Goal: Task Accomplishment & Management: Manage account settings

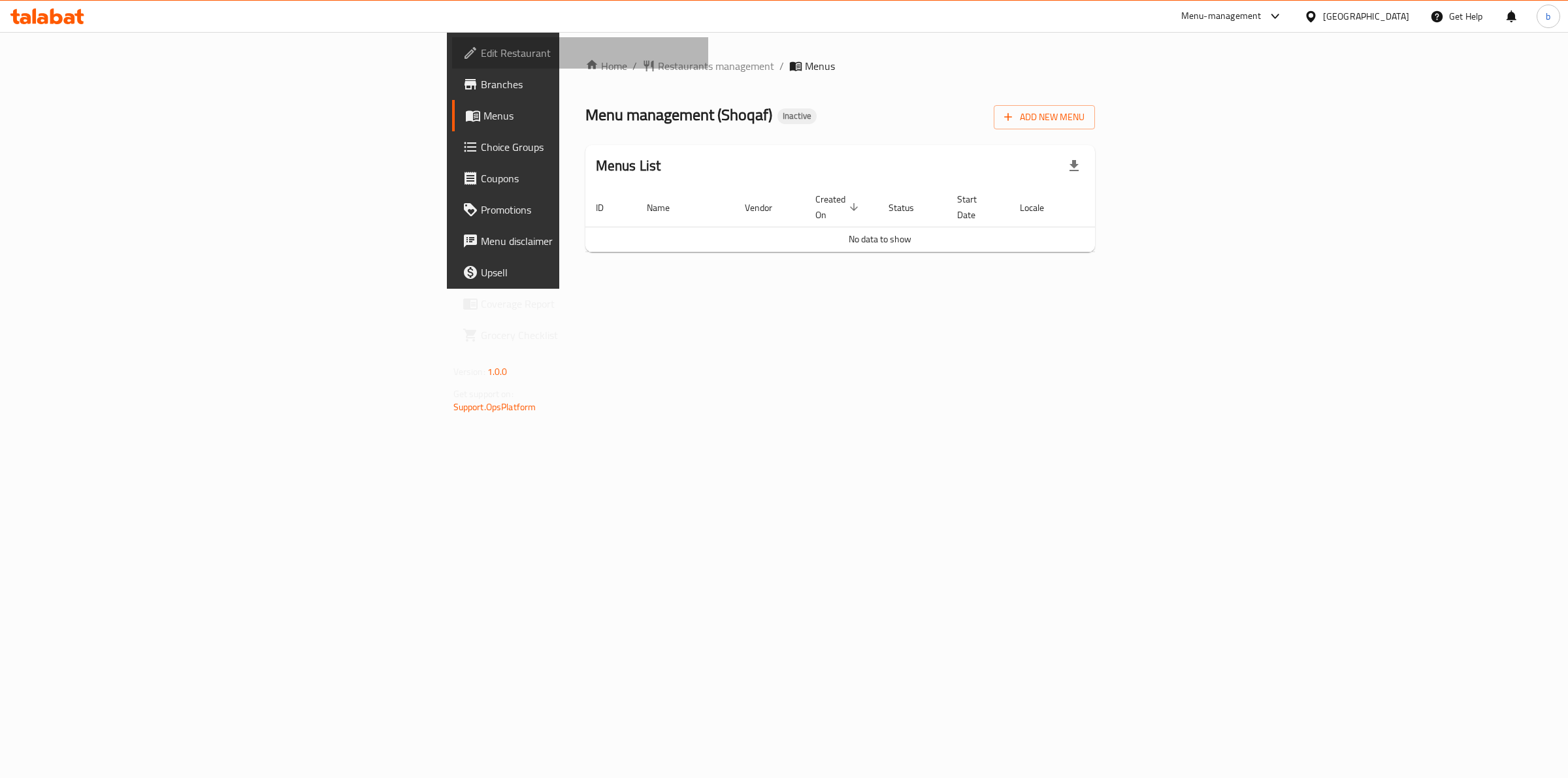
click at [481, 51] on span "Edit Restaurant" at bounding box center [590, 53] width 217 height 16
click at [1084, 115] on span "Add New Menu" at bounding box center [1045, 117] width 81 height 17
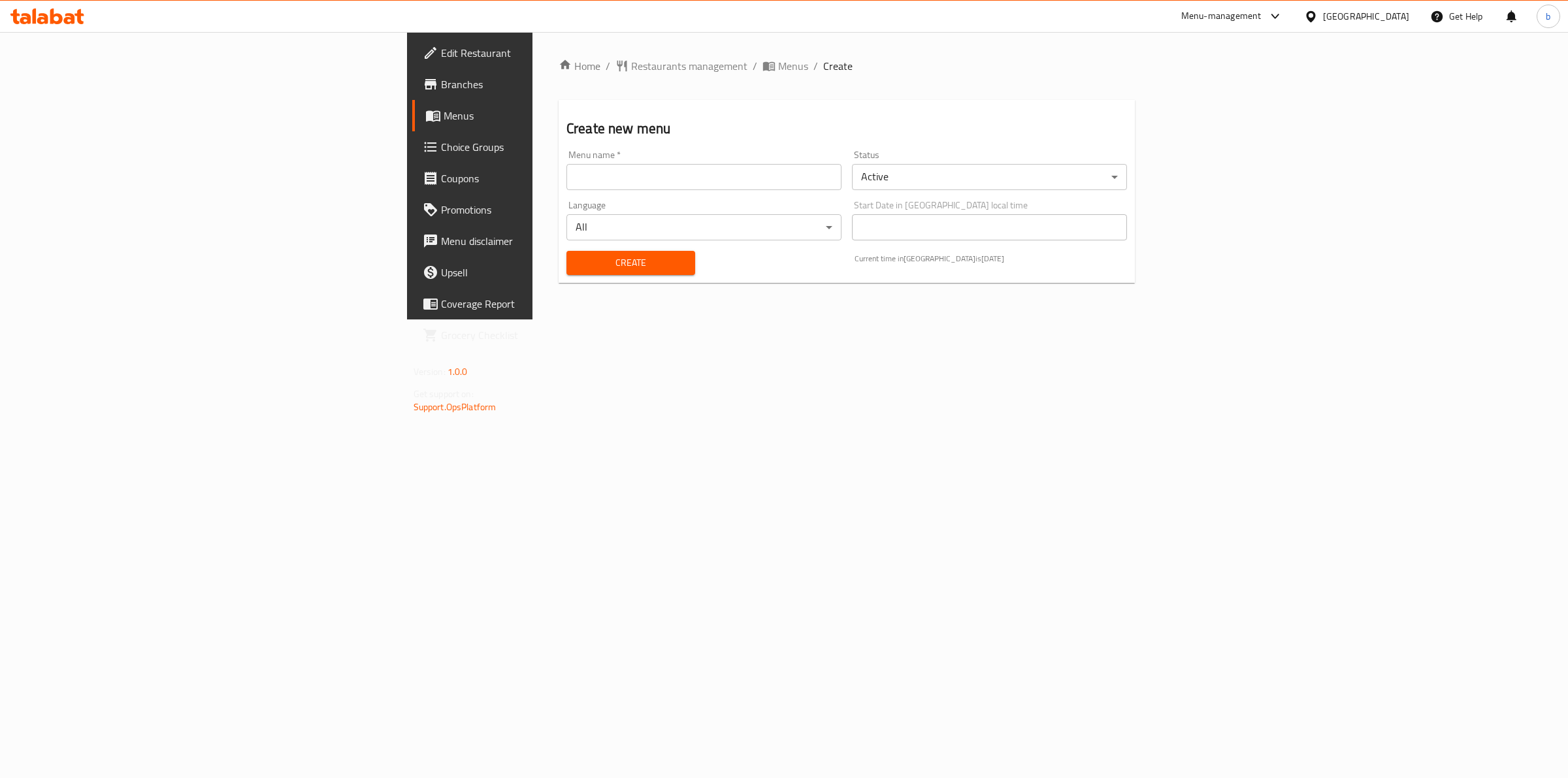
click at [561, 193] on div "Menu name   * Menu name *" at bounding box center [703, 171] width 285 height 51
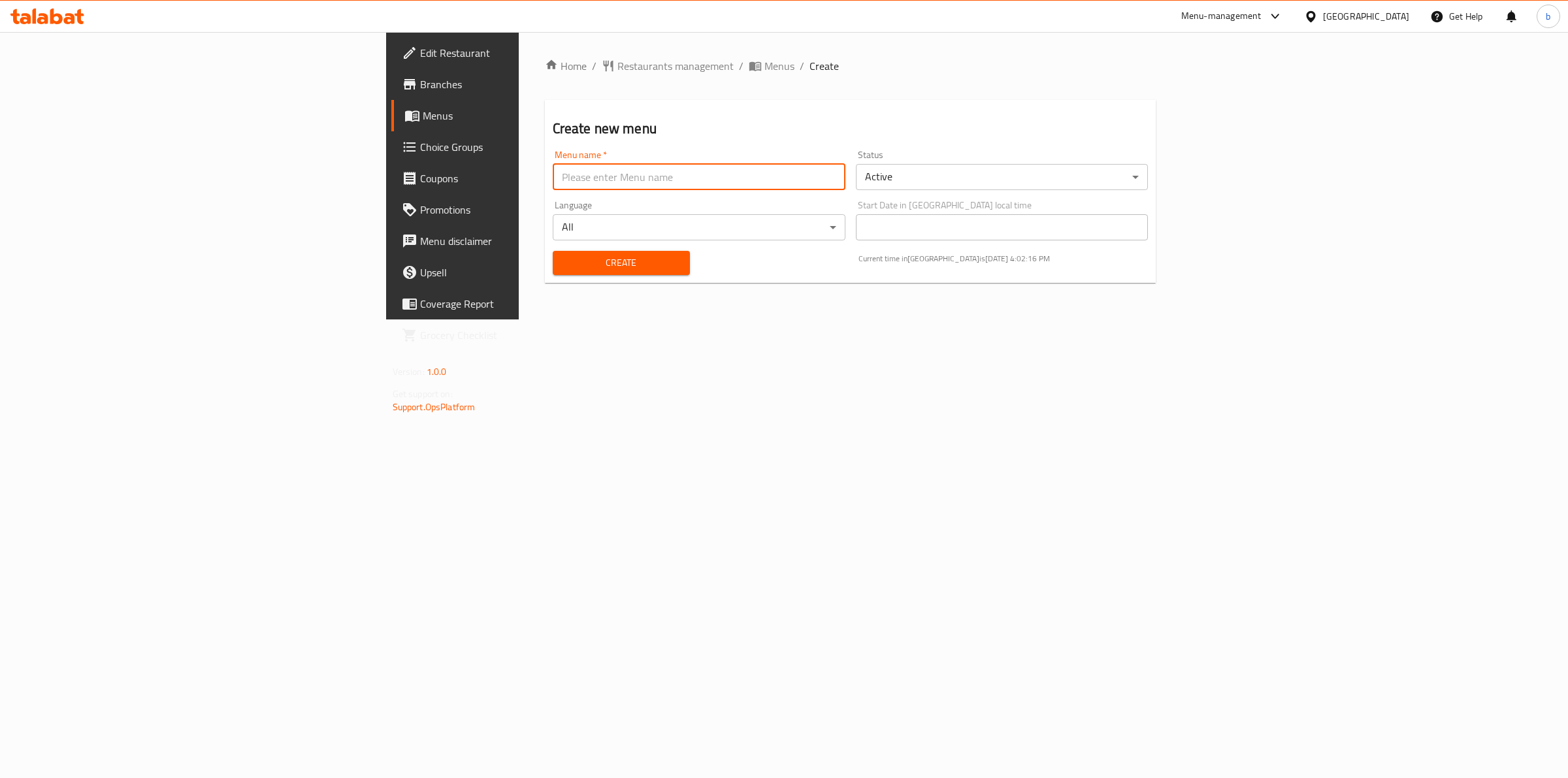
click at [552, 183] on input "text" at bounding box center [699, 177] width 292 height 26
type input "/"
type input "9/9/2025"
click at [564, 261] on span "Create" at bounding box center [621, 262] width 116 height 17
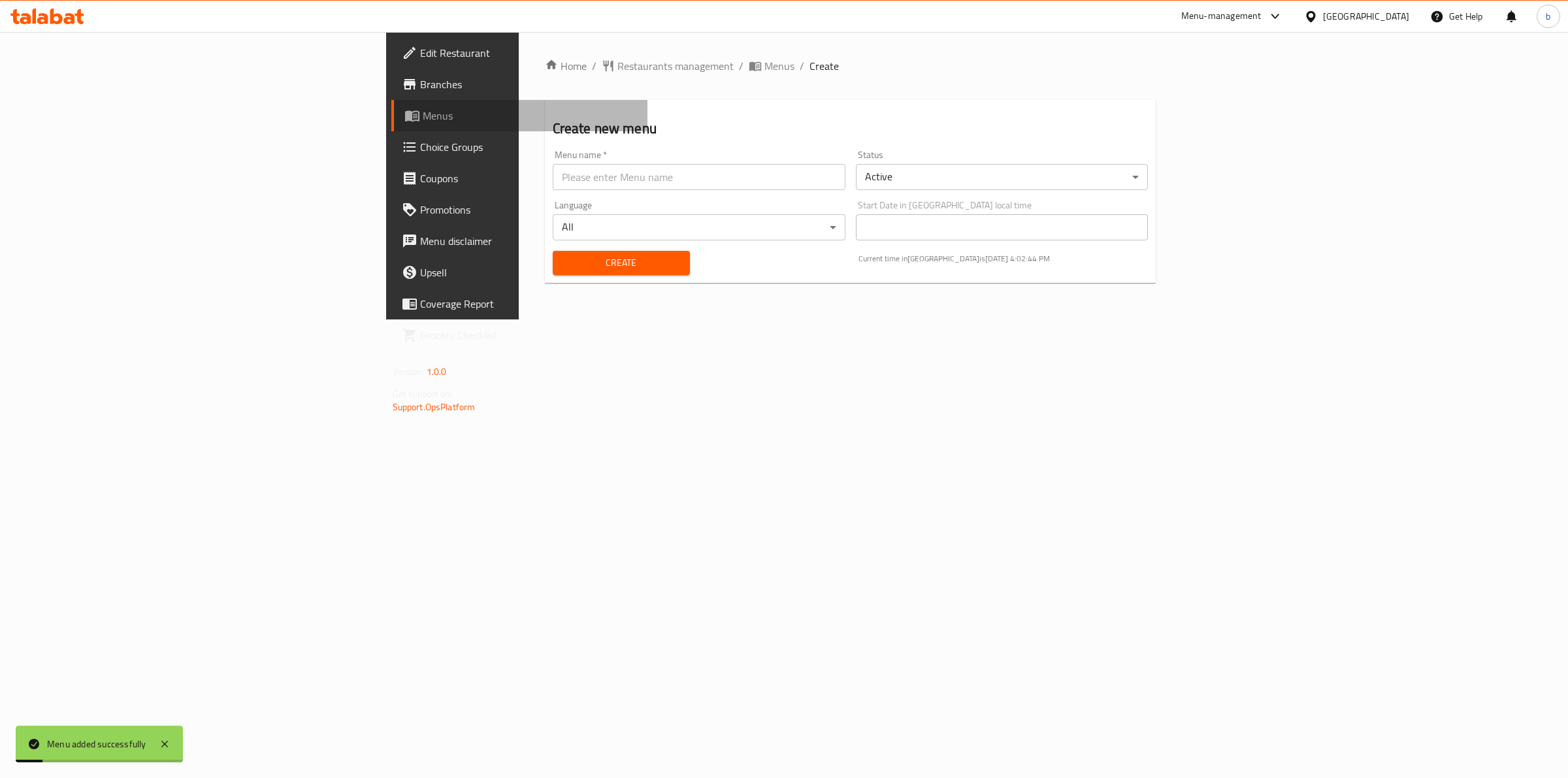
click at [423, 118] on span "Menus" at bounding box center [530, 115] width 215 height 16
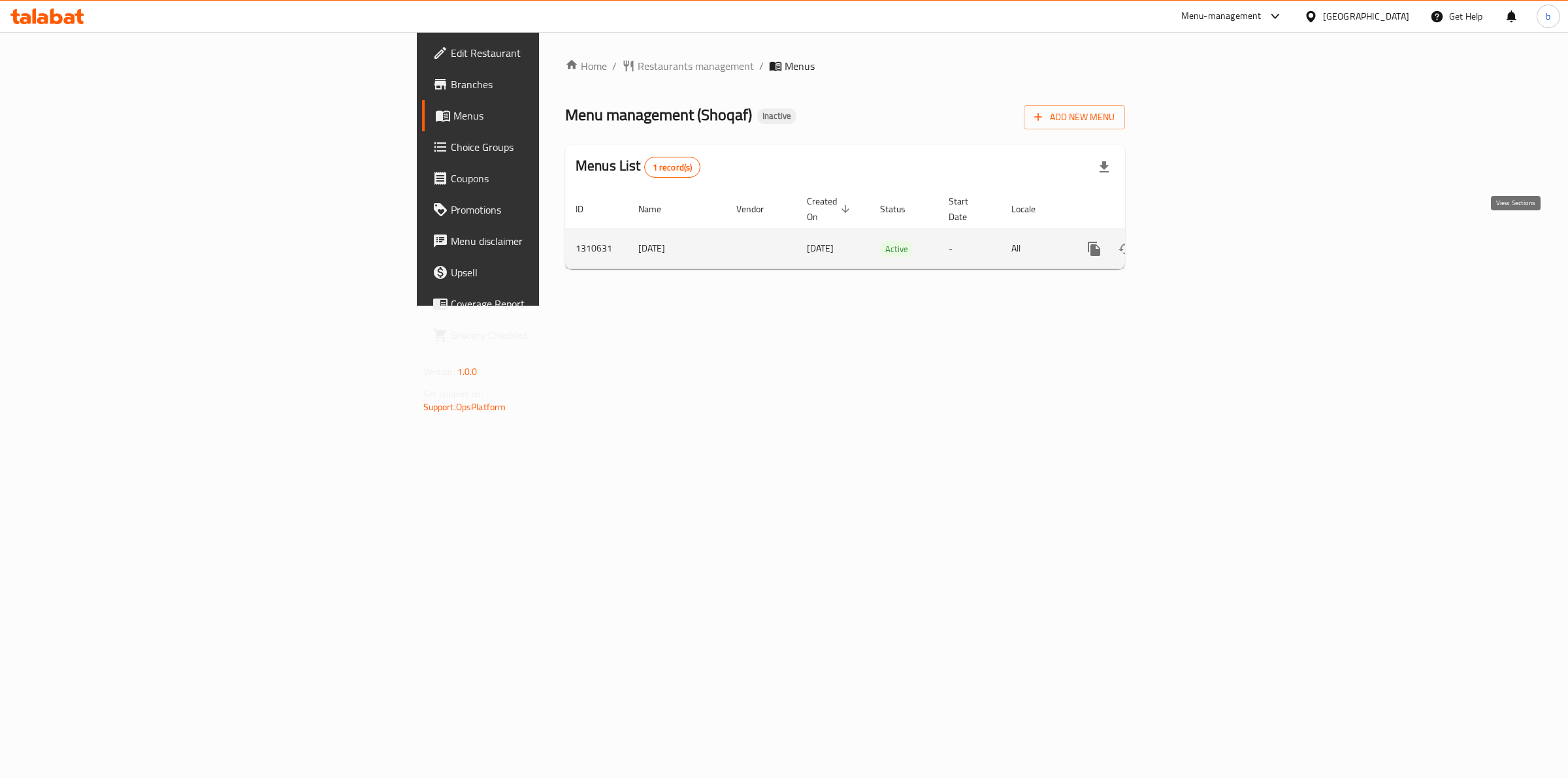
click at [1197, 241] on icon "enhanced table" at bounding box center [1189, 249] width 16 height 16
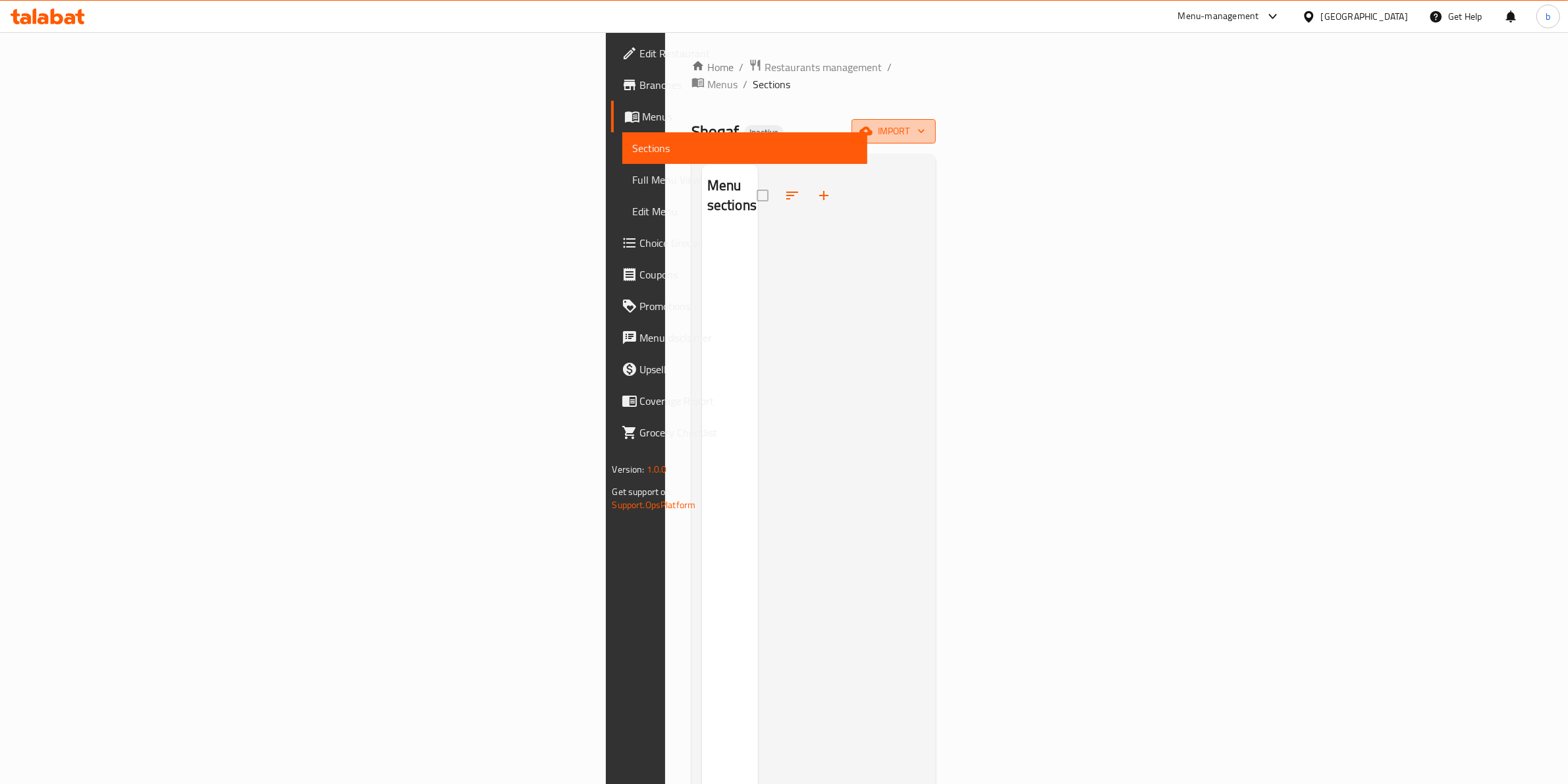
click at [925, 123] on span "import" at bounding box center [893, 131] width 63 height 17
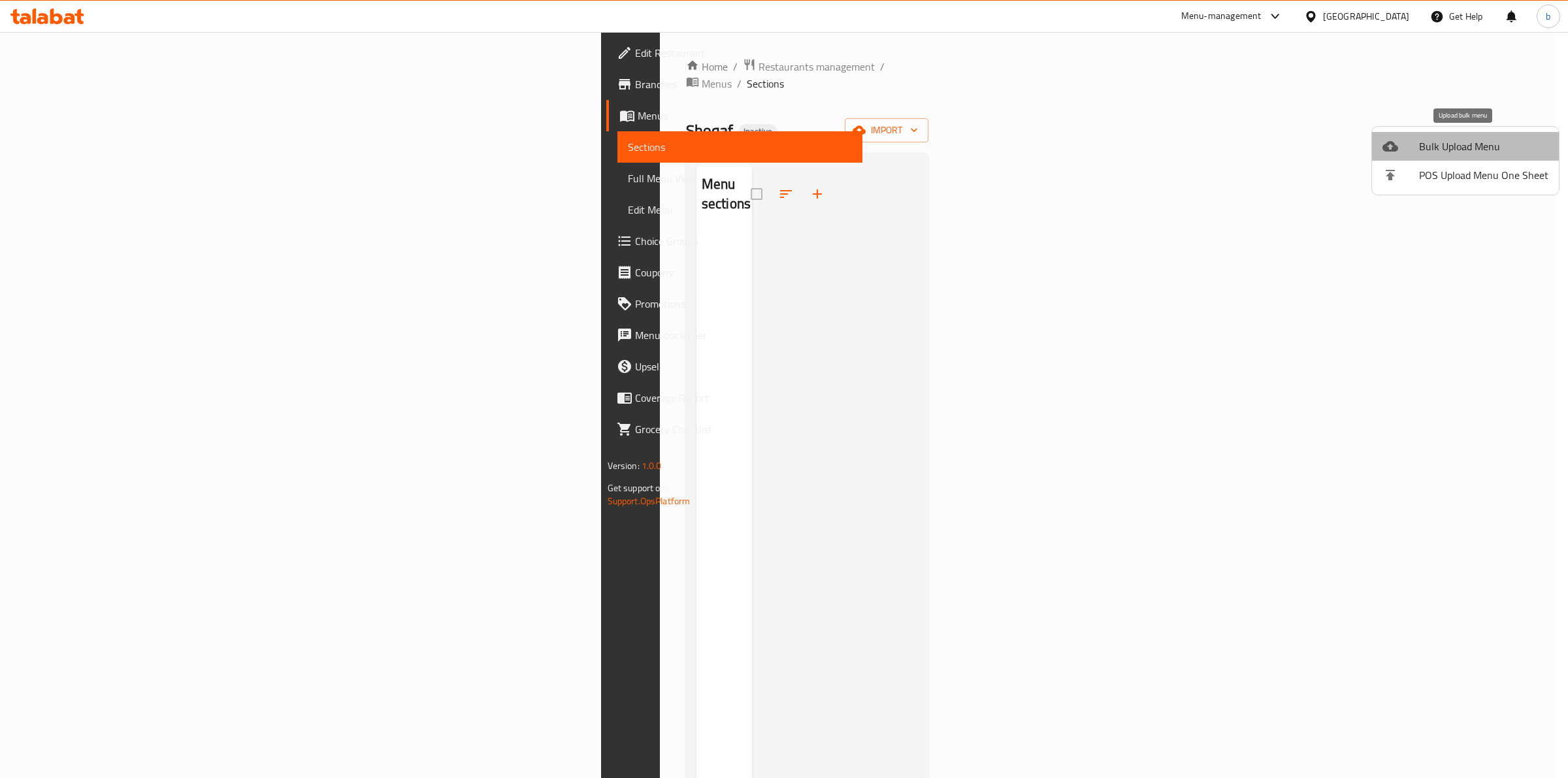
click at [1466, 141] on span "Bulk Upload Menu" at bounding box center [1484, 146] width 130 height 16
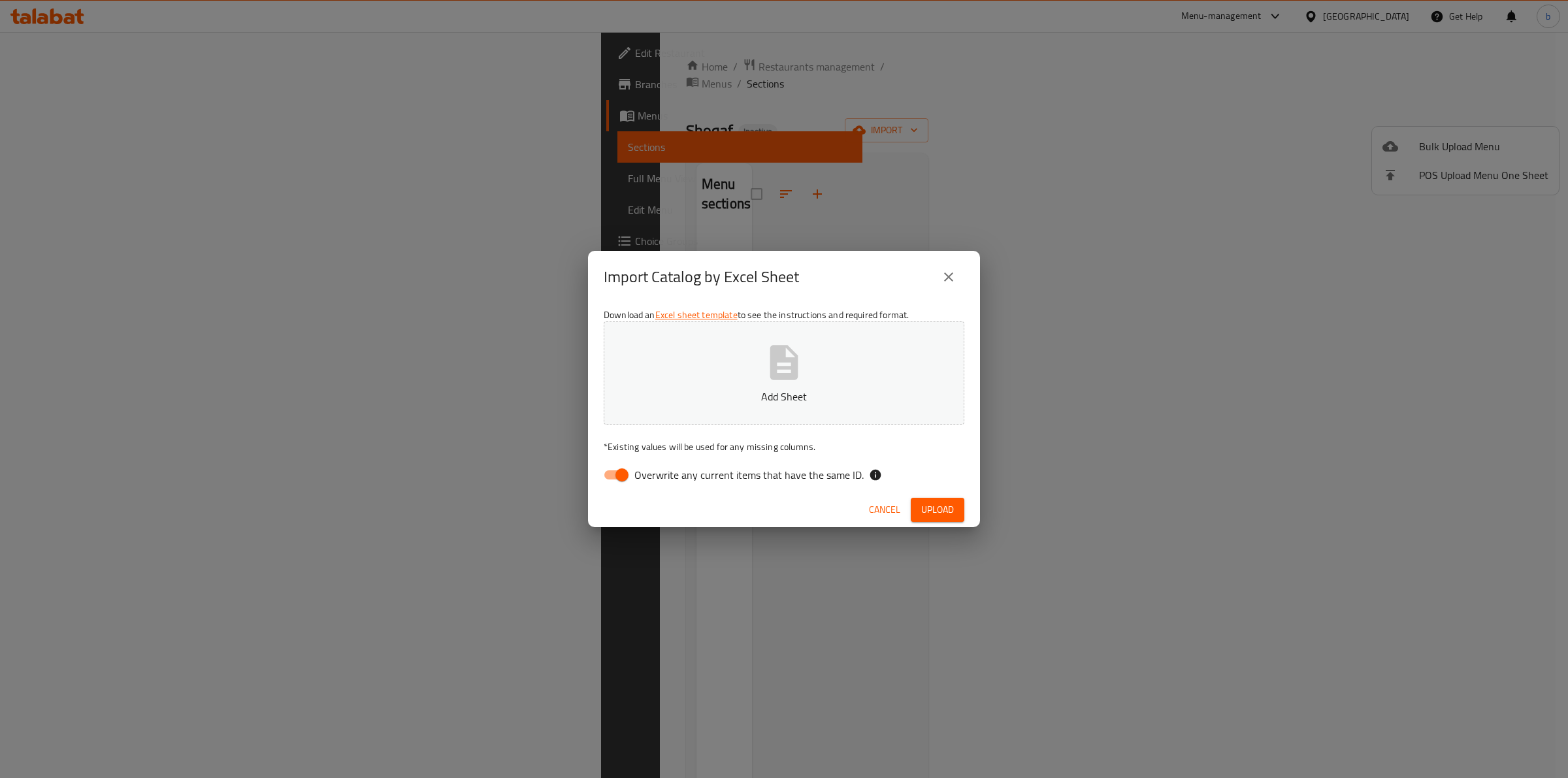
click at [632, 477] on input "Overwrite any current items that have the same ID." at bounding box center [622, 474] width 74 height 24
checkbox input "false"
click at [748, 369] on button "Add Sheet" at bounding box center [784, 373] width 360 height 103
click at [940, 511] on span "Upload" at bounding box center [937, 509] width 32 height 17
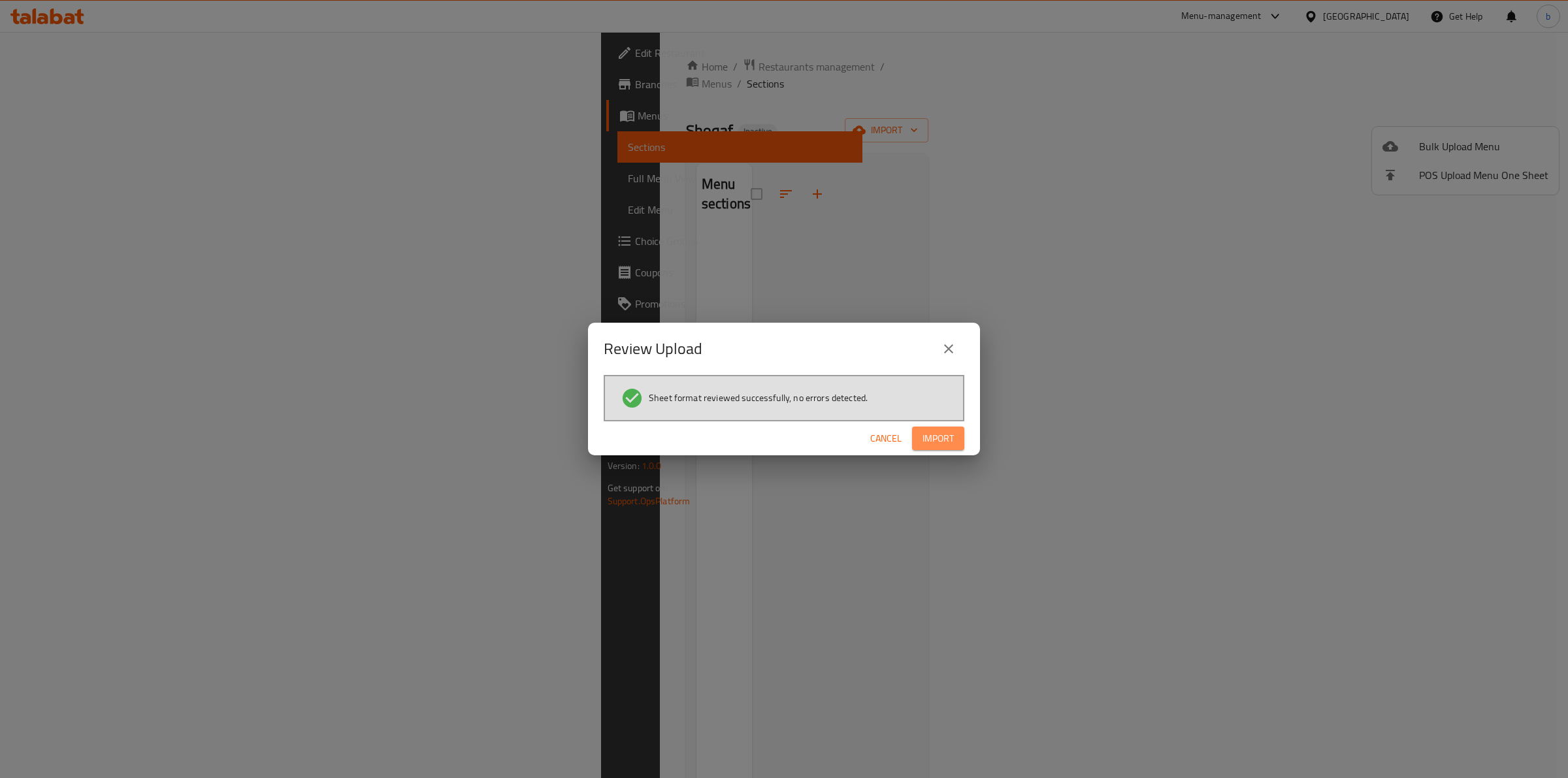
click at [952, 435] on span "Import" at bounding box center [938, 438] width 32 height 17
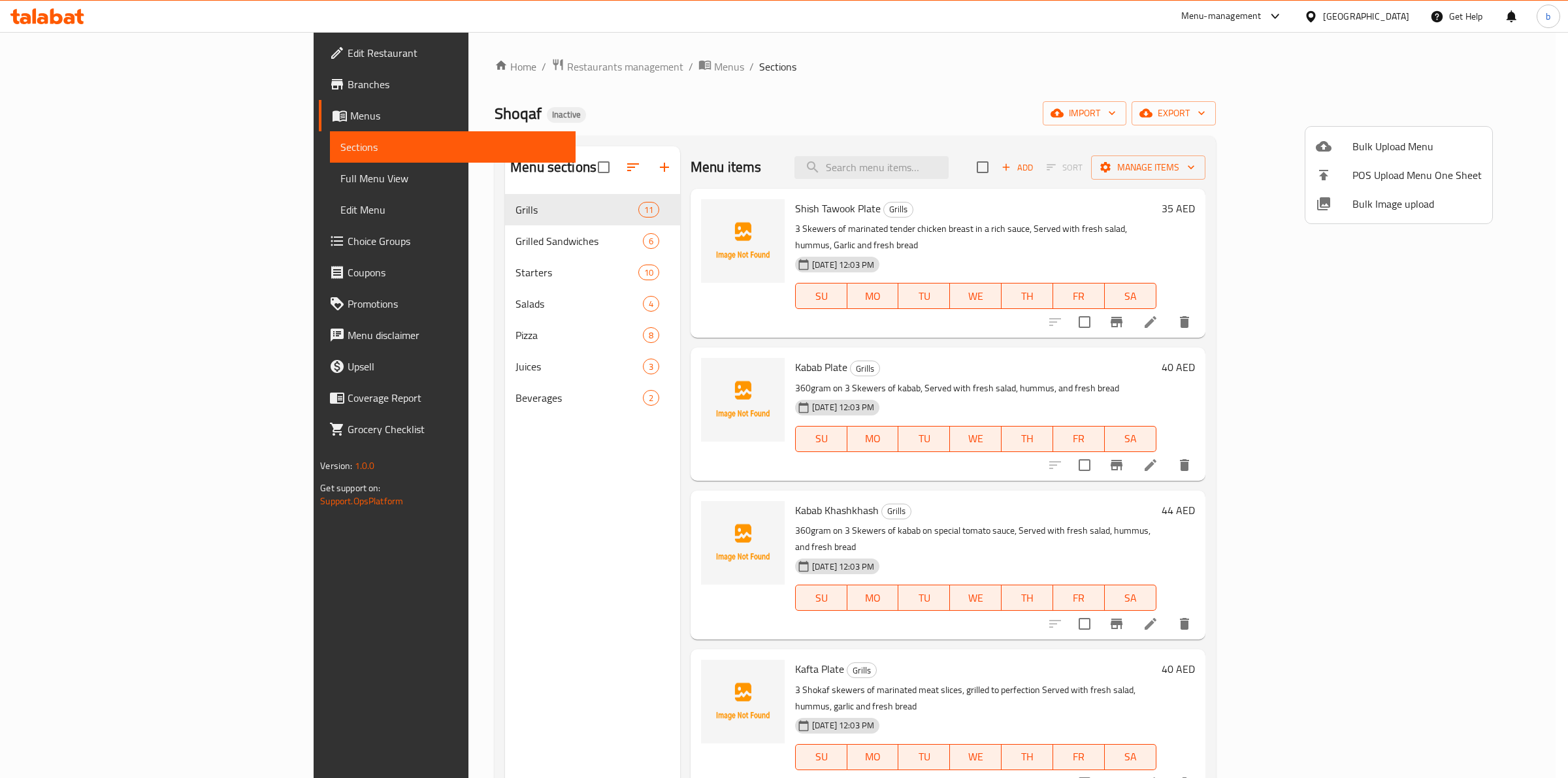
drag, startPoint x: 1511, startPoint y: 367, endPoint x: 1511, endPoint y: 410, distance: 43.0
click at [1511, 410] on div at bounding box center [784, 389] width 1568 height 778
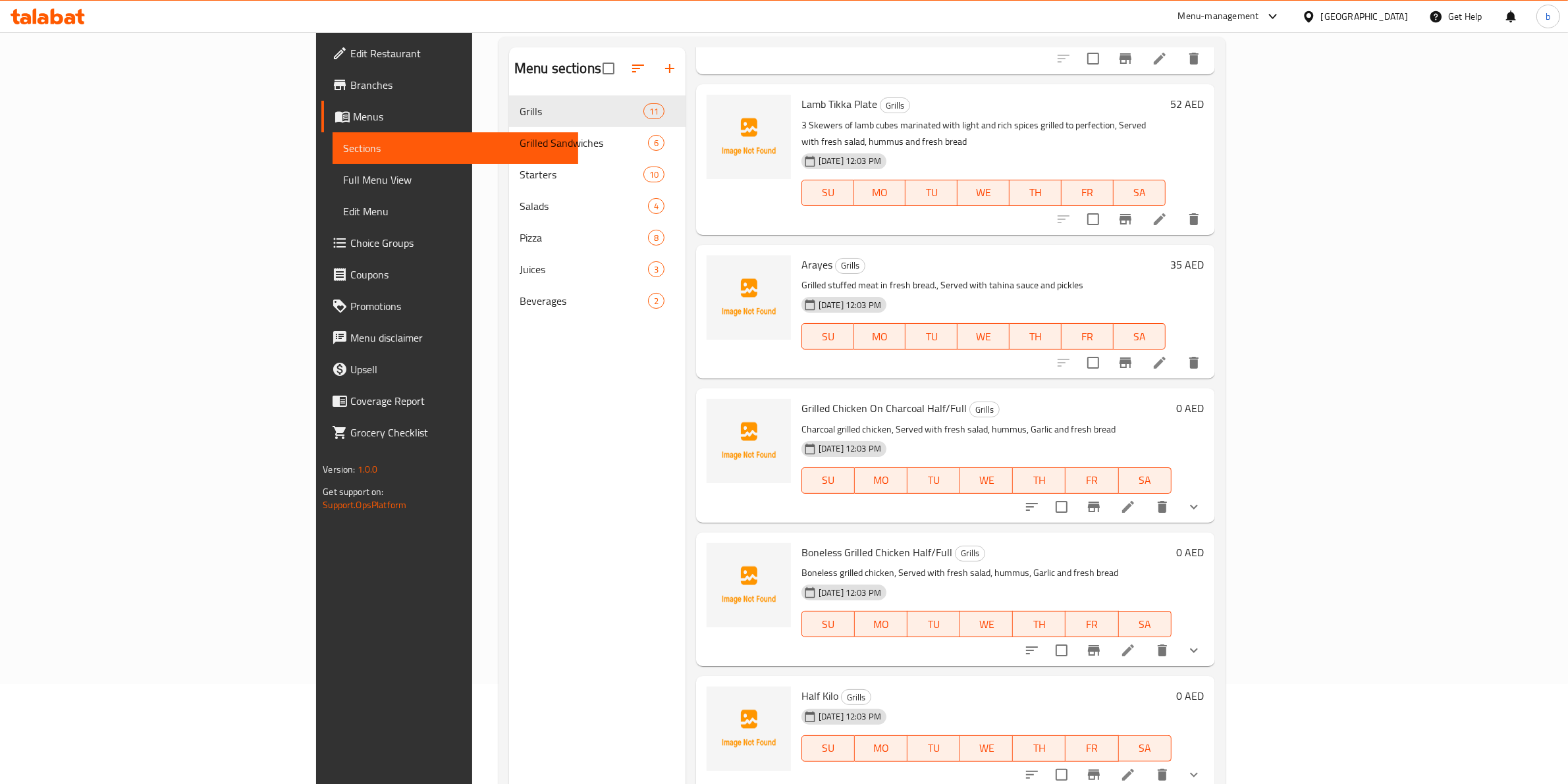
scroll to position [21, 0]
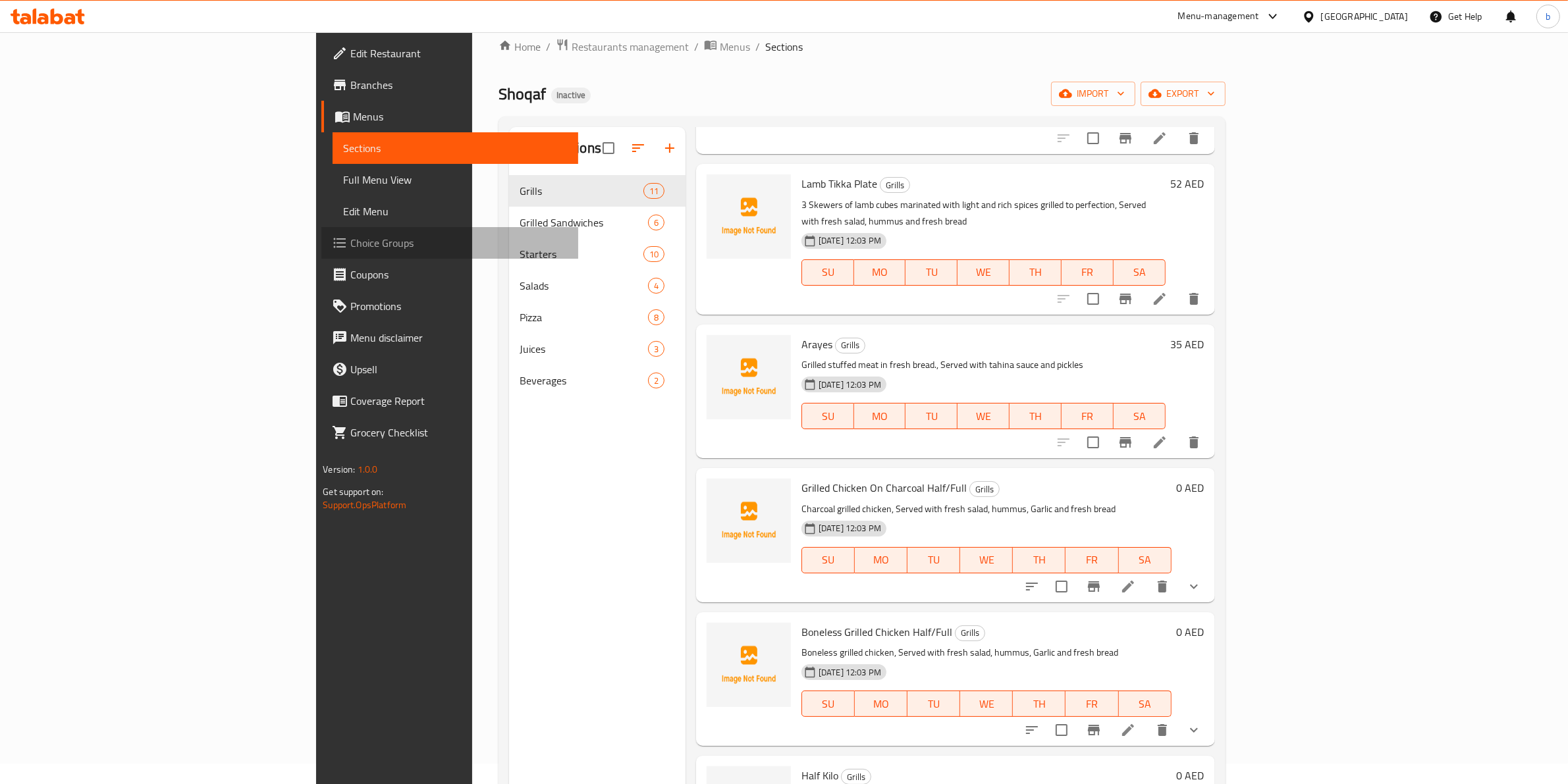
click at [350, 250] on span "Choice Groups" at bounding box center [459, 243] width 217 height 16
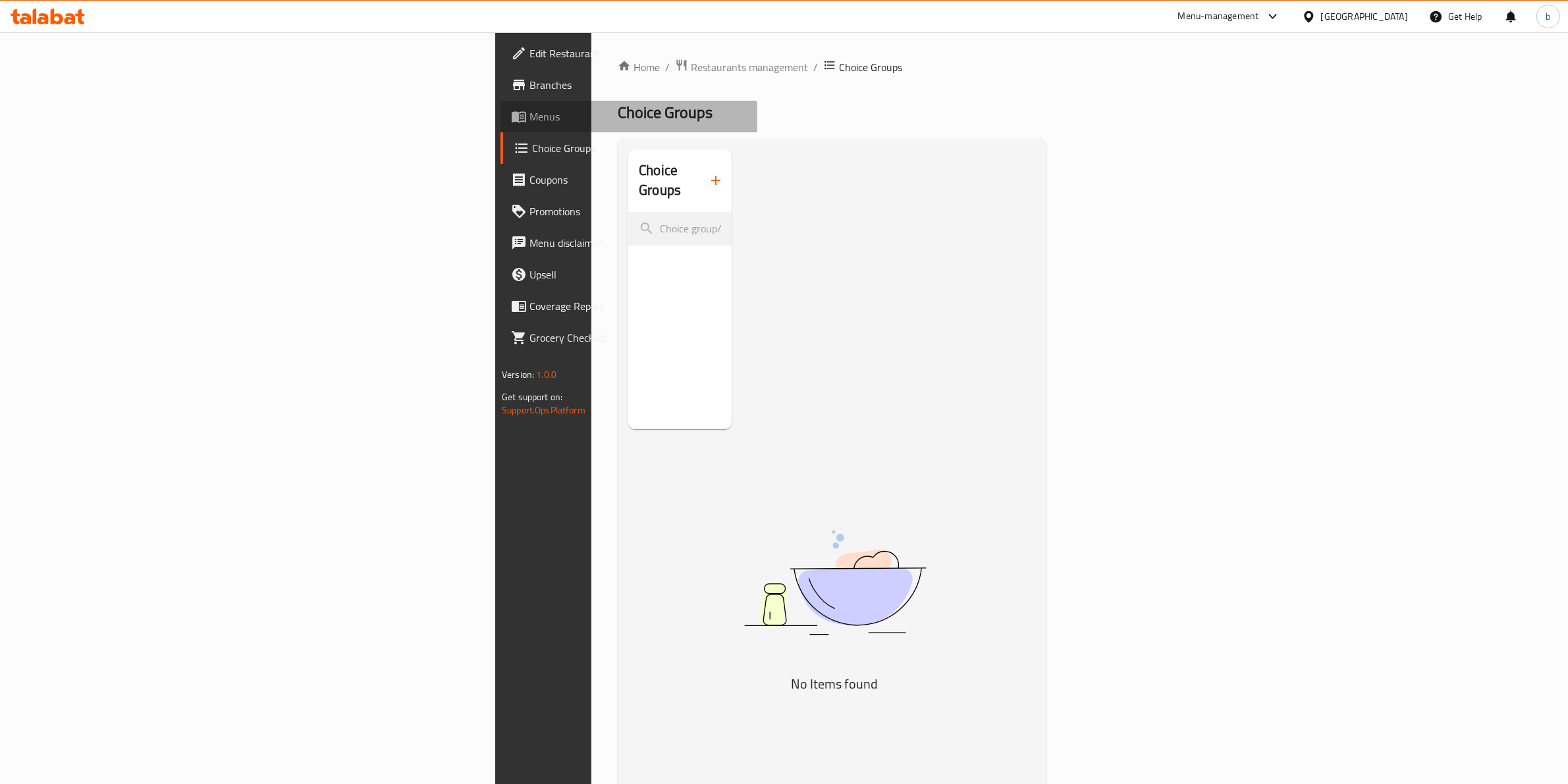
click at [530, 109] on span "Menus" at bounding box center [638, 116] width 217 height 16
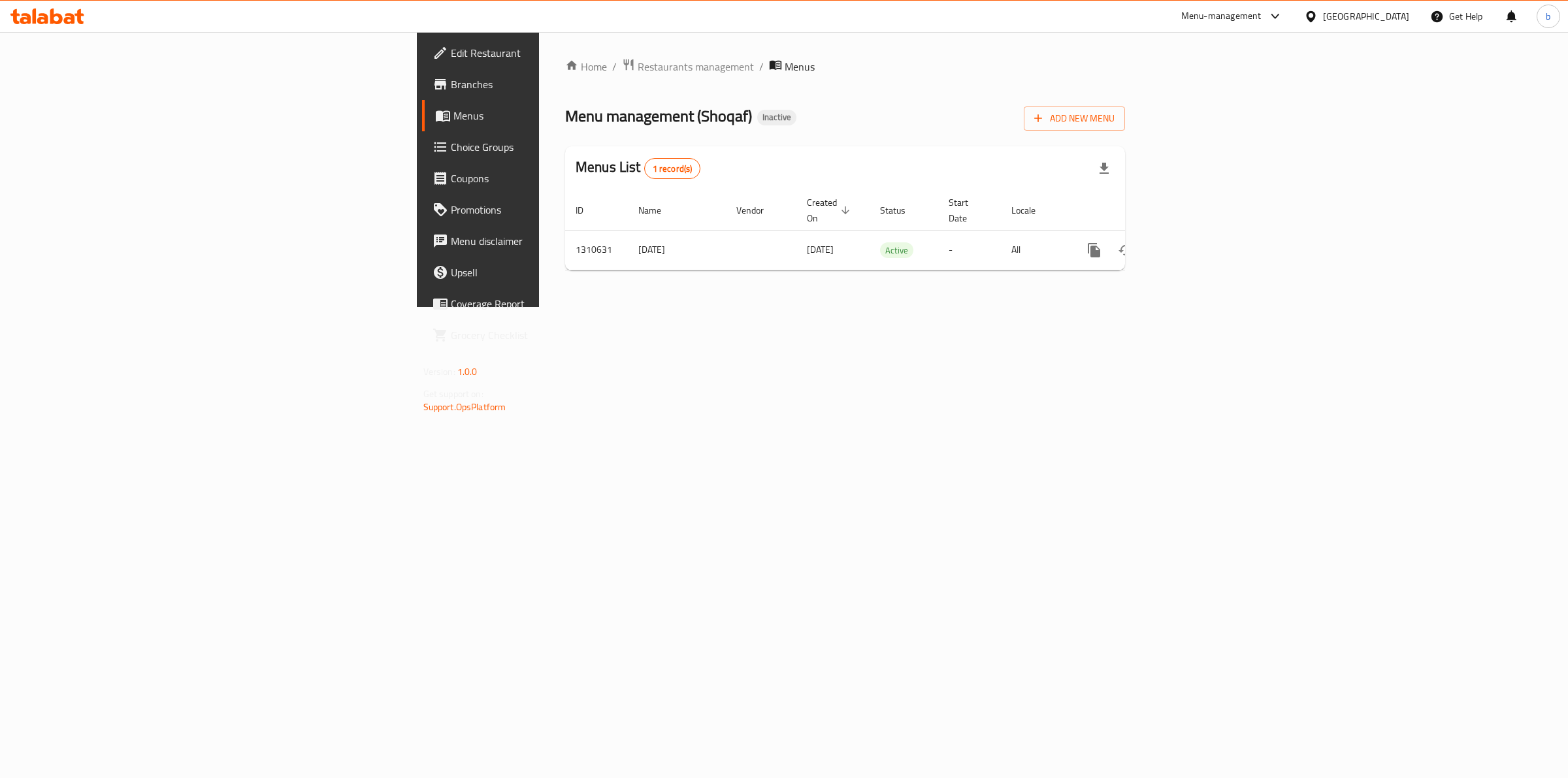
click at [422, 163] on link "Coupons" at bounding box center [550, 179] width 257 height 32
click at [1197, 241] on icon "enhanced table" at bounding box center [1189, 249] width 16 height 16
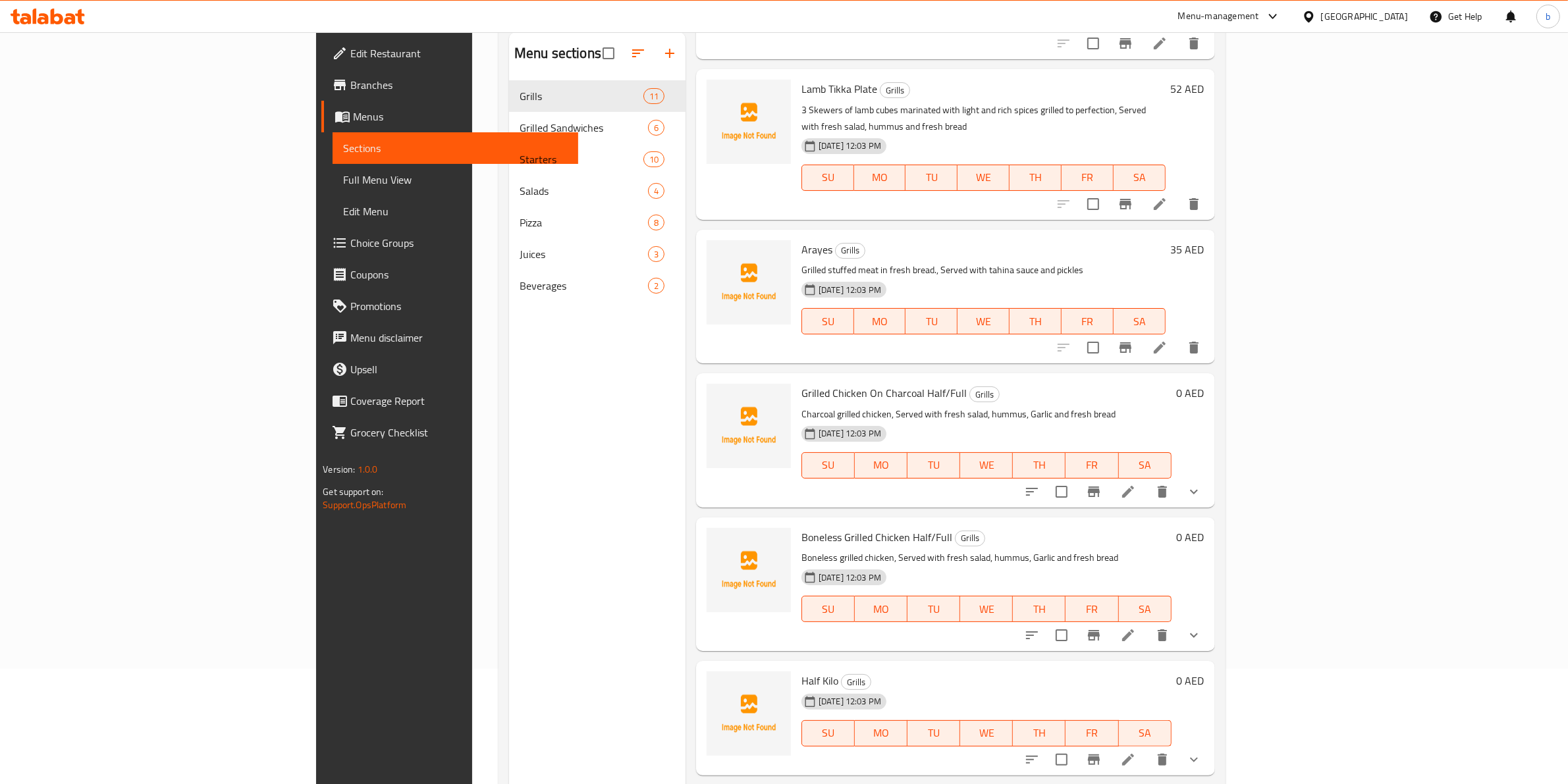
scroll to position [185, 0]
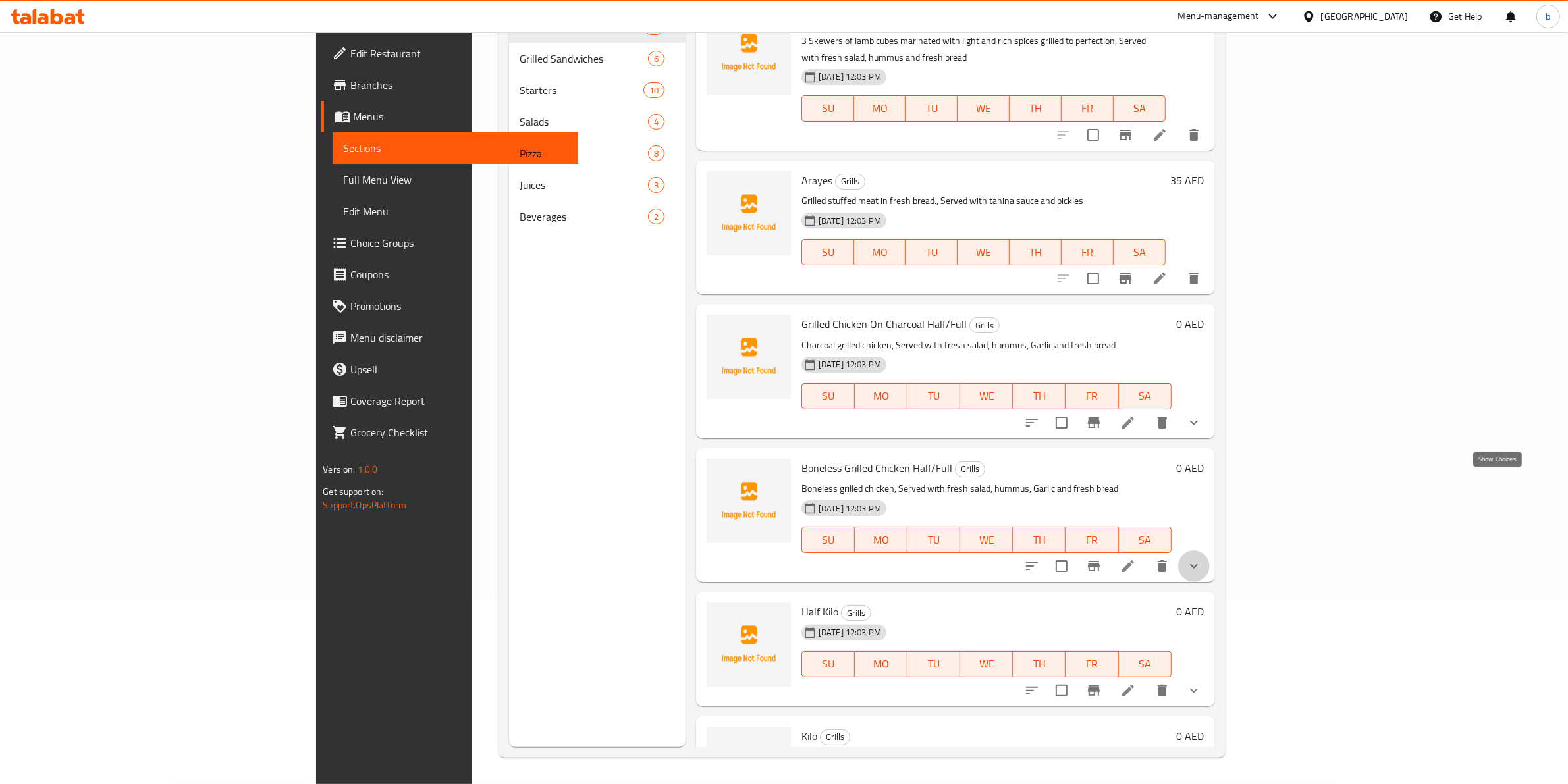
drag, startPoint x: 1490, startPoint y: 482, endPoint x: 1488, endPoint y: 382, distance: 100.0
click at [1202, 558] on icon "show more" at bounding box center [1194, 566] width 16 height 16
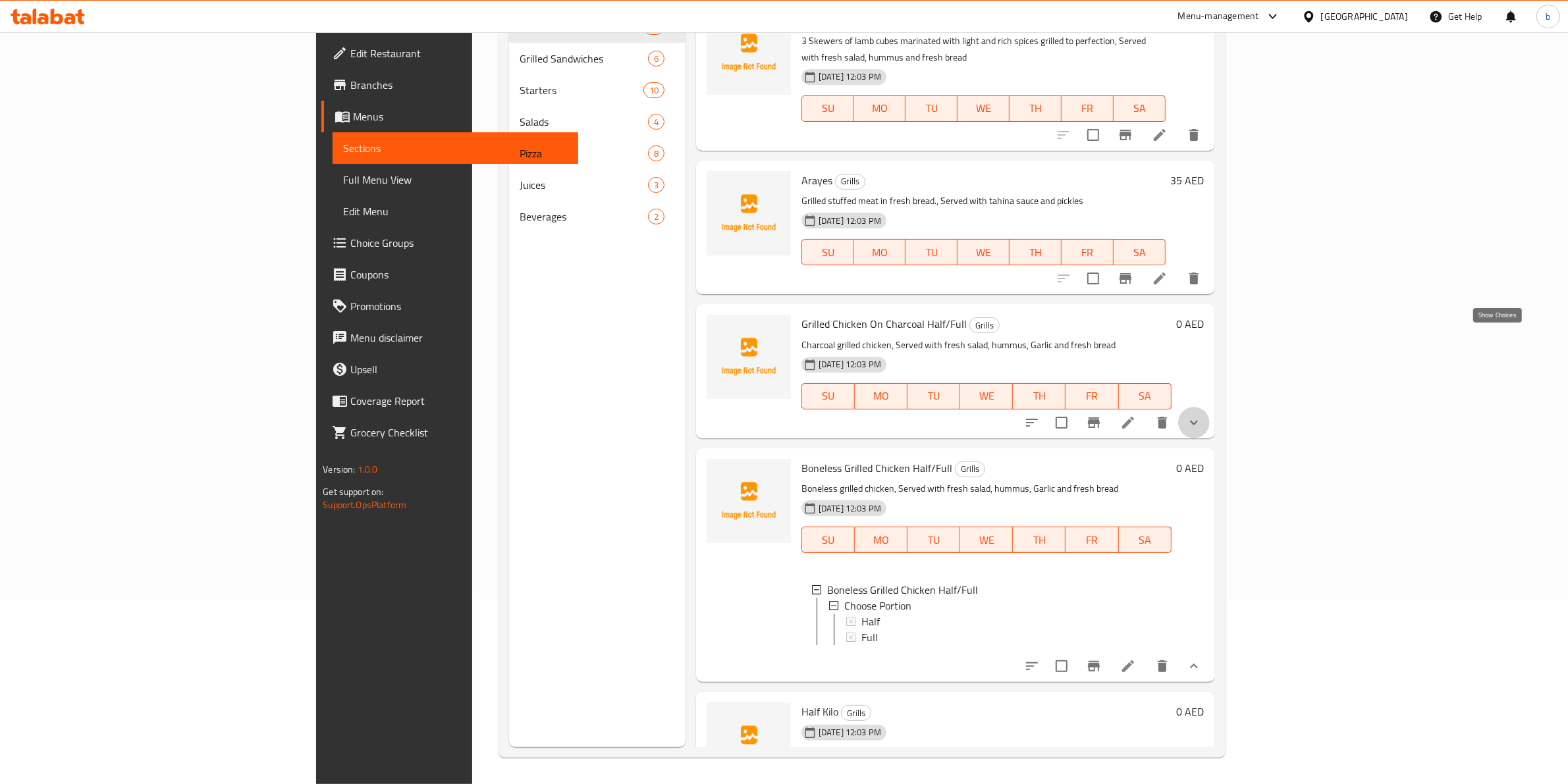
click at [1202, 415] on icon "show more" at bounding box center [1194, 423] width 16 height 16
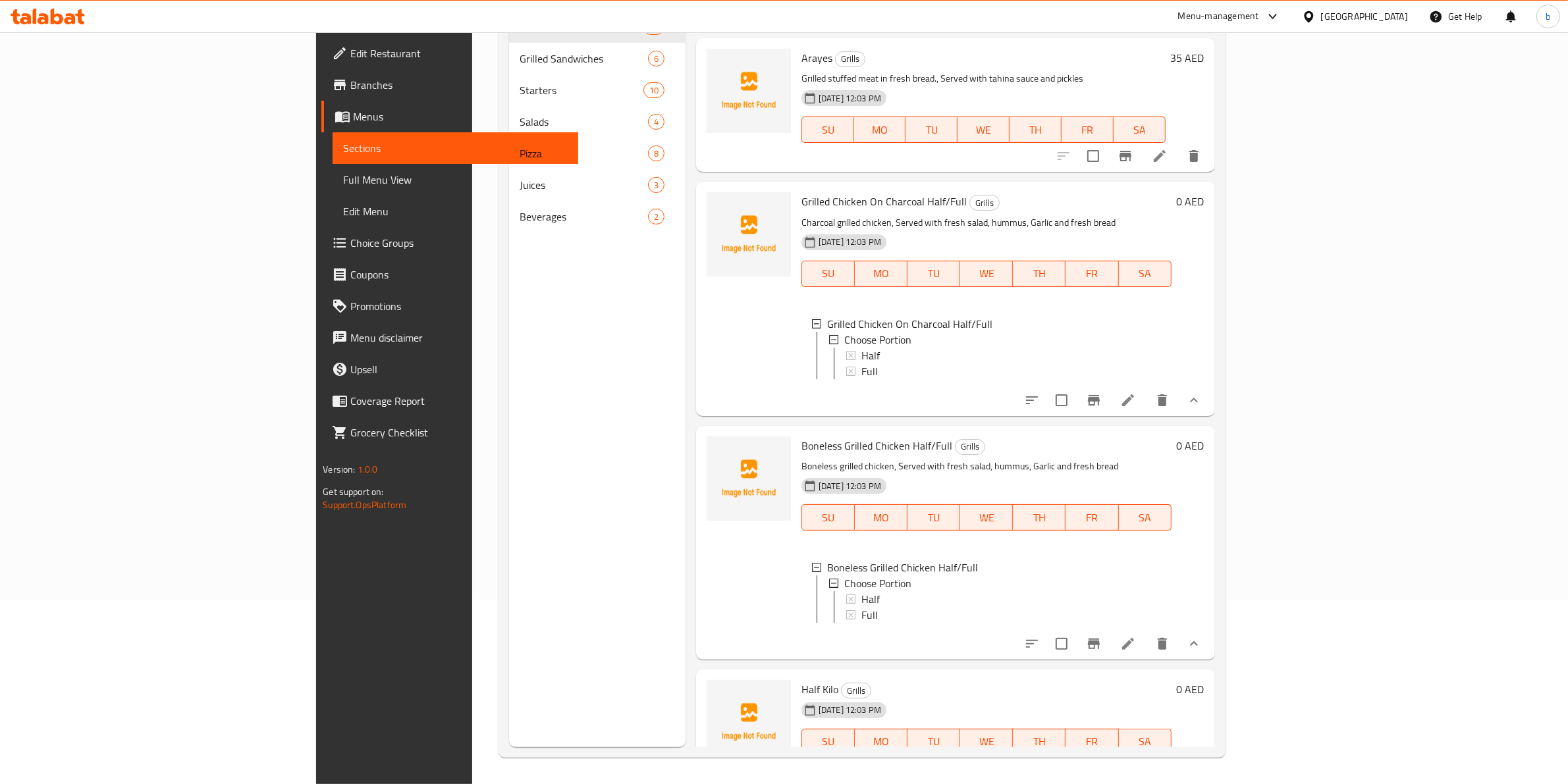
scroll to position [1015, 0]
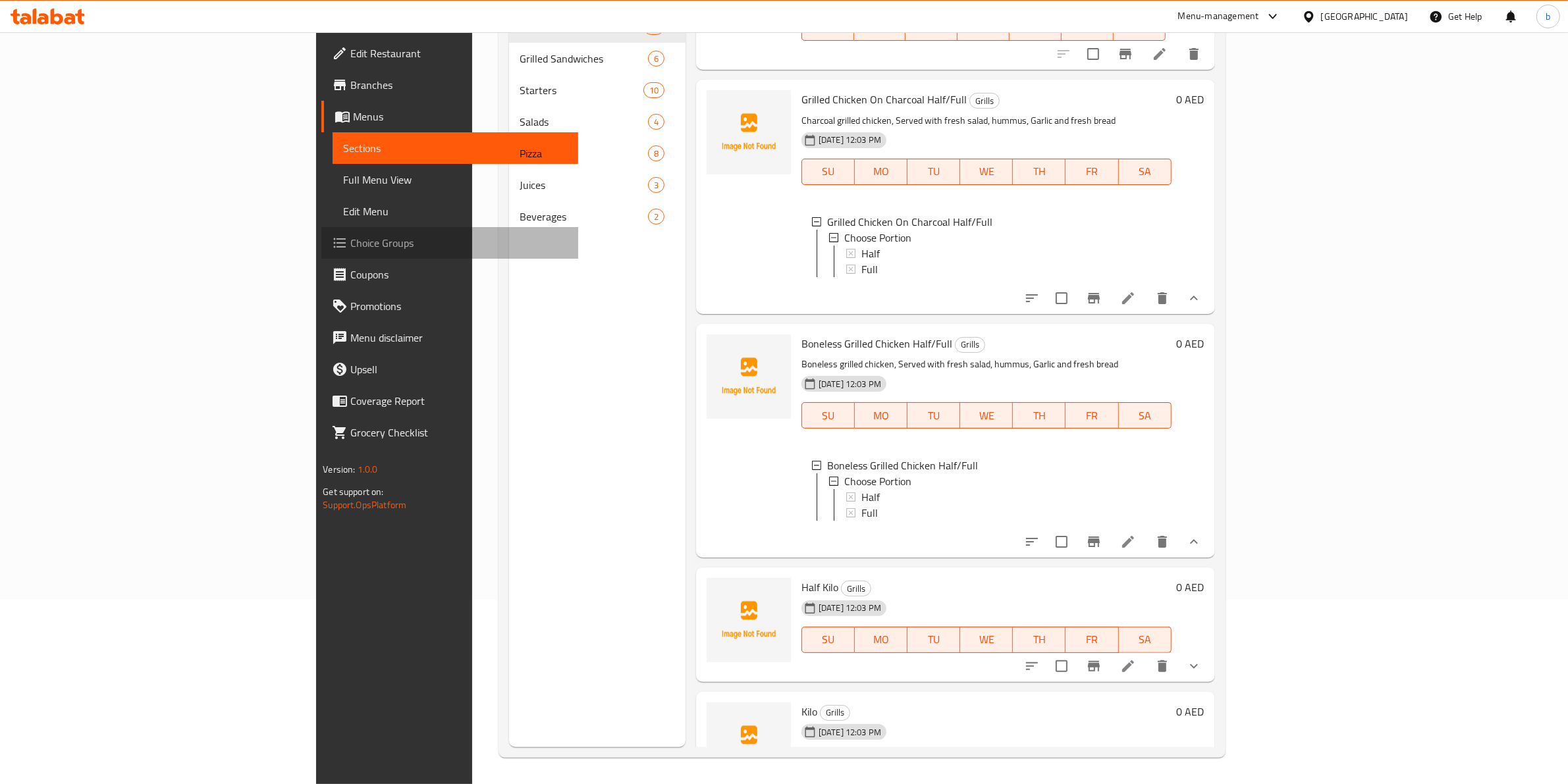
click at [350, 248] on span "Choice Groups" at bounding box center [459, 243] width 217 height 16
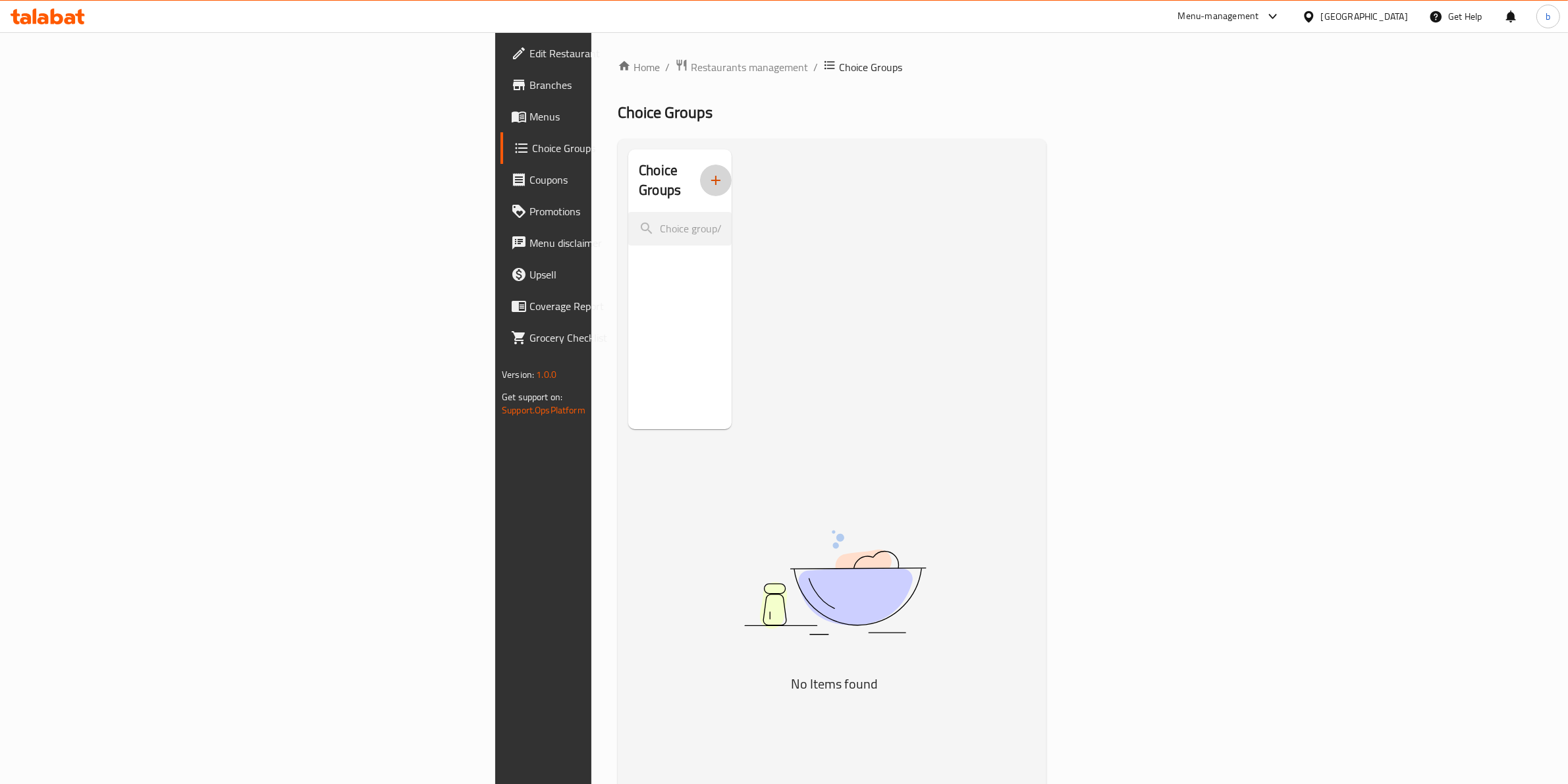
click at [700, 165] on button "button" at bounding box center [716, 181] width 32 height 32
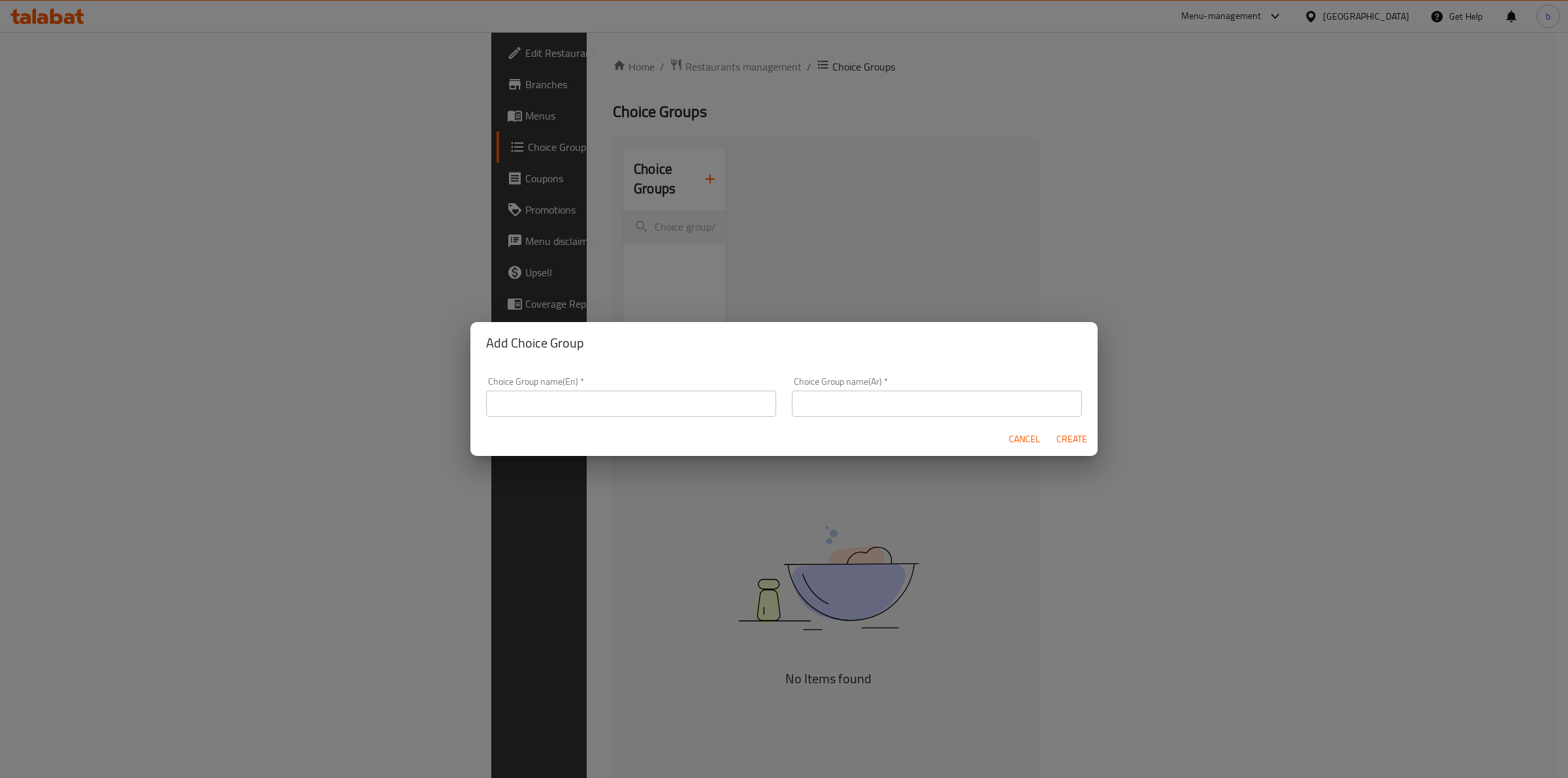
click at [613, 396] on input "text" at bounding box center [631, 403] width 290 height 26
type input "your choice of"
click at [815, 398] on input "text" at bounding box center [937, 403] width 290 height 26
drag, startPoint x: 841, startPoint y: 400, endPoint x: 896, endPoint y: 396, distance: 55.1
click at [896, 396] on input "مع اختيارك من" at bounding box center [937, 403] width 290 height 26
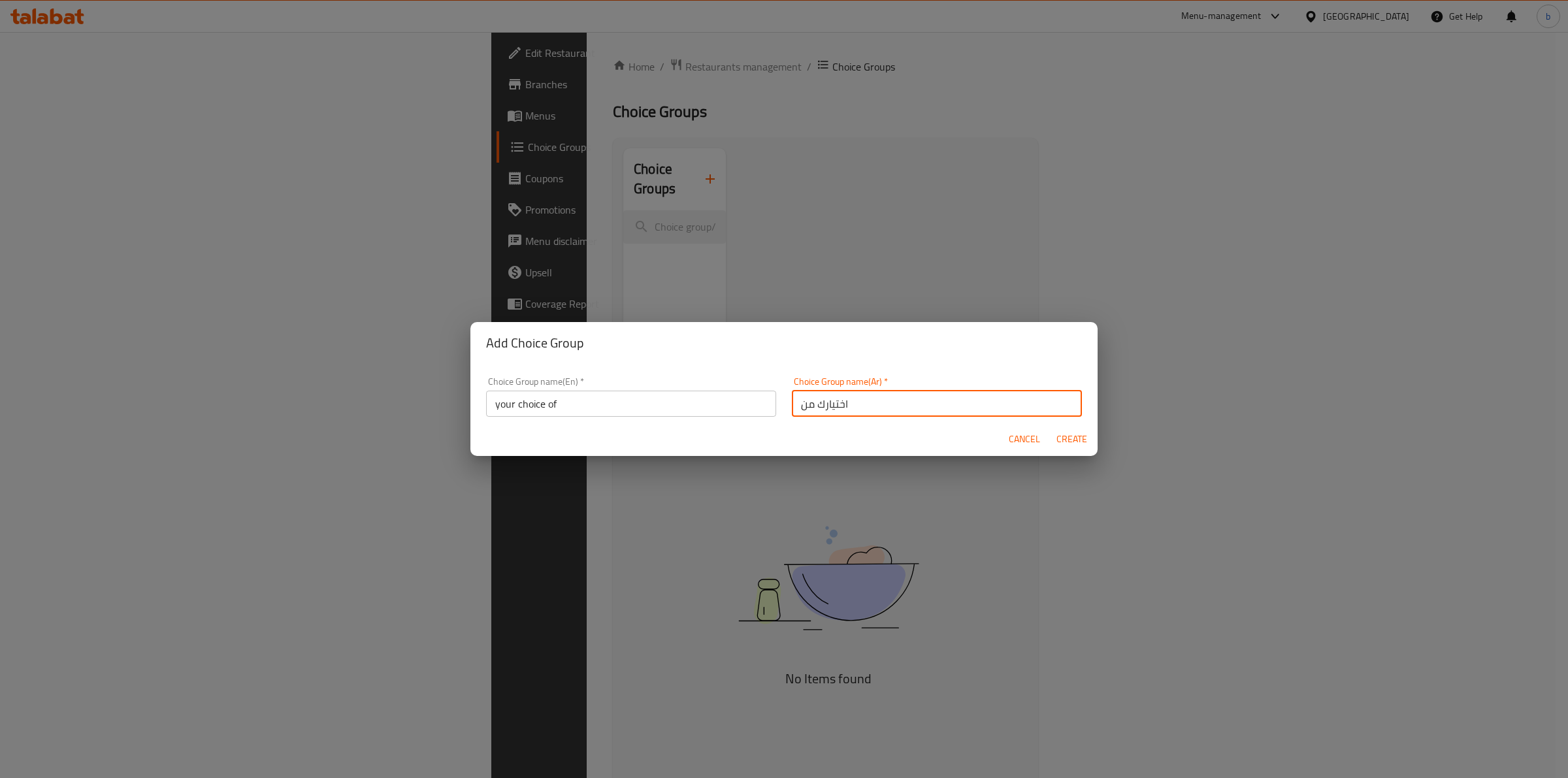
type input "اختيارك من"
click at [1069, 439] on span "Create" at bounding box center [1072, 439] width 32 height 17
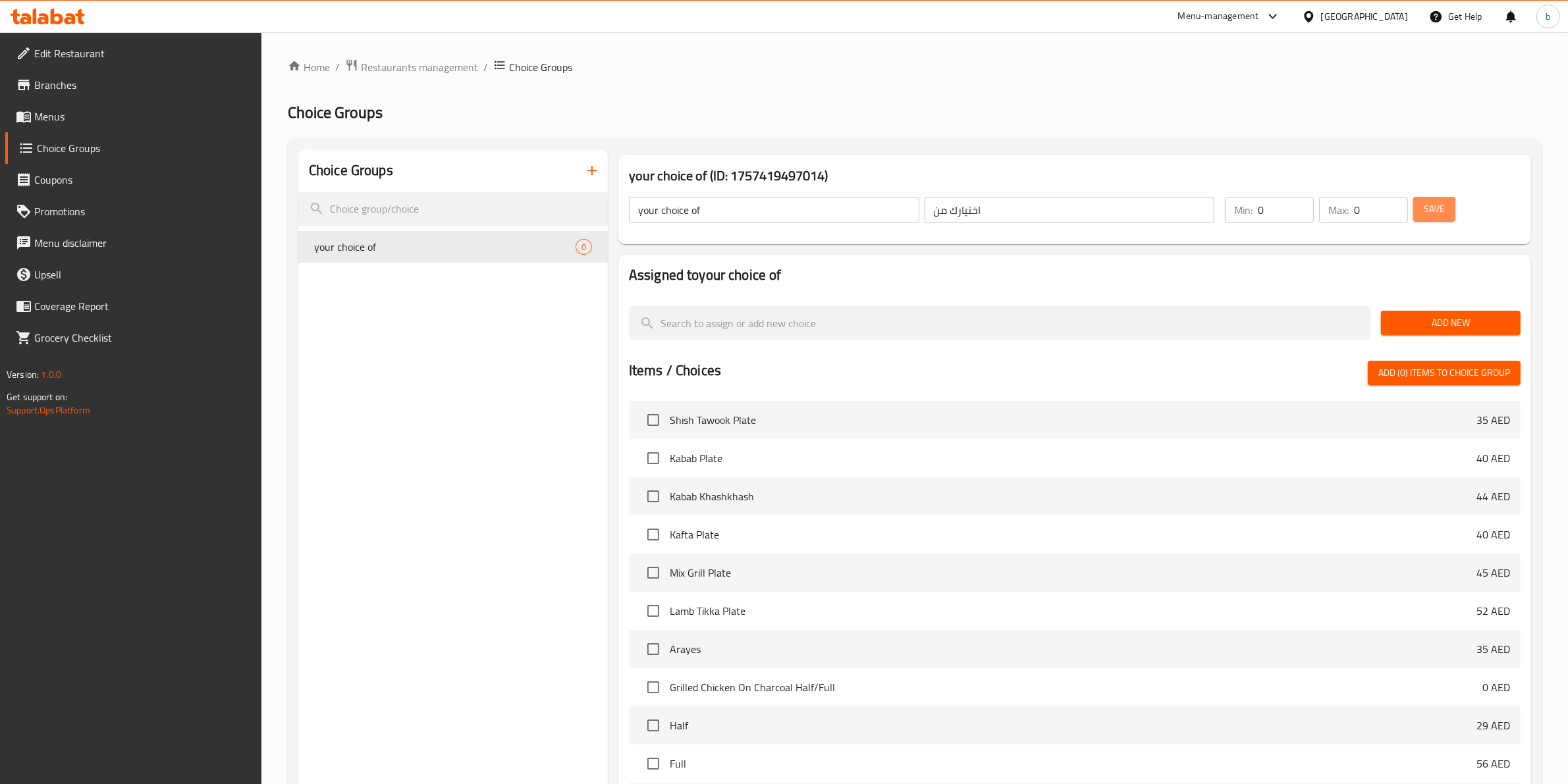
click at [1440, 201] on span "Save" at bounding box center [1434, 209] width 21 height 17
click at [1297, 215] on input "0" at bounding box center [1285, 209] width 56 height 26
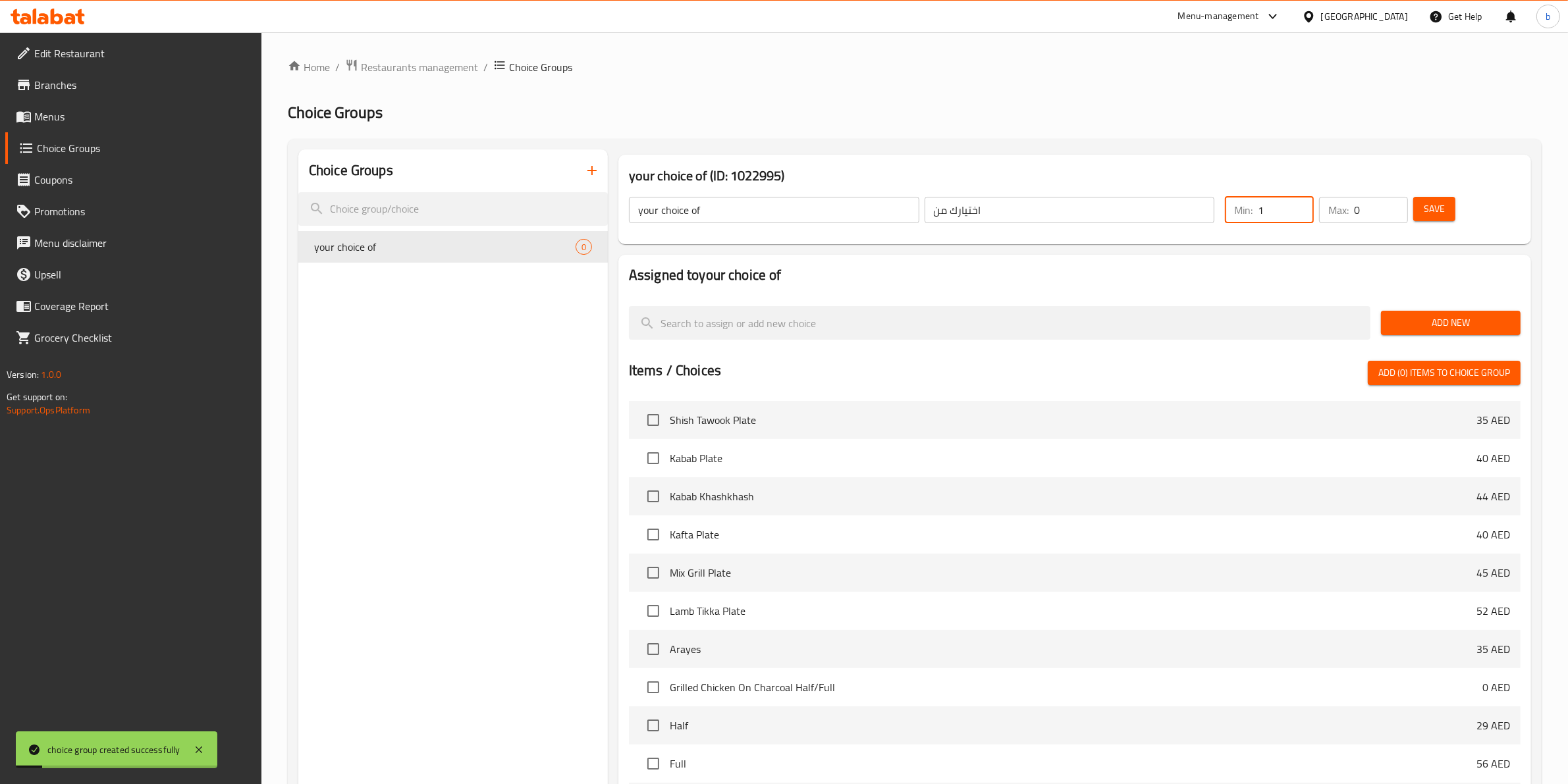
type input "1"
click at [1297, 203] on input "1" at bounding box center [1285, 209] width 56 height 26
type input "1"
click at [1396, 205] on input "1" at bounding box center [1381, 209] width 54 height 26
click at [1437, 201] on span "Save" at bounding box center [1434, 209] width 21 height 17
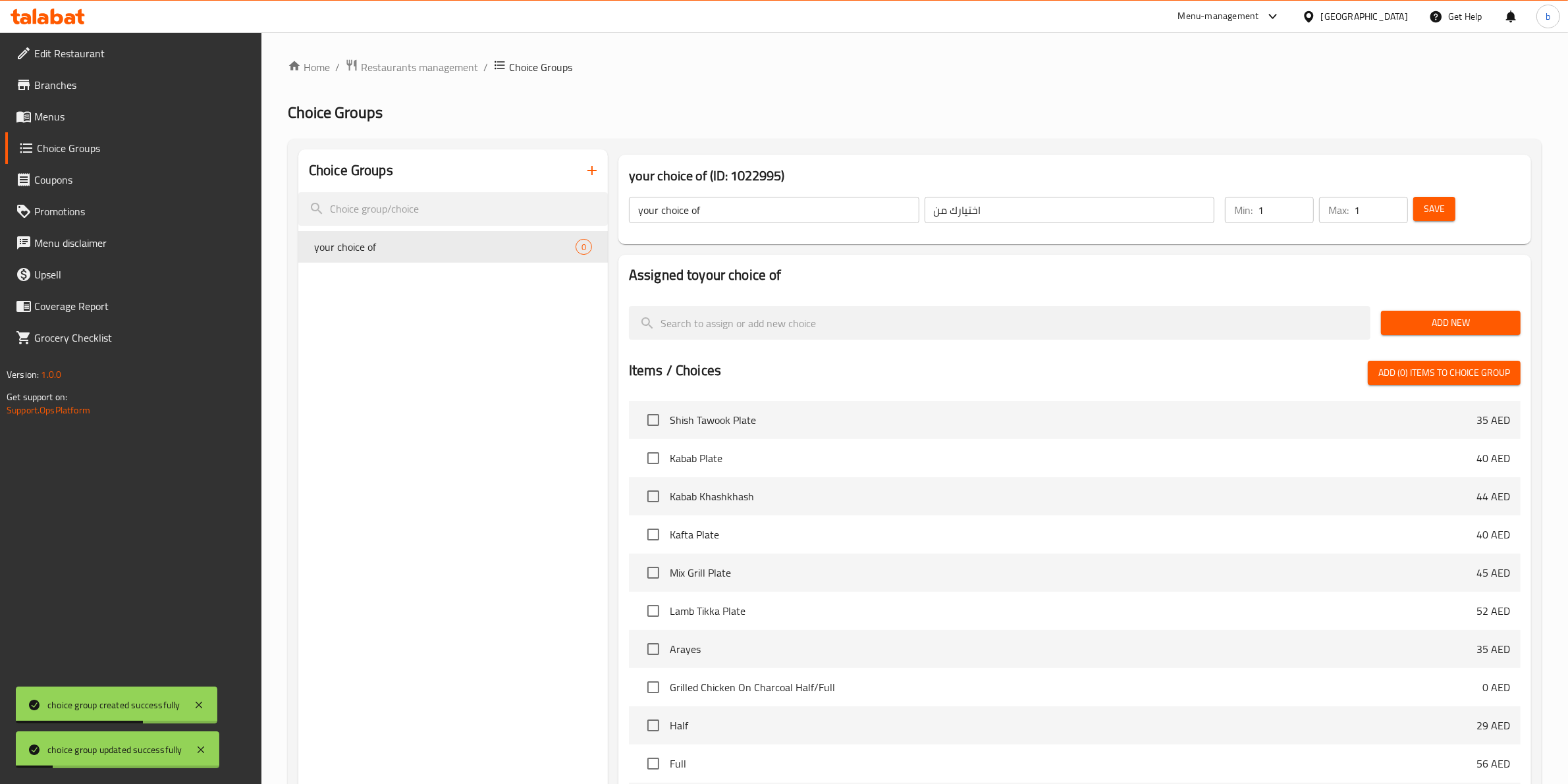
click at [1456, 317] on span "Add New" at bounding box center [1450, 322] width 119 height 17
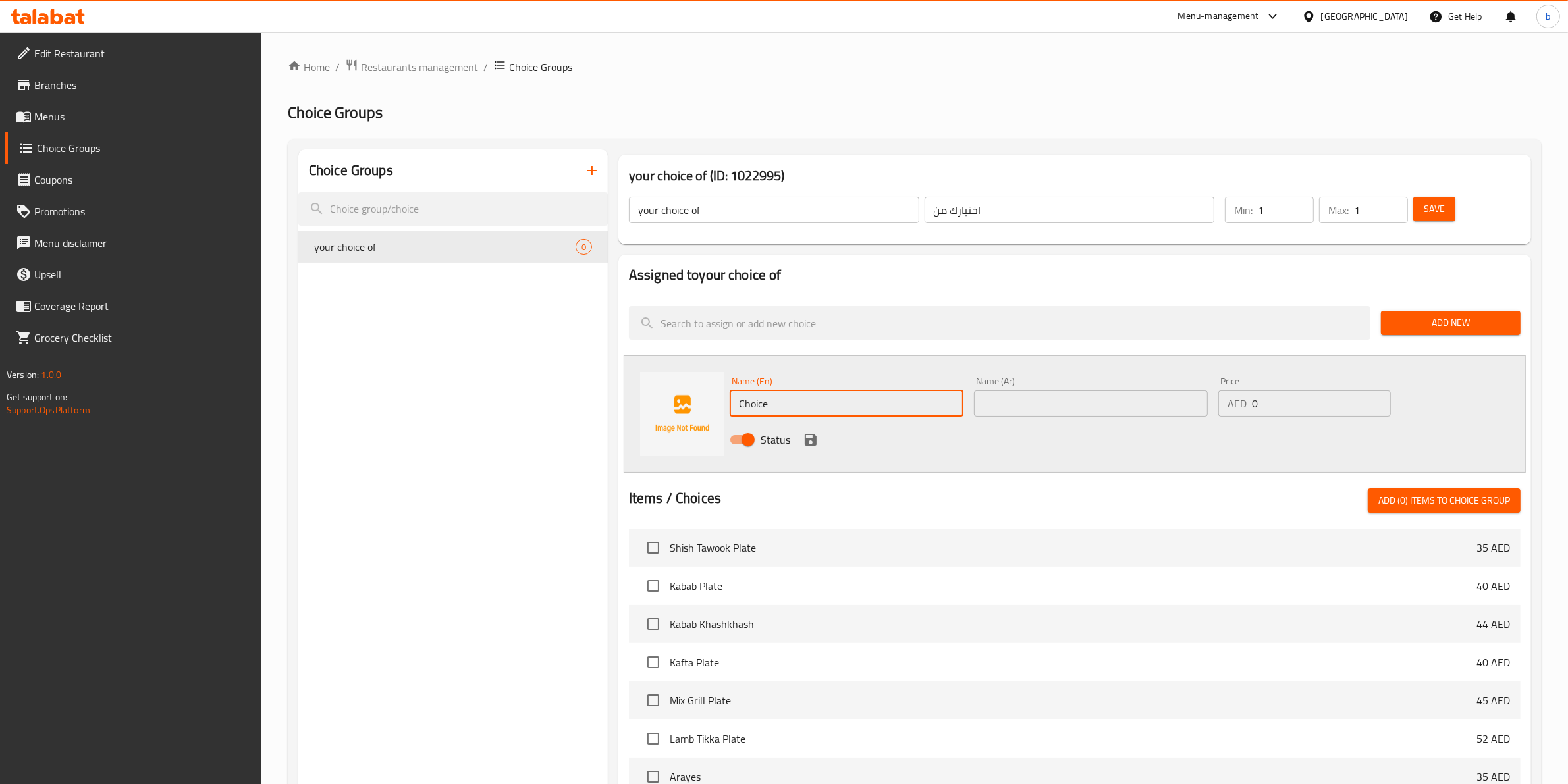
click at [773, 392] on input "Choice" at bounding box center [847, 403] width 234 height 26
paste input "Arayes"
type input "Arayes"
click at [1040, 415] on input "text" at bounding box center [1091, 403] width 234 height 26
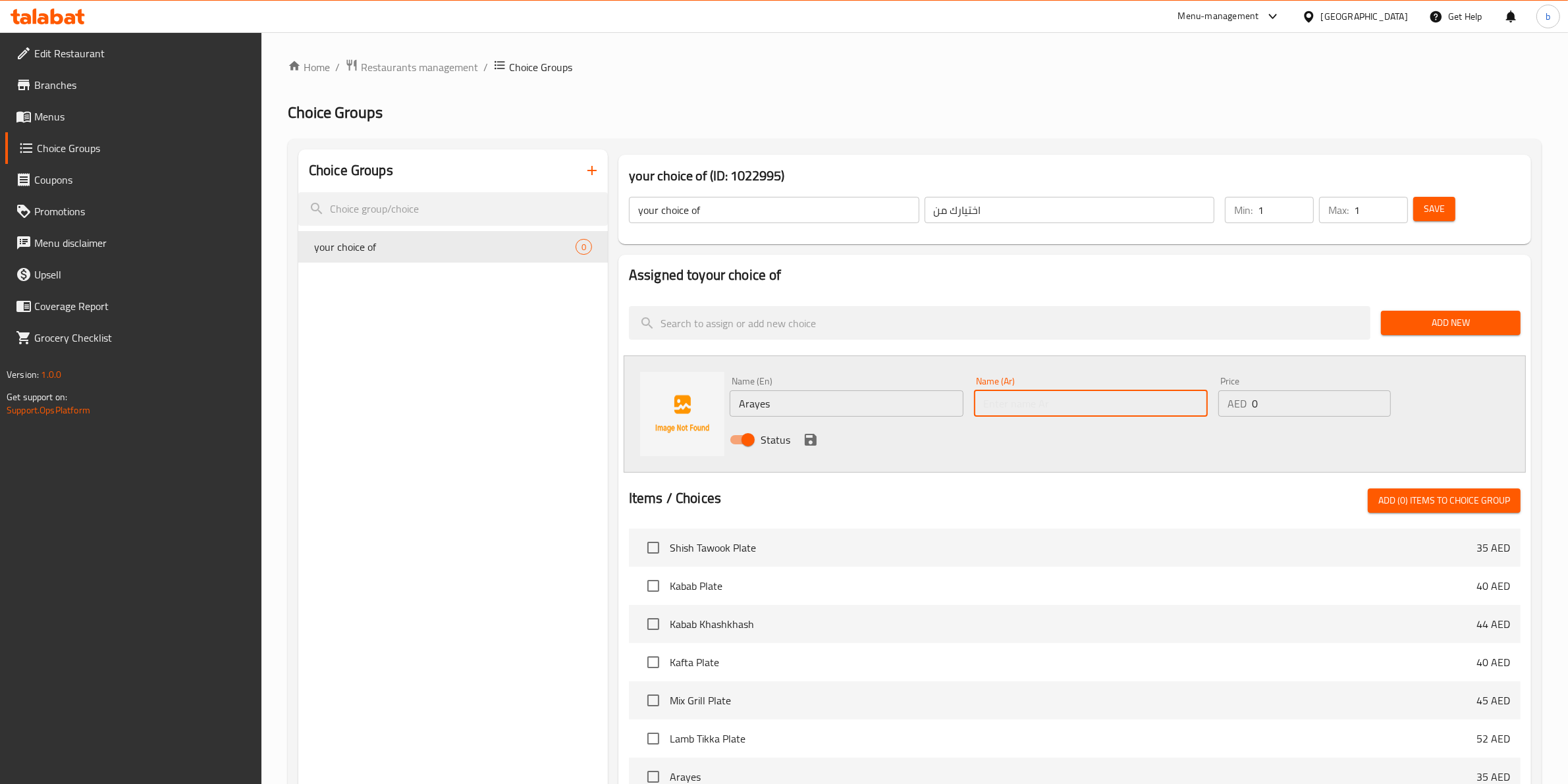
paste input "عرايس"
type input "عرايس"
click at [1278, 392] on input "0" at bounding box center [1321, 403] width 139 height 26
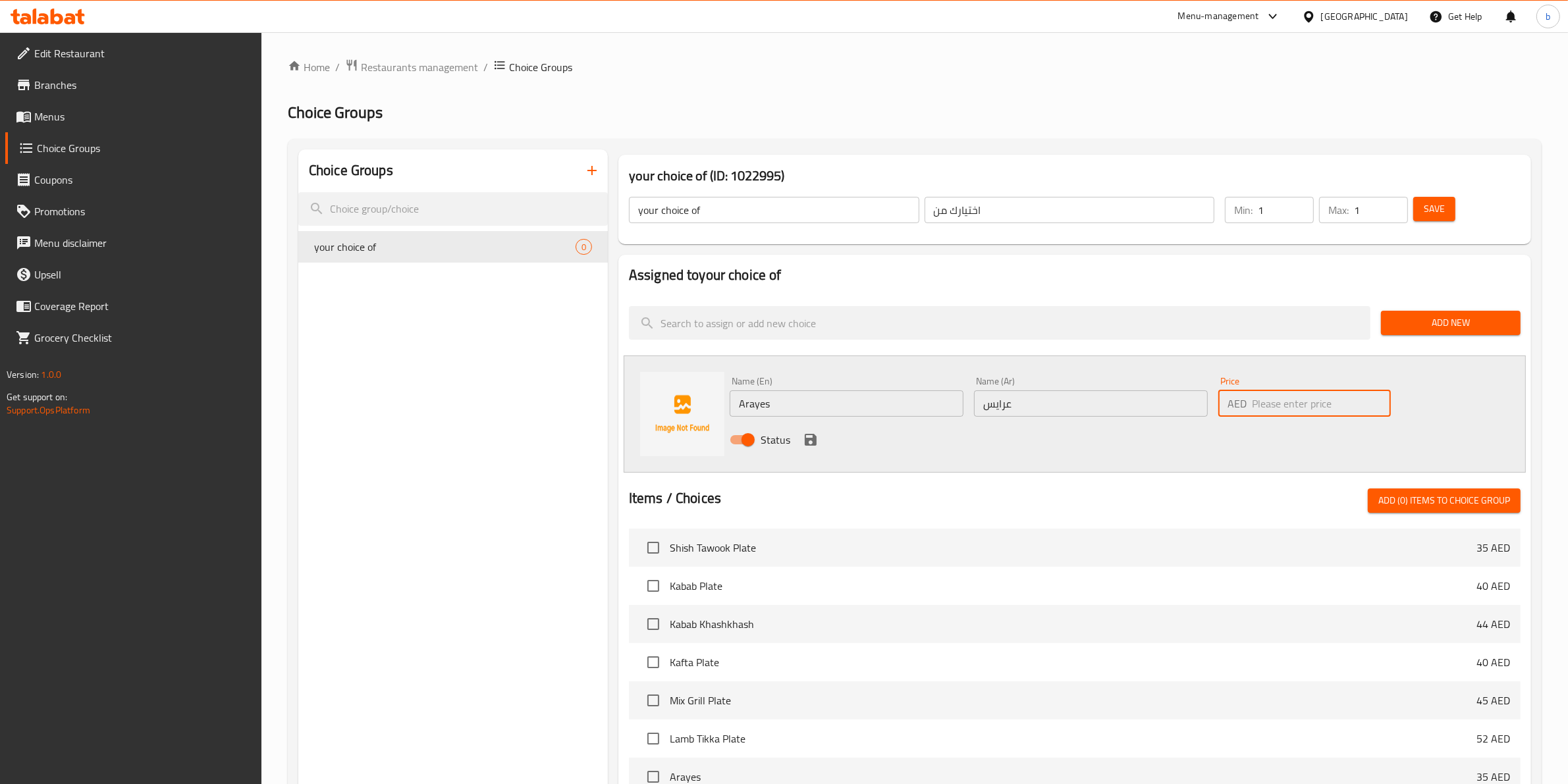
click at [1308, 407] on input "number" at bounding box center [1321, 403] width 139 height 26
type input "52"
click at [803, 439] on icon "save" at bounding box center [811, 439] width 16 height 16
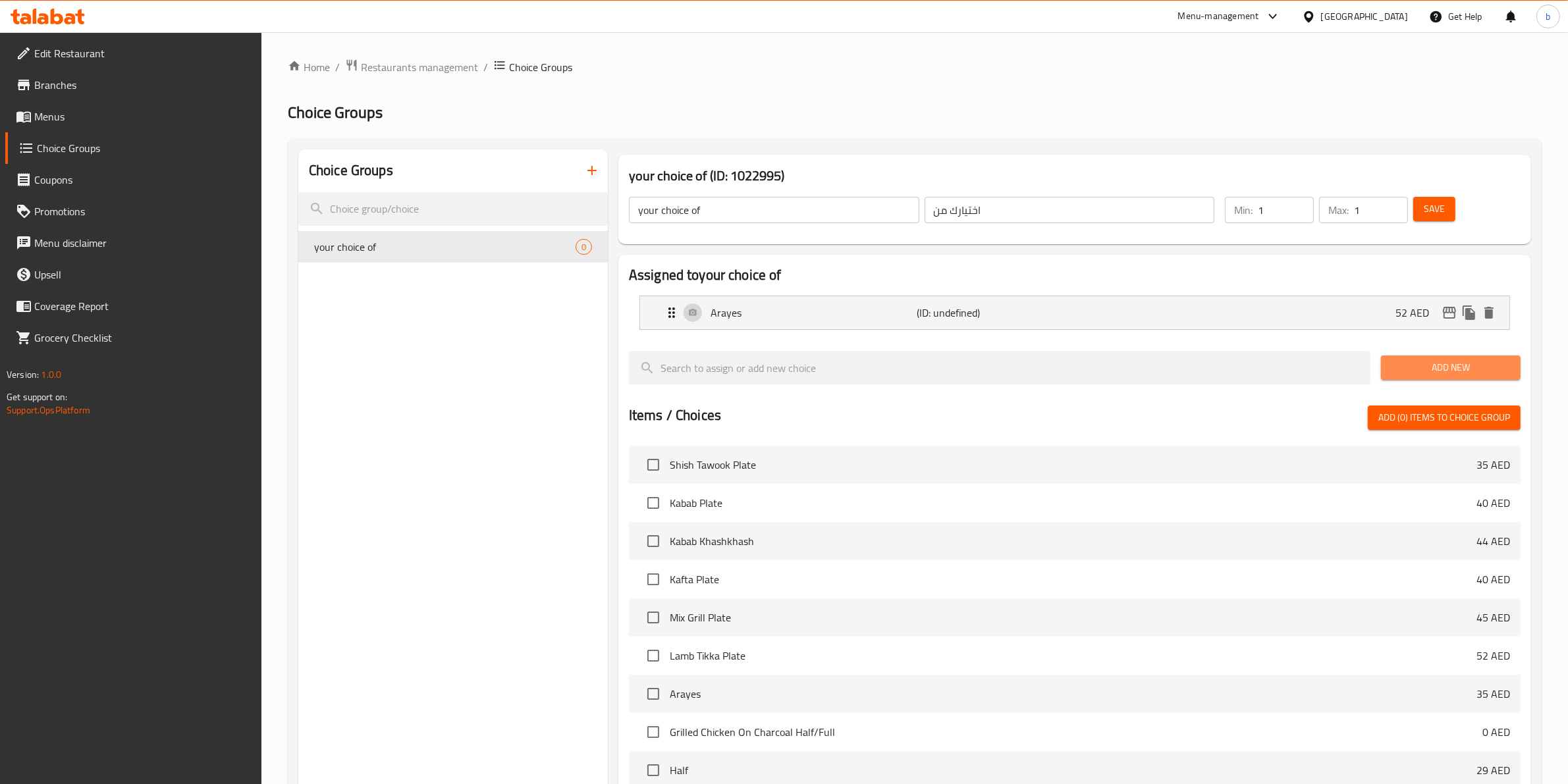
click at [1436, 363] on span "Add New" at bounding box center [1450, 367] width 119 height 17
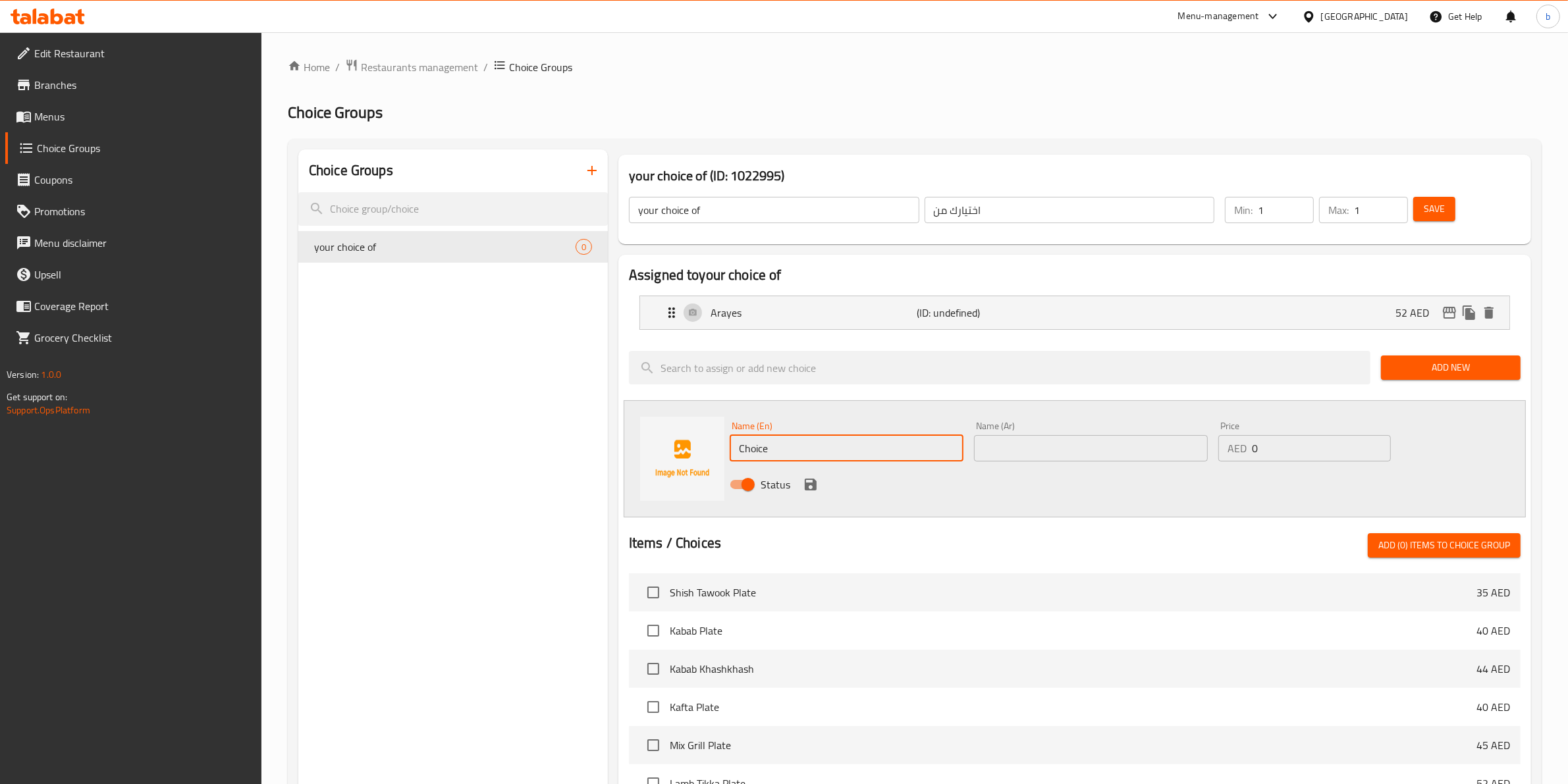
click at [869, 442] on input "Choice" at bounding box center [847, 448] width 234 height 26
paste input "[PERSON_NAME]"
type input "[PERSON_NAME]"
click at [1041, 442] on input "text" at bounding box center [1091, 448] width 234 height 26
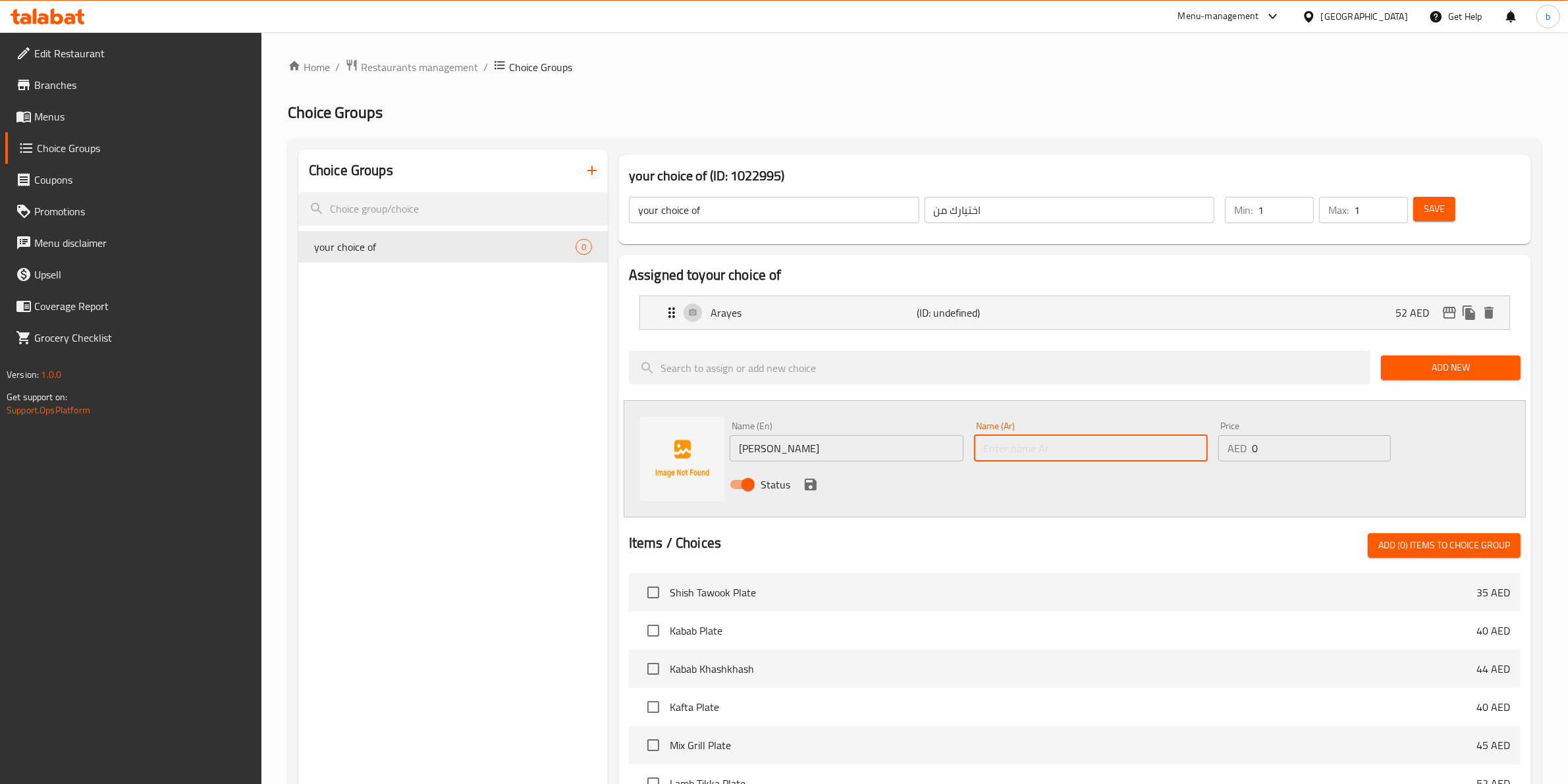
type input "a"
type input "شيش طاوق"
click at [815, 487] on icon "save" at bounding box center [810, 484] width 12 height 12
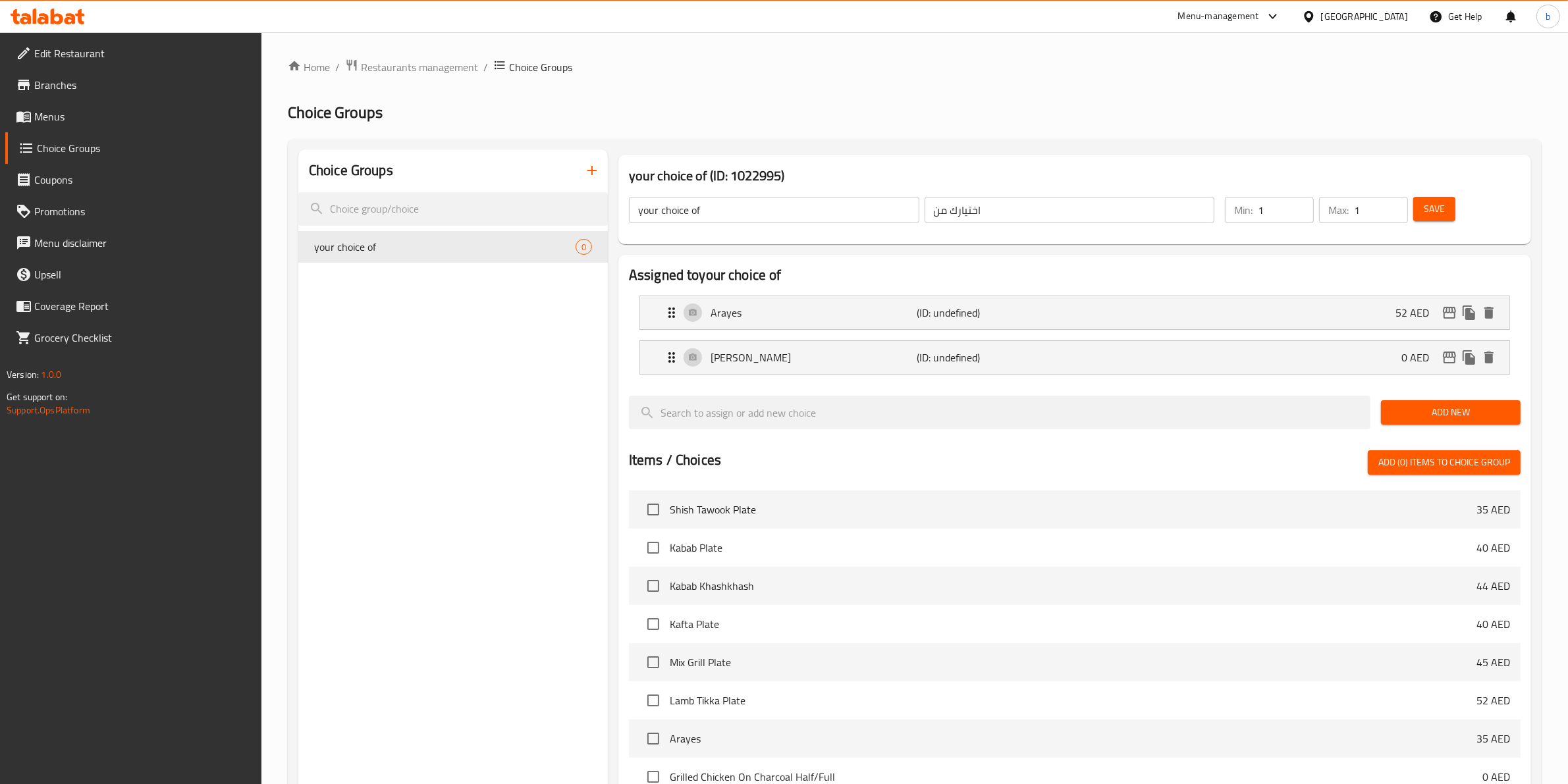
click at [1200, 378] on li "Shish Tawook (ID: undefined) 0 AED Name (En) Shish Tawook Name (En) Name (Ar) ش…" at bounding box center [1074, 357] width 891 height 45
click at [1210, 362] on div "Shish Tawook (ID: undefined) 0 AED" at bounding box center [1078, 357] width 830 height 33
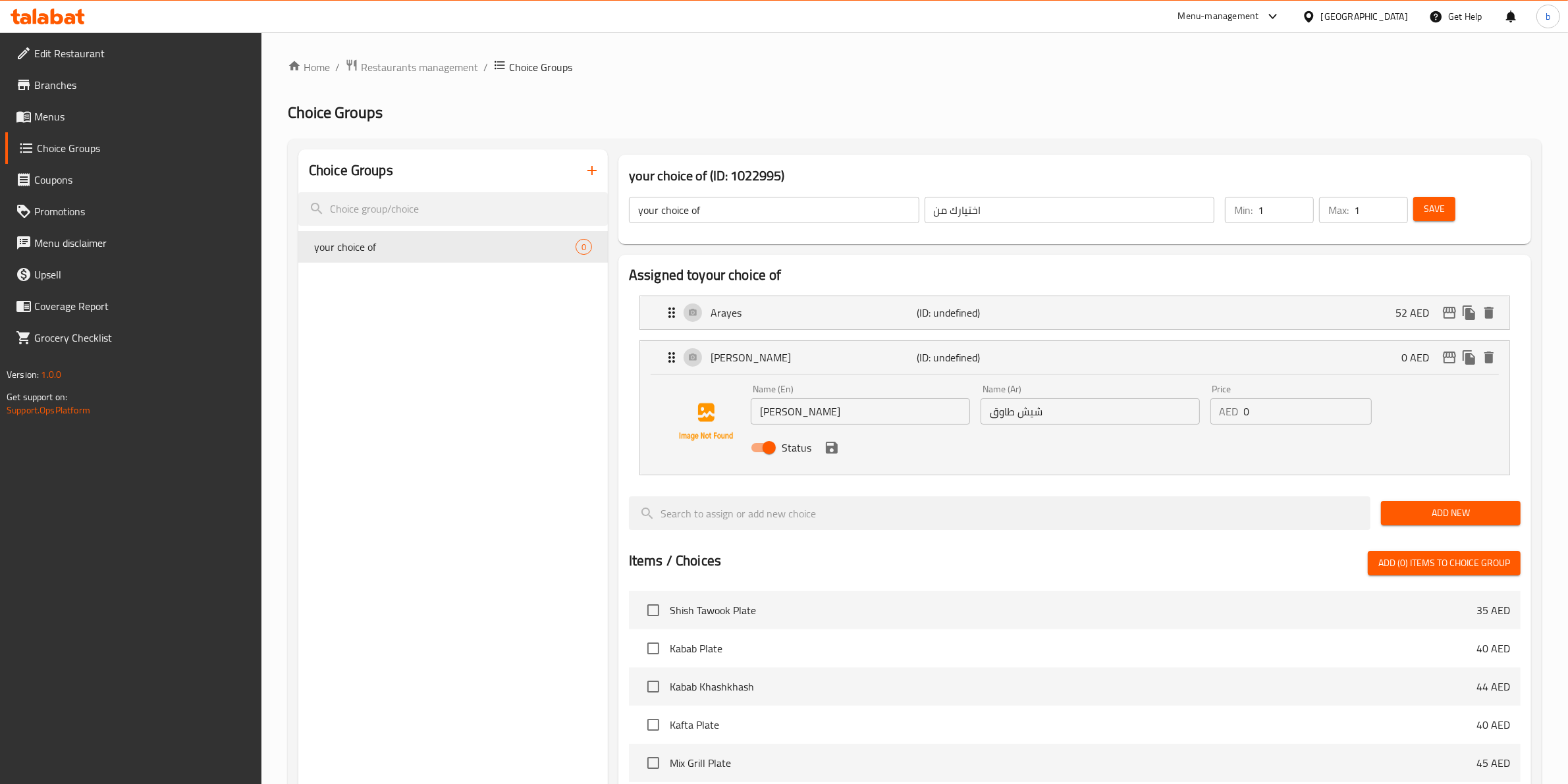
click at [1273, 419] on input "0" at bounding box center [1308, 411] width 128 height 26
type input "95"
click at [999, 409] on input "شيش طاوق" at bounding box center [1089, 411] width 219 height 26
click at [825, 458] on div "Status" at bounding box center [1090, 447] width 690 height 36
click at [827, 458] on div "Status" at bounding box center [1090, 447] width 690 height 36
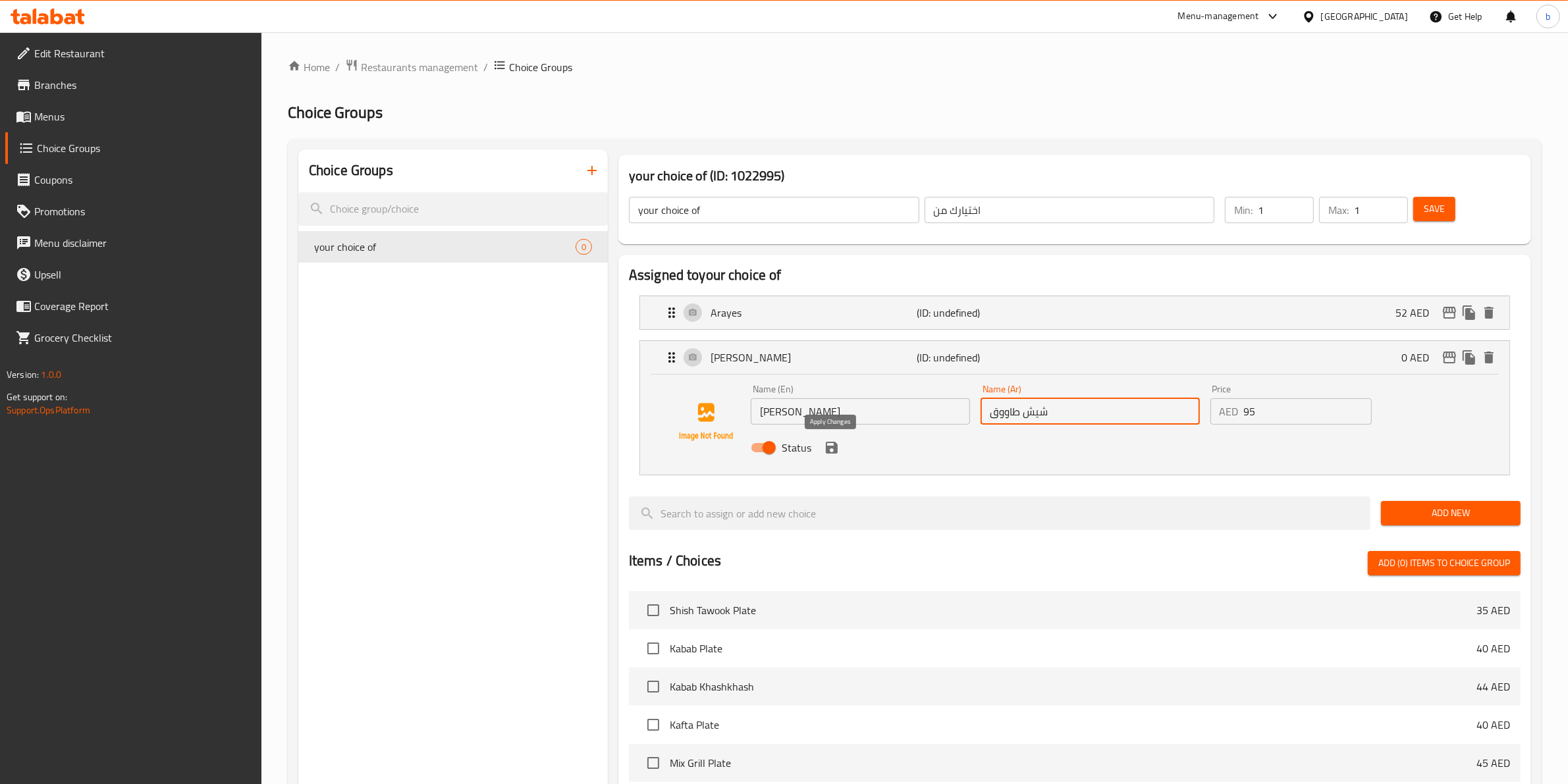
click at [835, 450] on icon "save" at bounding box center [831, 447] width 12 height 12
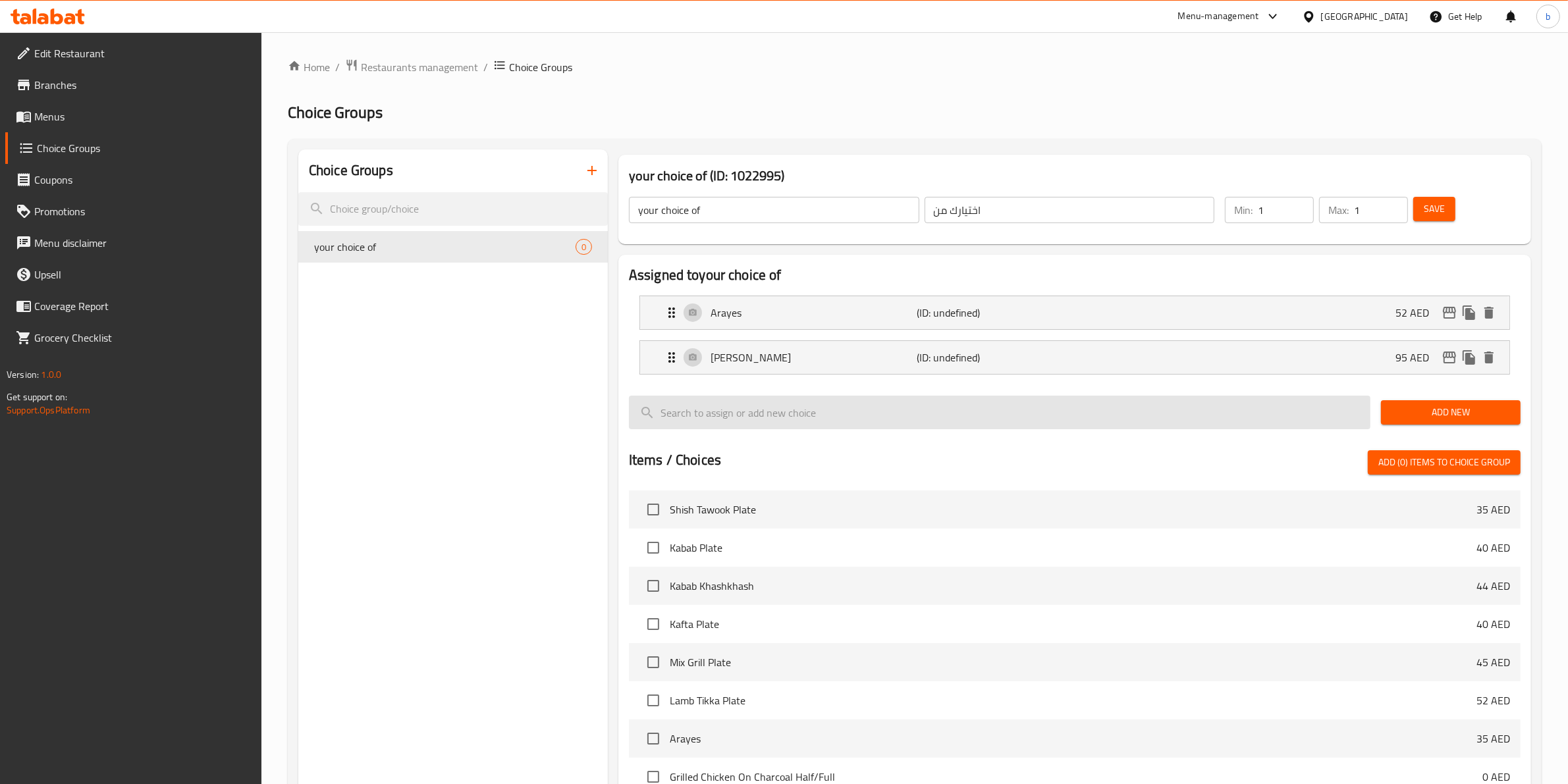
type input "شيش طاووق"
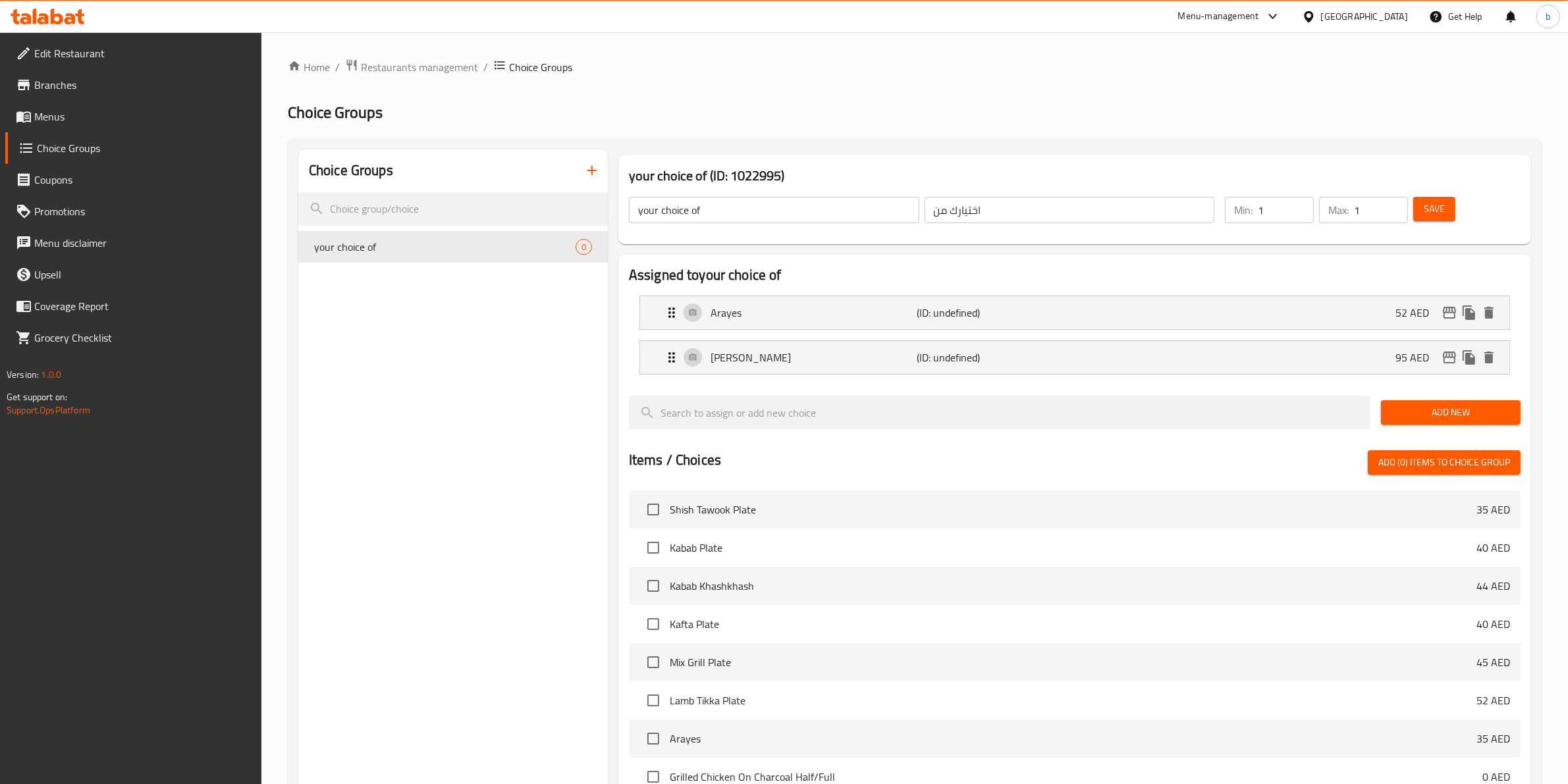
click at [1454, 401] on button "Add New" at bounding box center [1450, 412] width 139 height 25
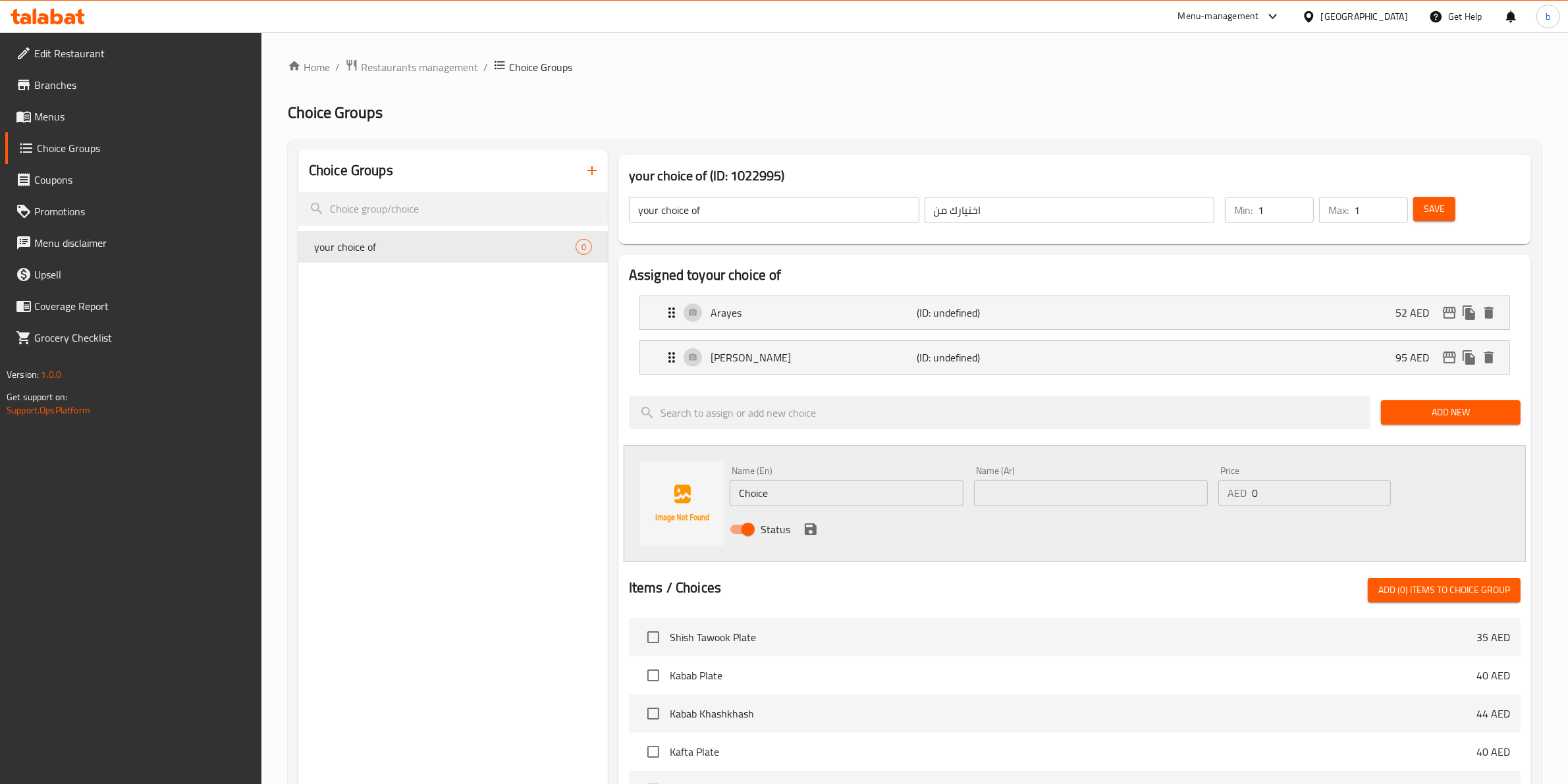
click at [841, 495] on input "Choice" at bounding box center [847, 493] width 234 height 26
paste input "Kabab"
type input "Kabab"
click at [1017, 497] on input "text" at bounding box center [1091, 493] width 234 height 26
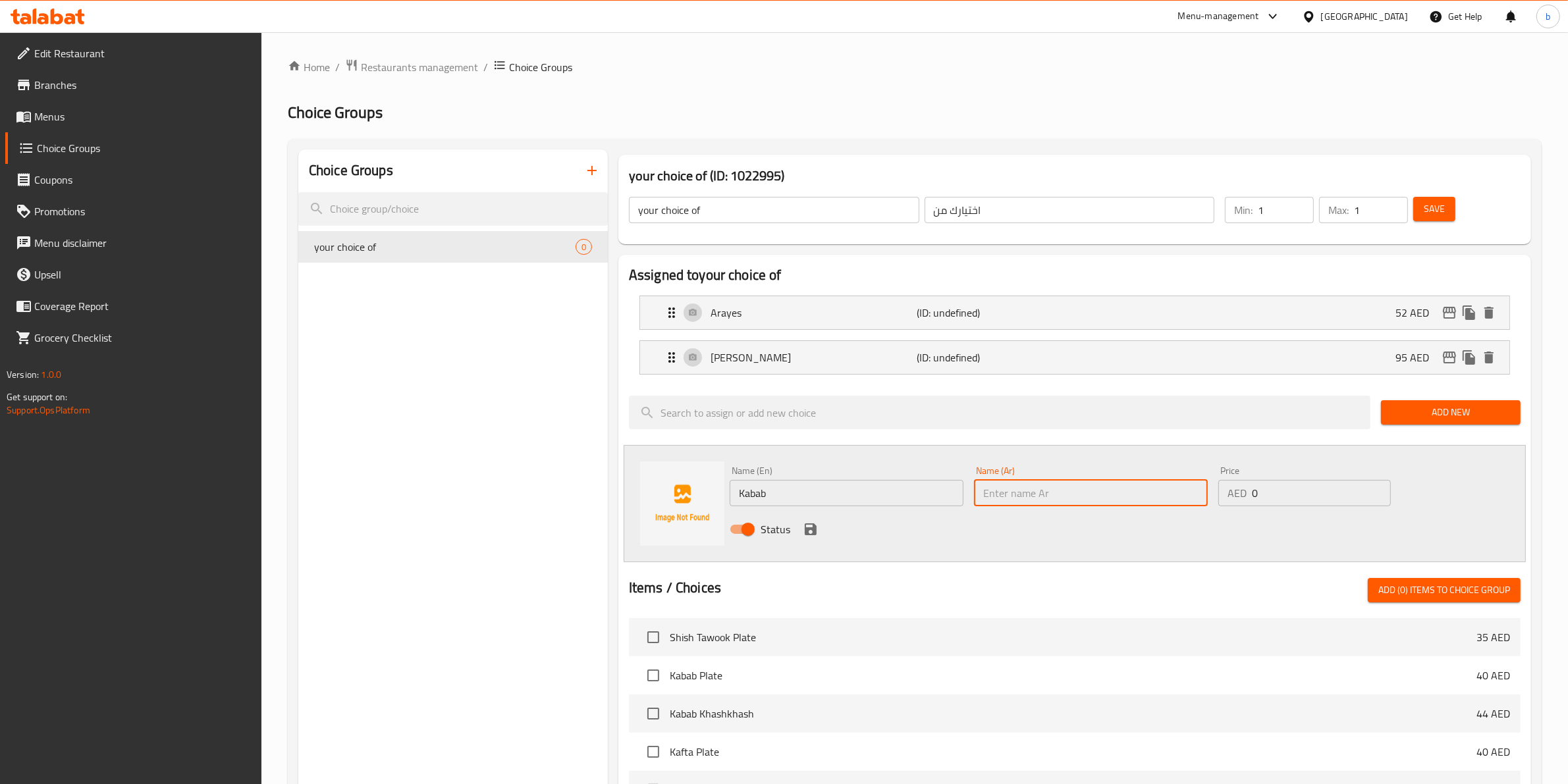
paste input "كباب"
type input "كباب"
click at [1261, 494] on input "0" at bounding box center [1321, 493] width 139 height 26
type input "120"
click at [810, 533] on icon "save" at bounding box center [811, 529] width 16 height 16
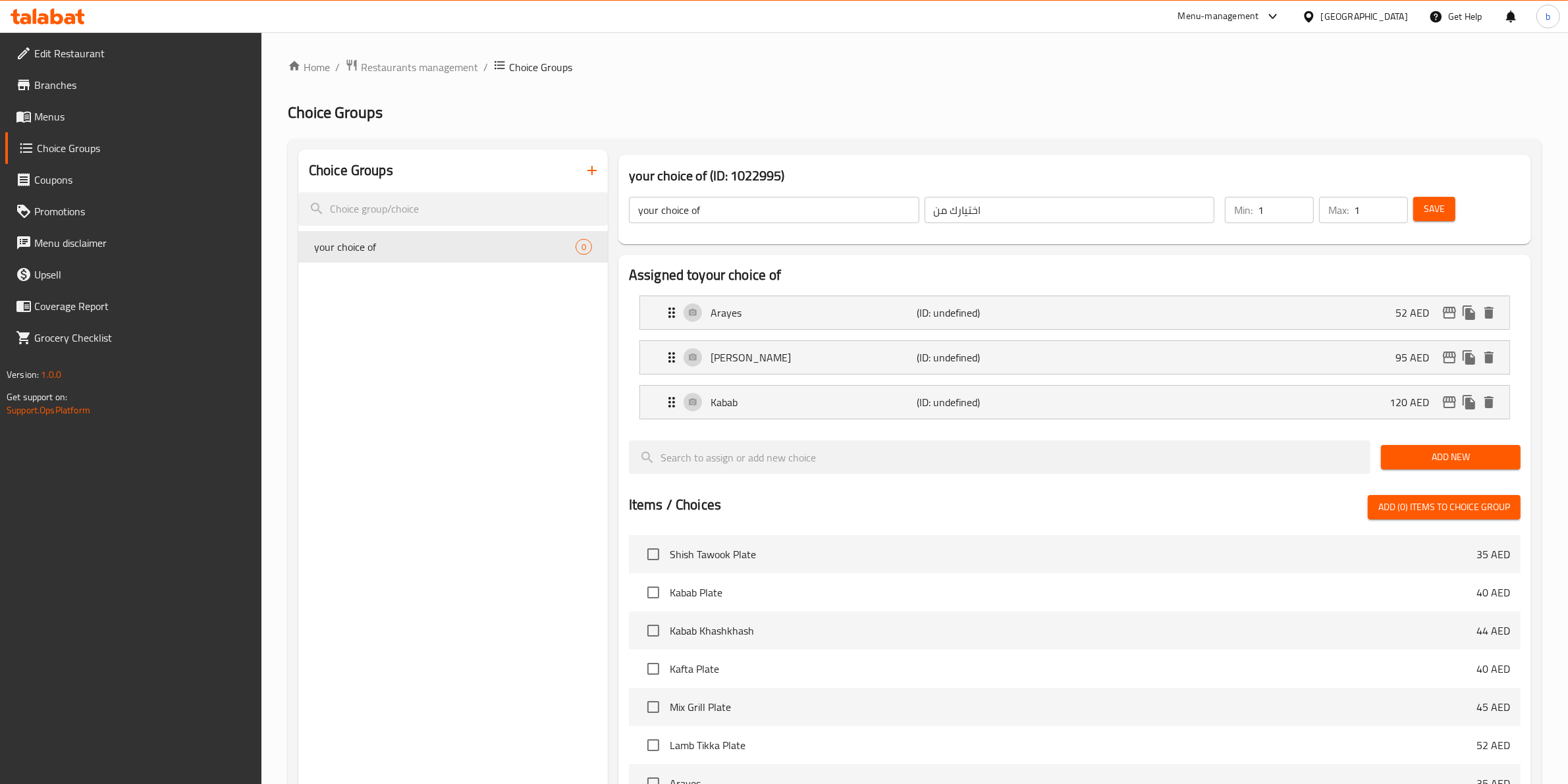
click at [1439, 466] on button "Add New" at bounding box center [1450, 457] width 139 height 25
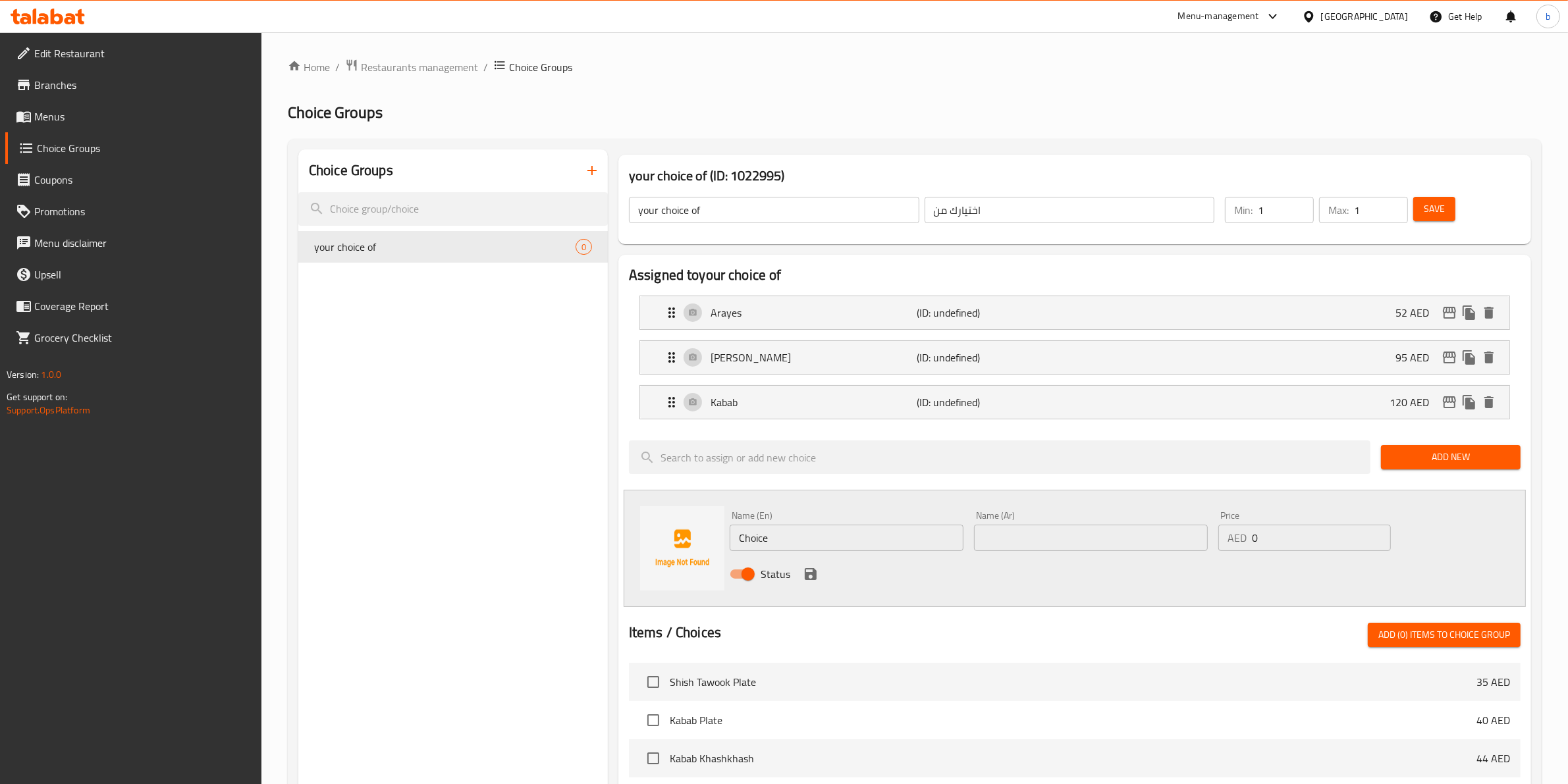
click at [839, 546] on input "Choice" at bounding box center [847, 537] width 234 height 26
paste input "Kafta"
type input "Kafta"
click at [1172, 550] on input "text" at bounding box center [1091, 537] width 234 height 26
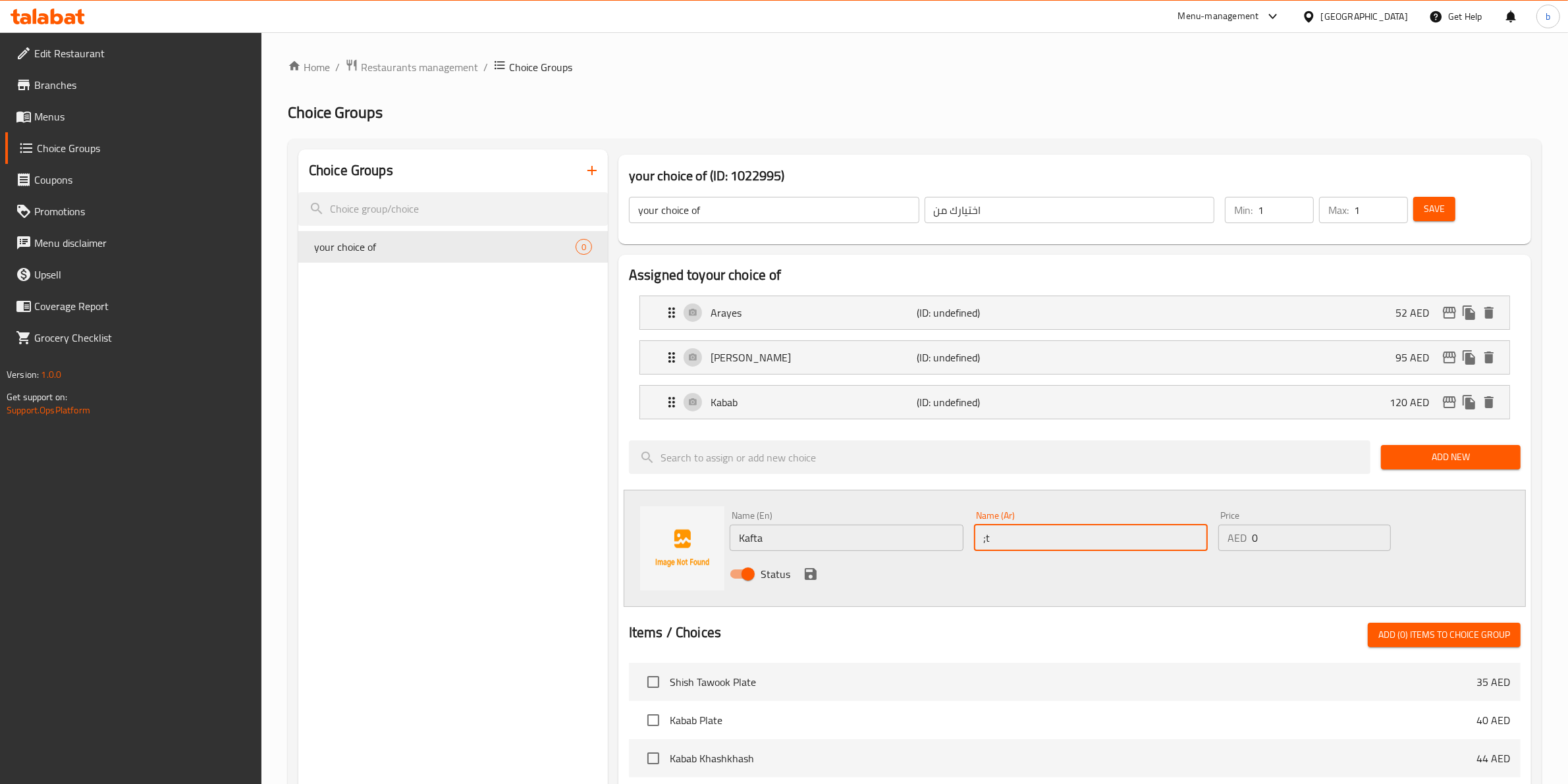
type input ";"
type input "كفته"
click at [1264, 540] on input "0" at bounding box center [1321, 537] width 139 height 26
type input "120"
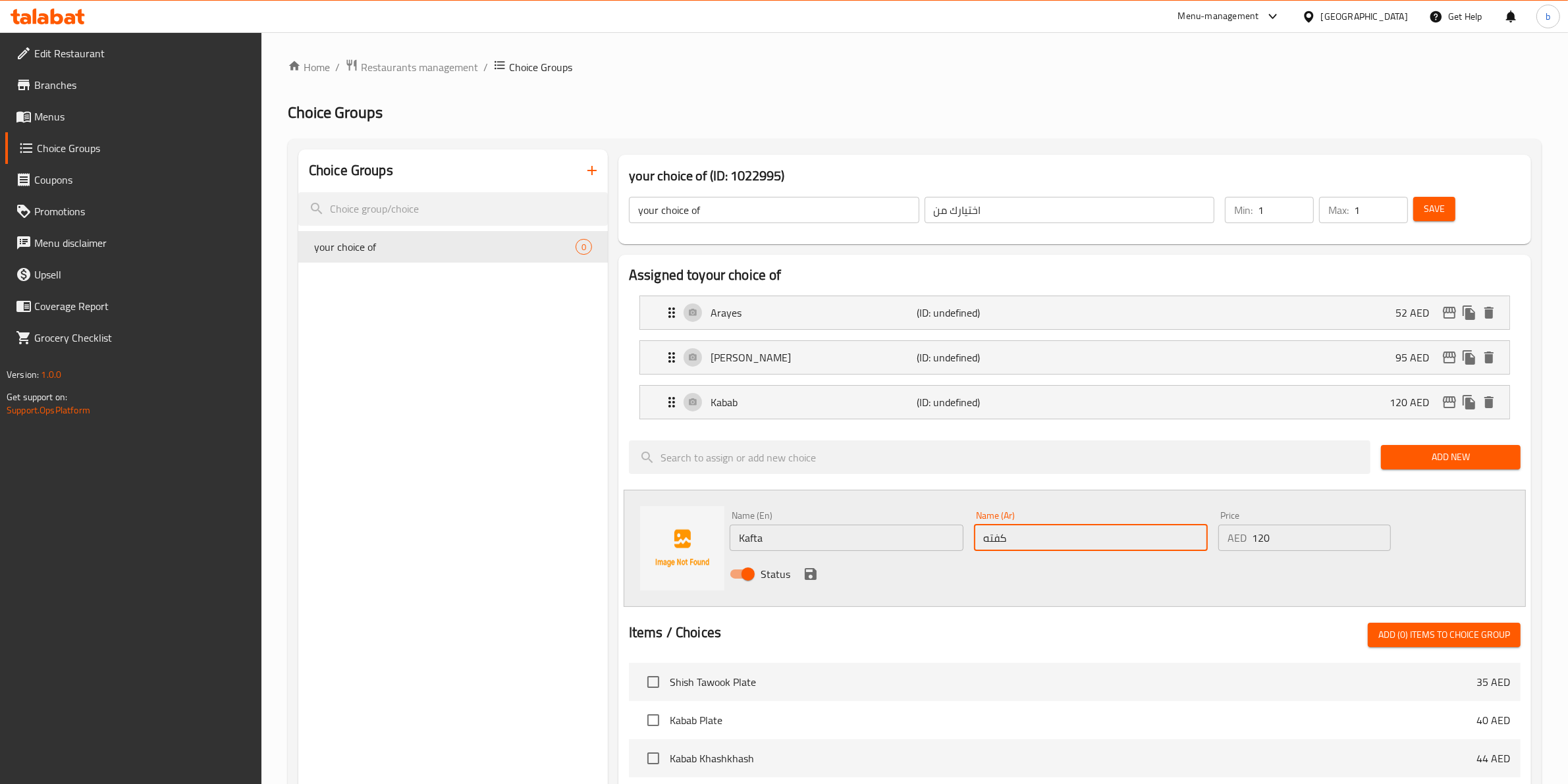
click at [999, 532] on input "كفته" at bounding box center [1091, 537] width 234 height 26
type input "كافته"
click at [811, 579] on icon "save" at bounding box center [810, 574] width 12 height 12
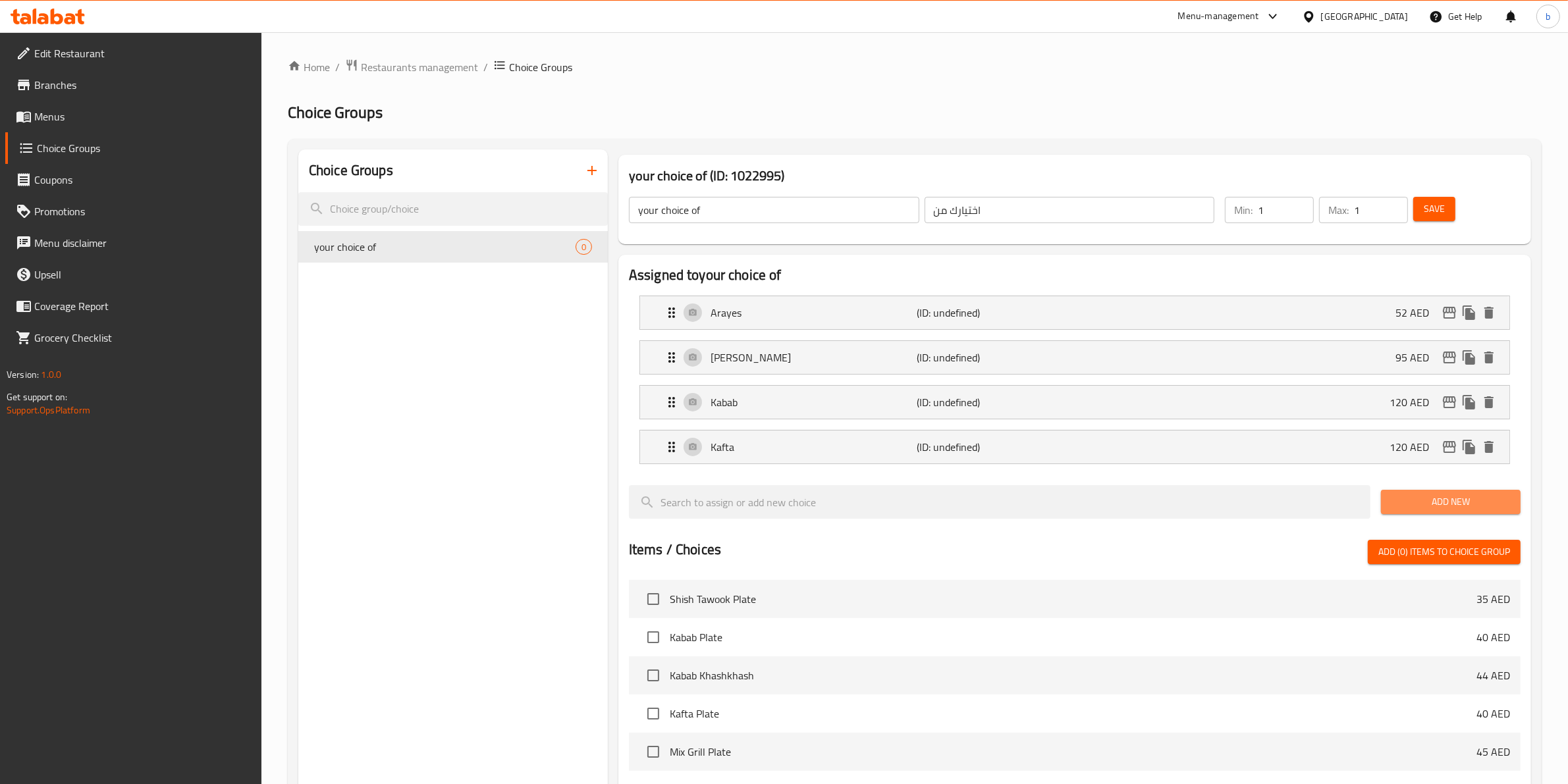
click at [1421, 501] on span "Add New" at bounding box center [1450, 501] width 119 height 17
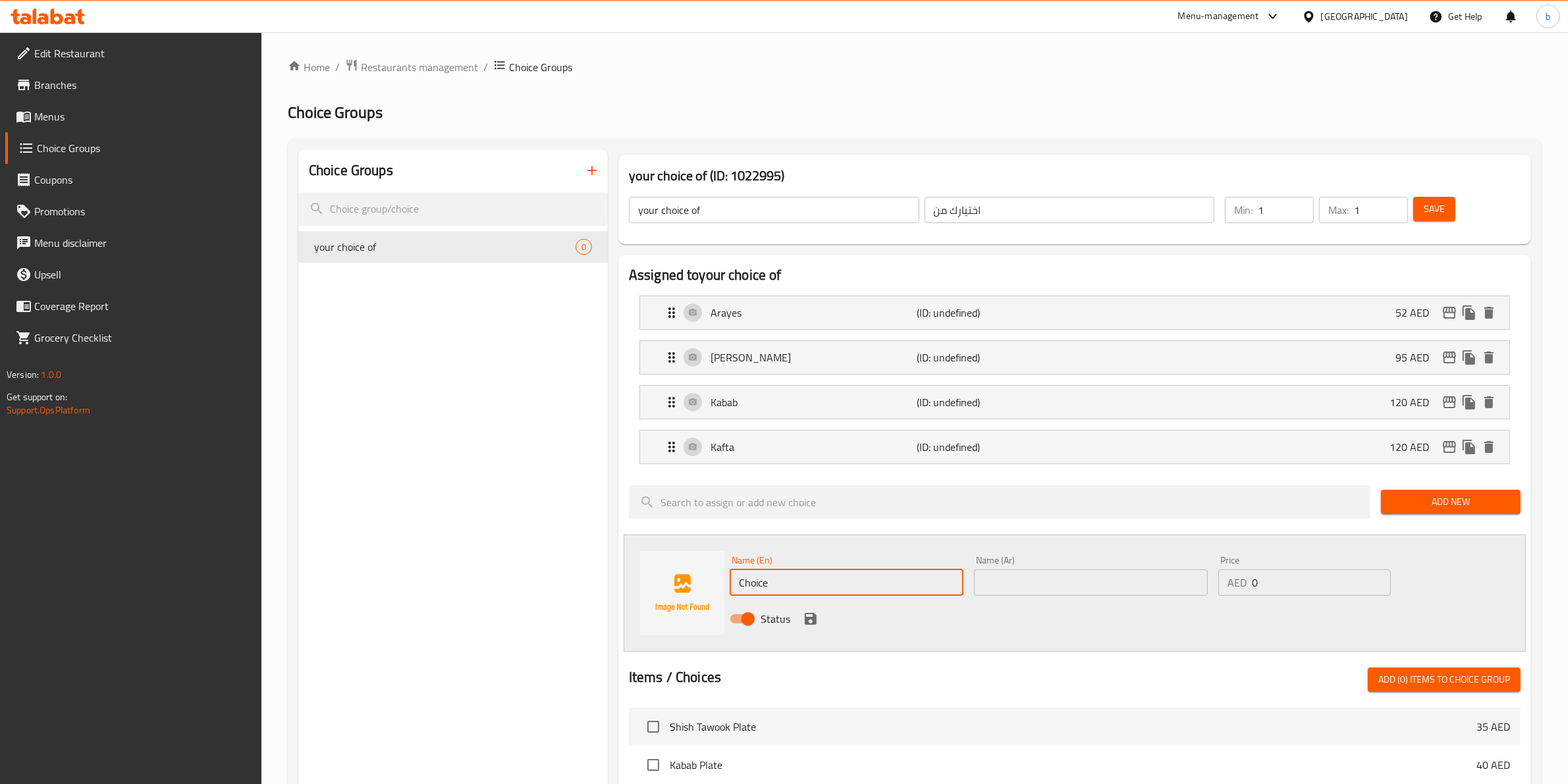
click at [871, 576] on input "Choice" at bounding box center [847, 582] width 234 height 26
type input "mix grills"
click at [1017, 577] on input "text" at bounding box center [1091, 582] width 234 height 26
paste input "مشويات مشكلة"
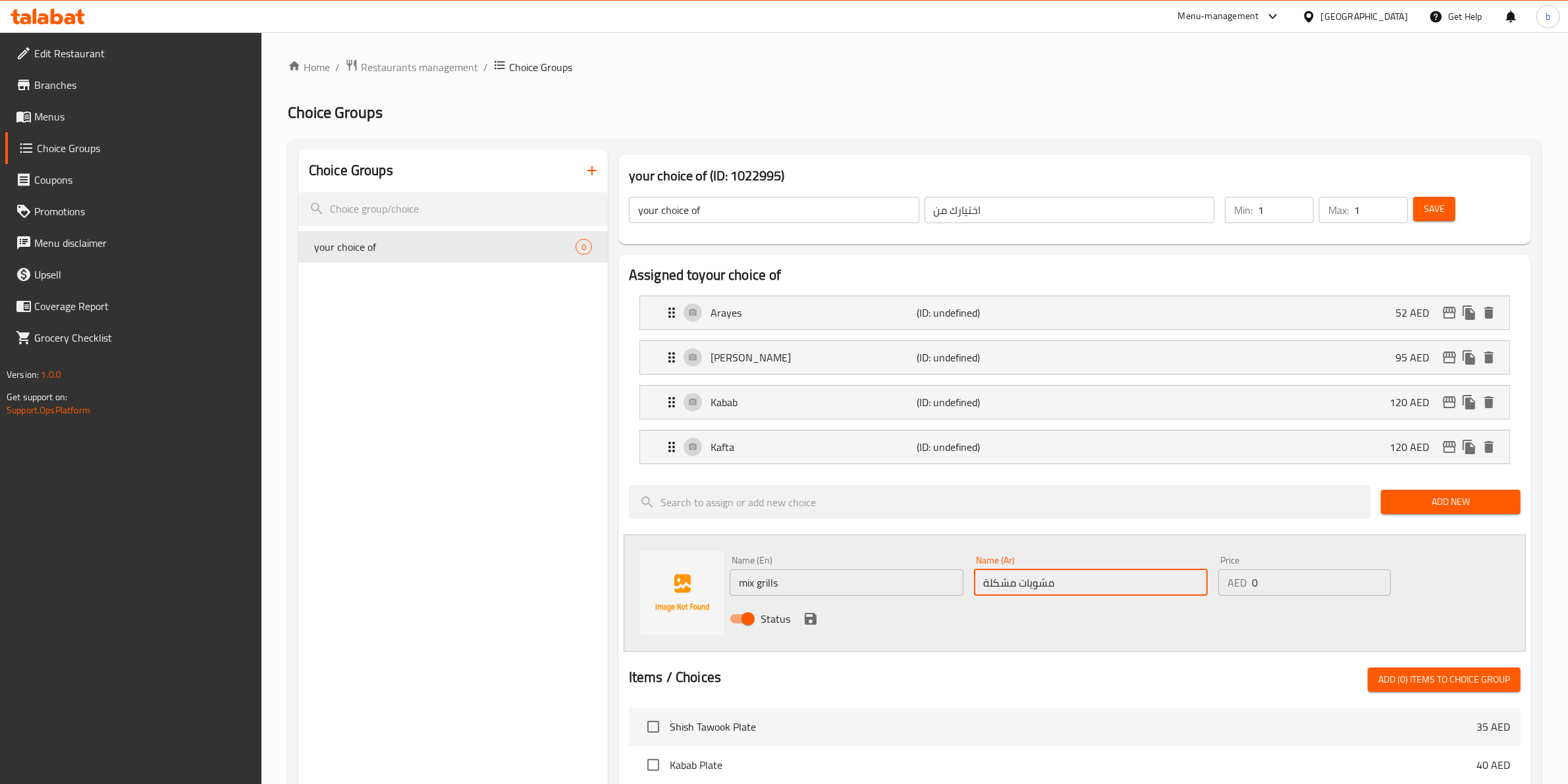
type input "مشويات مشكلة"
click at [1294, 572] on input "0" at bounding box center [1321, 582] width 139 height 26
type input "1"
type input "130"
click at [815, 626] on icon "save" at bounding box center [811, 618] width 16 height 16
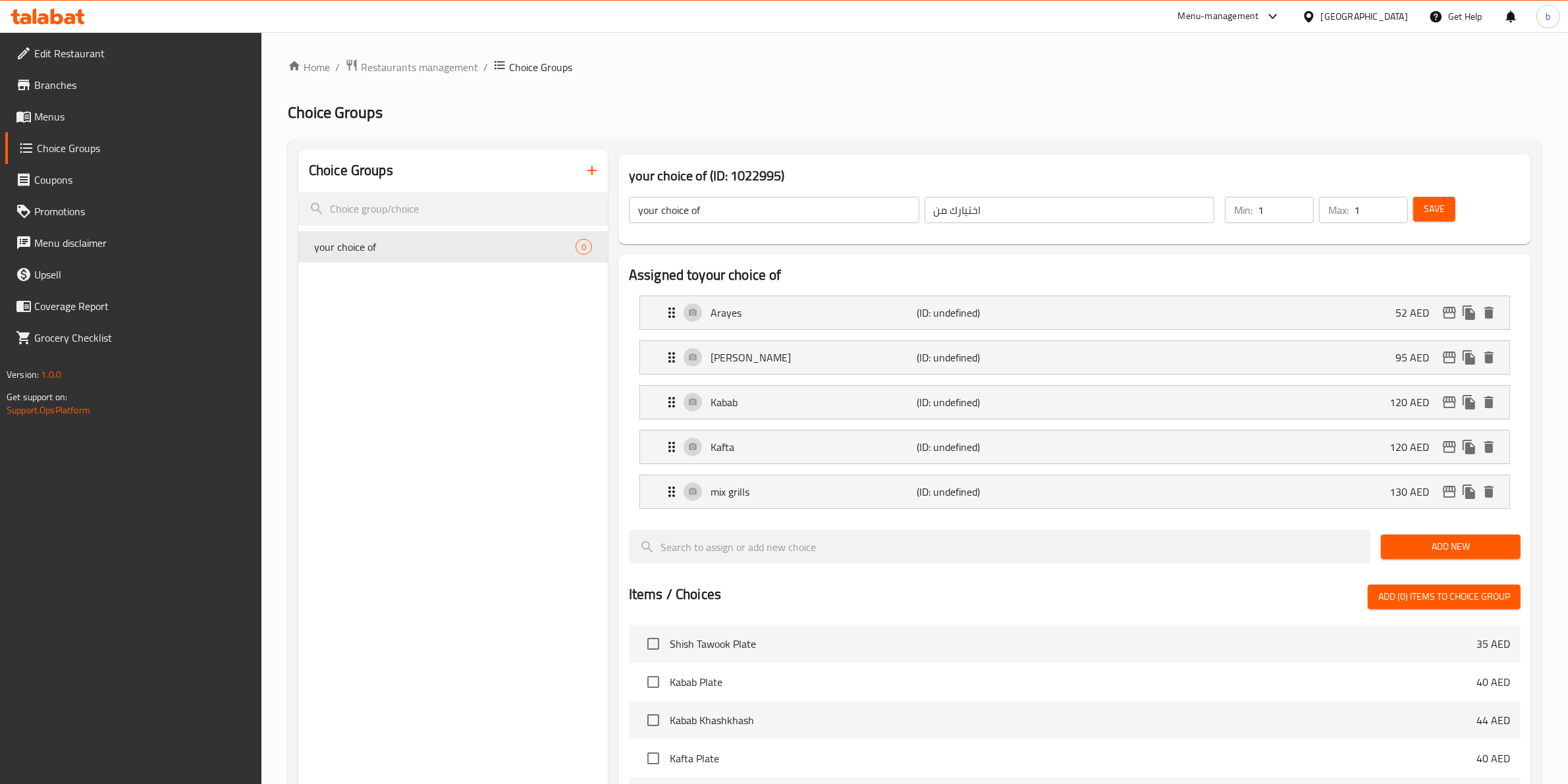
click at [1467, 543] on span "Add New" at bounding box center [1450, 546] width 119 height 17
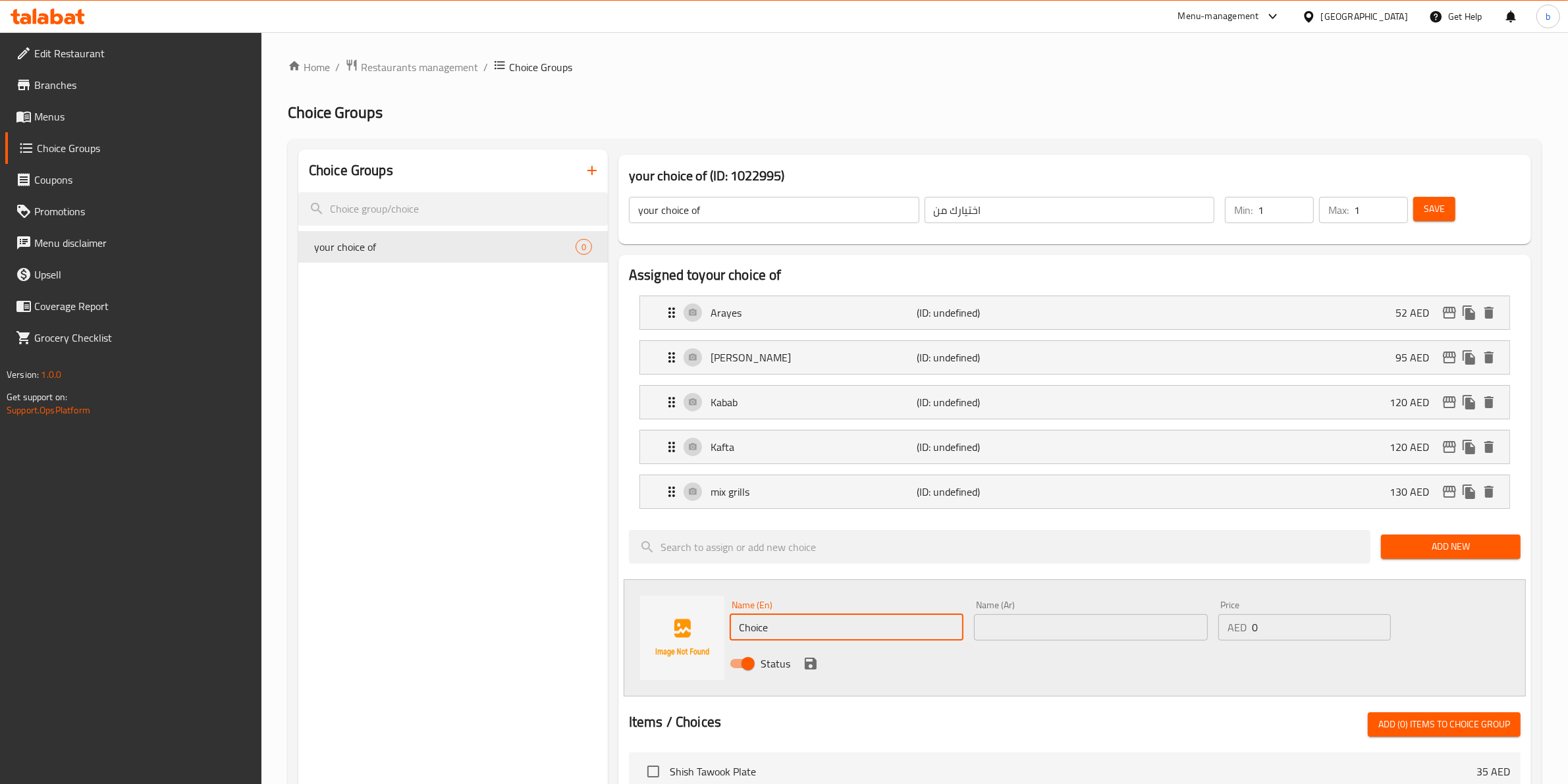
click at [893, 635] on input "Choice" at bounding box center [847, 626] width 234 height 26
click at [903, 620] on input "Choice" at bounding box center [847, 626] width 234 height 26
type input "C"
paste input "Lamb Tikka"
type input "Lamb Tikka"
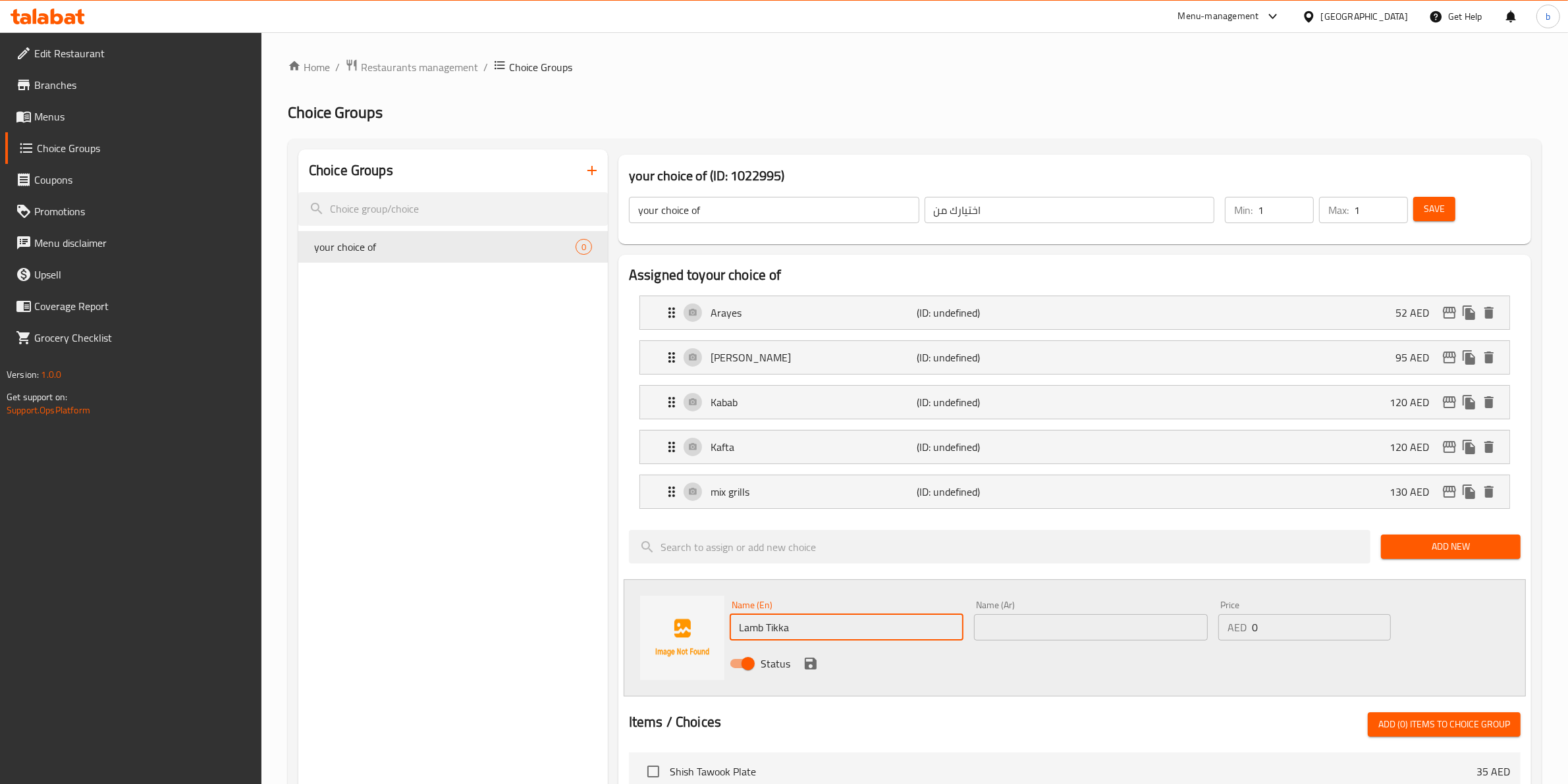
click at [1070, 630] on input "text" at bounding box center [1091, 626] width 234 height 26
type input "تكا ضأن"
click at [1269, 637] on input "0" at bounding box center [1321, 626] width 139 height 26
type input "165"
click at [800, 668] on button "save" at bounding box center [810, 663] width 20 height 20
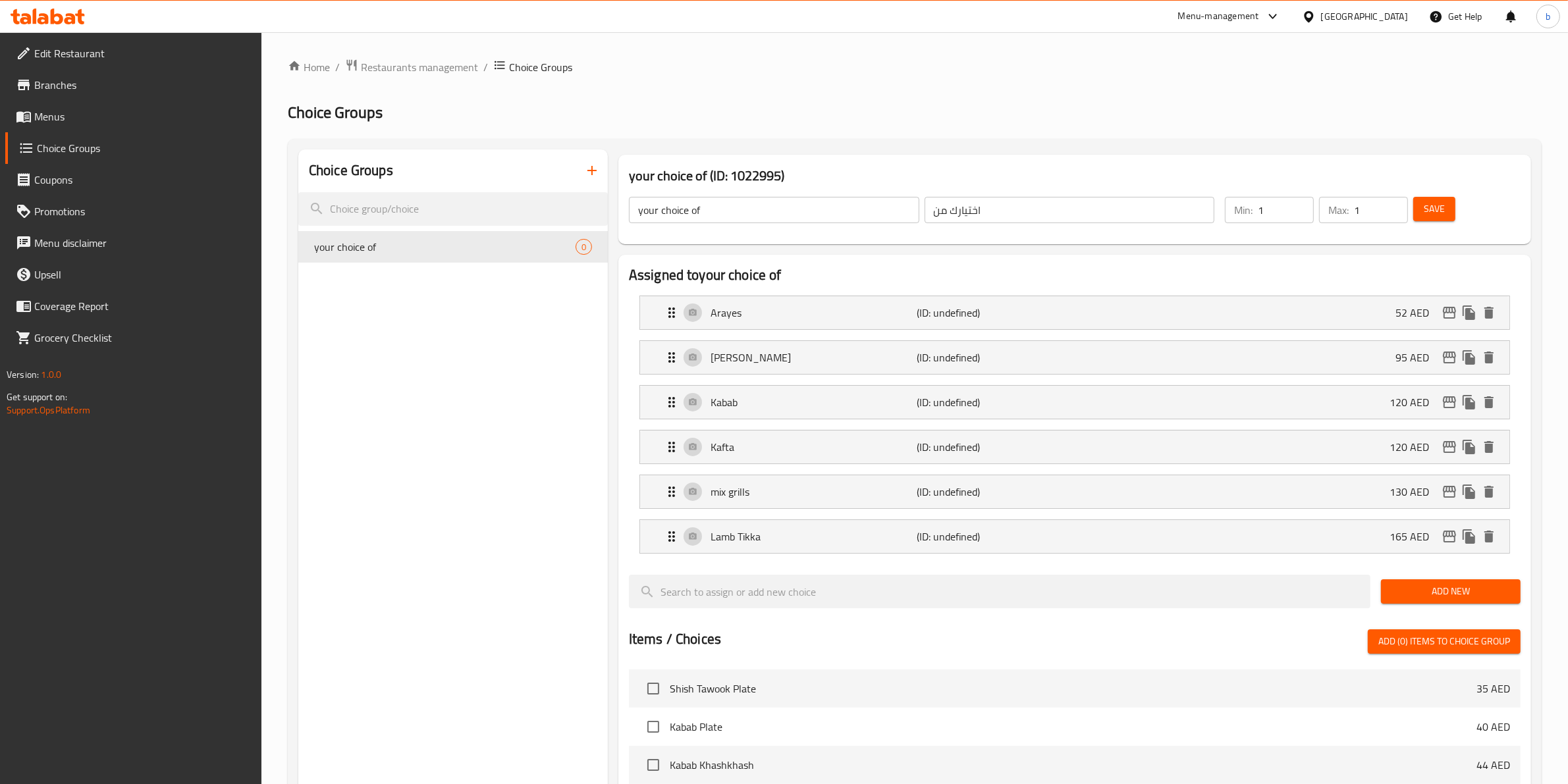
click at [1421, 221] on button "Save" at bounding box center [1433, 209] width 42 height 25
click at [1317, 530] on div "Lamb Tikka (ID: 2284986671) 165 AED" at bounding box center [1078, 536] width 830 height 33
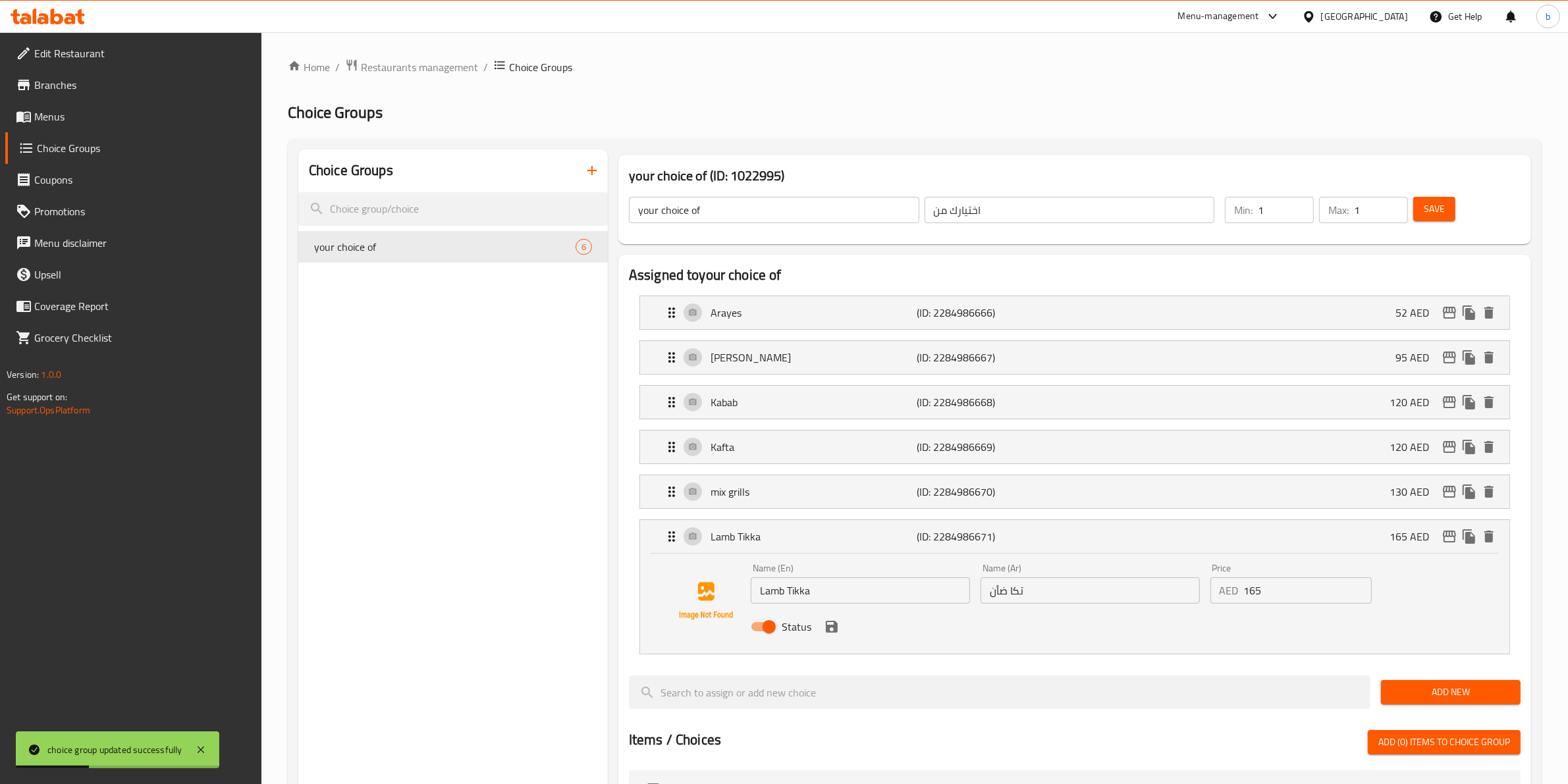
click at [1057, 474] on li "mix grills (ID: 2284986670) 130 AED Name (En) mix grills Name (En) Name (Ar) مش…" at bounding box center [1074, 492] width 891 height 45
click at [1035, 491] on p "(ID: 2284986670)" at bounding box center [986, 492] width 138 height 16
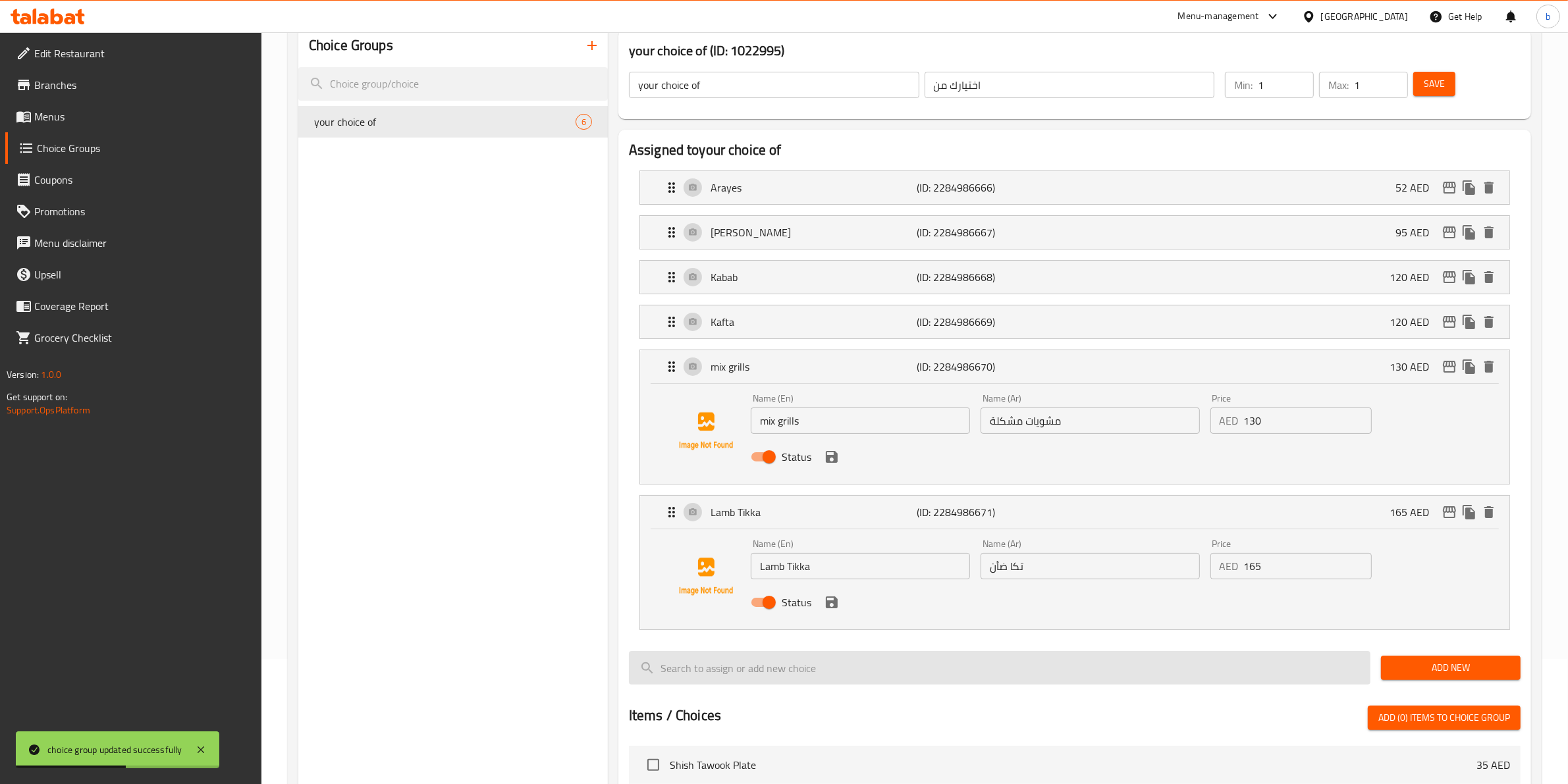
scroll to position [247, 0]
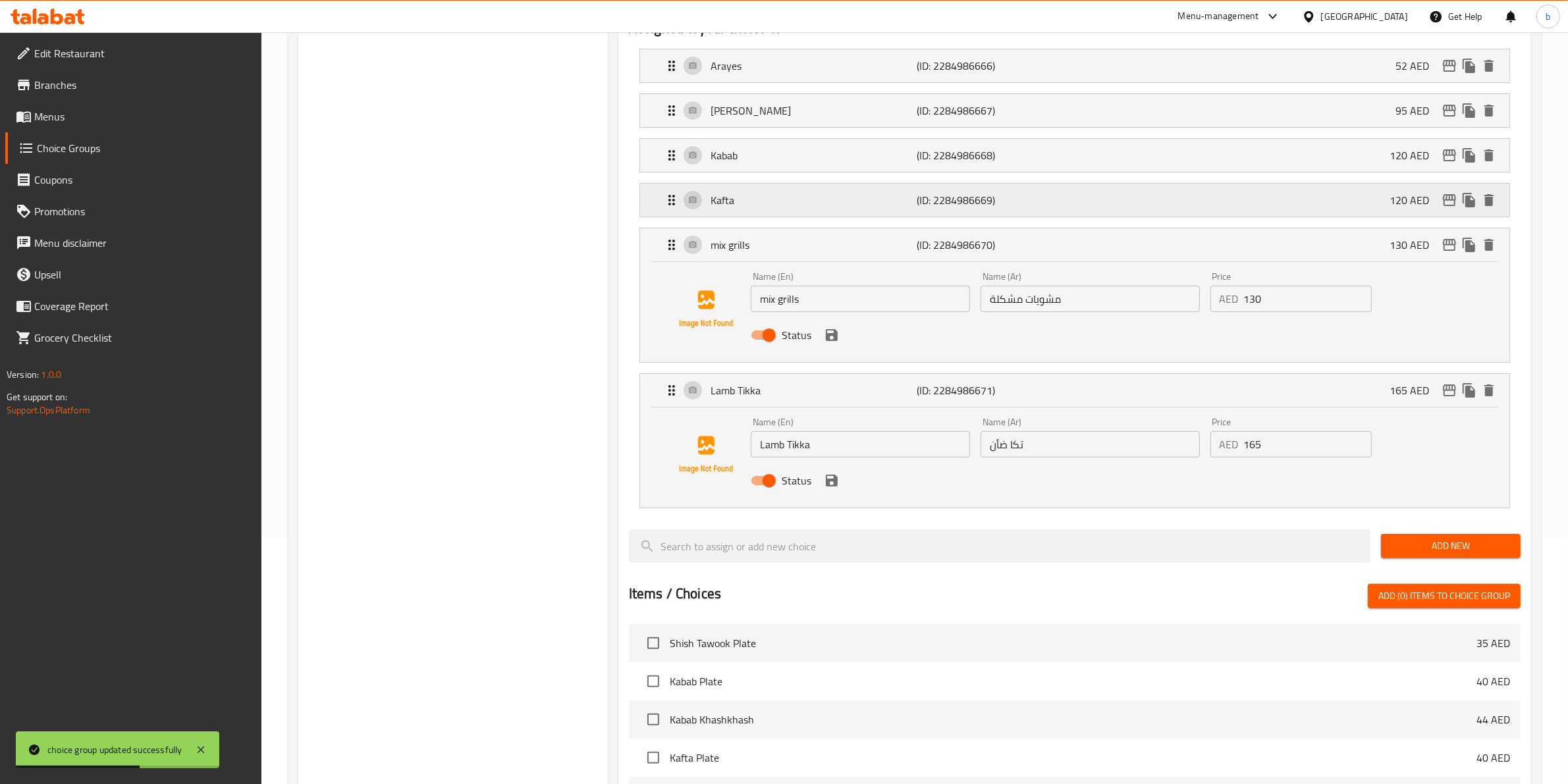
click at [1068, 215] on div "Kafta (ID: 2284986669) 120 AED" at bounding box center [1078, 200] width 830 height 33
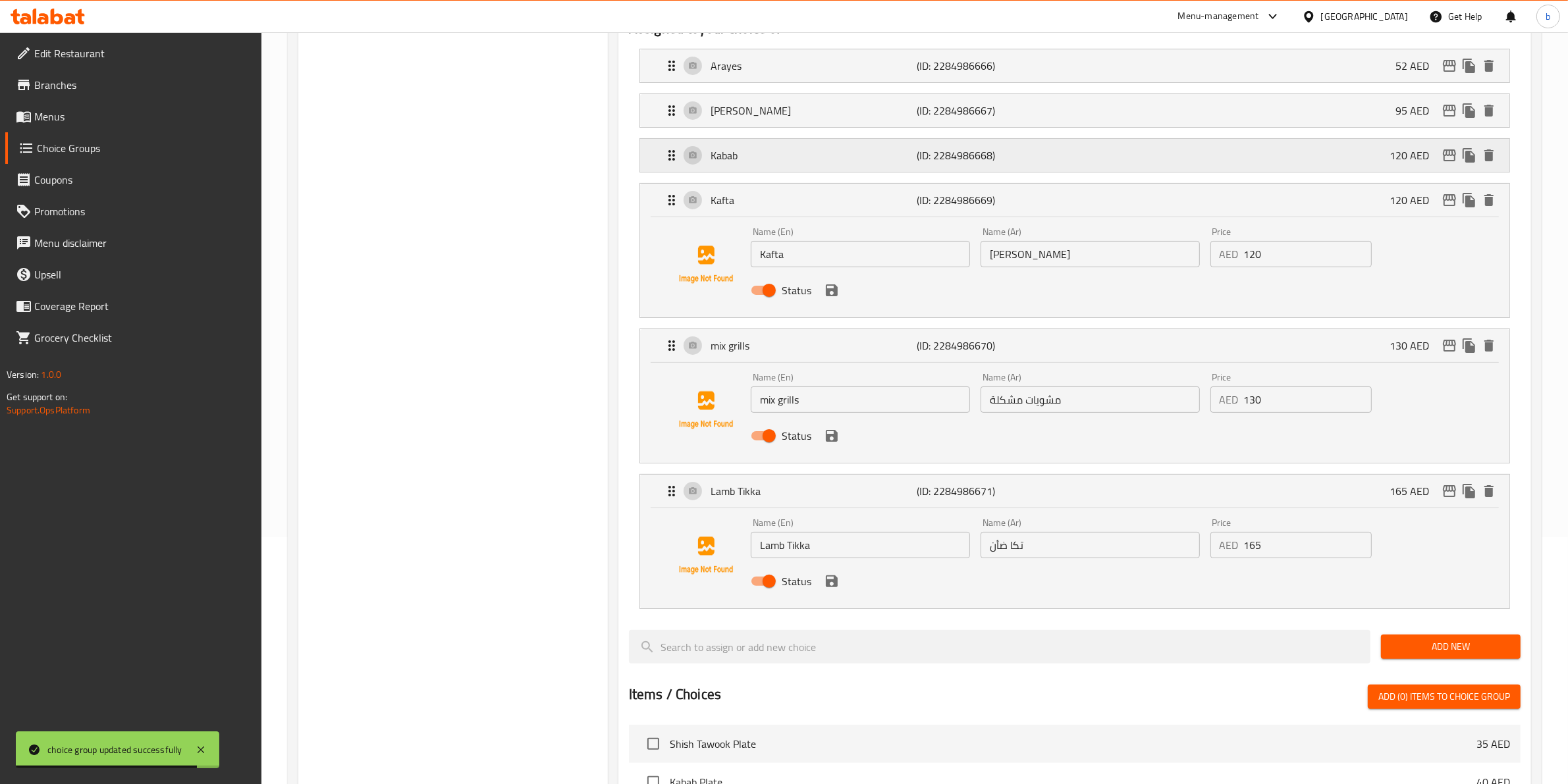
click at [1156, 172] on div "Kabab (ID: 2284986668) 120 AED" at bounding box center [1078, 154] width 830 height 33
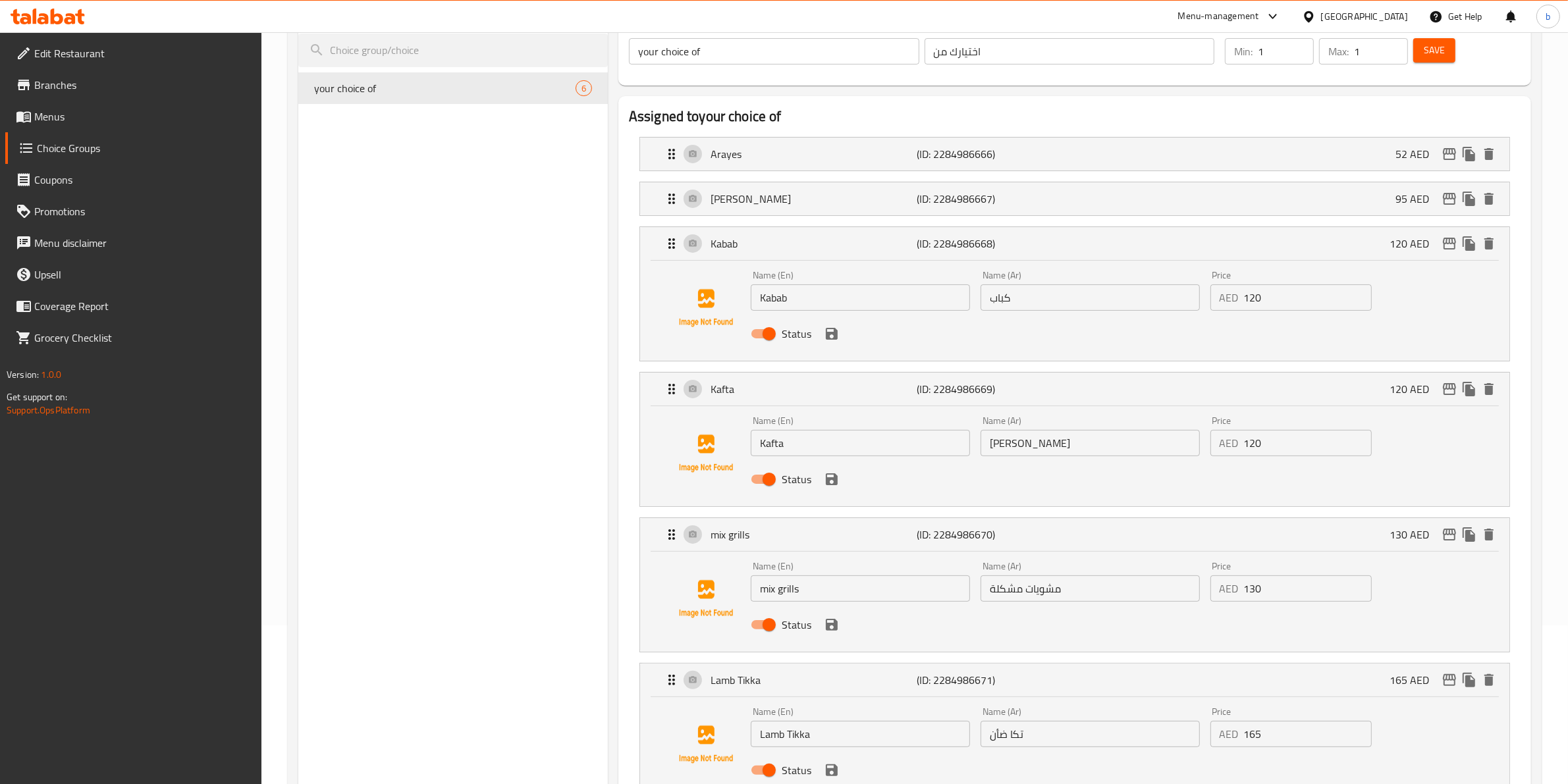
scroll to position [82, 0]
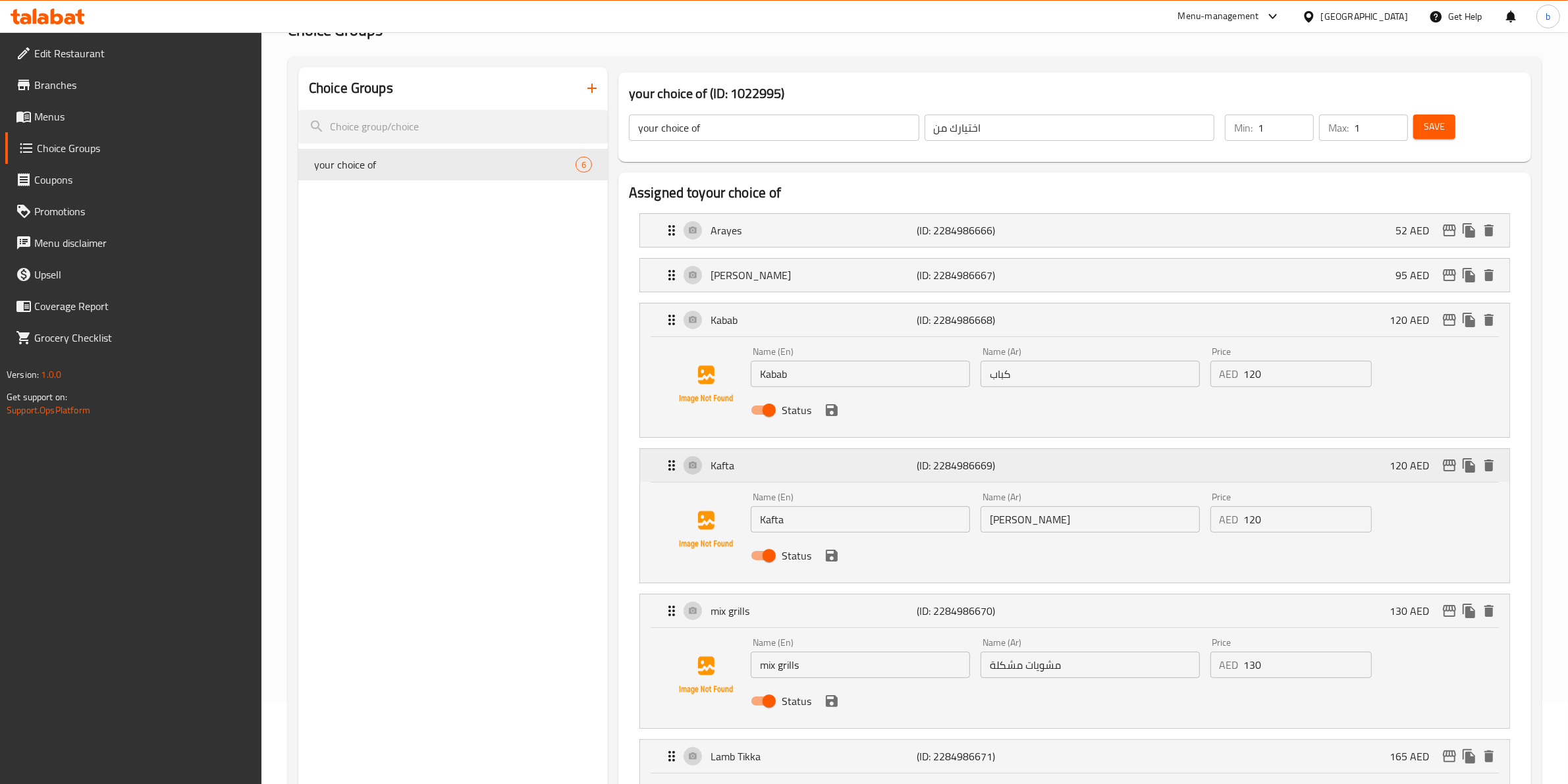
click at [1413, 115] on button "Save" at bounding box center [1433, 127] width 42 height 25
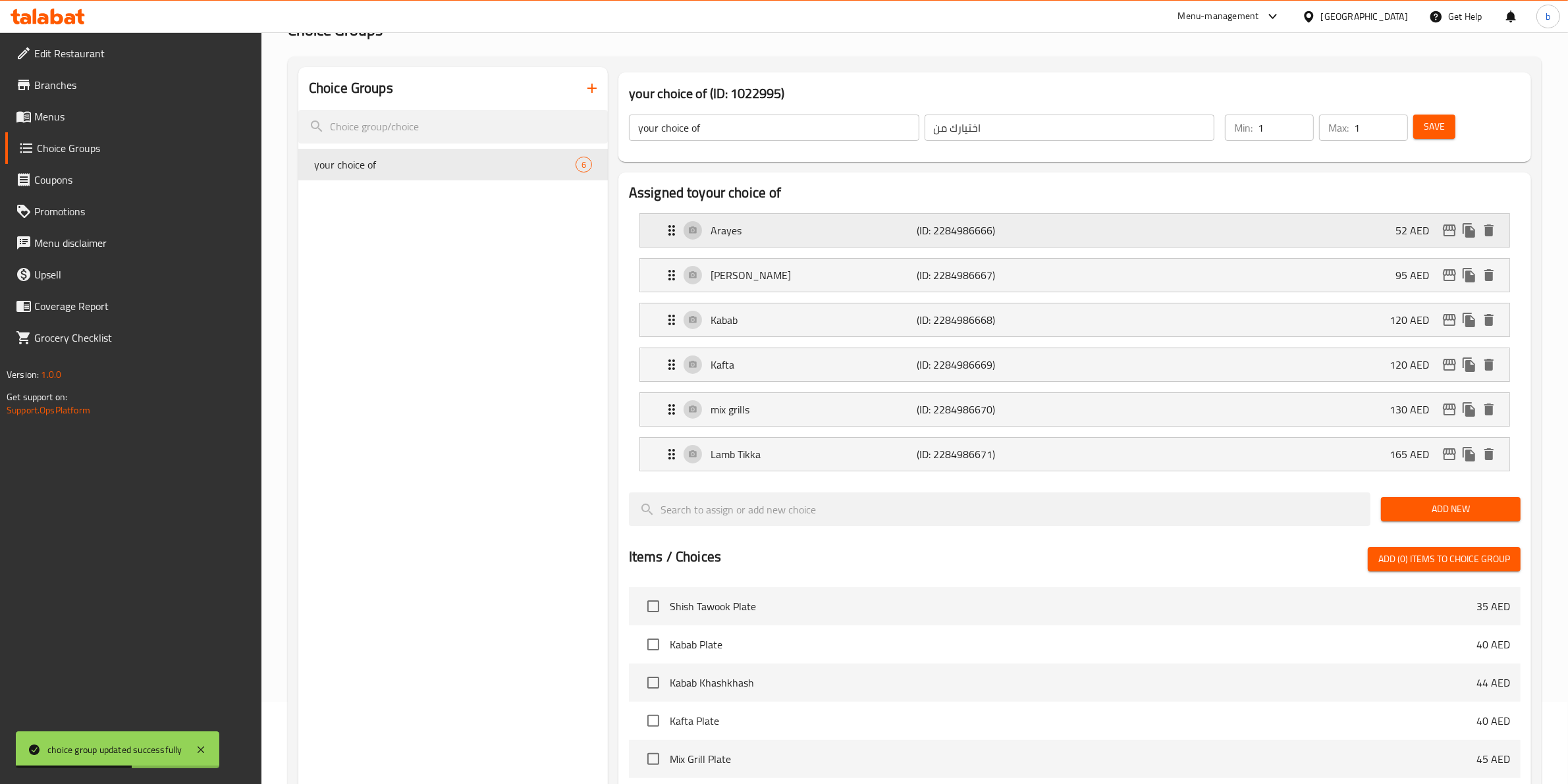
click at [1321, 244] on div "Arayes (ID: 2284986666) 52 AED" at bounding box center [1078, 230] width 830 height 33
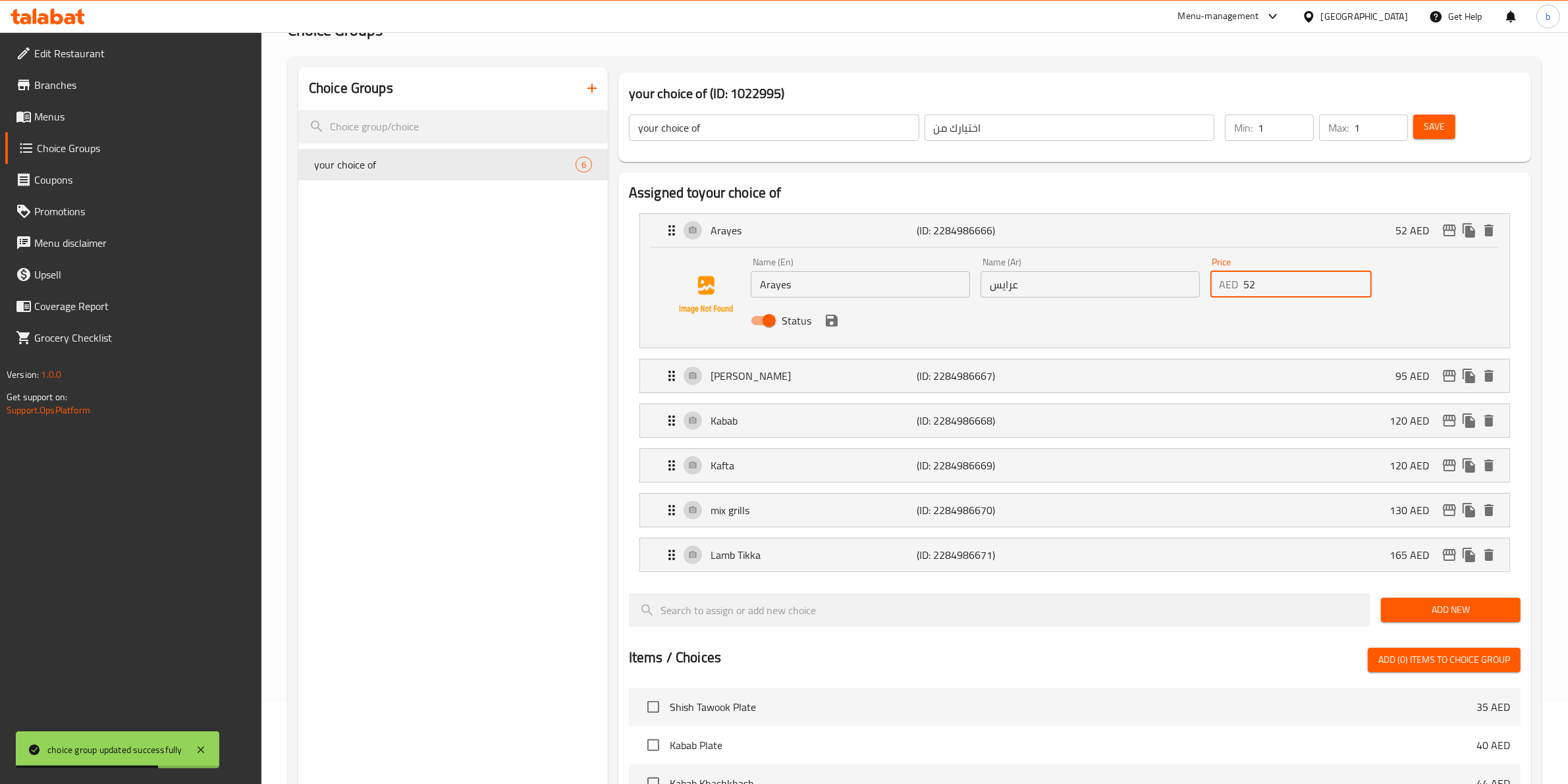
click at [1277, 290] on input "52" at bounding box center [1308, 284] width 128 height 26
type input "5"
type input "95"
click at [831, 329] on button "save" at bounding box center [831, 320] width 20 height 20
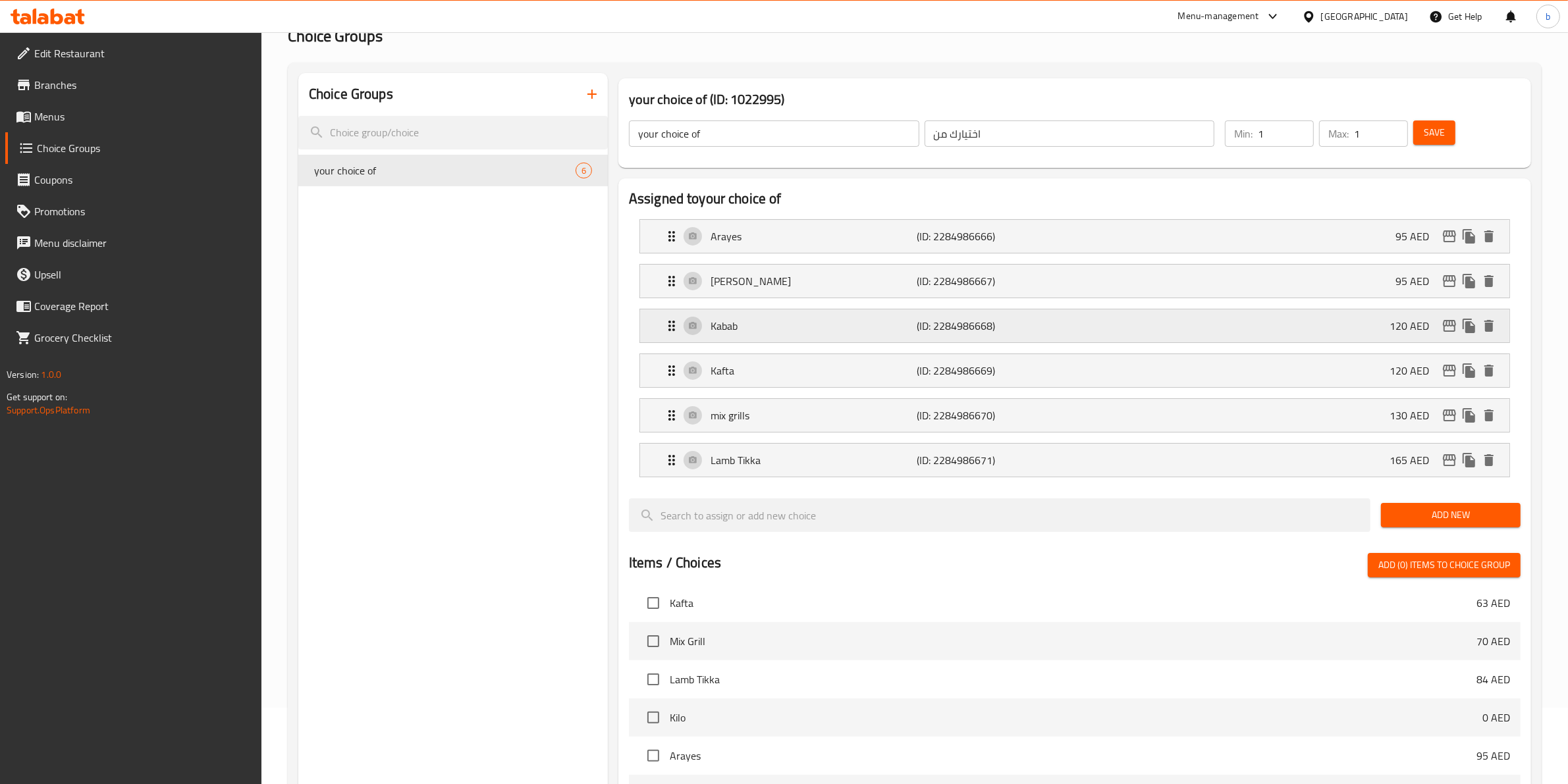
scroll to position [0, 0]
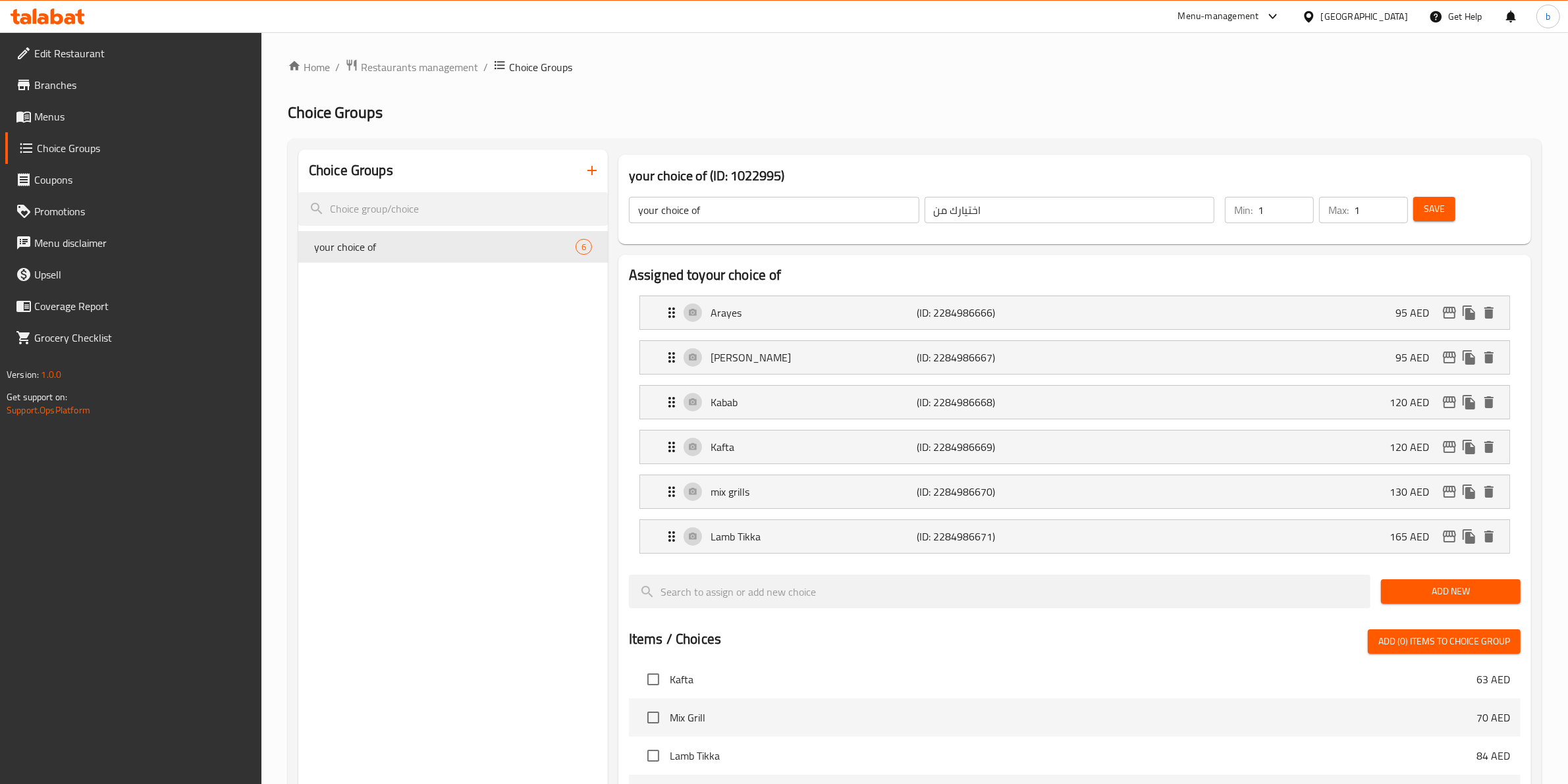
click at [1442, 201] on span "Save" at bounding box center [1434, 209] width 21 height 17
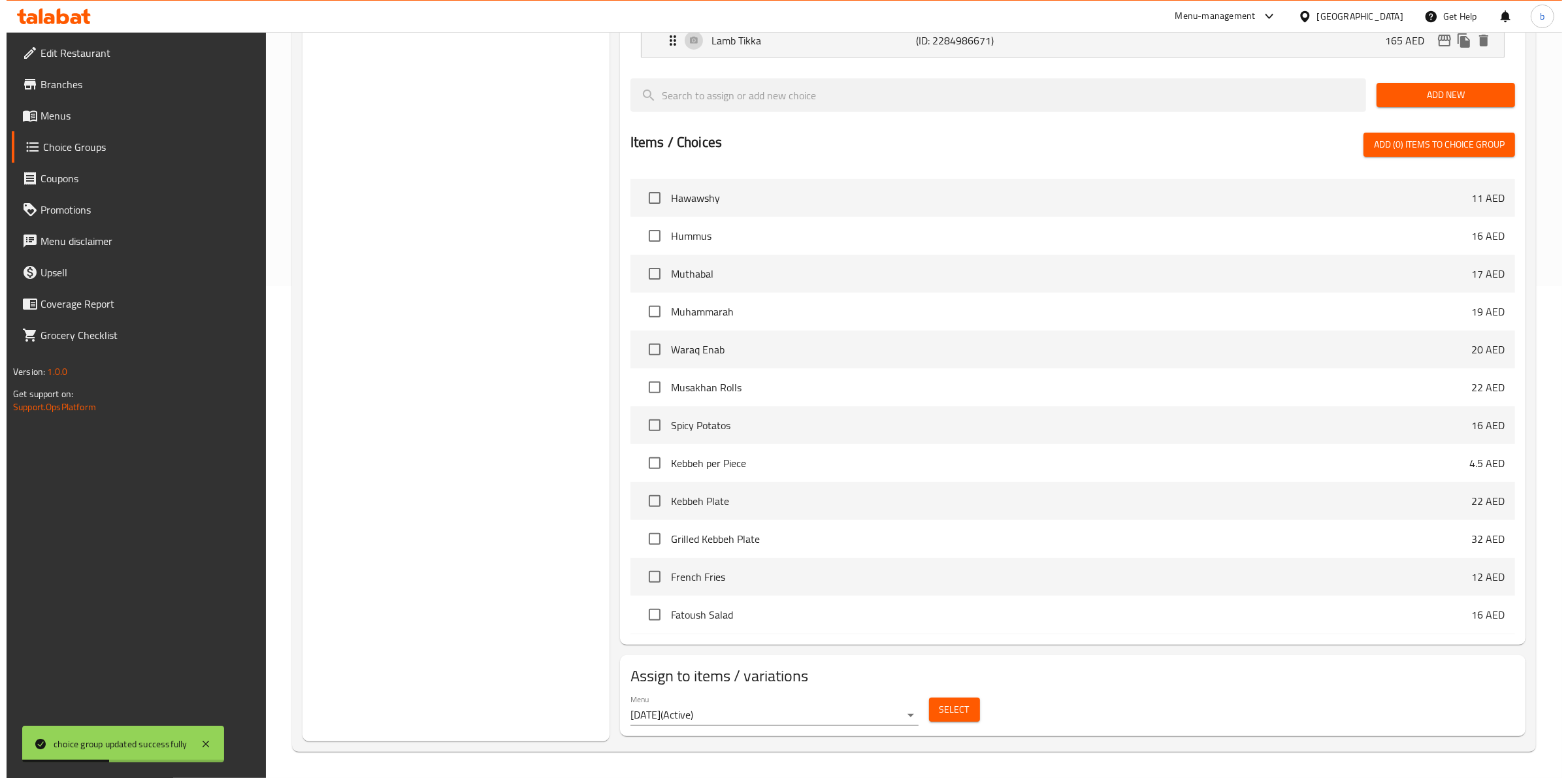
scroll to position [1224, 0]
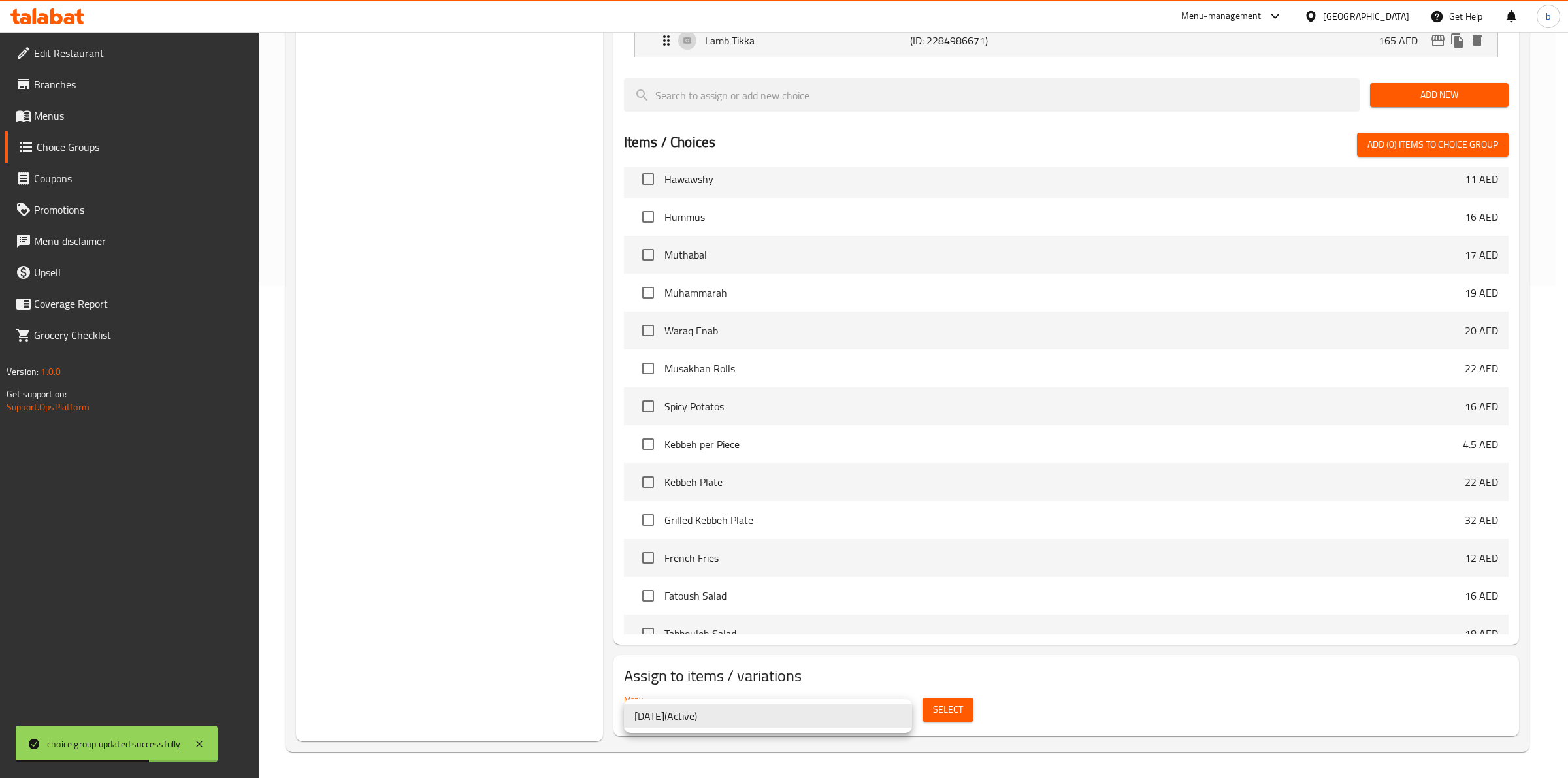
click at [929, 714] on div at bounding box center [784, 389] width 1568 height 778
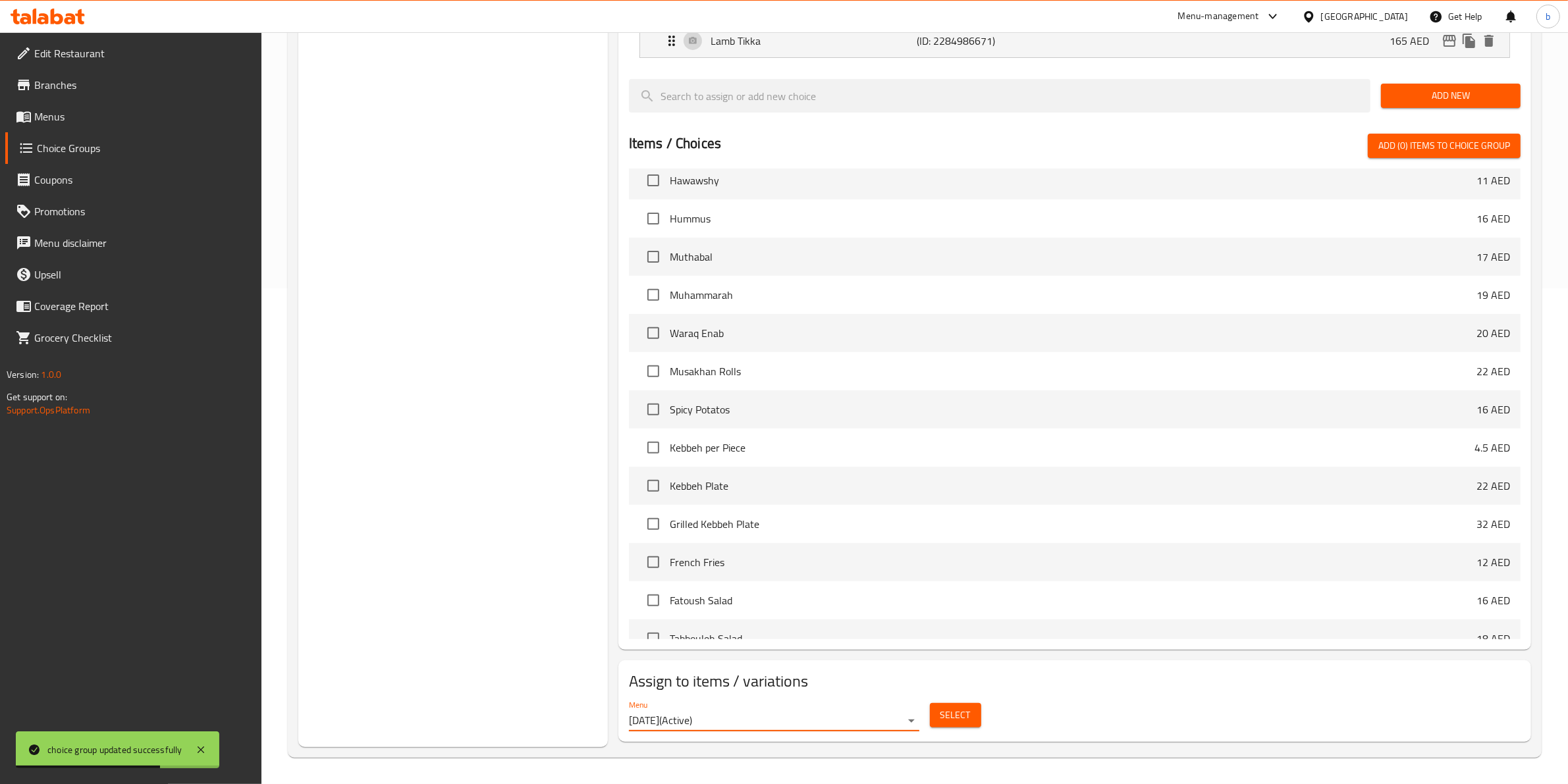
click at [947, 715] on span "Select" at bounding box center [956, 715] width 30 height 17
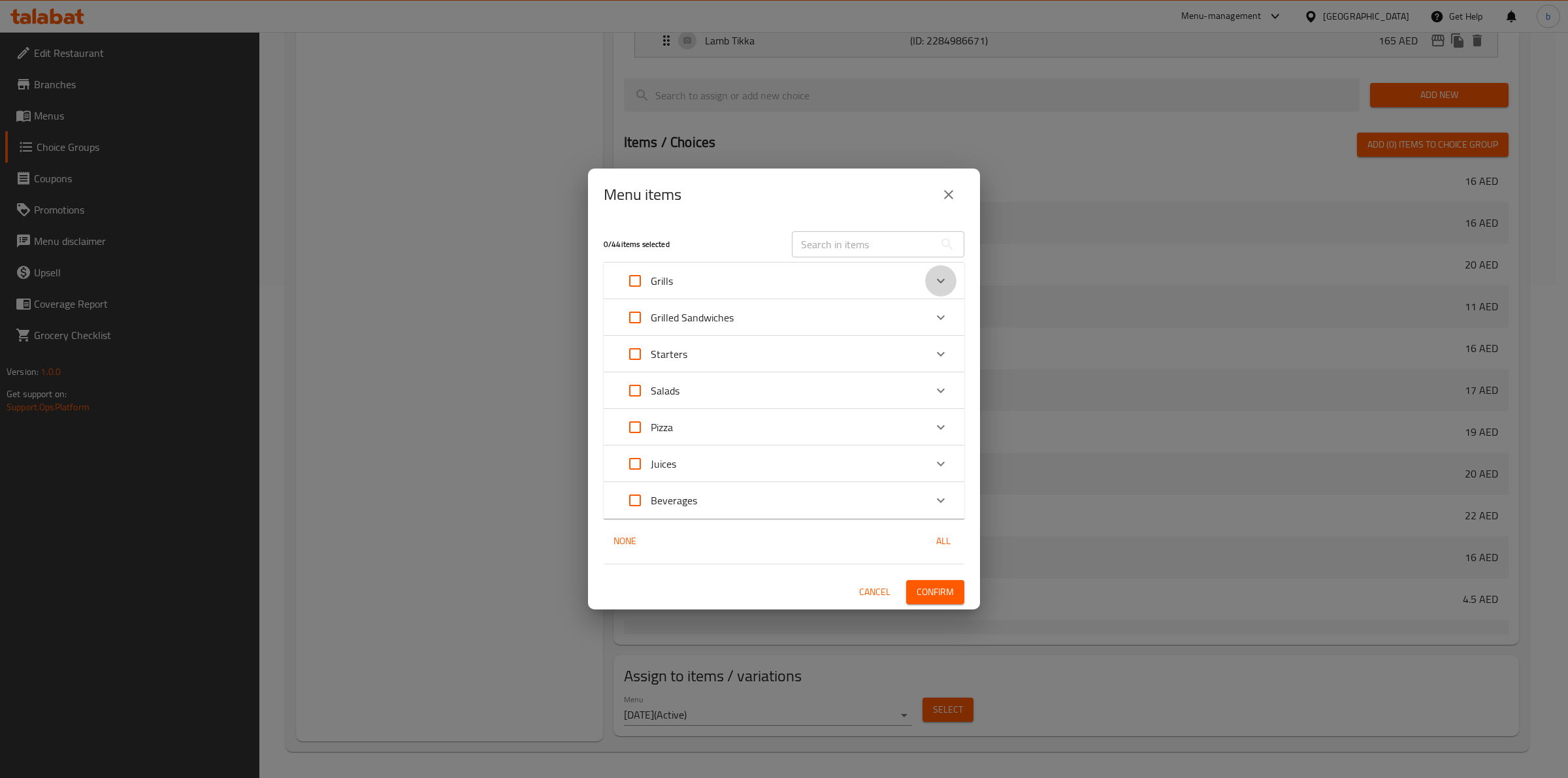
click at [944, 289] on div "Expand" at bounding box center [941, 281] width 32 height 32
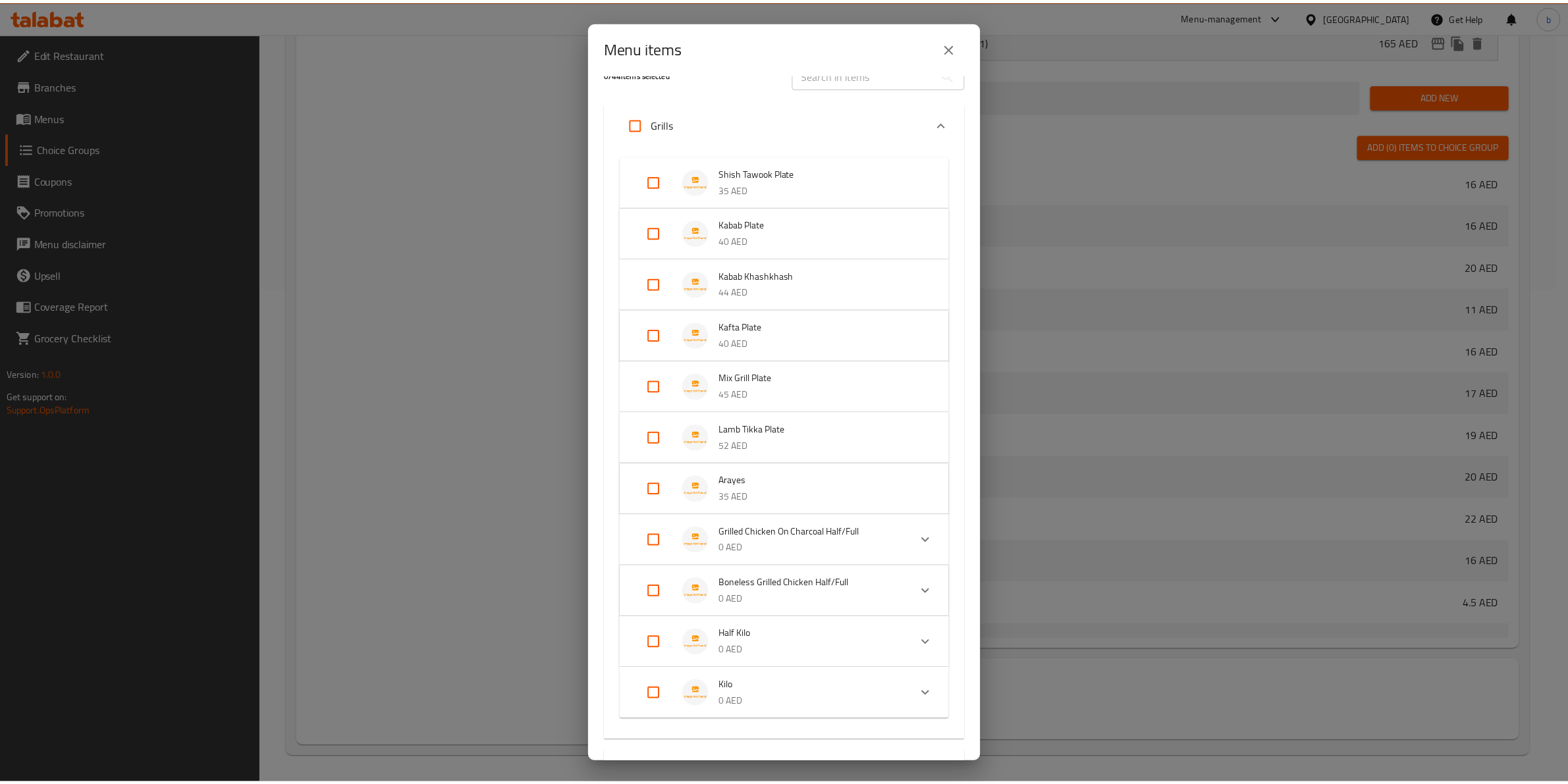
scroll to position [0, 0]
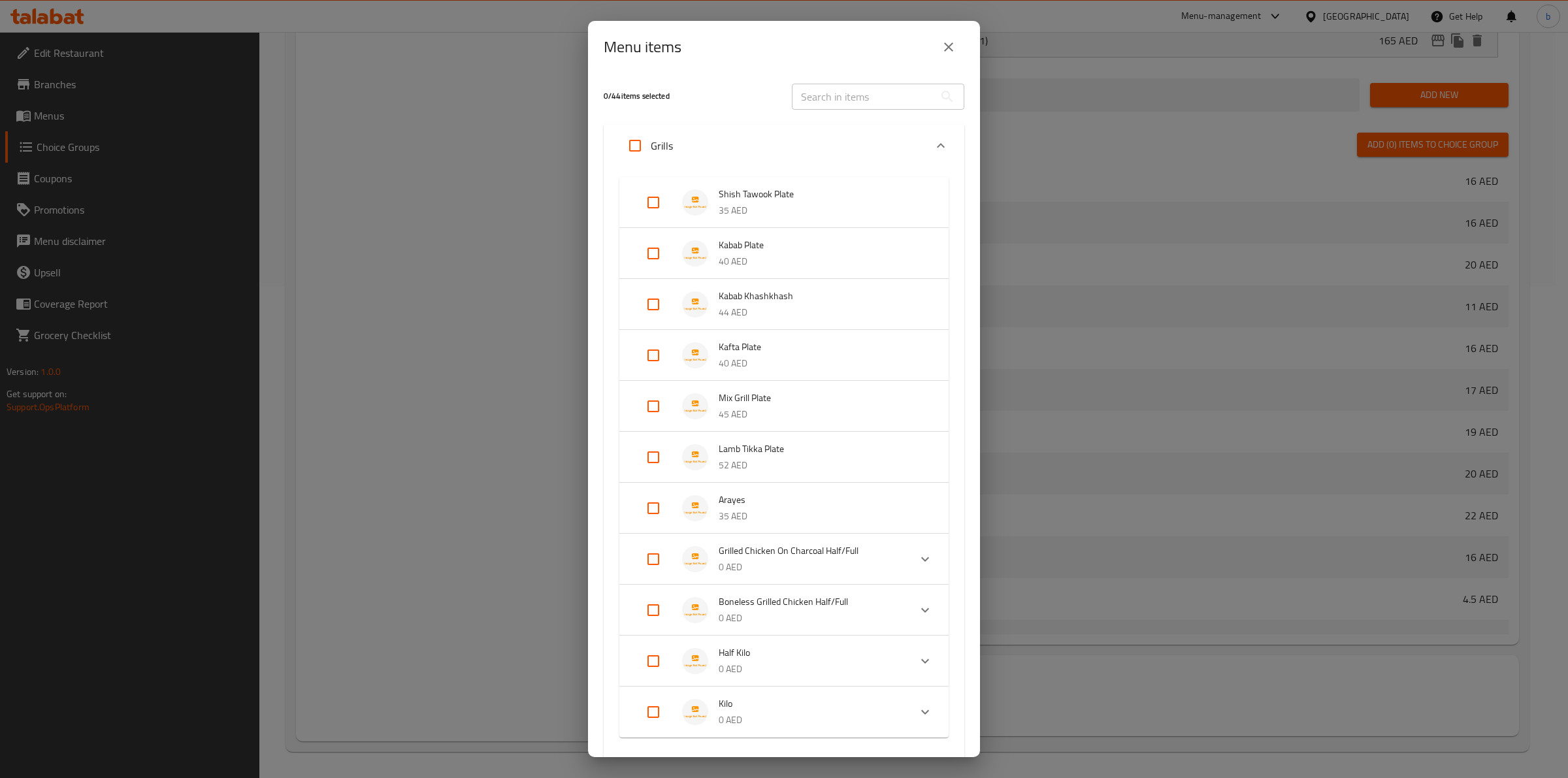
click at [941, 53] on icon "close" at bounding box center [949, 47] width 16 height 16
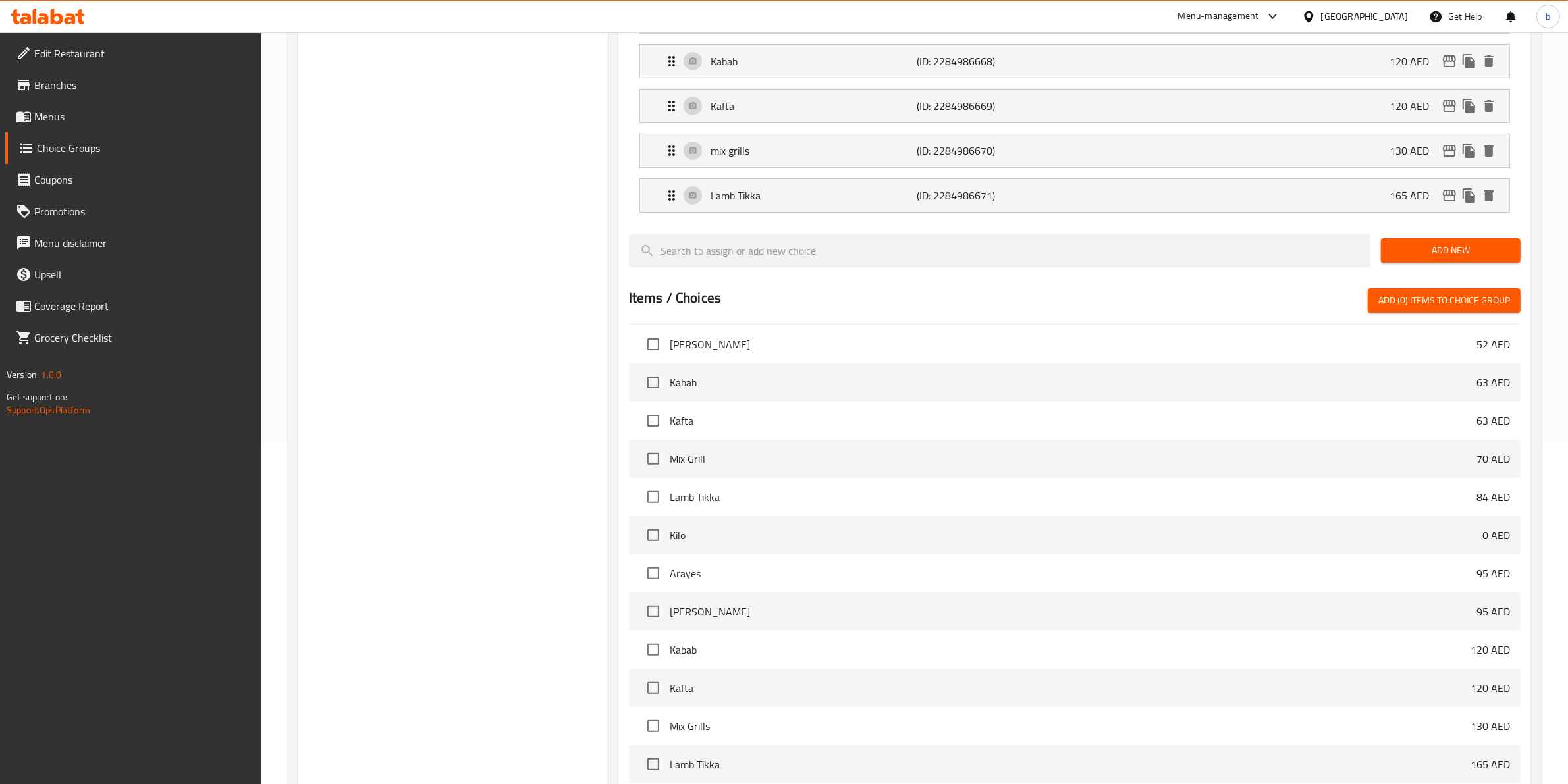
scroll to position [168, 0]
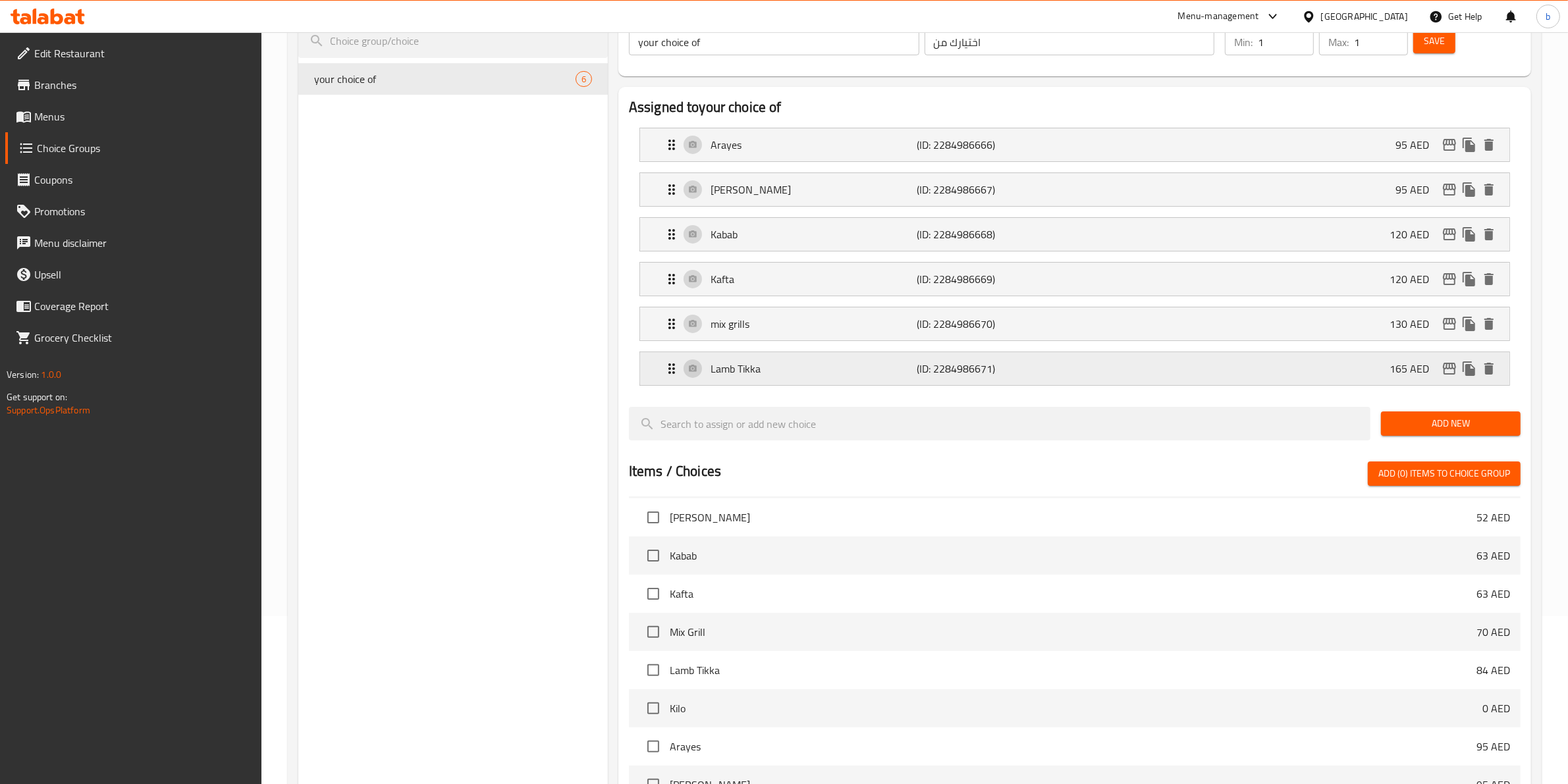
click at [1385, 363] on div "Lamb Tikka (ID: 2284986671) 165 AED" at bounding box center [1078, 368] width 830 height 33
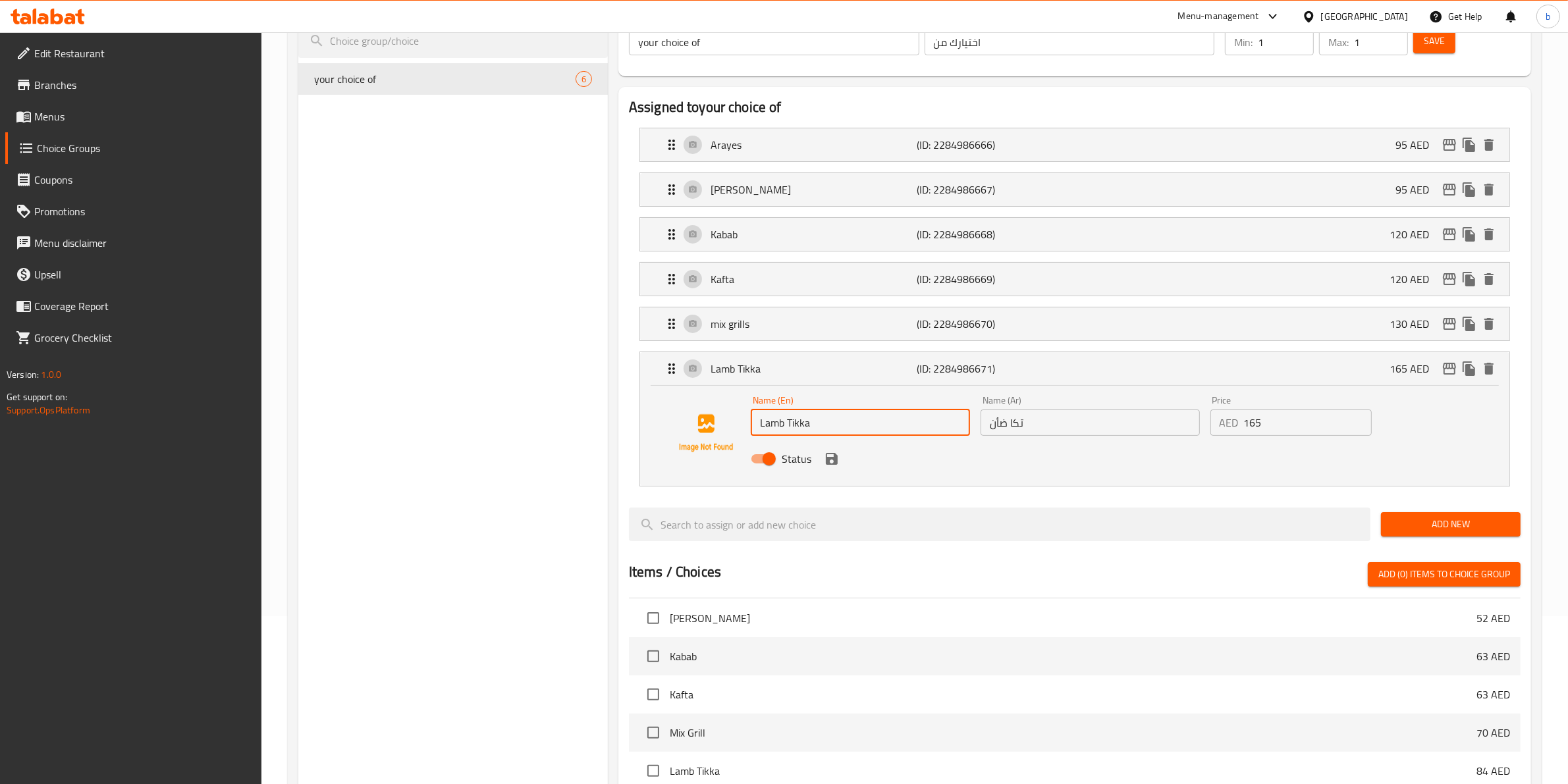
click at [782, 425] on input "Lamb Tikka" at bounding box center [860, 422] width 219 height 26
drag, startPoint x: 990, startPoint y: 425, endPoint x: 1007, endPoint y: 424, distance: 17.0
click at [1007, 424] on input "تكا ضأن" at bounding box center [1089, 422] width 219 height 26
click at [839, 466] on icon "save" at bounding box center [831, 458] width 16 height 16
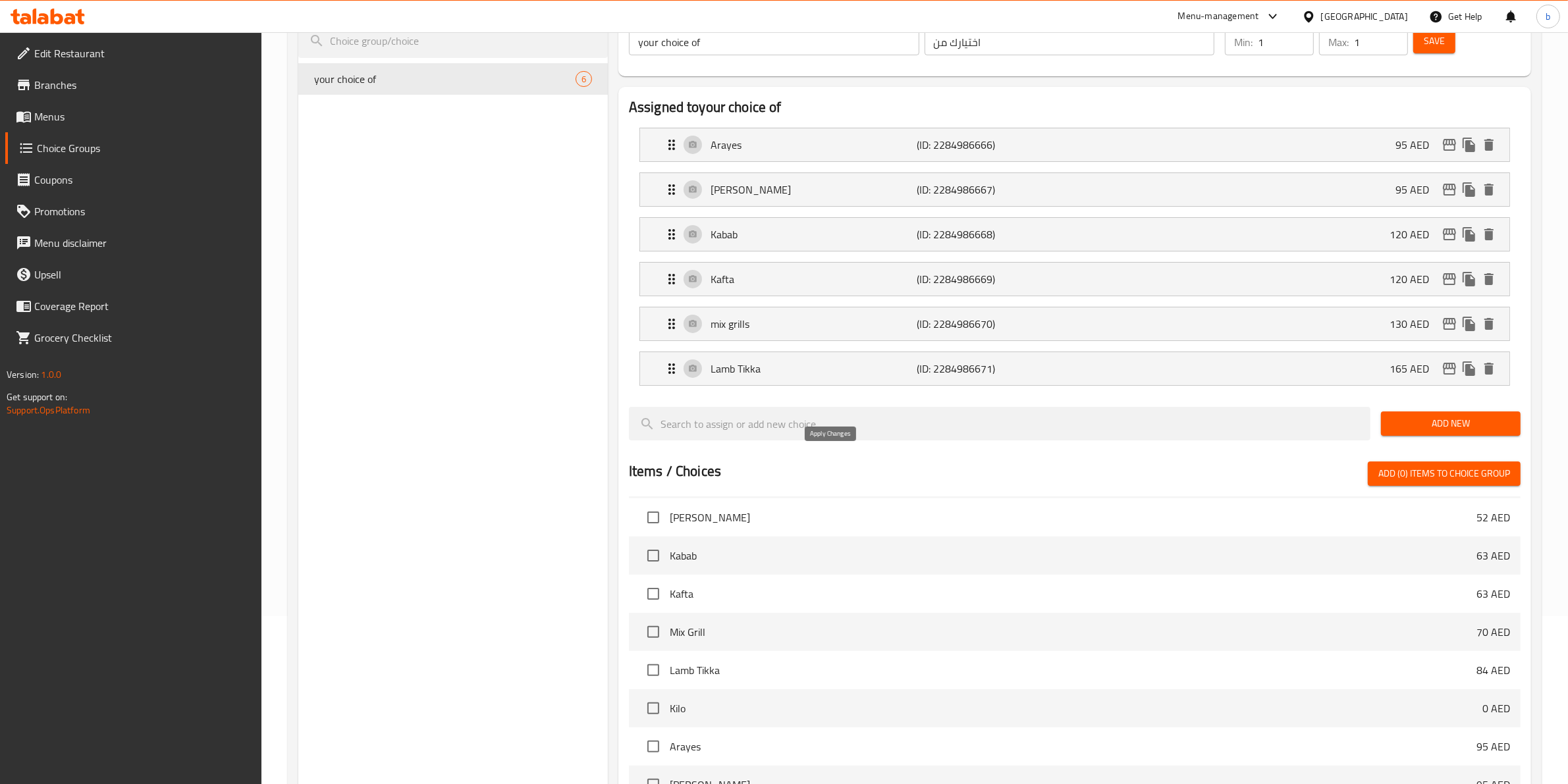
type input "تكا غنم"
click at [1424, 44] on span "Save" at bounding box center [1434, 41] width 21 height 17
click at [1015, 364] on p "(ID: 2284986671)" at bounding box center [986, 369] width 138 height 16
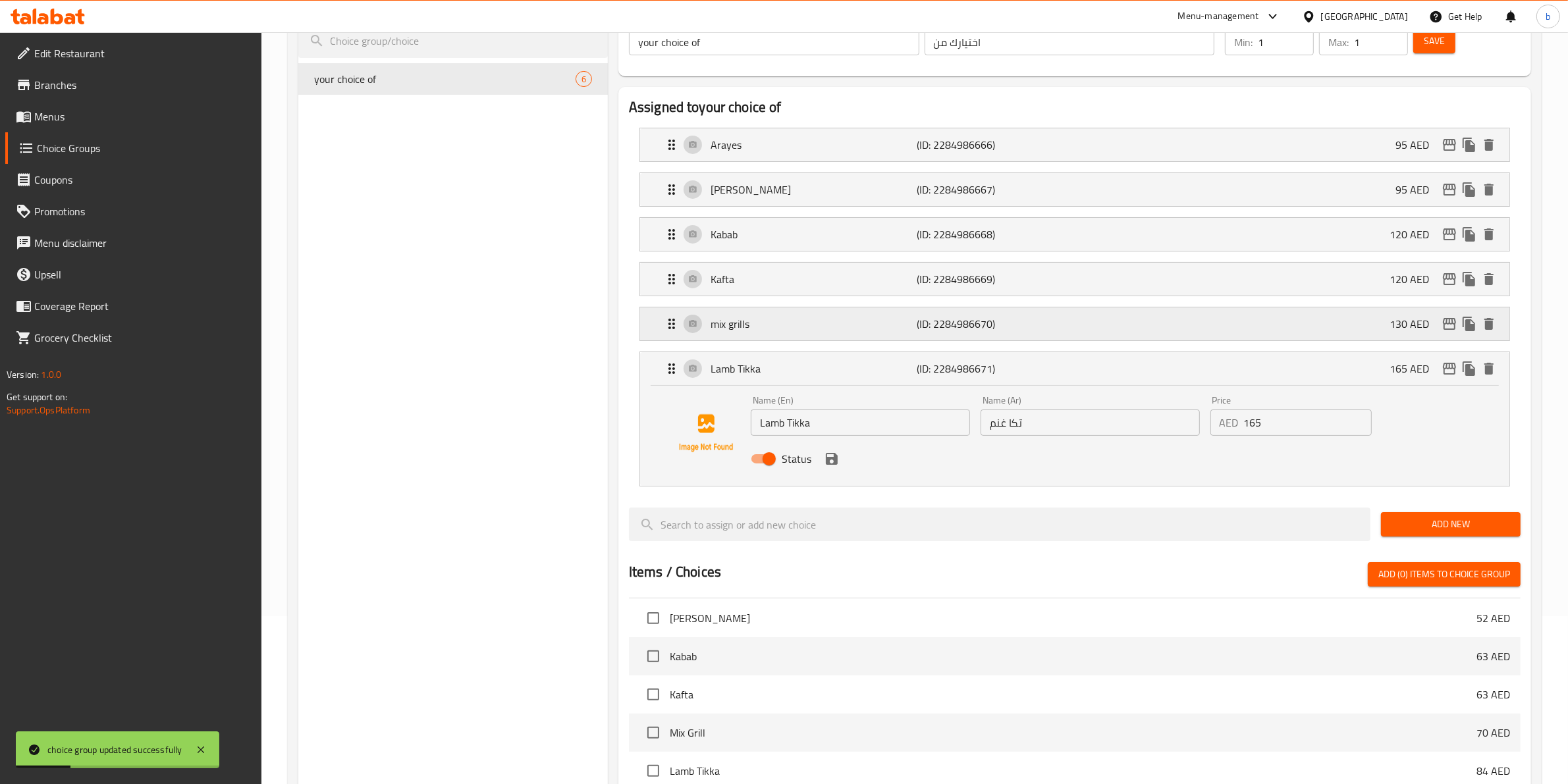
click at [827, 340] on div "mix grills (ID: 2284986670) 130 AED" at bounding box center [1078, 323] width 830 height 33
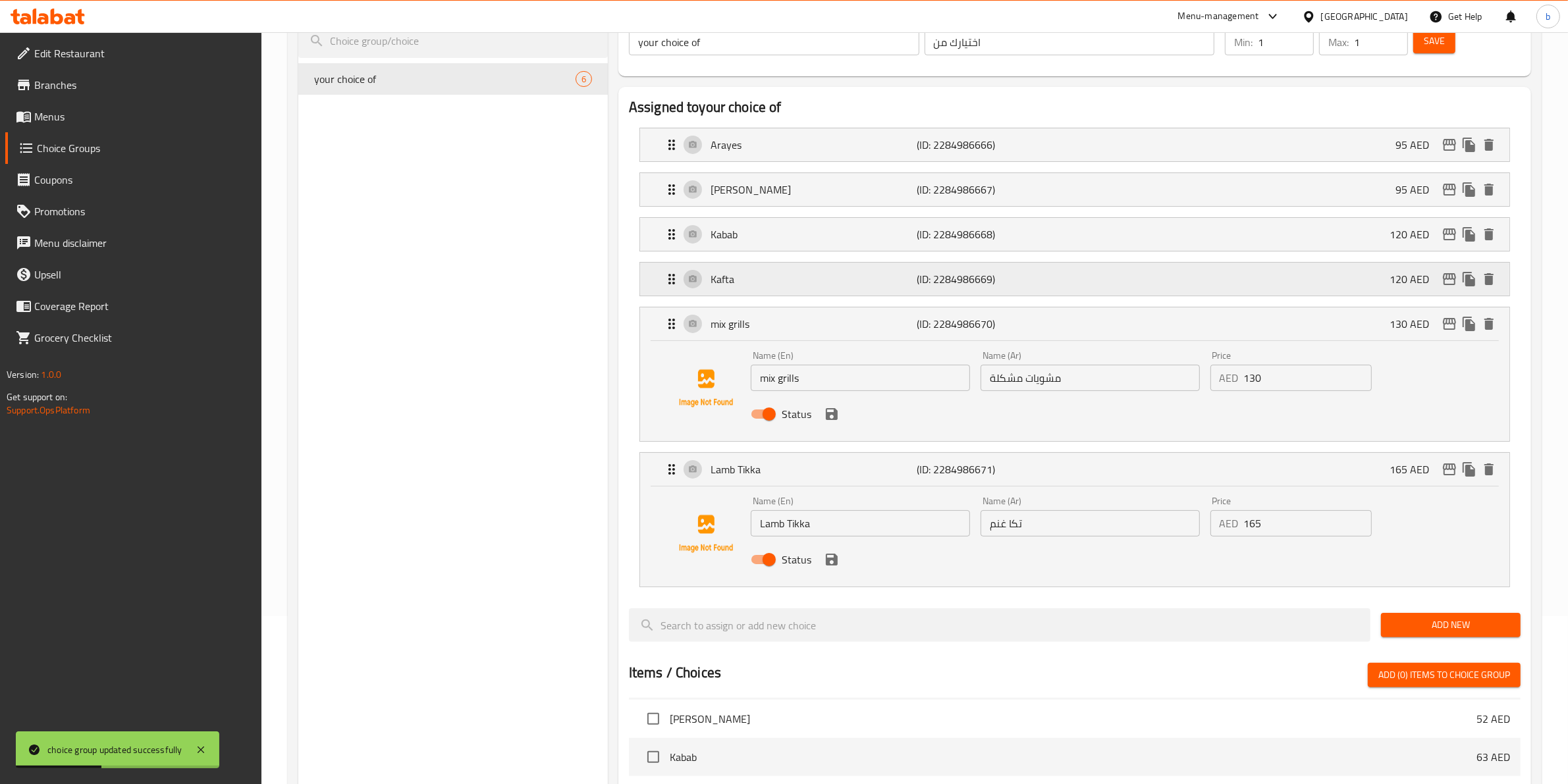
click at [938, 271] on p "(ID: 2284986669)" at bounding box center [986, 279] width 138 height 16
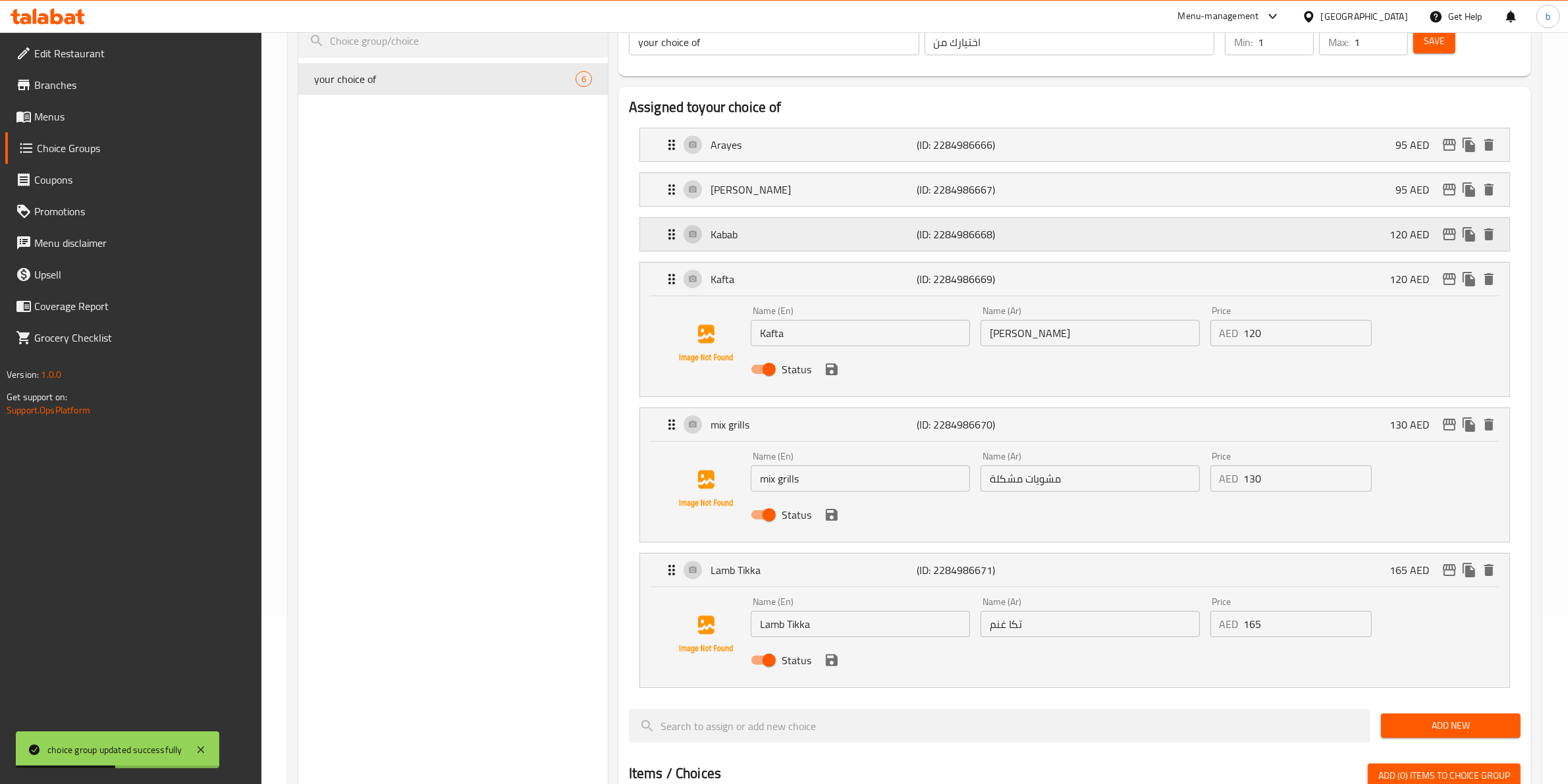
click at [941, 251] on div "Kabab (ID: 2284986668) 120 AED" at bounding box center [1078, 234] width 830 height 33
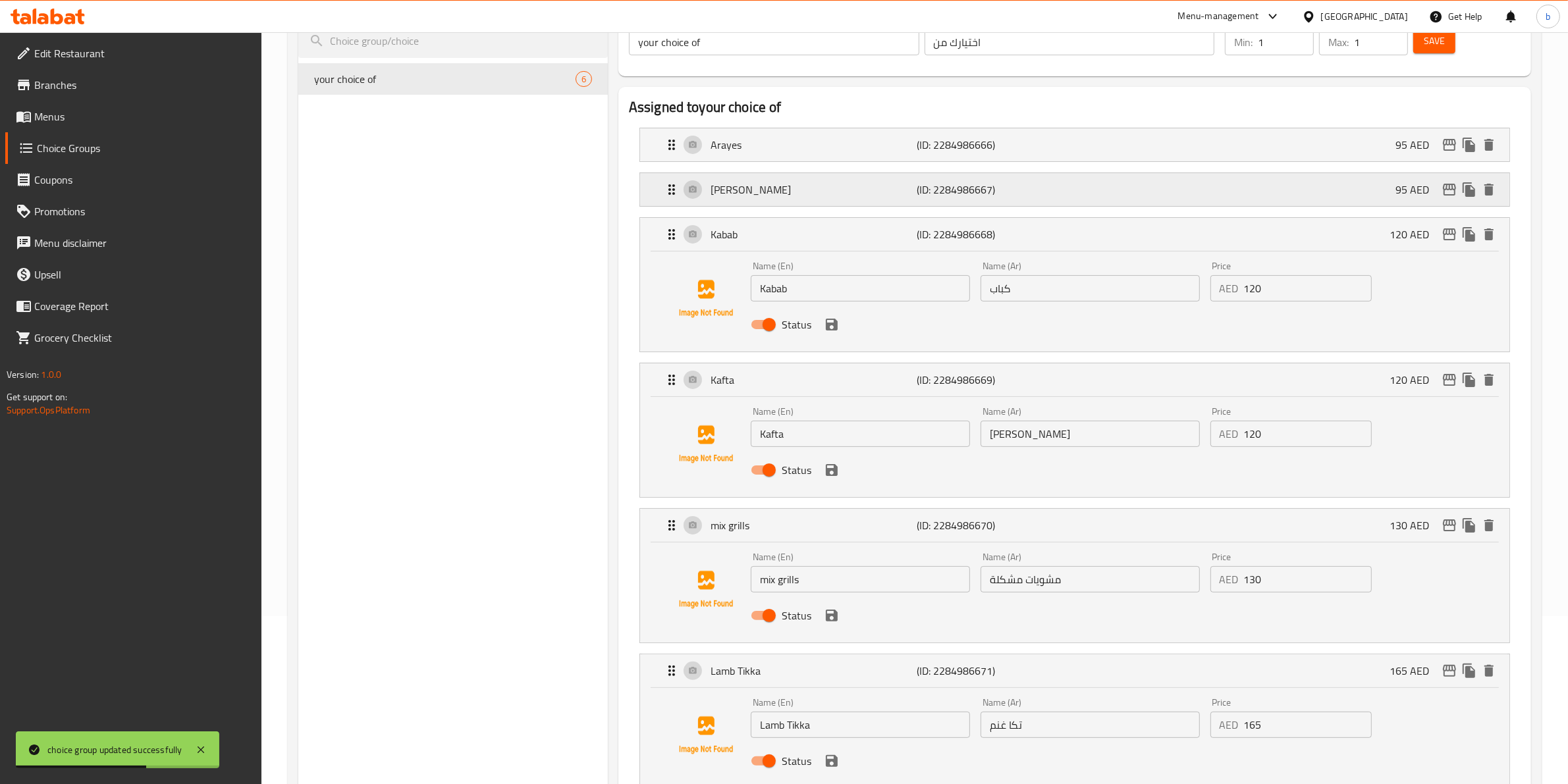
click at [1004, 197] on p "(ID: 2284986667)" at bounding box center [986, 189] width 138 height 16
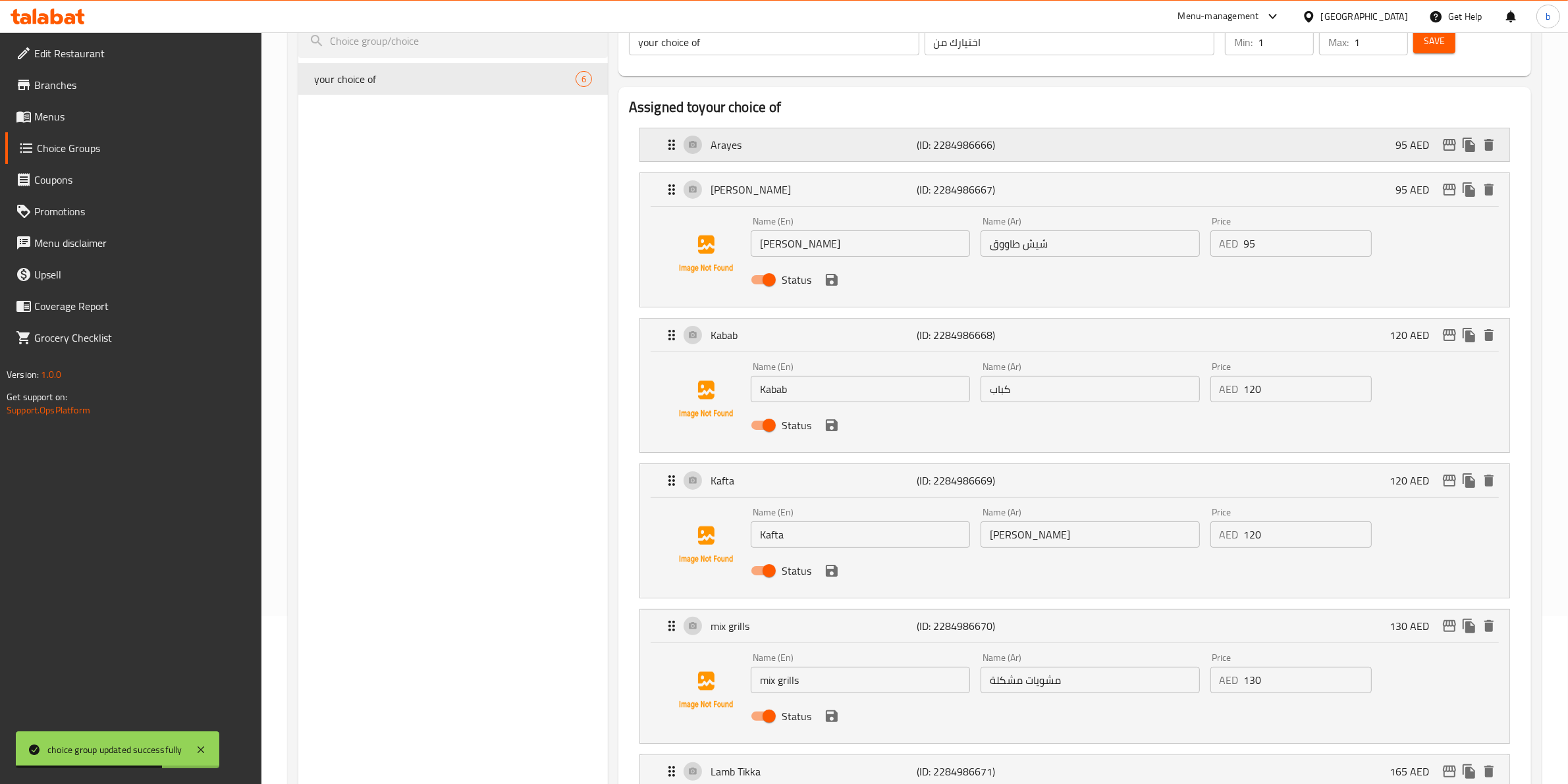
click at [1002, 146] on p "(ID: 2284986666)" at bounding box center [986, 145] width 138 height 16
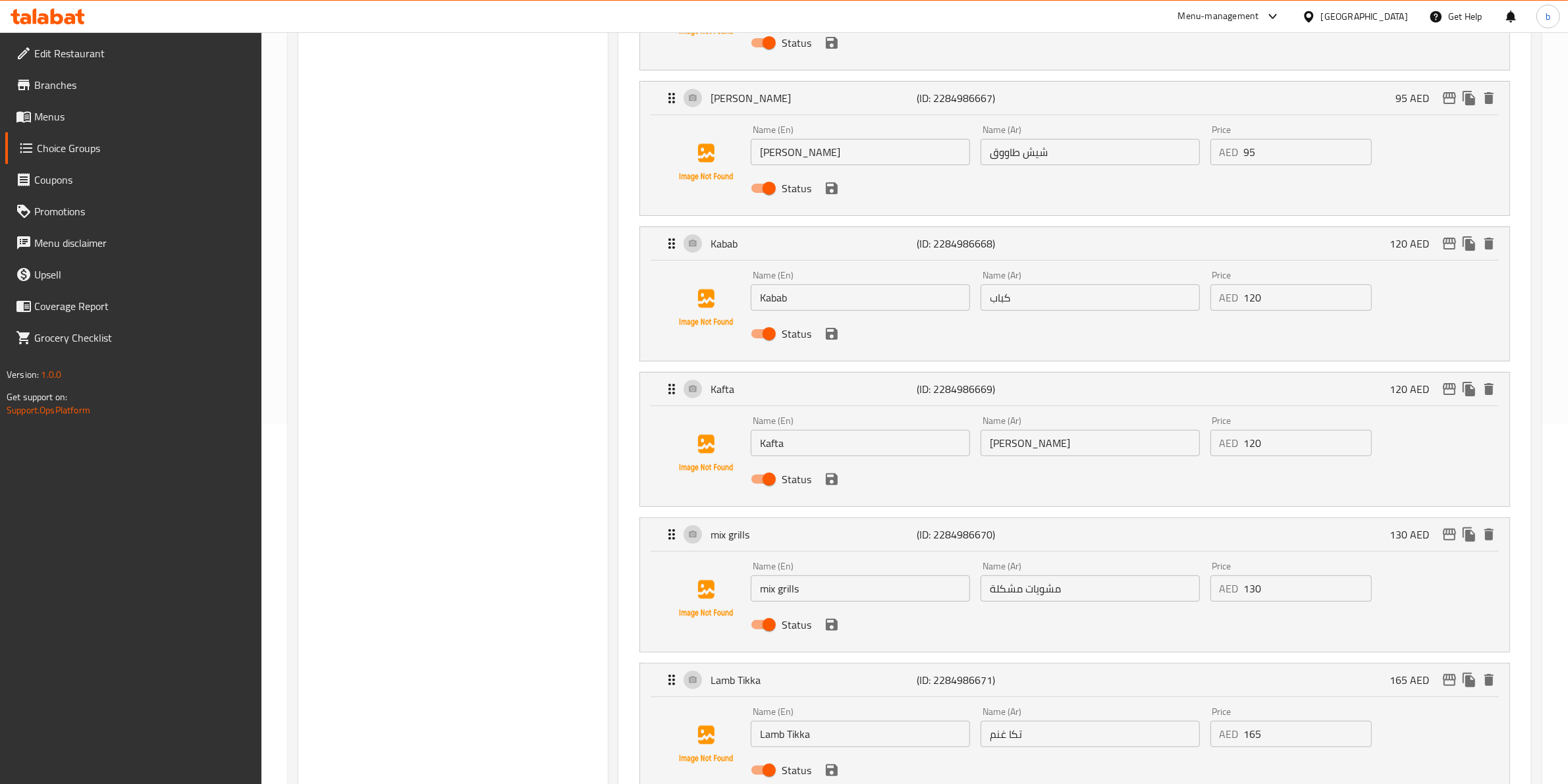
scroll to position [333, 0]
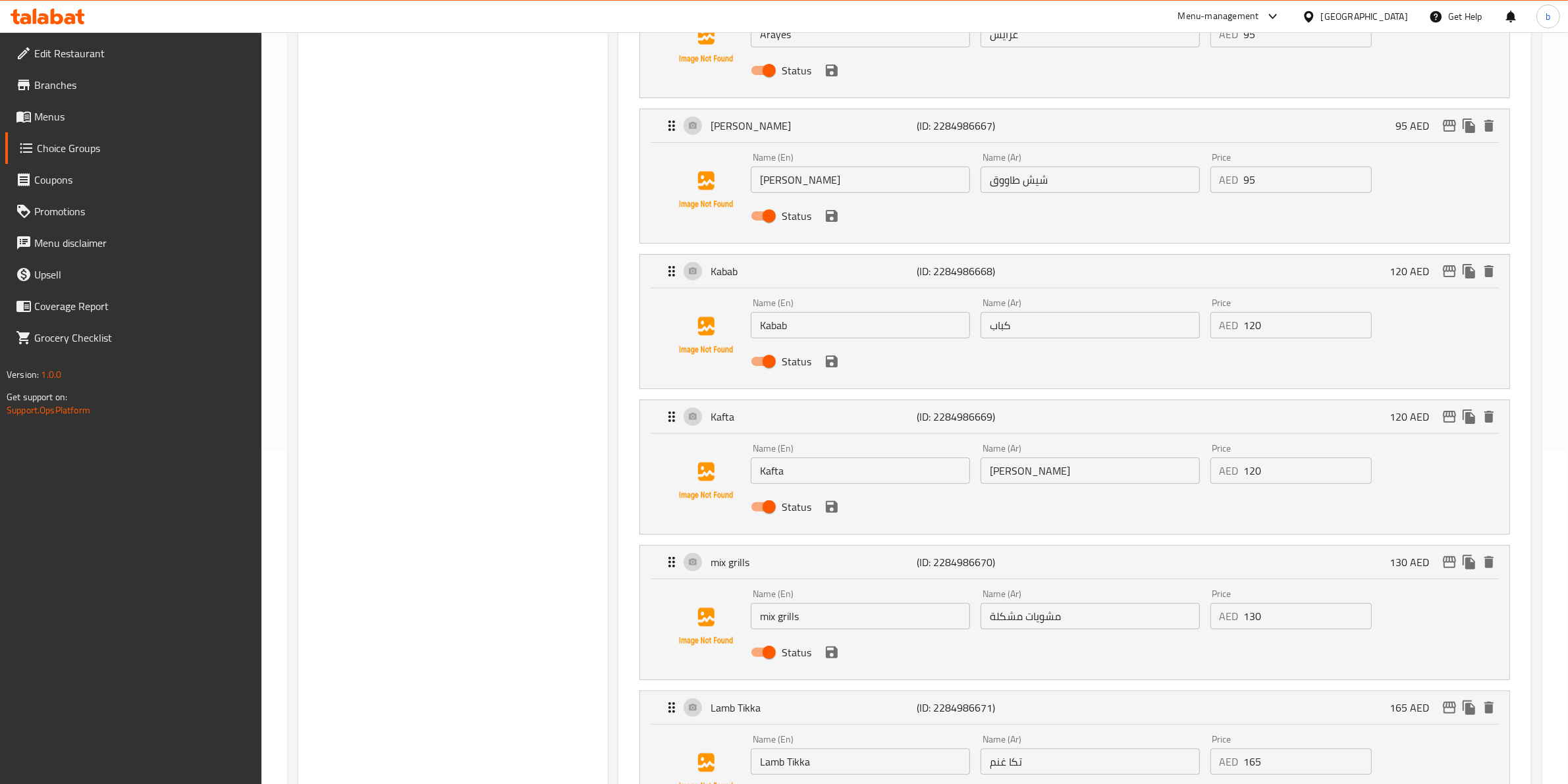
click at [761, 472] on input "Kafta" at bounding box center [860, 470] width 219 height 26
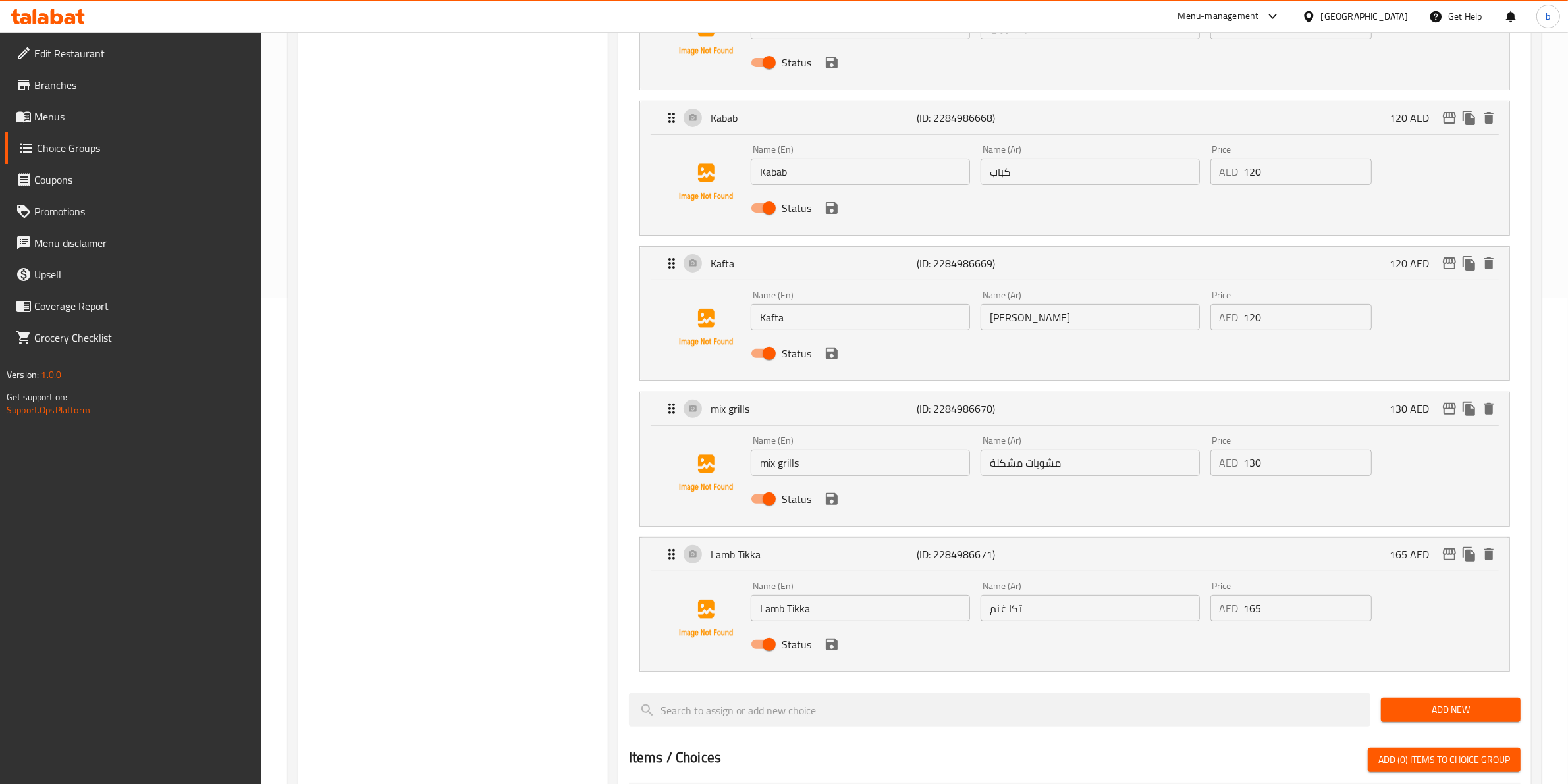
scroll to position [661, 0]
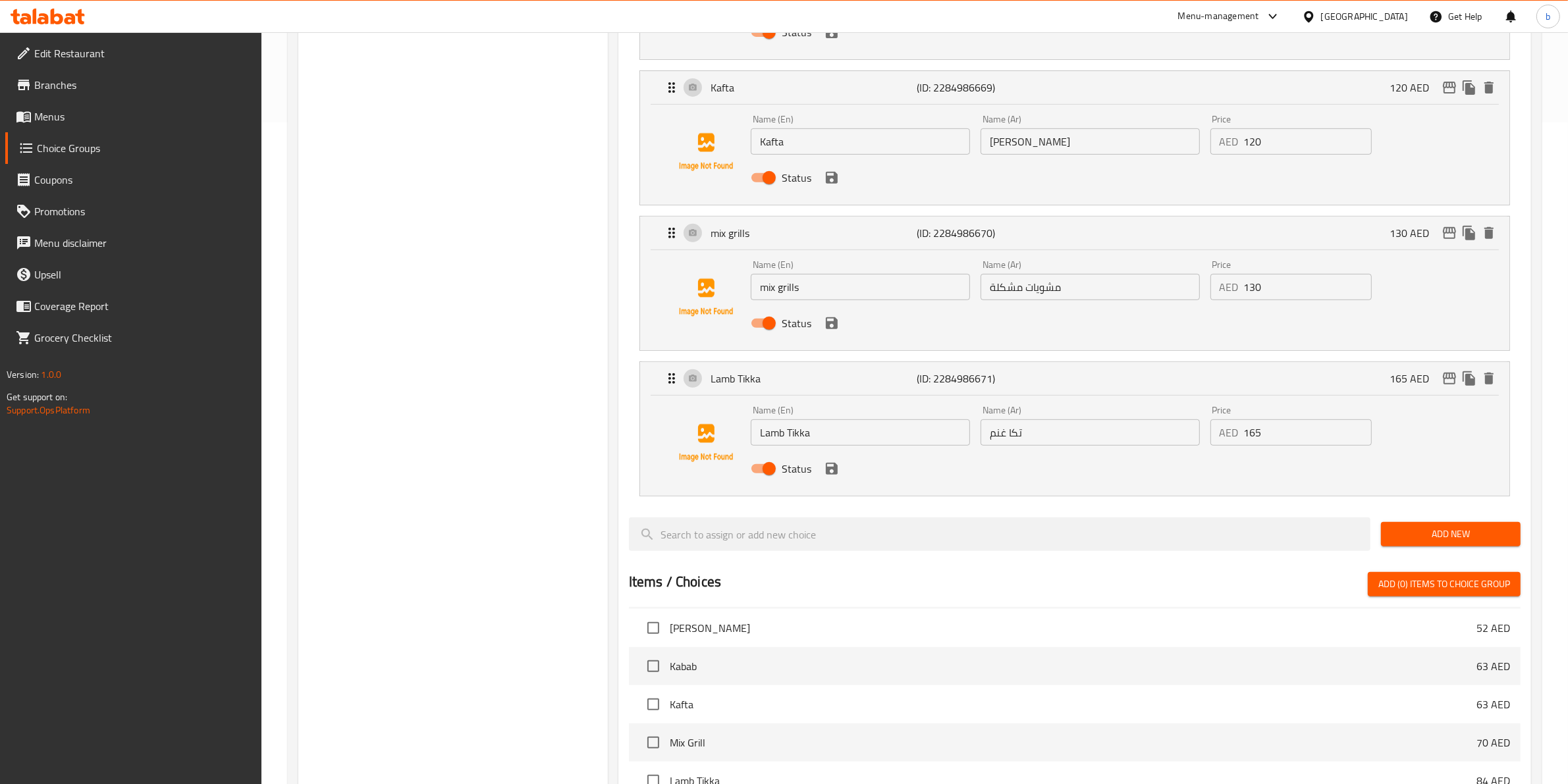
click at [500, 319] on div "Choice Groups your choice of 6" at bounding box center [453, 337] width 310 height 1697
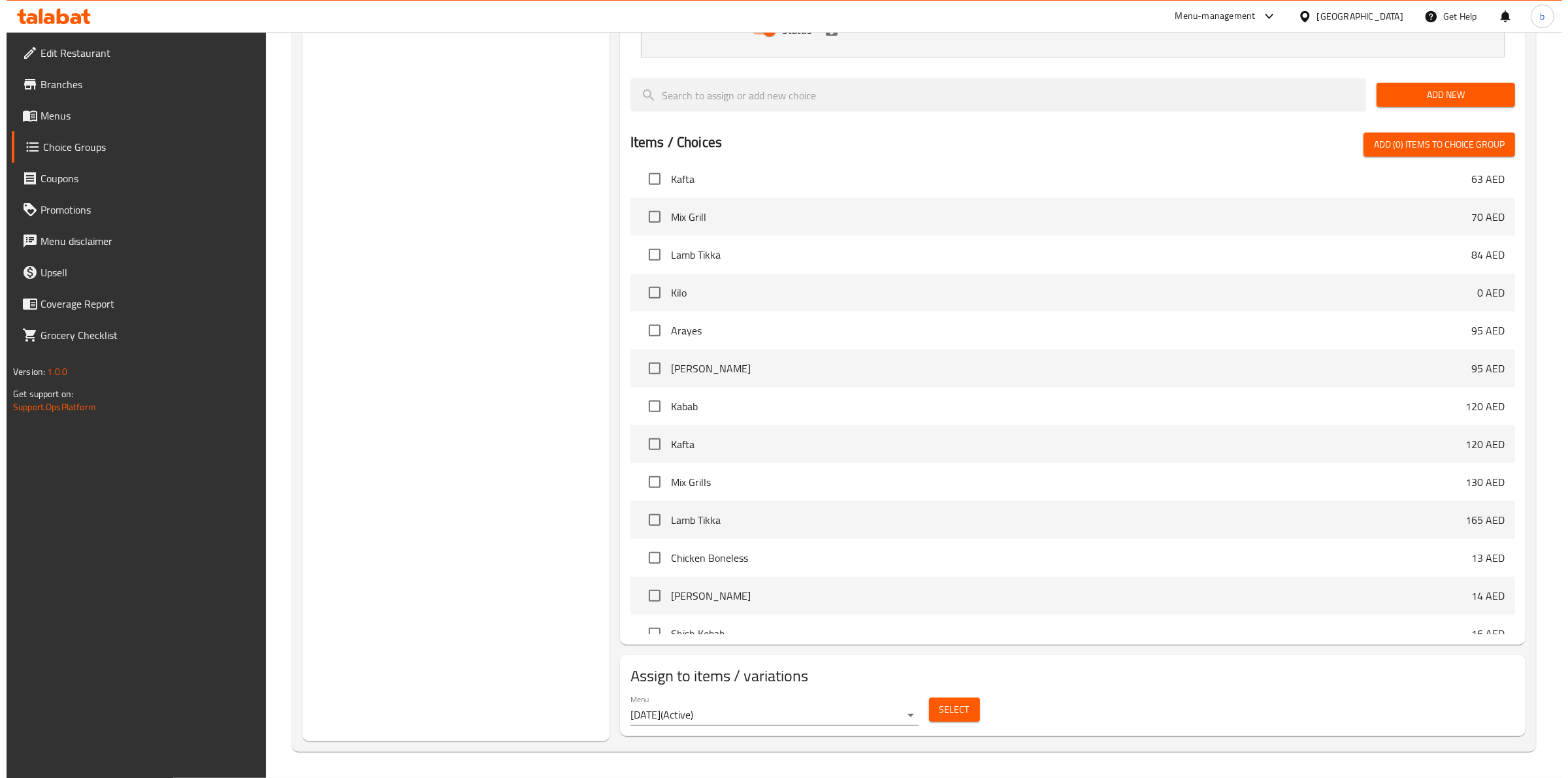
scroll to position [735, 0]
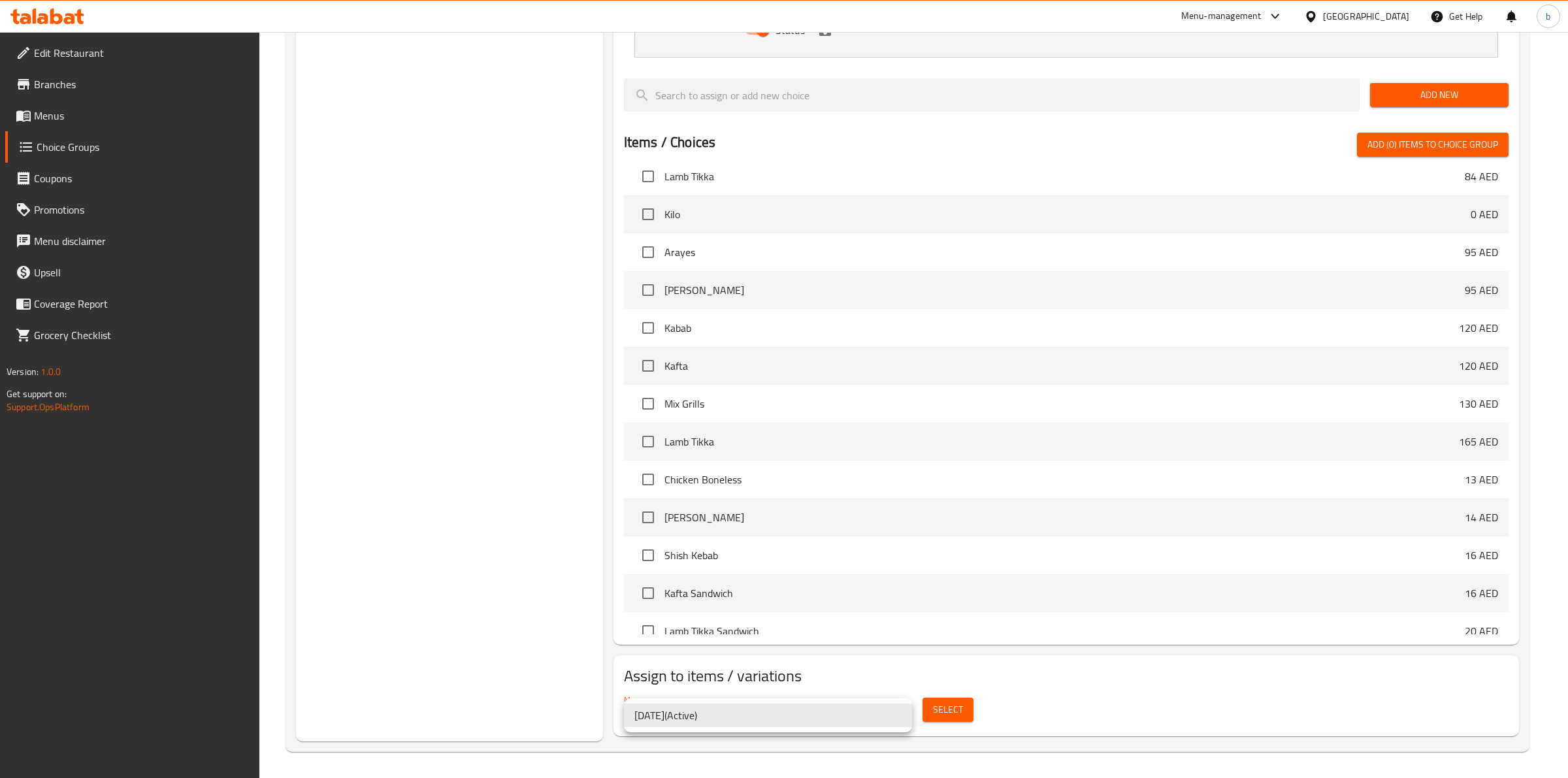
click at [955, 715] on div at bounding box center [784, 389] width 1568 height 778
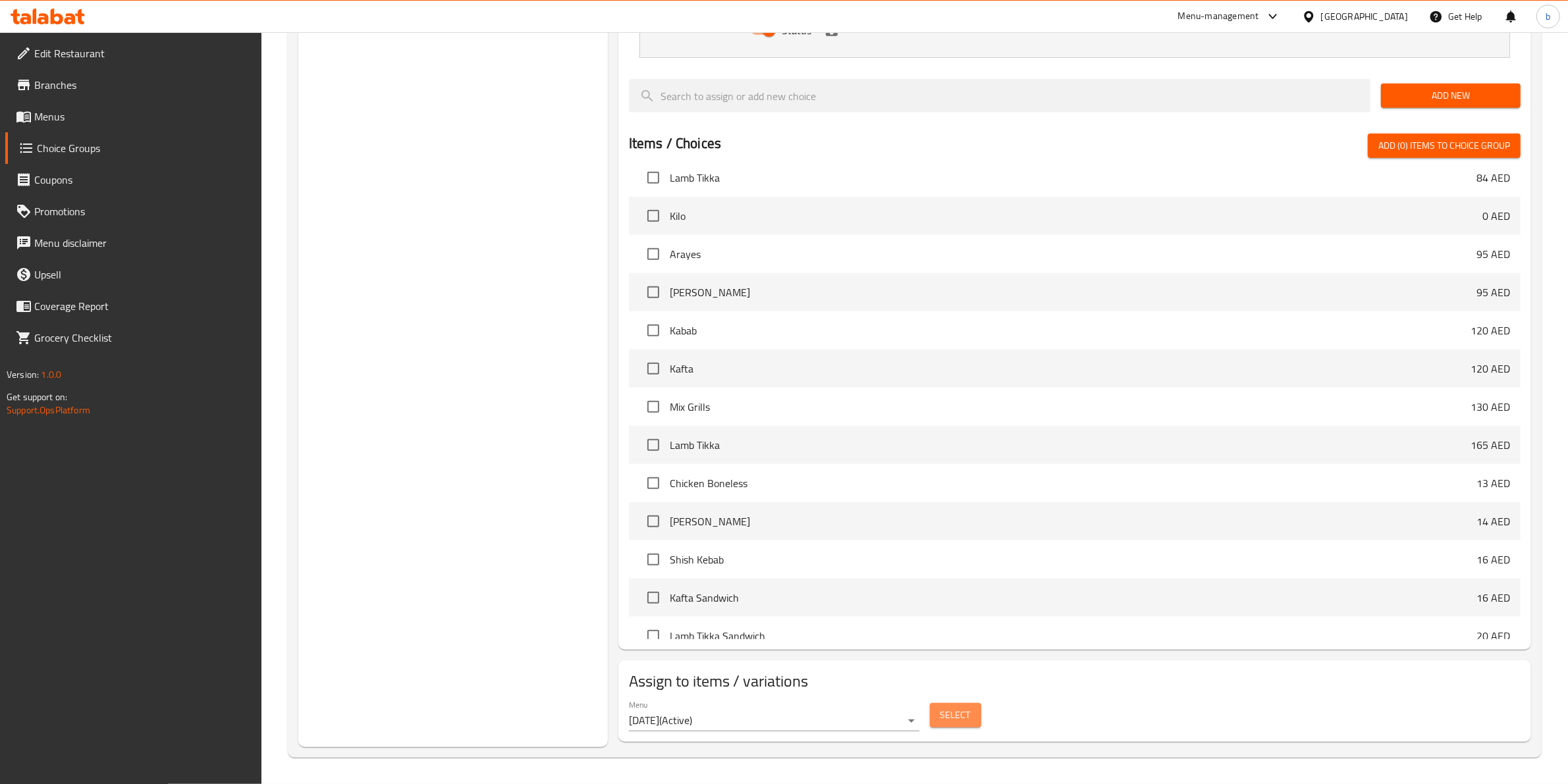
click at [962, 712] on span "Select" at bounding box center [956, 715] width 30 height 17
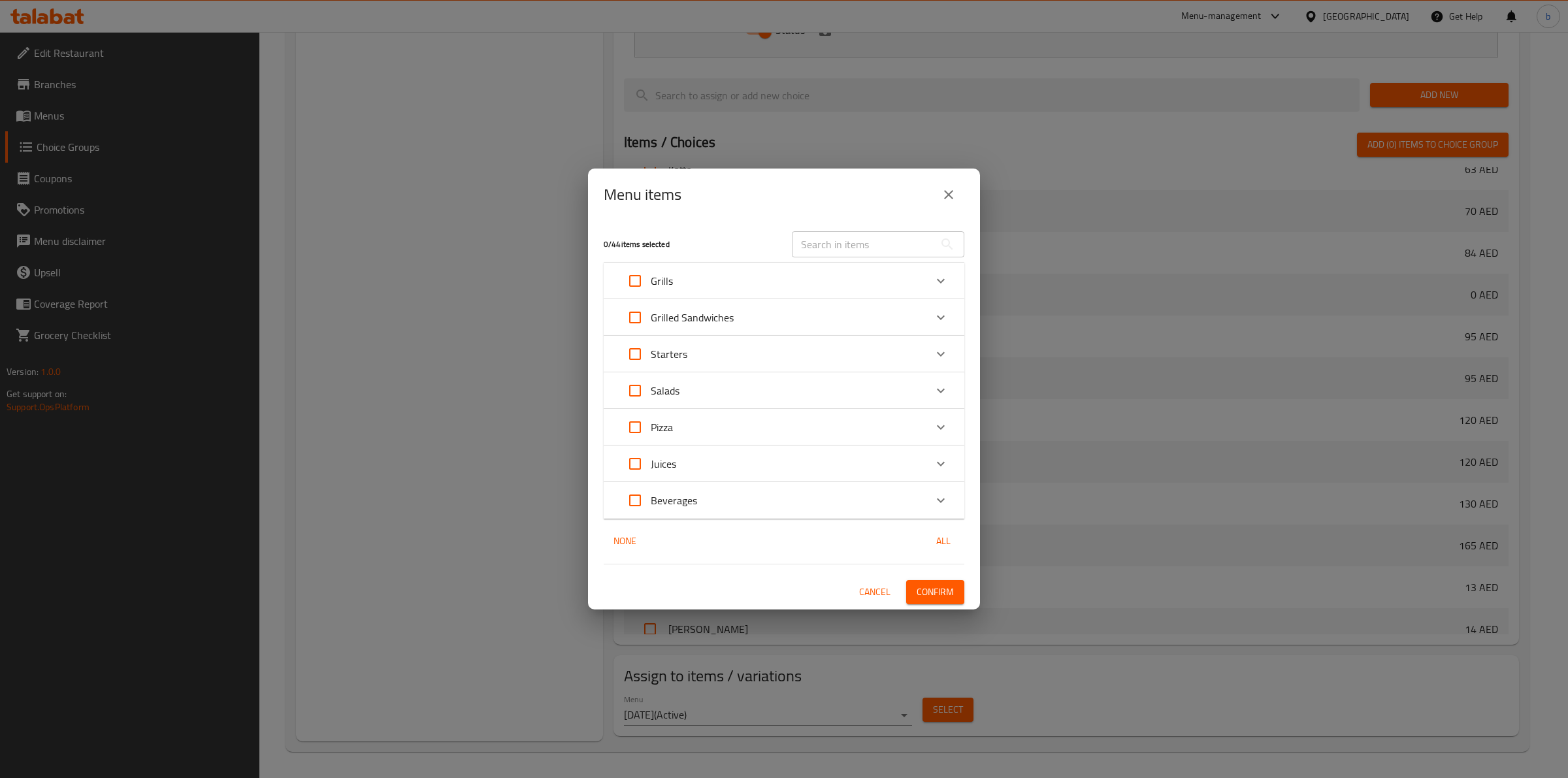
click at [750, 291] on div "Grills" at bounding box center [772, 281] width 306 height 32
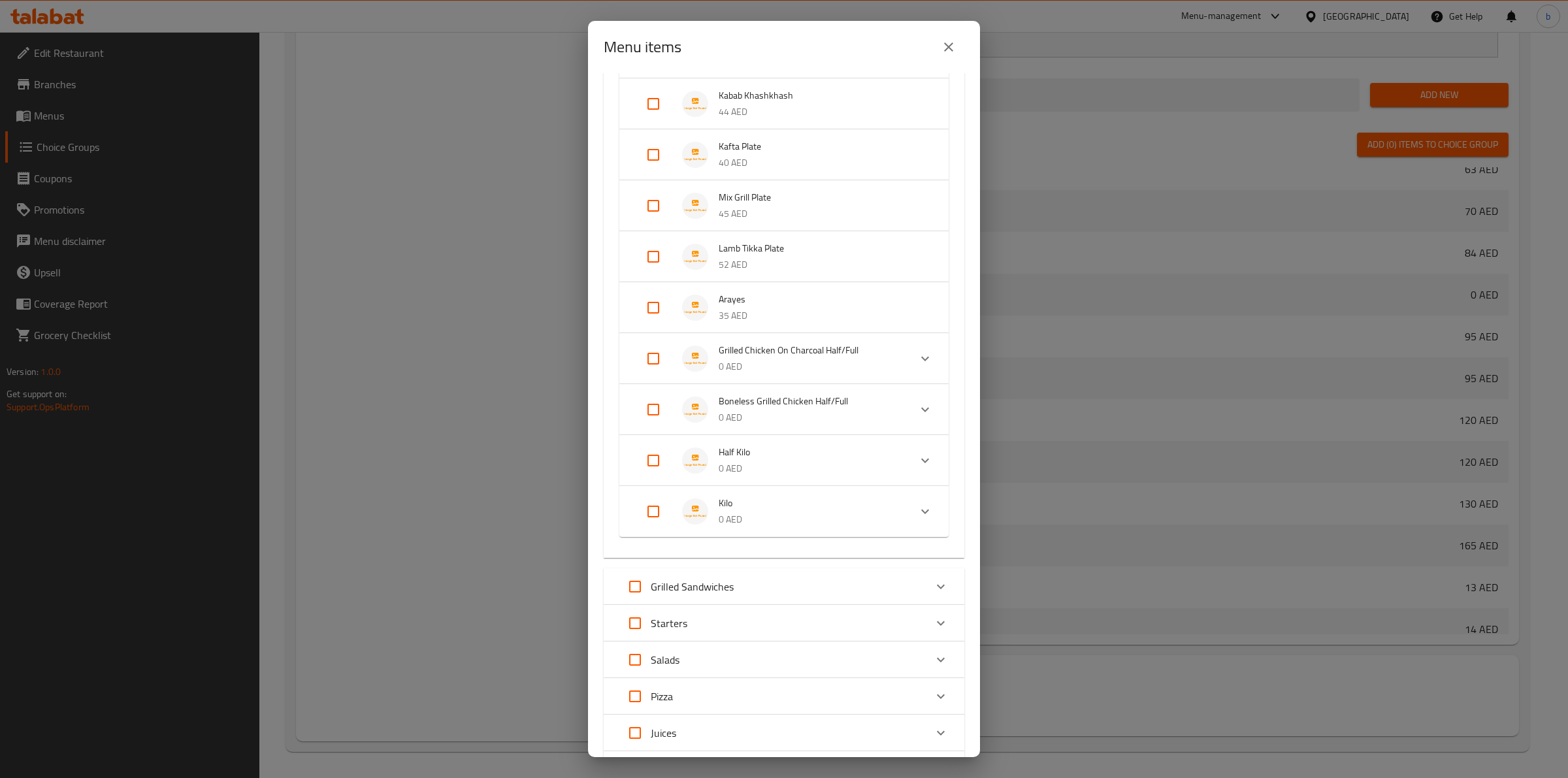
scroll to position [321, 0]
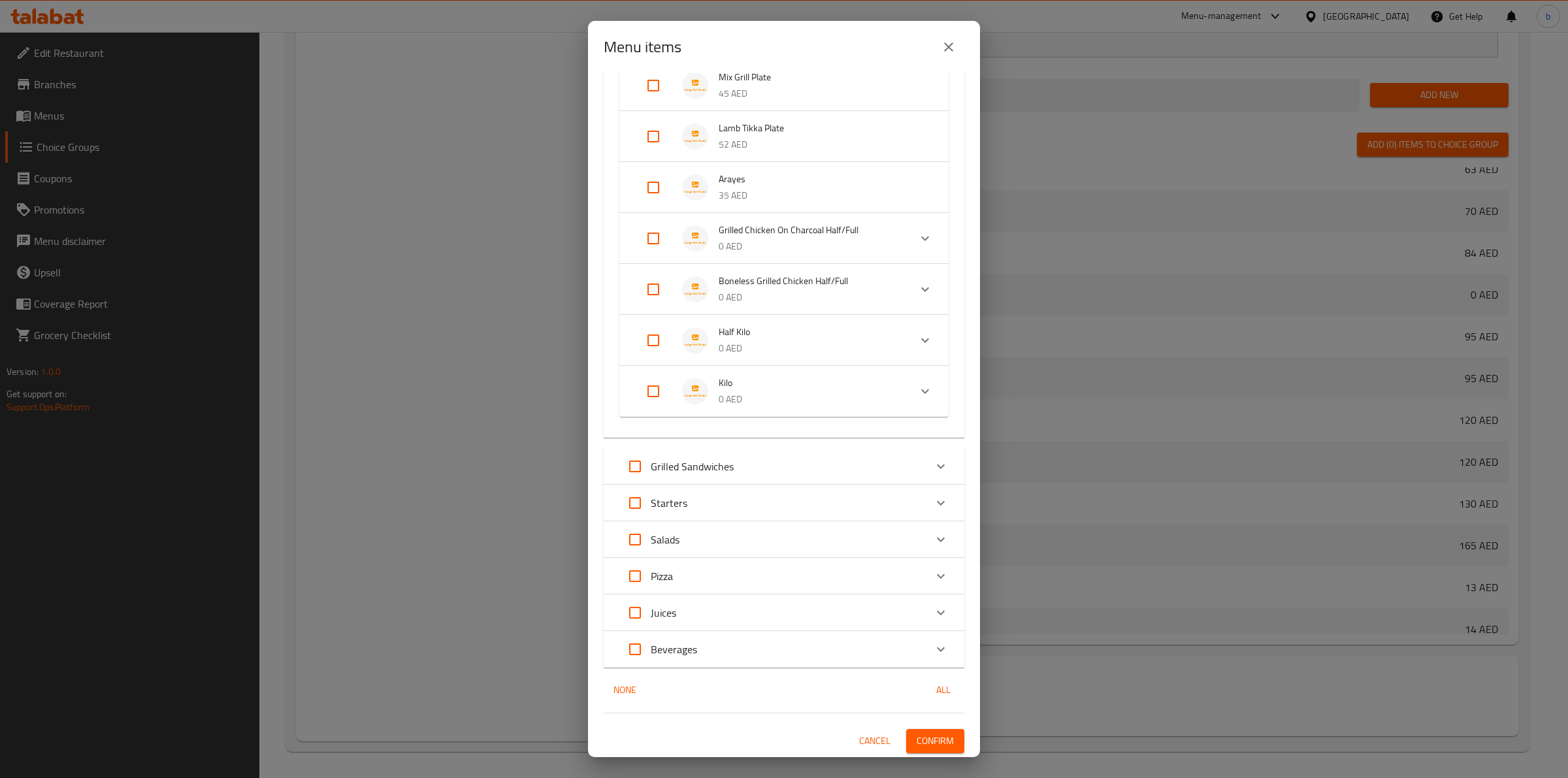
click at [648, 389] on input "Expand" at bounding box center [654, 391] width 32 height 32
checkbox input "true"
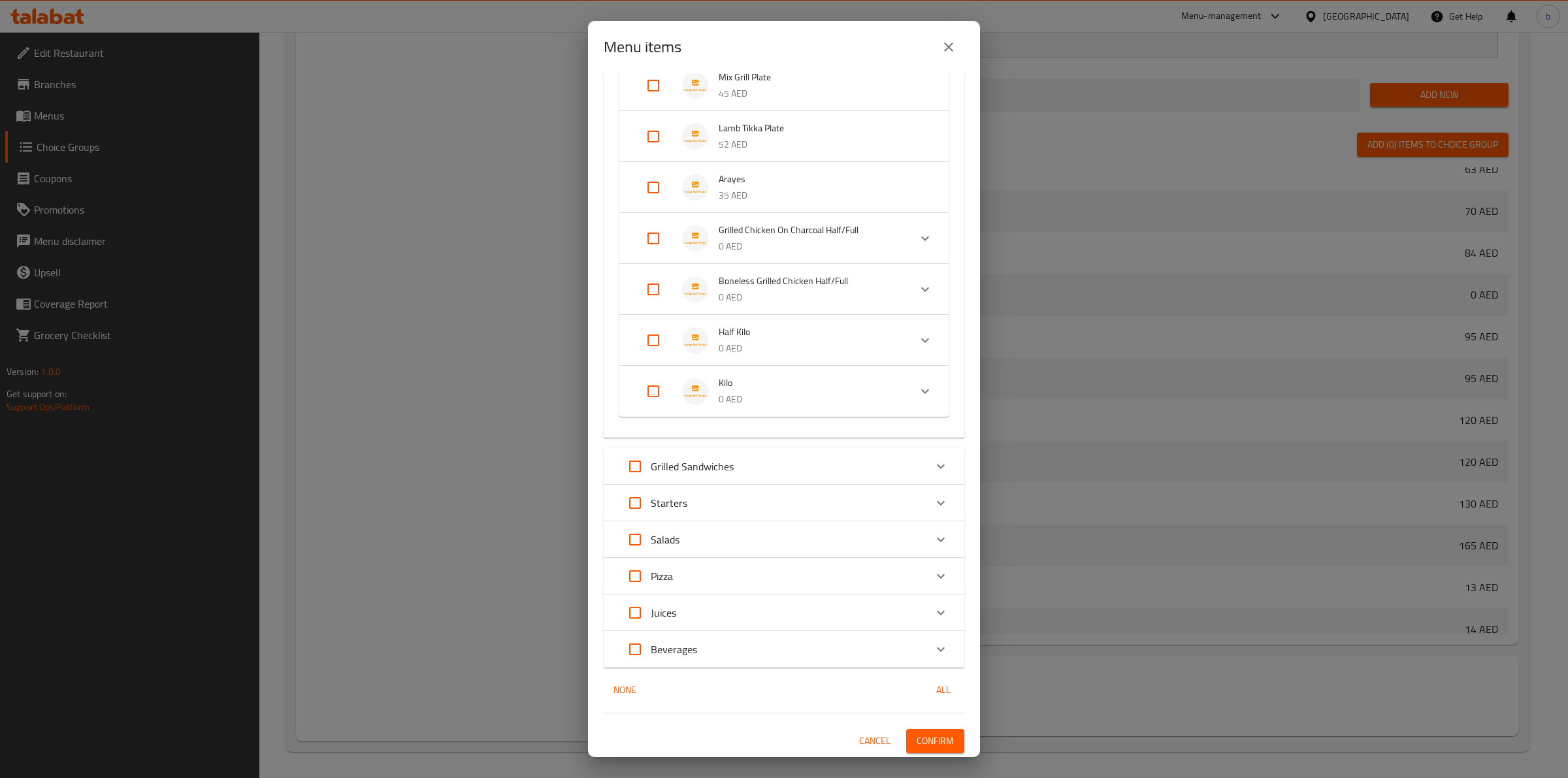
checkbox input "true"
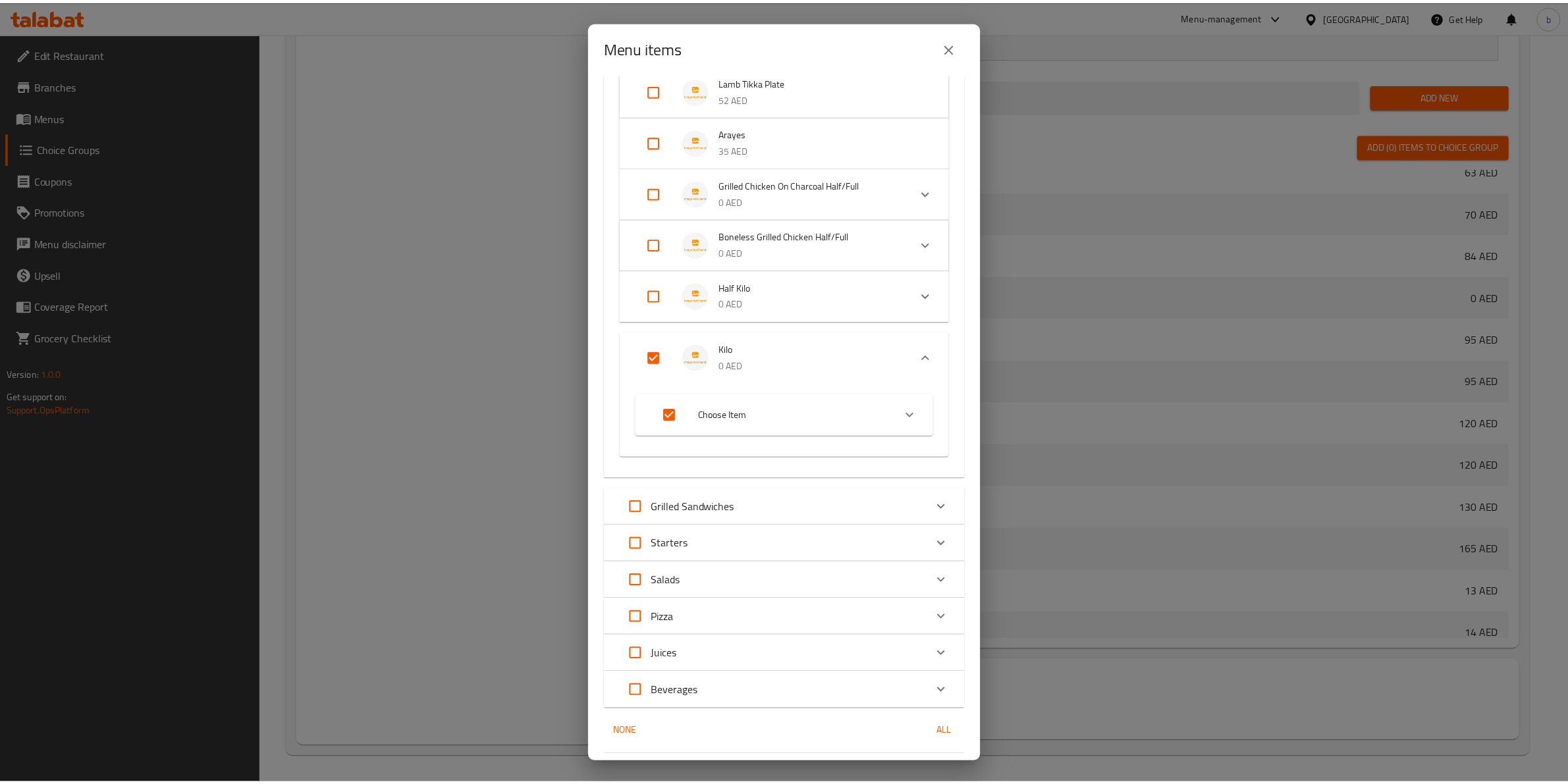
scroll to position [407, 0]
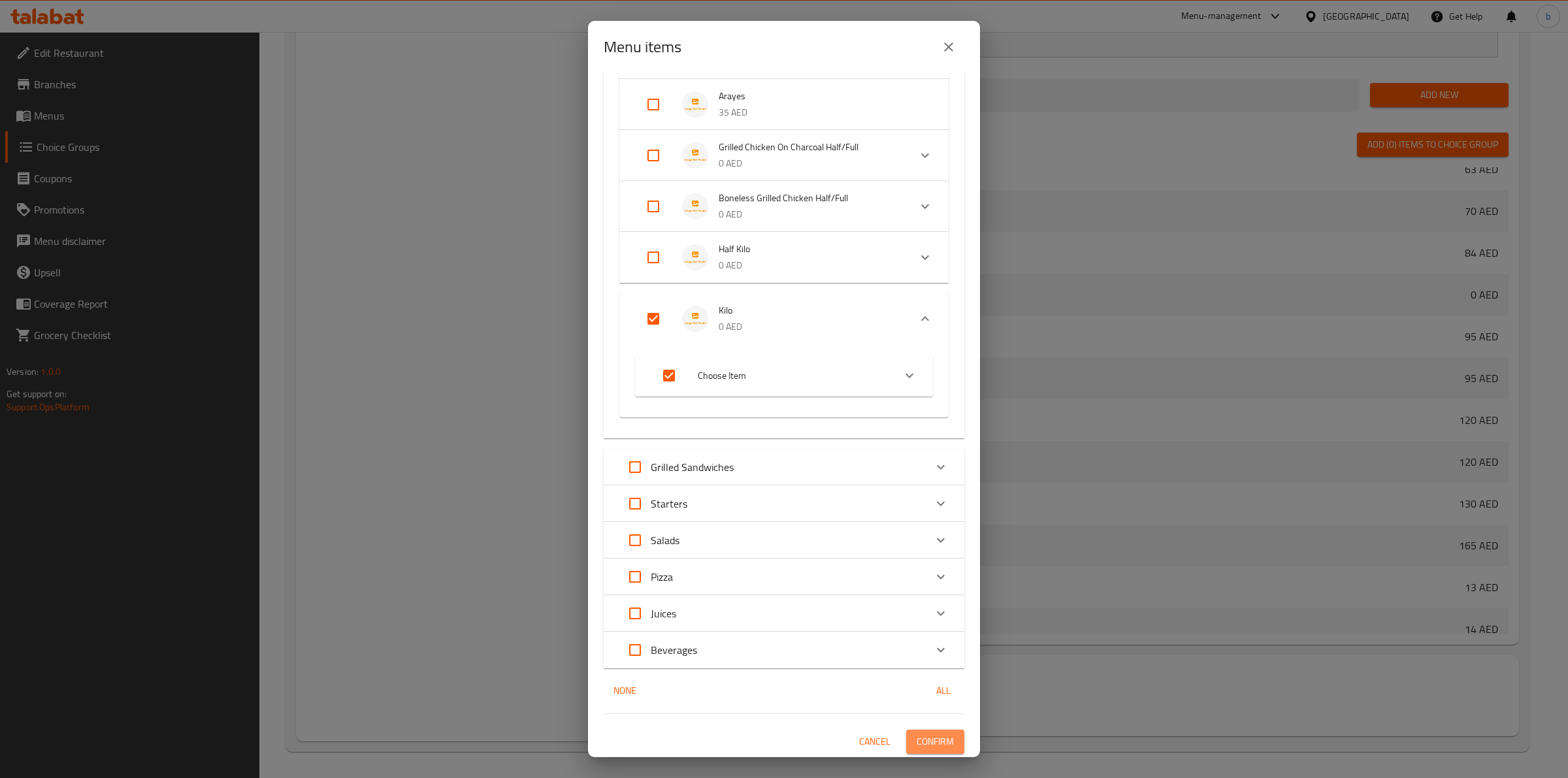
click at [917, 735] on span "Confirm" at bounding box center [935, 741] width 37 height 17
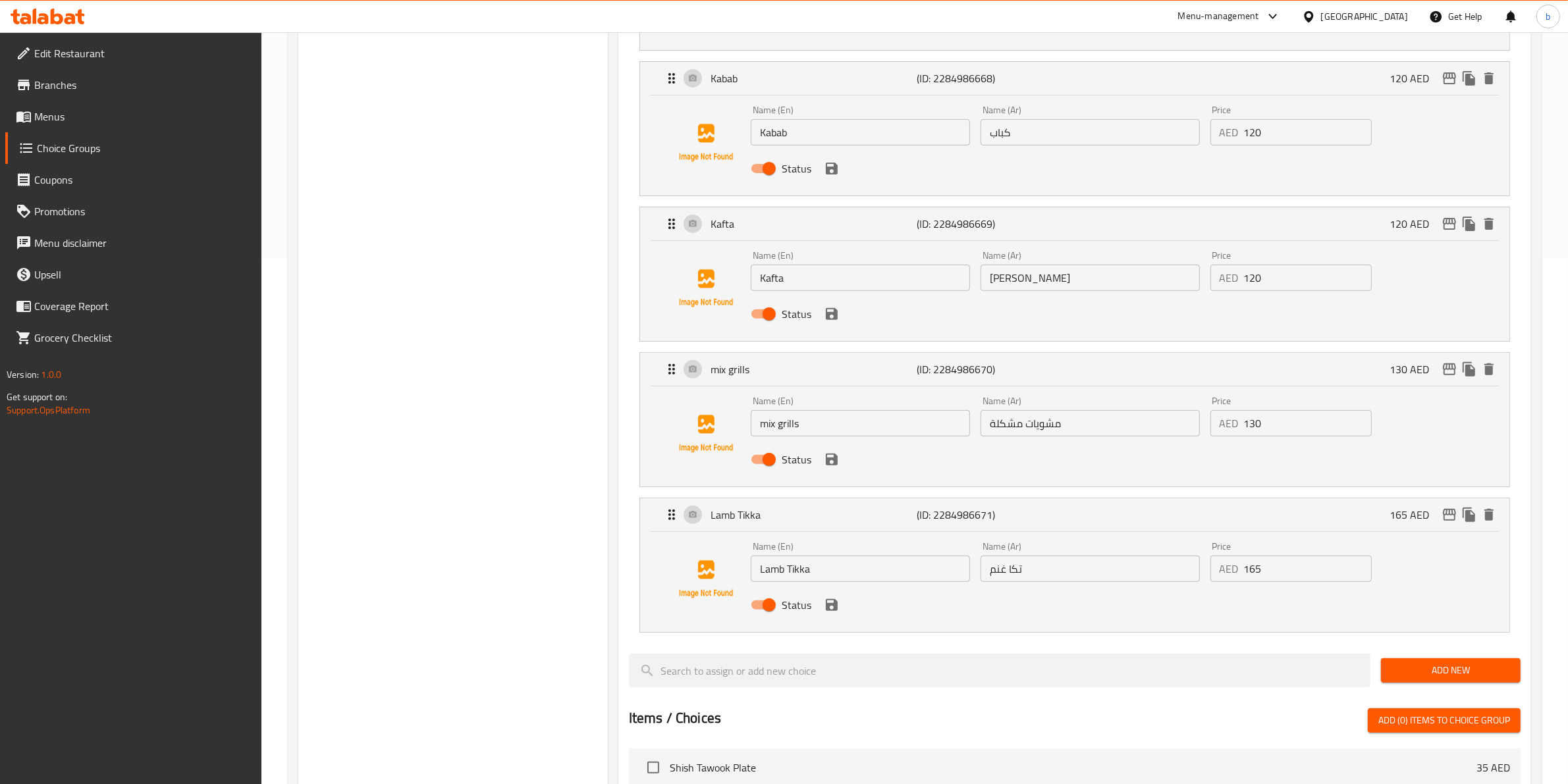
scroll to position [196, 0]
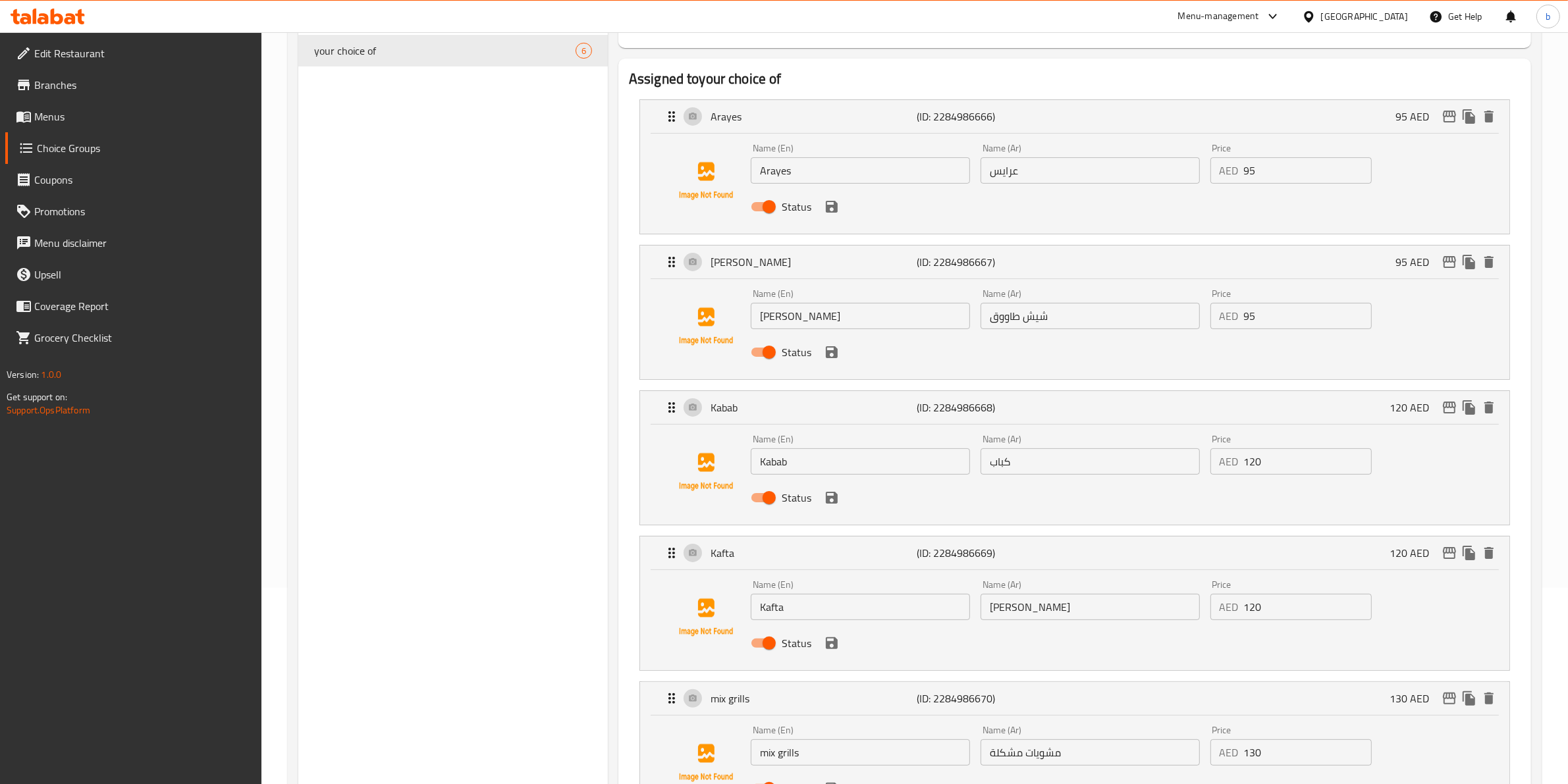
click at [749, 84] on h2 "Assigned to your choice of" at bounding box center [1074, 79] width 891 height 20
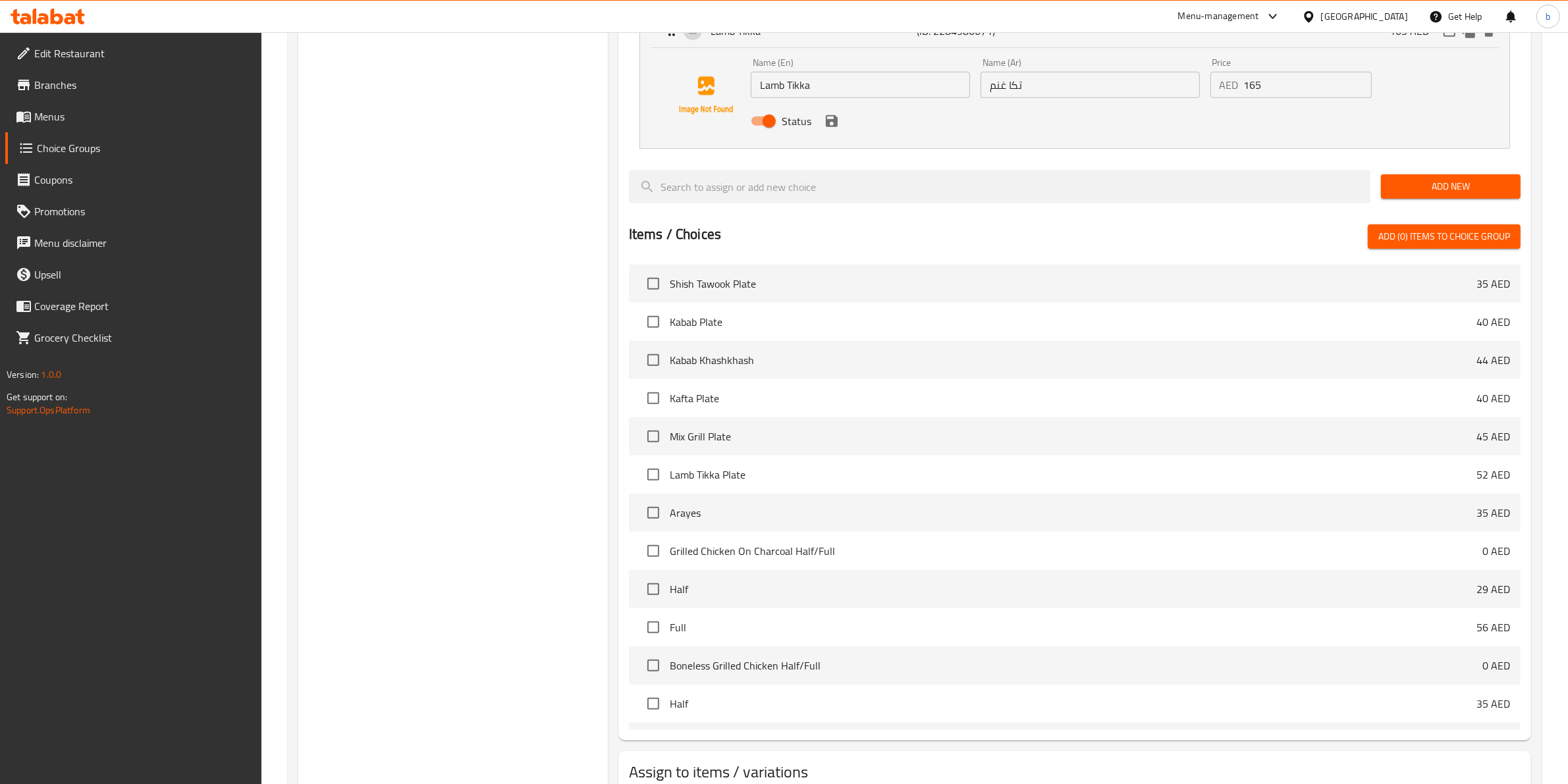
scroll to position [1101, 0]
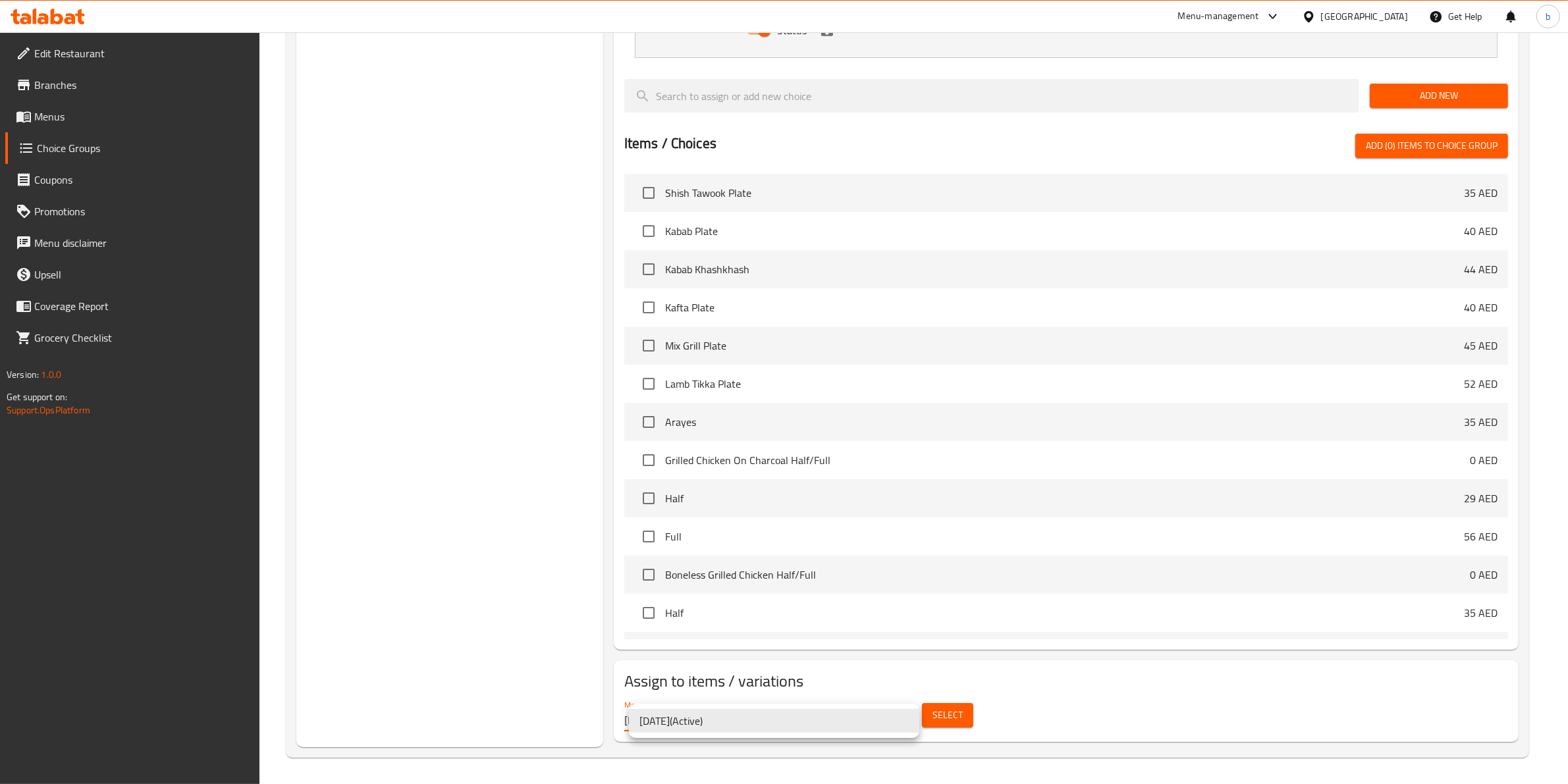
click at [1001, 739] on div at bounding box center [790, 392] width 1580 height 784
click at [1001, 739] on div "9/9/2025 ( Active )" at bounding box center [790, 392] width 1580 height 784
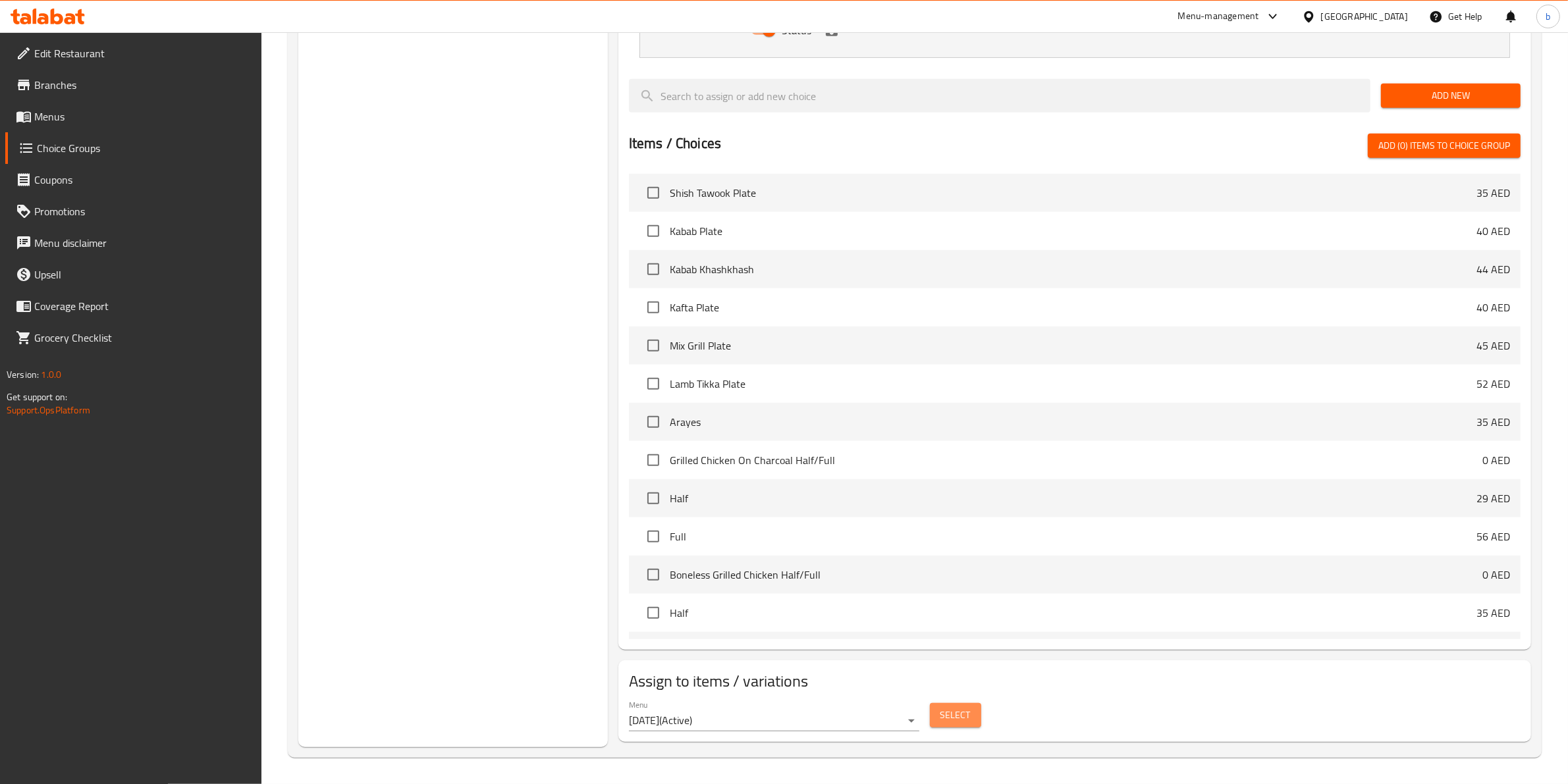
click at [936, 712] on button "Select" at bounding box center [955, 715] width 51 height 25
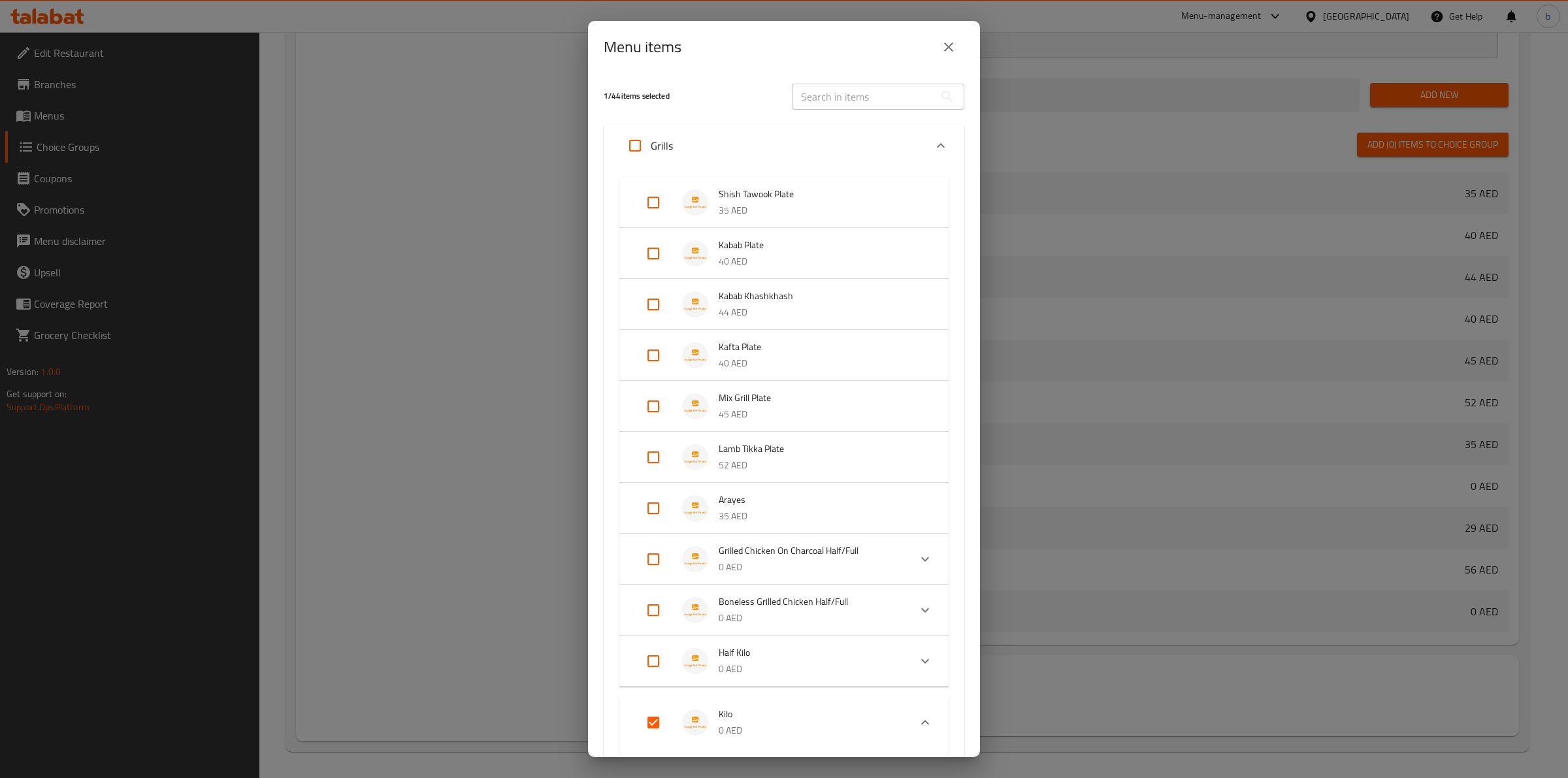
click at [956, 39] on icon "close" at bounding box center [949, 47] width 16 height 16
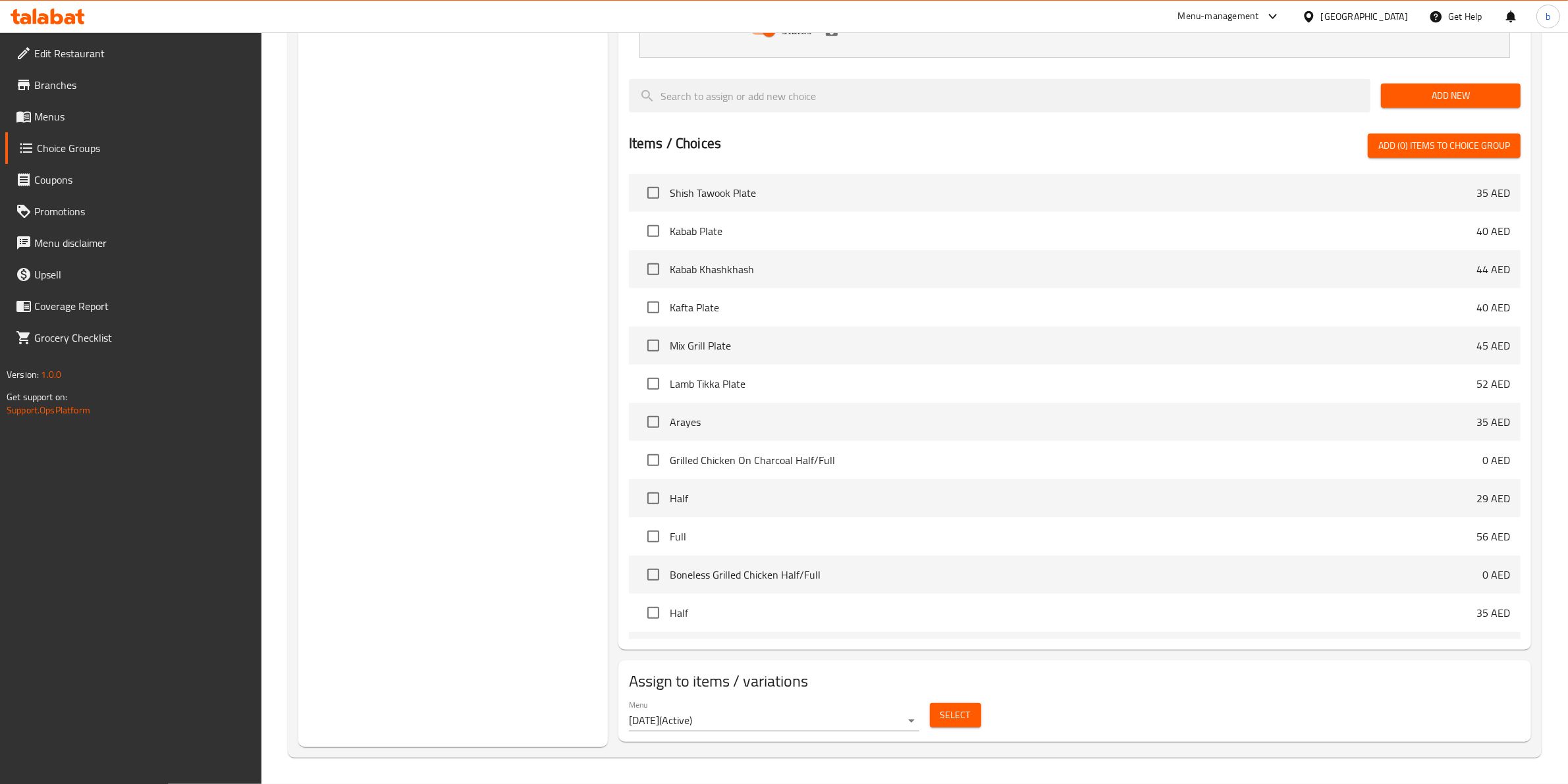
click at [108, 123] on span "Menus" at bounding box center [143, 116] width 217 height 16
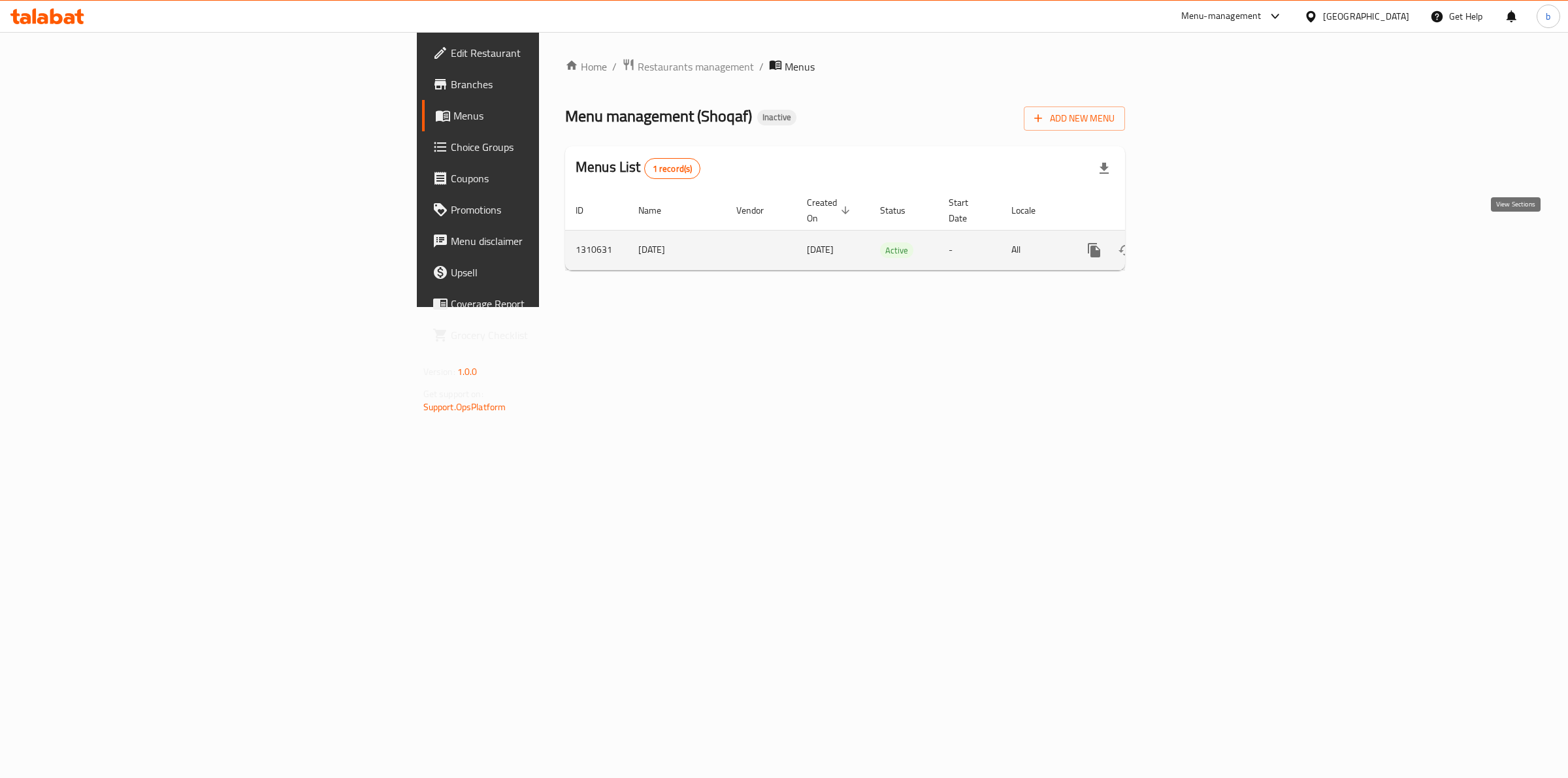
click at [1204, 235] on link "enhanced table" at bounding box center [1189, 250] width 32 height 32
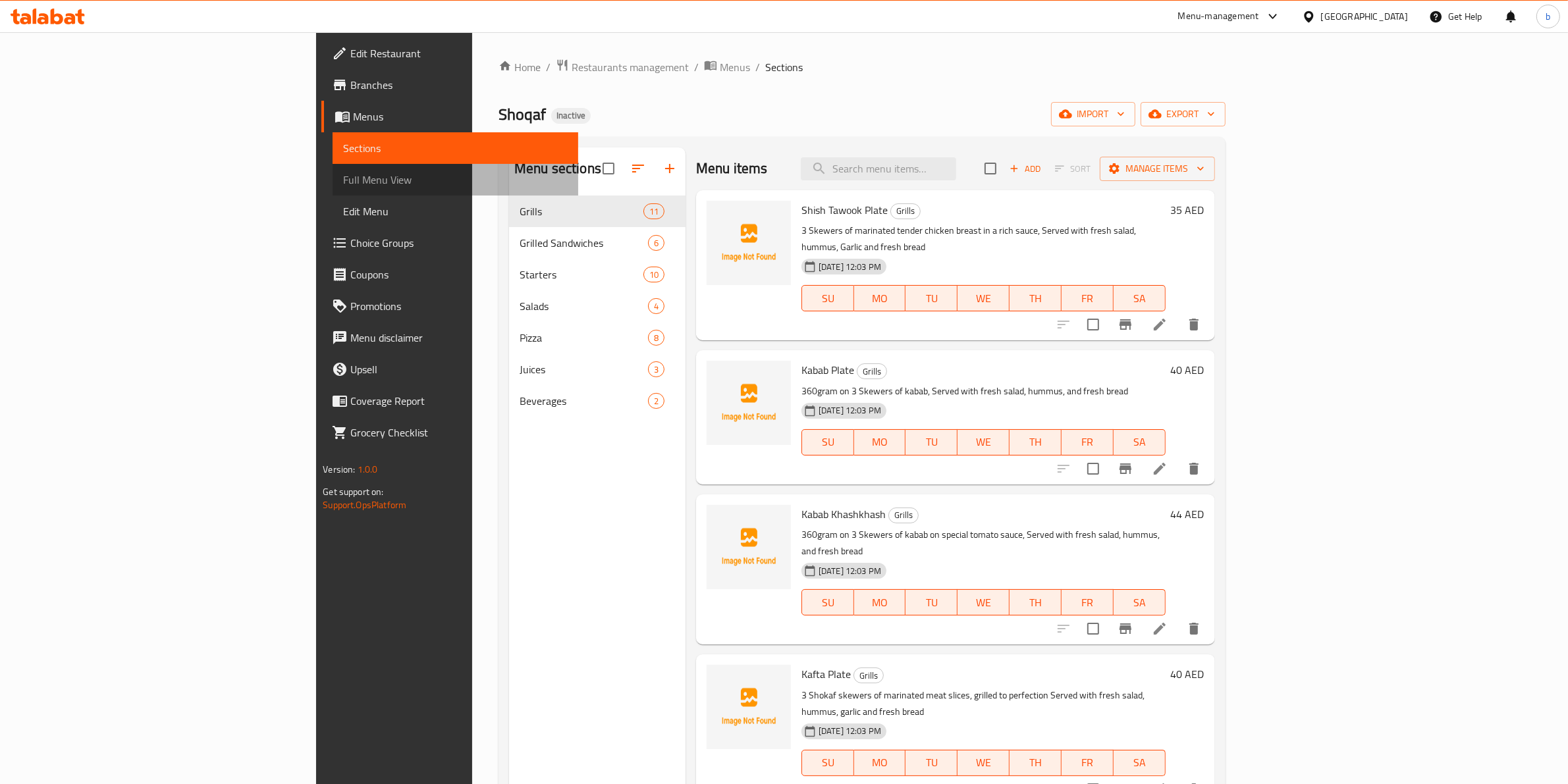
click at [333, 169] on link "Full Menu View" at bounding box center [456, 180] width 245 height 32
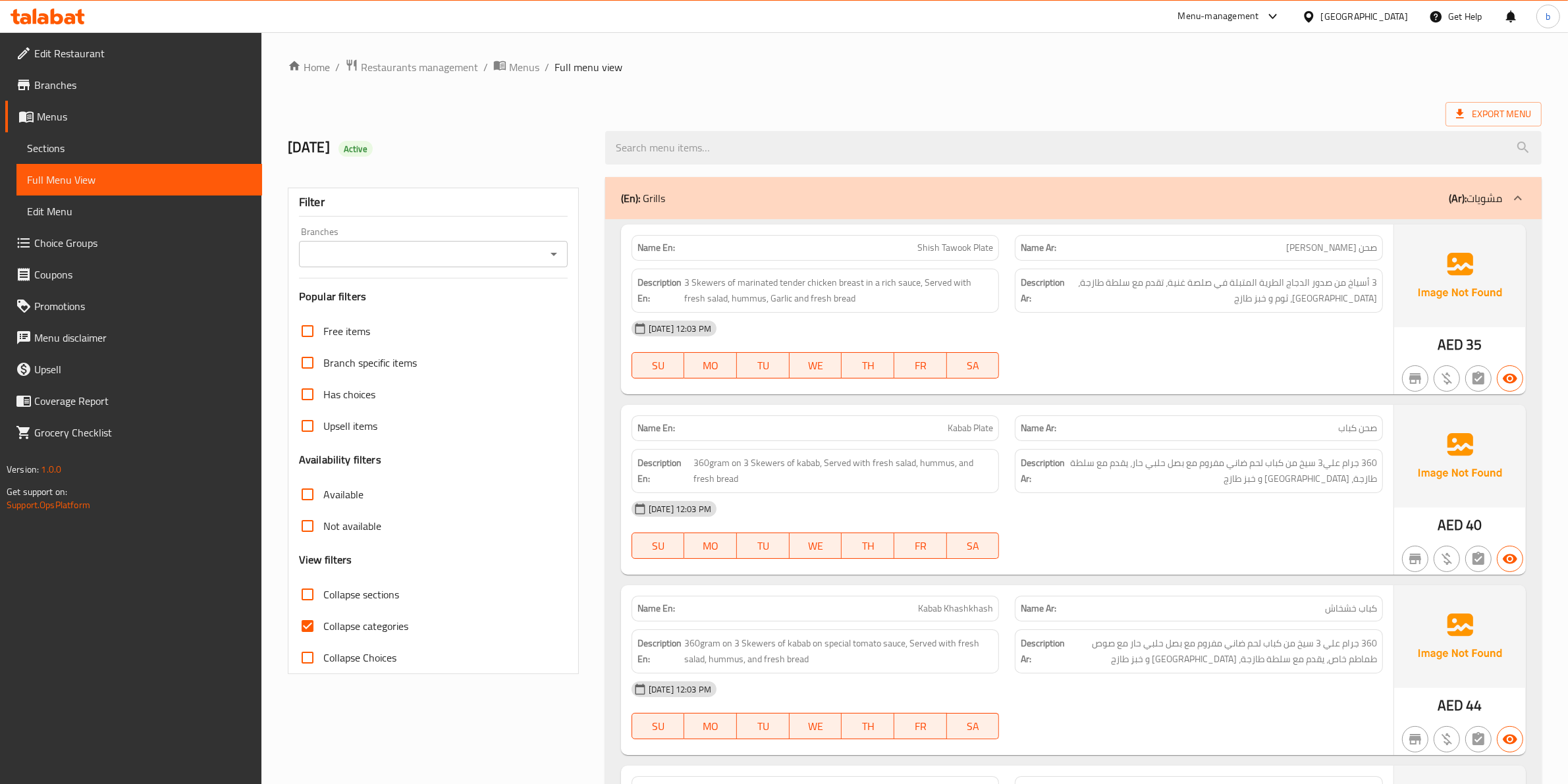
click at [333, 625] on span "Collapse categories" at bounding box center [366, 626] width 85 height 16
click at [323, 625] on input "Collapse categories" at bounding box center [307, 626] width 32 height 32
checkbox input "false"
click at [702, 284] on span "3 Skewers of marinated tender chicken breast in a rich sauce, Served with fresh…" at bounding box center [839, 291] width 310 height 33
drag, startPoint x: 702, startPoint y: 284, endPoint x: 1272, endPoint y: 375, distance: 577.2
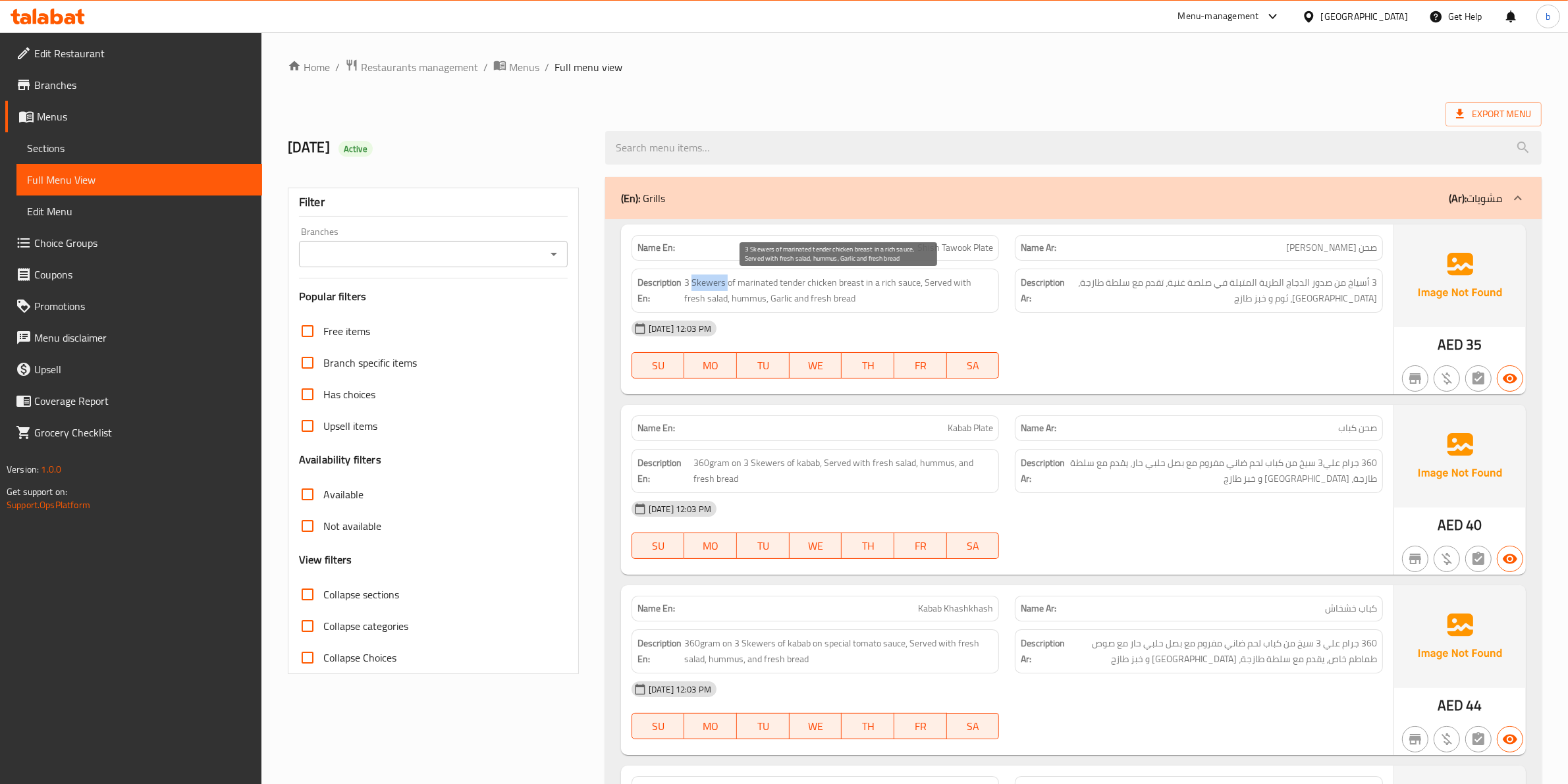
click at [703, 283] on span "3 Skewers of marinated tender chicken breast in a rich sauce, Served with fresh…" at bounding box center [839, 291] width 310 height 33
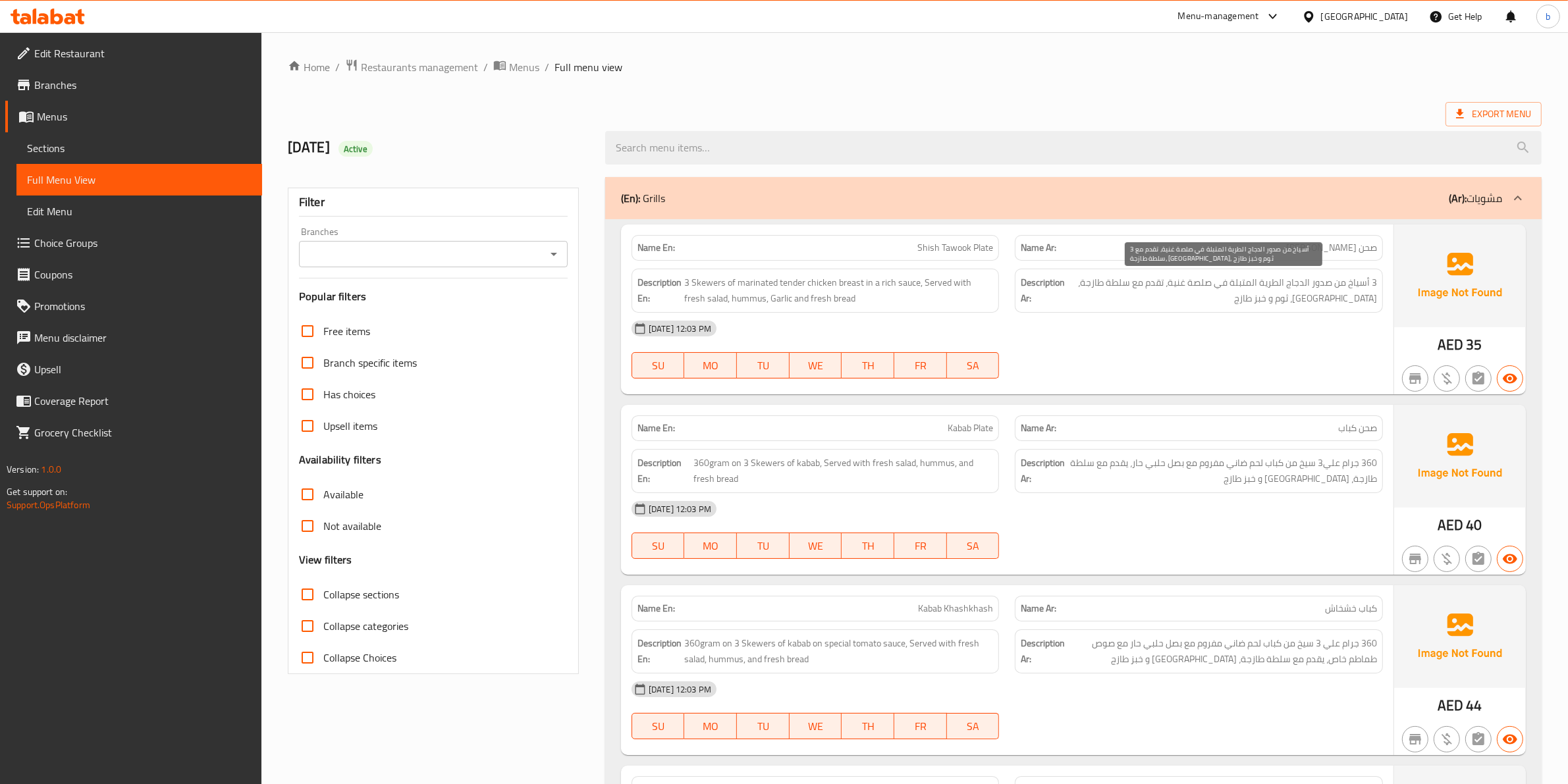
click at [1364, 282] on span "3 أسياخ من صدور الدجاج الطرية المتبلة في صلصة غنية، تقدم مع سلطة طازجة، [GEOGRA…" at bounding box center [1222, 291] width 310 height 33
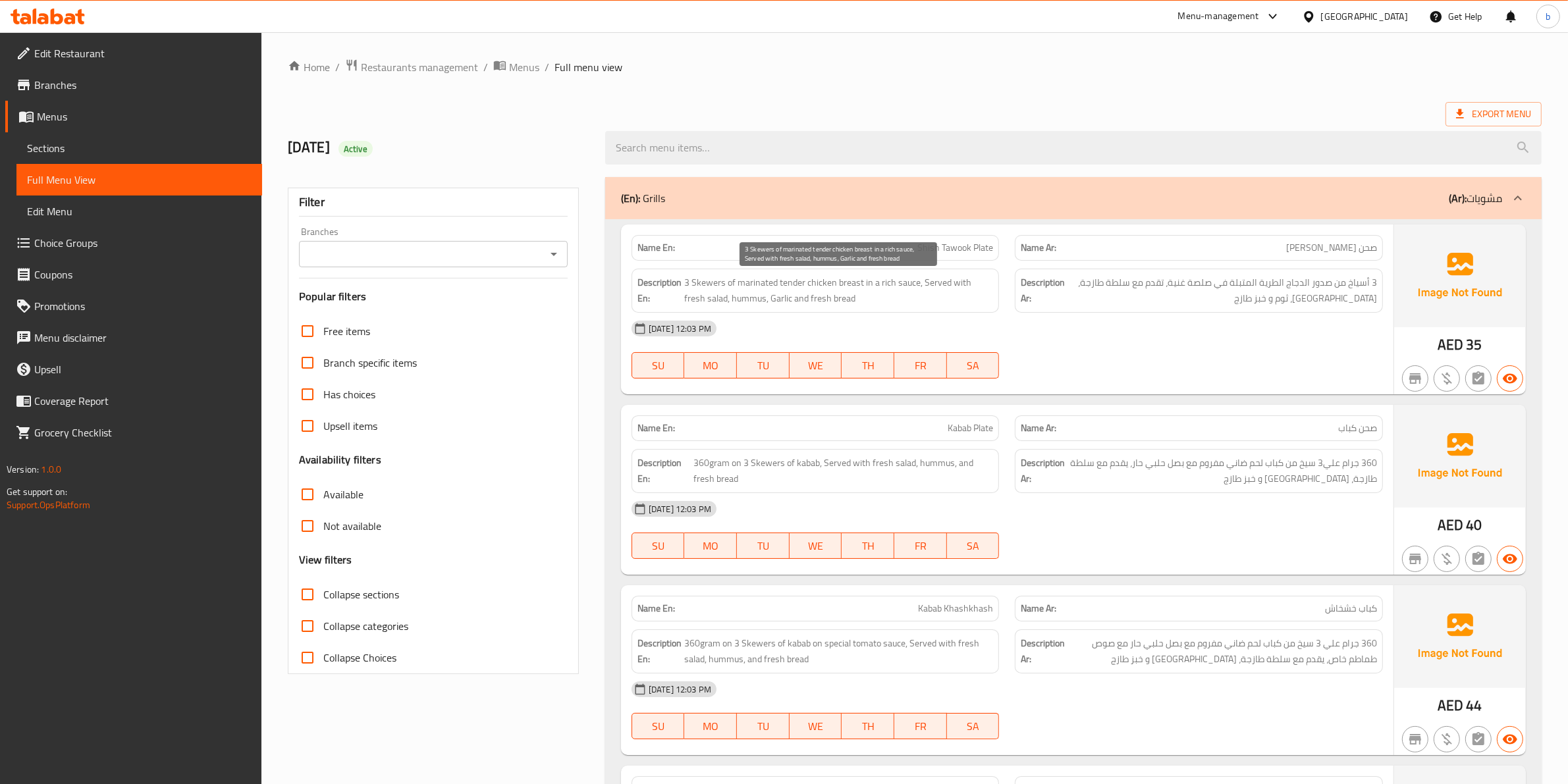
click at [773, 284] on span "3 Skewers of marinated tender chicken breast in a rich sauce, Served with fresh…" at bounding box center [839, 291] width 310 height 33
click at [736, 278] on span "3 Skewers of marinated tender chicken breast in a rich sauce, Served with fresh…" at bounding box center [839, 291] width 310 height 33
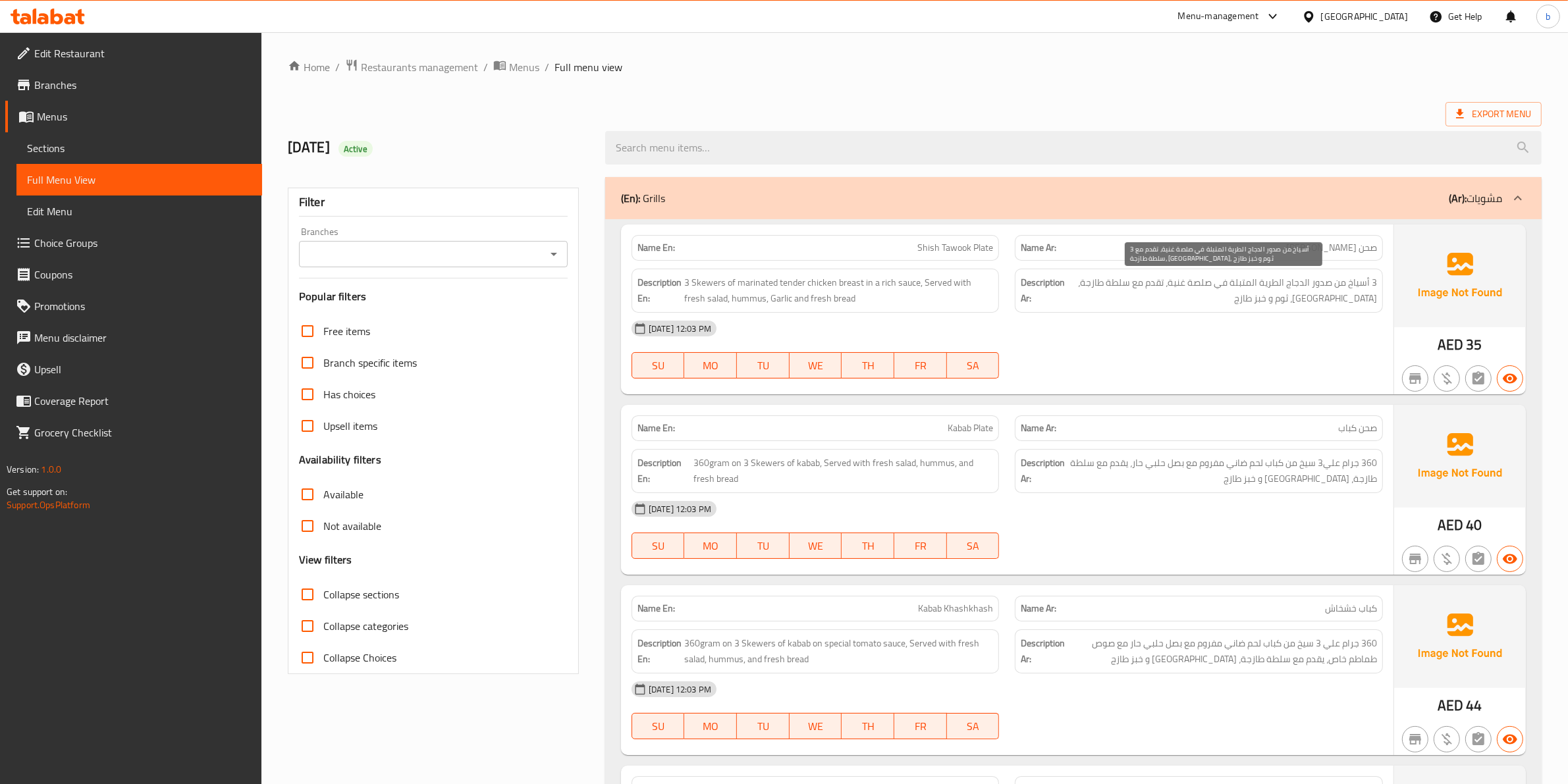
click at [1298, 281] on span "3 أسياخ من صدور الدجاج الطرية المتبلة في صلصة غنية، تقدم مع سلطة طازجة، [GEOGRA…" at bounding box center [1222, 291] width 310 height 33
click at [1328, 279] on span "3 أسياخ من صدور الدجاج الطرية المتبلة في صلصة غنية، تقدم مع سلطة طازجة، [GEOGRA…" at bounding box center [1222, 291] width 310 height 33
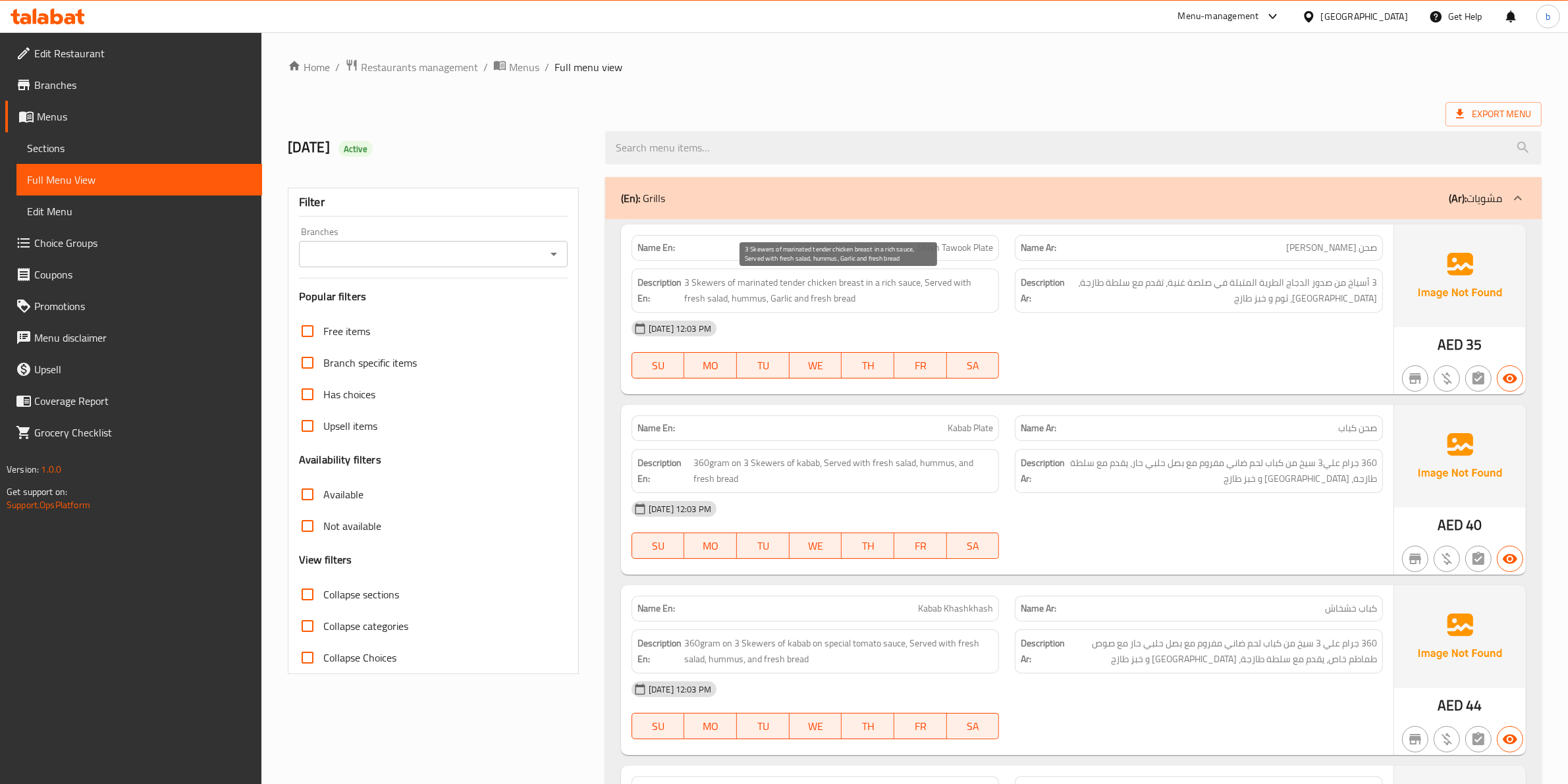
click at [793, 277] on span "3 Skewers of marinated tender chicken breast in a rich sauce, Served with fresh…" at bounding box center [839, 291] width 310 height 33
click at [815, 275] on span "3 Skewers of marinated tender chicken breast in a rich sauce, Served with fresh…" at bounding box center [839, 291] width 310 height 33
click at [847, 282] on span "3 Skewers of marinated tender chicken breast in a rich sauce, Served with fresh…" at bounding box center [839, 291] width 310 height 33
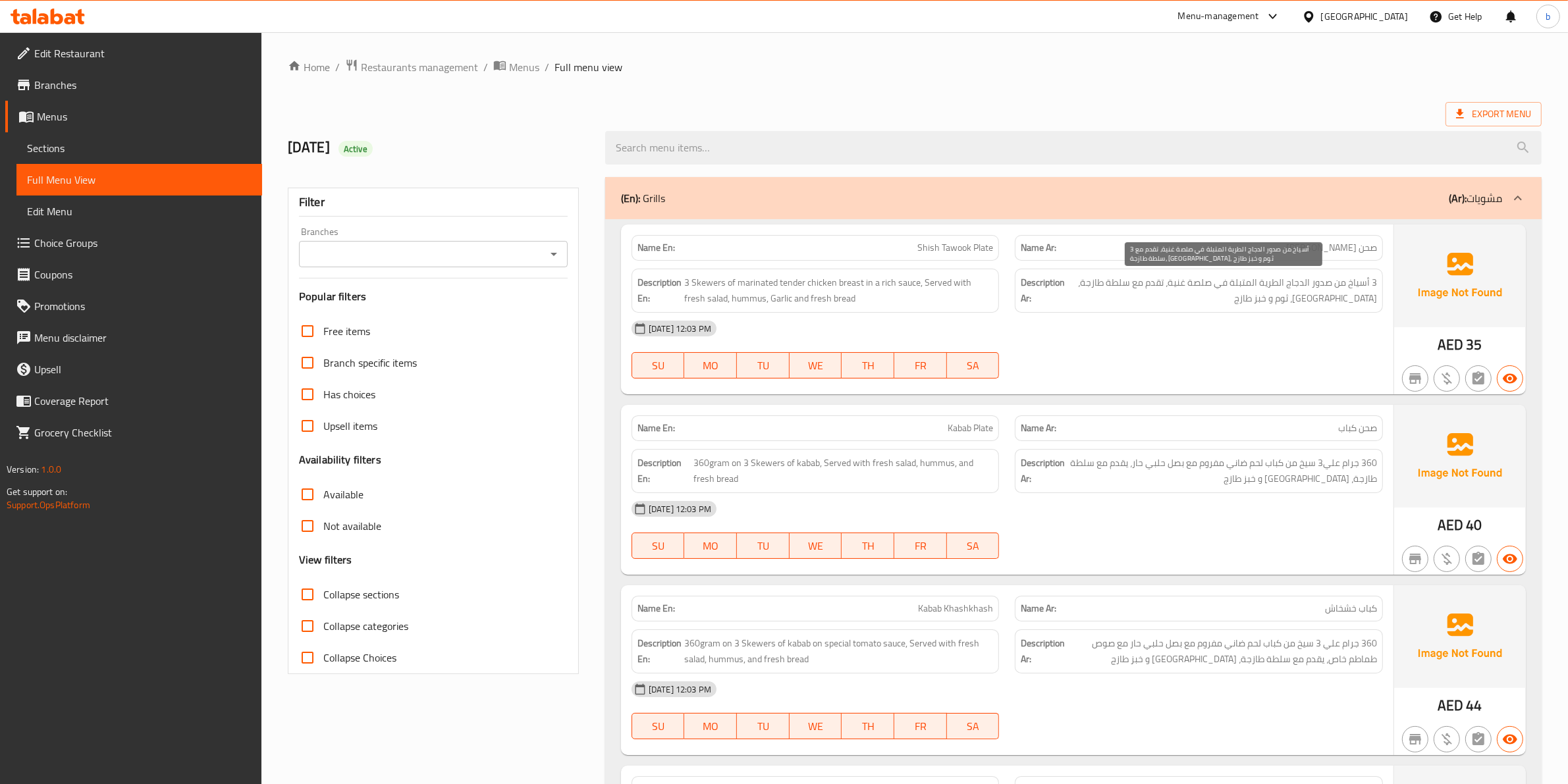
click at [1254, 287] on span "3 أسياخ من صدور الدجاج الطرية المتبلة في صلصة غنية، تقدم مع سلطة طازجة، [GEOGRA…" at bounding box center [1222, 291] width 310 height 33
click at [1202, 284] on span "3 أسياخ من صدور الدجاج الطرية المتبلة في صلصة غنية، تقدم مع سلطة طازجة، [GEOGRA…" at bounding box center [1222, 291] width 310 height 33
drag, startPoint x: 1202, startPoint y: 284, endPoint x: 1182, endPoint y: 287, distance: 20.2
click at [1195, 284] on span "3 أسياخ من صدور الدجاج الطرية المتبلة في صلصة غنية، تقدم مع سلطة طازجة، [GEOGRA…" at bounding box center [1222, 291] width 310 height 33
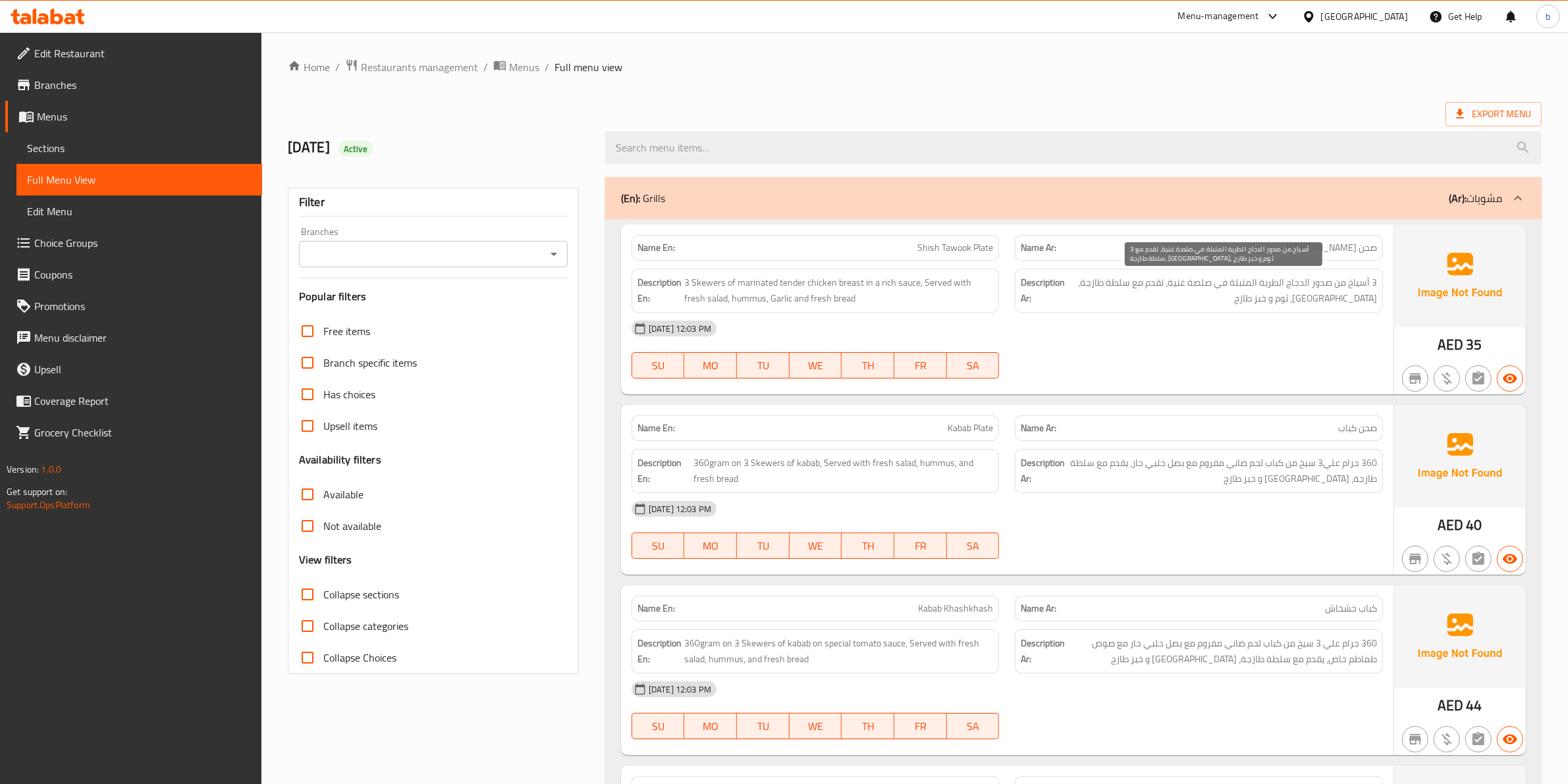
click at [1176, 287] on span "3 أسياخ من صدور الدجاج الطرية المتبلة في صلصة غنية، تقدم مع سلطة طازجة، [GEOGRA…" at bounding box center [1222, 291] width 310 height 33
click at [1159, 279] on span "3 أسياخ من صدور الدجاج الطرية المتبلة في صلصة غنية، تقدم مع سلطة طازجة، [GEOGRA…" at bounding box center [1222, 291] width 310 height 33
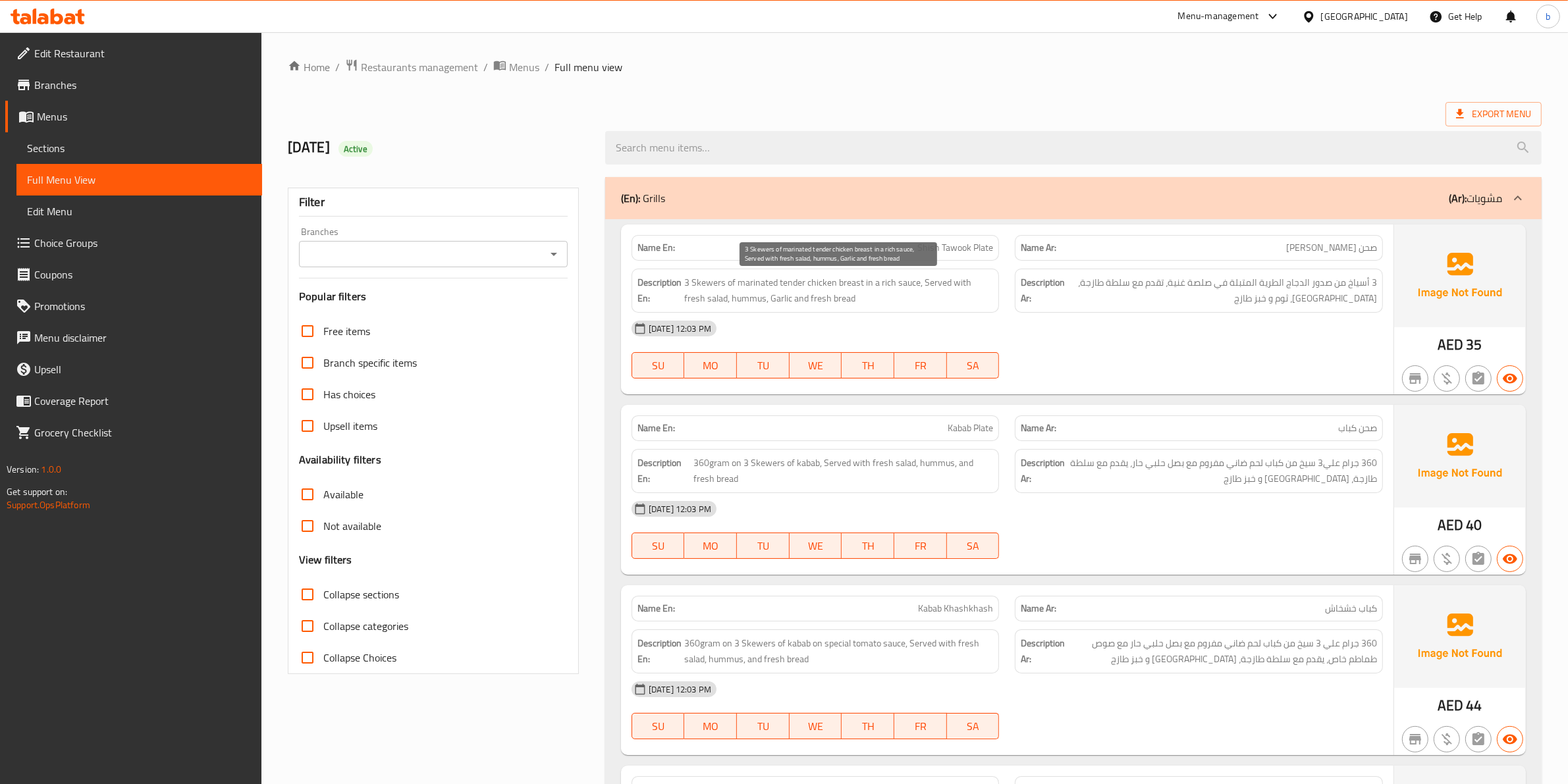
click at [752, 303] on span "3 Skewers of marinated tender chicken breast in a rich sauce, Served with fresh…" at bounding box center [839, 291] width 310 height 33
drag, startPoint x: 752, startPoint y: 303, endPoint x: 1162, endPoint y: 337, distance: 411.4
click at [755, 303] on span "3 Skewers of marinated tender chicken breast in a rich sauce, Served with fresh…" at bounding box center [839, 291] width 310 height 33
click at [1347, 308] on div "Description Ar: 3 أسياخ من صدور الدجاج الطرية المتبلة في صلصة غنية، تقدم مع سلط…" at bounding box center [1198, 290] width 368 height 44
click at [785, 302] on span "3 Skewers of marinated tender chicken breast in a rich sauce, Served with fresh…" at bounding box center [839, 291] width 310 height 33
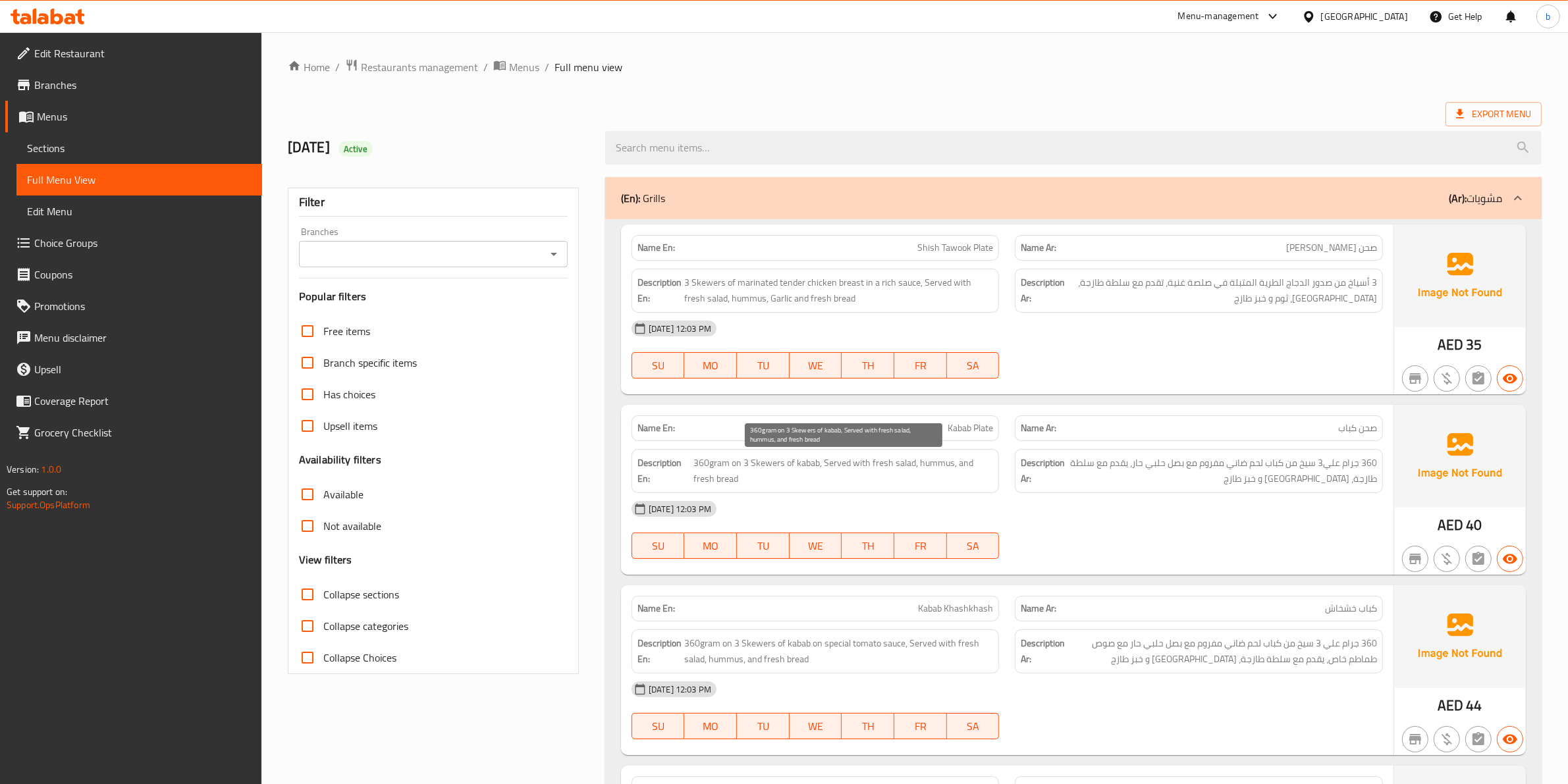
click at [715, 464] on span "360gram on 3 Skewers of kabab, Served with fresh salad, hummus, and fresh bread" at bounding box center [843, 470] width 299 height 33
click at [735, 464] on span "360gram on 3 Skewers of kabab, Served with fresh salad, hummus, and fresh bread" at bounding box center [843, 470] width 299 height 33
click at [758, 462] on span "360gram on 3 Skewers of kabab, Served with fresh salad, hummus, and fresh bread" at bounding box center [843, 470] width 299 height 33
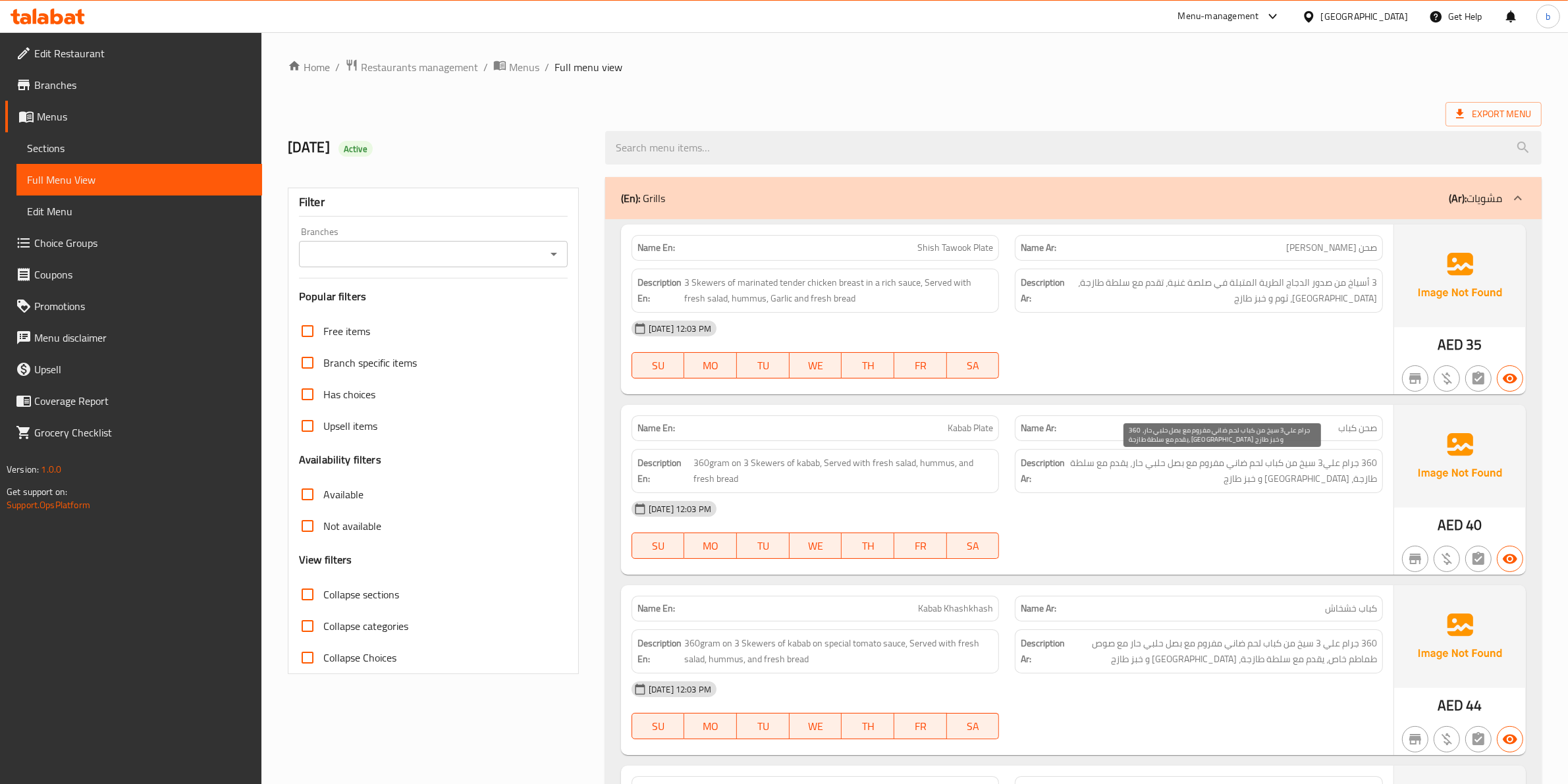
click at [1254, 466] on span "360 جرام علي3 سيخ من كباب لحم ضاني مفروم مع بصل حلبي حار، يقدم مع سلطة طازجة، […" at bounding box center [1222, 470] width 310 height 33
click at [1243, 466] on span "360 جرام علي3 سيخ من كباب لحم ضاني مفروم مع بصل حلبي حار، يقدم مع سلطة طازجة، […" at bounding box center [1222, 470] width 310 height 33
click at [1243, 466] on span "360 جرام علي3 سيخ من كباب لحم ضاني مفروم مع بصل حلبي حار، يقدم مع سلطة طازجة، ح…" at bounding box center [1222, 470] width 310 height 33
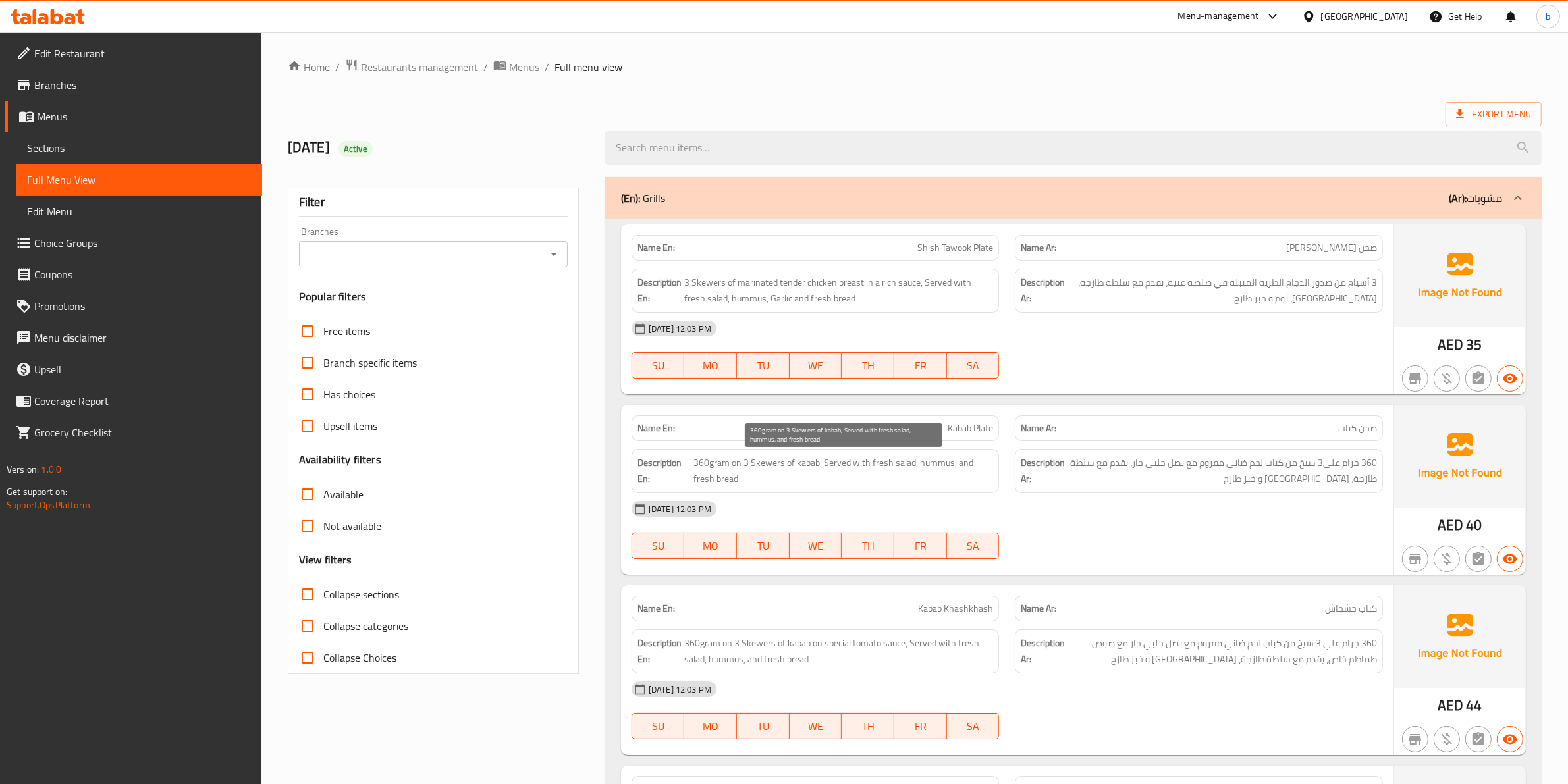
click at [818, 464] on span "360gram on 3 Skewers of kabab, Served with fresh salad, hummus, and fresh bread" at bounding box center [843, 470] width 299 height 33
click at [815, 464] on span "360gram on 3 Skewers of kabab, Served with fresh salad, hummus, and fresh bread" at bounding box center [843, 470] width 299 height 33
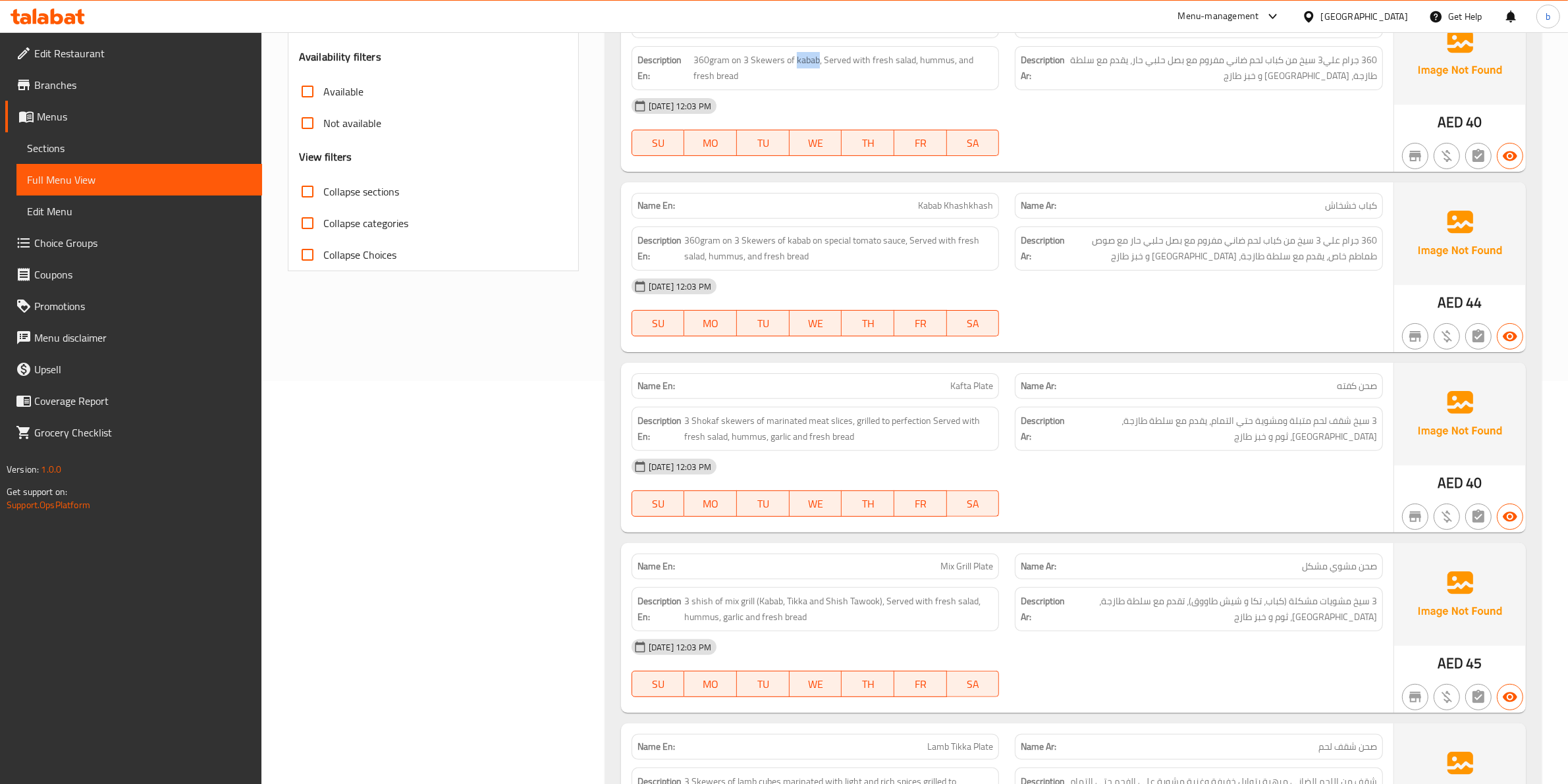
scroll to position [493, 0]
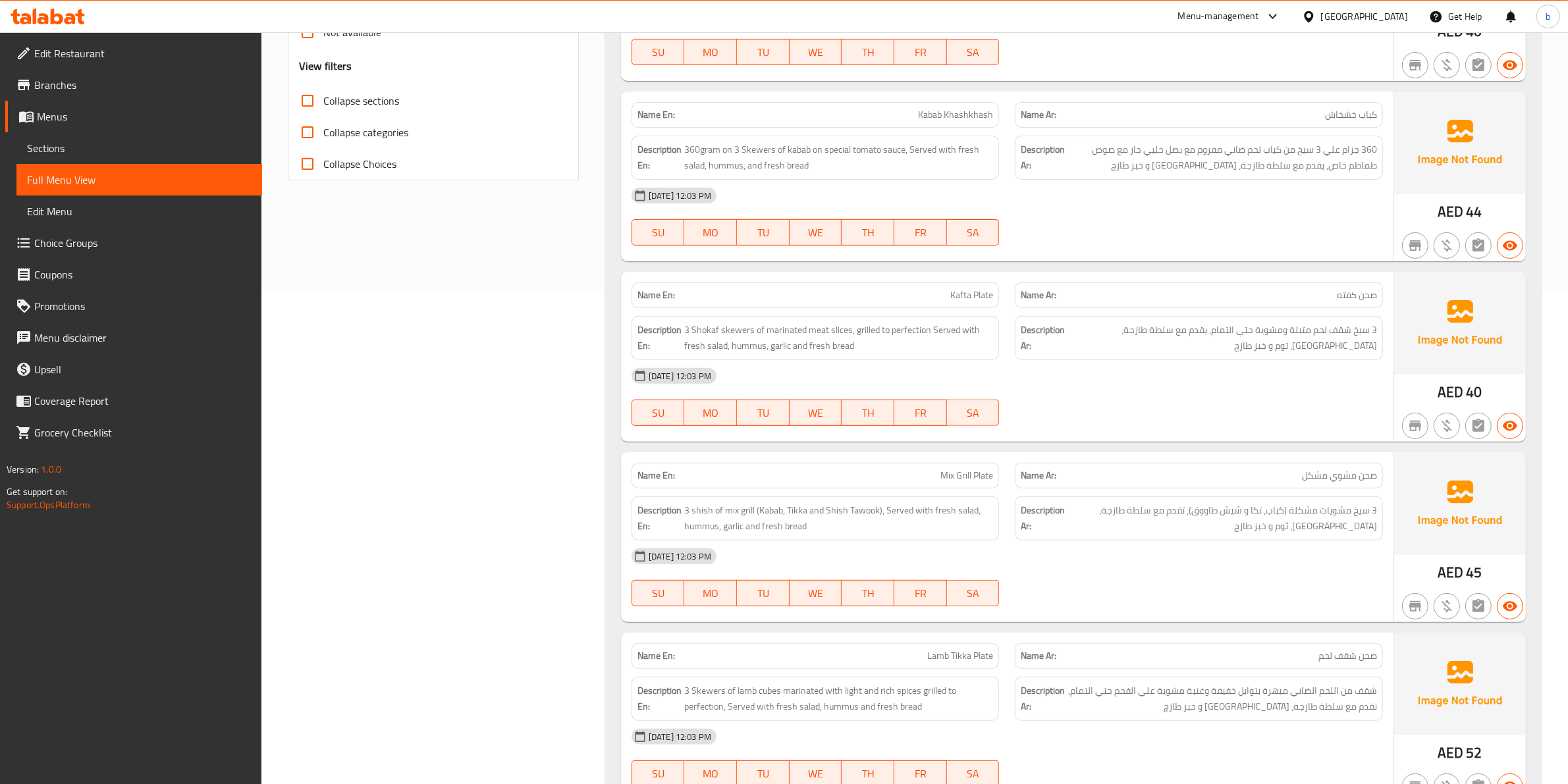
click at [956, 116] on span "Kabab Khashkhash" at bounding box center [956, 115] width 75 height 14
click at [1157, 151] on span "360 جرام علي 3 سيخ من كباب لحم ضاني مفروم مع بصل حلبي حار مع صوص طماطم خاص، يقد…" at bounding box center [1222, 158] width 310 height 33
copy span "حلبي"
click at [1355, 302] on span "صحن كفته" at bounding box center [1356, 294] width 40 height 14
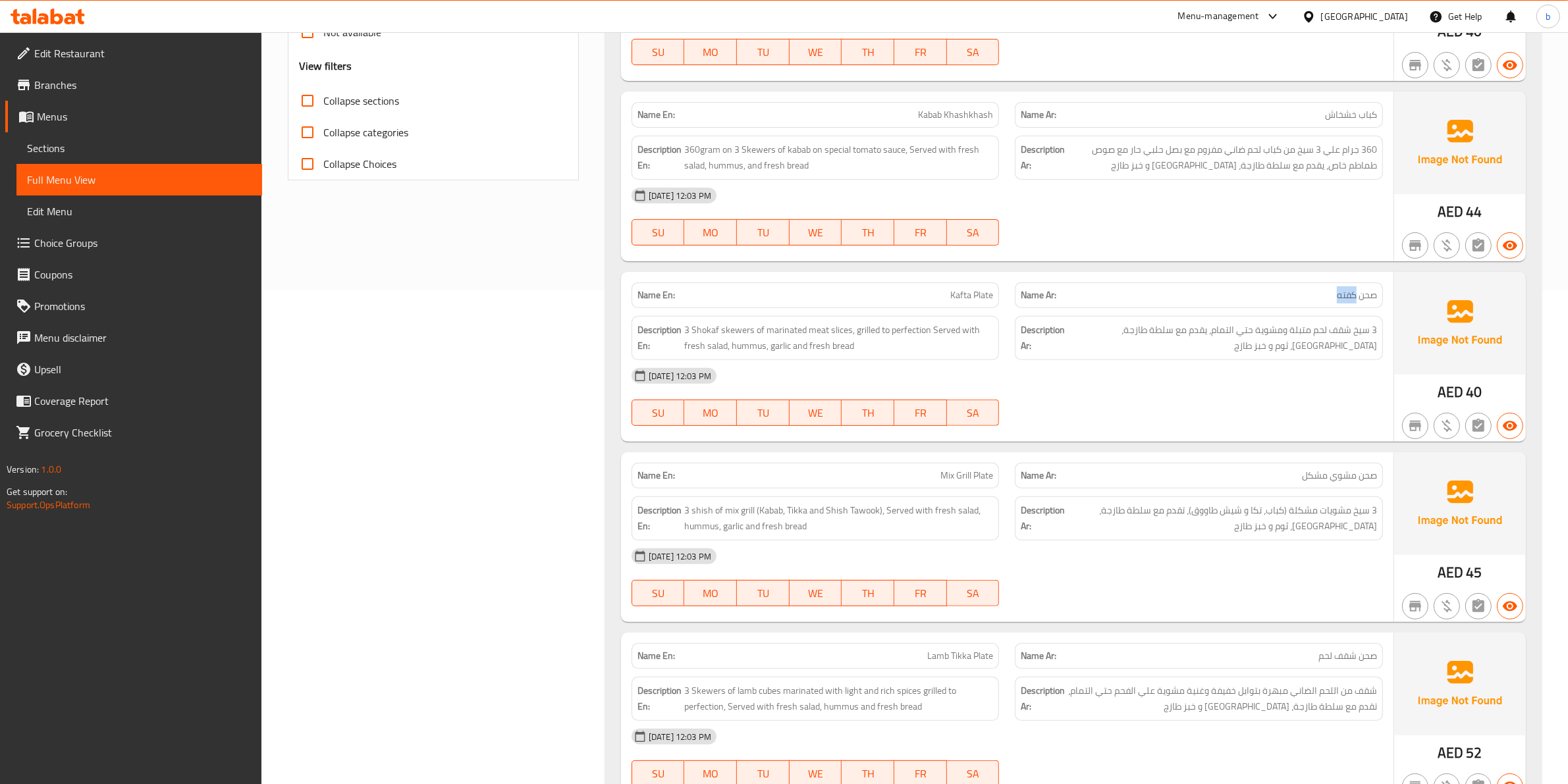
click at [1355, 302] on span "صحن كفته" at bounding box center [1356, 294] width 40 height 14
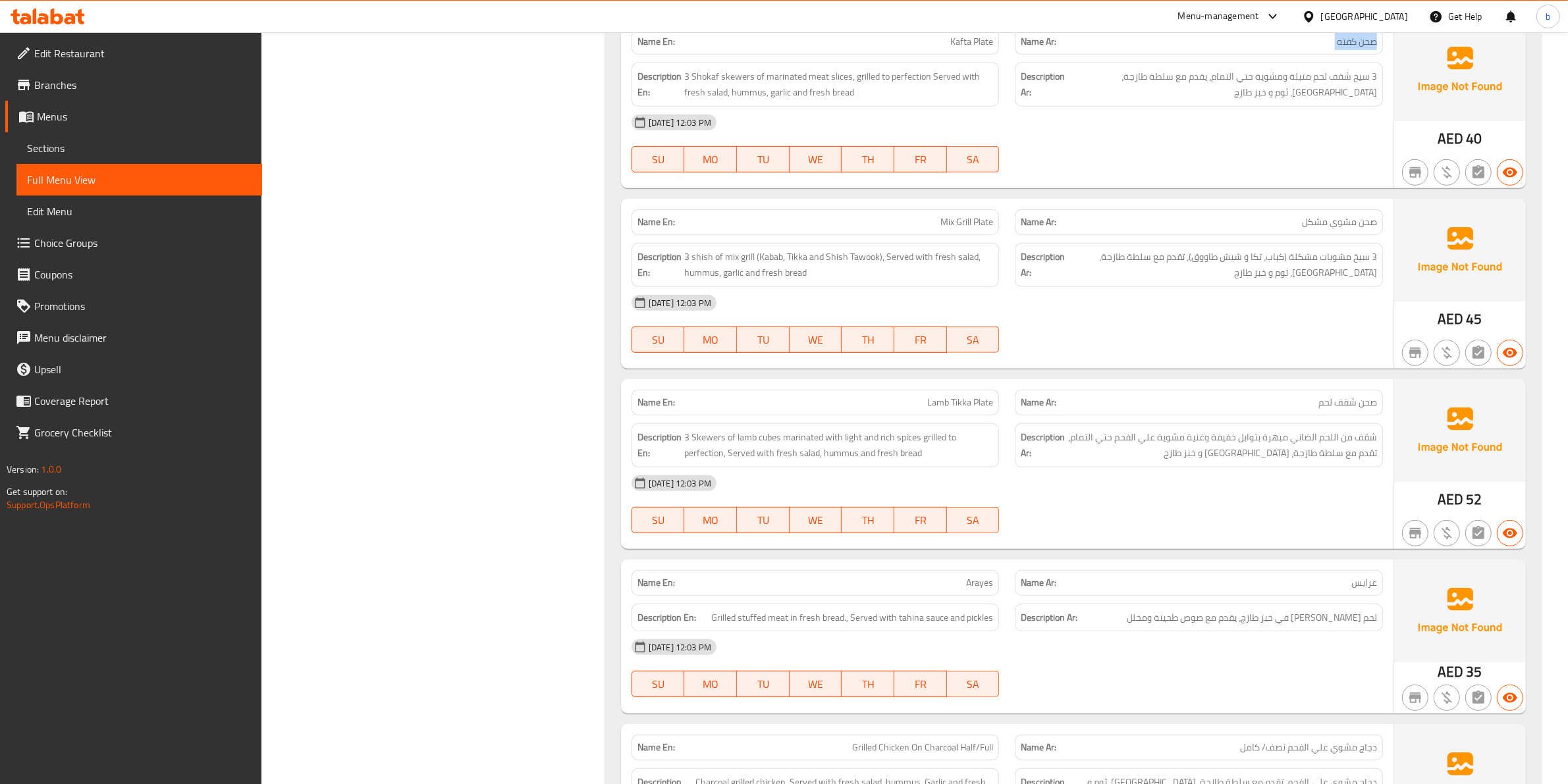
scroll to position [822, 0]
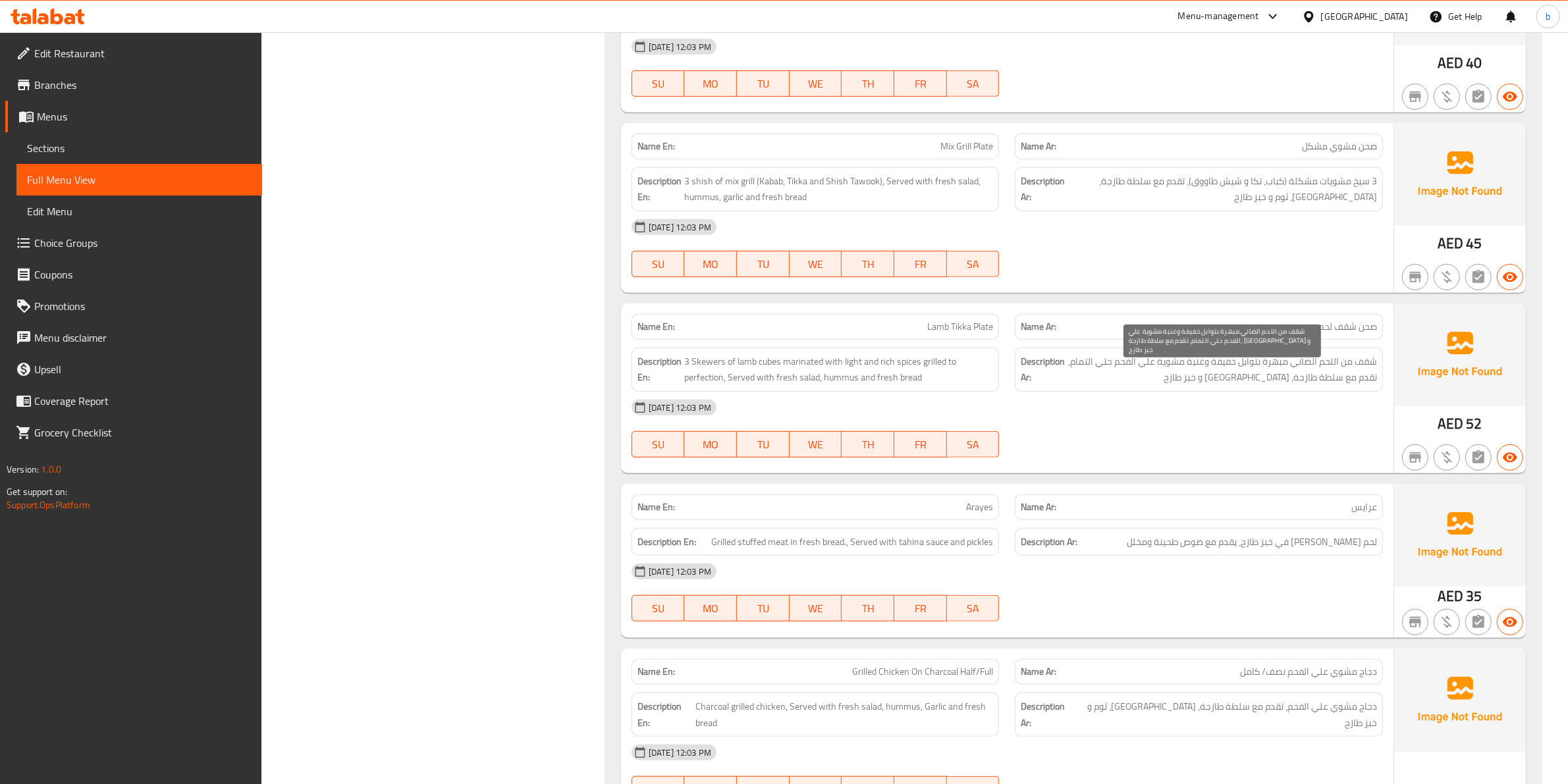
click at [1374, 359] on span "شقف من اللحم الضاني مبهرة بتوابل خفيفة وغنية مشوية علي الفحم حتي التمام، تقدم م…" at bounding box center [1222, 369] width 310 height 33
copy span "شقف"
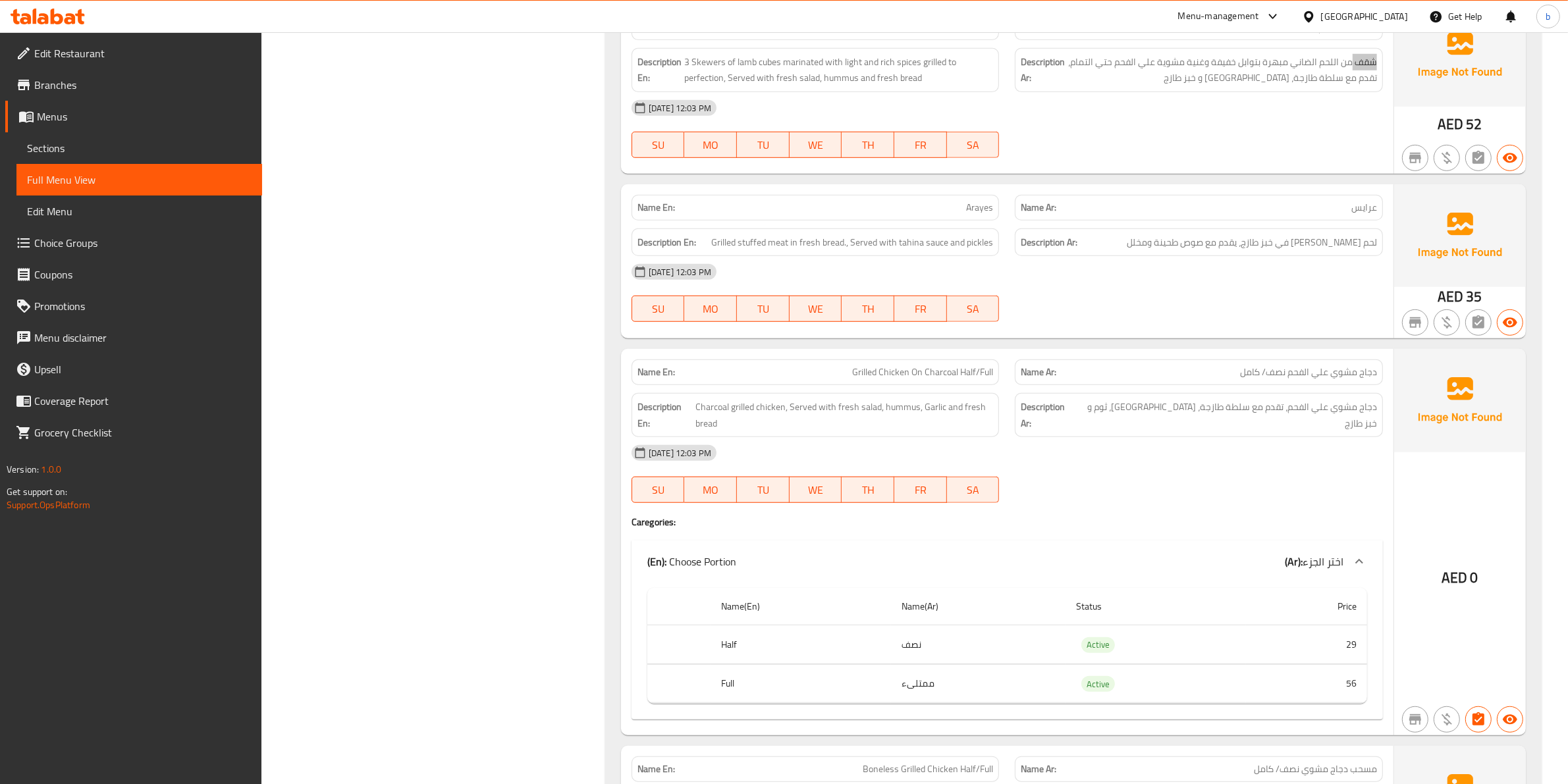
scroll to position [1152, 0]
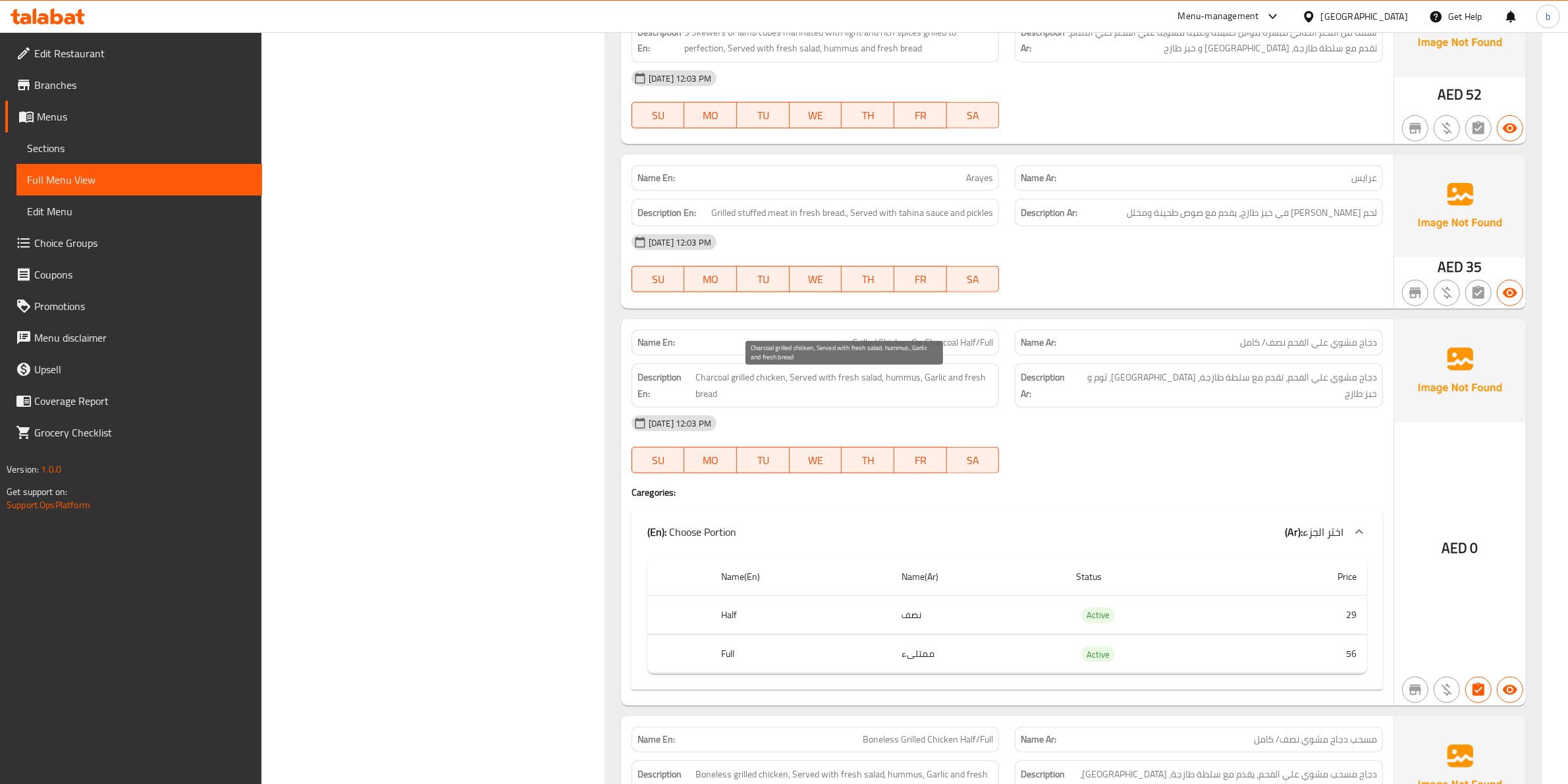
click at [889, 384] on span "Charcoal grilled chicken, Served with fresh salad, hummus, Garlic and fresh bre…" at bounding box center [844, 385] width 298 height 33
click at [926, 375] on span "Charcoal grilled chicken, Served with fresh salad, hummus, Garlic and fresh bre…" at bounding box center [844, 385] width 298 height 33
click at [966, 373] on span "Charcoal grilled chicken, Served with fresh salad, hummus, Garlic and fresh bre…" at bounding box center [844, 385] width 298 height 33
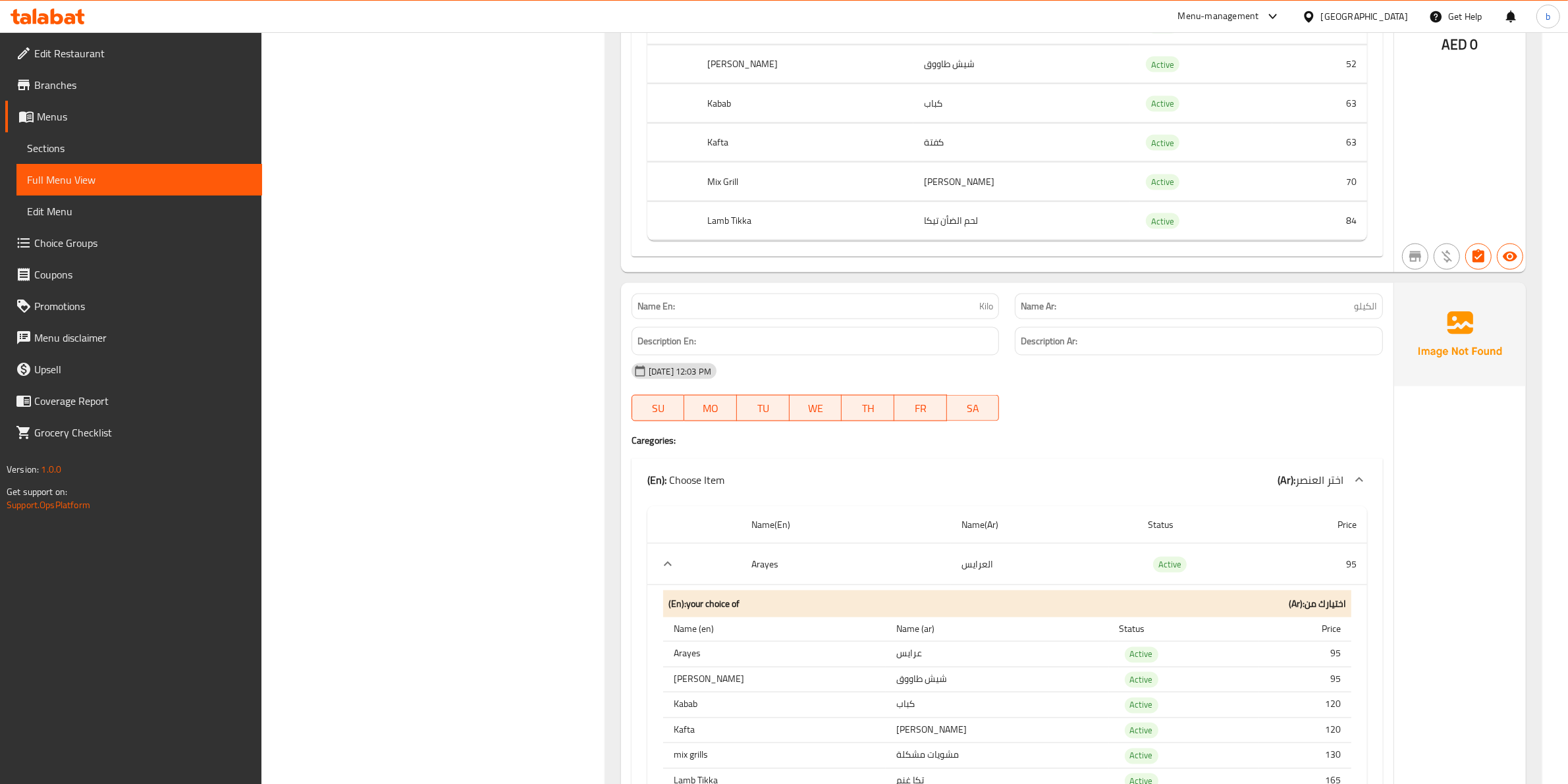
scroll to position [2632, 0]
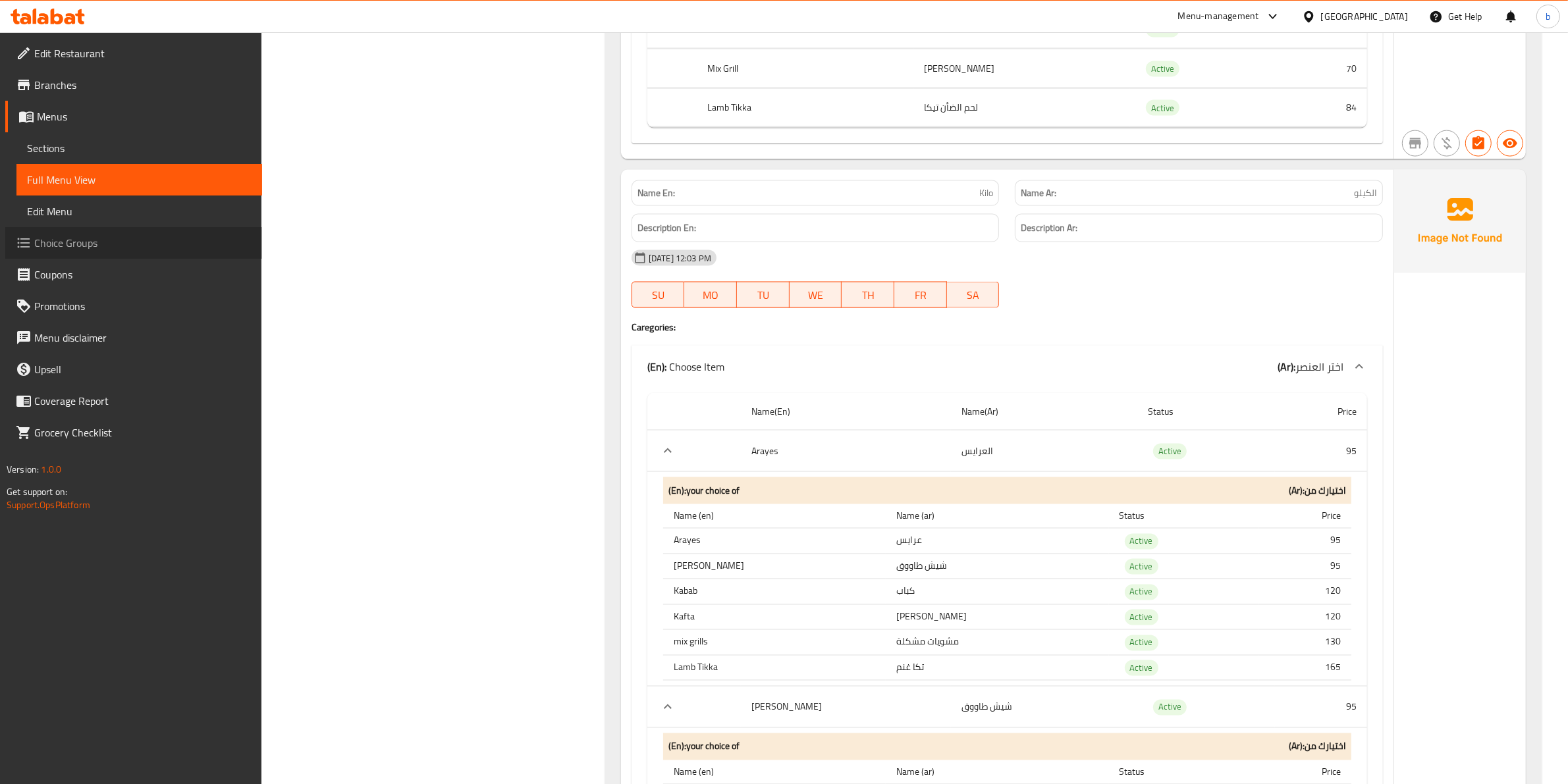
click at [41, 235] on span "Choice Groups" at bounding box center [143, 243] width 217 height 16
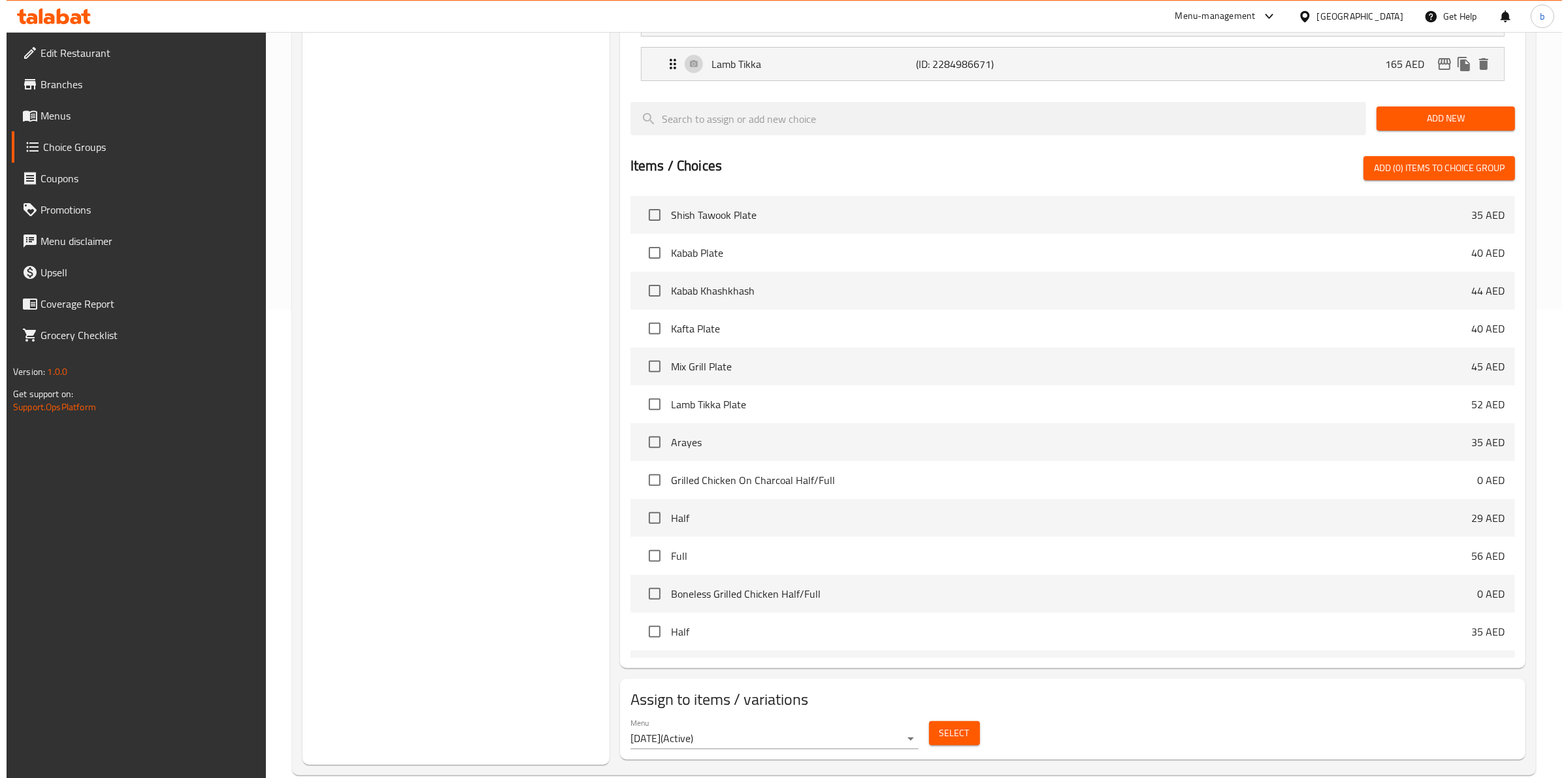
scroll to position [490, 0]
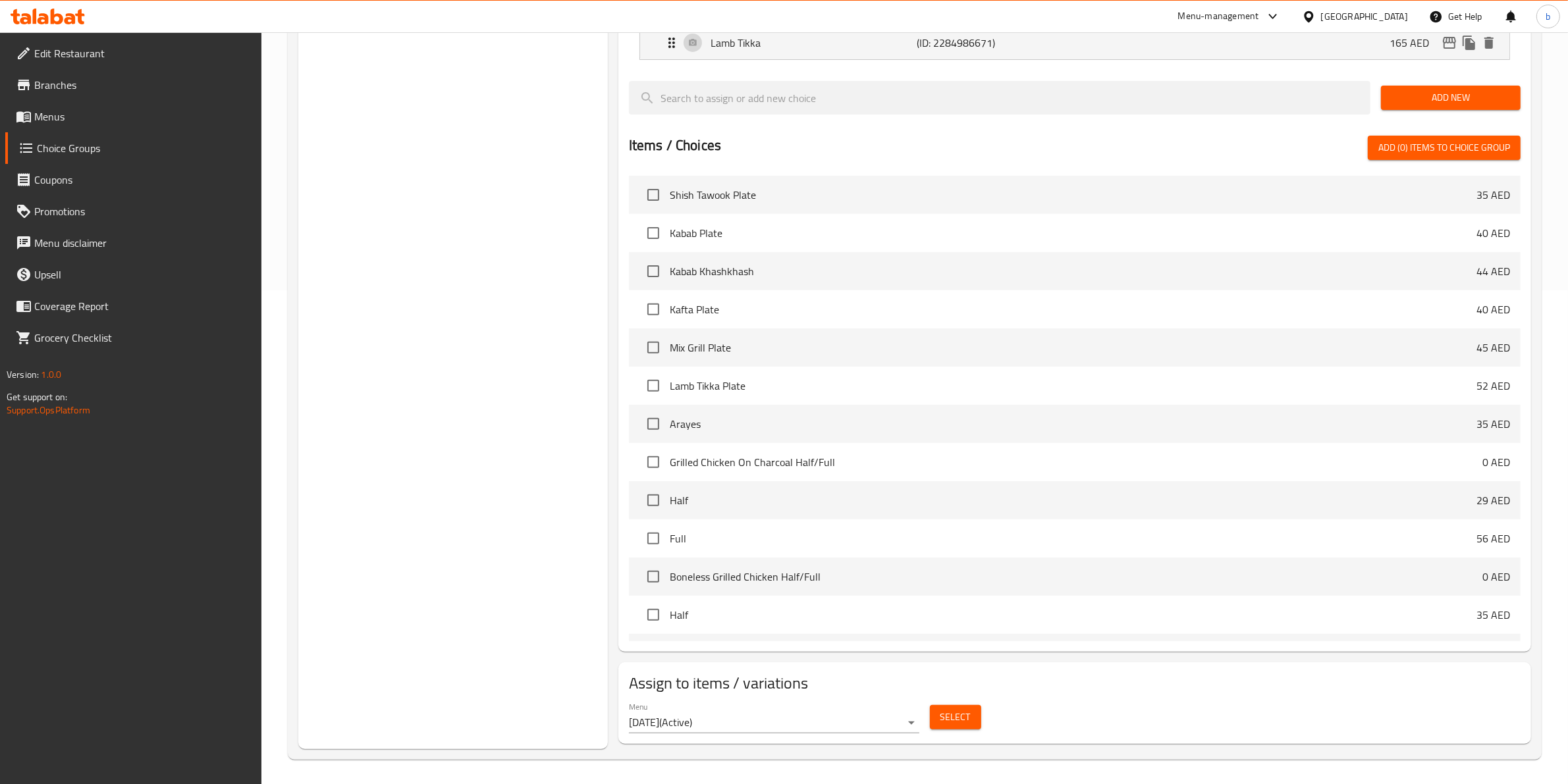
click at [831, 712] on div "Menu 9/9/2025 ( Active )" at bounding box center [774, 717] width 291 height 32
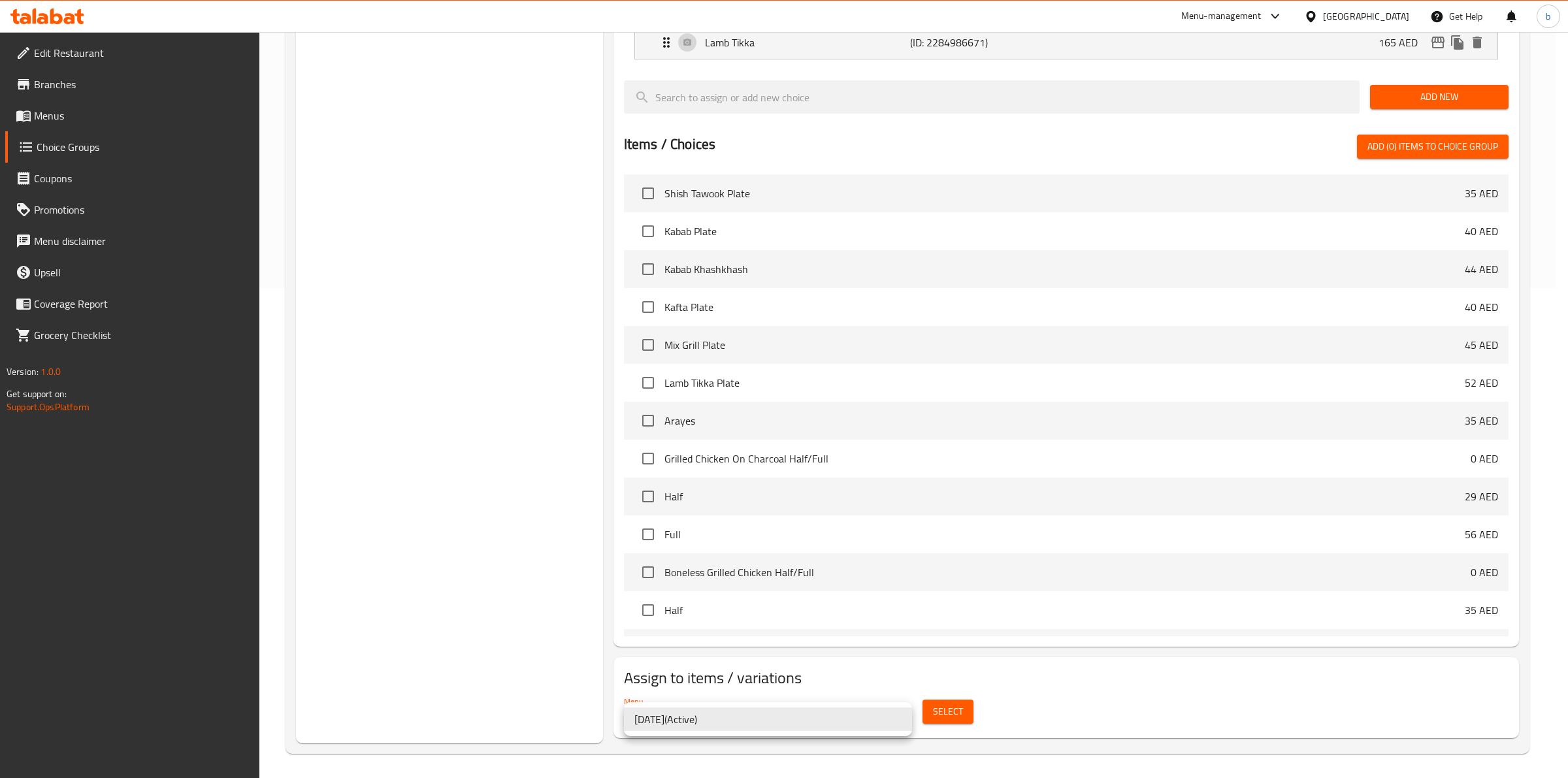
click at [934, 717] on div at bounding box center [784, 389] width 1568 height 778
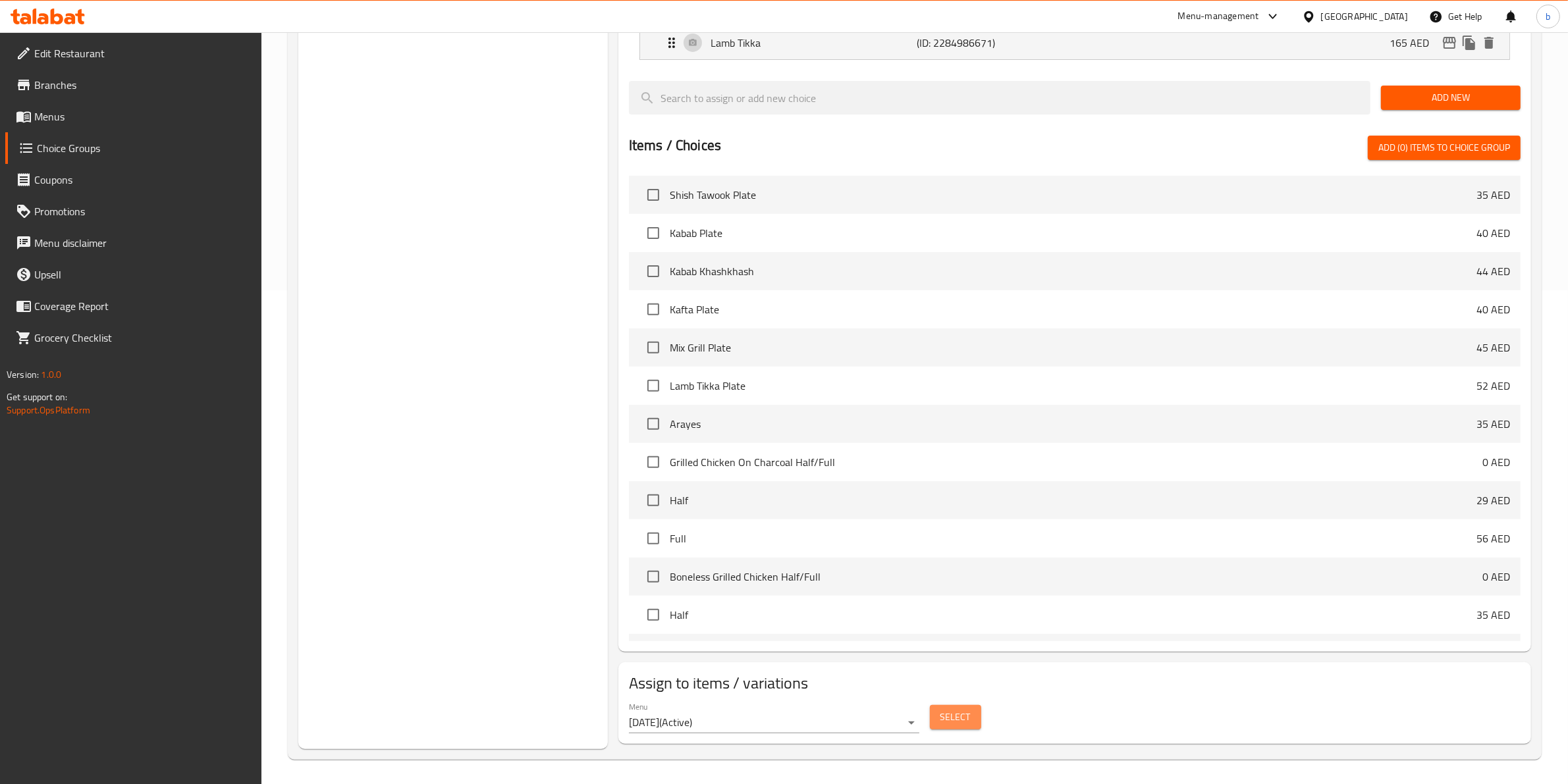
click at [952, 714] on span "Select" at bounding box center [956, 716] width 30 height 17
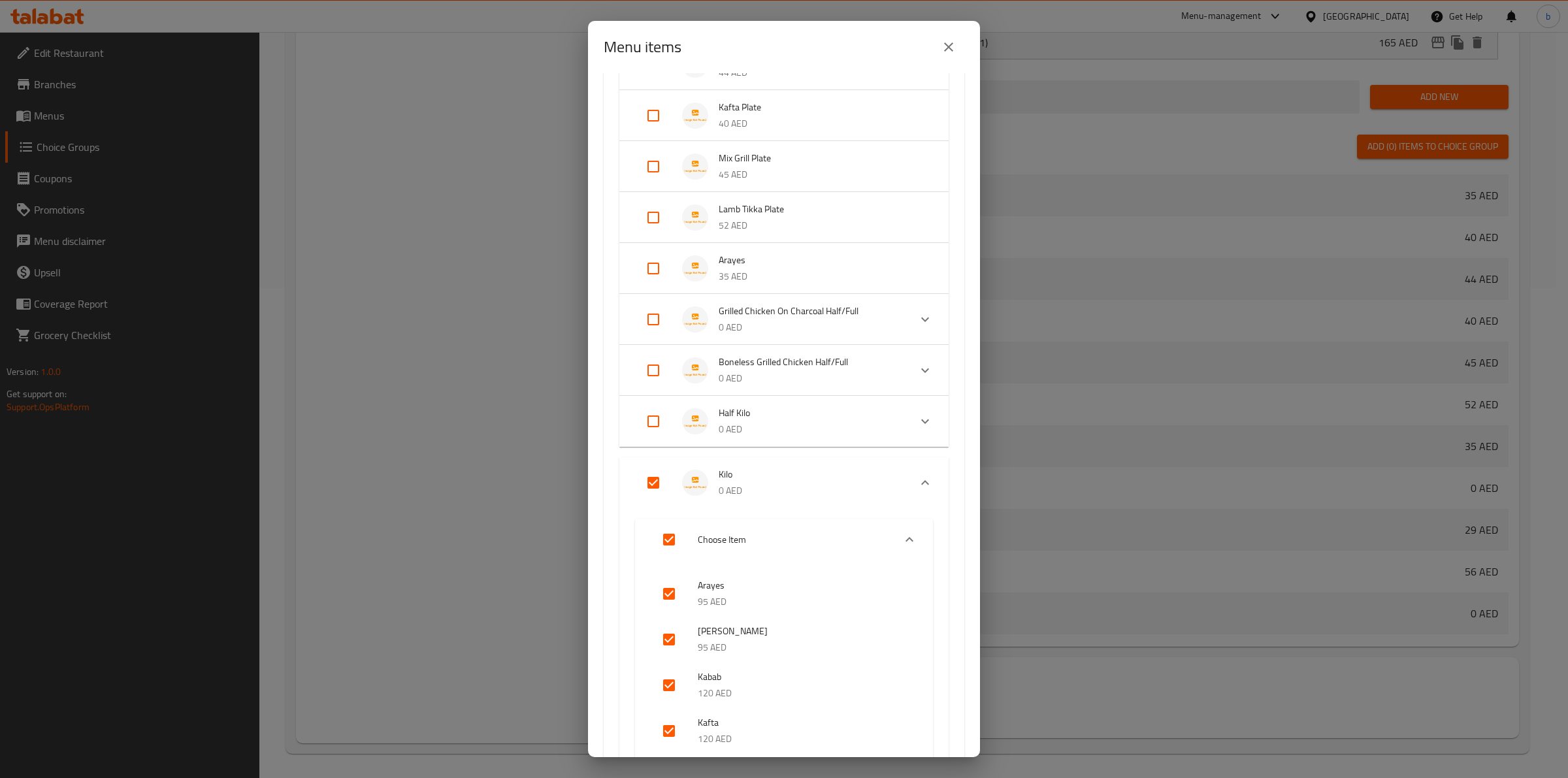
scroll to position [408, 0]
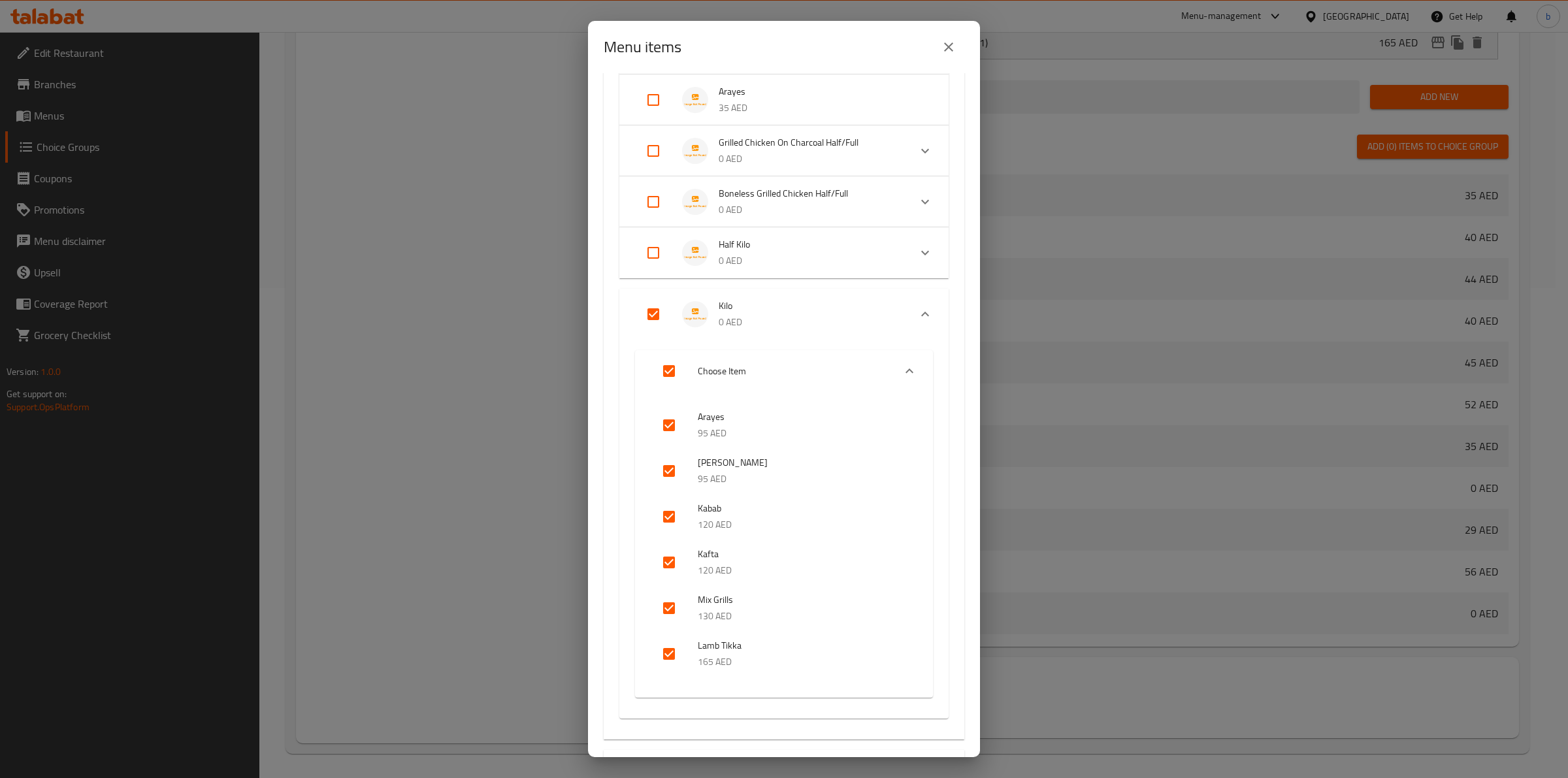
click at [654, 318] on input "Expand" at bounding box center [654, 314] width 32 height 32
checkbox input "false"
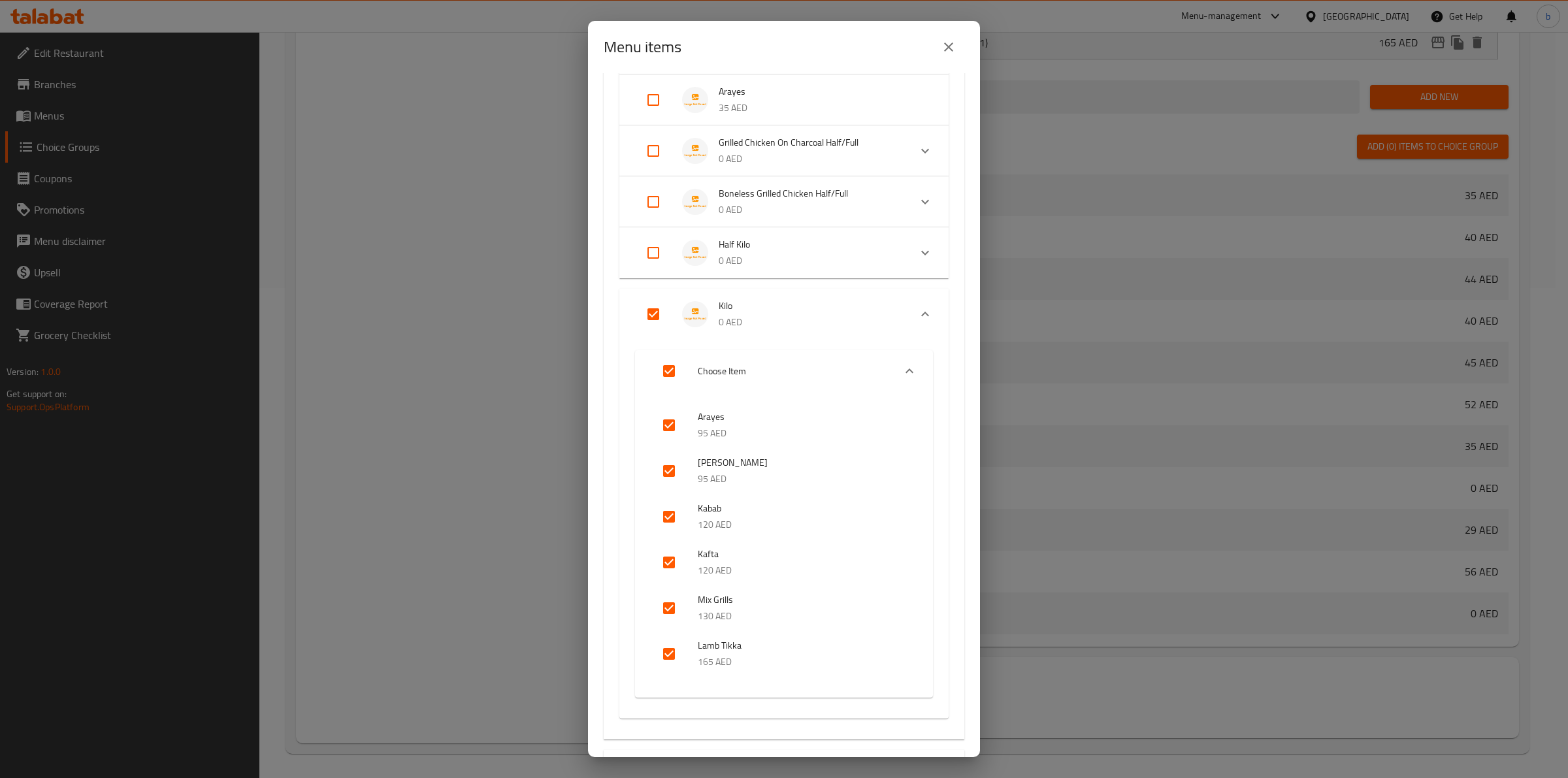
checkbox input "false"
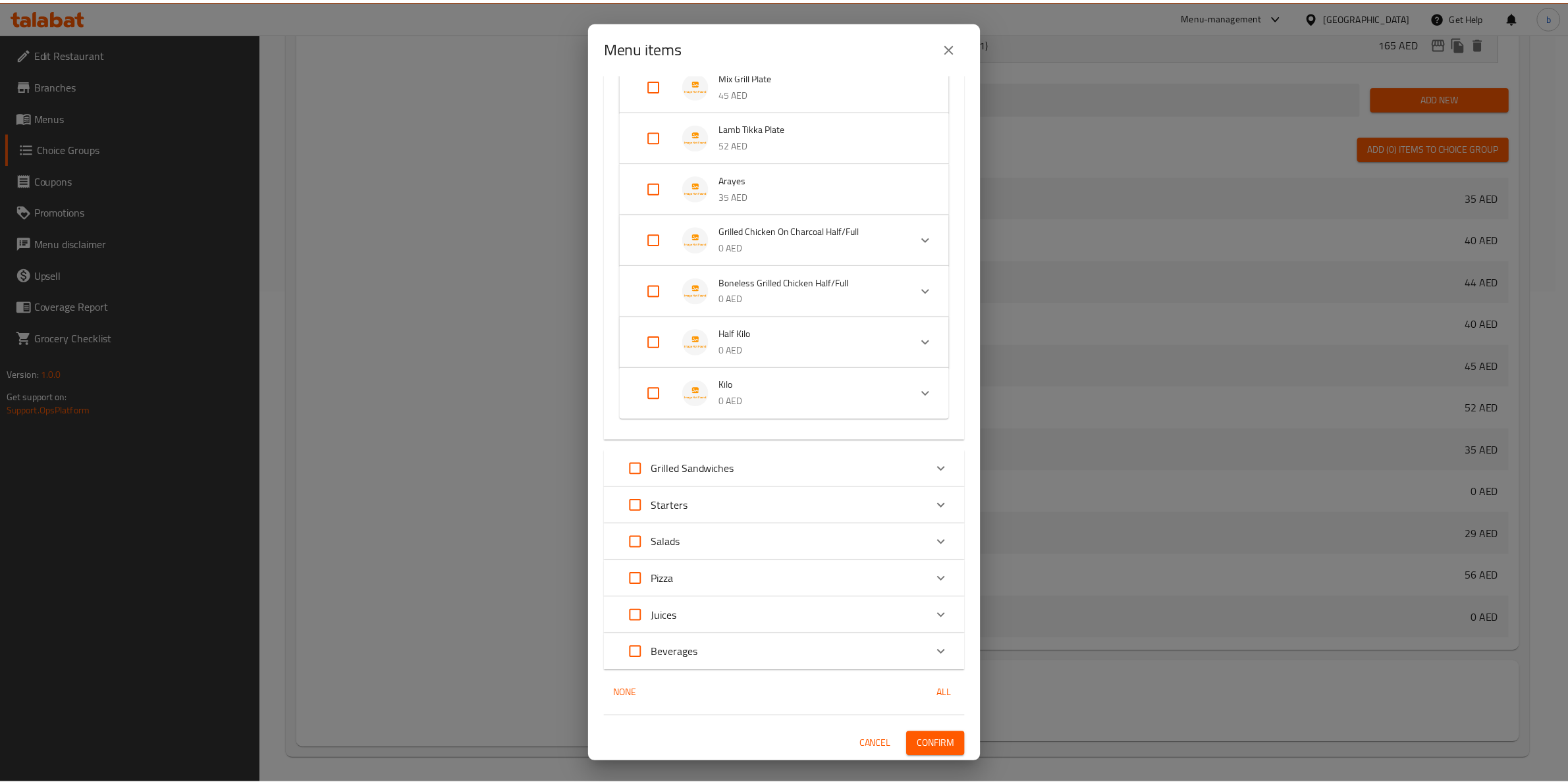
scroll to position [323, 0]
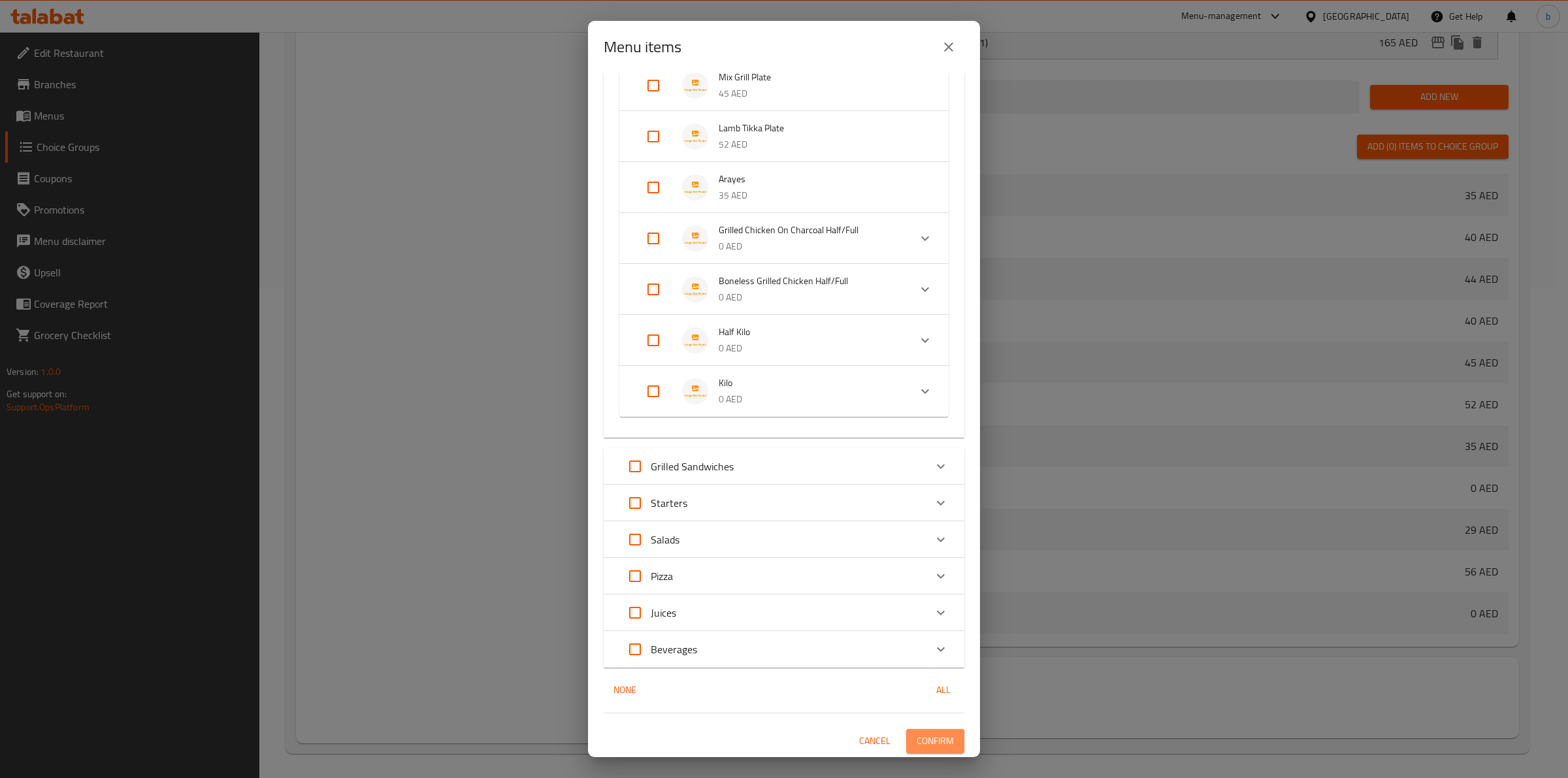
click at [917, 739] on span "Confirm" at bounding box center [935, 741] width 37 height 17
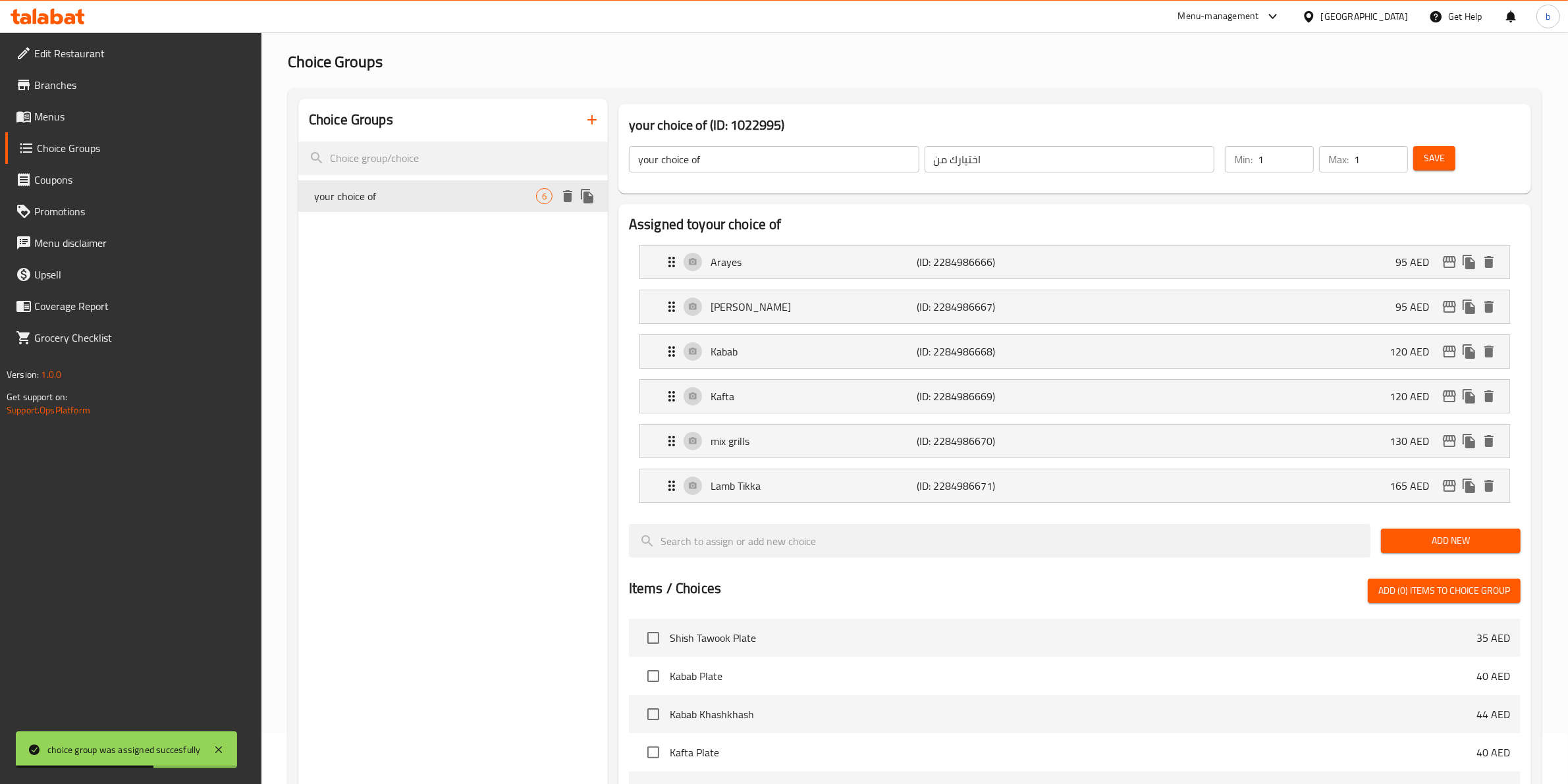
scroll to position [0, 0]
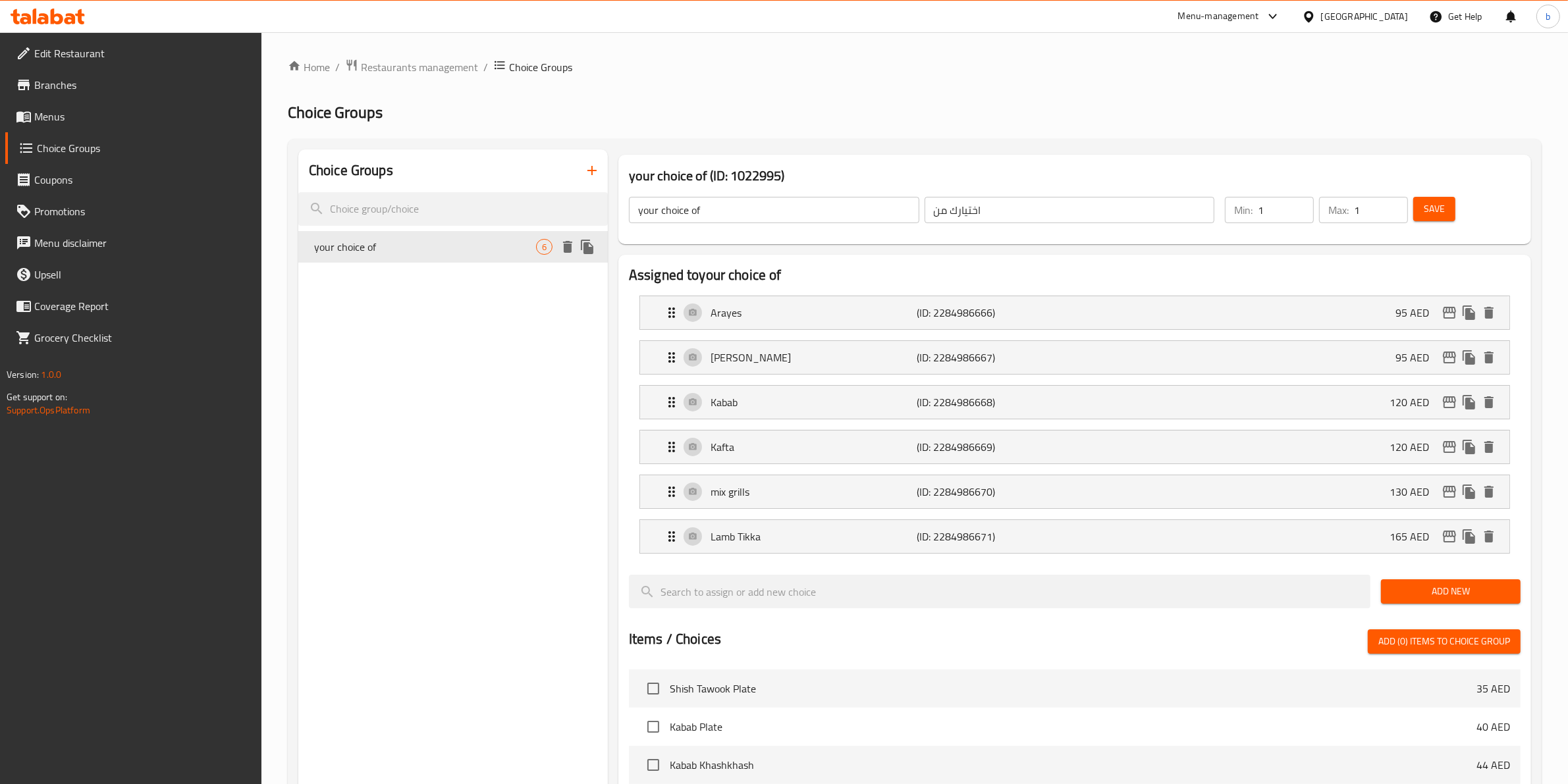
click at [568, 245] on icon "delete" at bounding box center [568, 247] width 10 height 12
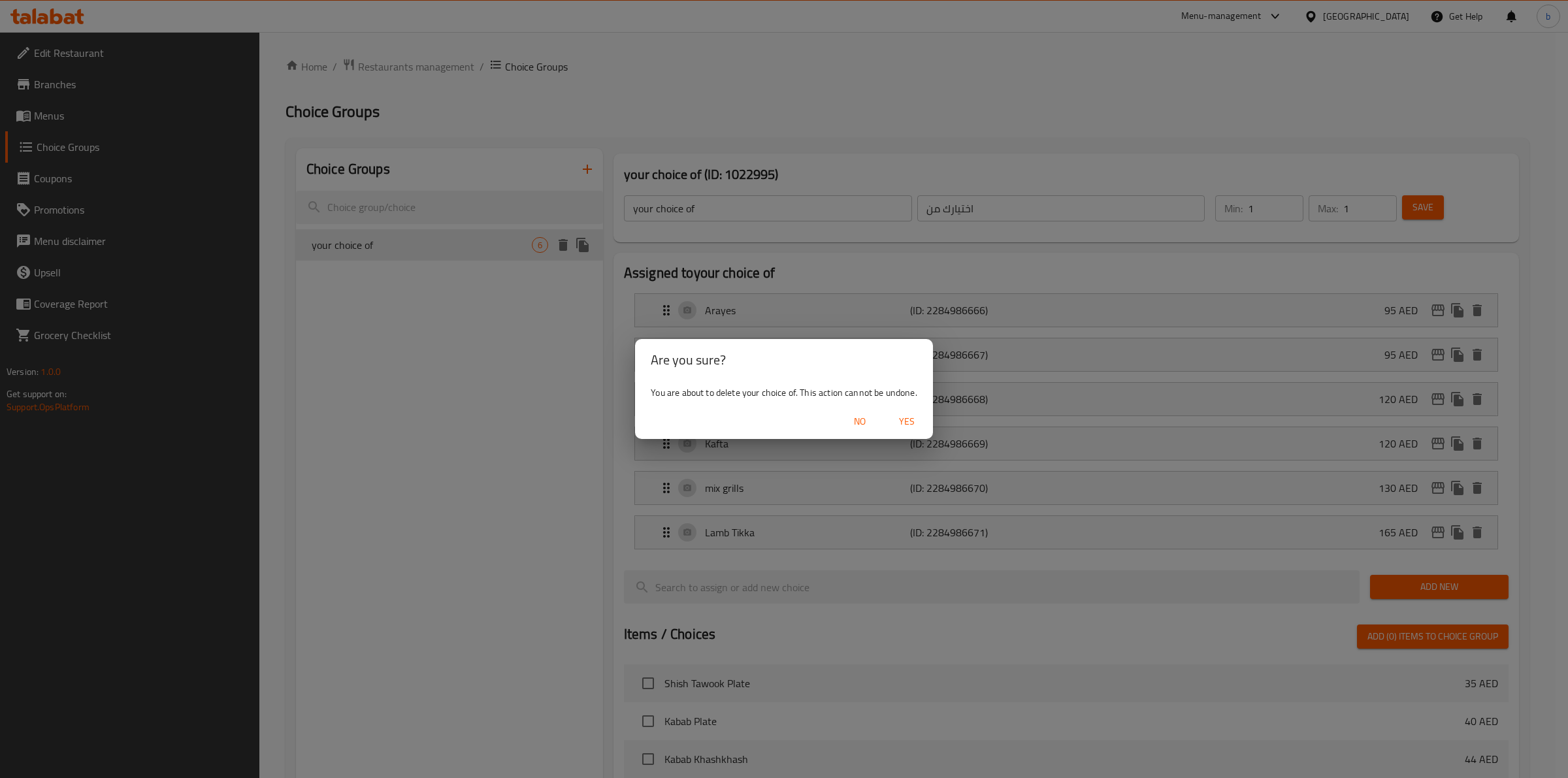
click at [906, 435] on div "No Yes" at bounding box center [784, 422] width 297 height 35
click at [910, 425] on span "Yes" at bounding box center [907, 421] width 32 height 17
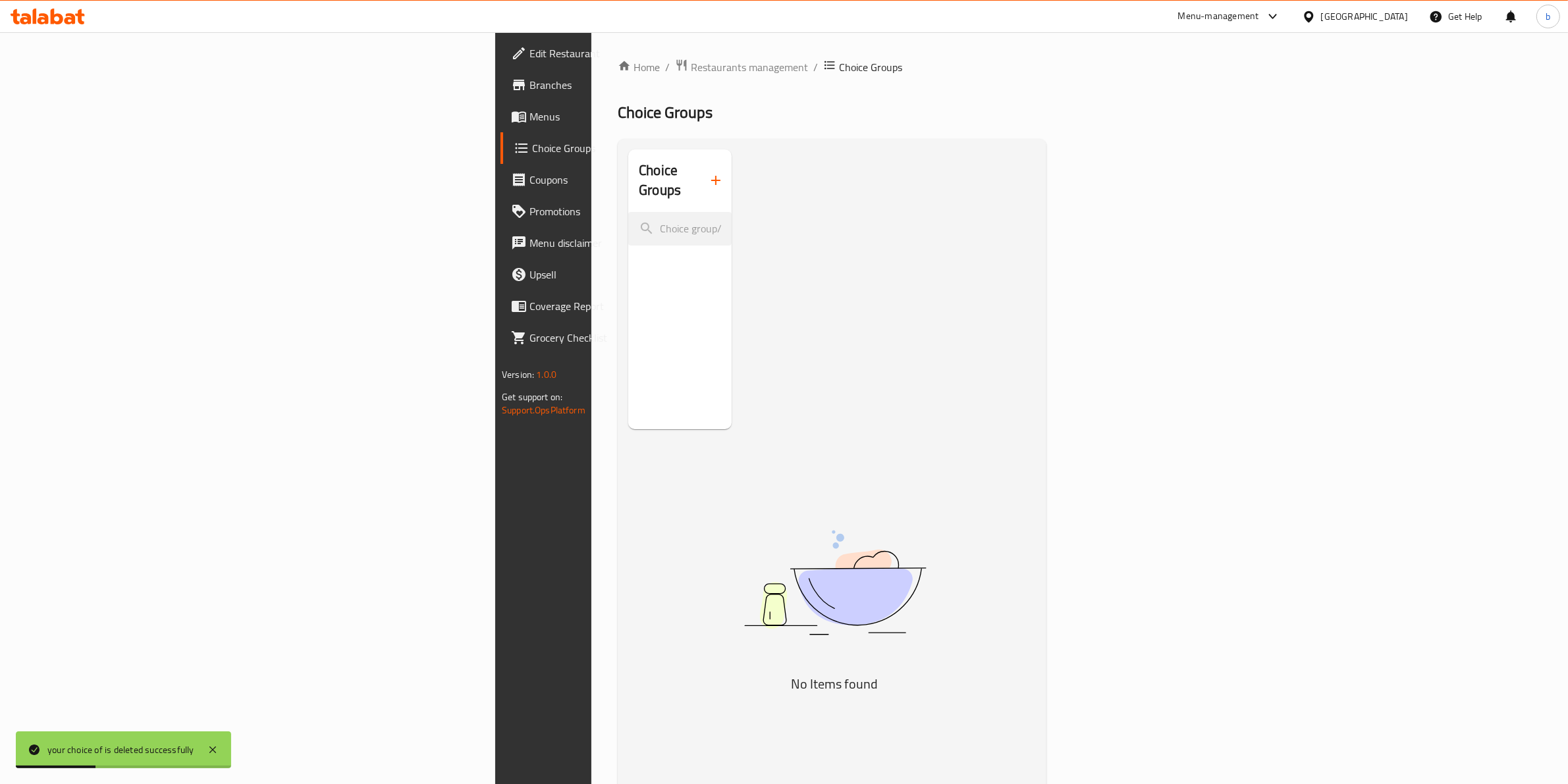
click at [532, 152] on span "Choice Groups" at bounding box center [639, 148] width 215 height 16
click at [500, 127] on link "Menus" at bounding box center [628, 116] width 256 height 32
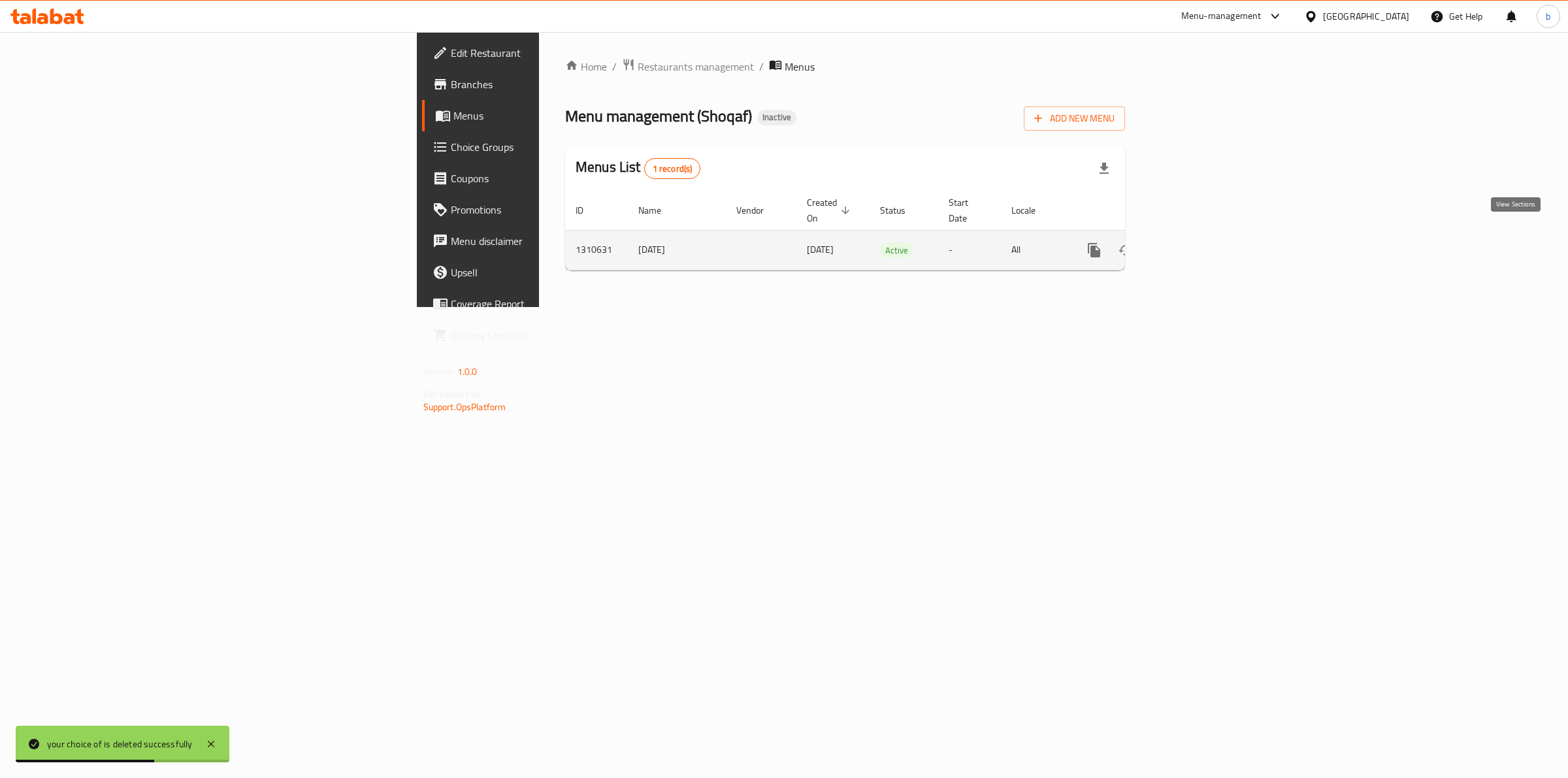
click at [1204, 235] on link "enhanced table" at bounding box center [1189, 250] width 32 height 32
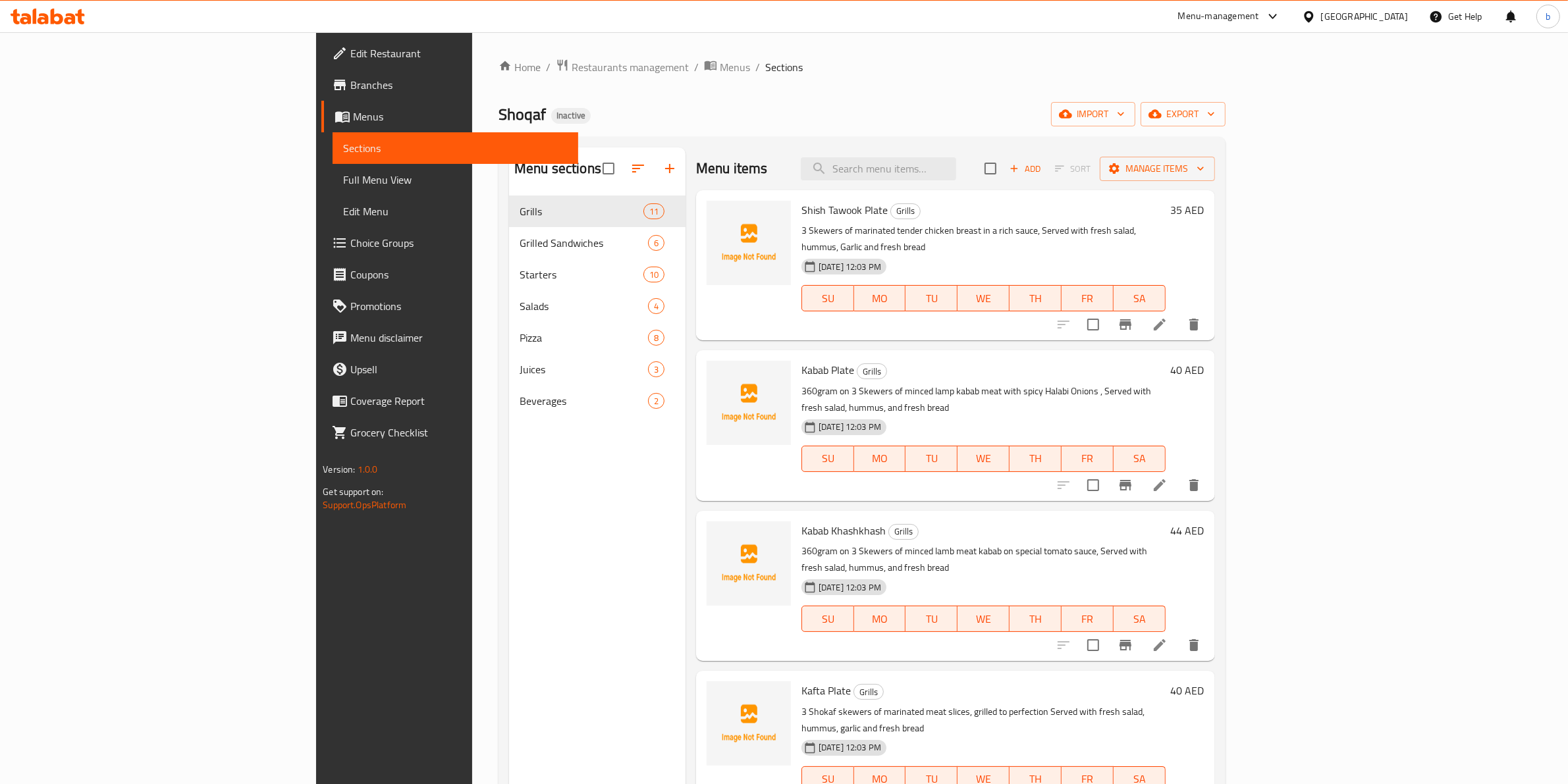
click at [343, 182] on span "Full Menu View" at bounding box center [456, 180] width 225 height 16
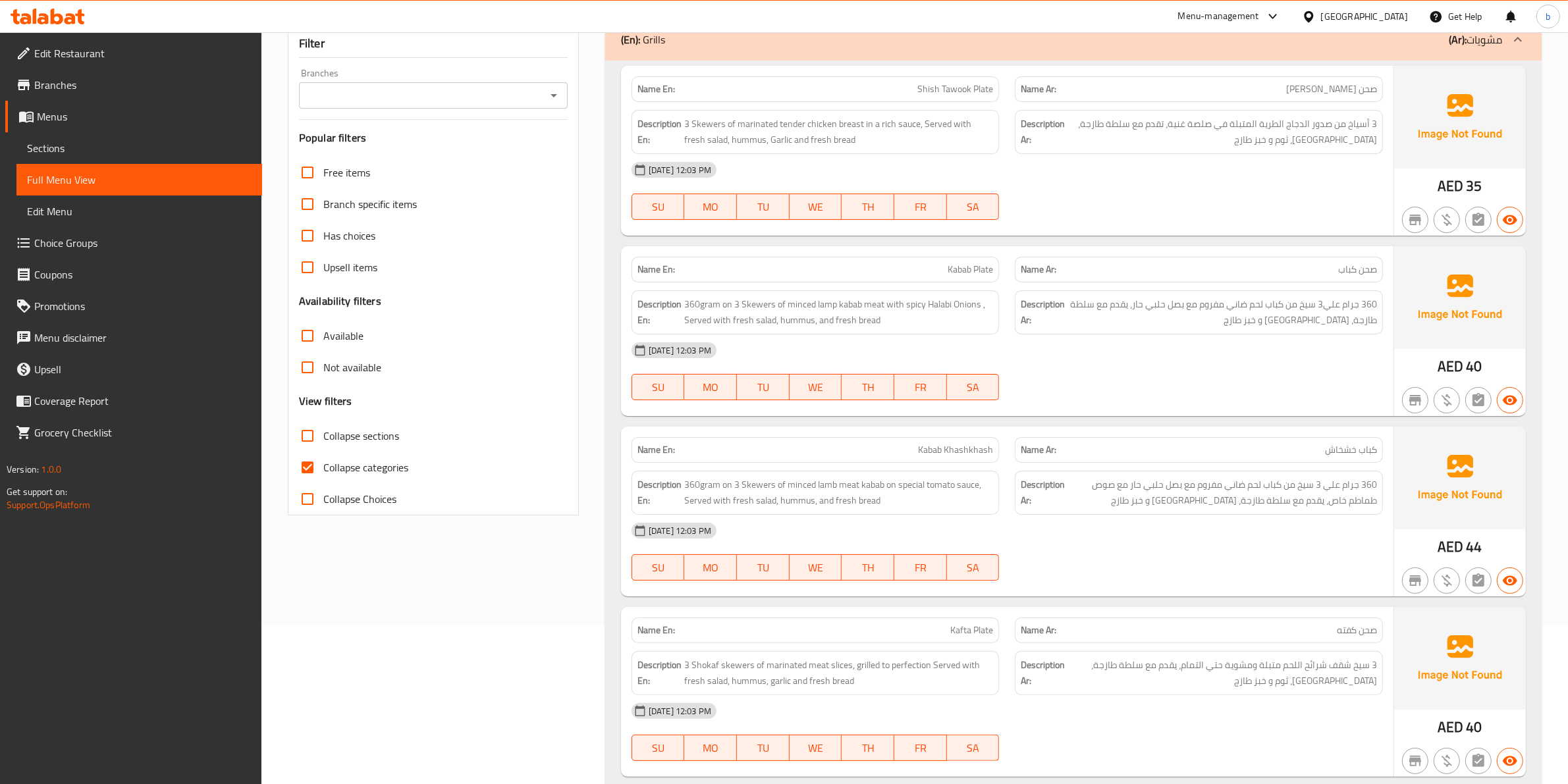
scroll to position [165, 0]
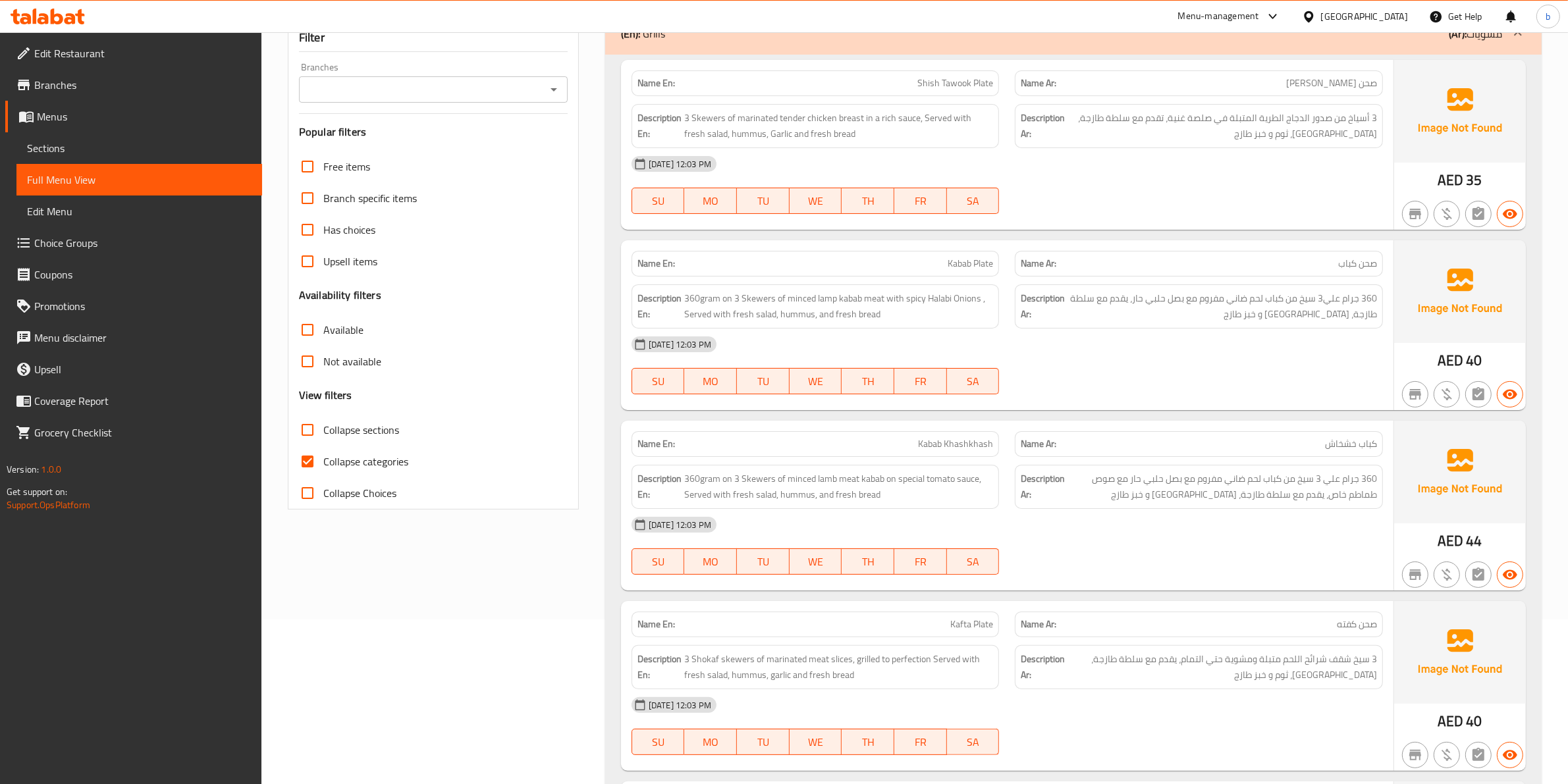
click at [311, 468] on input "Collapse categories" at bounding box center [307, 462] width 32 height 32
checkbox input "false"
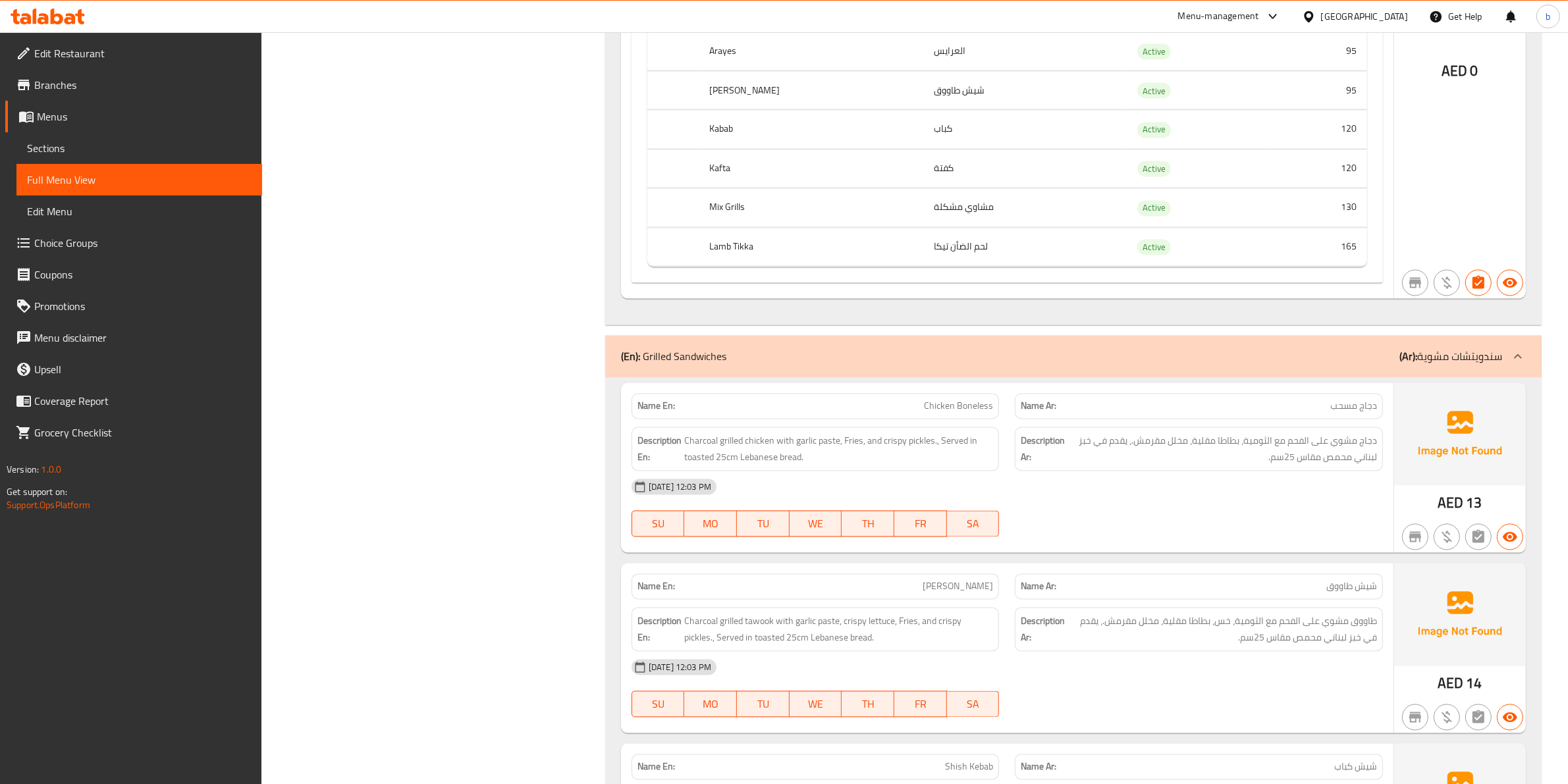
scroll to position [3126, 0]
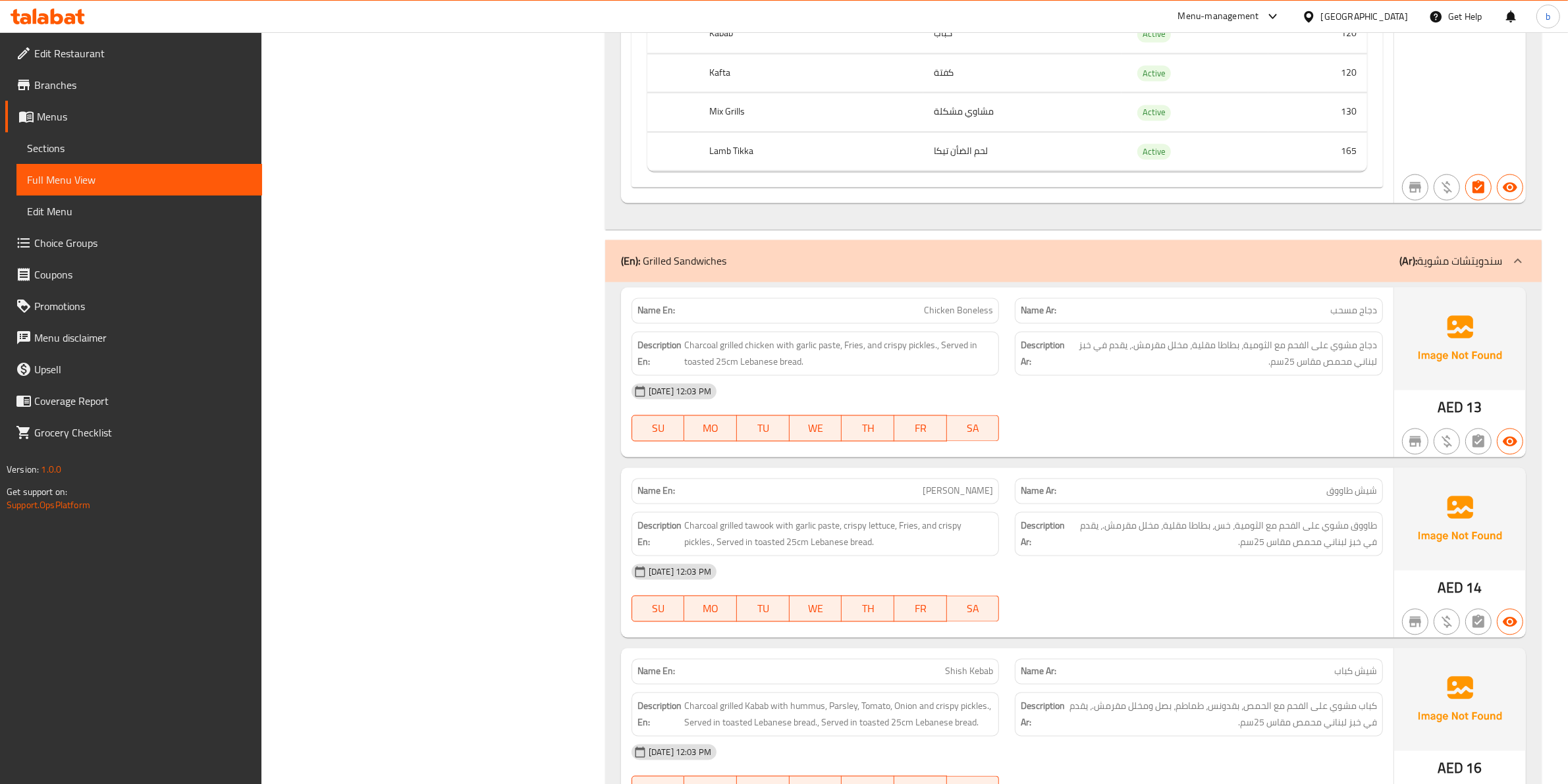
click at [989, 318] on span "Chicken Boneless" at bounding box center [958, 310] width 69 height 14
copy span "Boneless"
click at [833, 363] on span "Charcoal grilled chicken with garlic paste, Fries, and crispy pickles., Served …" at bounding box center [839, 353] width 310 height 33
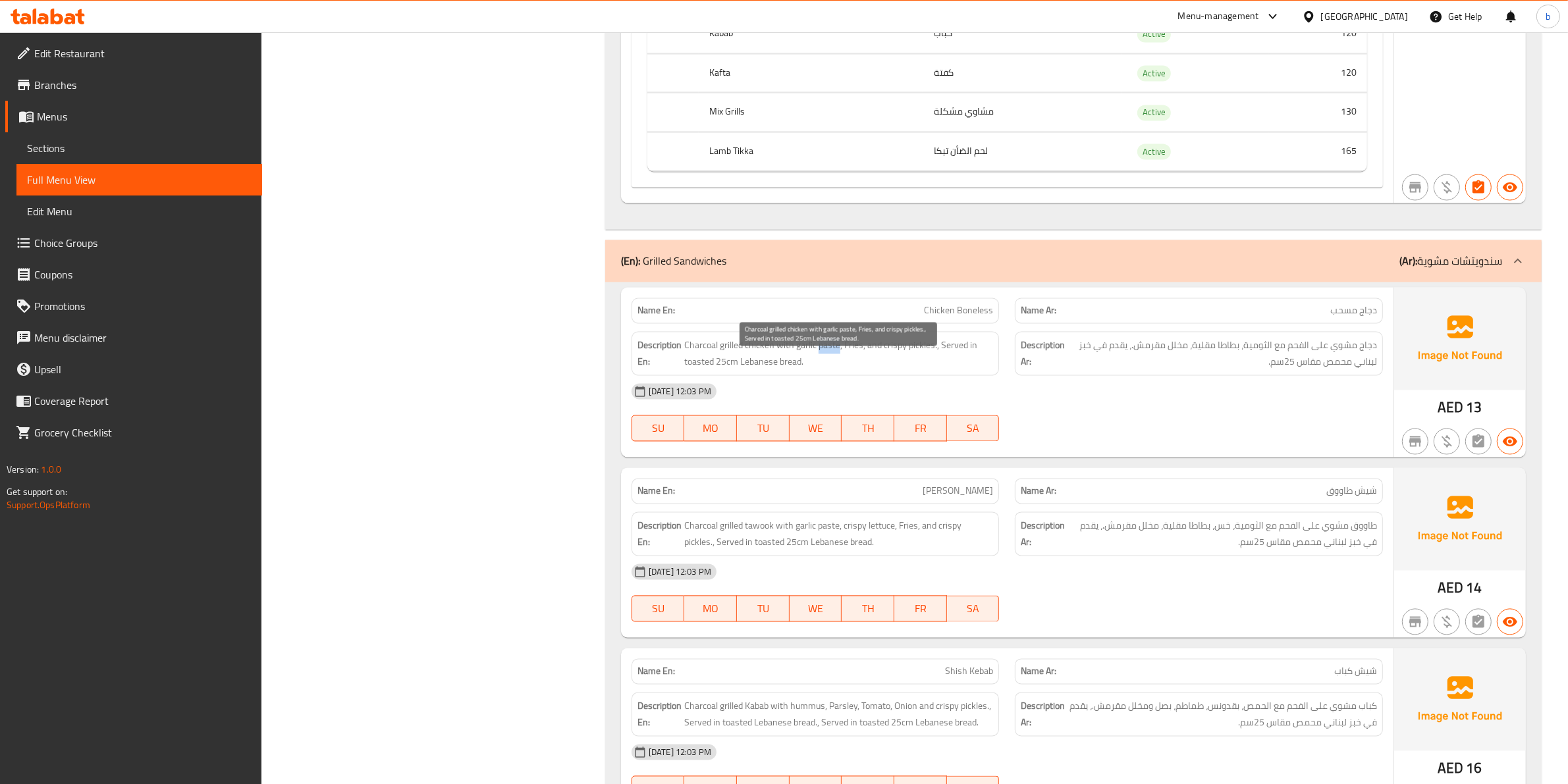
copy span "paste"
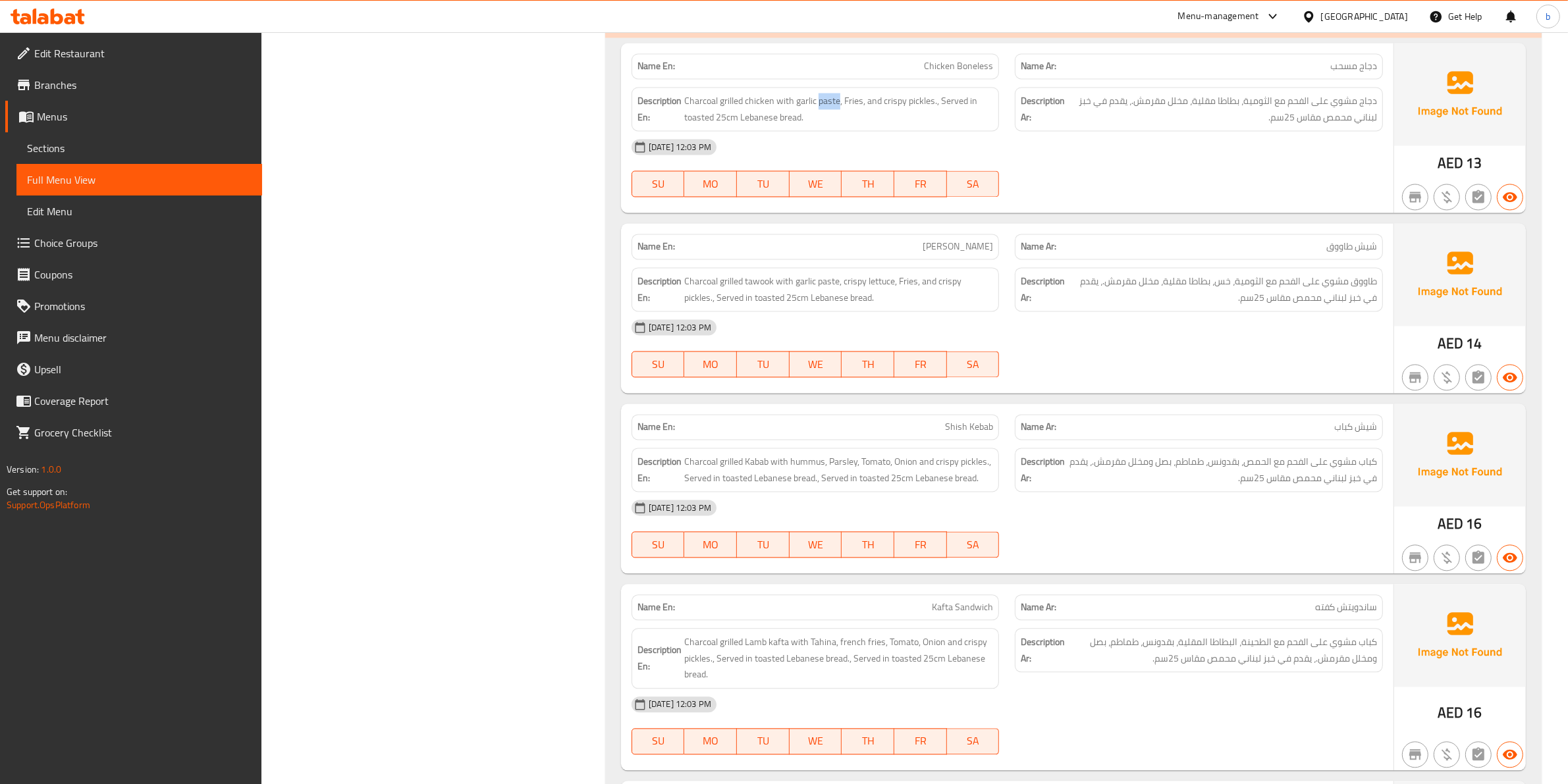
scroll to position [3372, 0]
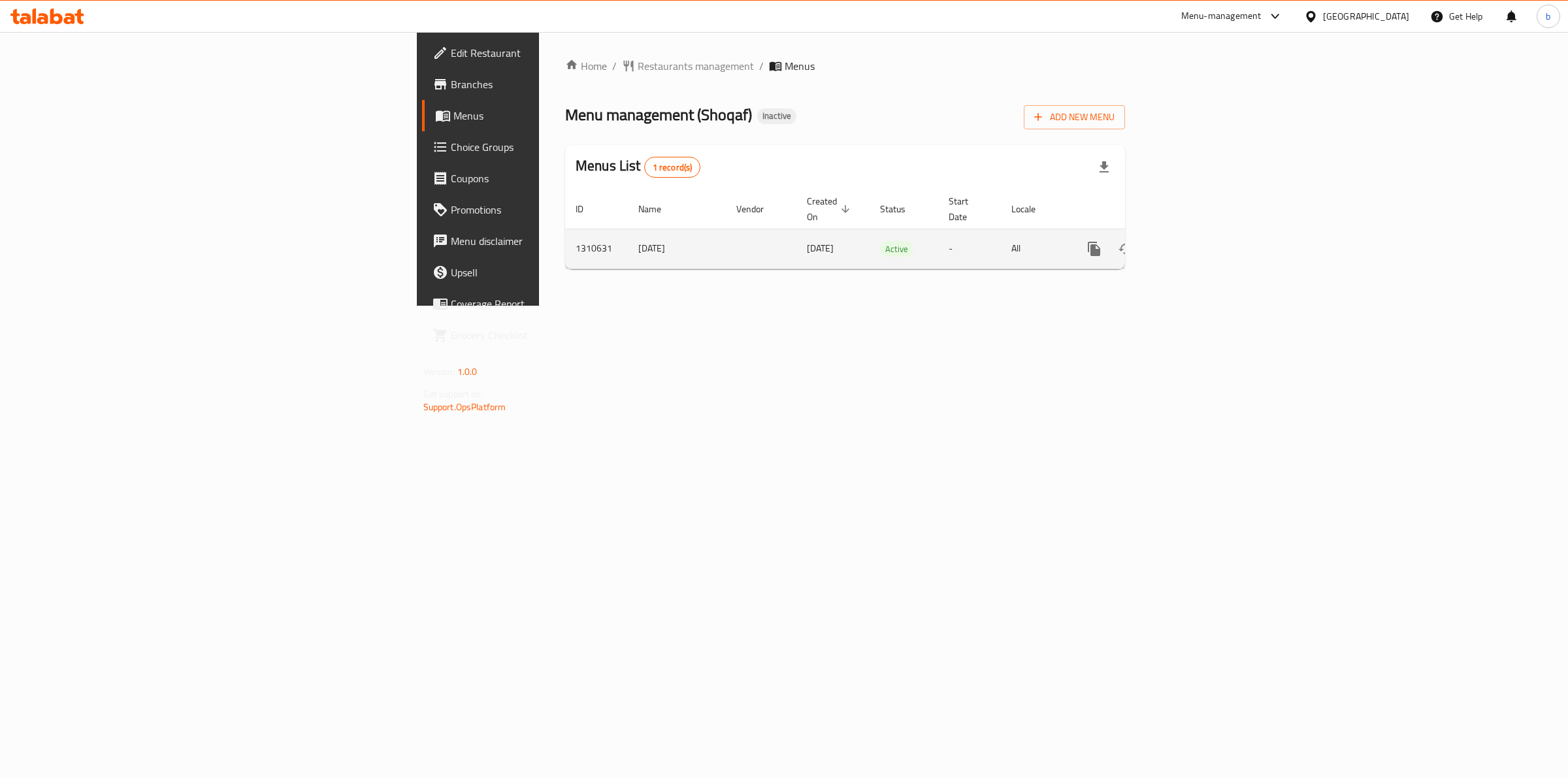
click at [1197, 241] on icon "enhanced table" at bounding box center [1189, 249] width 16 height 16
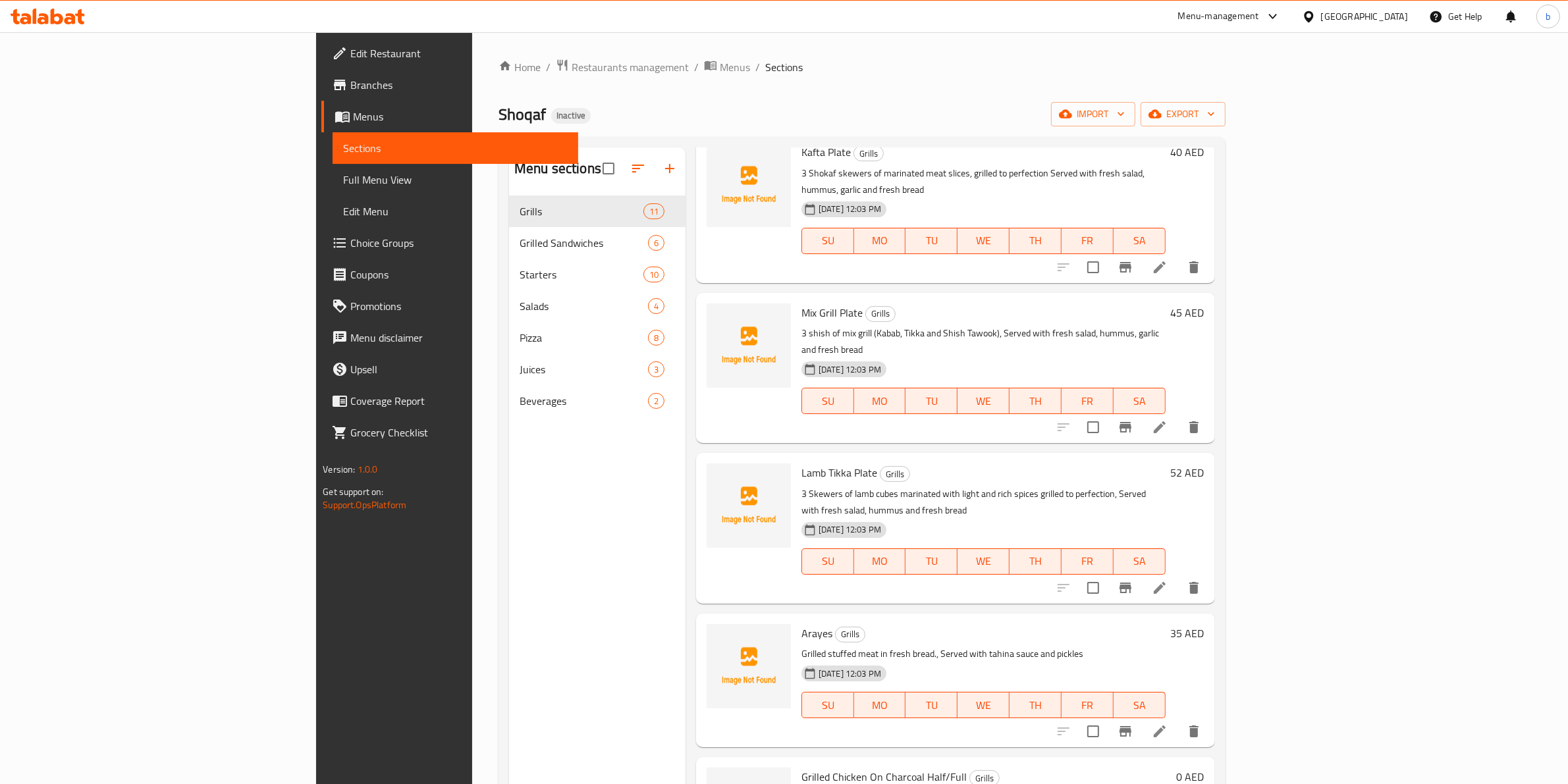
scroll to position [493, 0]
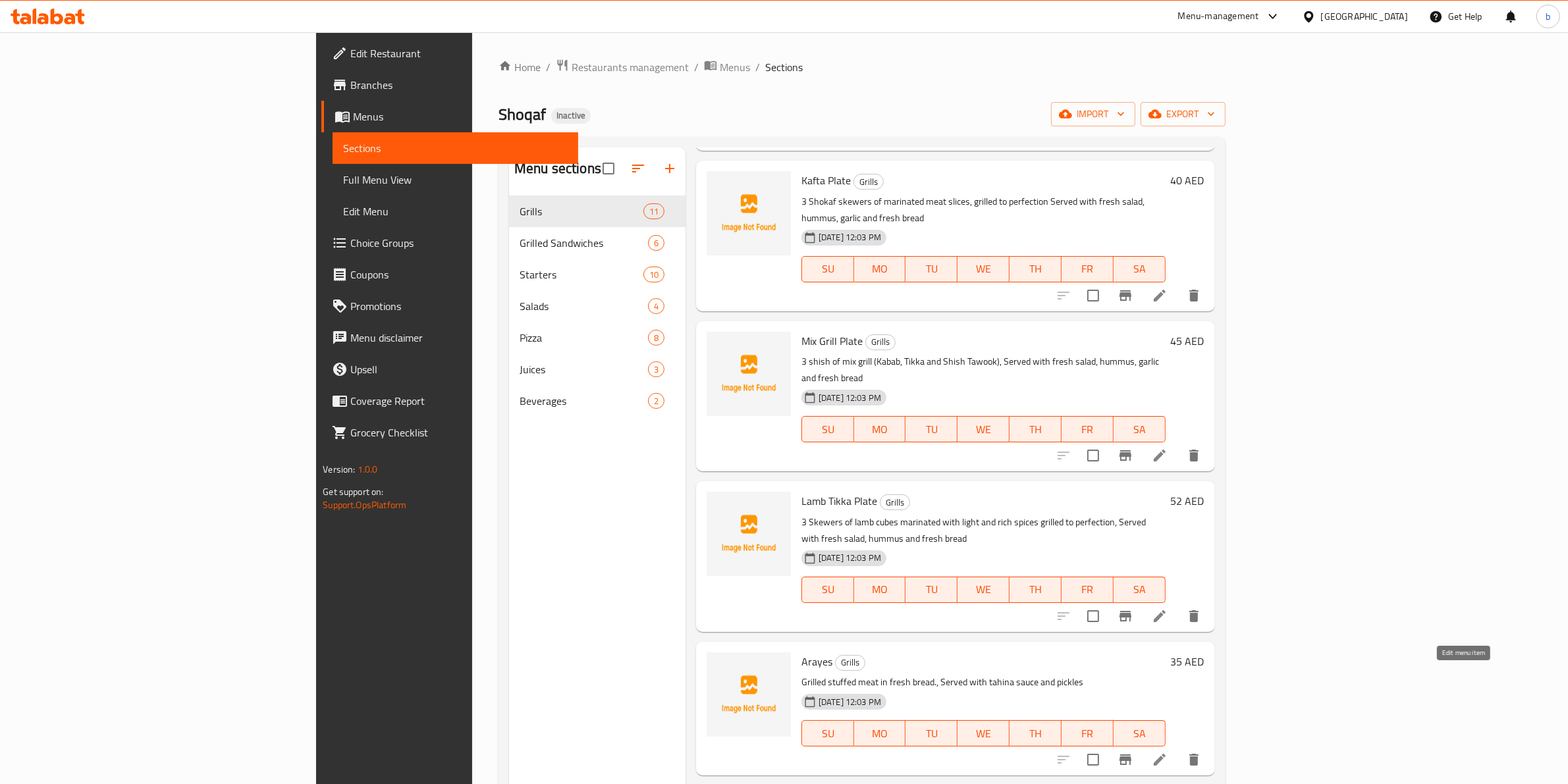
click at [1167, 751] on icon at bounding box center [1159, 759] width 16 height 16
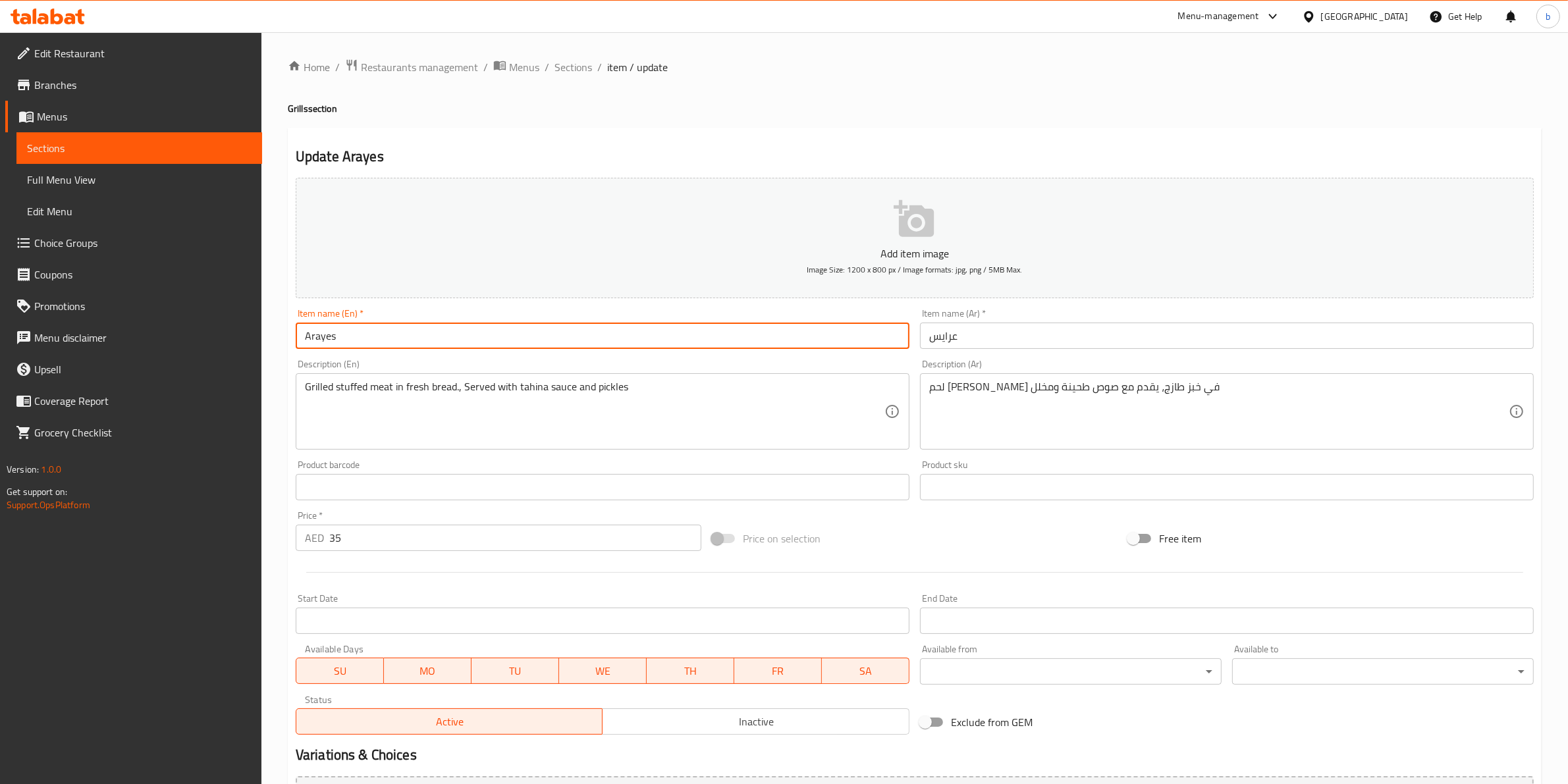
click at [318, 343] on input "Arayes" at bounding box center [602, 335] width 614 height 26
click at [945, 336] on input "عرايس" at bounding box center [1226, 335] width 614 height 26
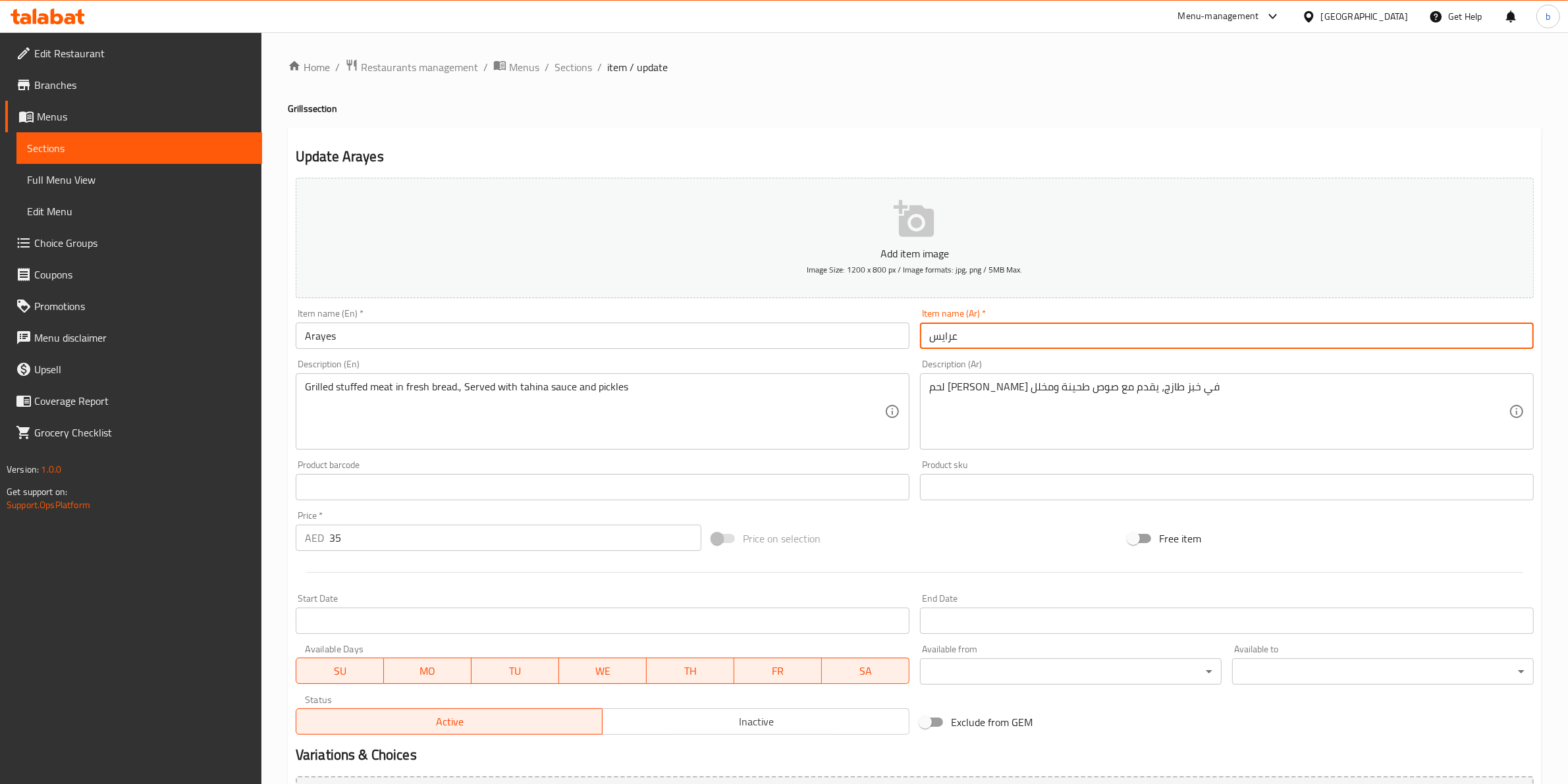
click at [945, 336] on input "عرايس" at bounding box center [1226, 335] width 614 height 26
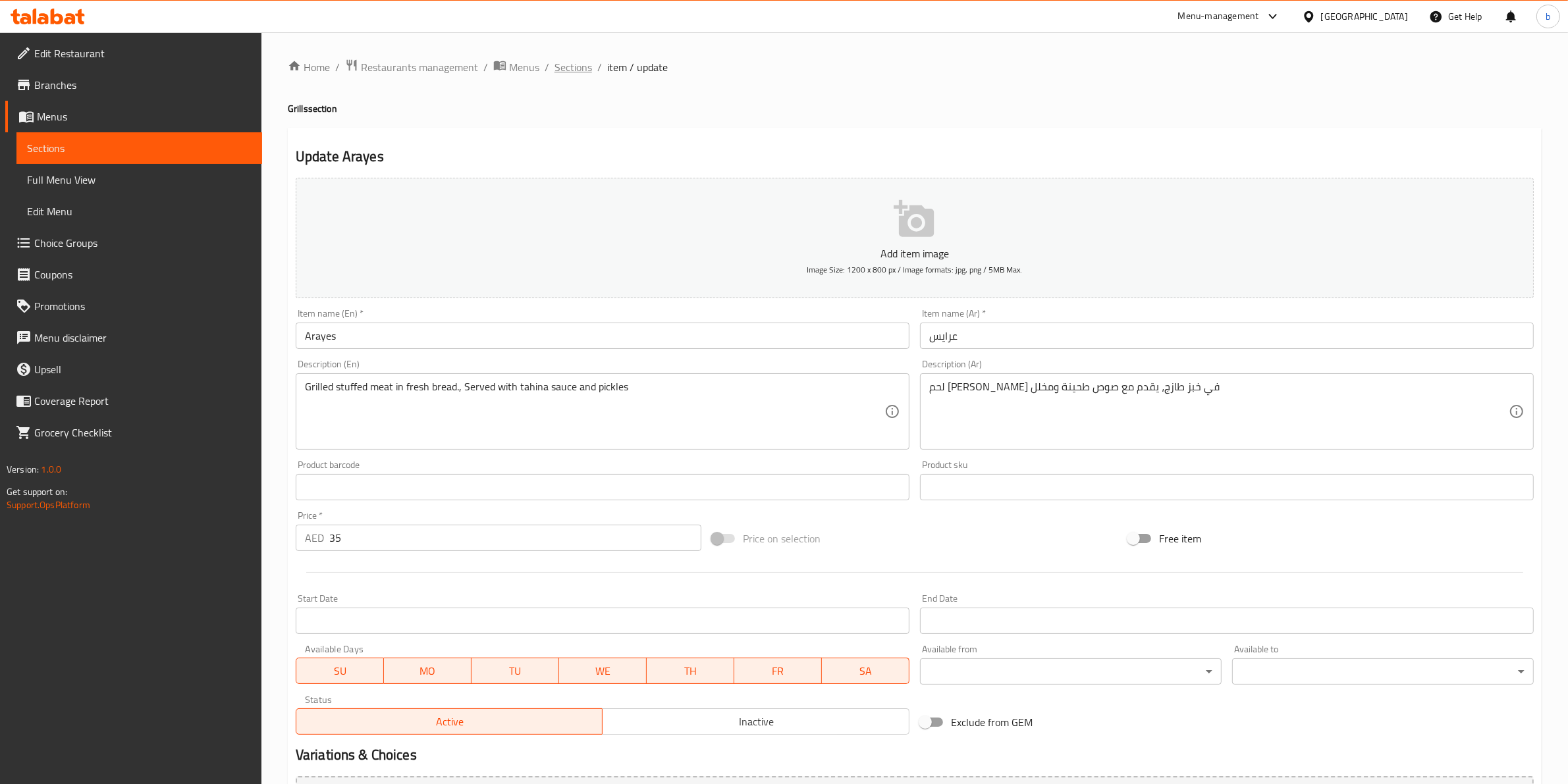
click at [557, 60] on span "Sections" at bounding box center [573, 67] width 37 height 16
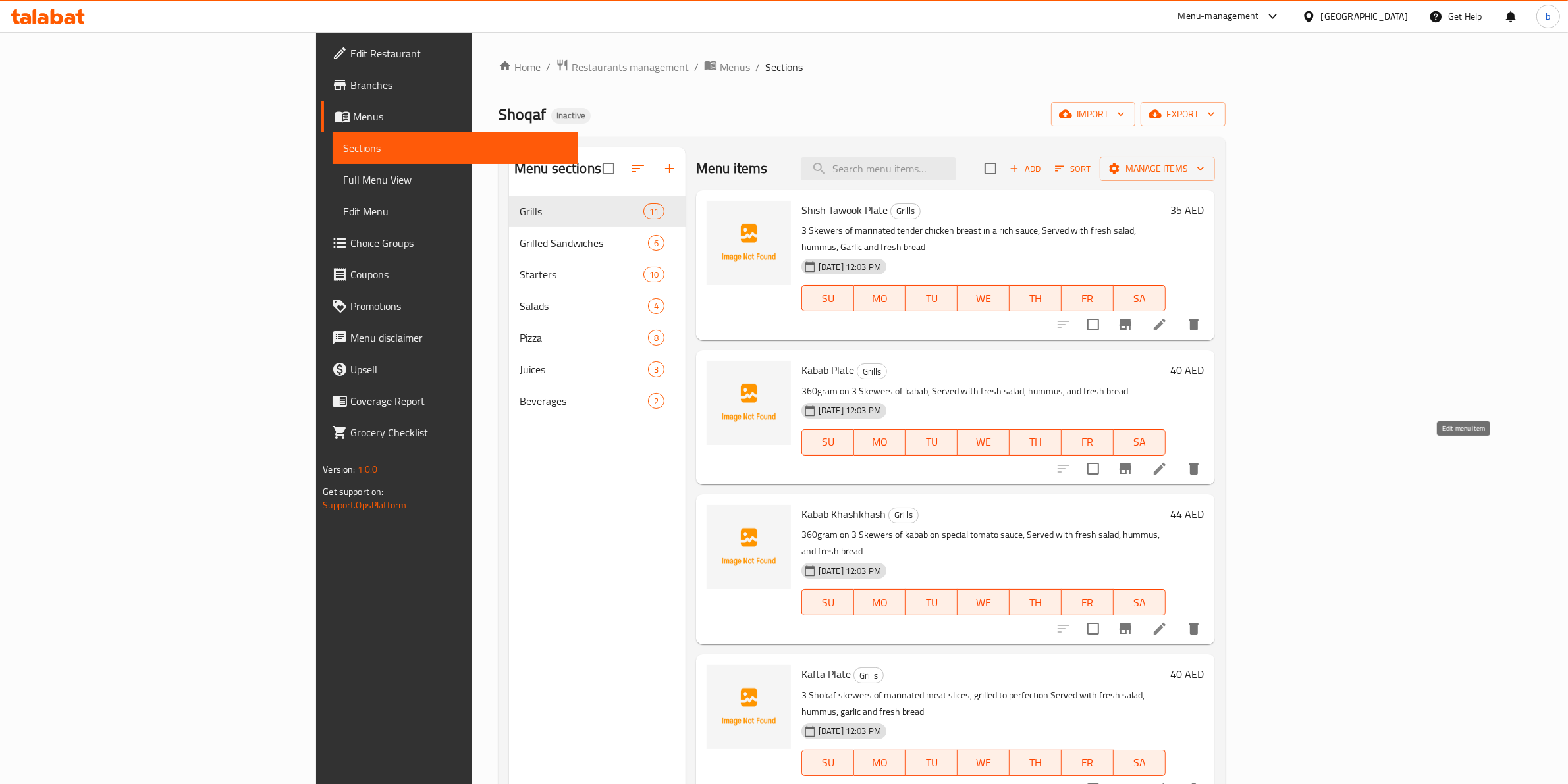
click at [1165, 462] on icon at bounding box center [1159, 468] width 12 height 12
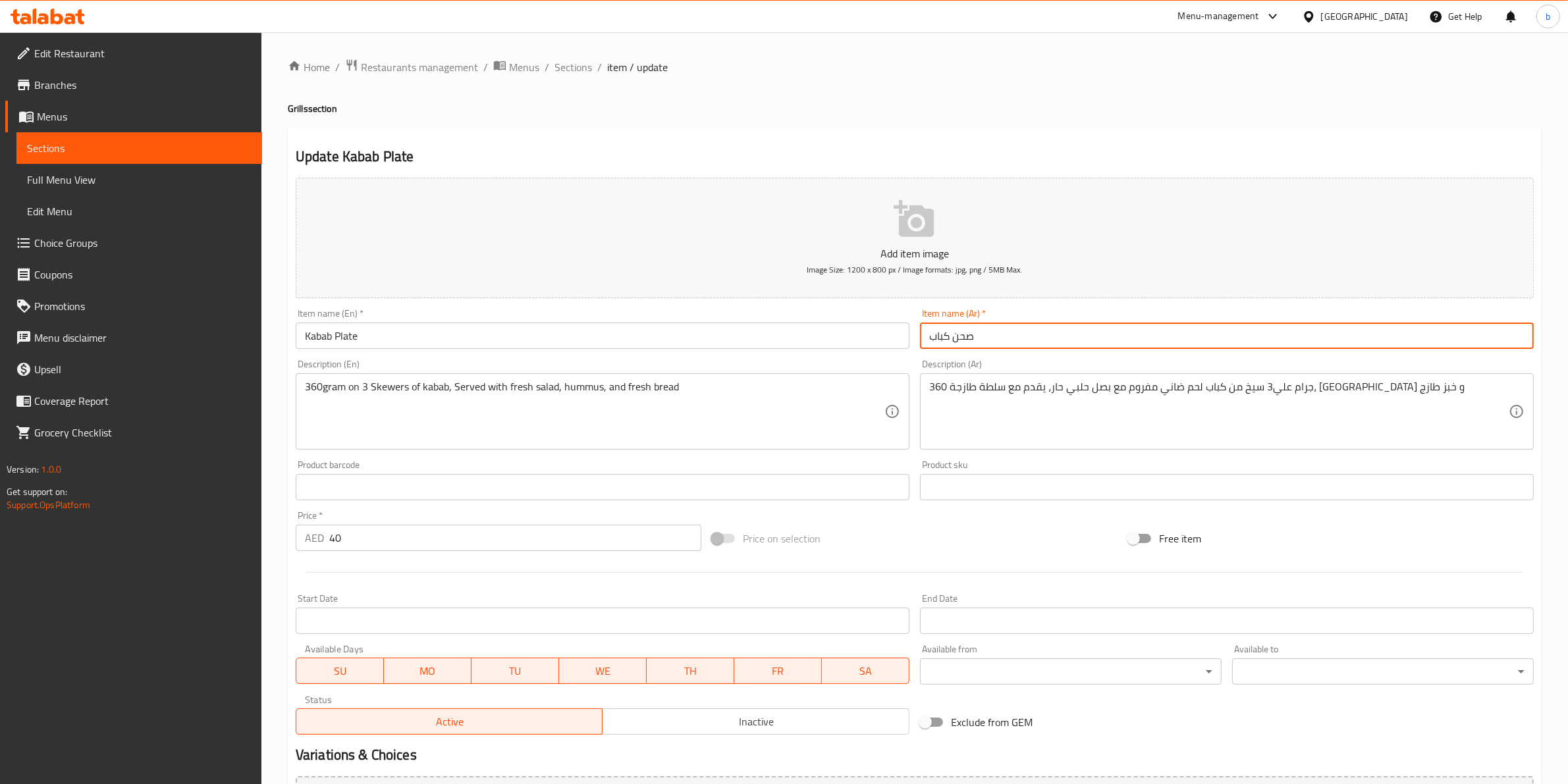
drag, startPoint x: 930, startPoint y: 337, endPoint x: 950, endPoint y: 339, distance: 20.1
click at [950, 339] on input "صحن كباب" at bounding box center [1226, 335] width 614 height 26
click at [573, 64] on span "Sections" at bounding box center [573, 67] width 37 height 16
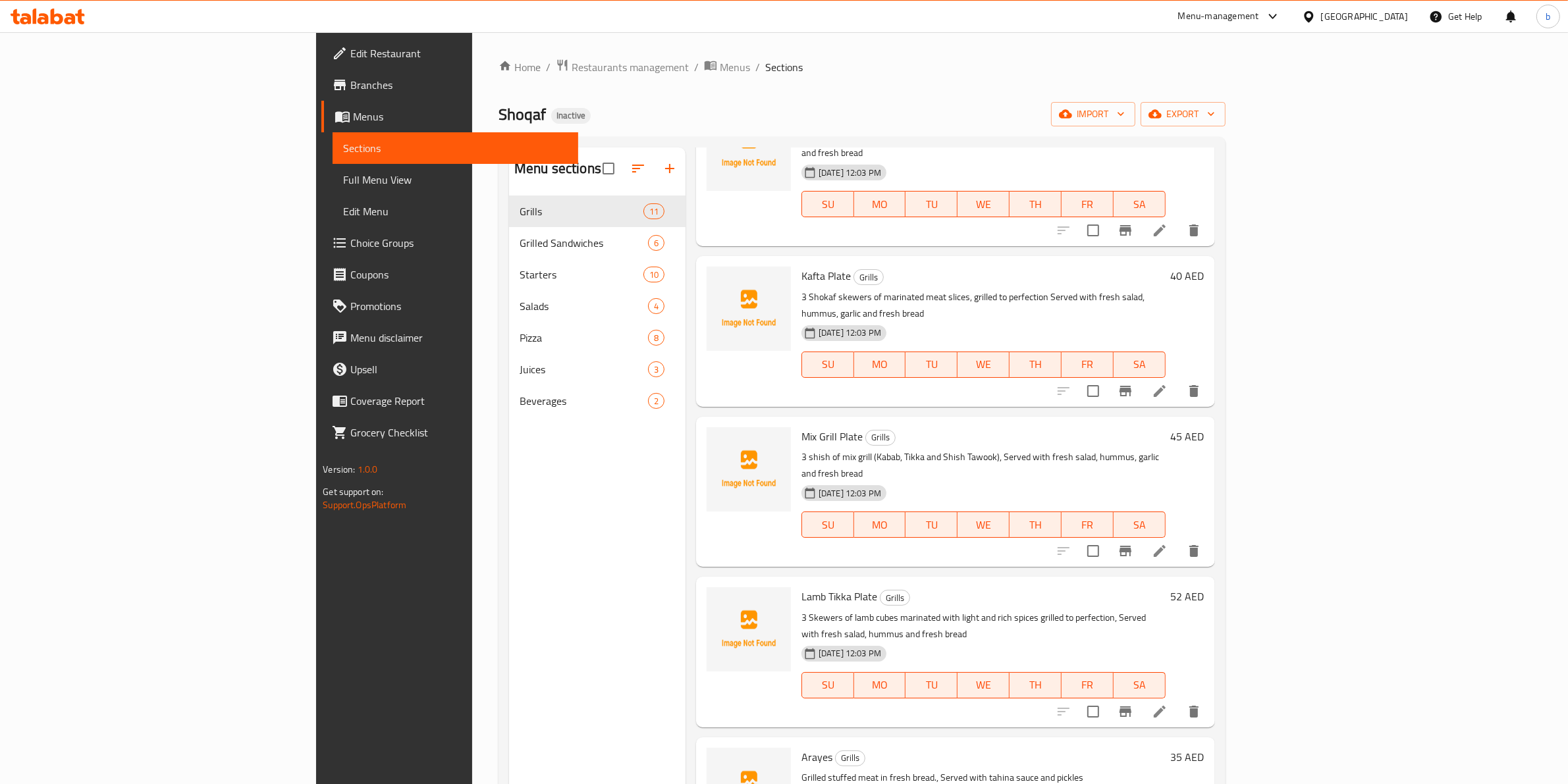
scroll to position [493, 0]
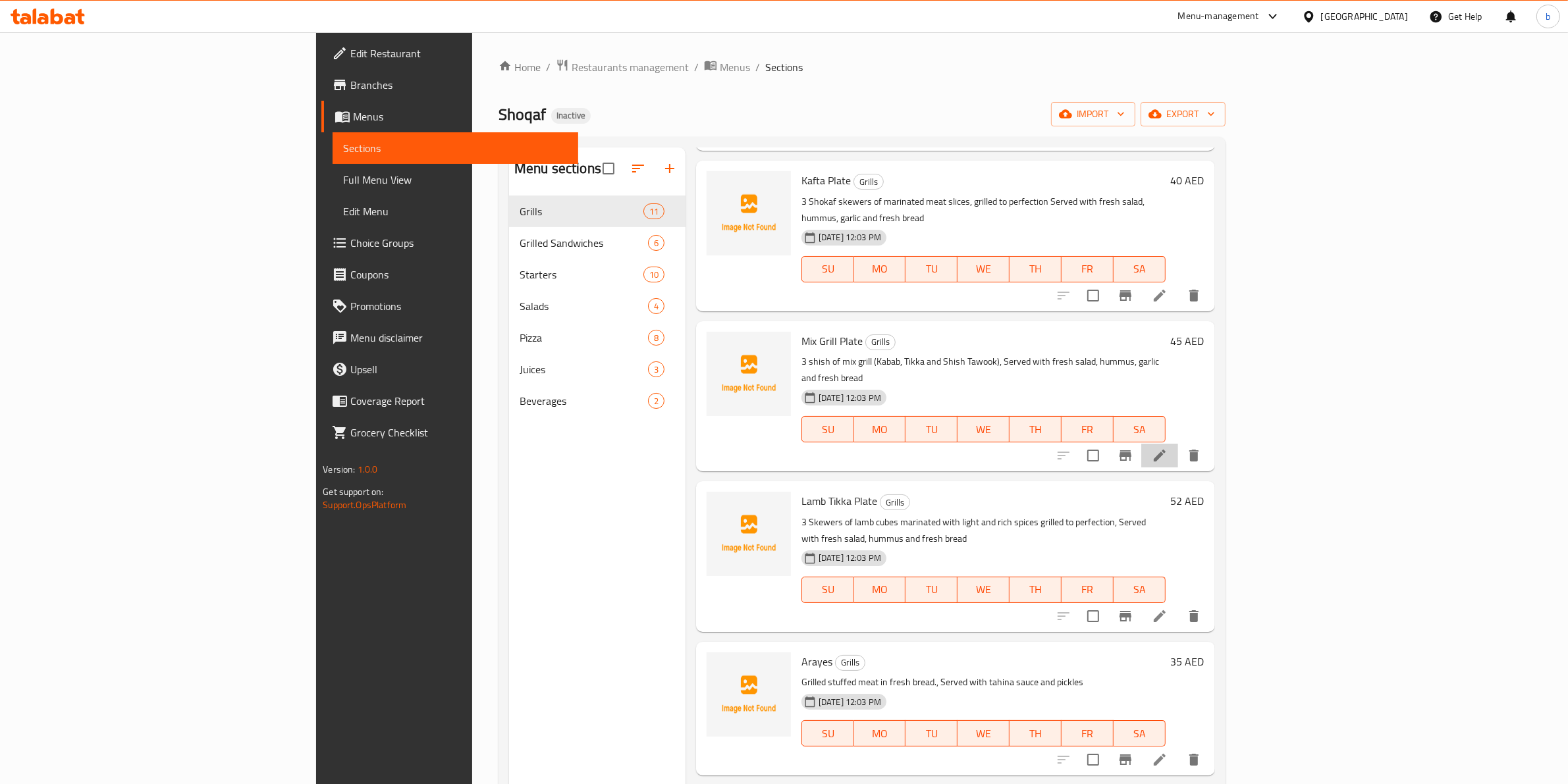
click at [1178, 443] on li at bounding box center [1159, 455] width 37 height 24
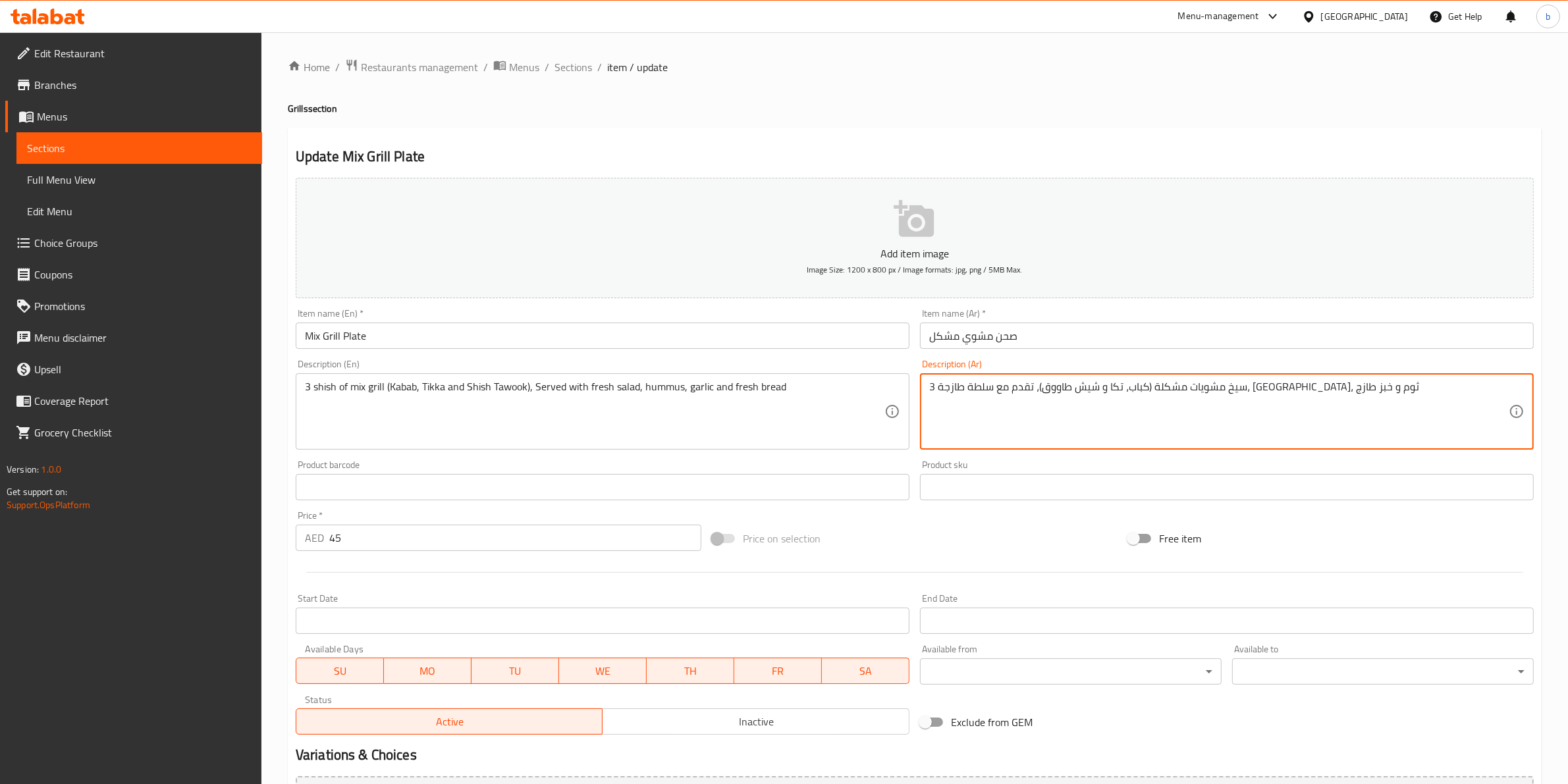
drag, startPoint x: 1249, startPoint y: 385, endPoint x: 1316, endPoint y: 385, distance: 67.0
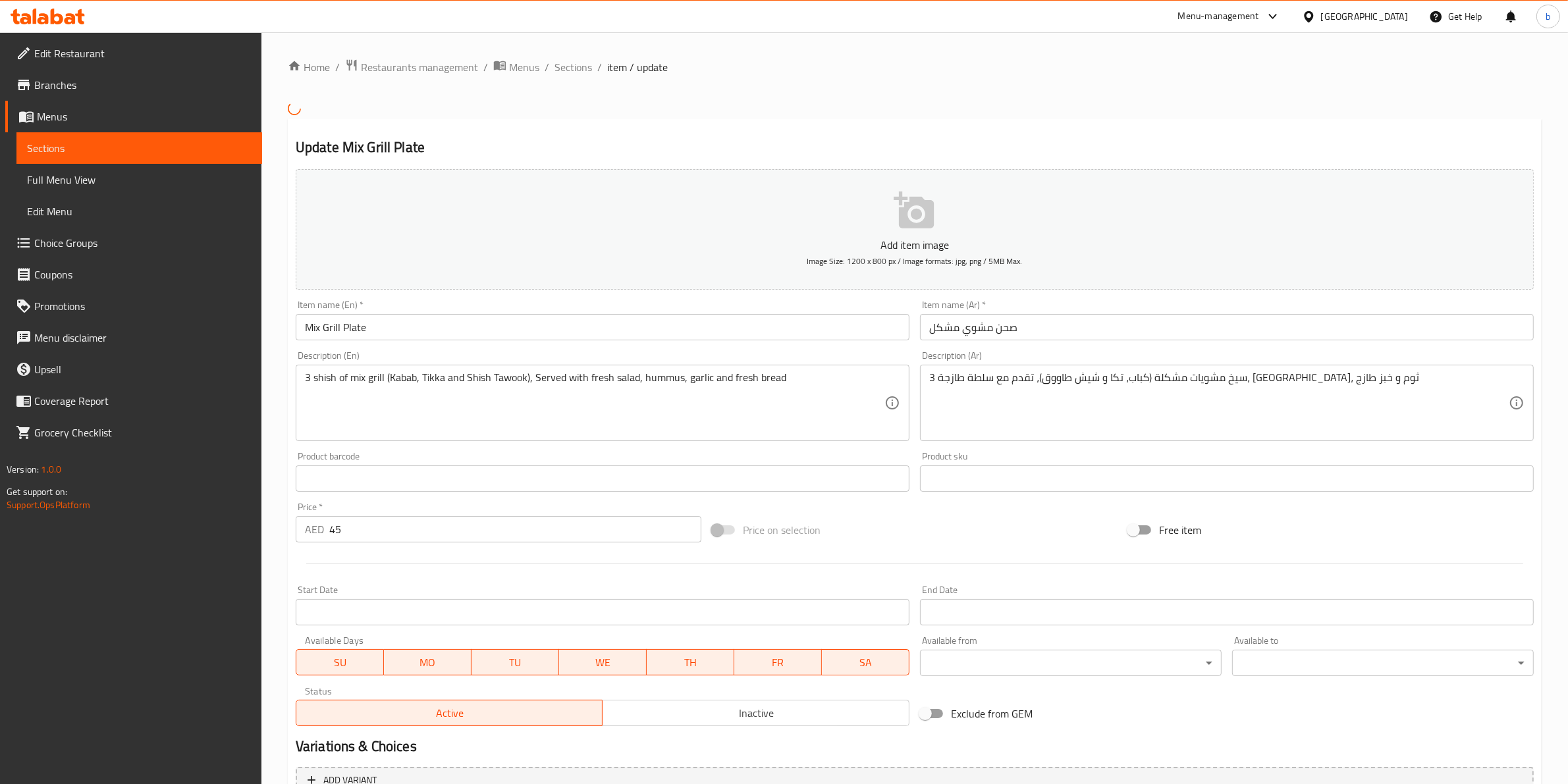
click at [120, 56] on span "Edit Restaurant" at bounding box center [143, 53] width 217 height 16
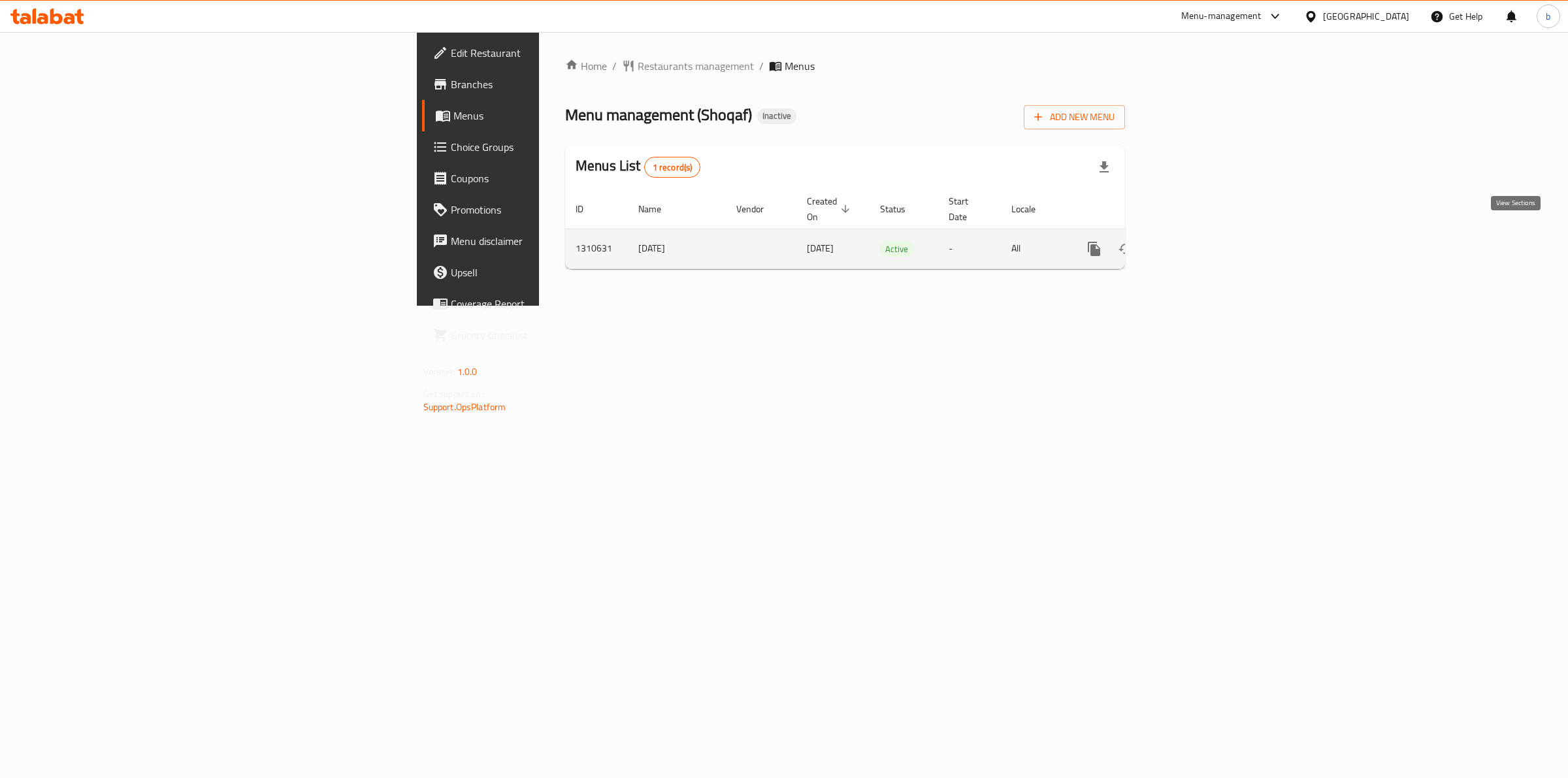
click at [1197, 241] on icon "enhanced table" at bounding box center [1189, 249] width 16 height 16
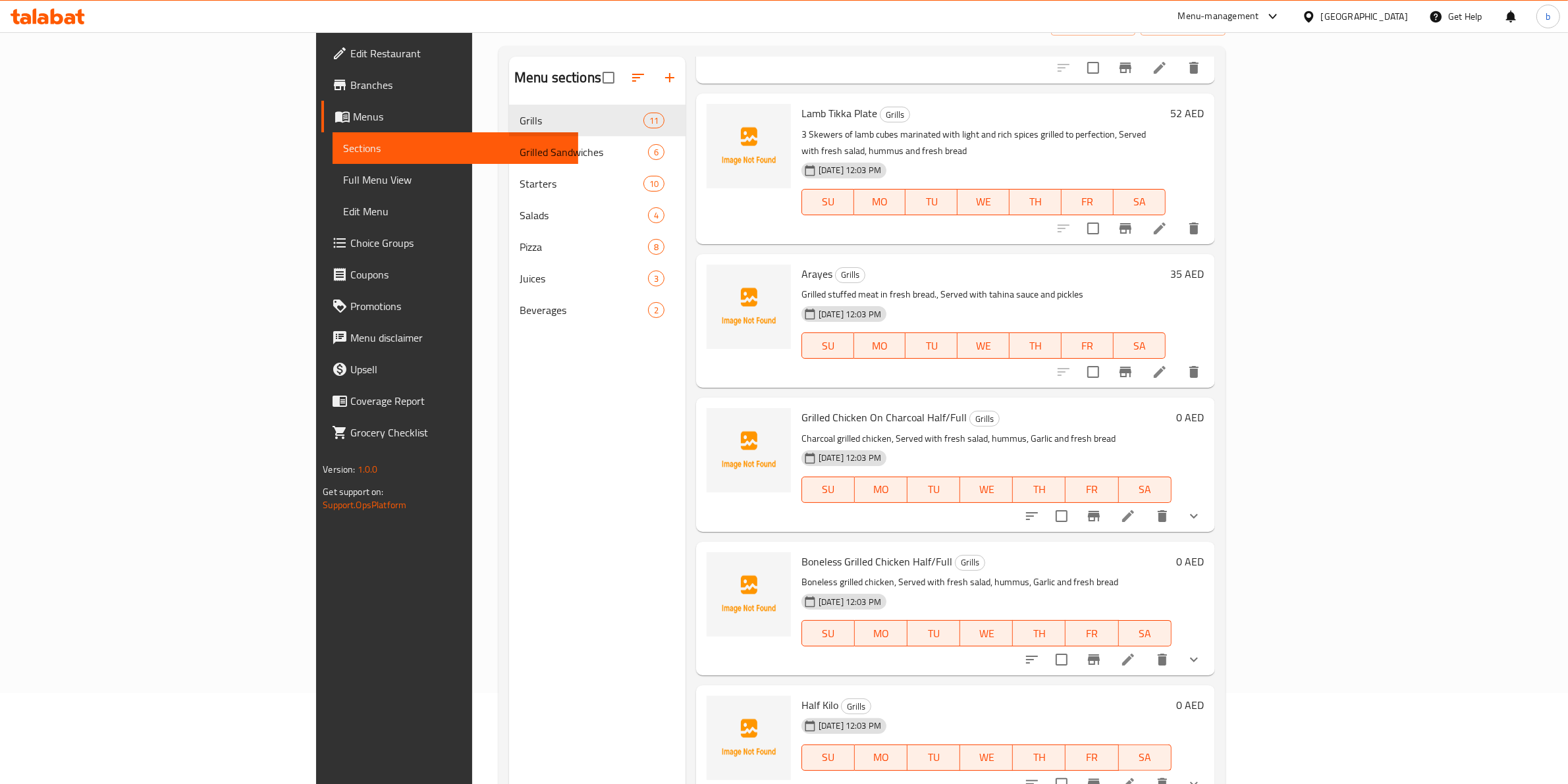
scroll to position [185, 0]
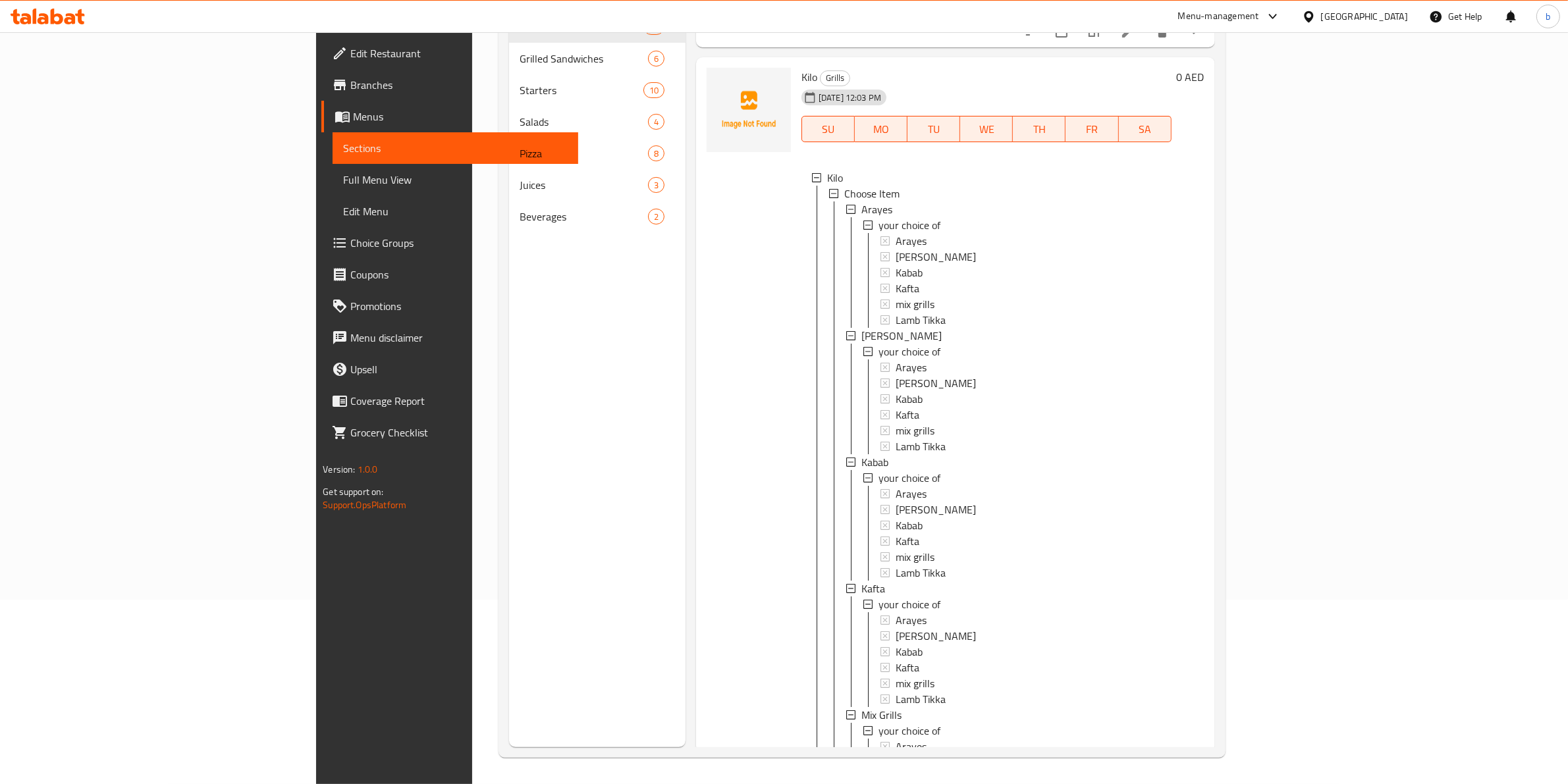
scroll to position [1449, 0]
click at [343, 178] on span "Full Menu View" at bounding box center [456, 180] width 225 height 16
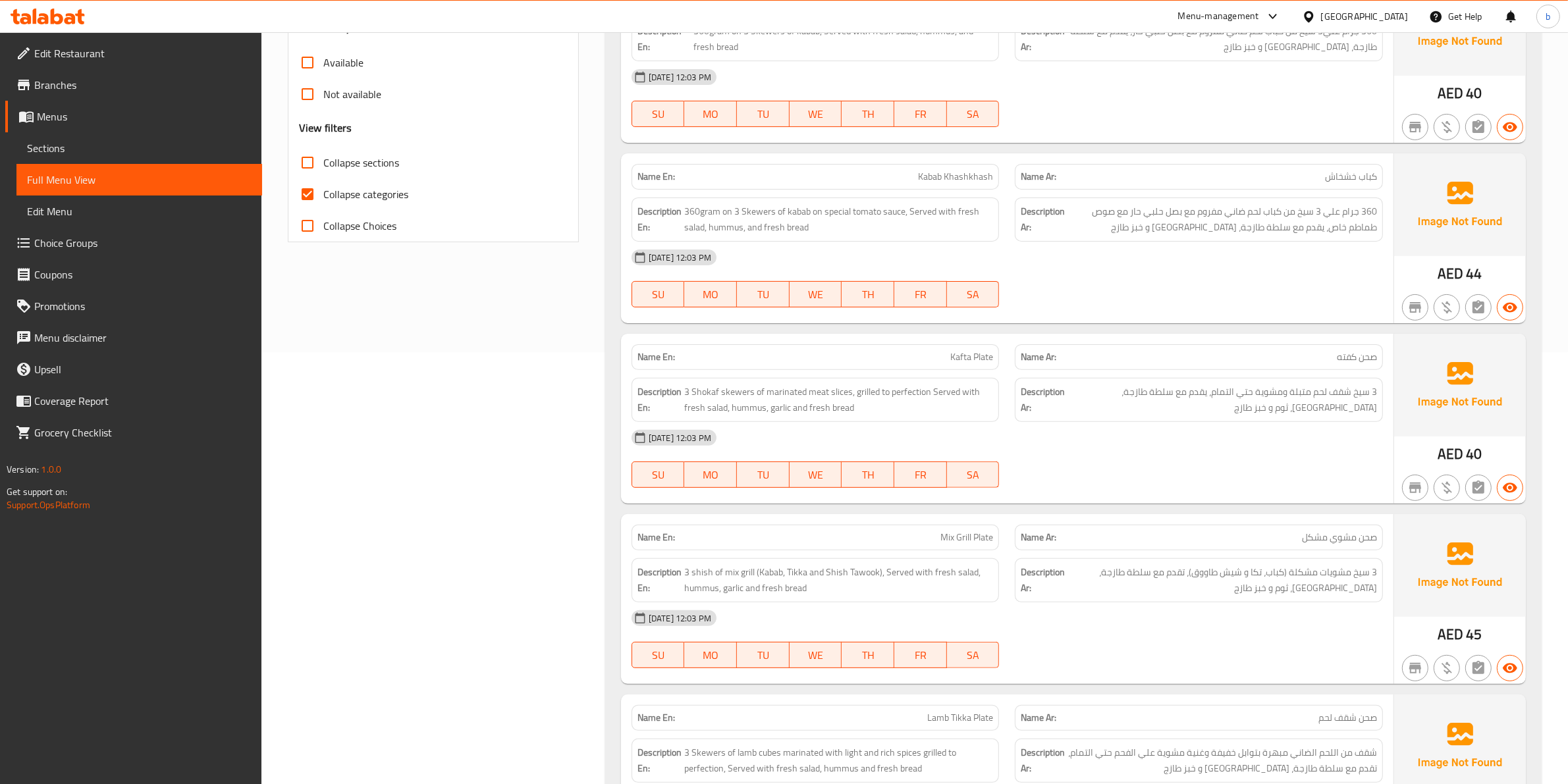
scroll to position [185, 0]
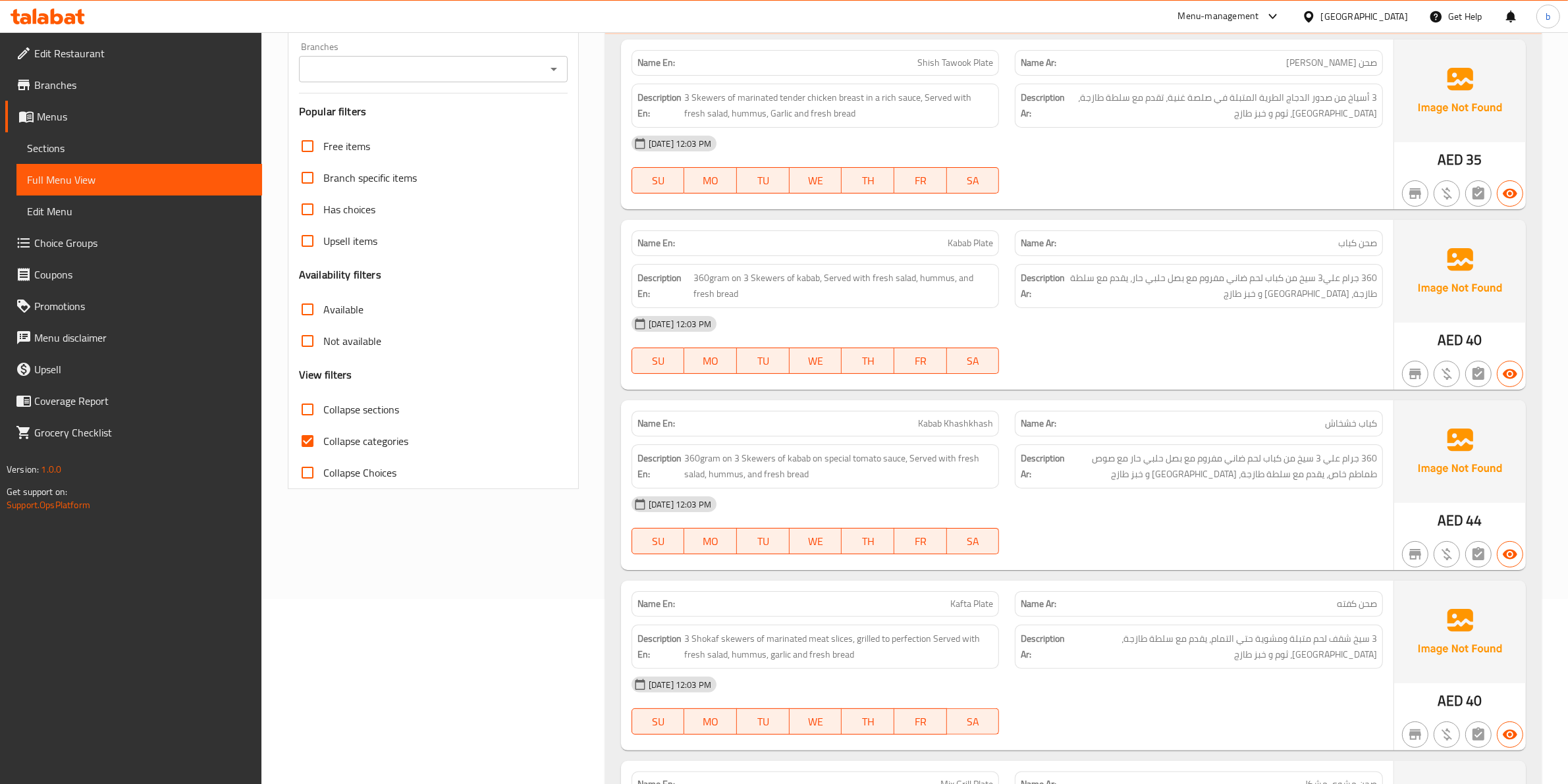
click at [320, 445] on input "Collapse categories" at bounding box center [307, 441] width 32 height 32
checkbox input "false"
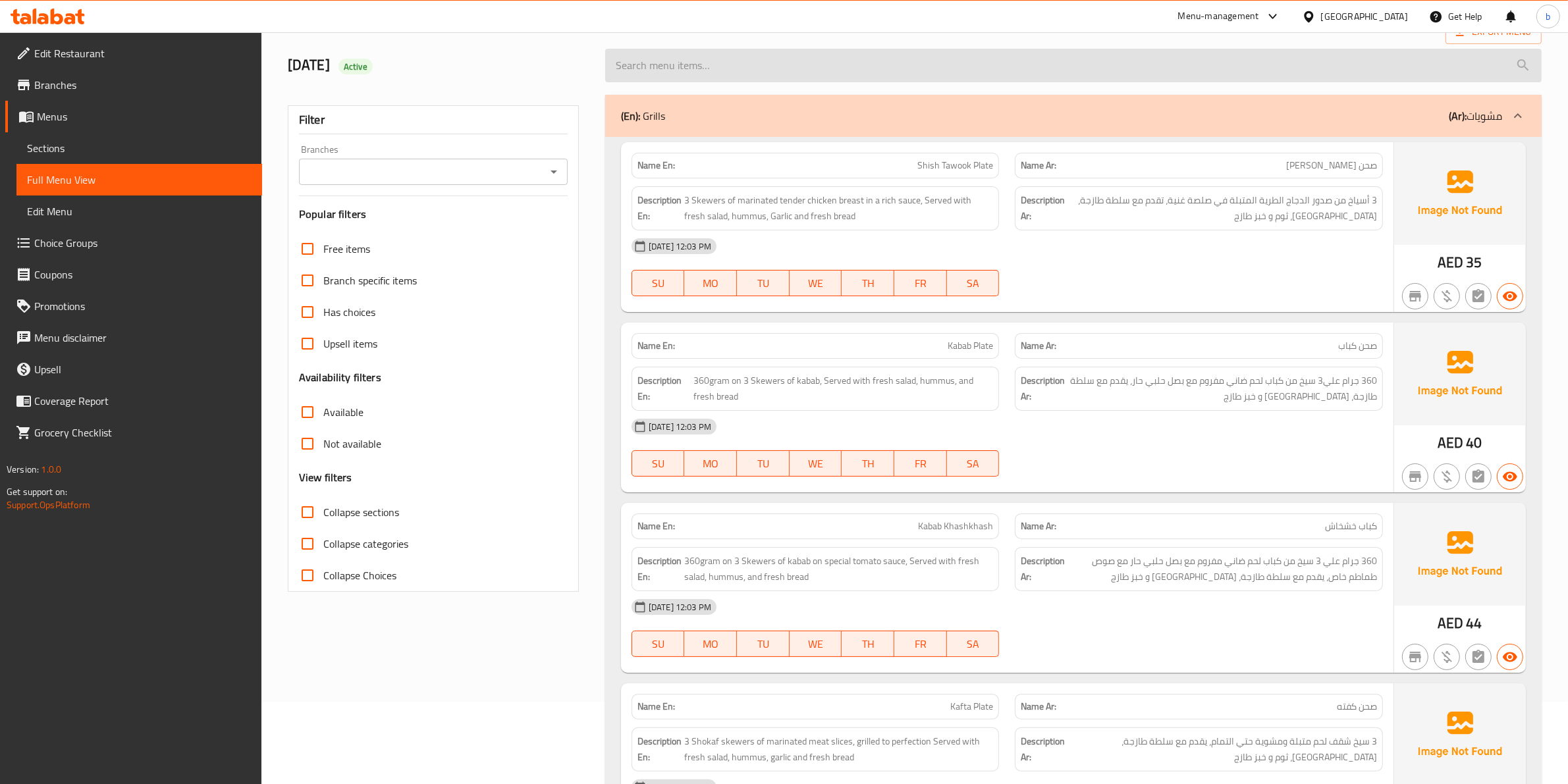
scroll to position [0, 0]
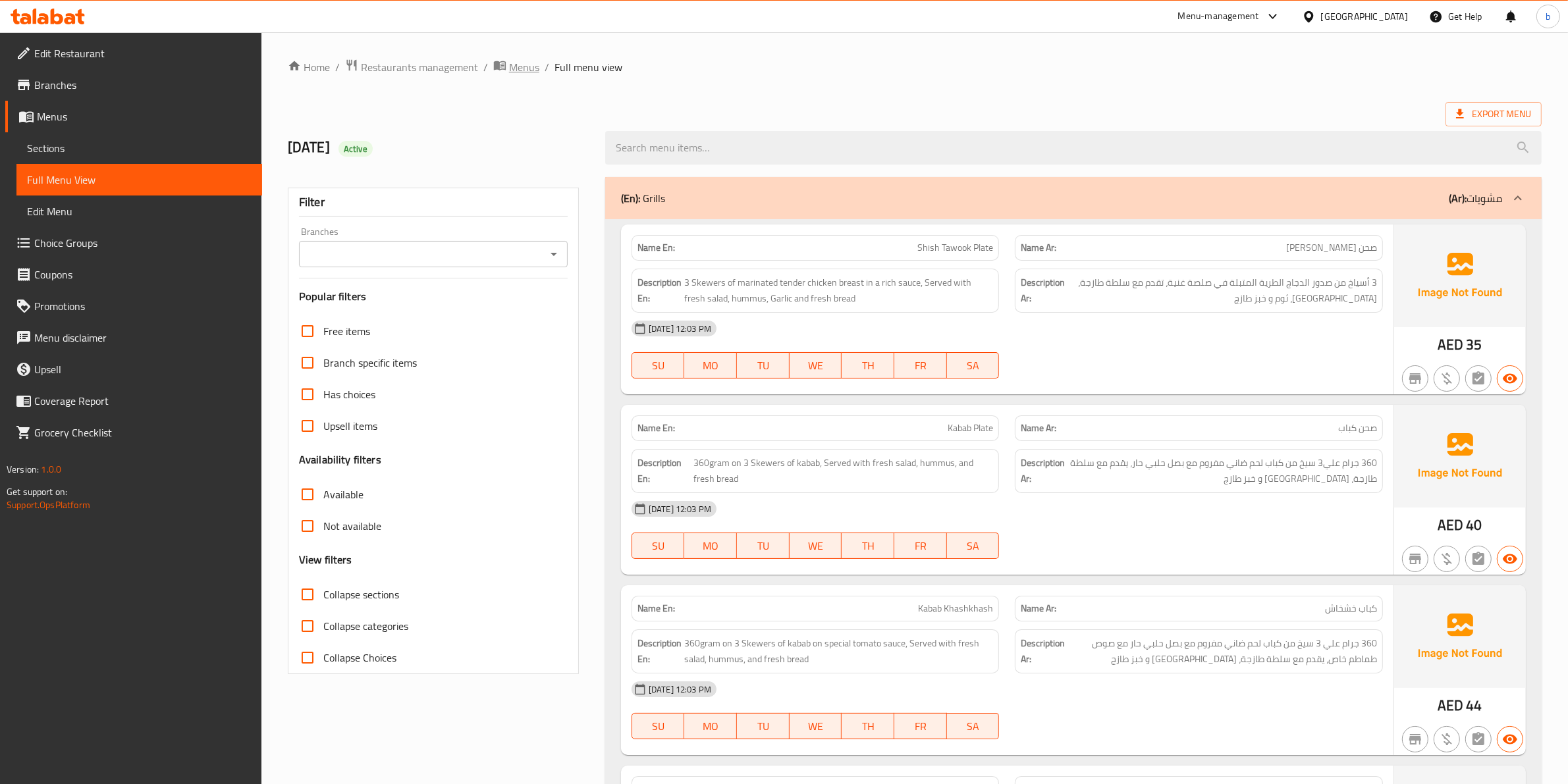
click at [527, 72] on span "Menus" at bounding box center [524, 67] width 30 height 16
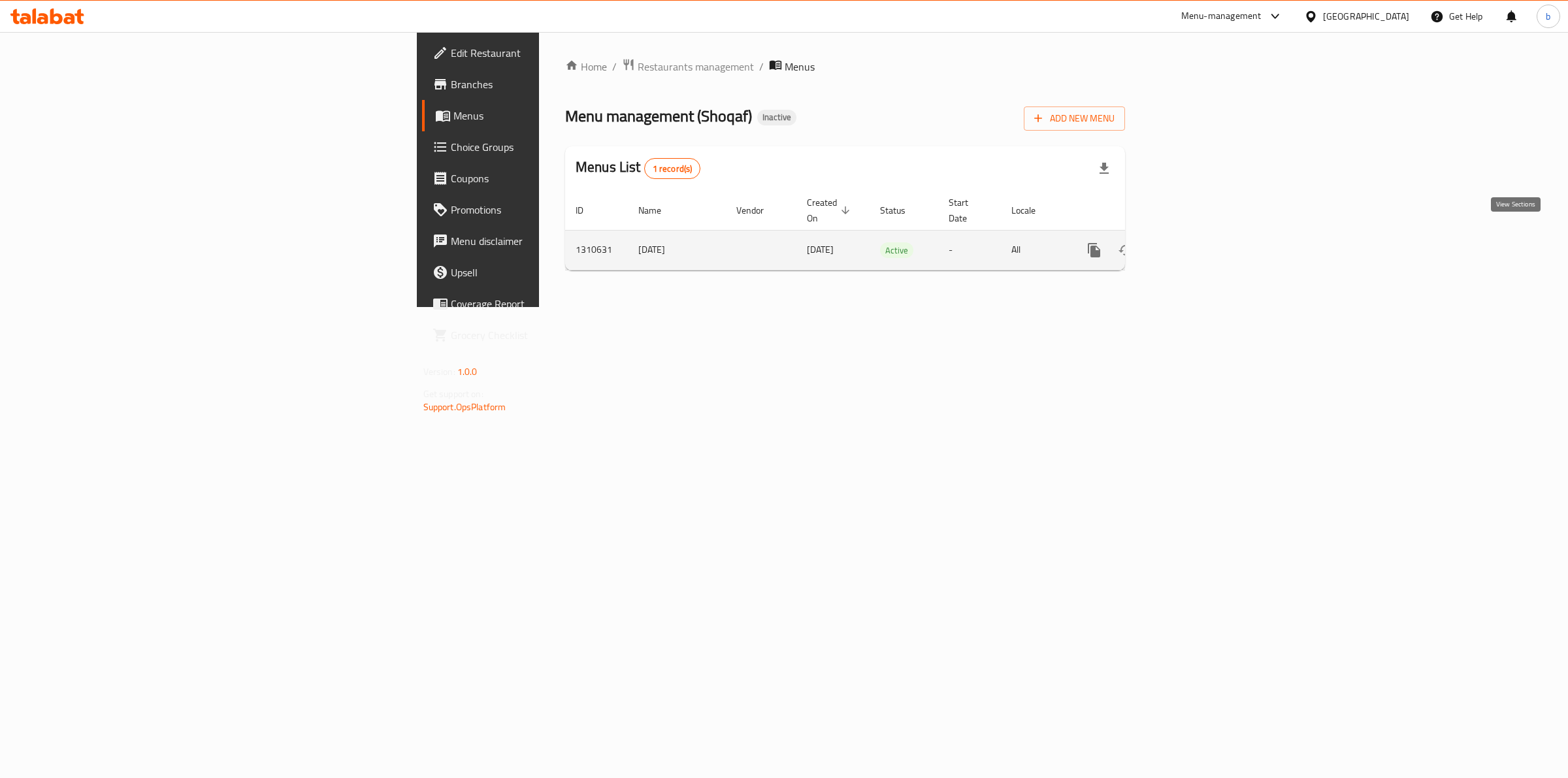
click at [1197, 242] on icon "enhanced table" at bounding box center [1189, 250] width 16 height 16
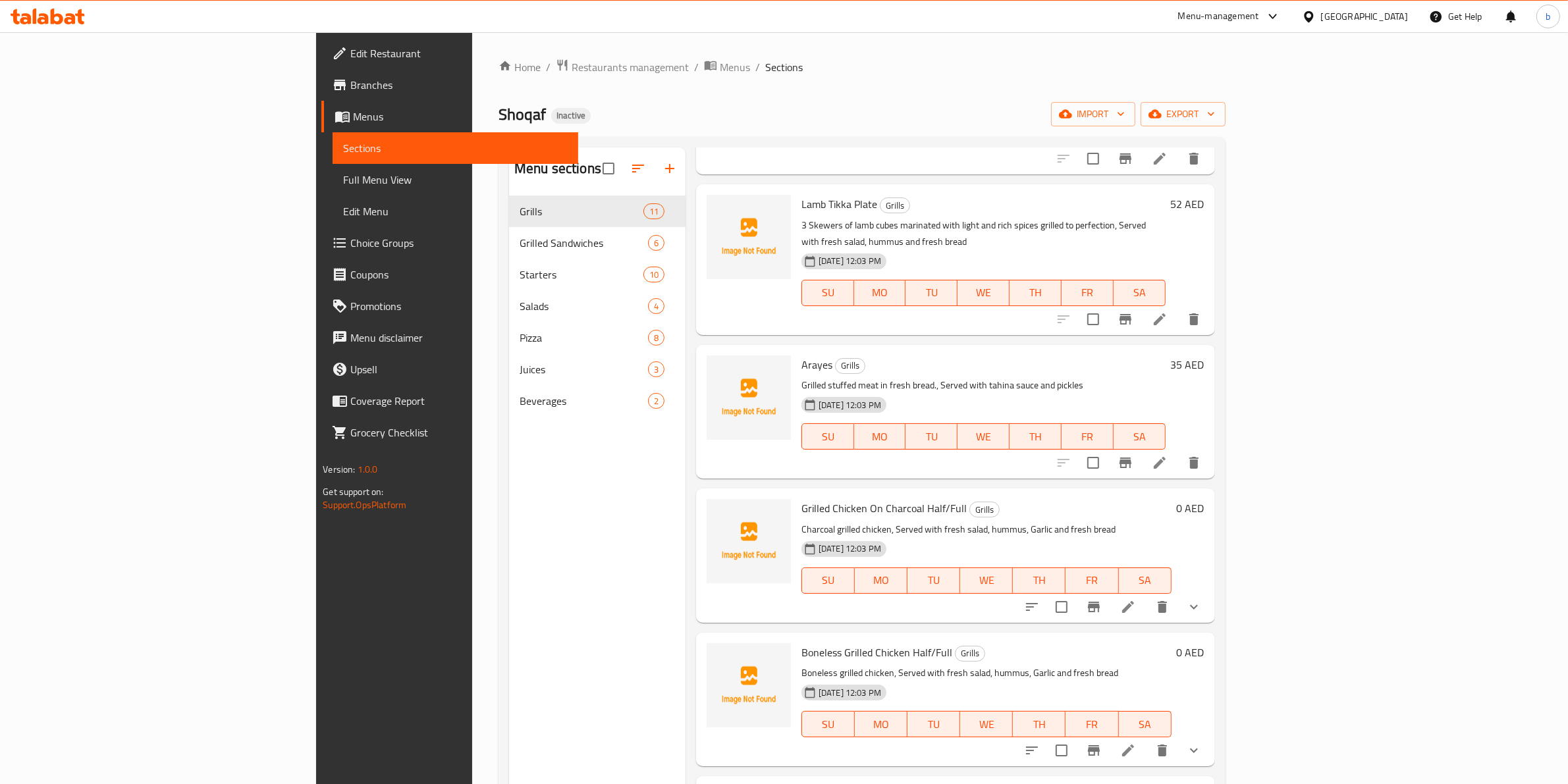
scroll to position [185, 0]
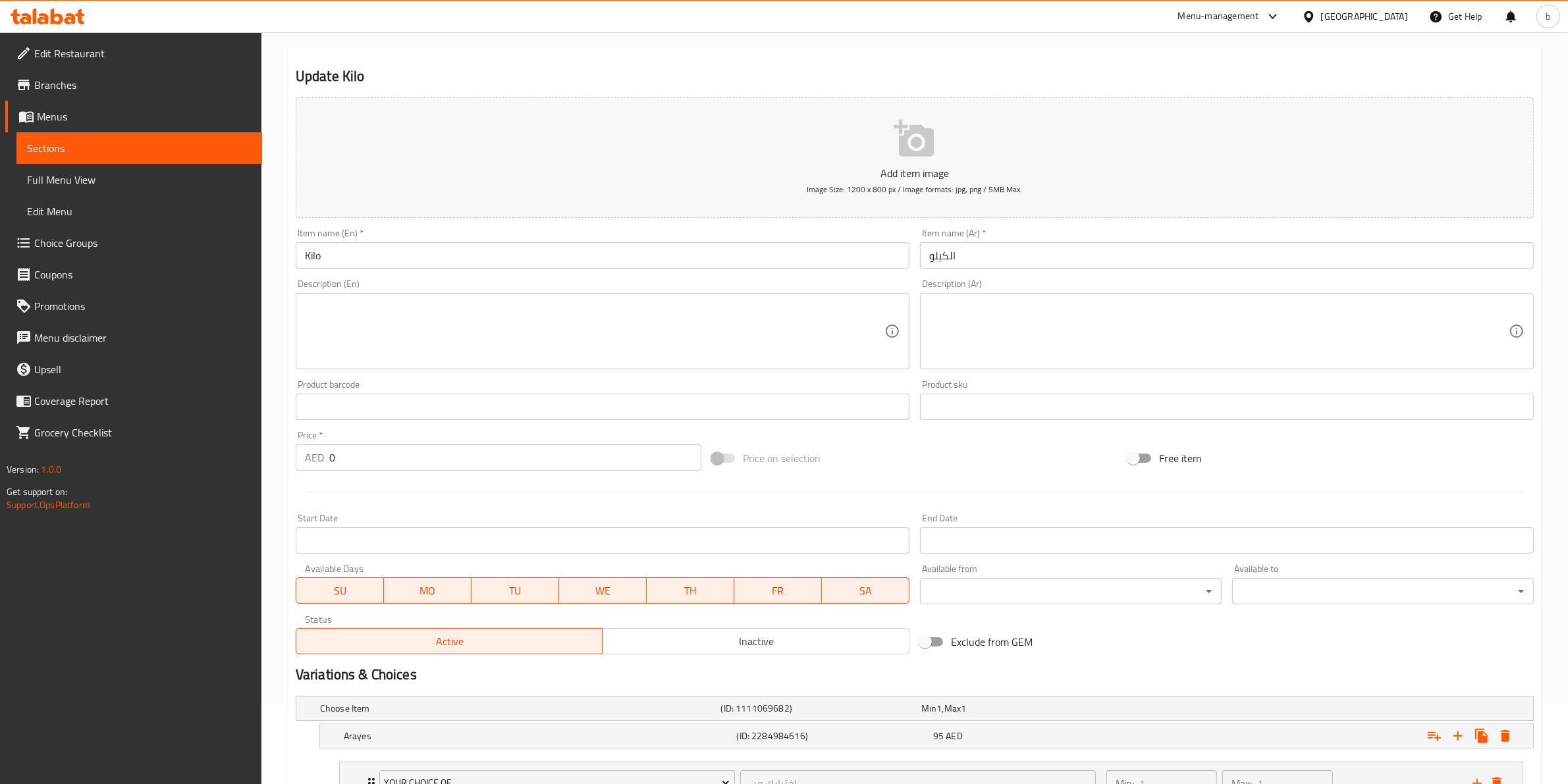
scroll to position [245, 0]
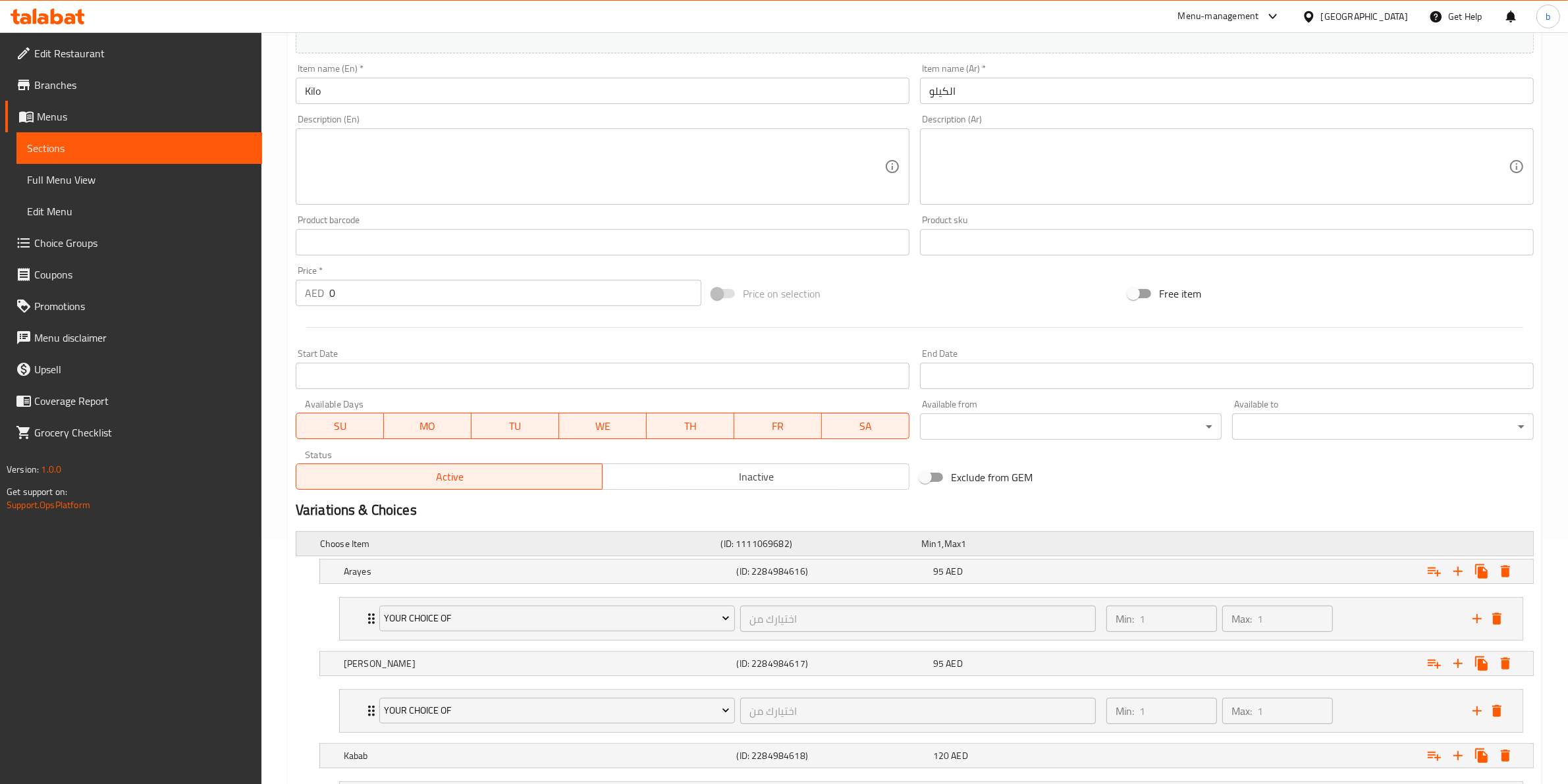
click at [1135, 549] on div "Choose Item (ID: 1111069682) Min 1 , Max 1" at bounding box center [919, 544] width 1202 height 29
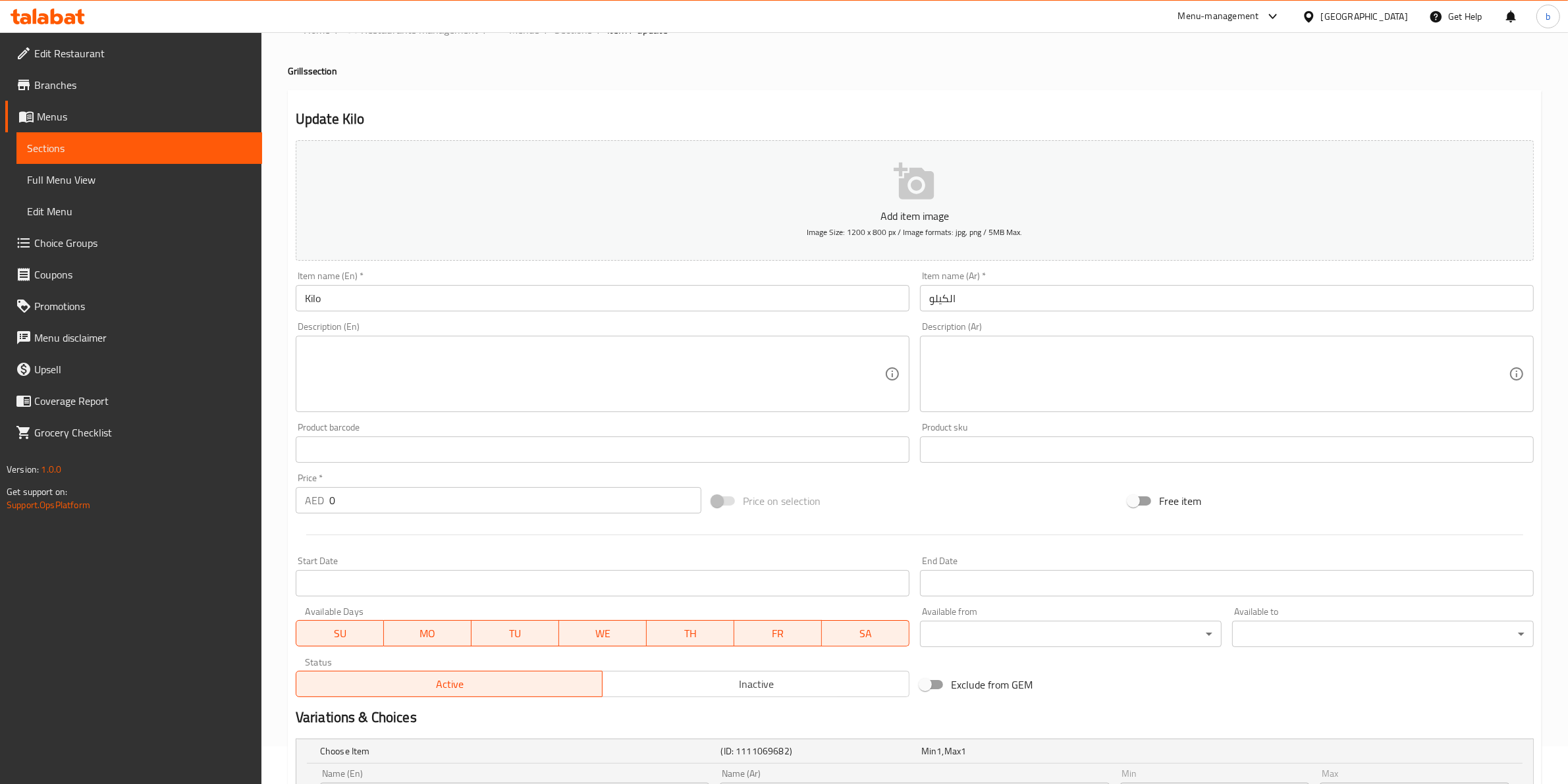
scroll to position [0, 0]
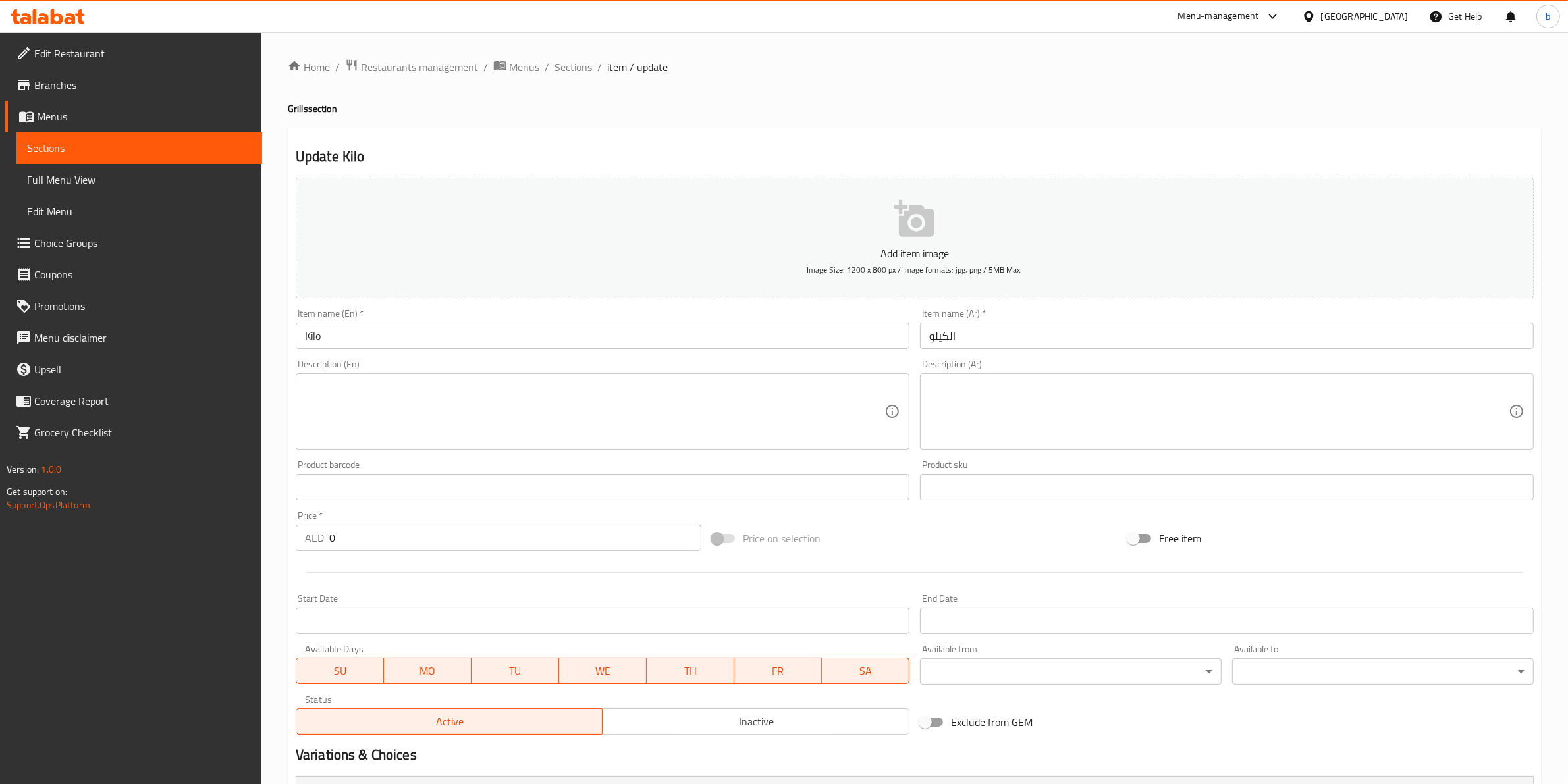
click at [561, 60] on span "Sections" at bounding box center [573, 67] width 37 height 16
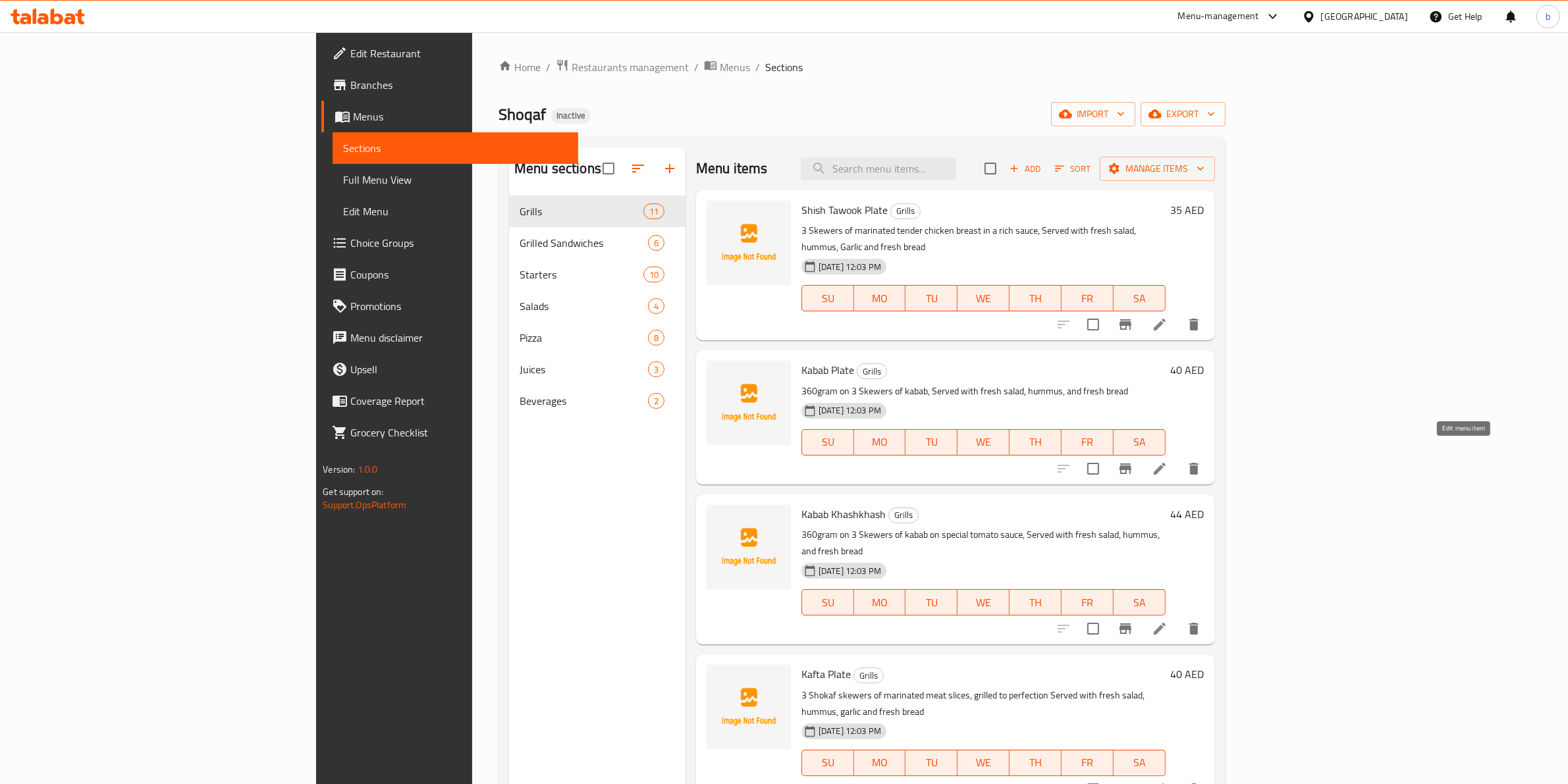
click at [1167, 461] on icon at bounding box center [1159, 469] width 16 height 16
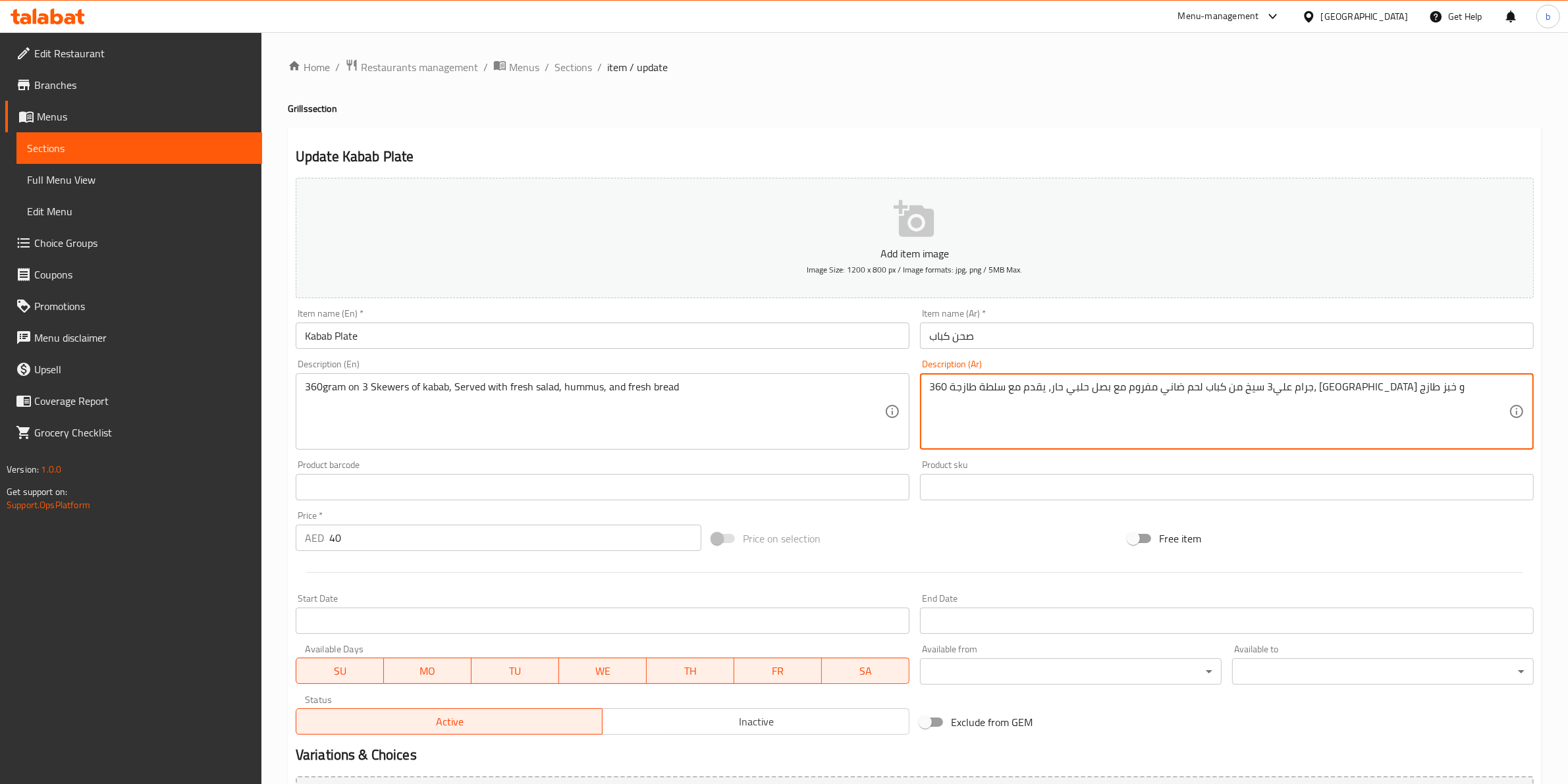
drag, startPoint x: 1234, startPoint y: 389, endPoint x: 1274, endPoint y: 386, distance: 40.1
type textarea "360 جرام علي3 سيخ من كباب كباب مفروم مع بصل حلبي حار، يقدم مع سلطة طازجة، حمص و…"
drag, startPoint x: 1230, startPoint y: 386, endPoint x: 1246, endPoint y: 389, distance: 16.3
click at [1246, 389] on textarea "360 جرام علي3 سيخ من كباب كباب مفروم مع بصل حلبي حار، يقدم مع سلطة طازجة، حمص و…" at bounding box center [1219, 412] width 580 height 63
click at [1233, 389] on textarea "360 جرام علي3 سيخ من كباب كباب مفروم مع بصل حلبي حار، يقدم مع سلطة طازجة، حمص و…" at bounding box center [1219, 412] width 580 height 63
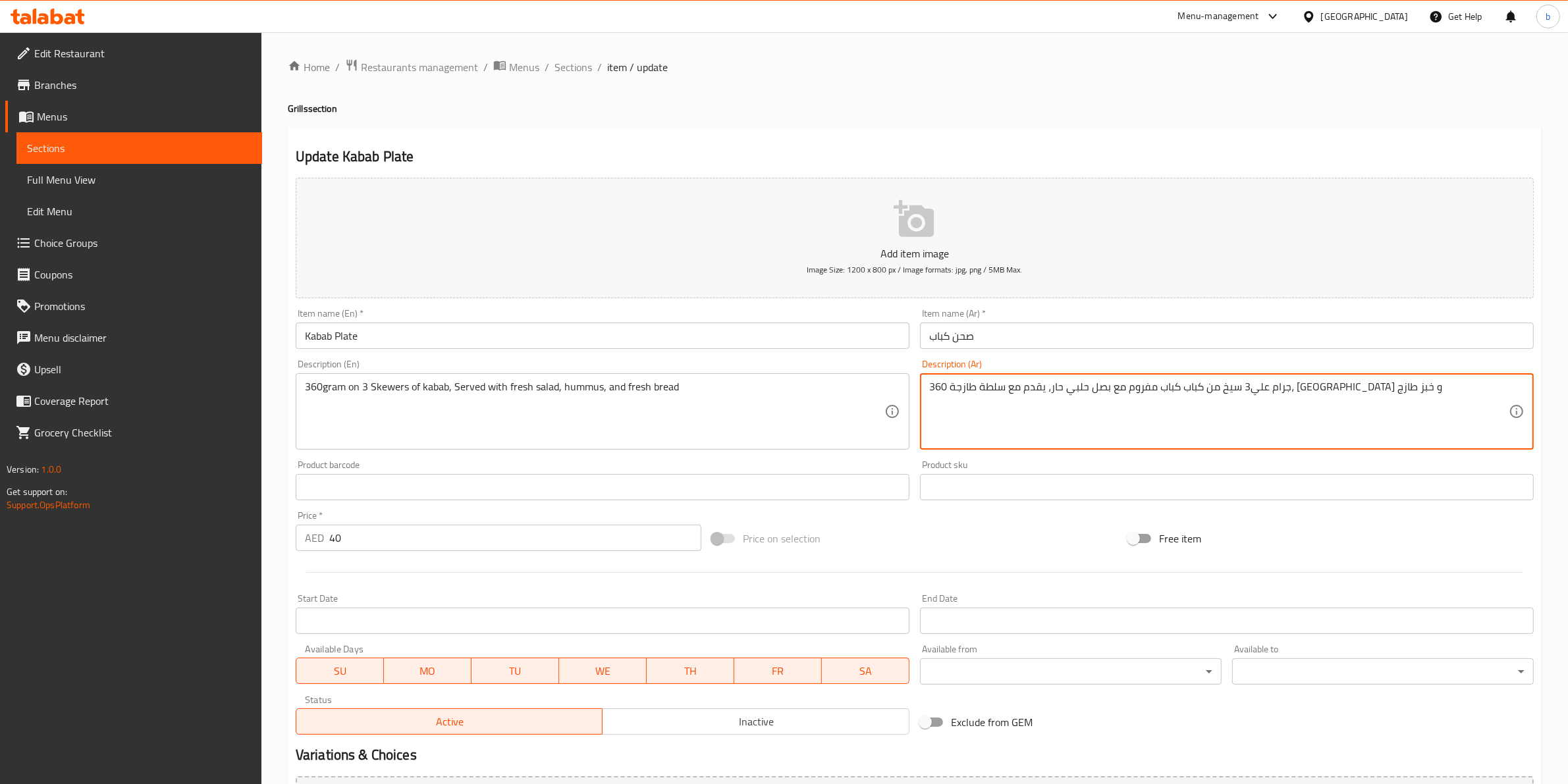
drag, startPoint x: 1234, startPoint y: 386, endPoint x: 1249, endPoint y: 389, distance: 15.3
click at [1249, 389] on textarea "360 جرام علي3 سيخ من كباب كباب مفروم مع بصل حلبي حار، يقدم مع سلطة طازجة، حمص و…" at bounding box center [1219, 412] width 580 height 63
click at [564, 59] on span "Sections" at bounding box center [573, 67] width 37 height 16
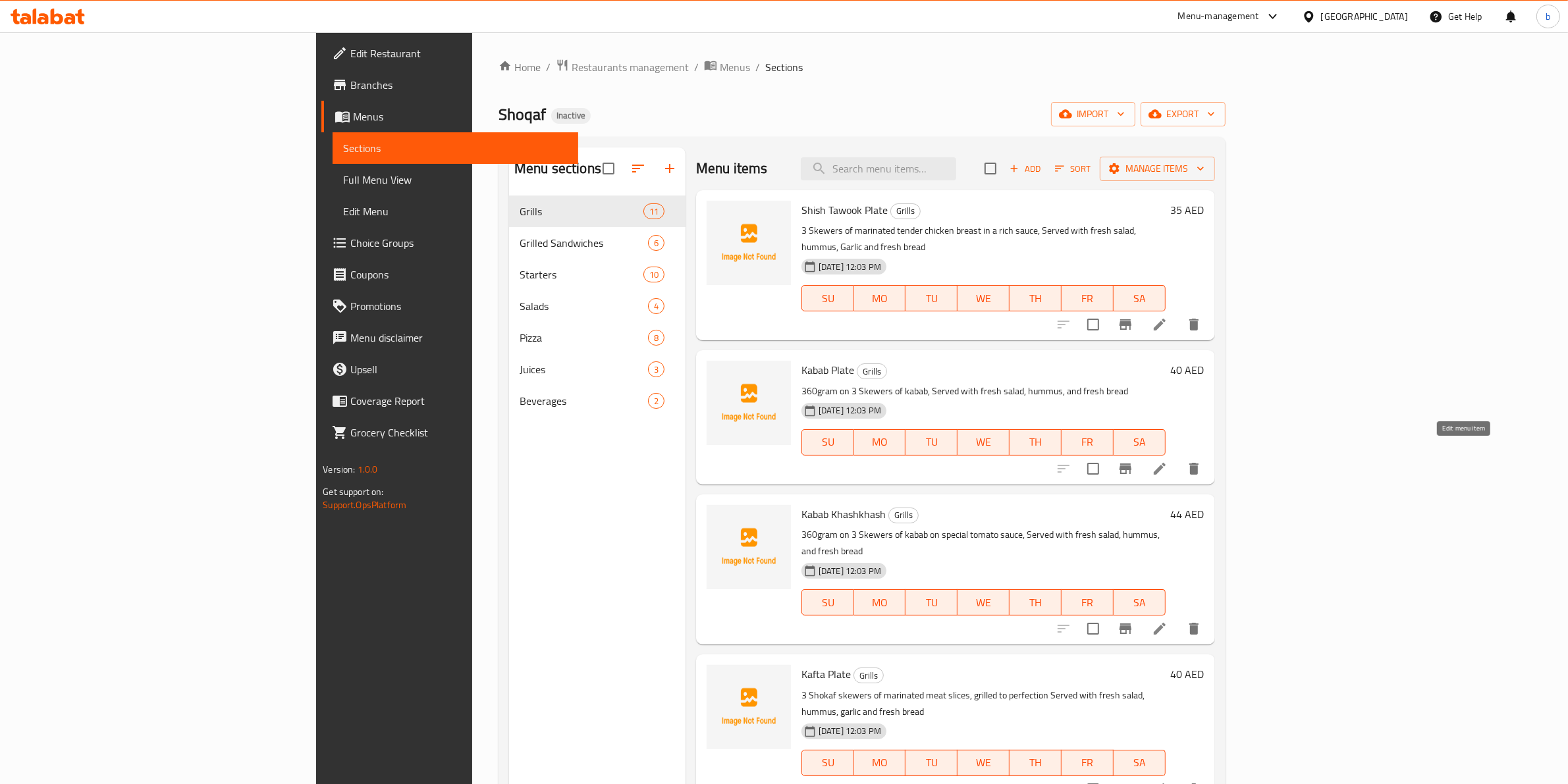
click at [1167, 461] on icon at bounding box center [1159, 469] width 16 height 16
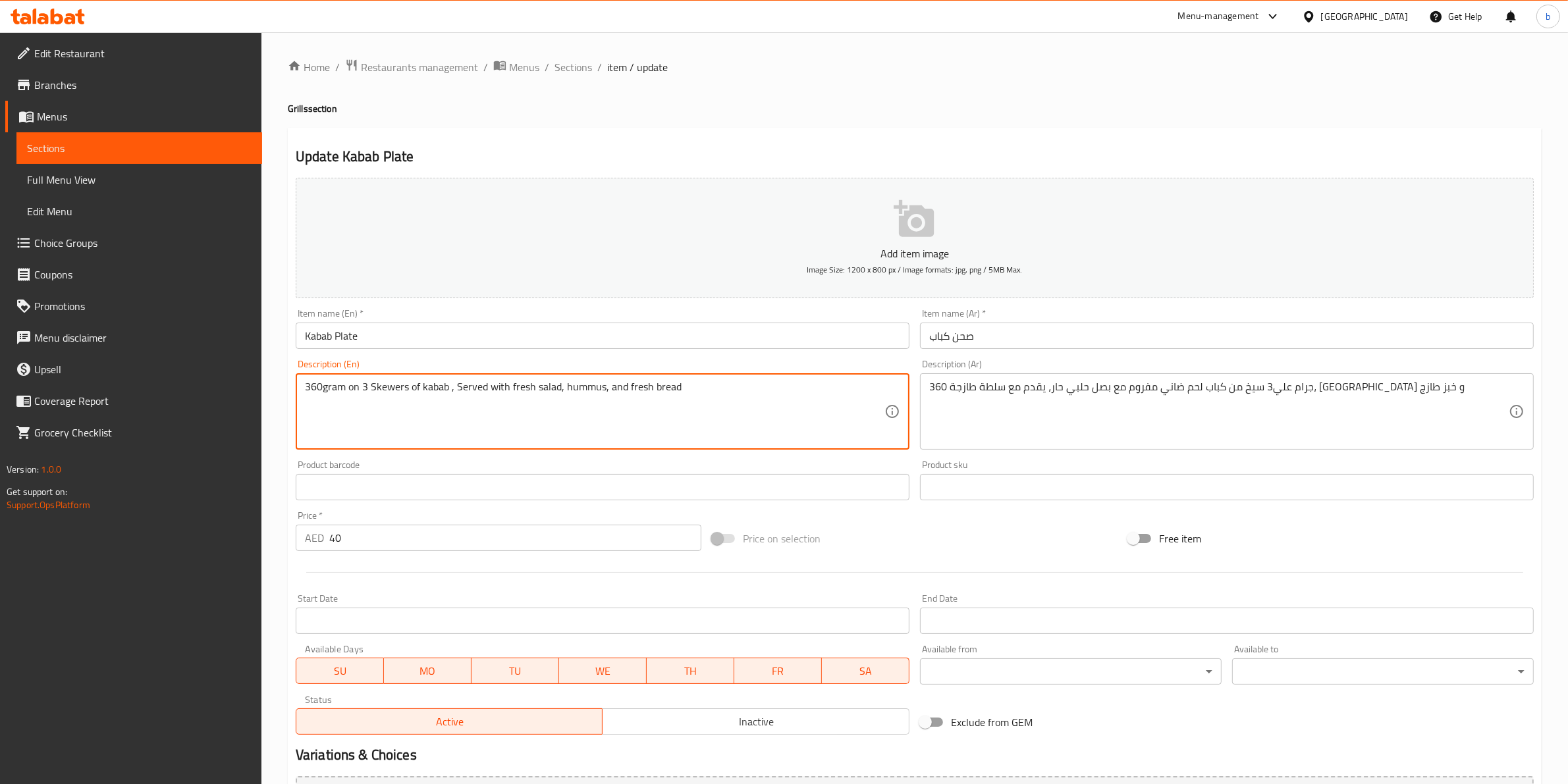
click at [420, 386] on textarea "360gram on 3 Skewers of kabab , Served with fresh salad, hummus, and fresh bread" at bounding box center [595, 412] width 580 height 63
click at [507, 382] on textarea "360gram on 3 Skewers of minced lamp kabab , Served with fresh salad, hummus, an…" at bounding box center [595, 412] width 580 height 63
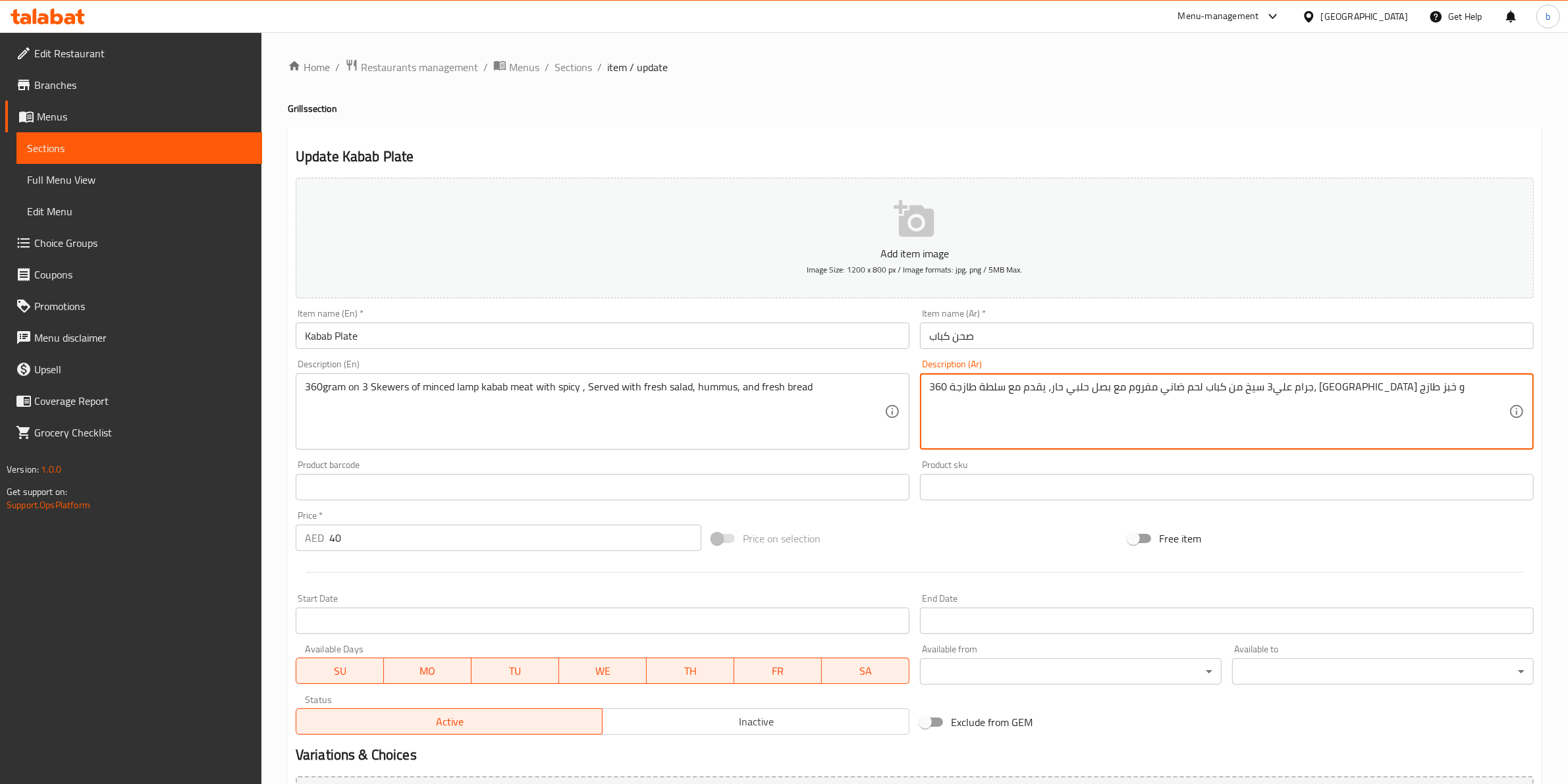
click at [1151, 385] on textarea "360 جرام علي3 سيخ من كباب لحم ضاني مفروم مع بصل حلبي حار، يقدم مع سلطة طازجة، ح…" at bounding box center [1219, 412] width 580 height 63
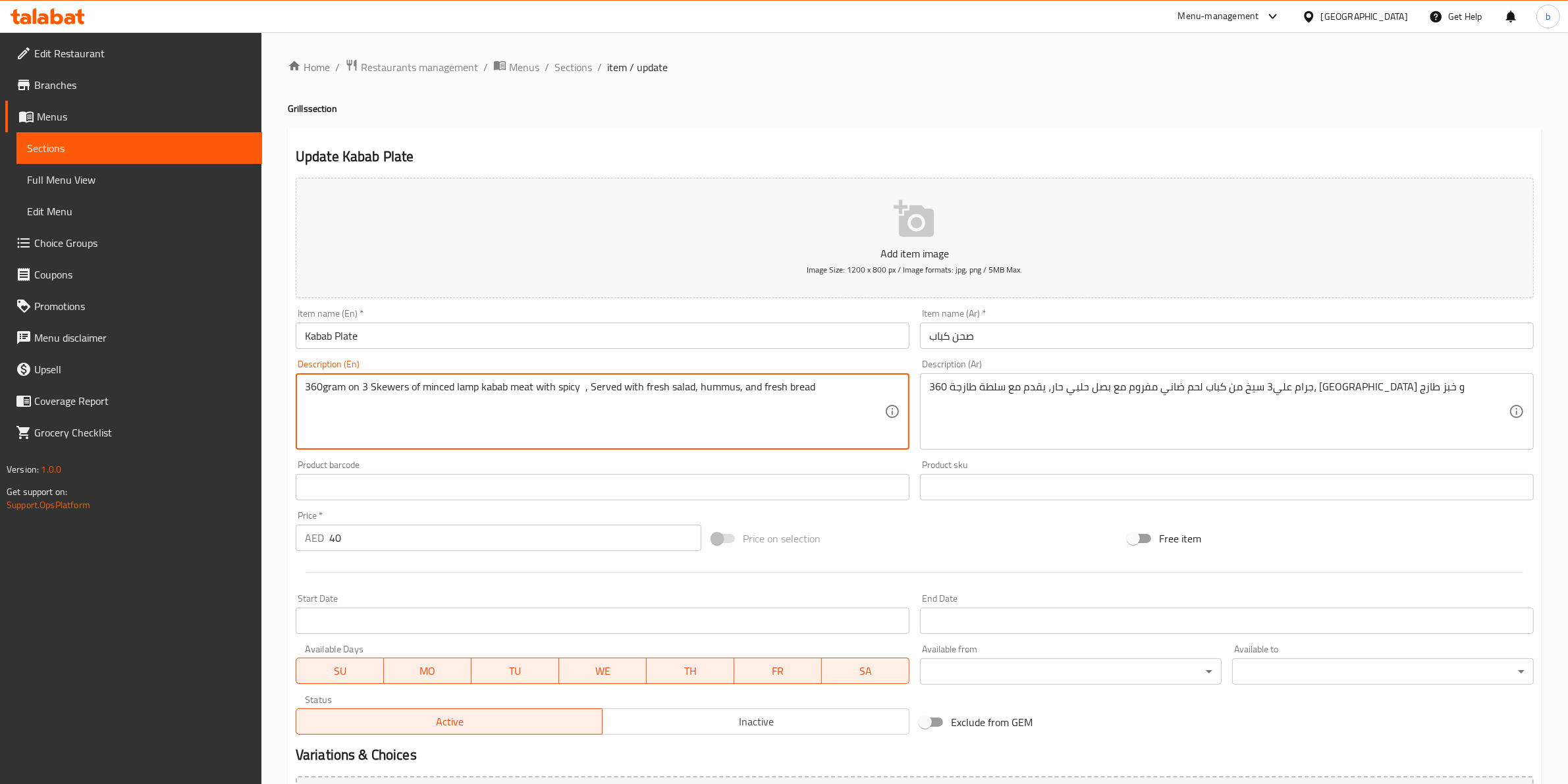
paste textarea "Halabi"
click at [616, 382] on textarea "360gram on 3 Skewers of minced lamp kabab meat with spicy Halabi onions , Serve…" at bounding box center [595, 412] width 580 height 63
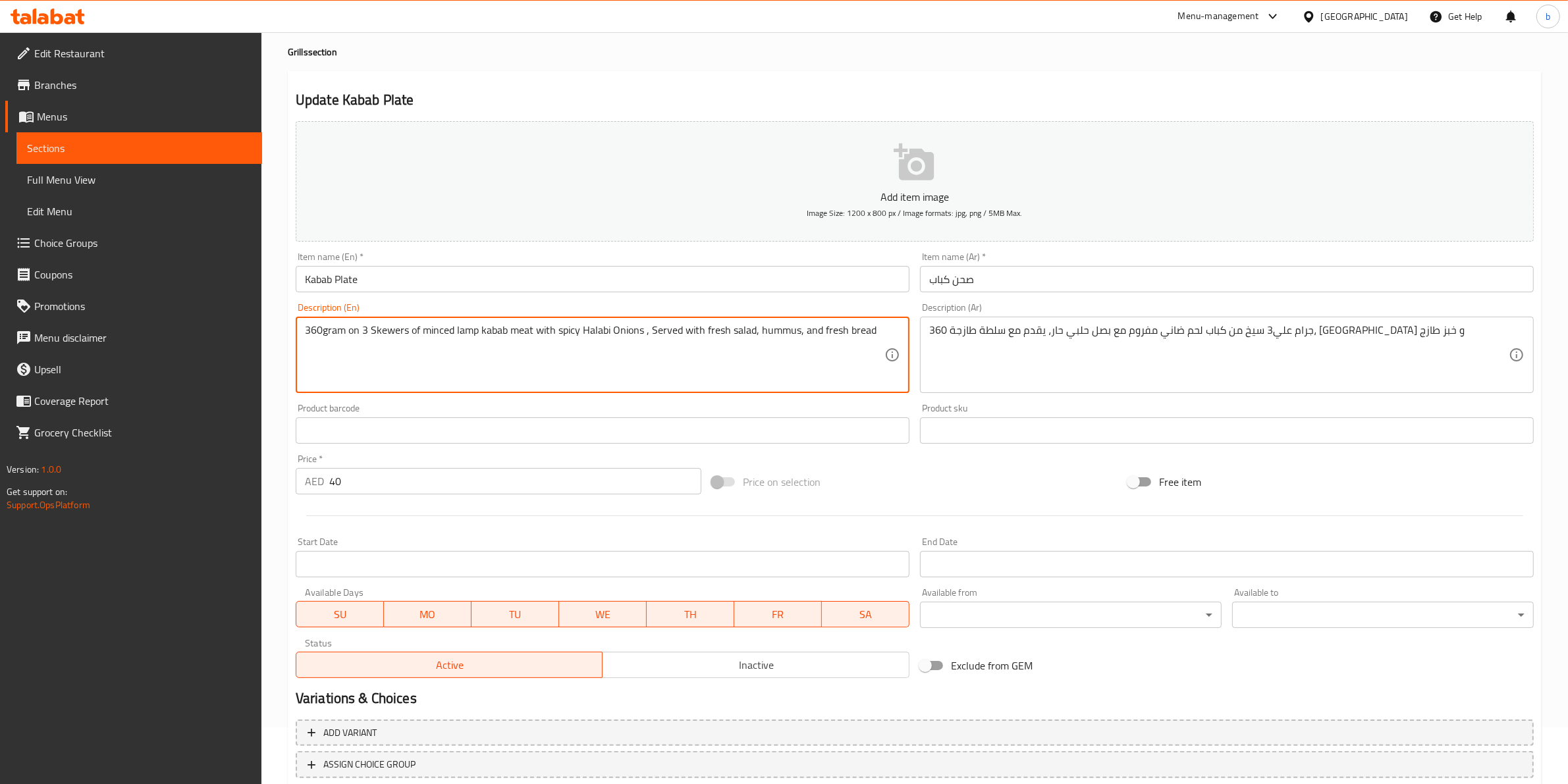
scroll to position [82, 0]
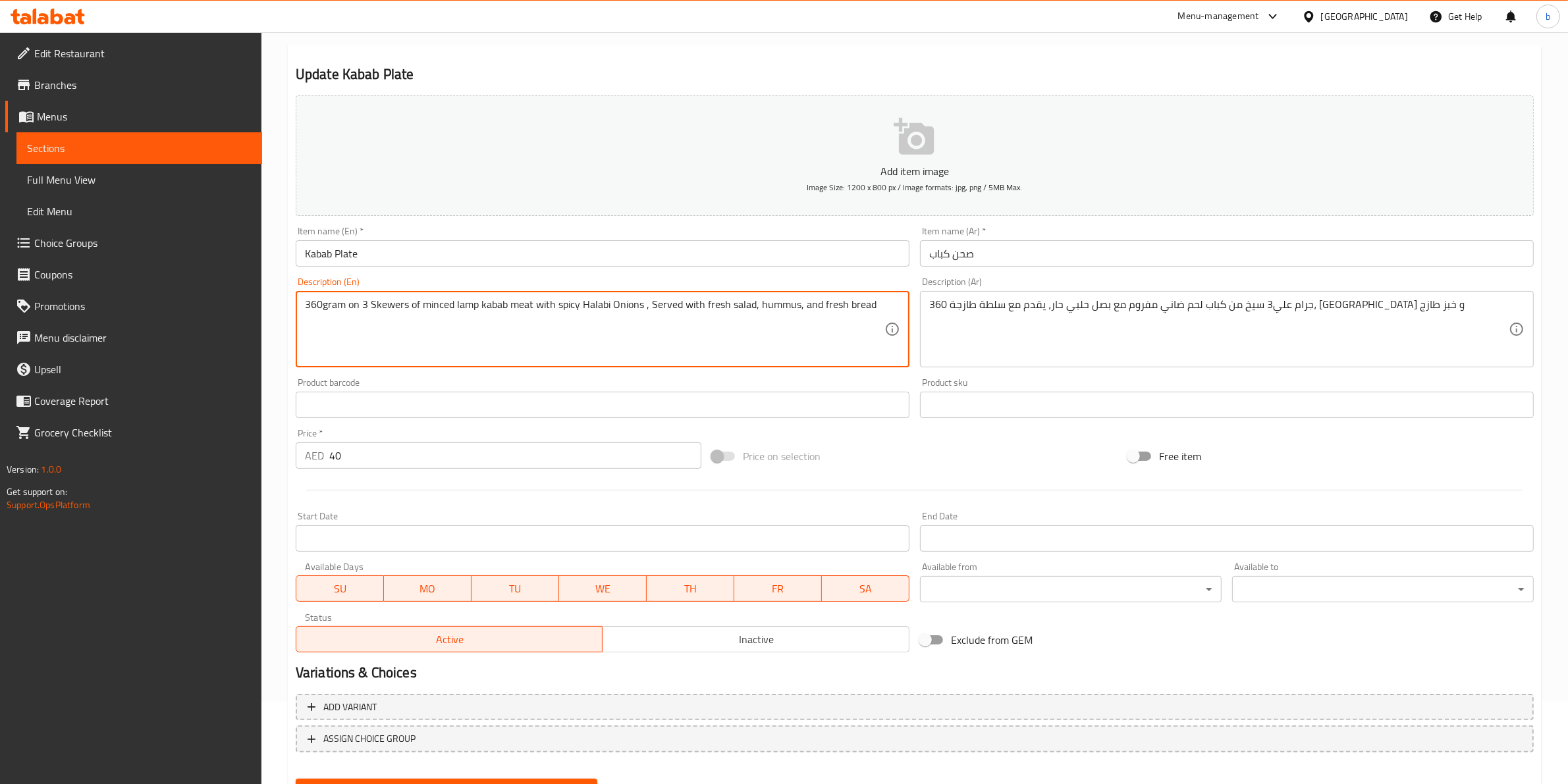
click at [882, 303] on textarea "360gram on 3 Skewers of minced lamp kabab meat with spicy Halabi Onions , Serve…" at bounding box center [595, 330] width 580 height 63
type textarea "360gram on 3 Skewers of minced lamp kabab meat with spicy Halabi Onions , Serve…"
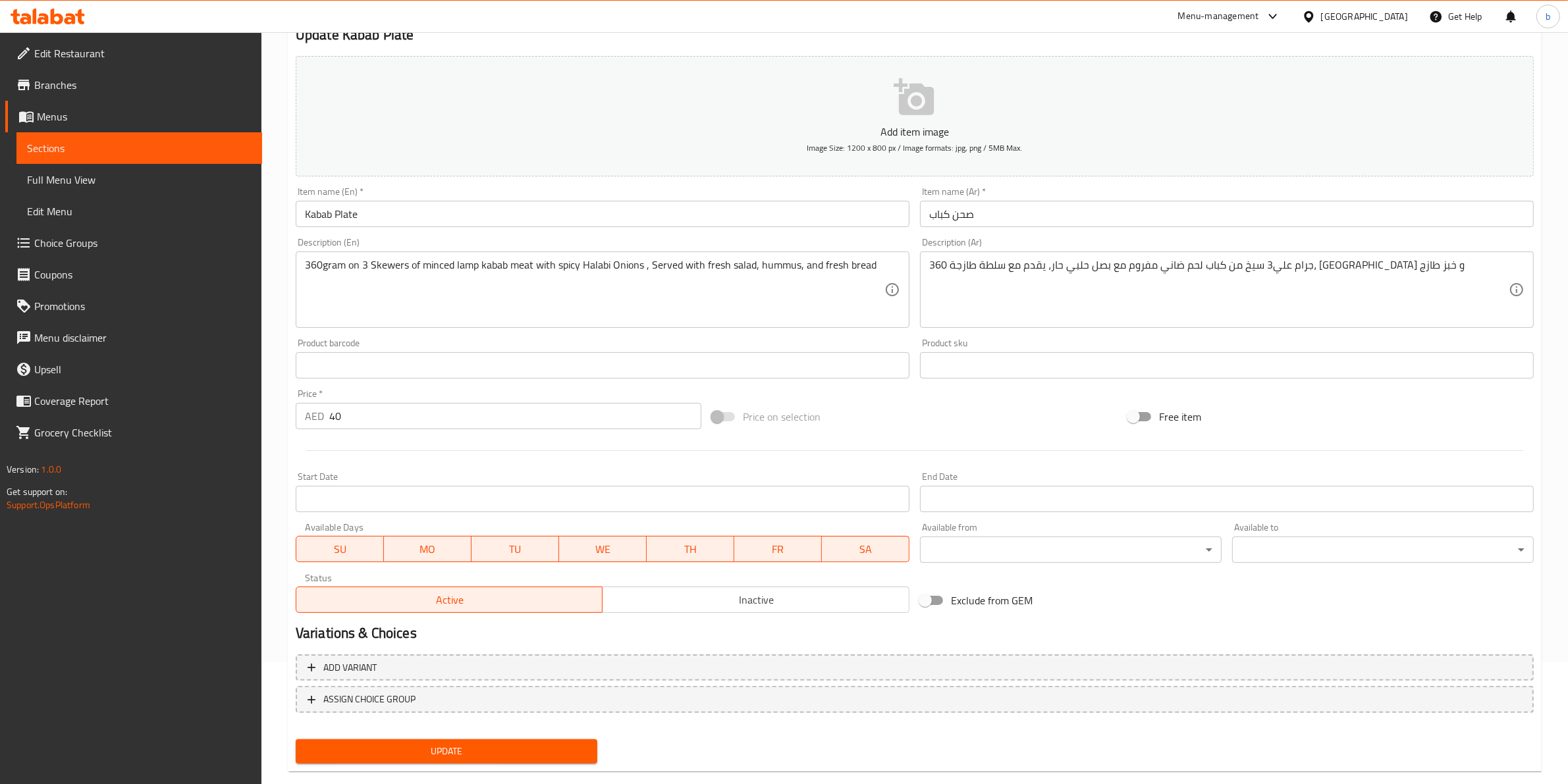
scroll to position [143, 0]
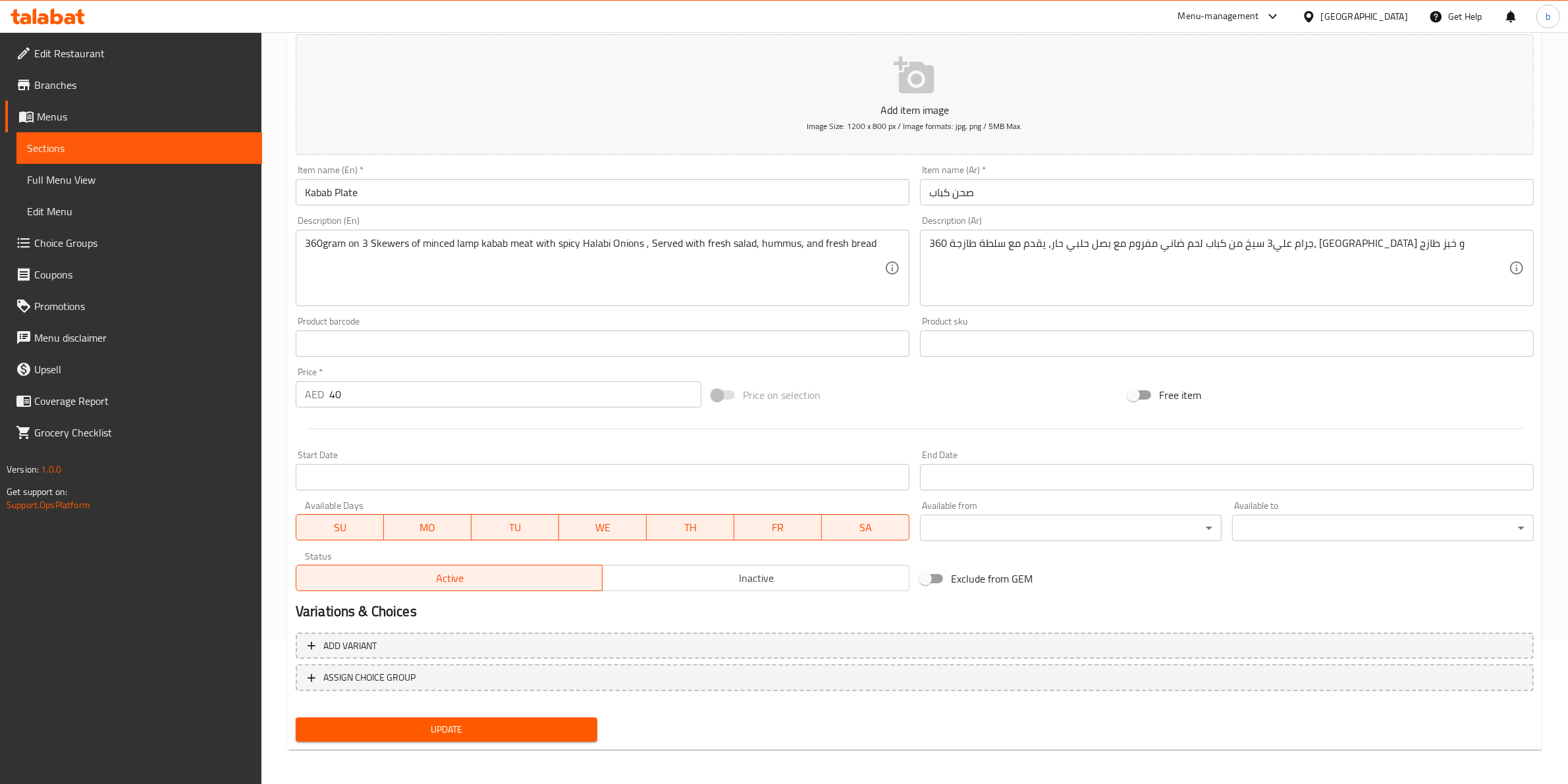
click at [479, 727] on span "Update" at bounding box center [446, 729] width 280 height 17
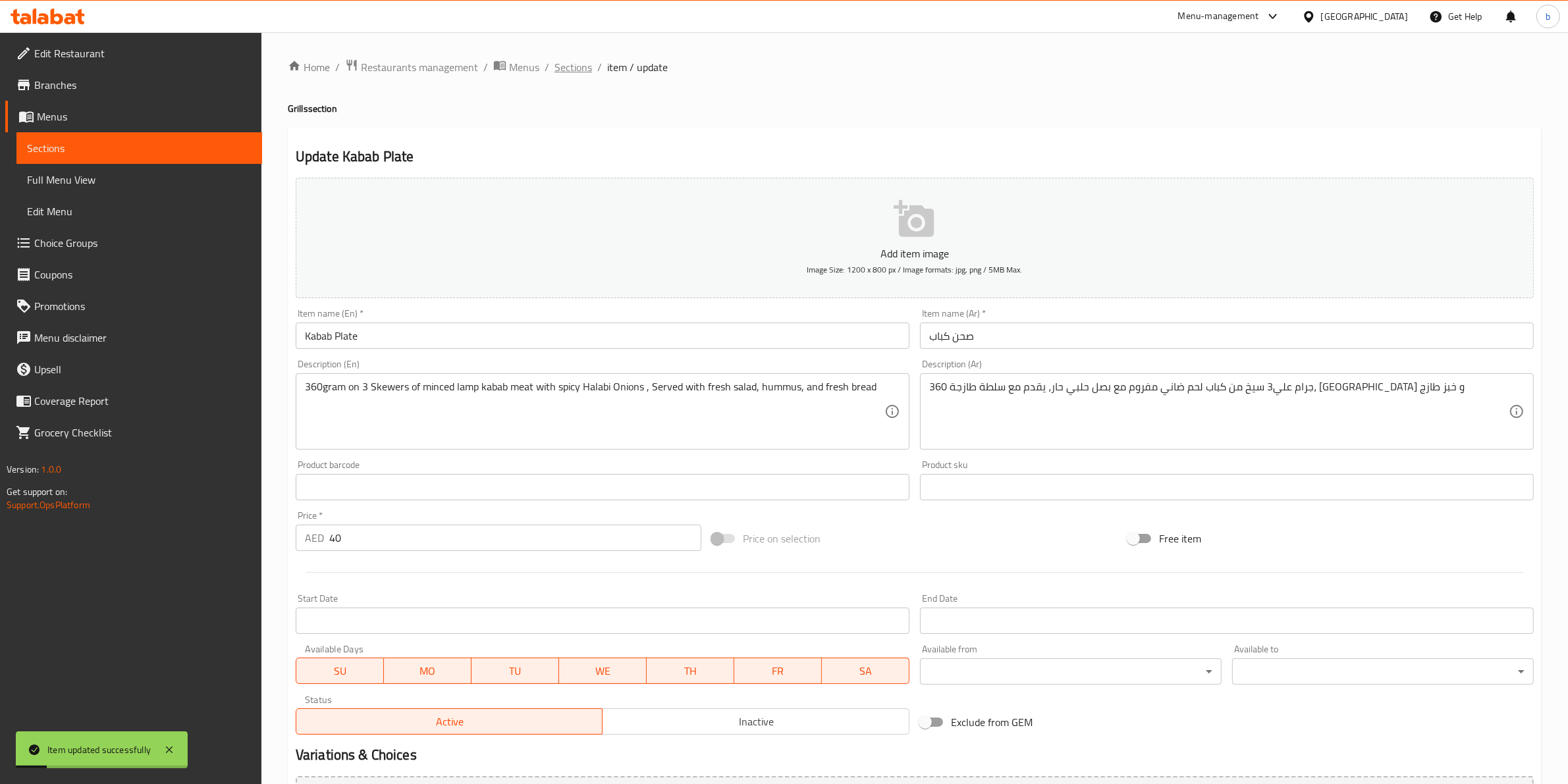
click at [571, 61] on span "Sections" at bounding box center [573, 67] width 37 height 16
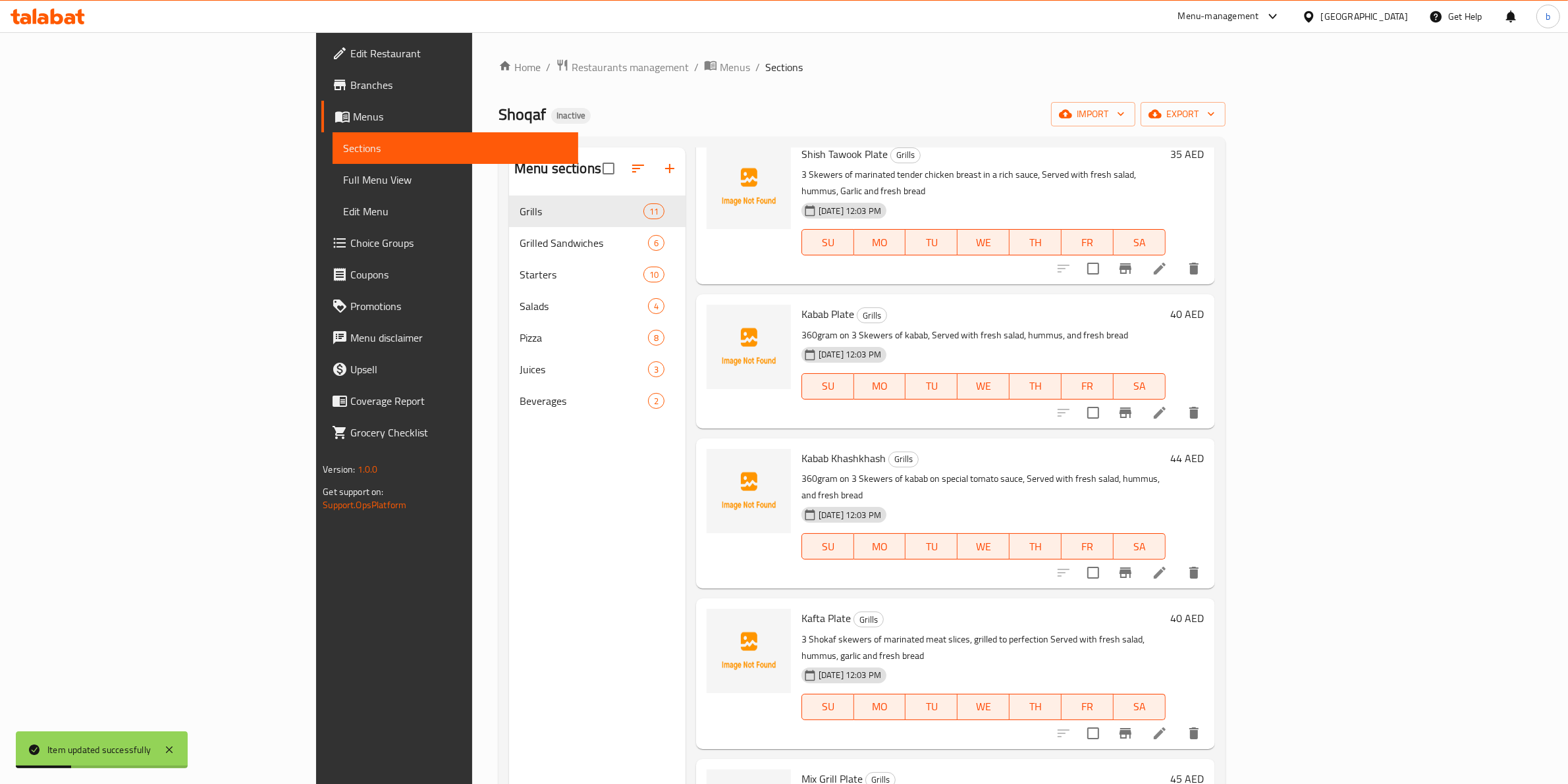
scroll to position [82, 0]
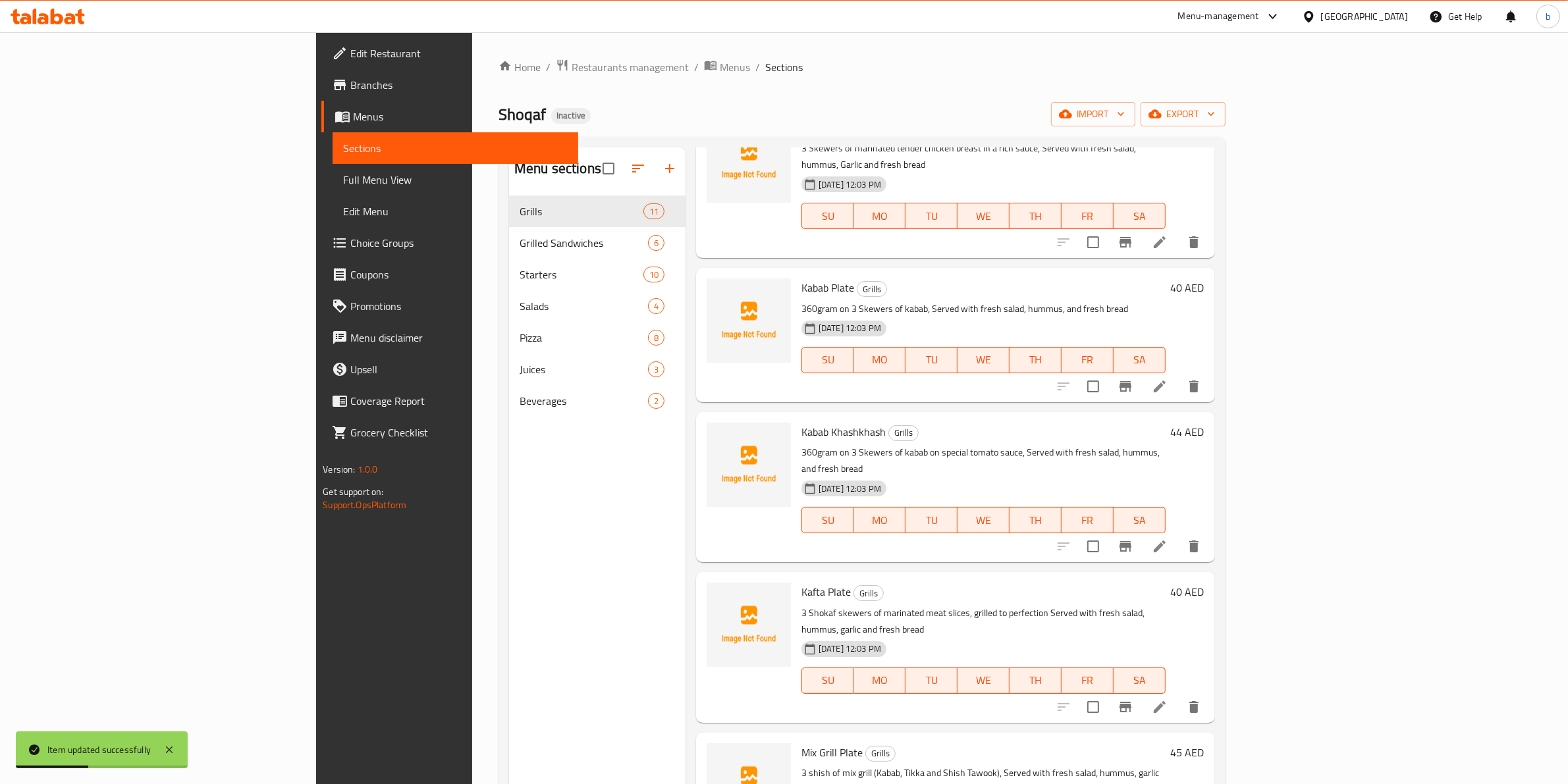
click at [1178, 534] on li at bounding box center [1159, 546] width 37 height 24
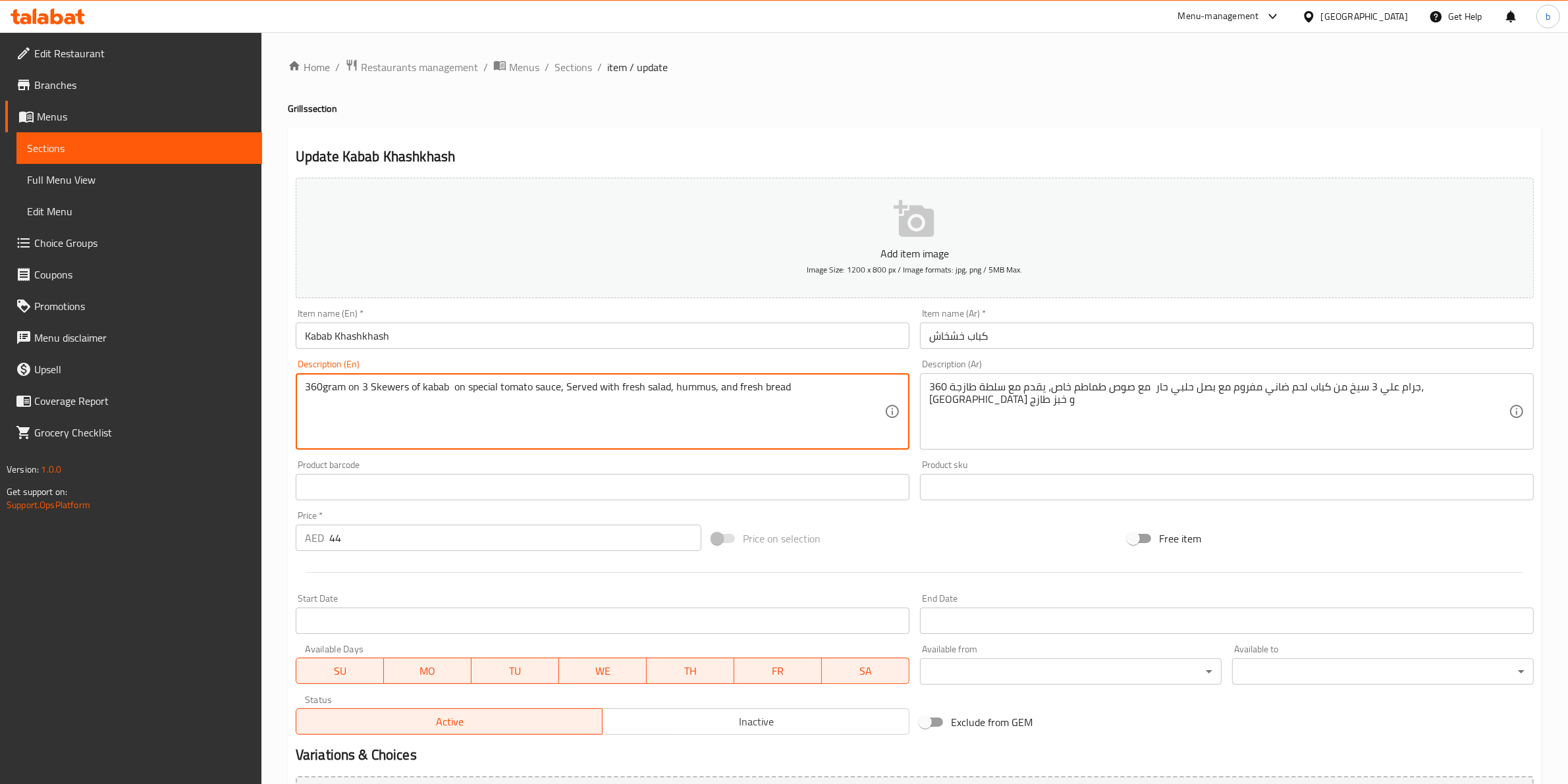
click at [420, 382] on textarea "360gram on 3 Skewers of kabab on special tomato sauce, Served with fresh salad,…" at bounding box center [595, 412] width 580 height 63
click at [540, 386] on textarea "360gram on 3 Skewers of minced lamb meat kabab on special tomato sauce, Served …" at bounding box center [595, 412] width 580 height 63
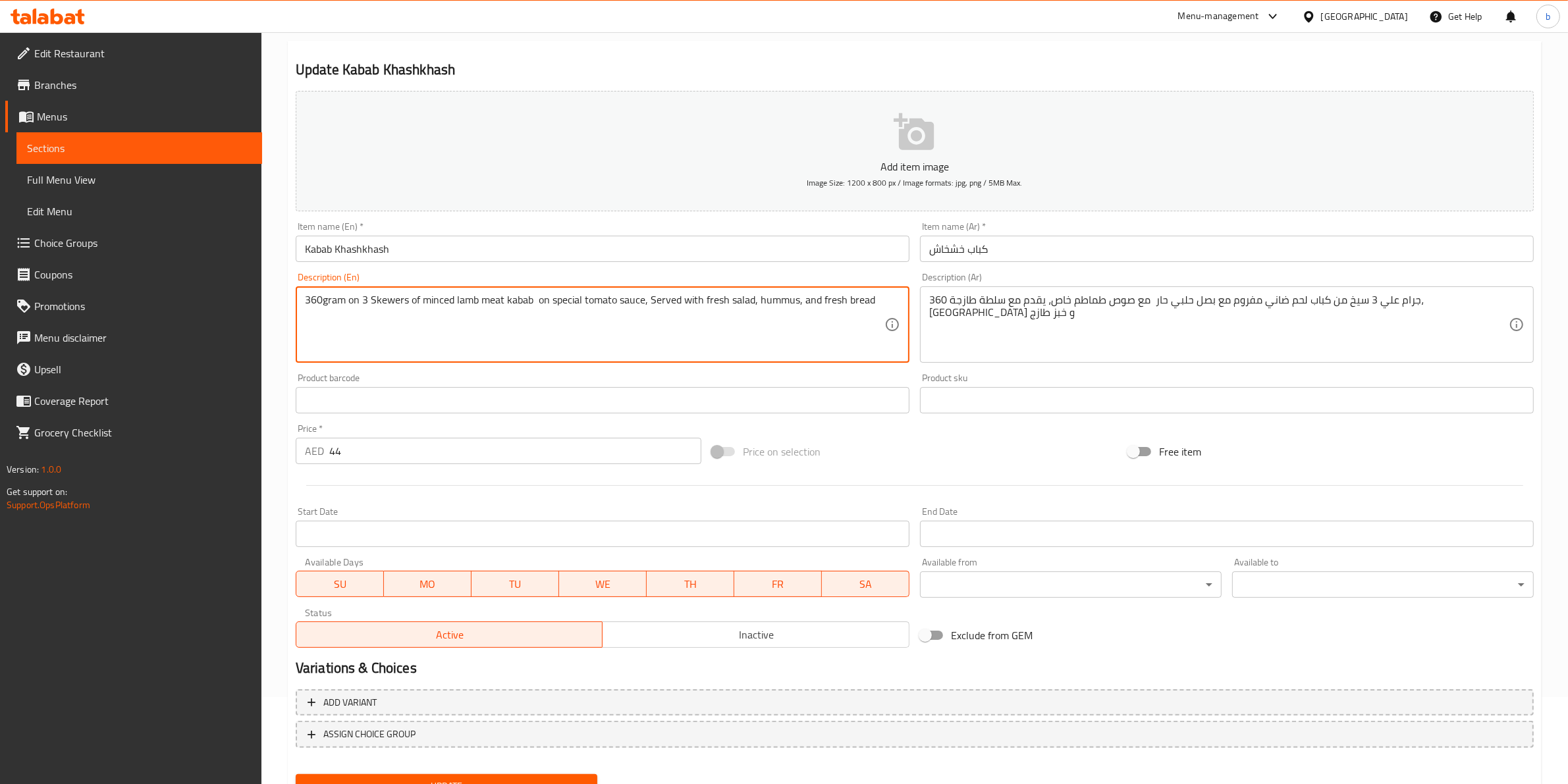
scroll to position [143, 0]
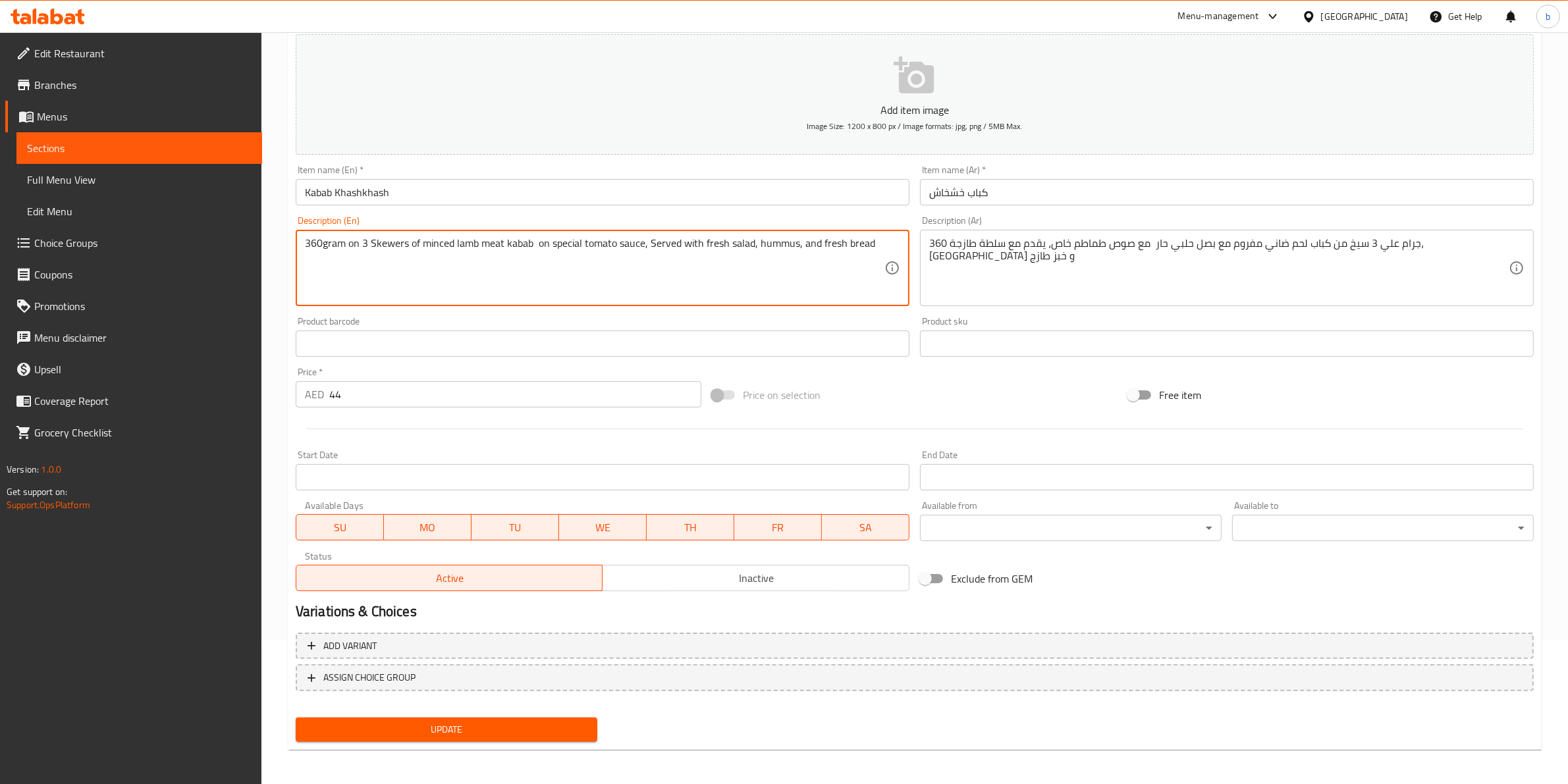
type textarea "360gram on 3 Skewers of minced lamb meat kabab on special tomato sauce, Served …"
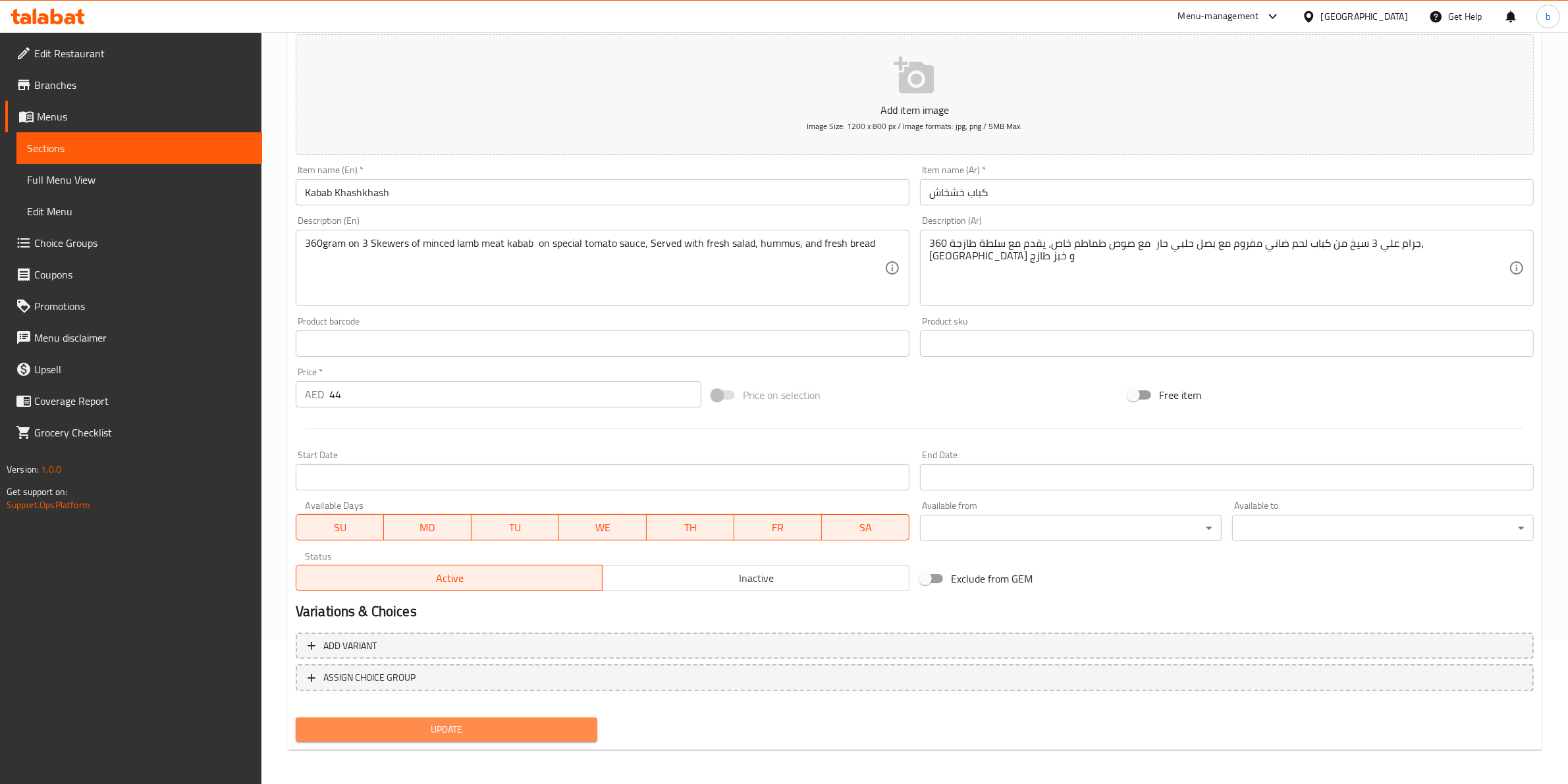
click at [475, 724] on span "Update" at bounding box center [446, 729] width 280 height 17
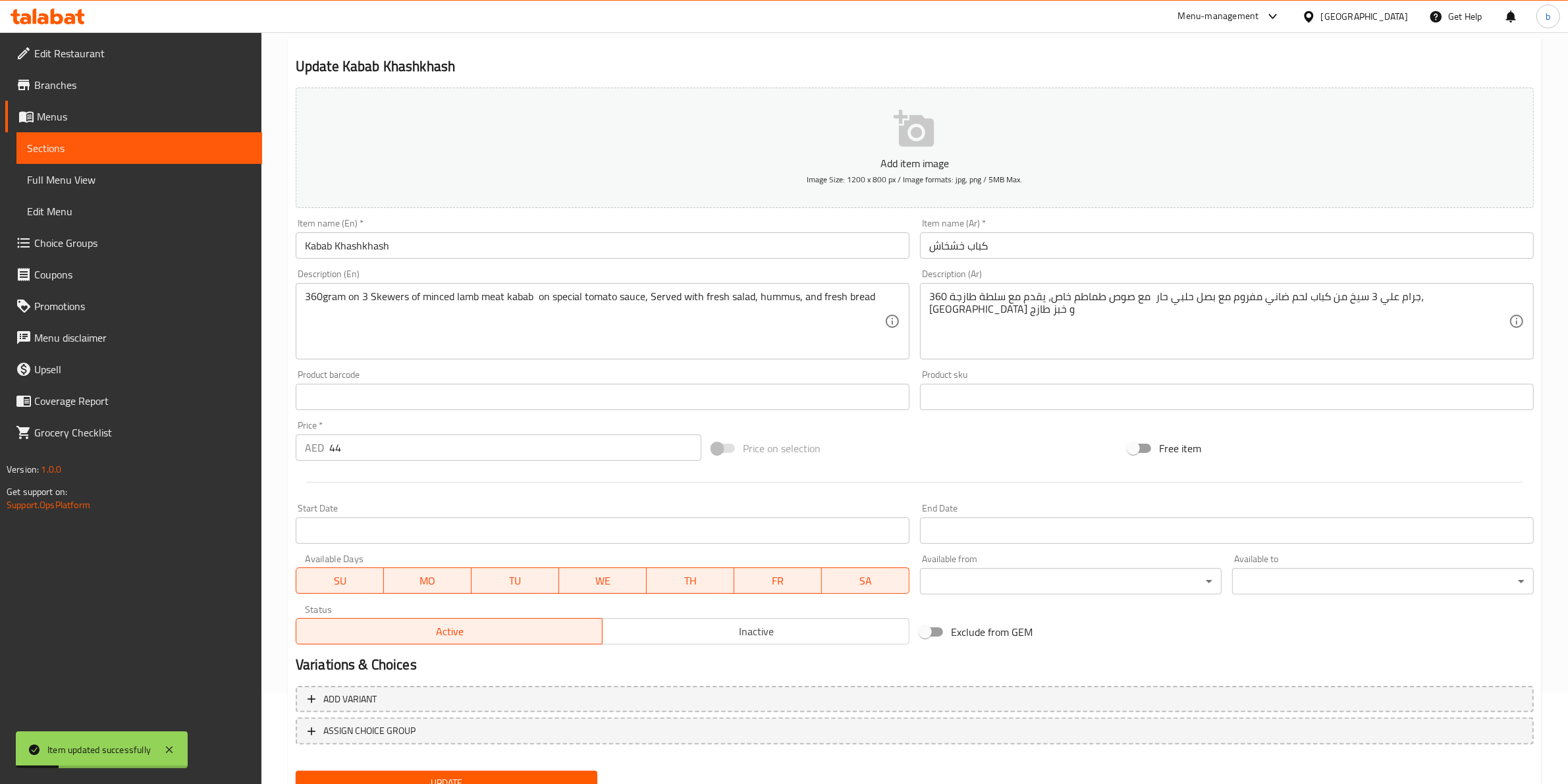
scroll to position [0, 0]
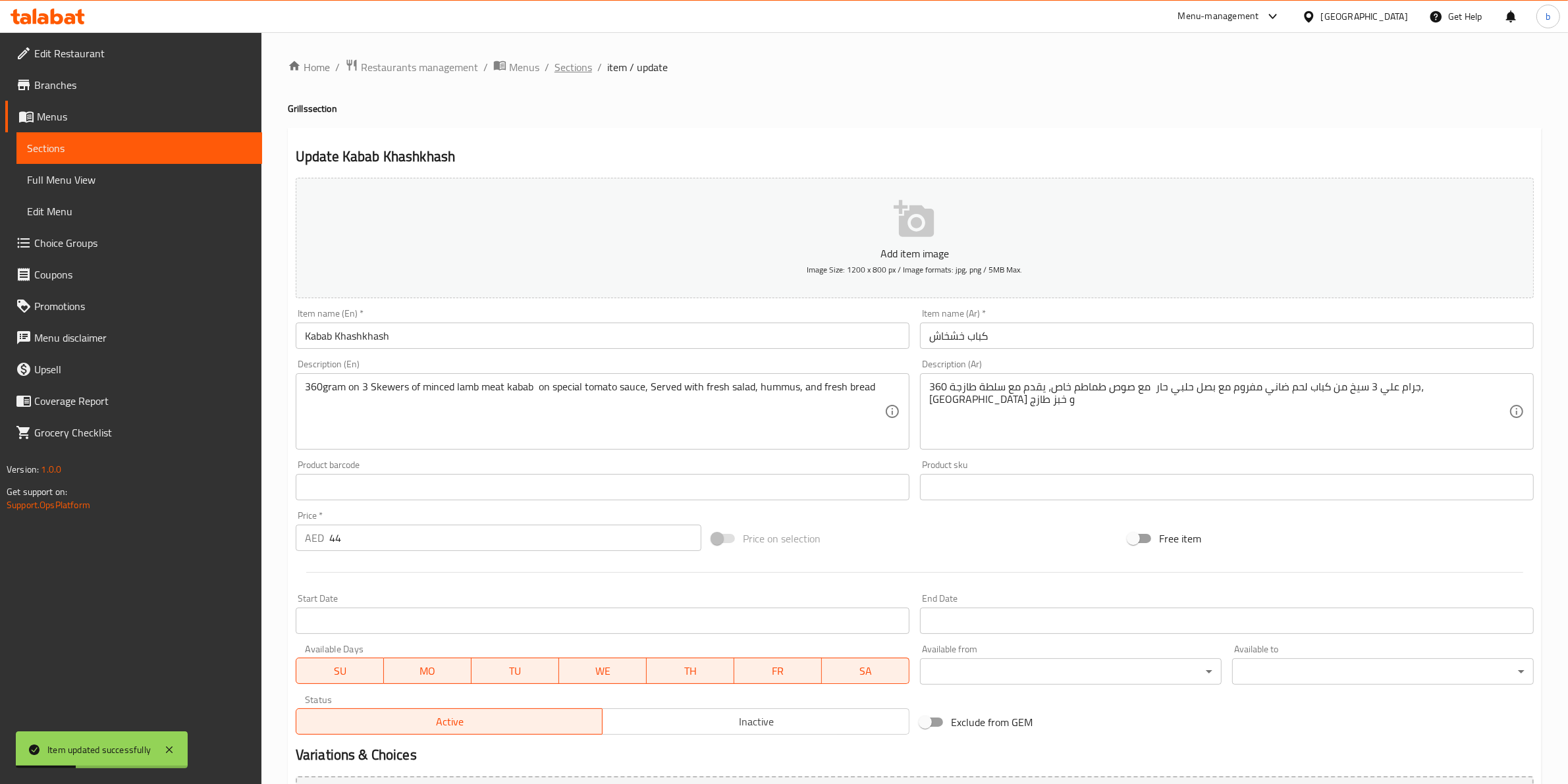
click at [580, 64] on span "Sections" at bounding box center [573, 67] width 37 height 16
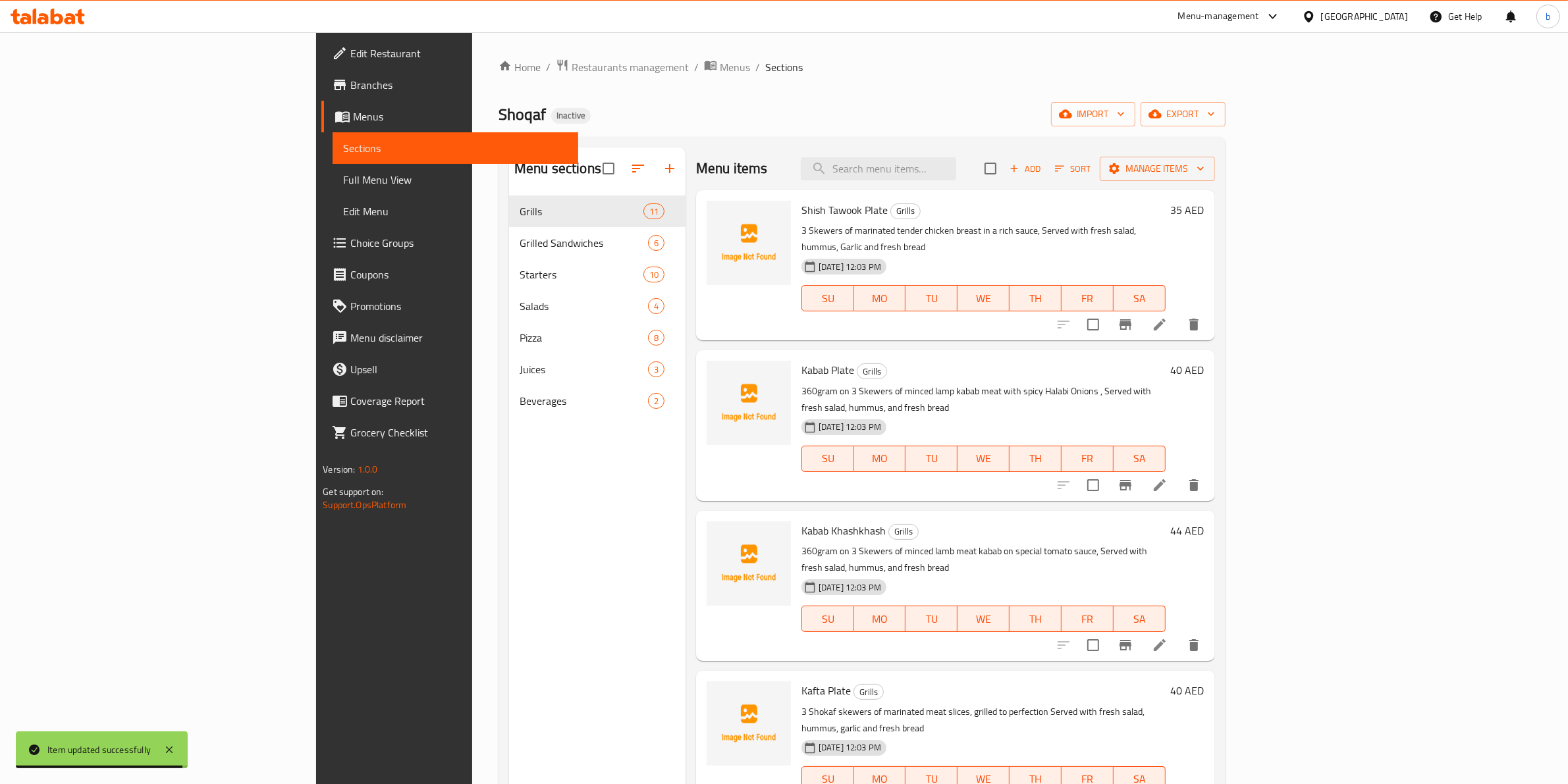
scroll to position [165, 0]
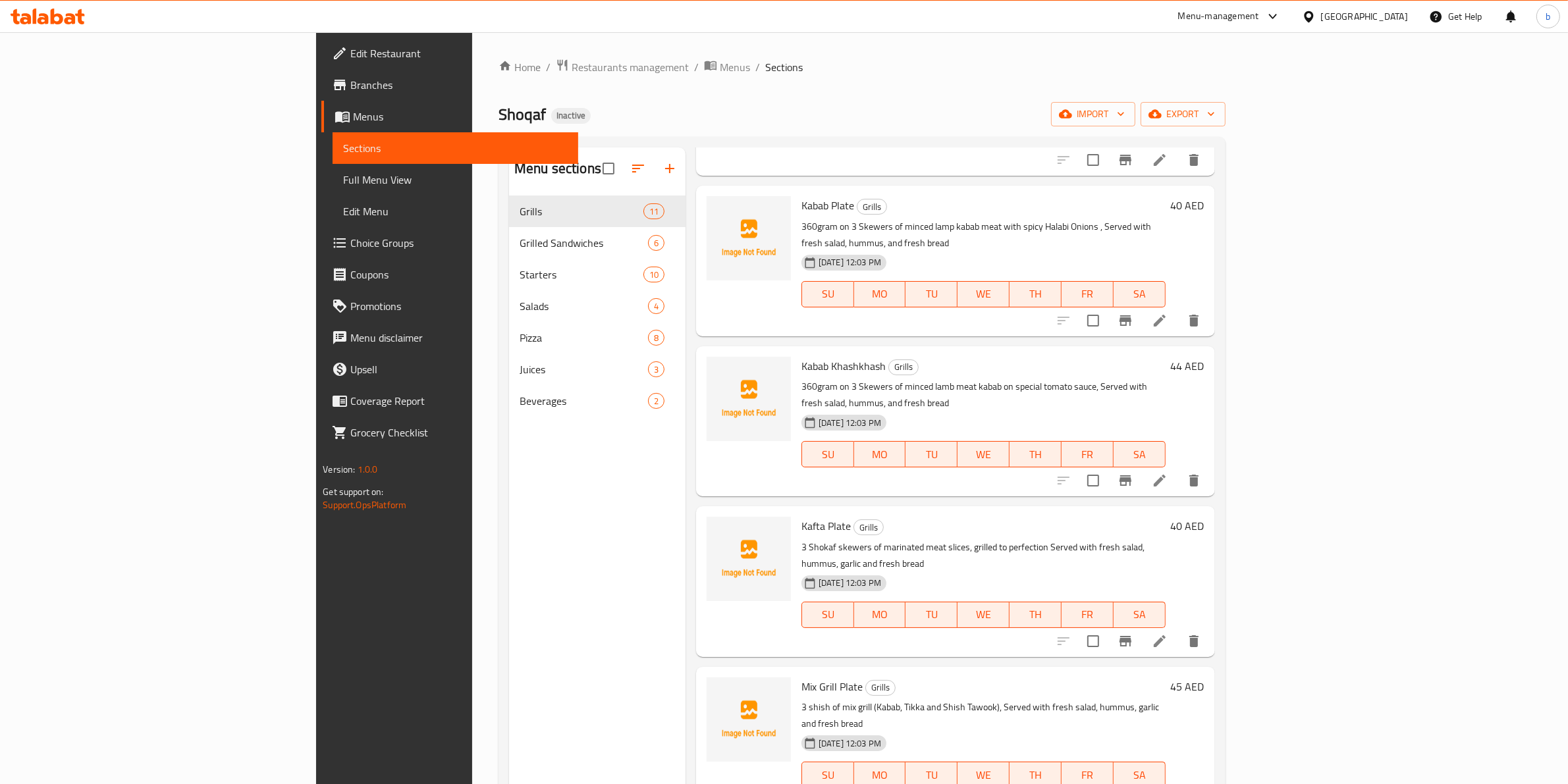
drag, startPoint x: 1454, startPoint y: 564, endPoint x: 1455, endPoint y: 557, distance: 7.1
click at [1210, 625] on div at bounding box center [1128, 641] width 162 height 32
click at [1178, 629] on li at bounding box center [1159, 641] width 37 height 24
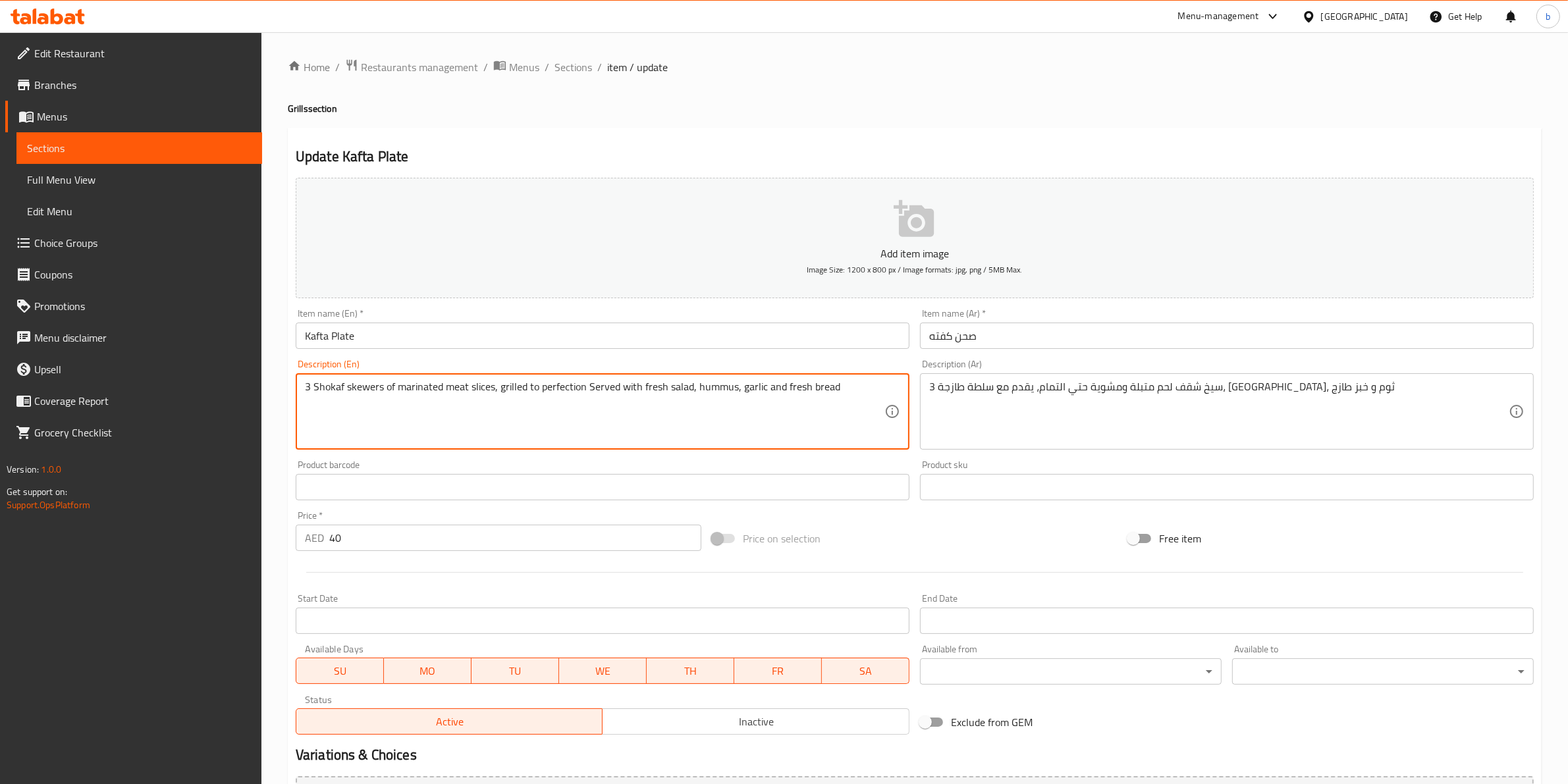
click at [479, 383] on textarea "3 Shokaf skewers of marinated meat slices, grilled to perfection Served with fr…" at bounding box center [595, 412] width 580 height 63
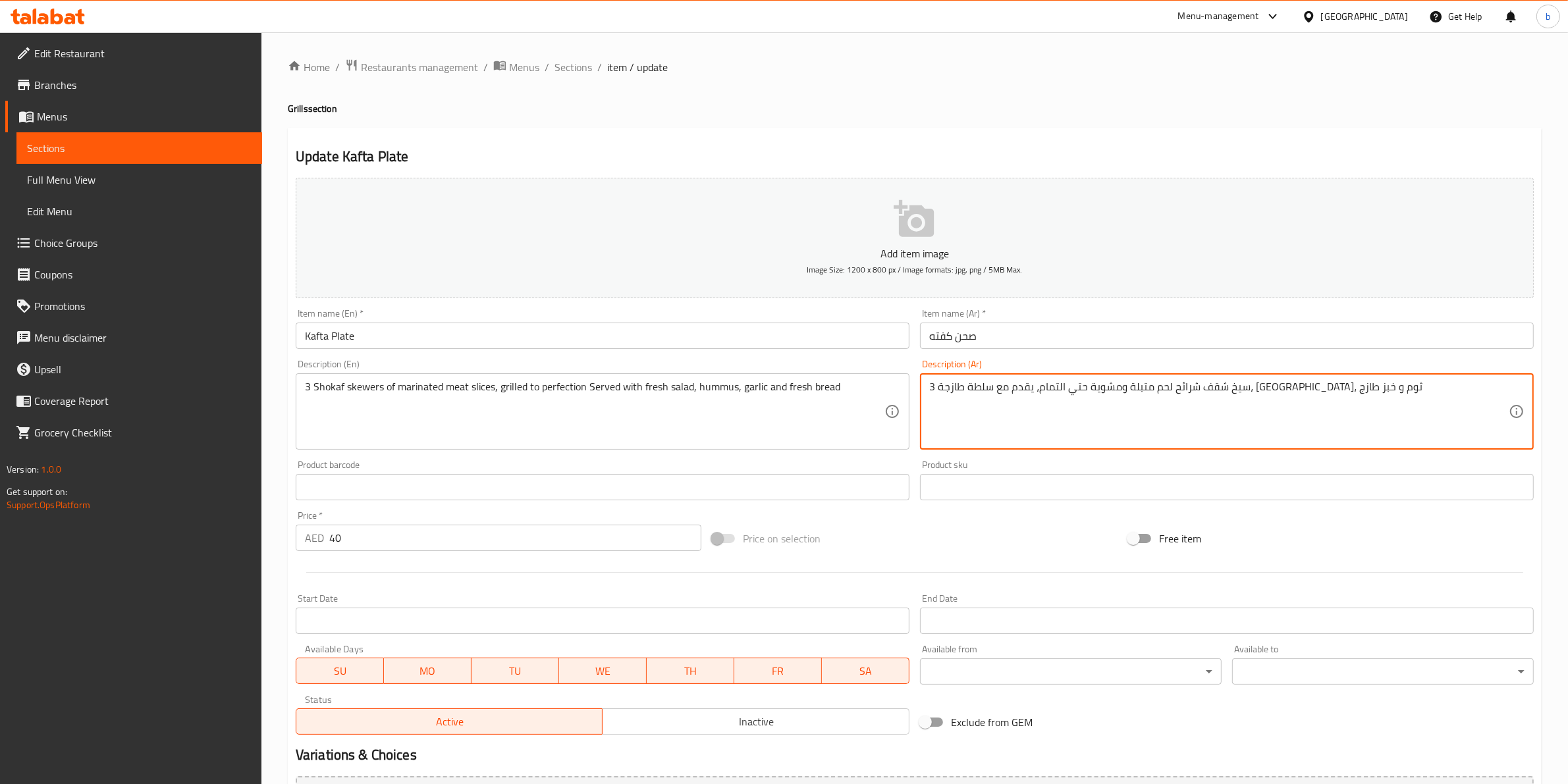
click at [1154, 410] on textarea "3 سيخ شقف شرائح لحم متبلة ومشوية حتي التمام، يقدم مع سلطة طازجة، حمص، ثوم و خبز…" at bounding box center [1219, 412] width 580 height 63
click at [1108, 396] on textarea "3 سيخ شقف شرائح لحم متبلة ومشوية حتي التمام، يقدم مع سلطة طازجة، حمص، ثوم و خبز…" at bounding box center [1219, 412] width 580 height 63
drag, startPoint x: 1040, startPoint y: 400, endPoint x: 1008, endPoint y: 403, distance: 32.1
click at [1039, 400] on textarea "3 سيخ شقف شرائح لحم متبلة ومشوية حتي التمام، يقدم مع سلطة طازجة، حمص، ثوم و خبز…" at bounding box center [1219, 412] width 580 height 63
click at [987, 395] on textarea "3 سيخ شقف شرائح لحم متبلة ومشوية حتي التمام، يقدم مع سلطة طازجة، حمص، ثوم و خبز…" at bounding box center [1219, 412] width 580 height 63
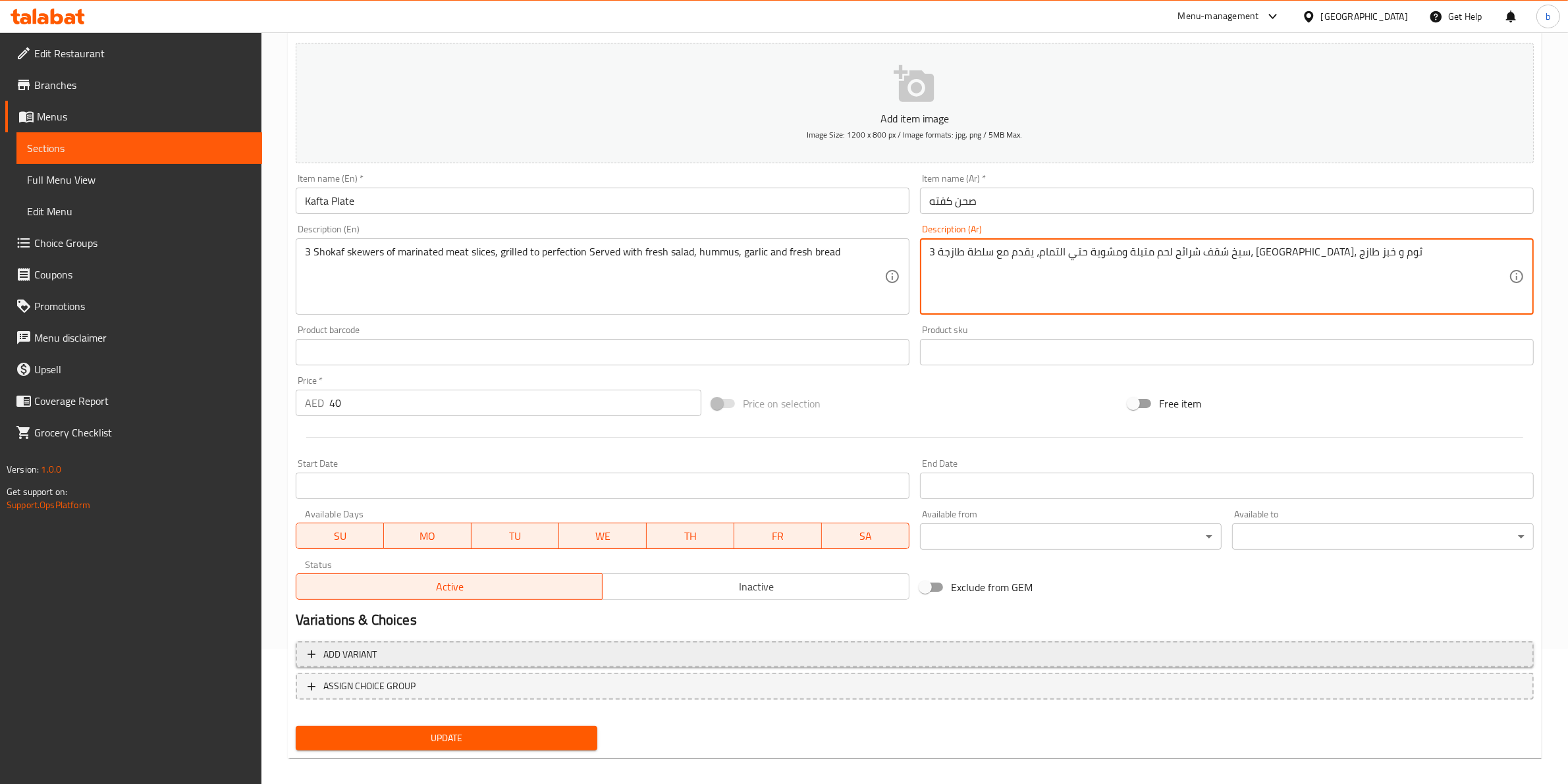
scroll to position [143, 0]
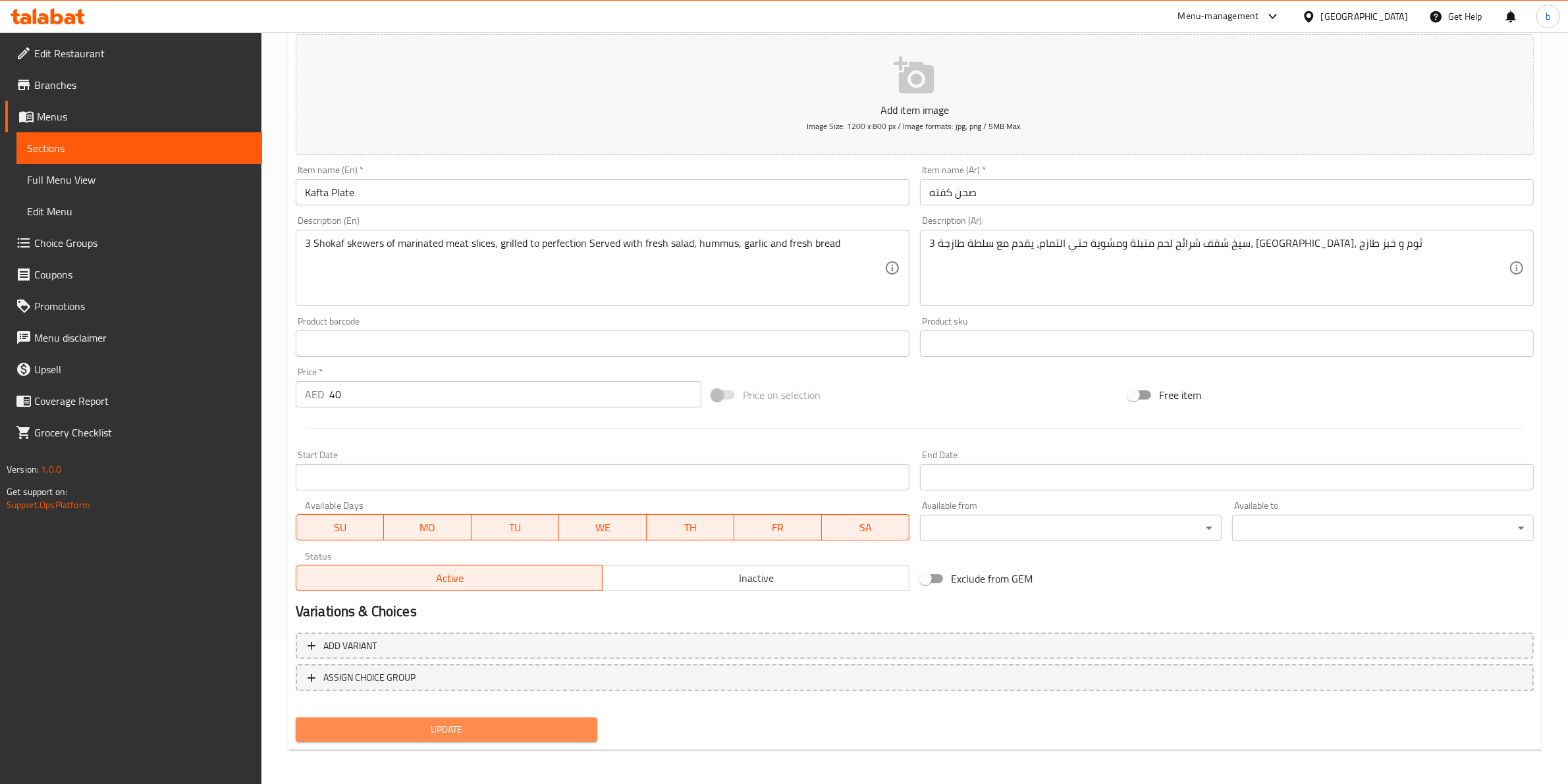
click at [487, 734] on span "Update" at bounding box center [446, 729] width 280 height 17
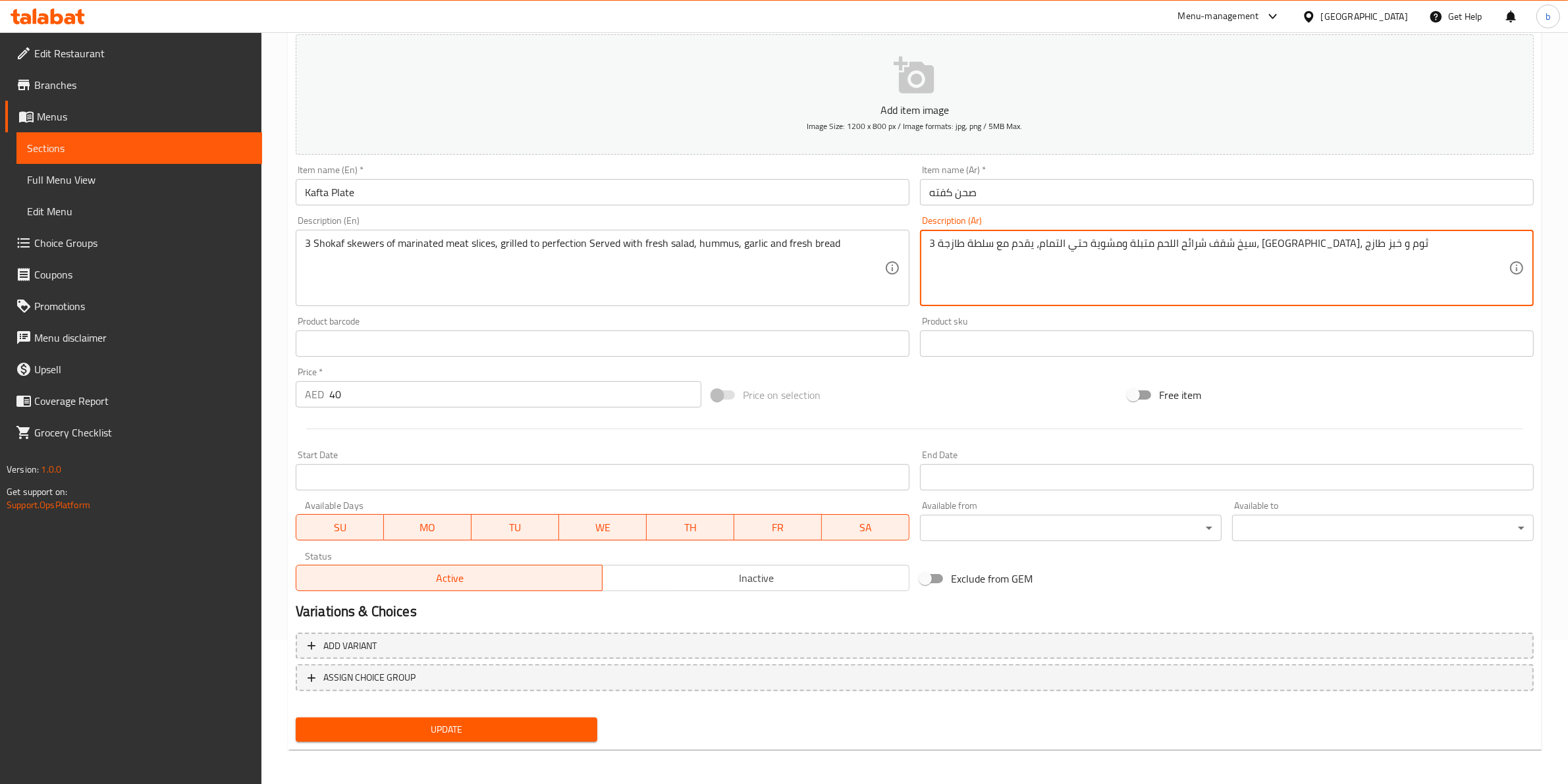
type textarea "3 سيخ شقف شرائح اللحم متبلة ومشوية حتي التمام، يقدم مع سلطة طازجة، [GEOGRAPHIC_…"
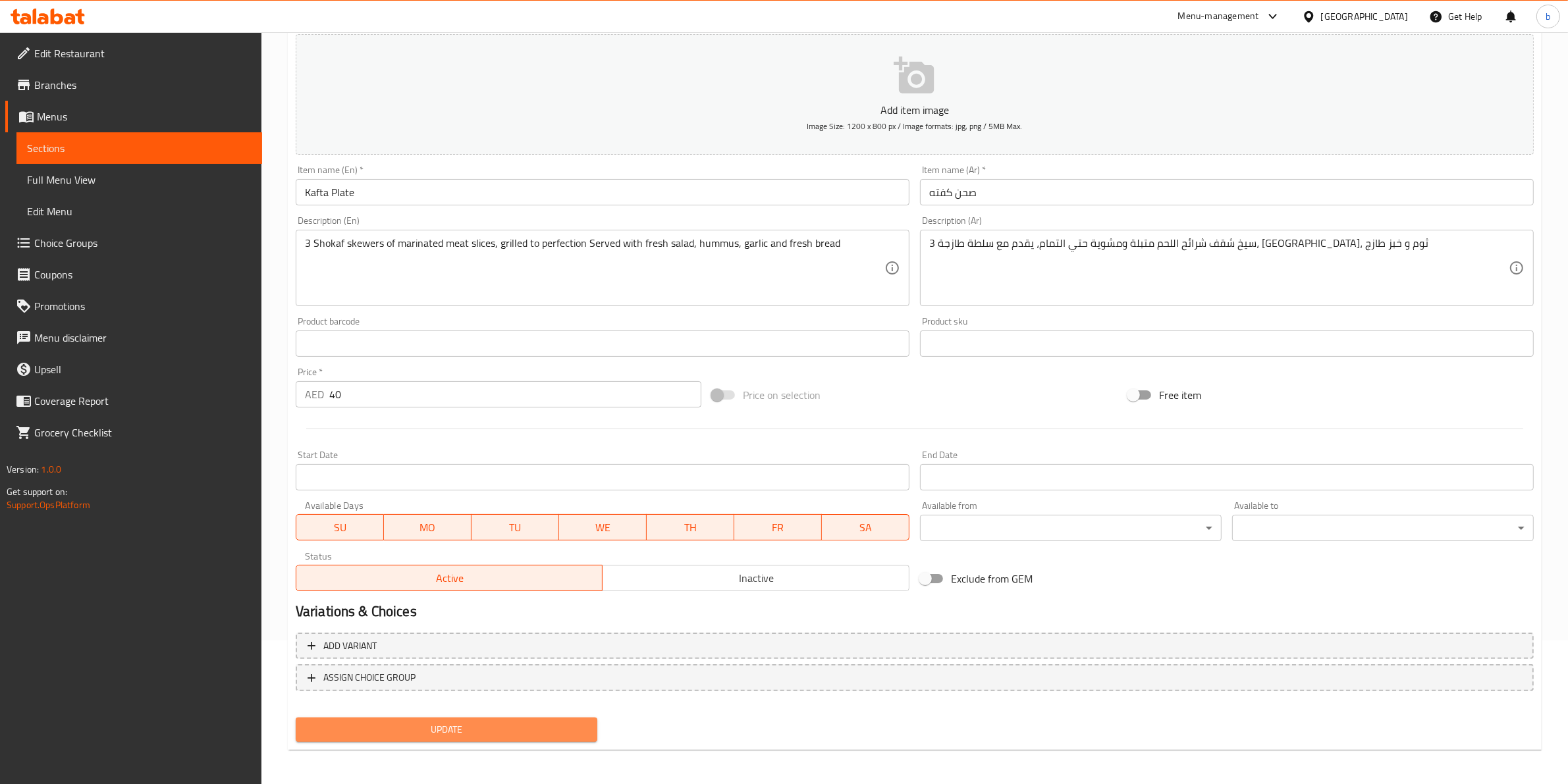
click at [499, 729] on span "Update" at bounding box center [446, 729] width 280 height 17
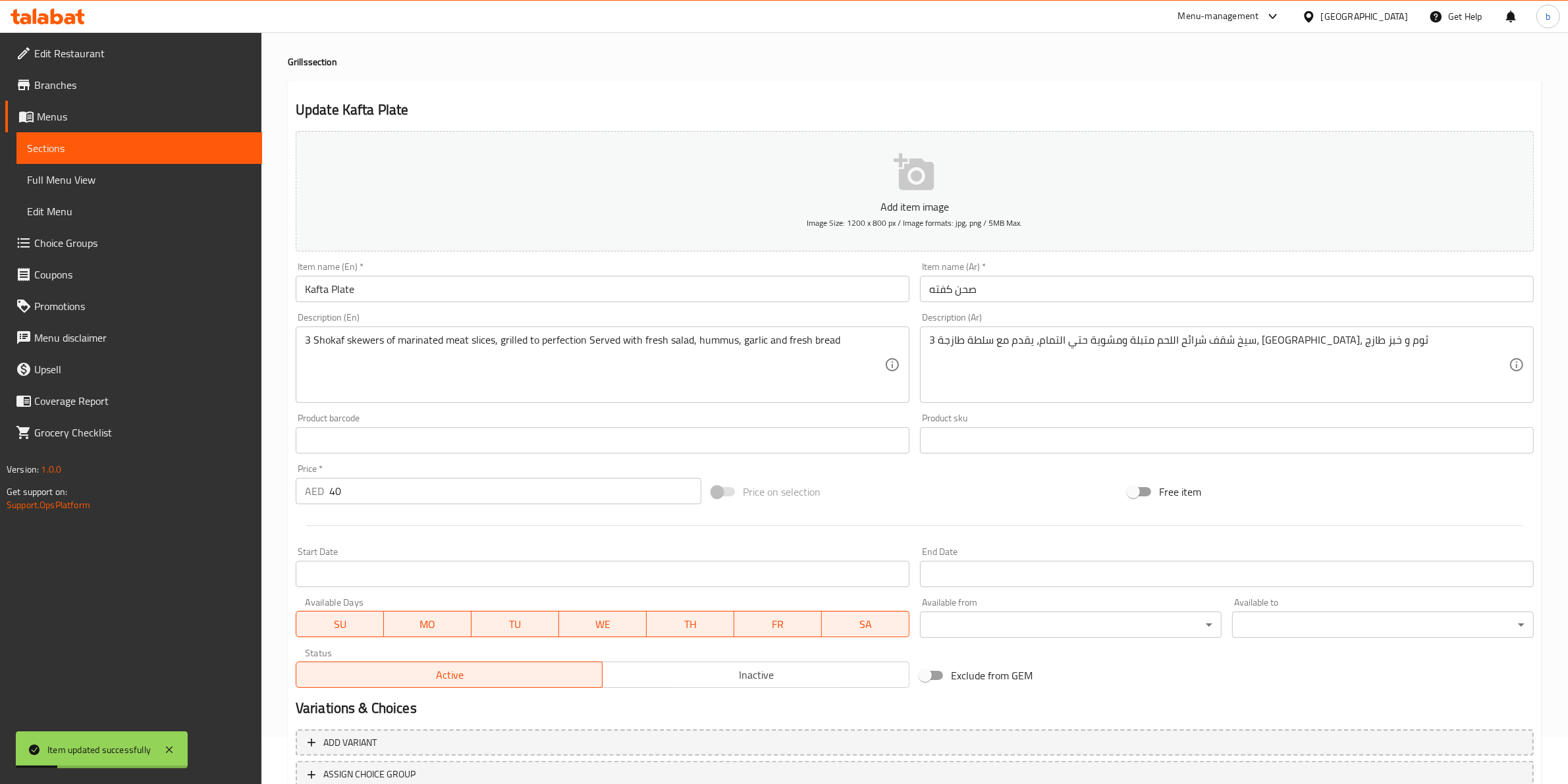
scroll to position [0, 0]
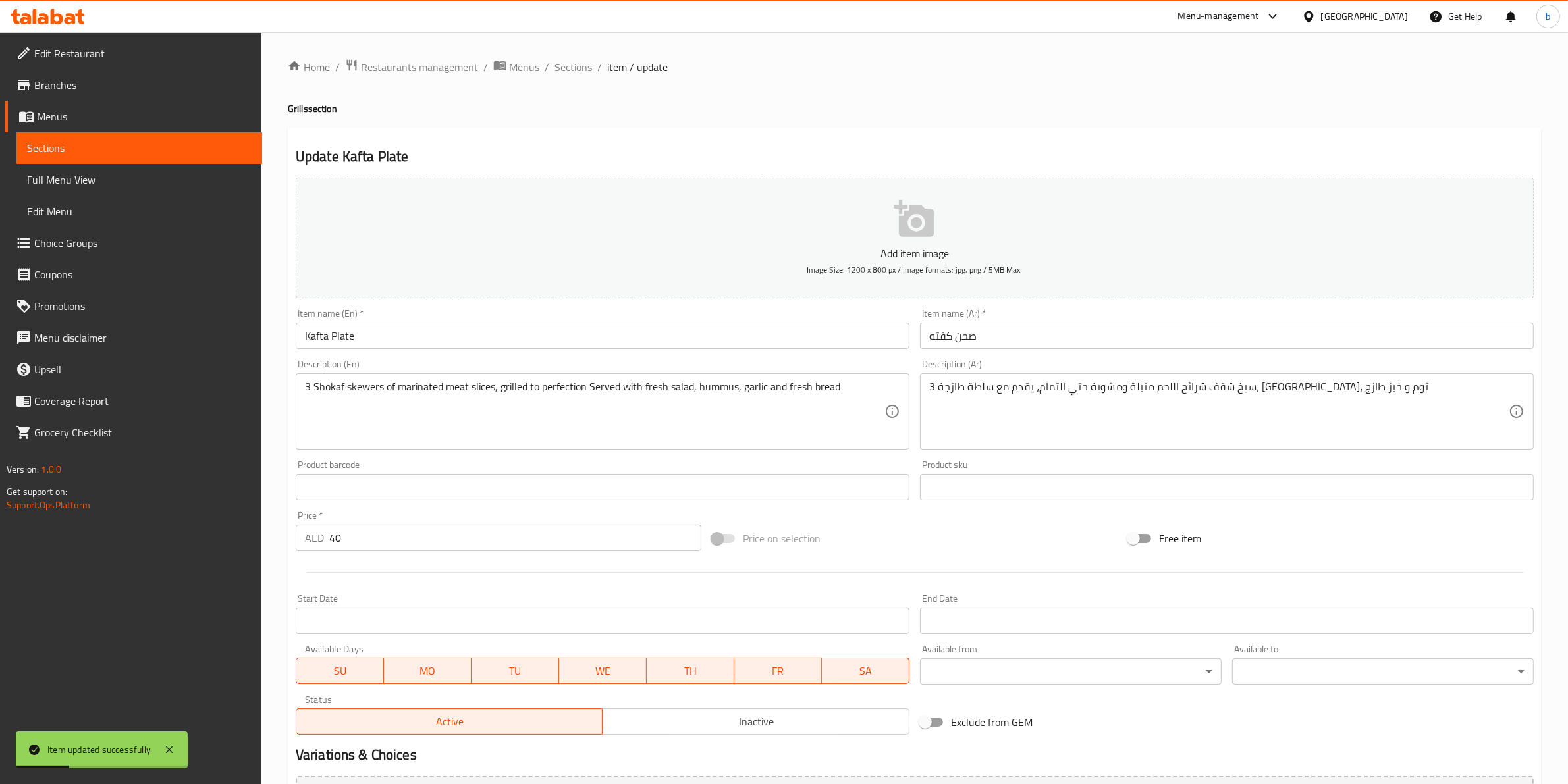
click at [567, 64] on span "Sections" at bounding box center [573, 67] width 37 height 16
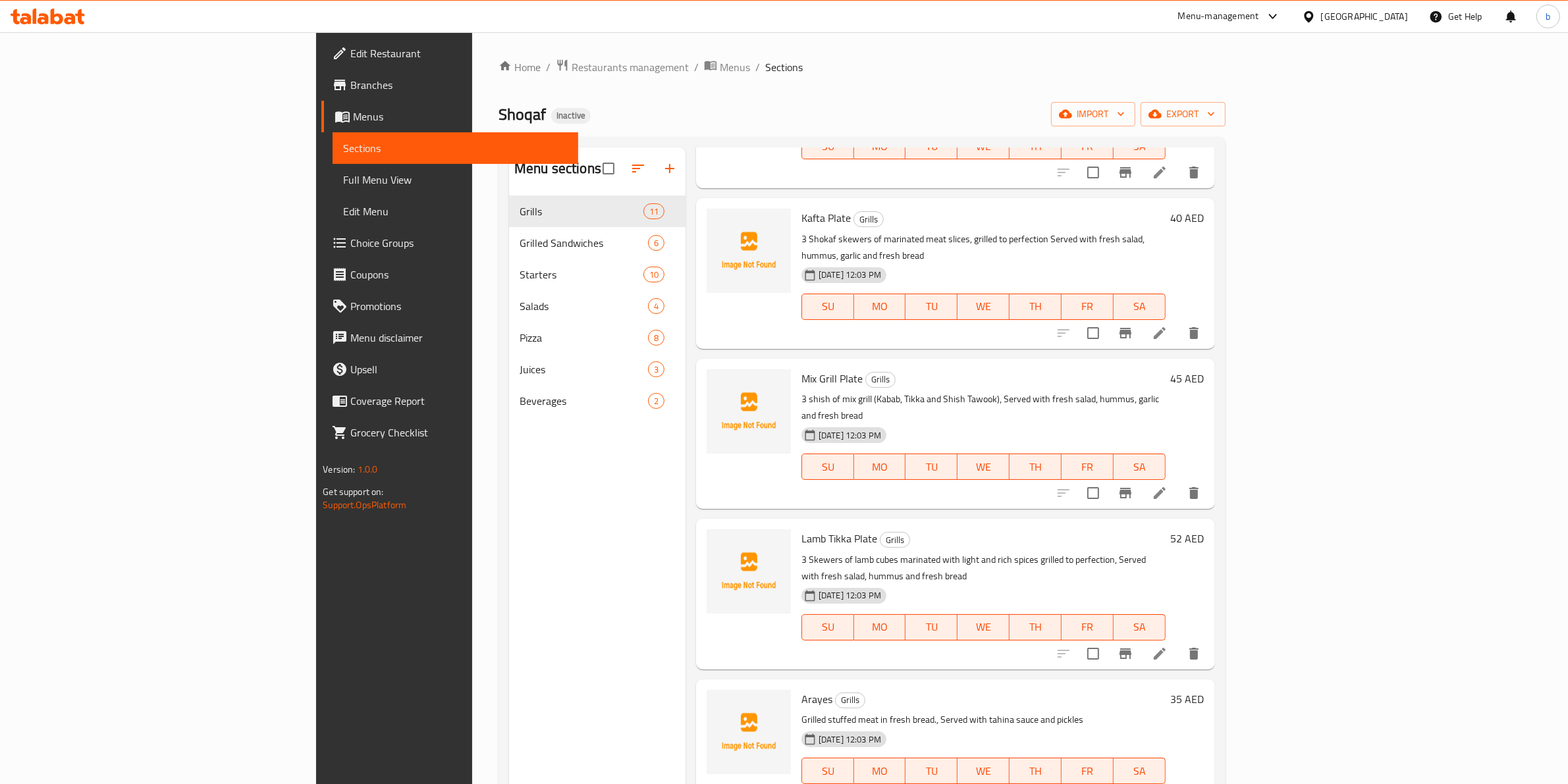
scroll to position [379, 0]
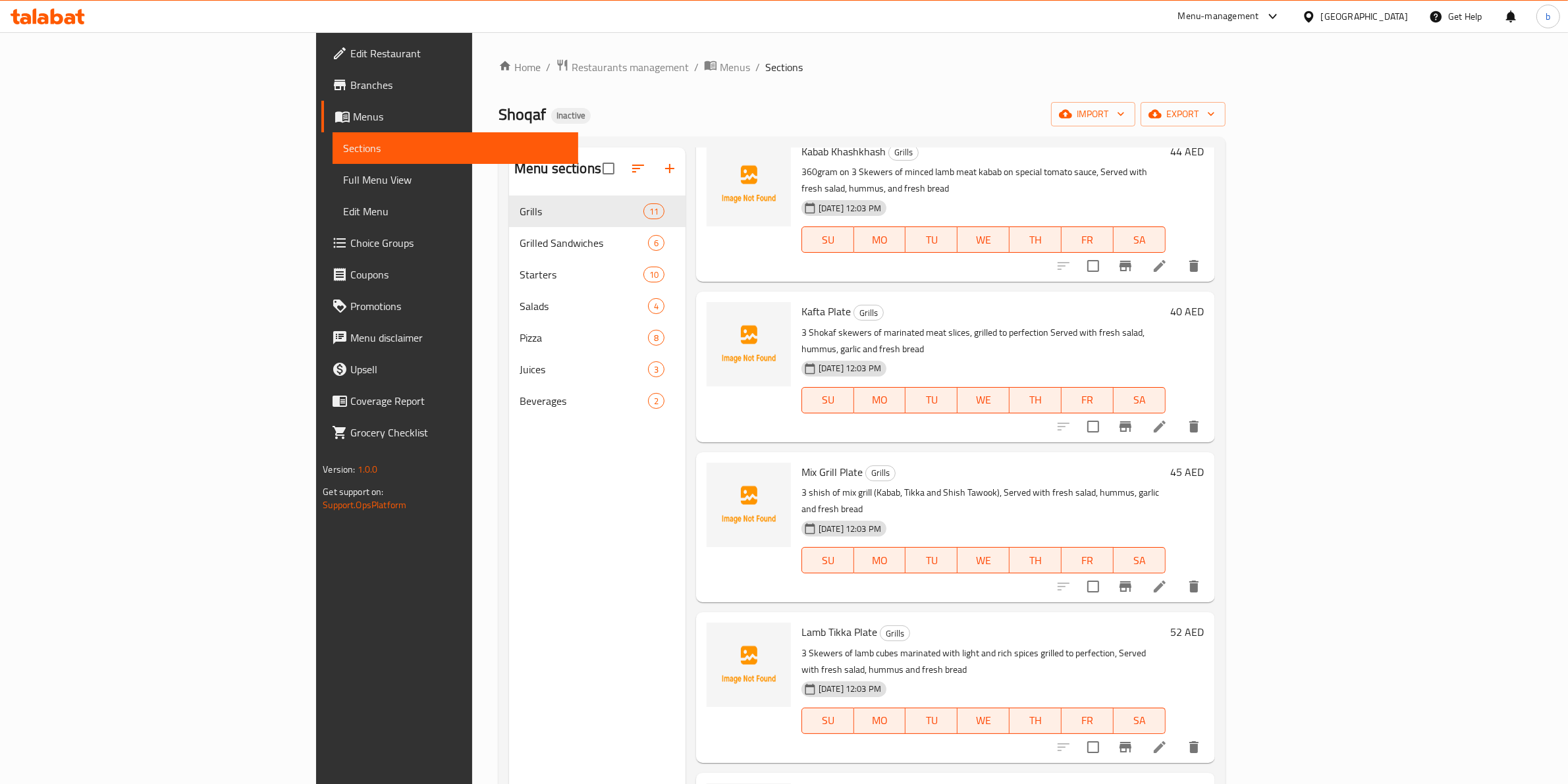
click at [1167, 579] on icon at bounding box center [1159, 587] width 16 height 16
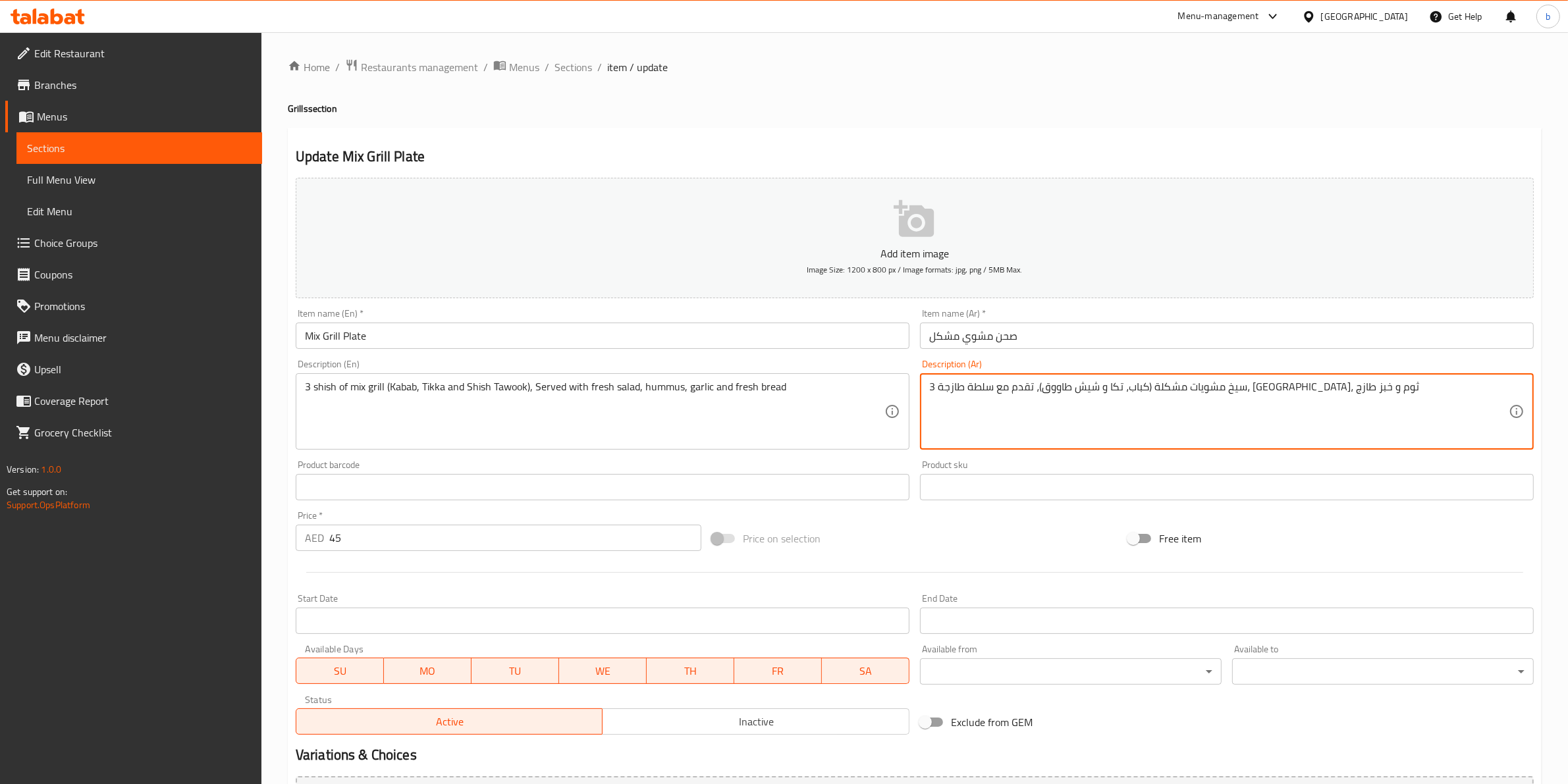
click at [1317, 387] on textarea "3 سيخ مشويات مشكلة (كباب، تكا و شيش طاووق)، تقدم مع سلطة طازجة، حمص، ثوم و خبز …" at bounding box center [1219, 412] width 580 height 63
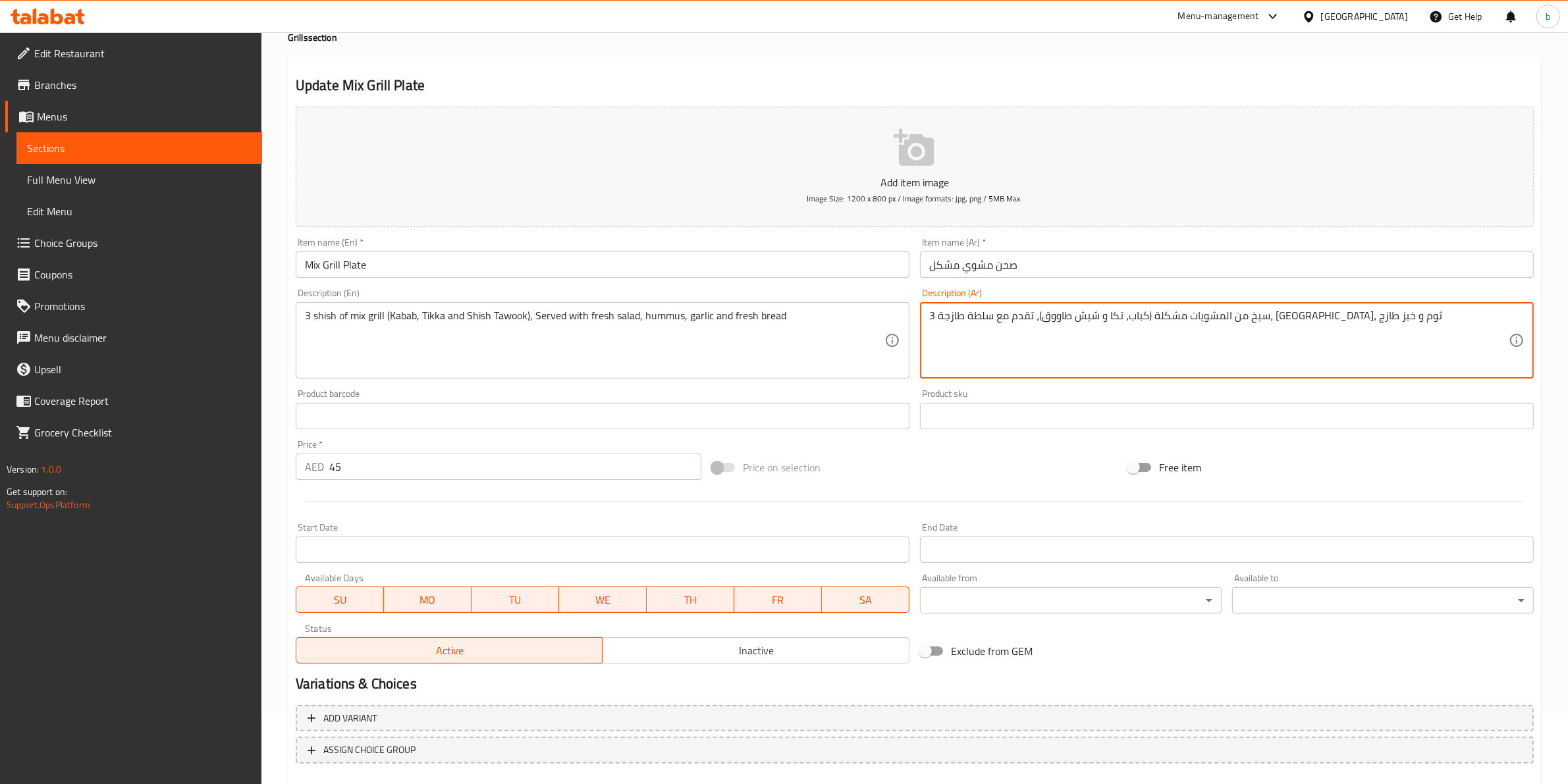
scroll to position [143, 0]
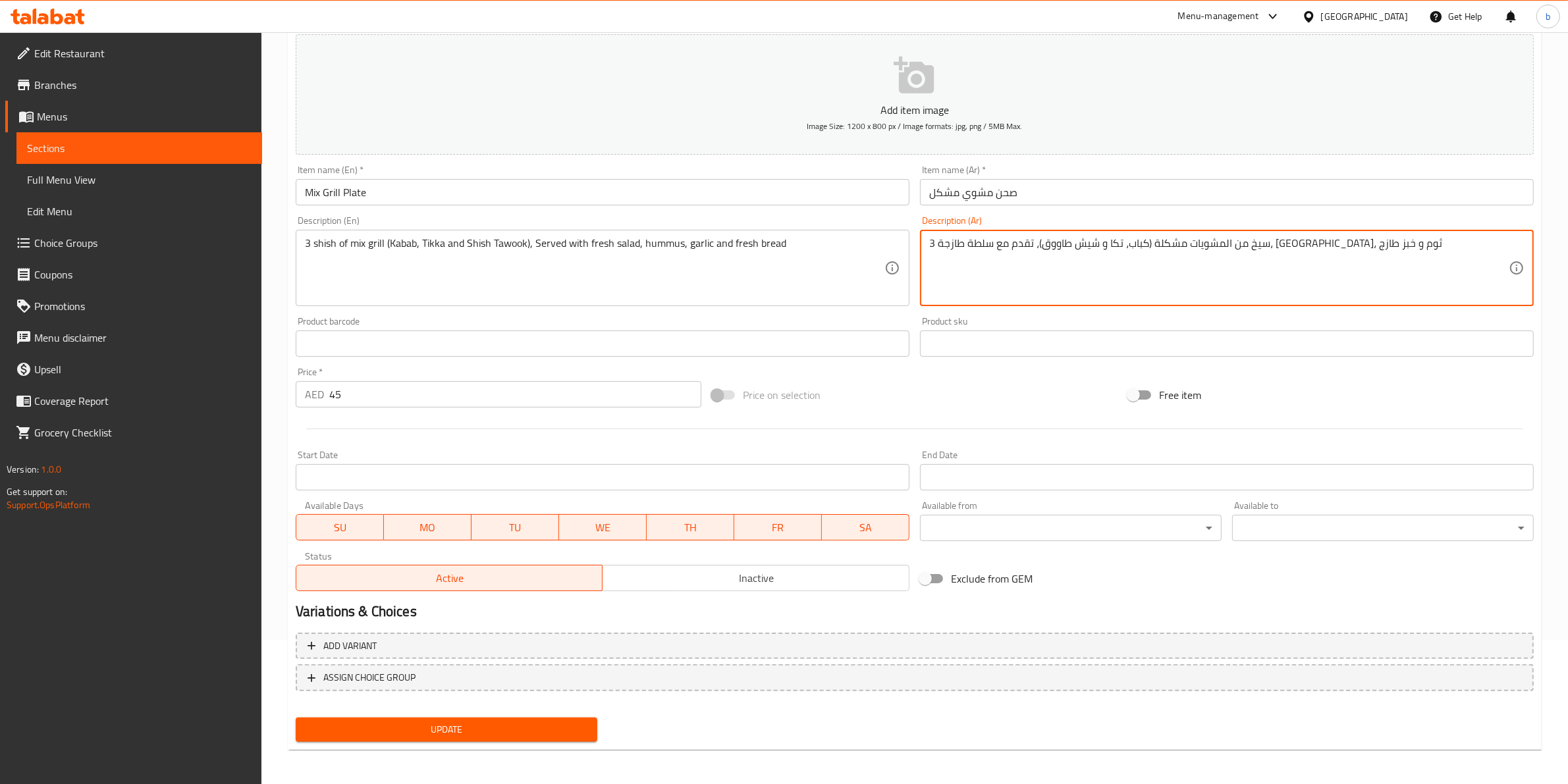
type textarea "3 سيخ من المشويات مشكلة (كباب، تكا و شيش طاووق)، تقدم مع سلطة طازجة، حمص، ثوم و…"
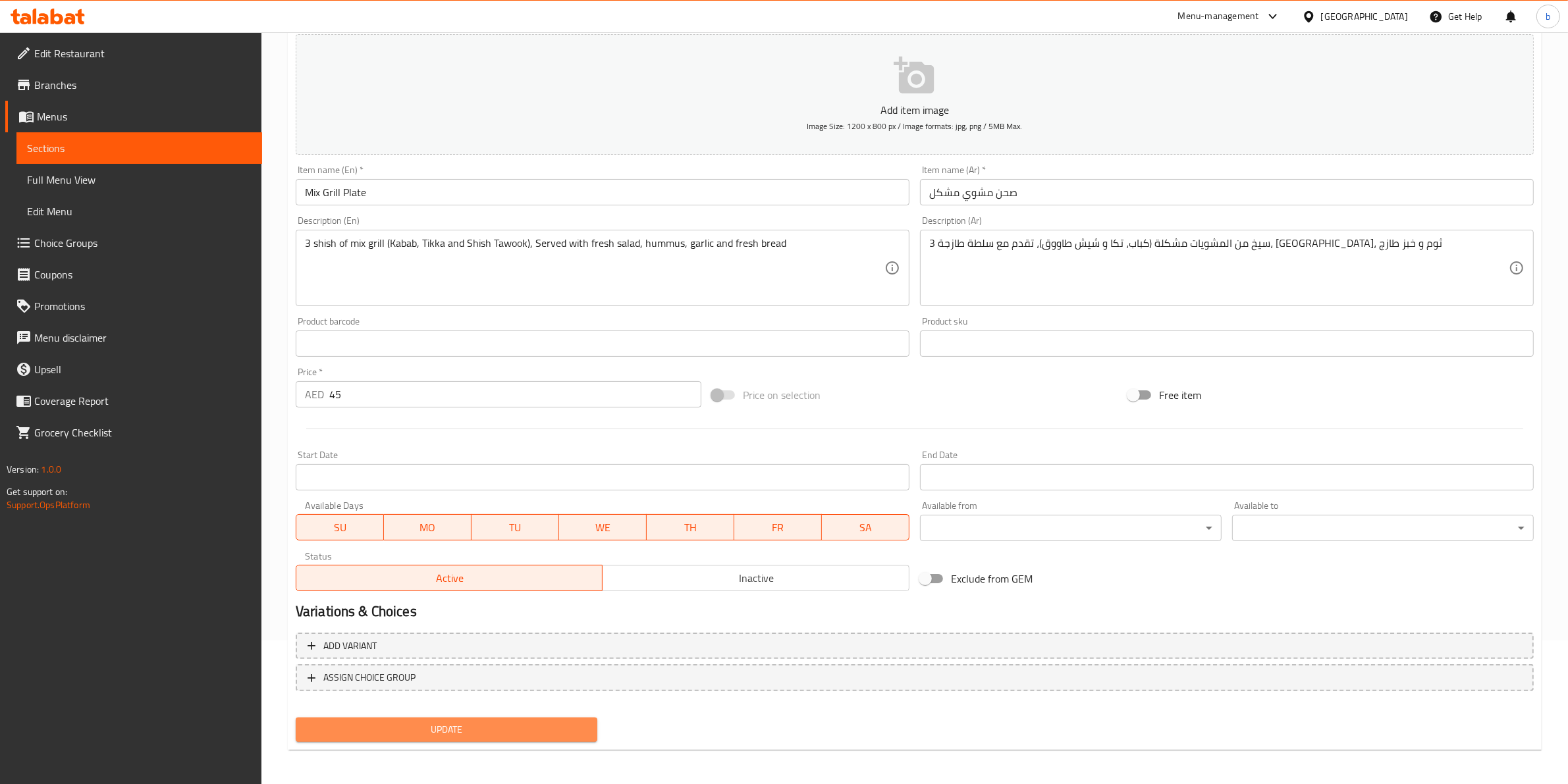
click at [481, 731] on span "Update" at bounding box center [446, 729] width 280 height 17
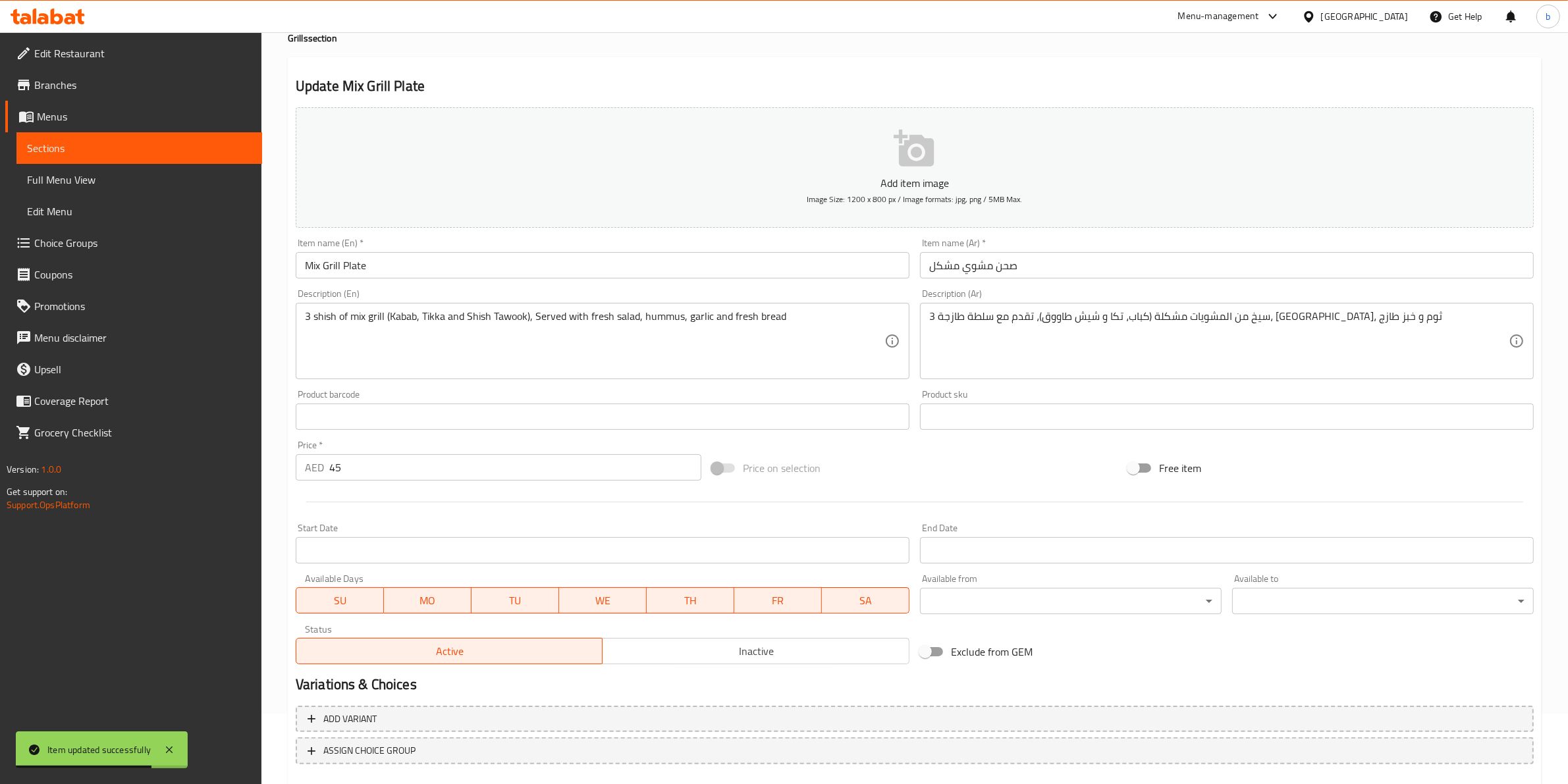
scroll to position [0, 0]
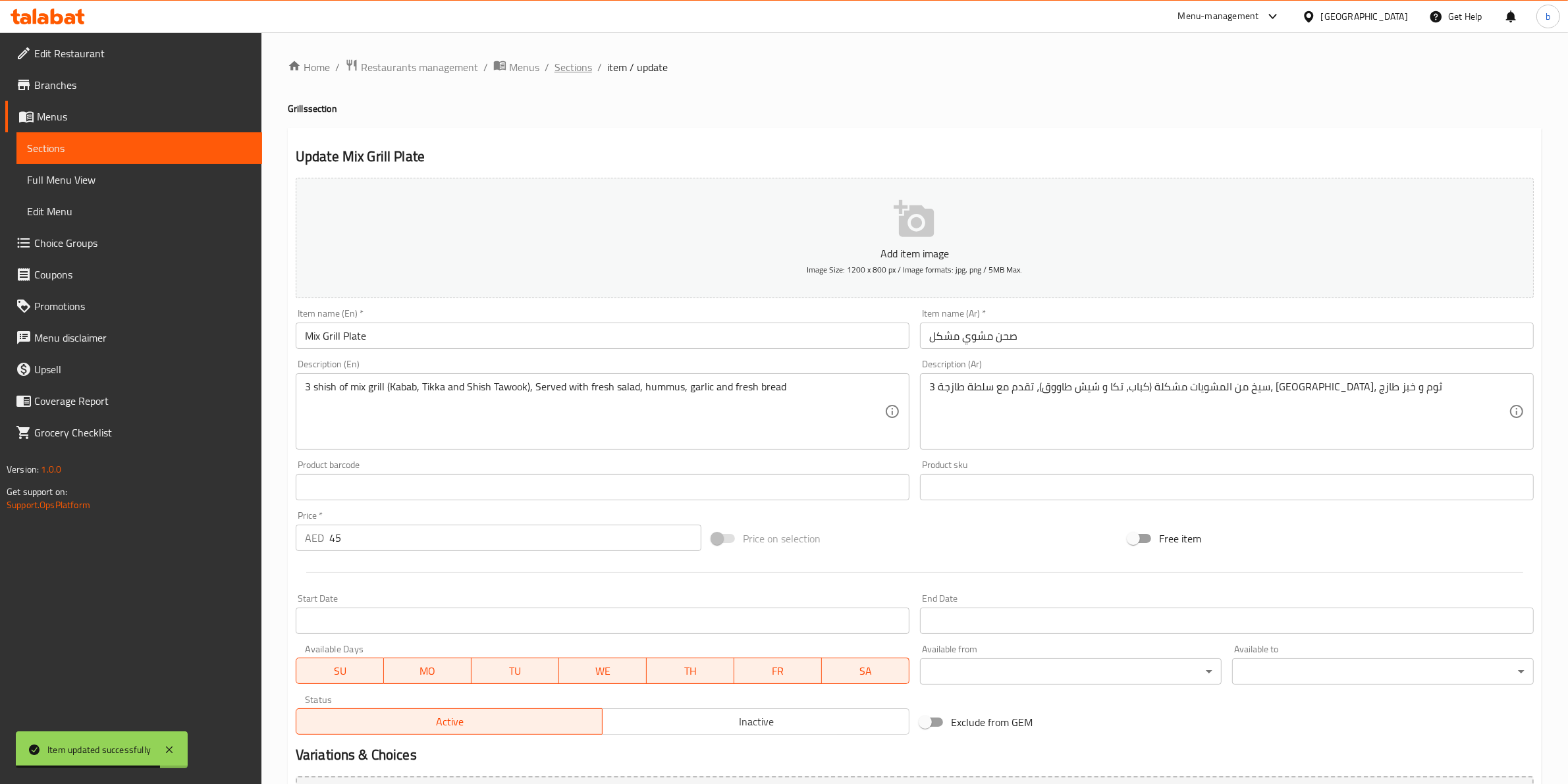
click at [584, 69] on span "Sections" at bounding box center [573, 67] width 37 height 16
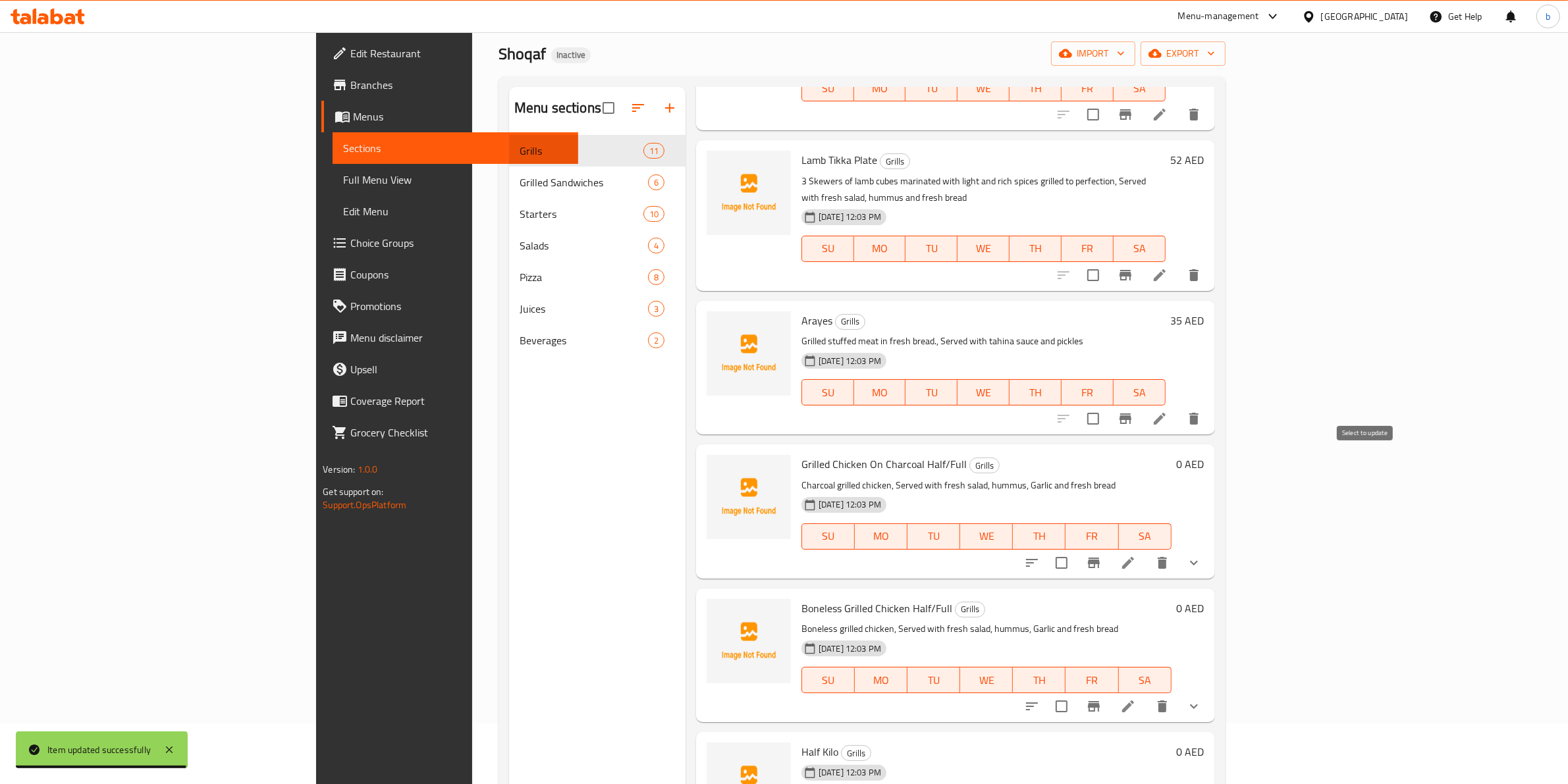
scroll to position [185, 0]
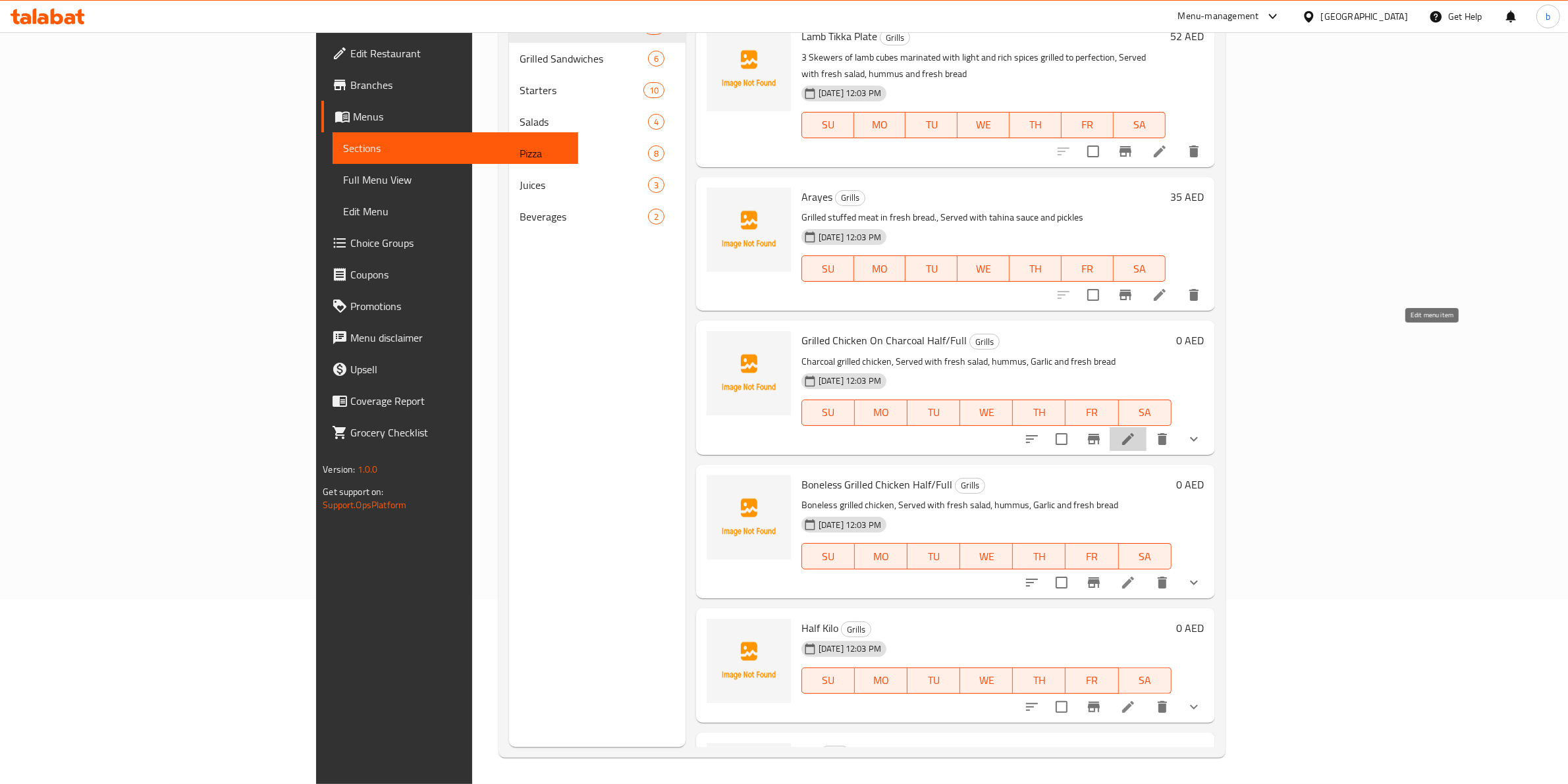
click at [1136, 431] on icon at bounding box center [1128, 439] width 16 height 16
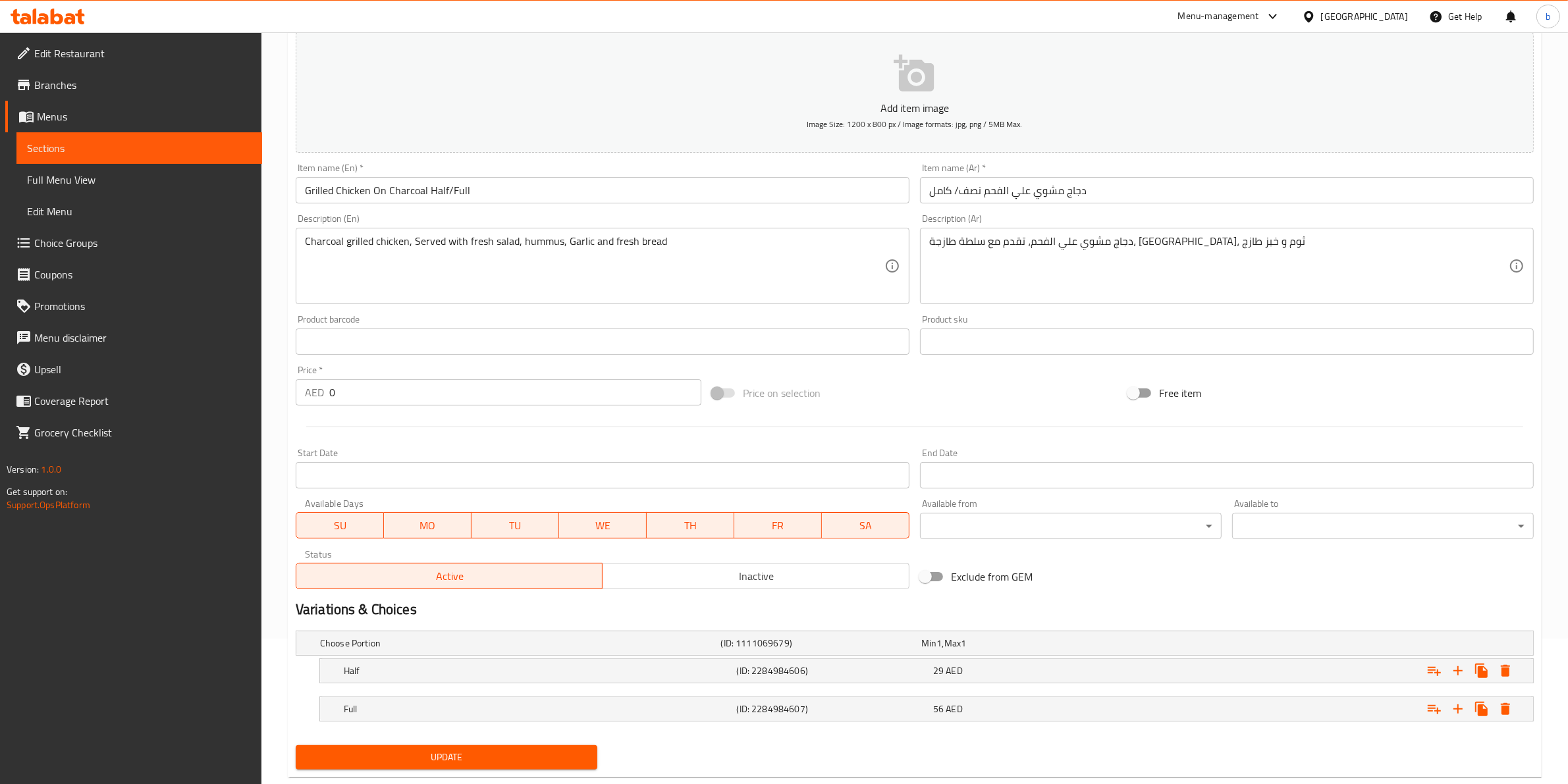
scroll to position [176, 0]
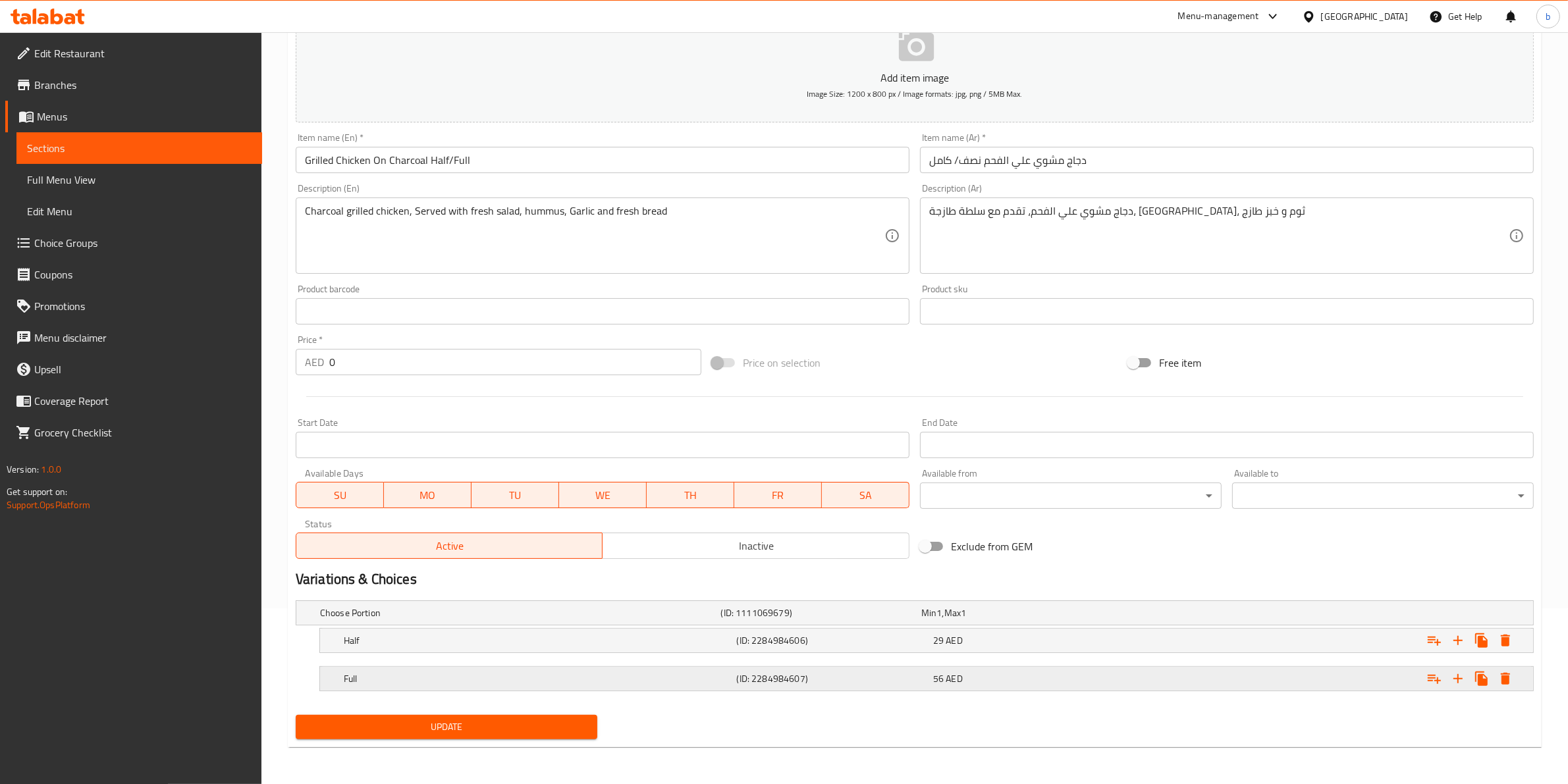
click at [976, 673] on div "56 AED" at bounding box center [1029, 678] width 191 height 14
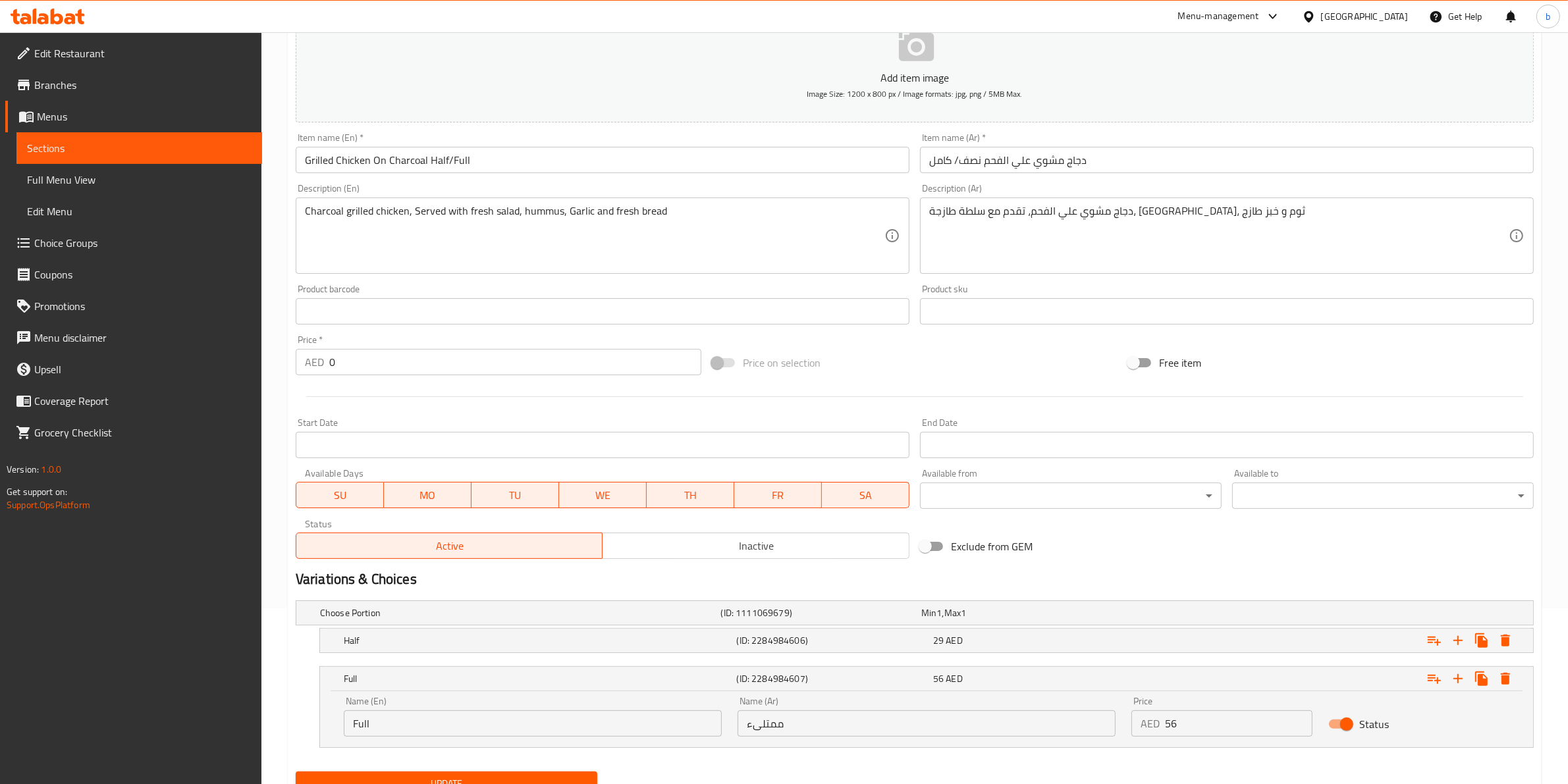
click at [779, 727] on input "ممتلىء" at bounding box center [926, 723] width 378 height 26
type input ";"
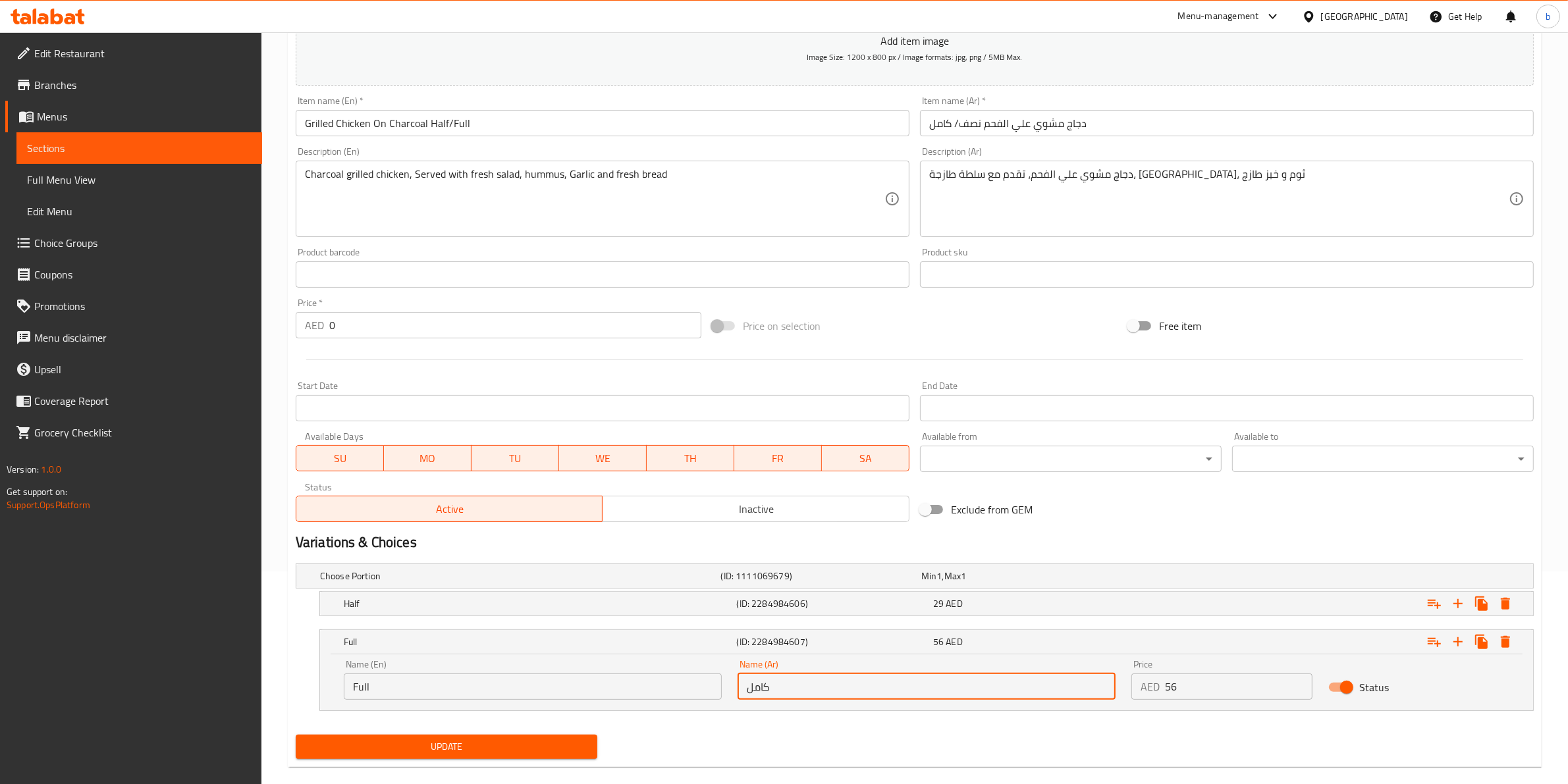
scroll to position [232, 0]
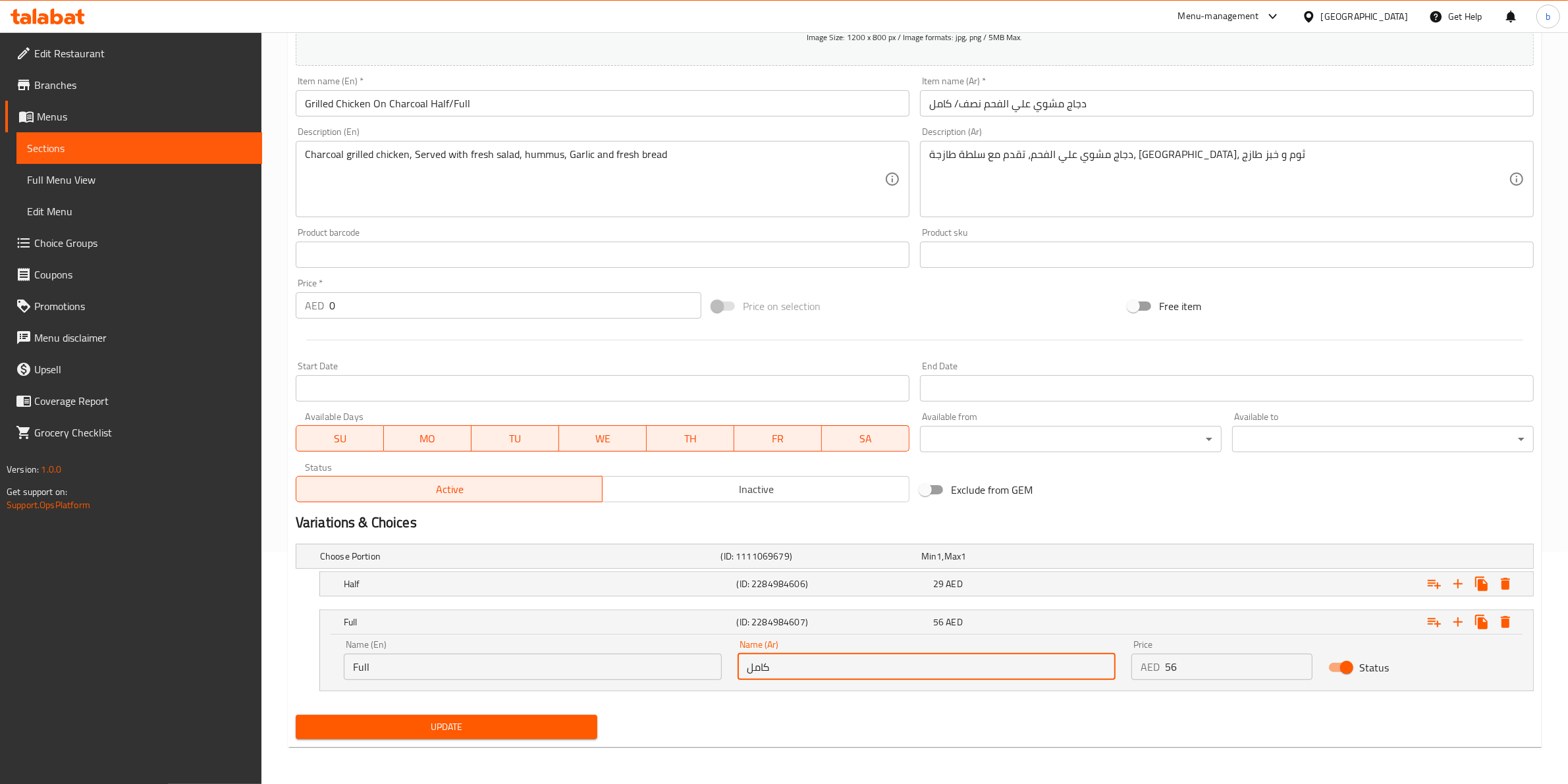
type input "كامل"
click at [549, 720] on span "Update" at bounding box center [446, 727] width 280 height 17
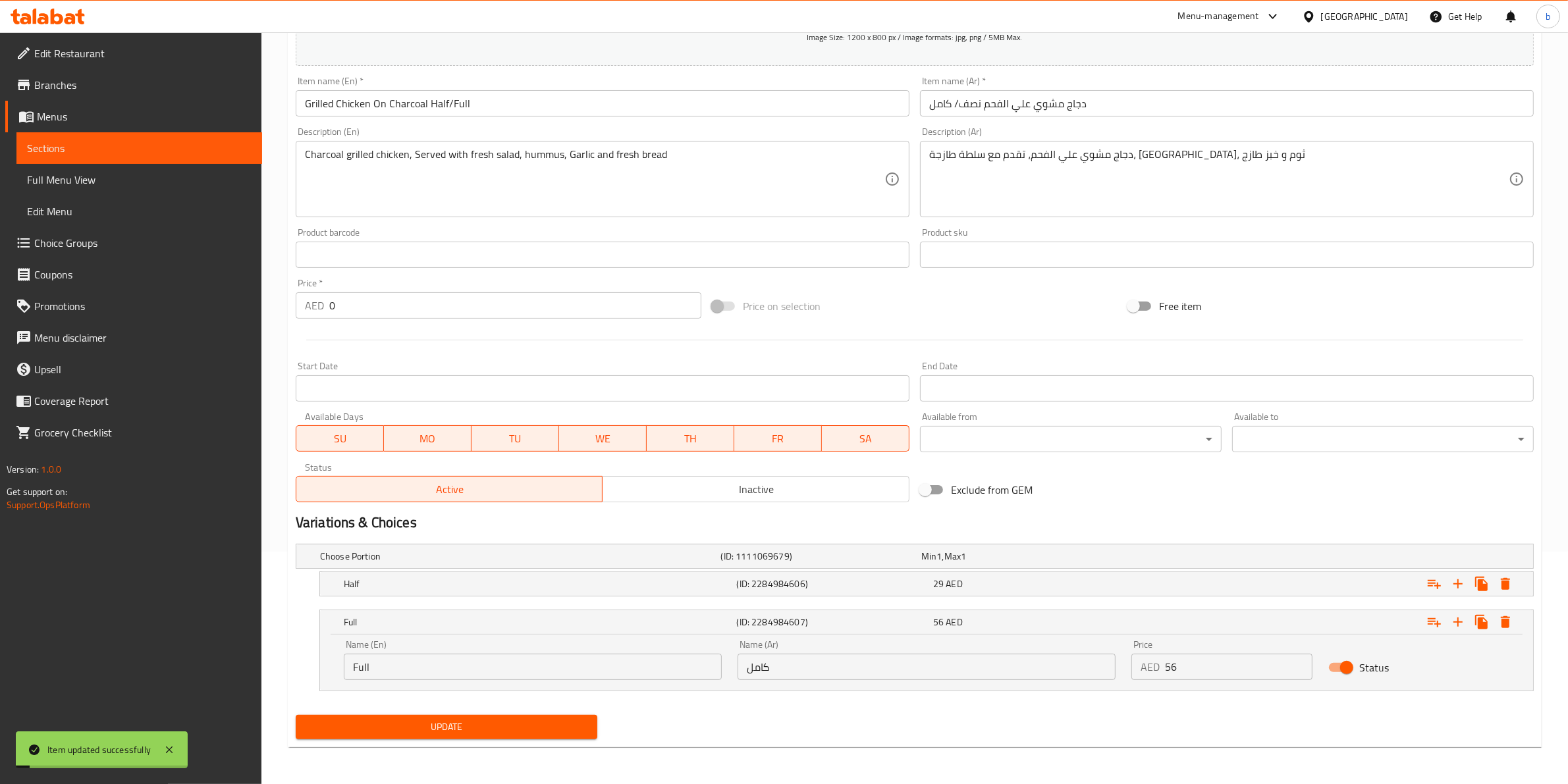
scroll to position [0, 0]
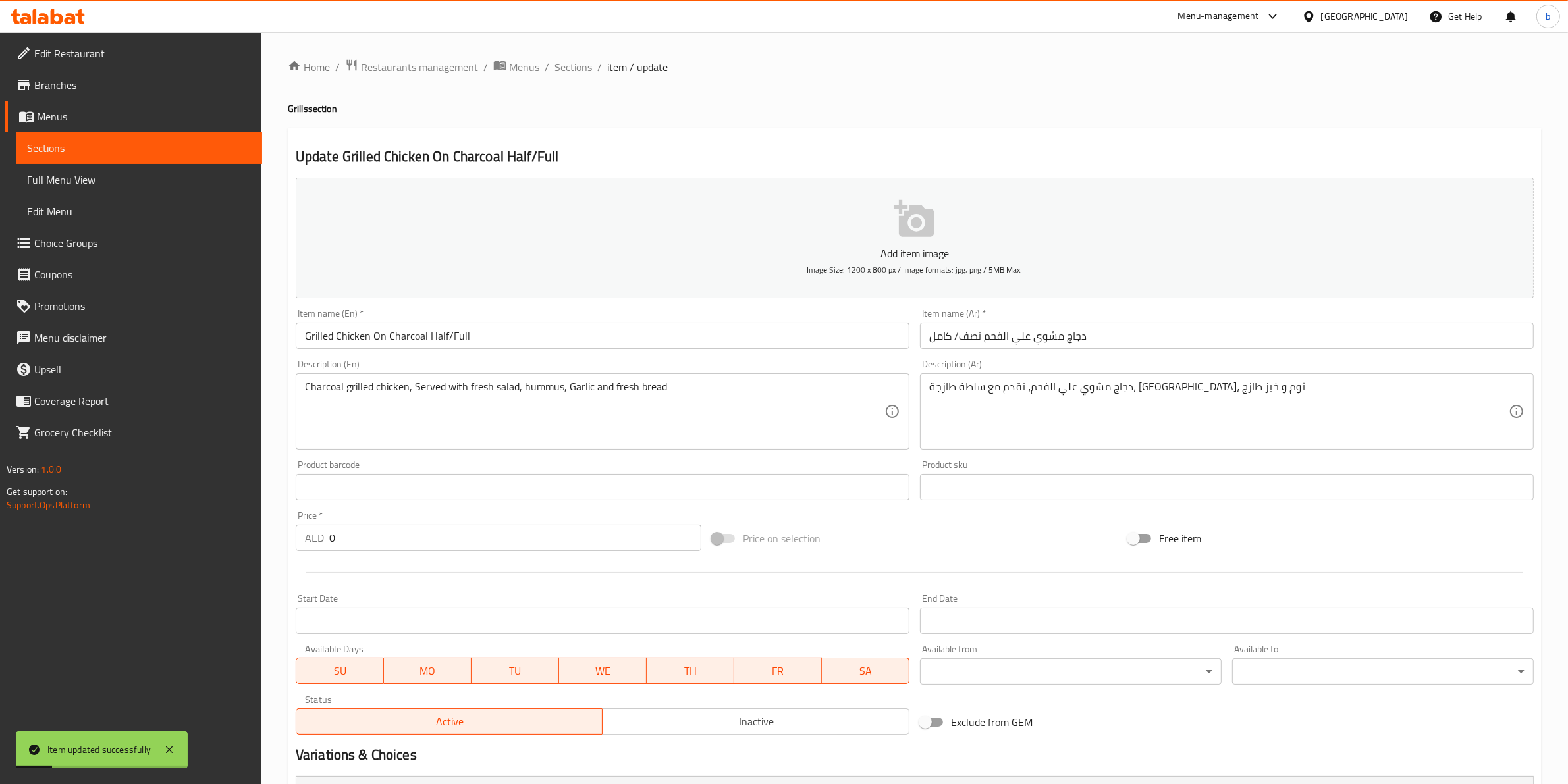
click at [558, 64] on span "Sections" at bounding box center [573, 67] width 37 height 16
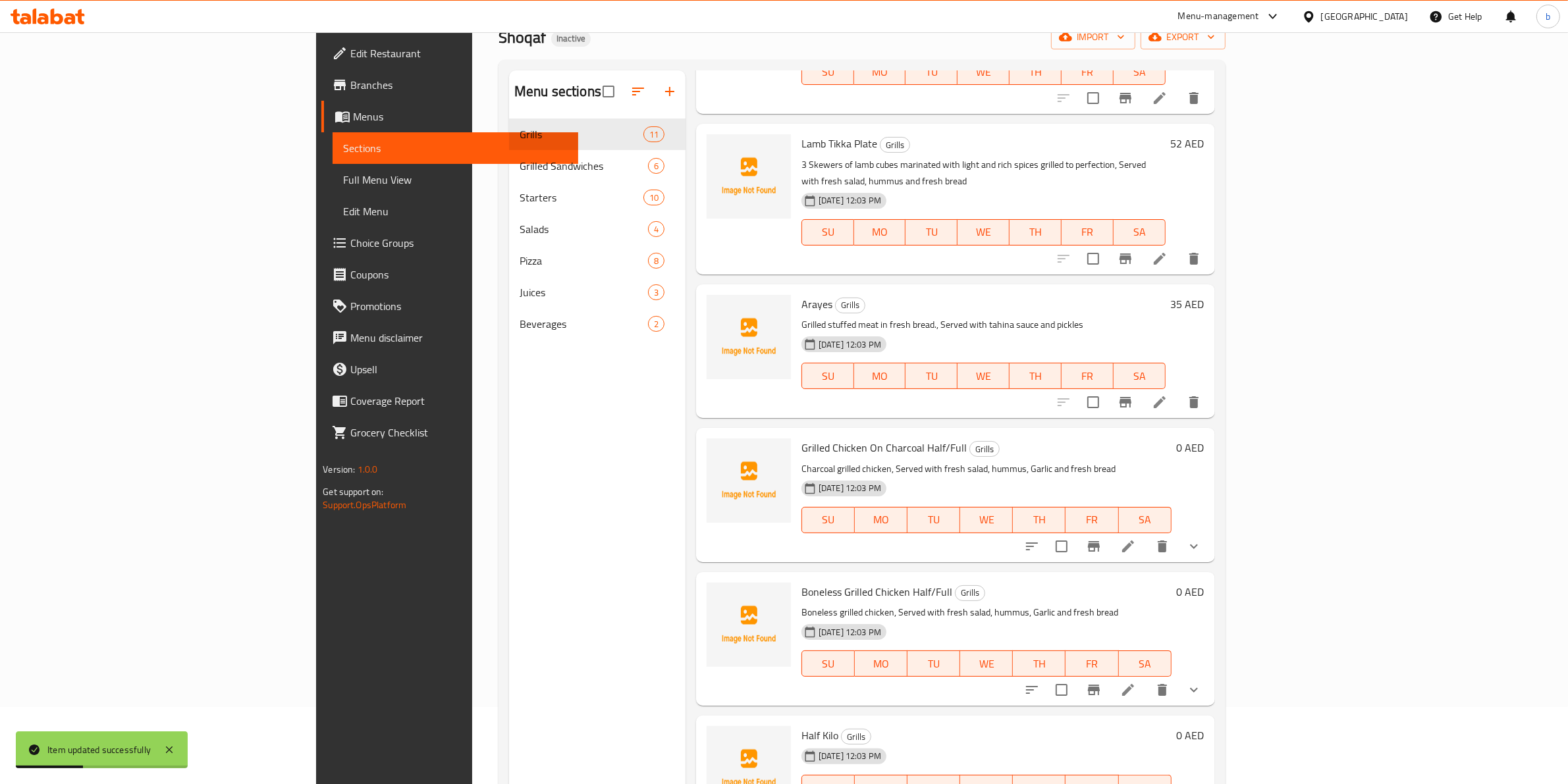
scroll to position [185, 0]
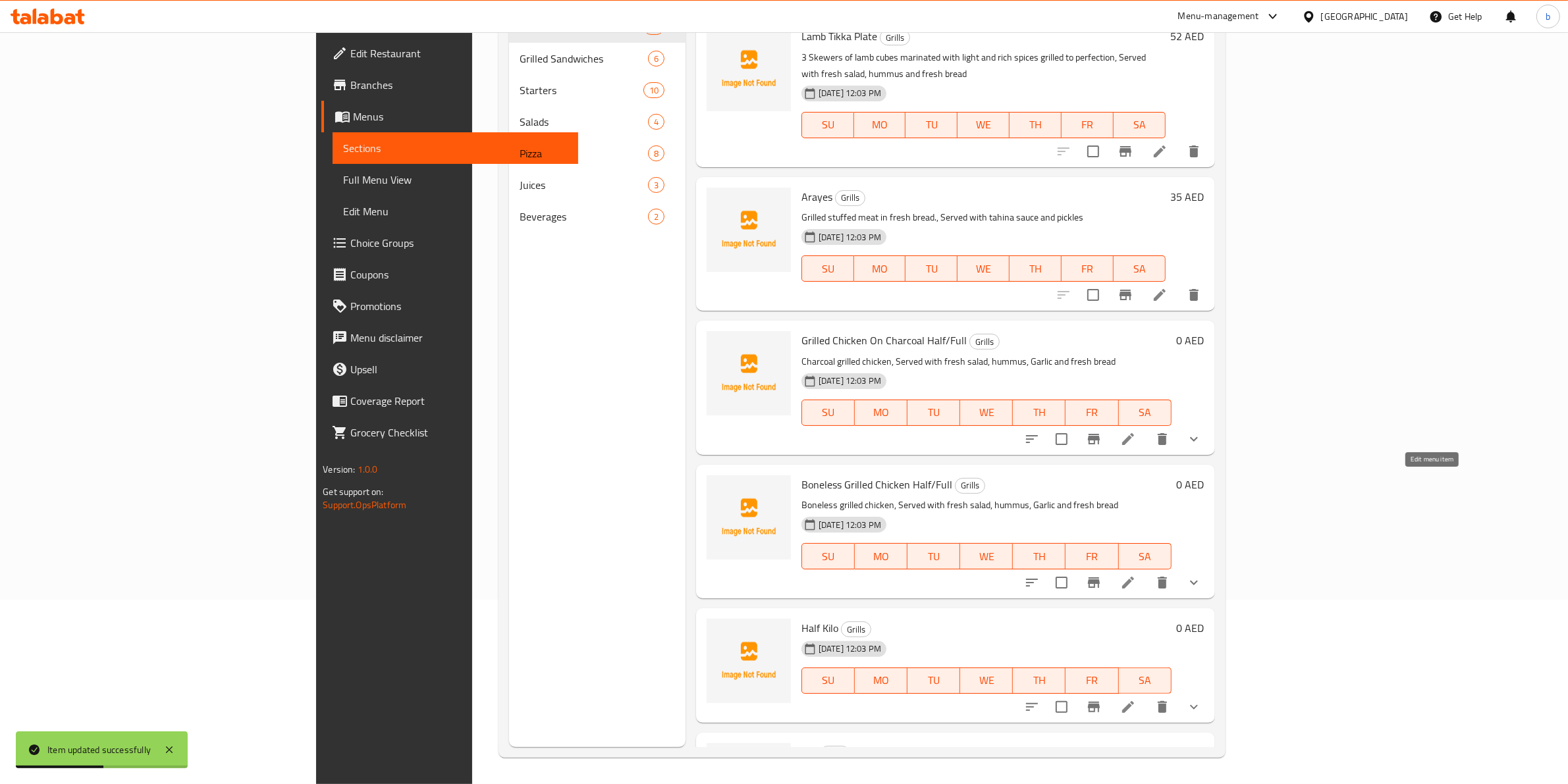
click at [1134, 576] on icon at bounding box center [1128, 582] width 12 height 12
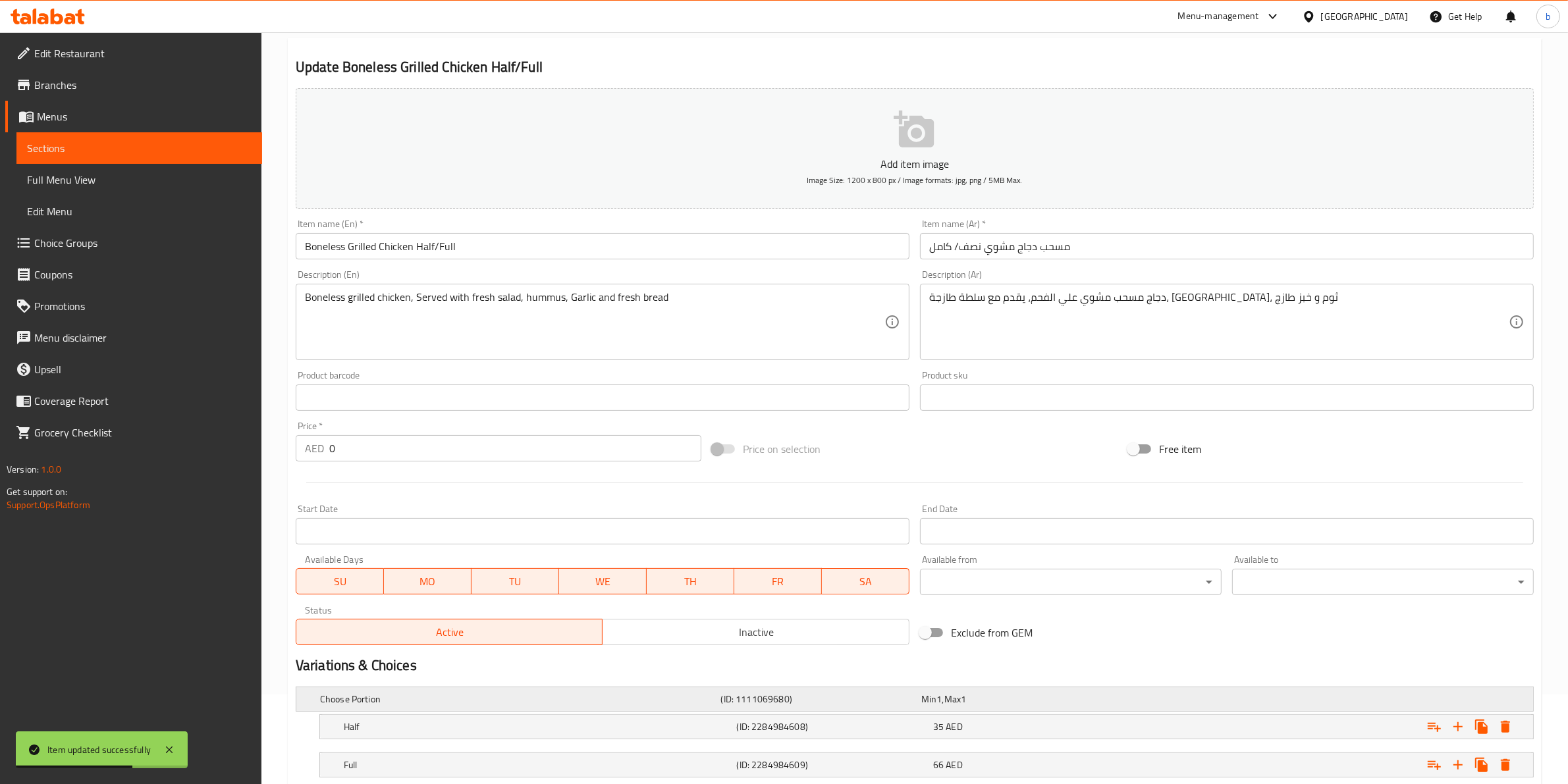
scroll to position [176, 0]
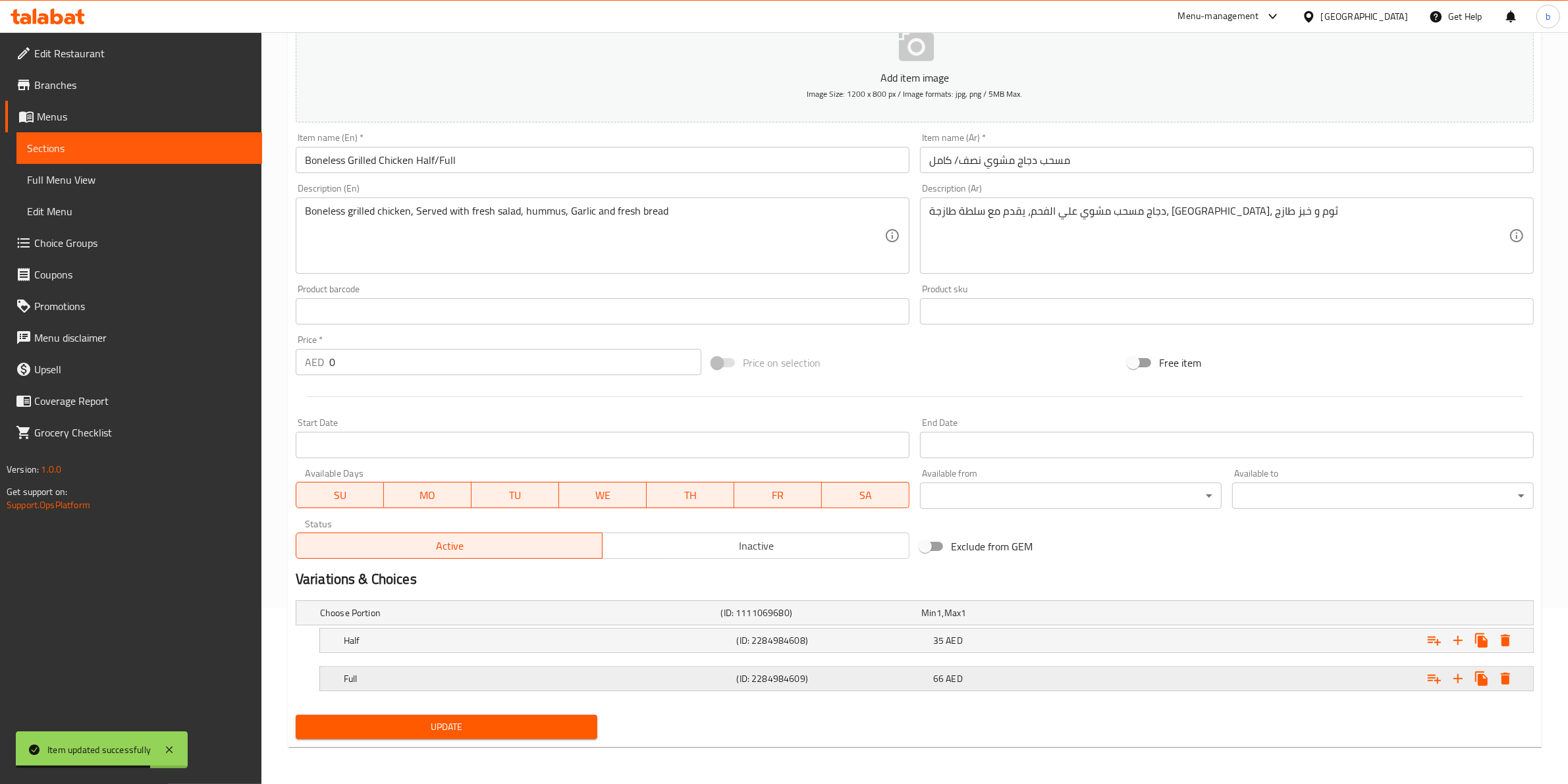
click at [800, 678] on h5 "(ID: 2284984609)" at bounding box center [832, 678] width 191 height 14
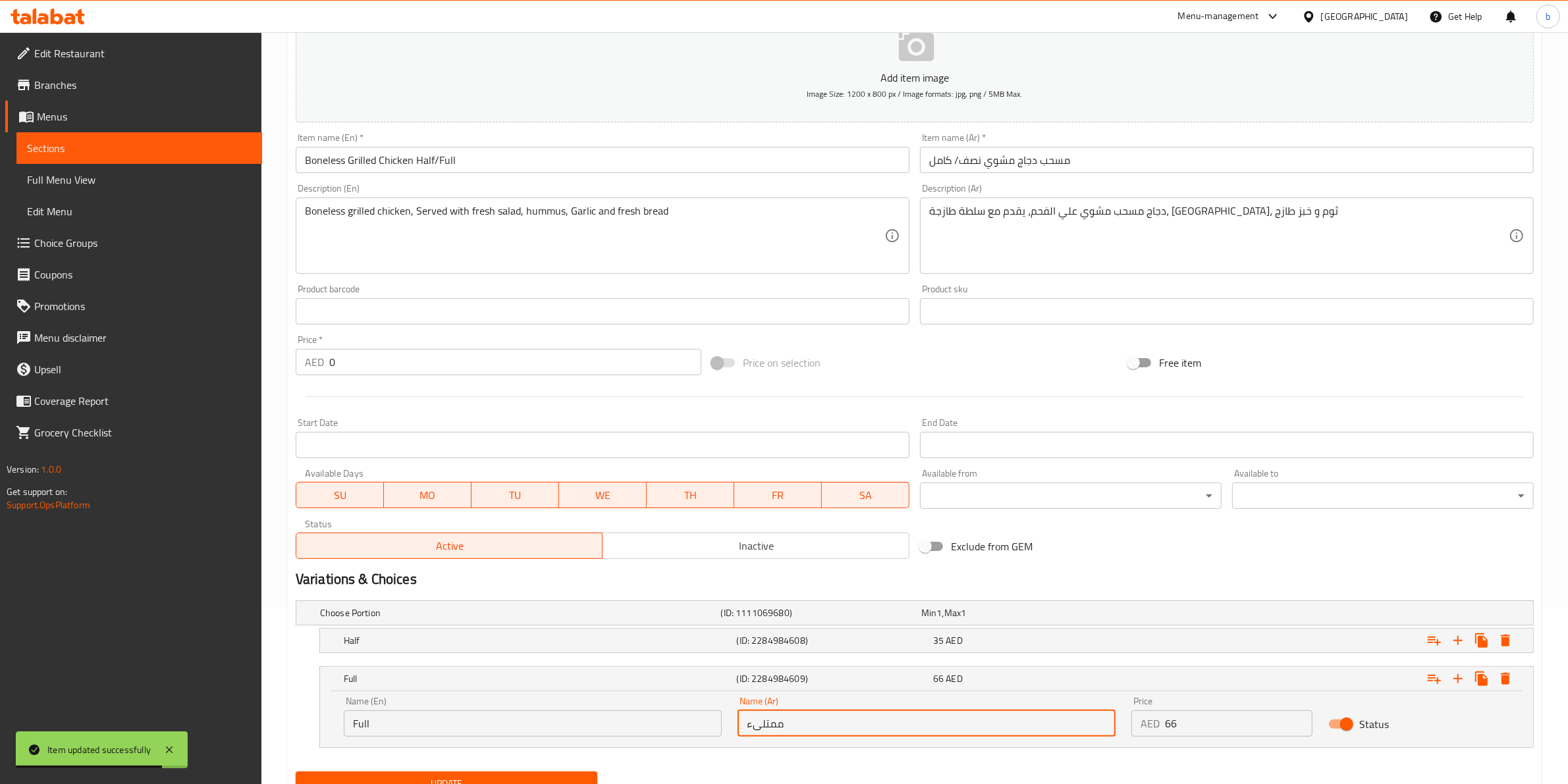
click at [769, 728] on input "ممتلىء" at bounding box center [926, 723] width 378 height 26
type input "كامل"
click at [295, 771] on button "Update" at bounding box center [446, 783] width 302 height 25
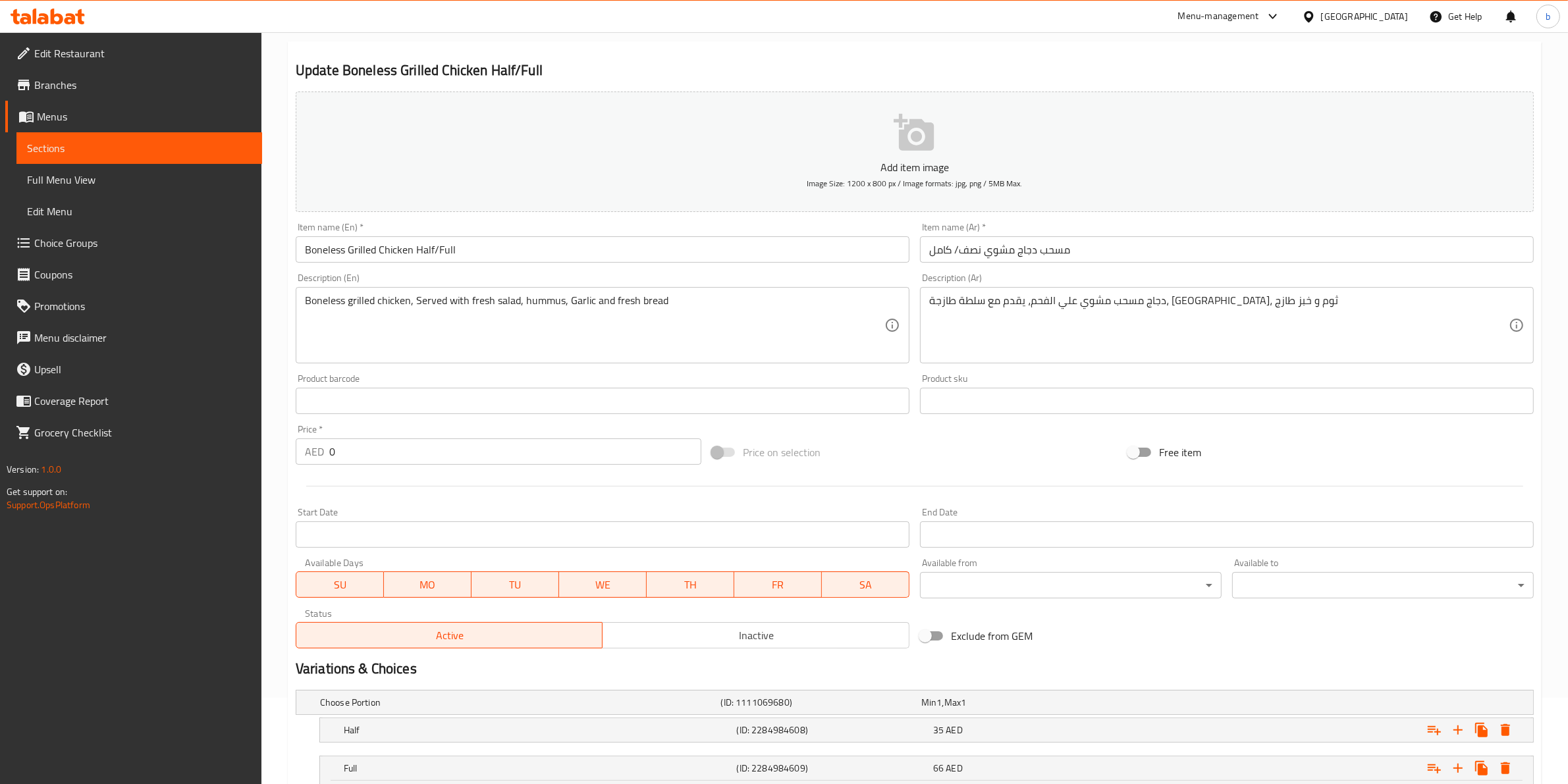
scroll to position [0, 0]
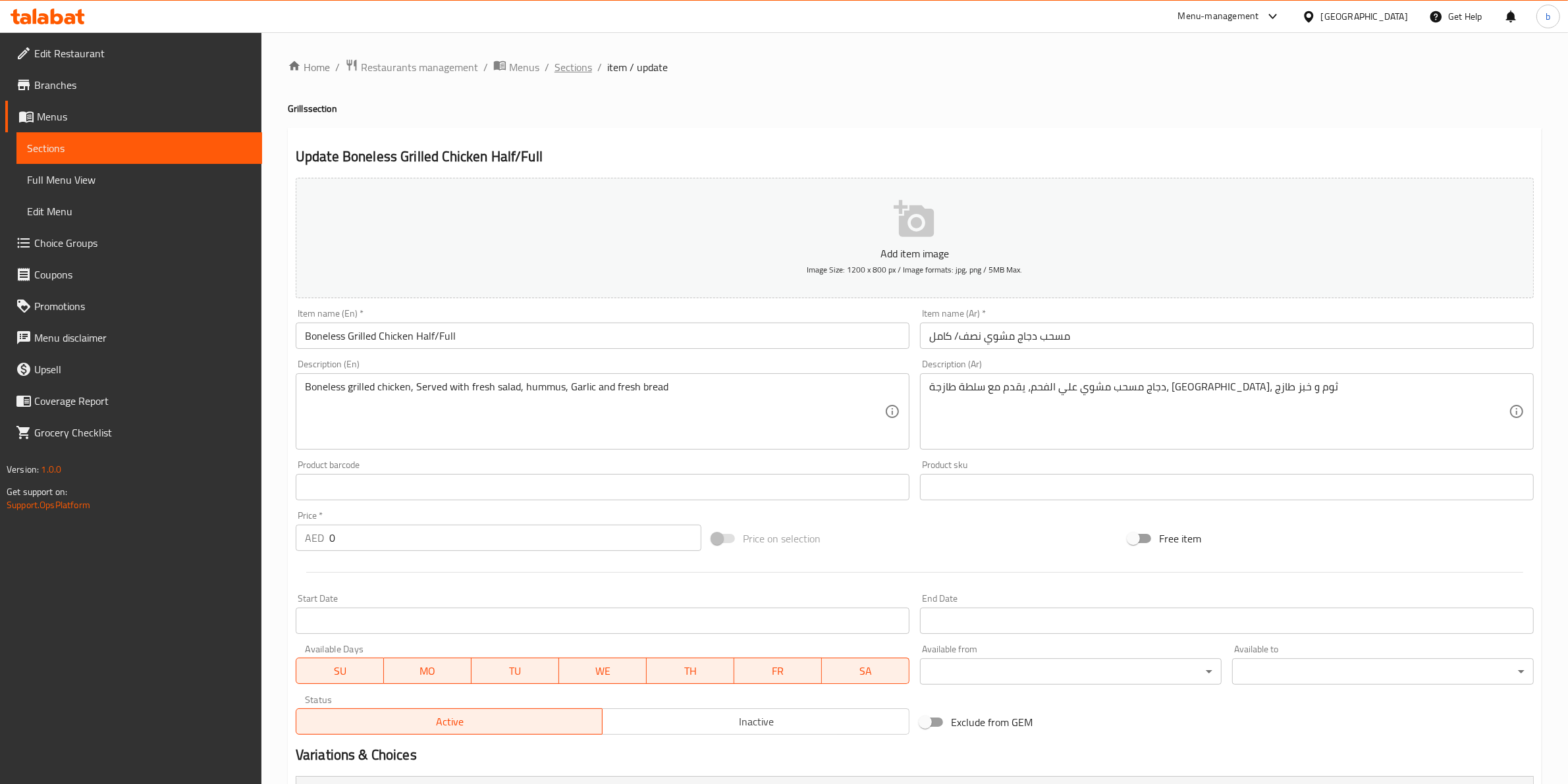
click at [573, 60] on span "Sections" at bounding box center [573, 67] width 37 height 16
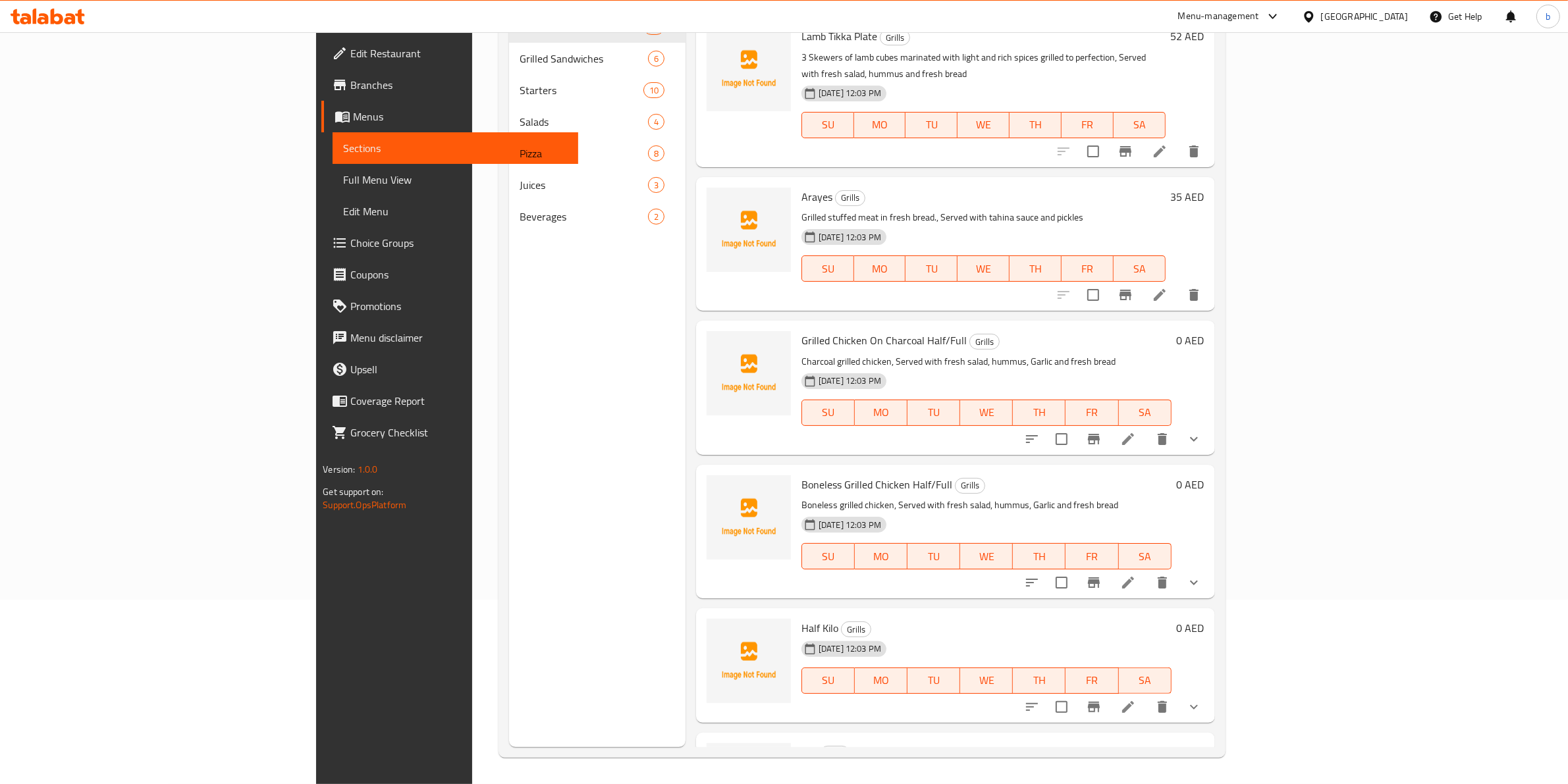
scroll to position [185, 0]
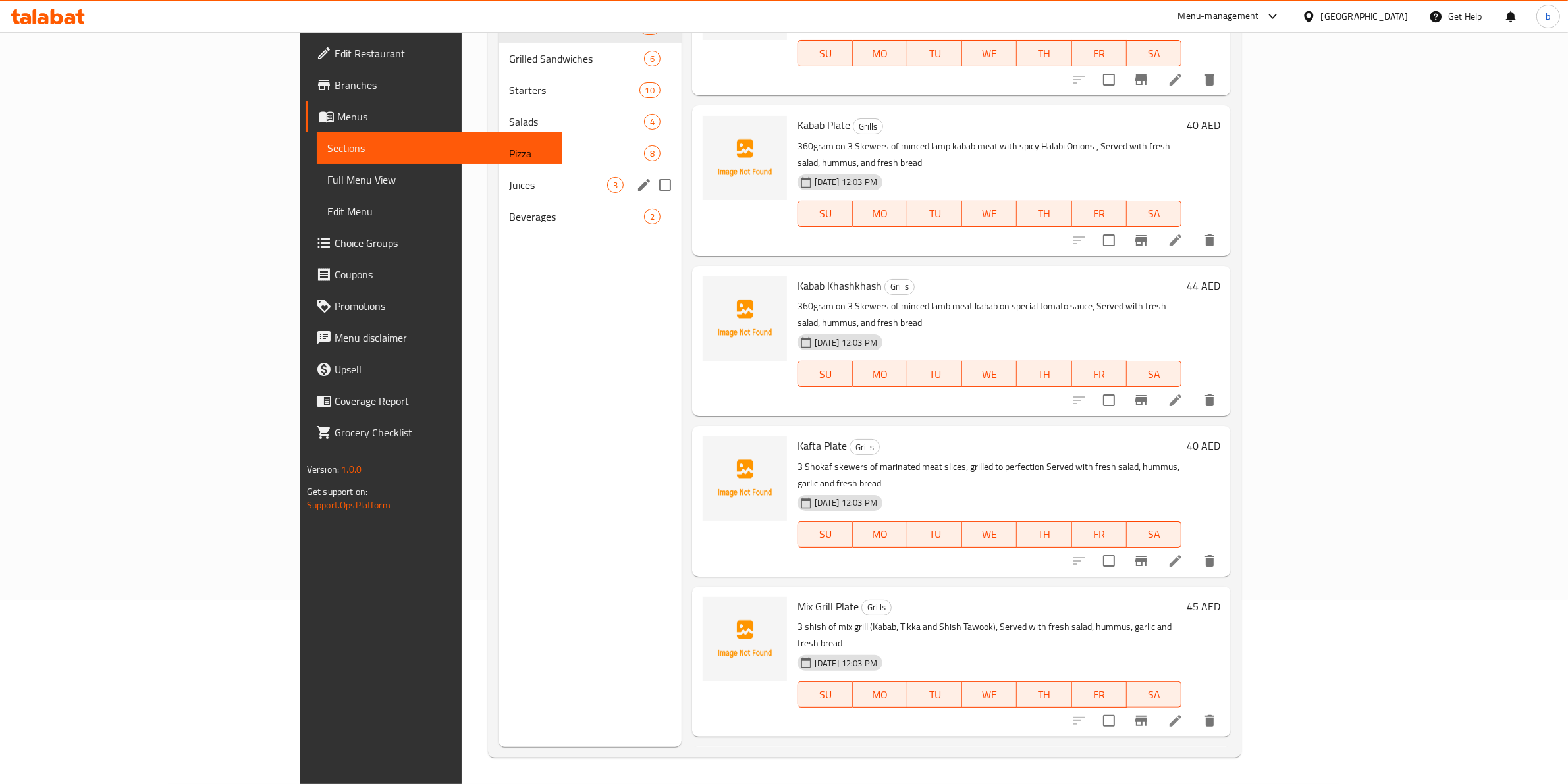
scroll to position [0, 0]
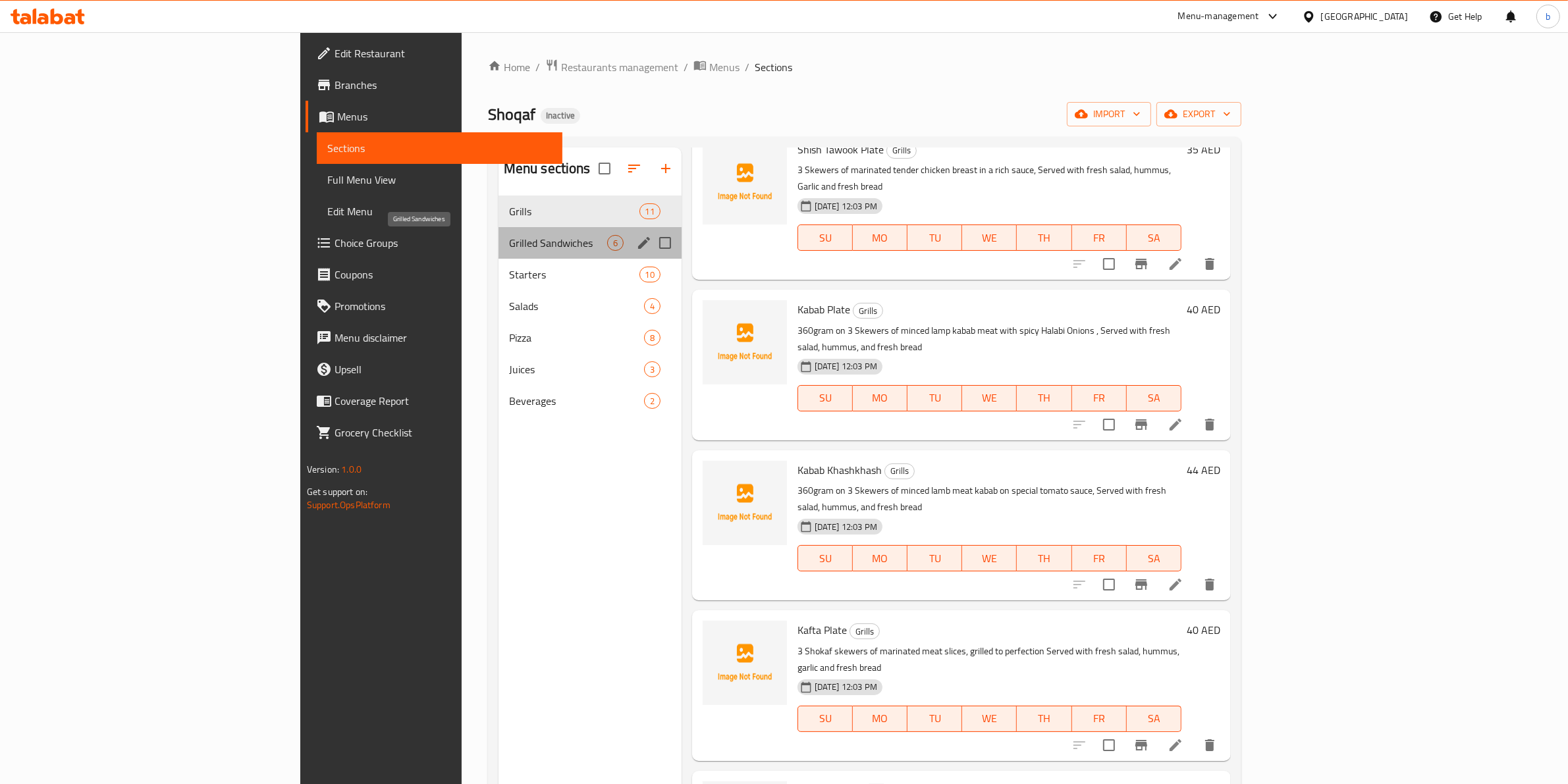
click at [509, 245] on span "Grilled Sandwiches" at bounding box center [557, 243] width 98 height 16
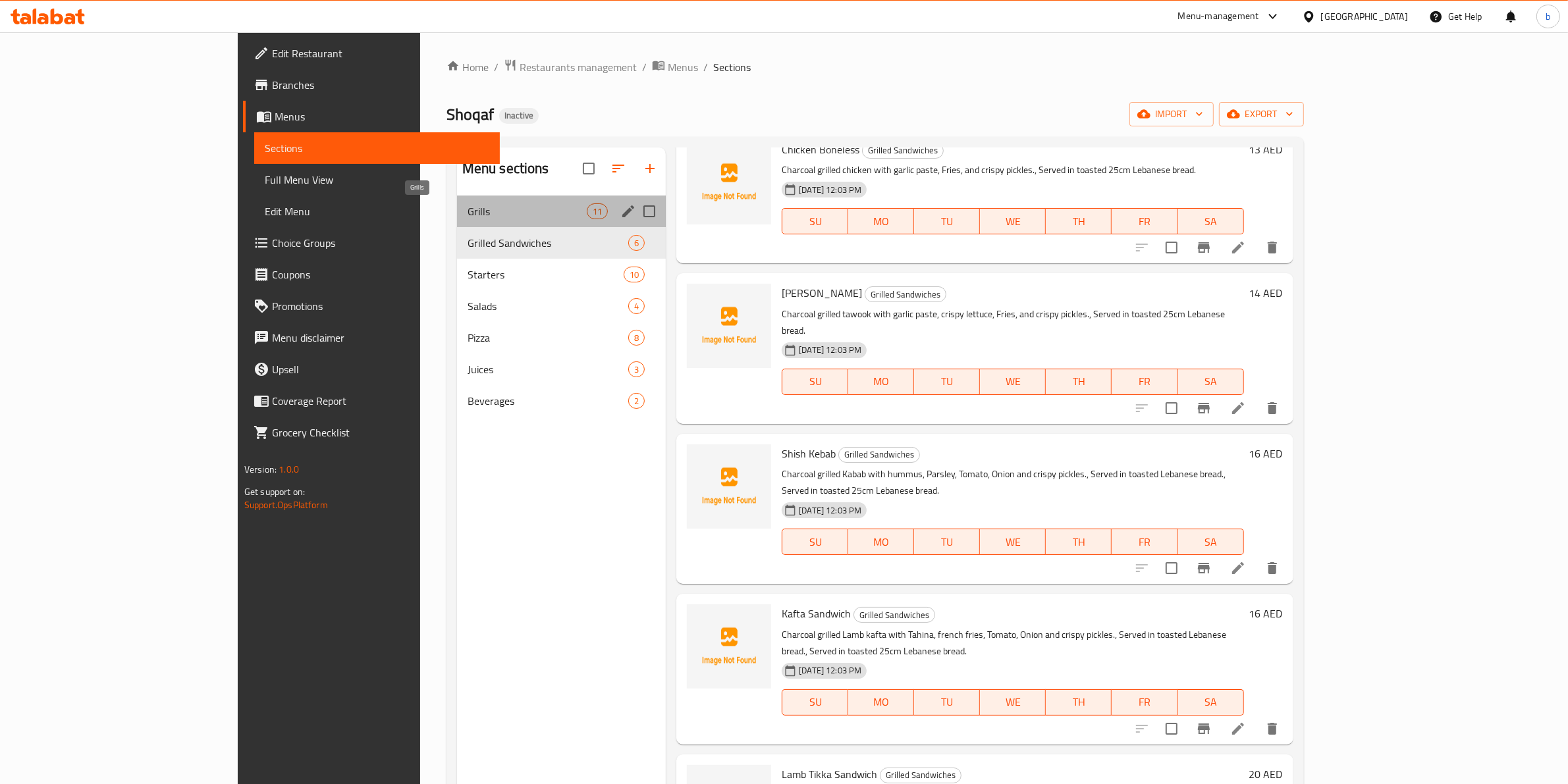
click at [507, 212] on span "Grills" at bounding box center [527, 211] width 119 height 16
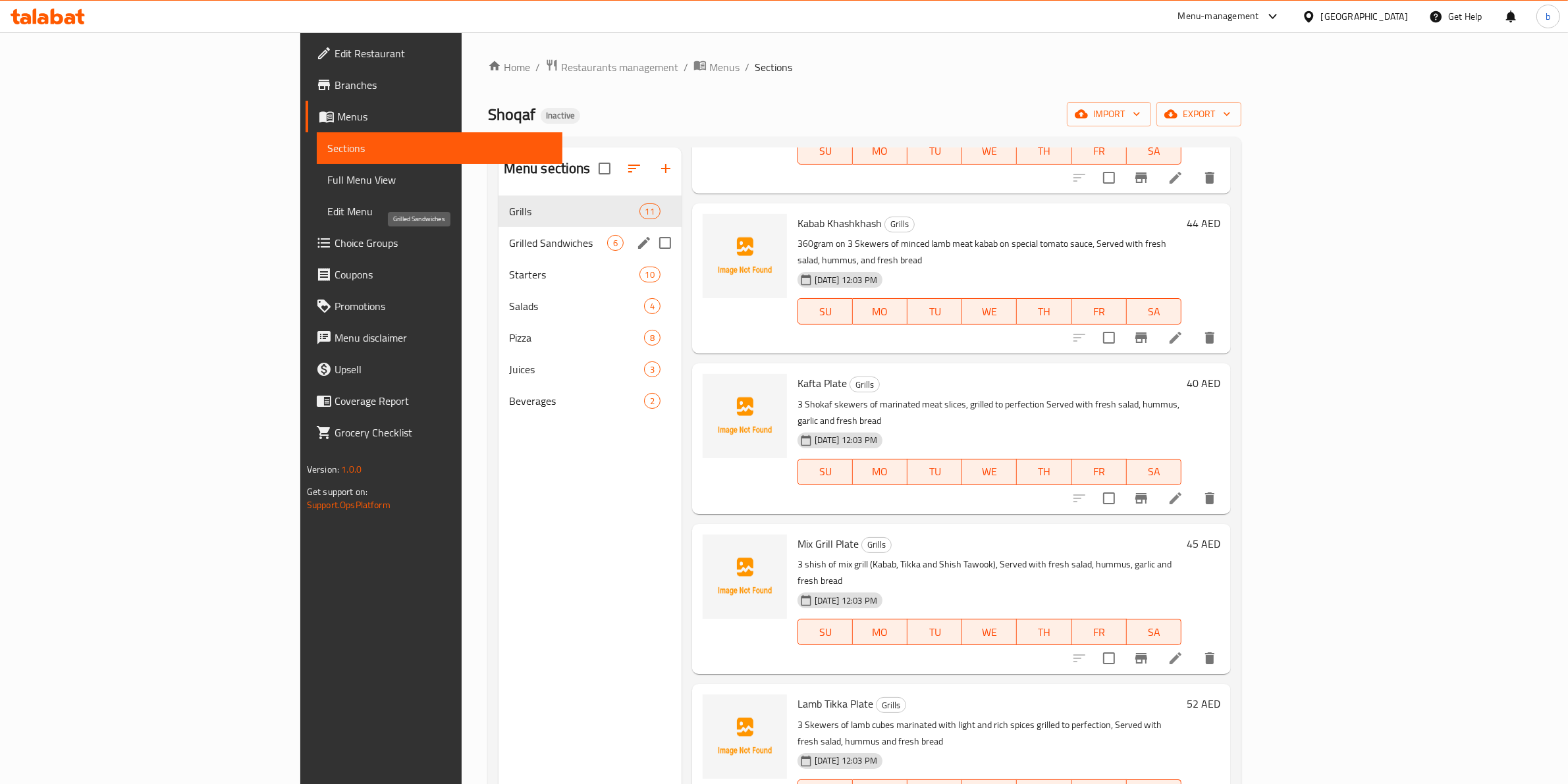
click at [509, 245] on span "Grilled Sandwiches" at bounding box center [557, 243] width 98 height 16
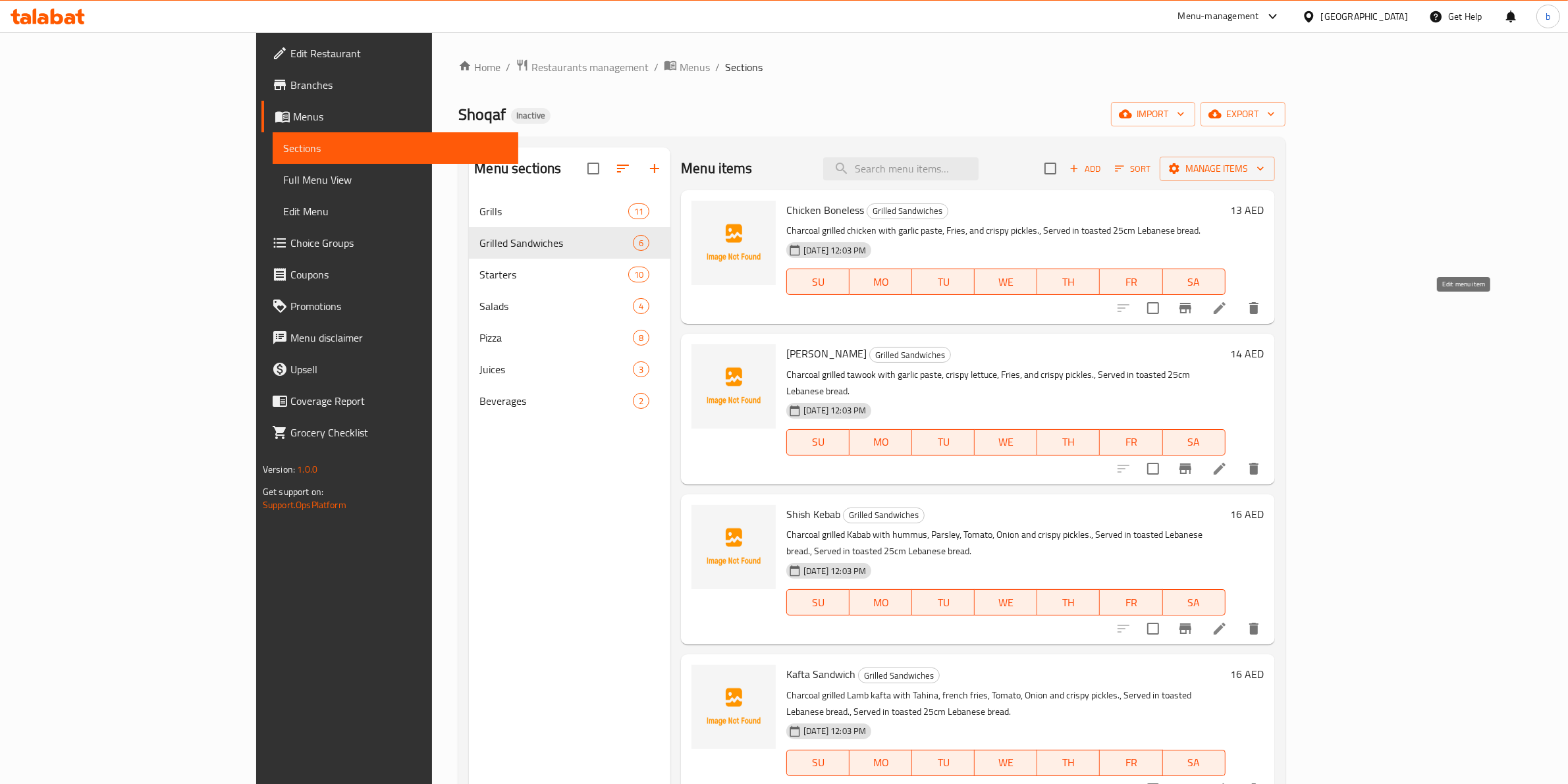
click at [1226, 310] on icon at bounding box center [1219, 307] width 12 height 12
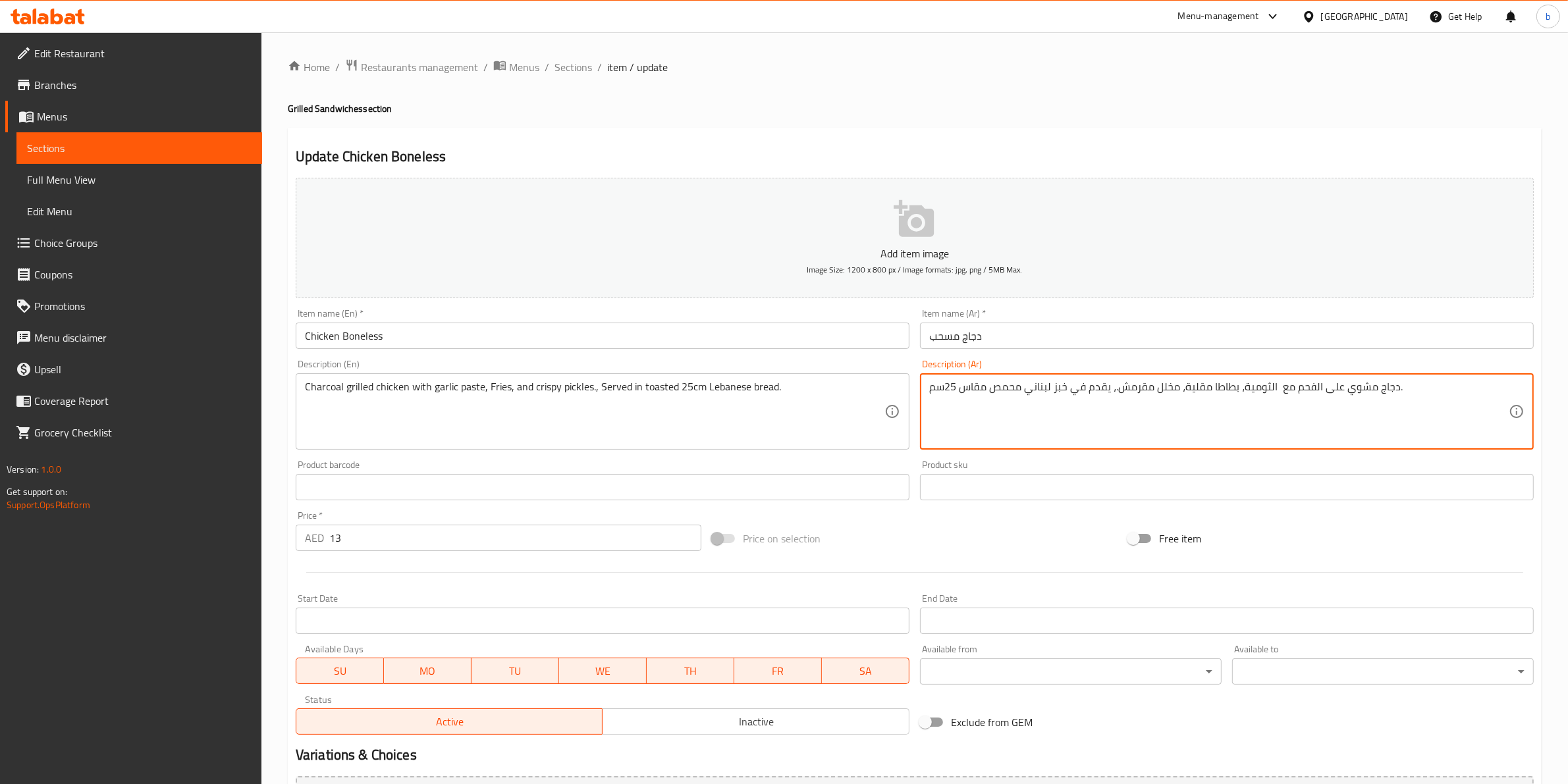
click at [1279, 387] on textarea "دجاج مشوي على الفحم مع الثومية، بطاطا مقلية، مخلل مقرمش.، يقدم في خبز لبناني مح…" at bounding box center [1219, 412] width 580 height 63
click at [970, 387] on textarea "دجاج مشوي على الفحم مع باستي الثومية، بطاطا مقلية، مخلل مقرمش.، يقدم في خبز لبن…" at bounding box center [1219, 412] width 580 height 63
type textarea "دجاج مشوي على الفحم مع باستي الثومية، بطاطا مقلية، مخلل مقرمش.، يقدم في خبز لبن…"
click at [1173, 418] on textarea "دجاج مشوي على الفحم مع باستي الثومية، بطاطا مقلية، مخلل مقرمش.، يقدم في خبز لبن…" at bounding box center [1219, 412] width 580 height 63
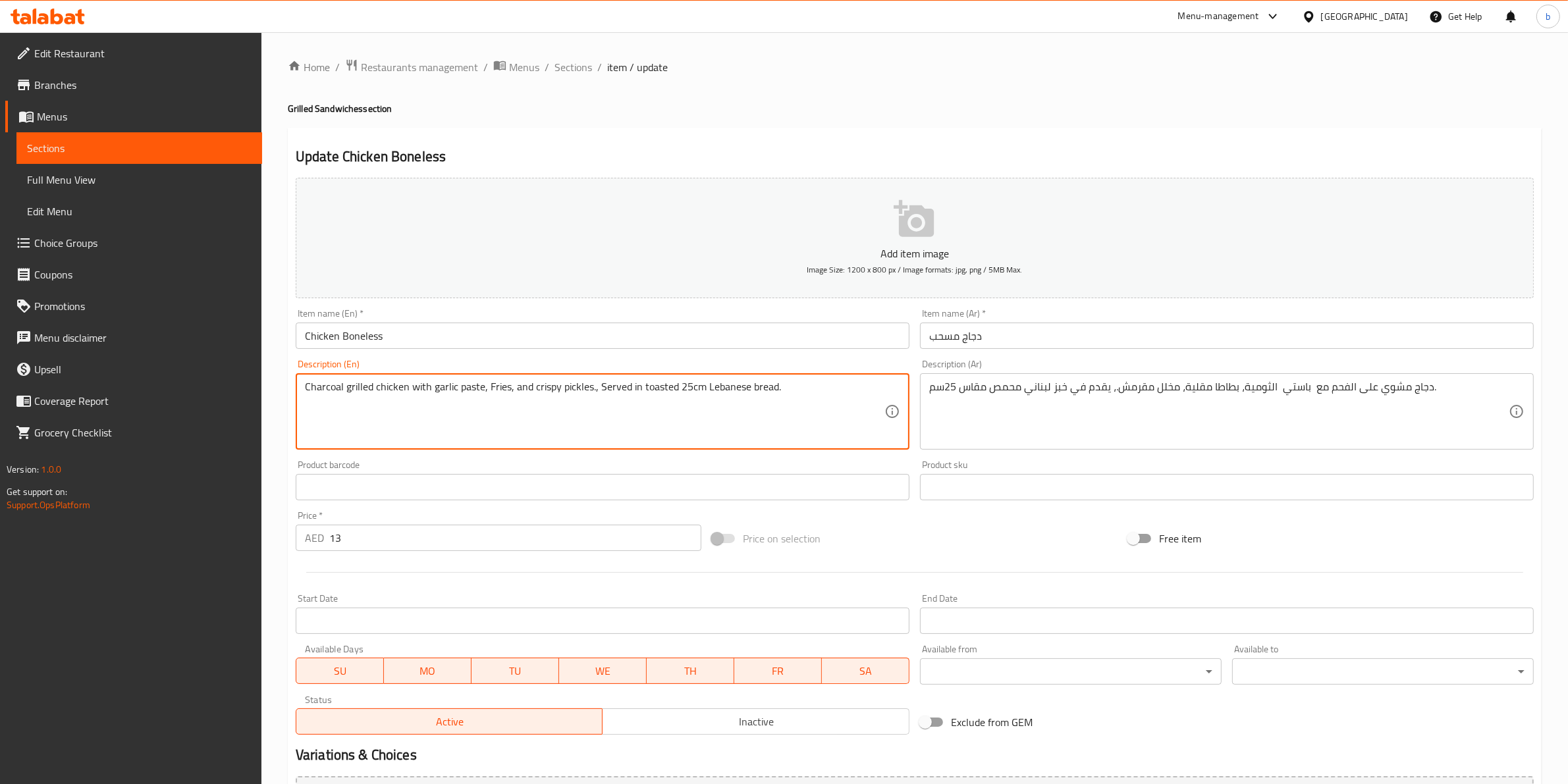
click at [614, 393] on textarea "Charcoal grilled chicken with garlic paste, Fries, and crispy pickles., Served …" at bounding box center [595, 412] width 580 height 63
click at [652, 382] on textarea "Charcoal grilled chicken with garlic paste, Fries, and crispy pickles., Served …" at bounding box center [595, 412] width 580 height 63
click at [716, 396] on textarea "Charcoal grilled chicken with garlic paste, Fries, and crispy pickles., Served …" at bounding box center [595, 412] width 580 height 63
click at [815, 392] on textarea "Charcoal grilled chicken with garlic paste, Fries, and crispy pickles., Served …" at bounding box center [595, 412] width 580 height 63
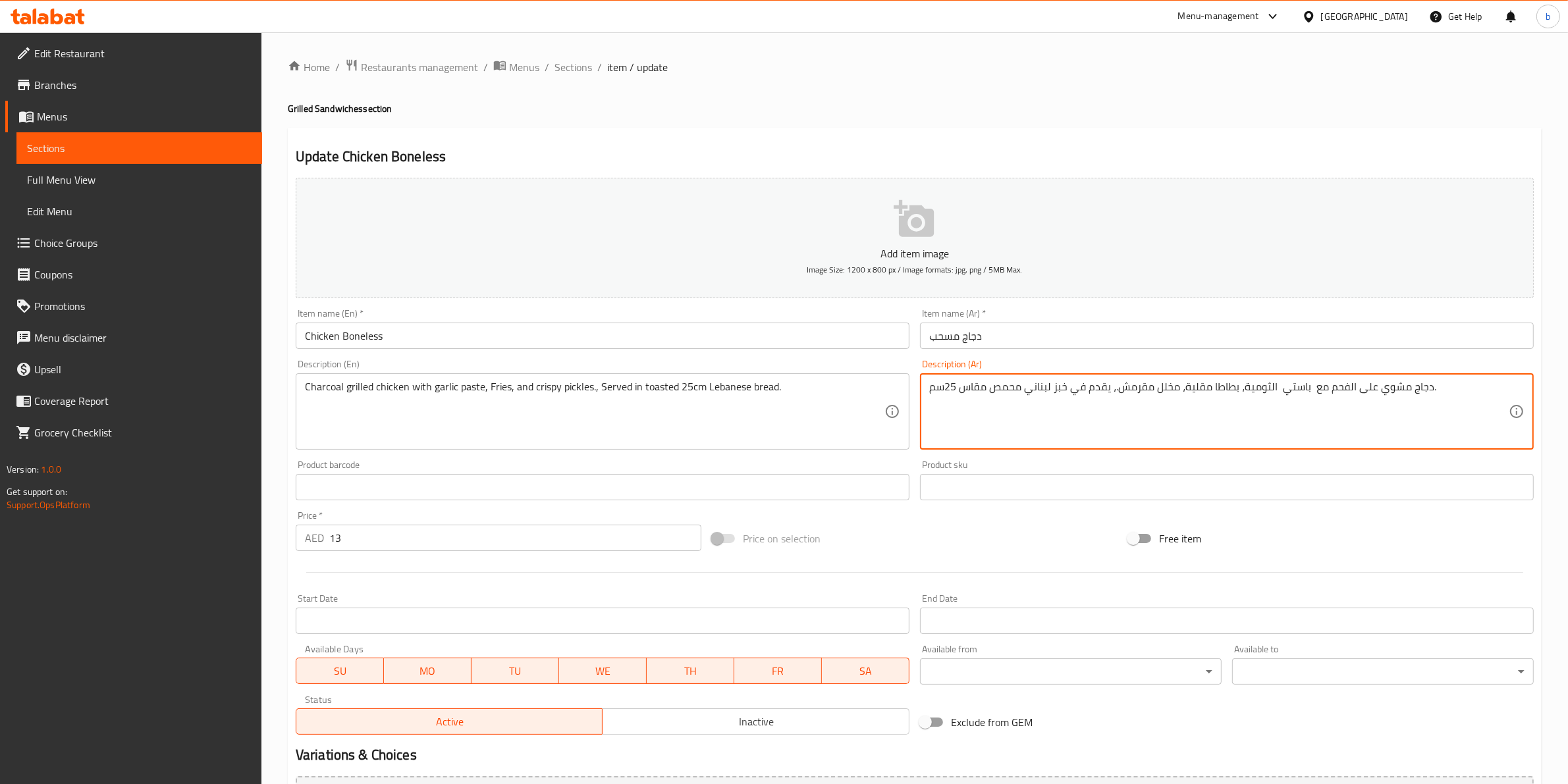
drag, startPoint x: 1276, startPoint y: 389, endPoint x: 1308, endPoint y: 386, distance: 32.1
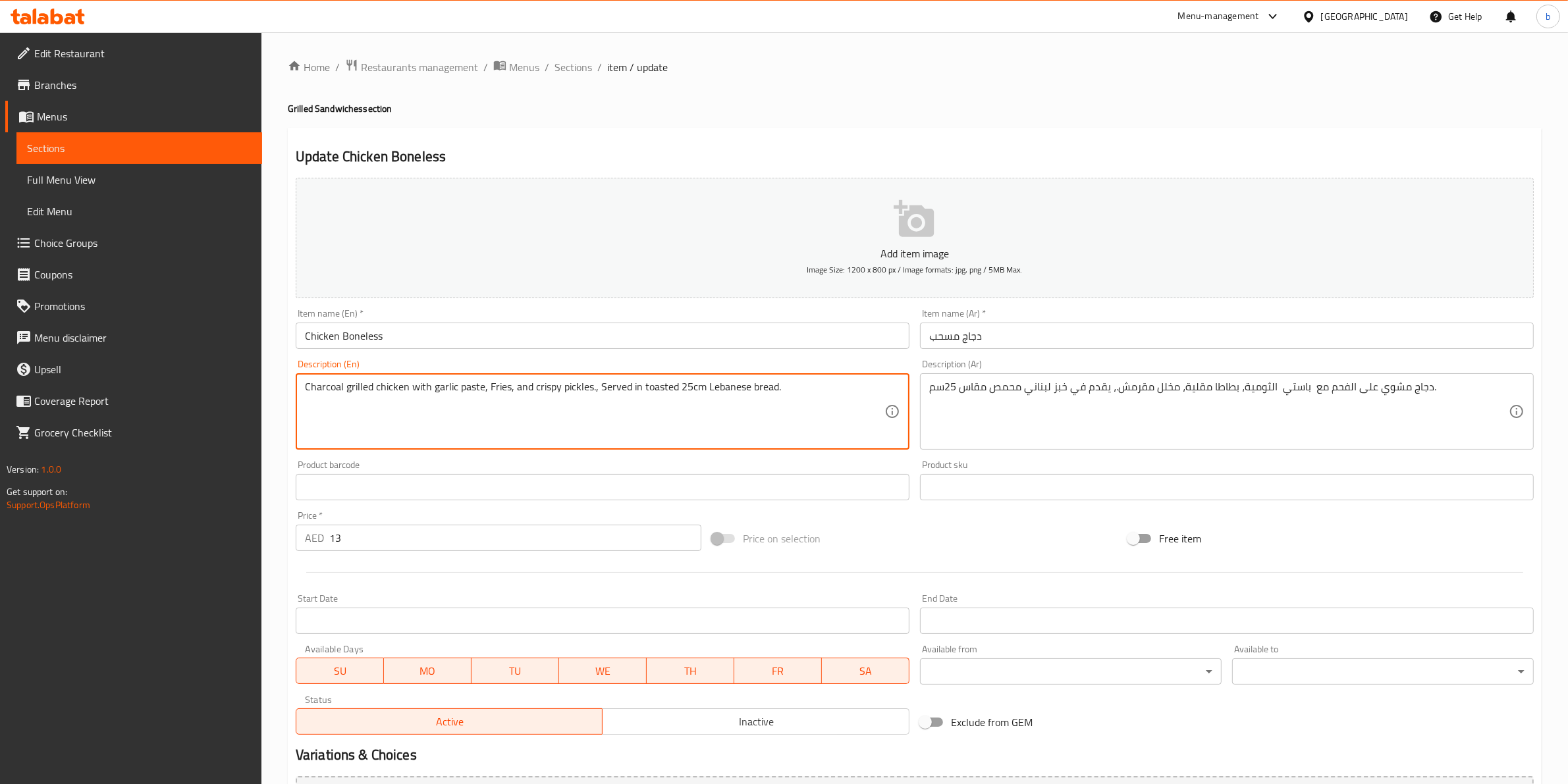
click at [705, 389] on textarea "Charcoal grilled chicken with garlic paste, Fries, and crispy pickles., Served …" at bounding box center [595, 412] width 580 height 63
click at [682, 386] on textarea "Charcoal grilled chicken with garlic paste, Fries, and crispy pickles., Served …" at bounding box center [595, 412] width 580 height 63
click at [676, 386] on textarea "Charcoal grilled chicken with garlic paste, Fries, and crispy pickles., Served …" at bounding box center [595, 412] width 580 height 63
click at [705, 388] on textarea "Charcoal grilled chicken with garlic paste, Fries, and crispy pickles., Served …" at bounding box center [595, 412] width 580 height 63
click at [773, 387] on textarea "Charcoal grilled chicken with garlic paste, Fries, and crispy pickles., Served …" at bounding box center [595, 412] width 580 height 63
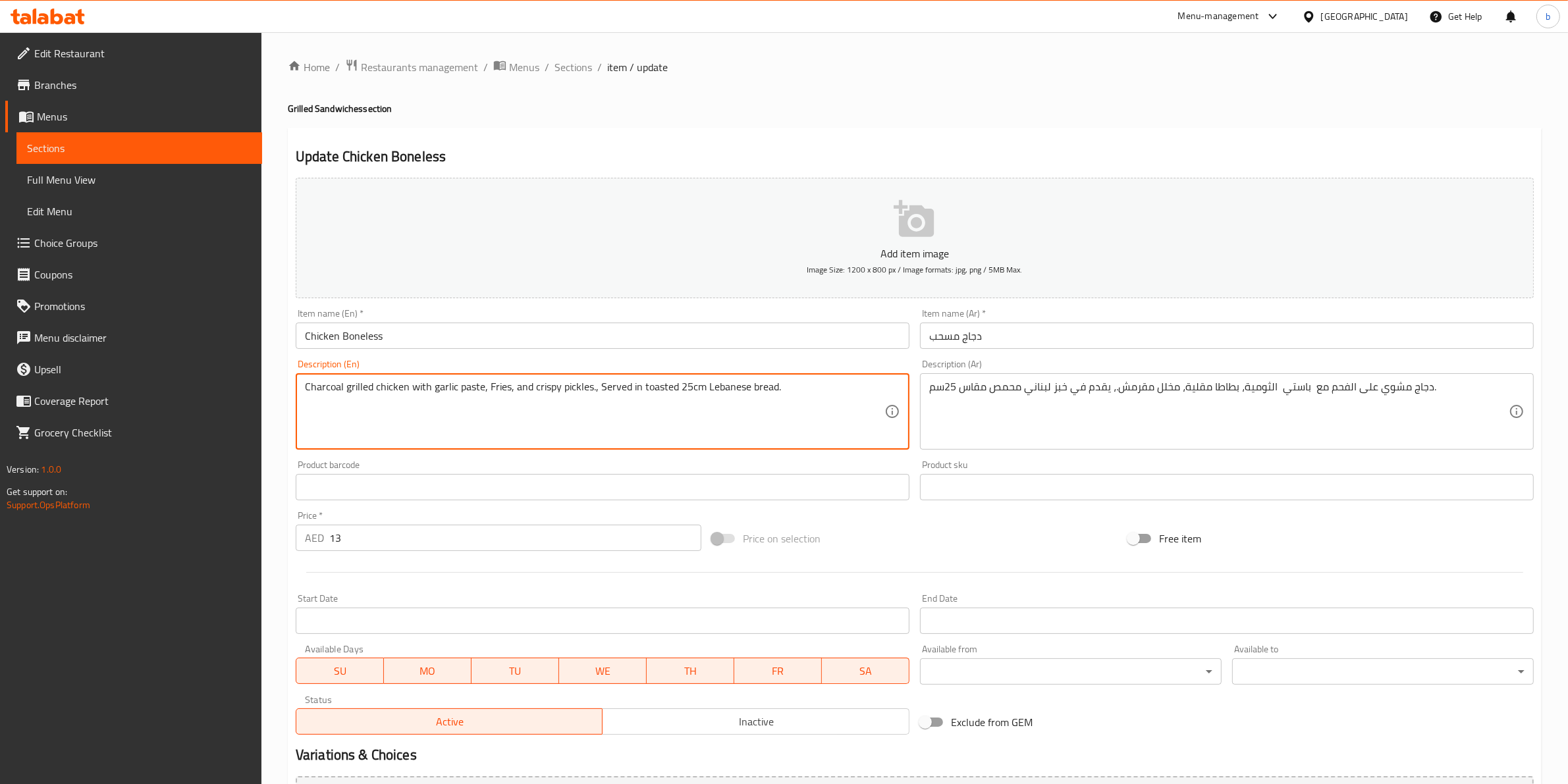
click at [703, 386] on textarea "Charcoal grilled chicken with garlic paste, Fries, and crispy pickles., Served …" at bounding box center [595, 412] width 580 height 63
click at [705, 384] on textarea "Charcoal grilled chicken with garlic paste, Fries, and crispy pickles., Served …" at bounding box center [595, 412] width 580 height 63
click at [706, 384] on textarea "Charcoal grilled chicken with garlic paste, Fries, and crispy pickles., Served …" at bounding box center [595, 412] width 580 height 63
click at [712, 388] on textarea "Charcoal grilled chicken with garlic paste, Fries, and crispy pickles., Served …" at bounding box center [595, 412] width 580 height 63
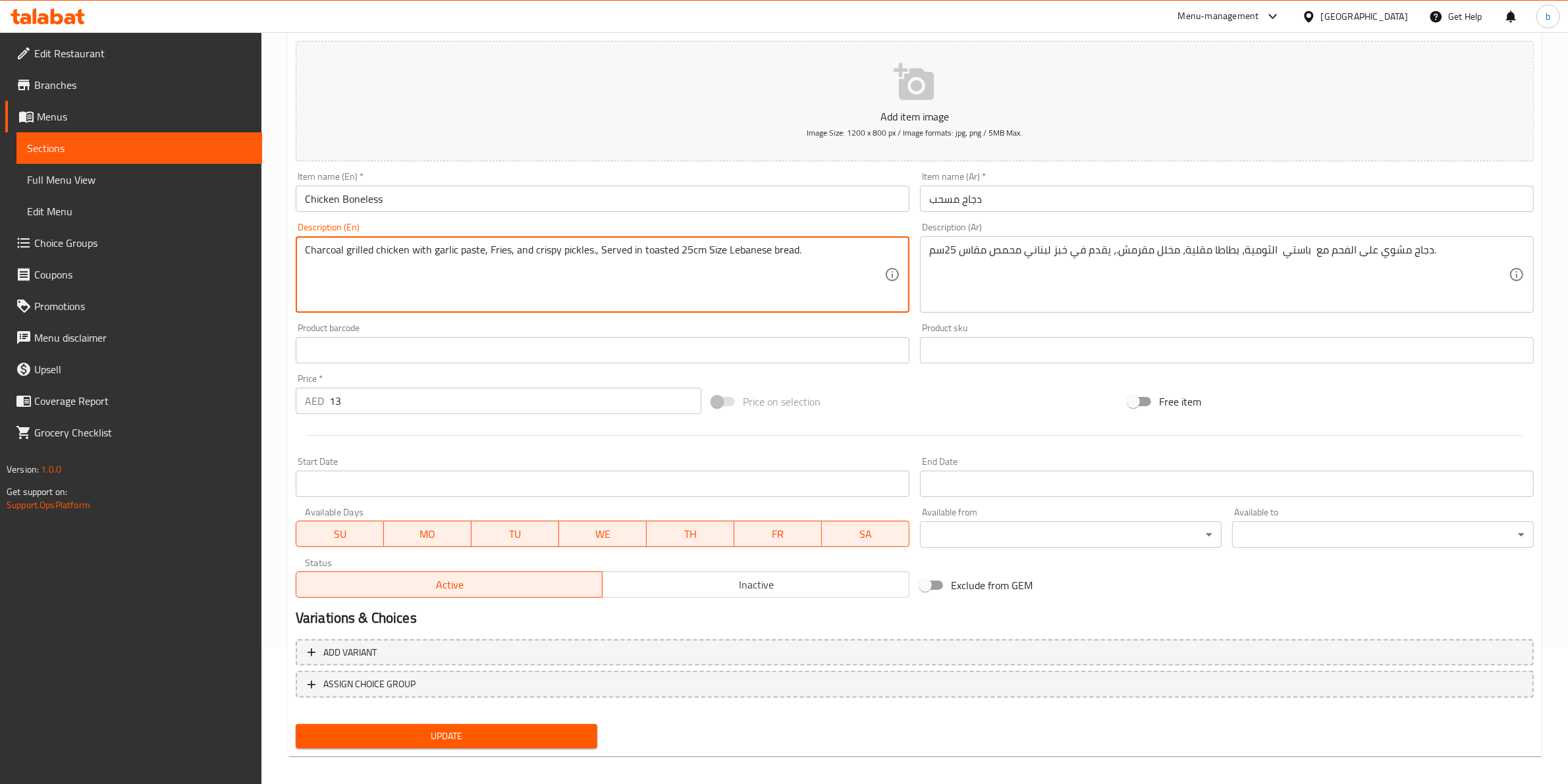
scroll to position [143, 0]
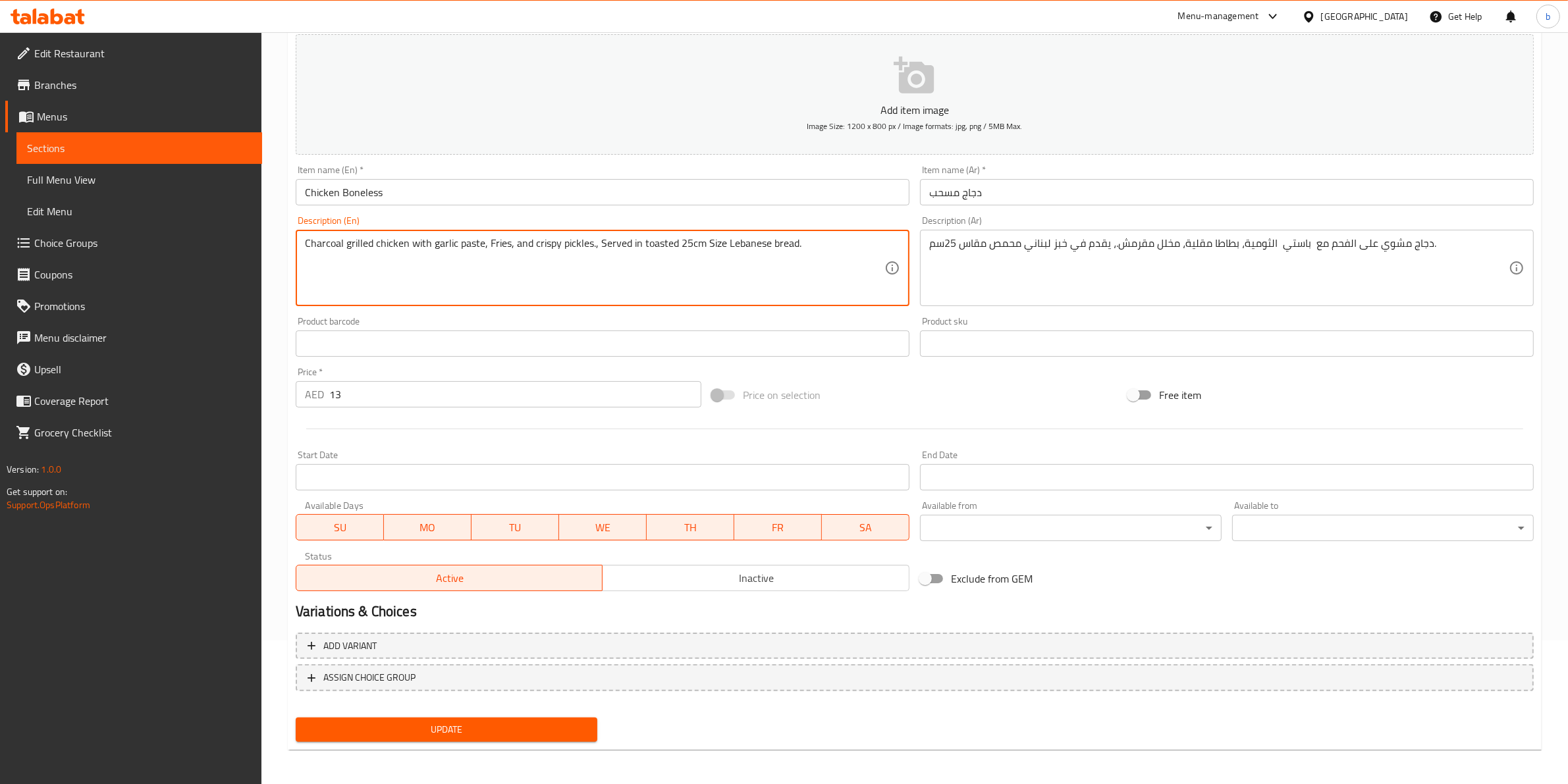
type textarea "Charcoal grilled chicken with garlic paste, Fries, and crispy pickles., Served …"
click at [507, 725] on span "Update" at bounding box center [446, 729] width 280 height 17
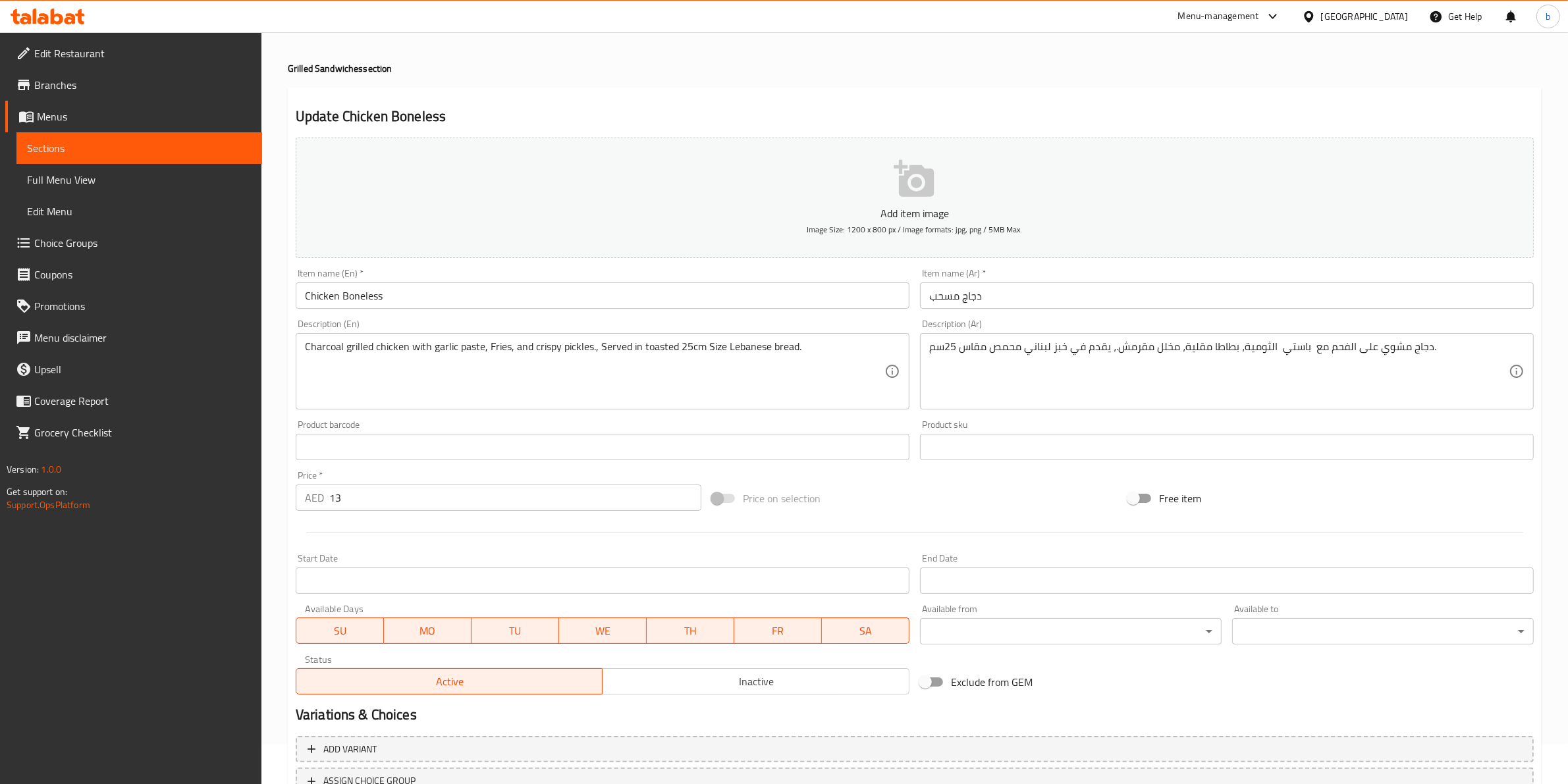
scroll to position [0, 0]
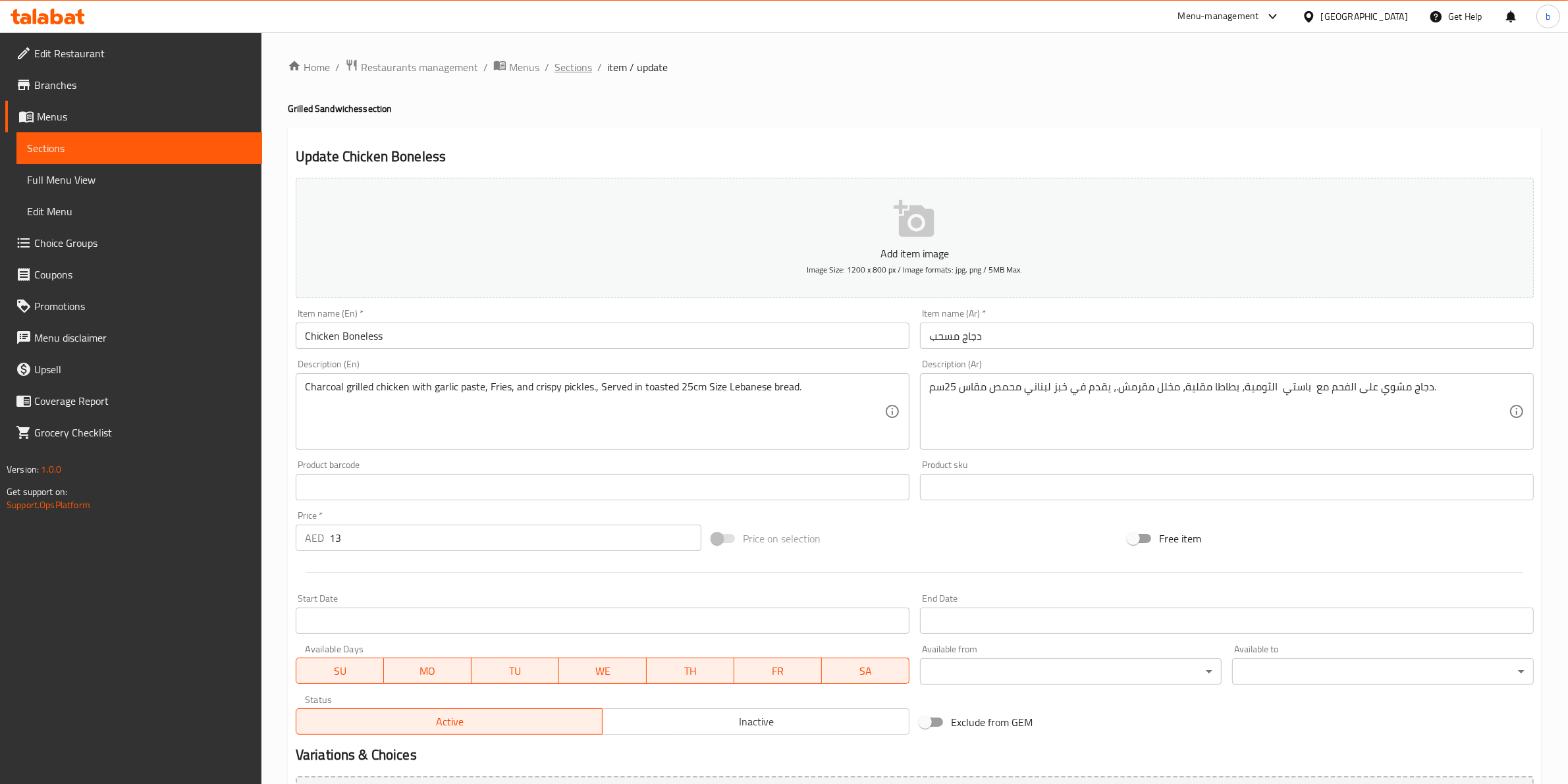
click at [585, 70] on span "Sections" at bounding box center [573, 67] width 37 height 16
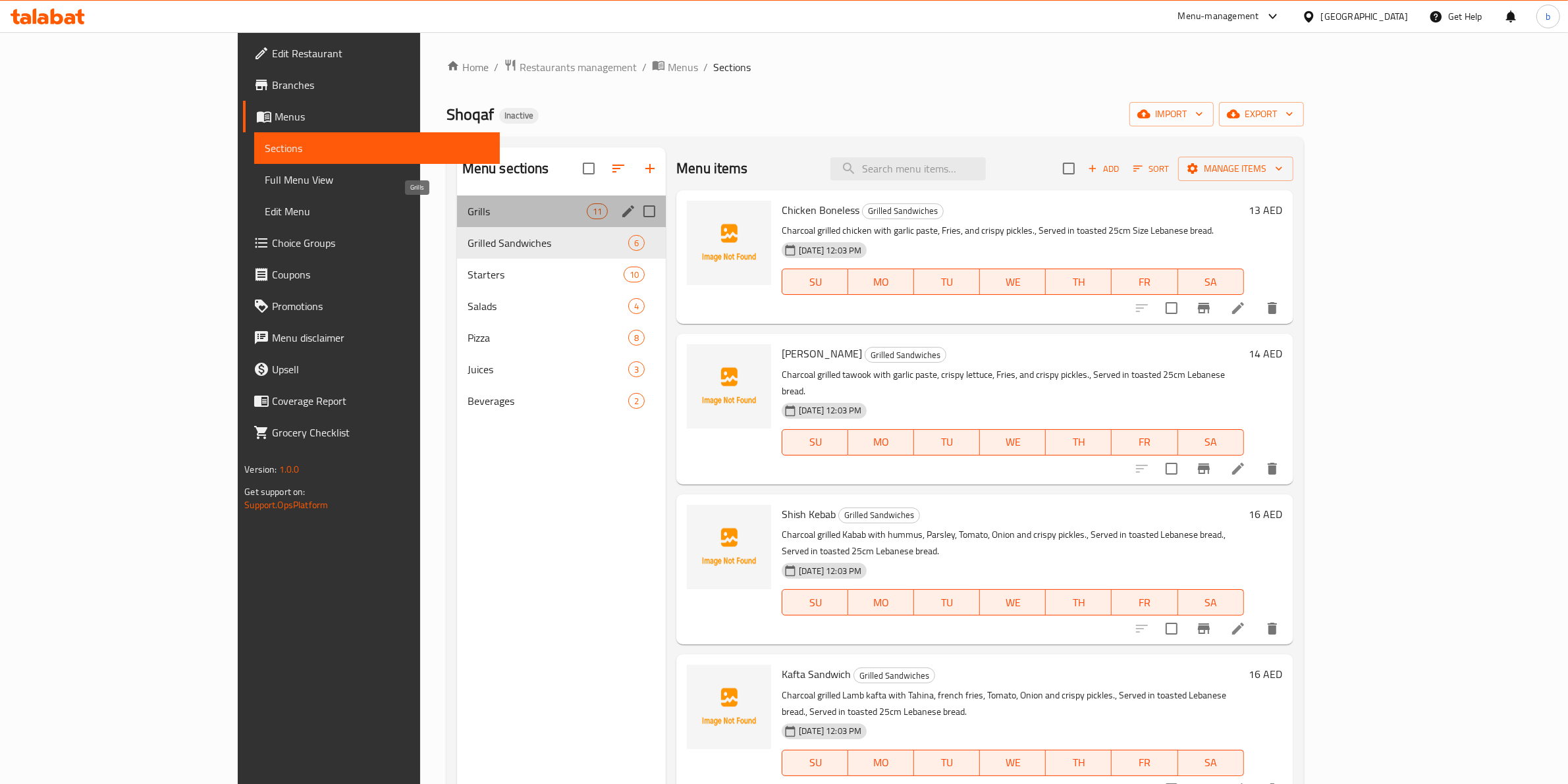
click at [521, 212] on span "Grills" at bounding box center [527, 211] width 119 height 16
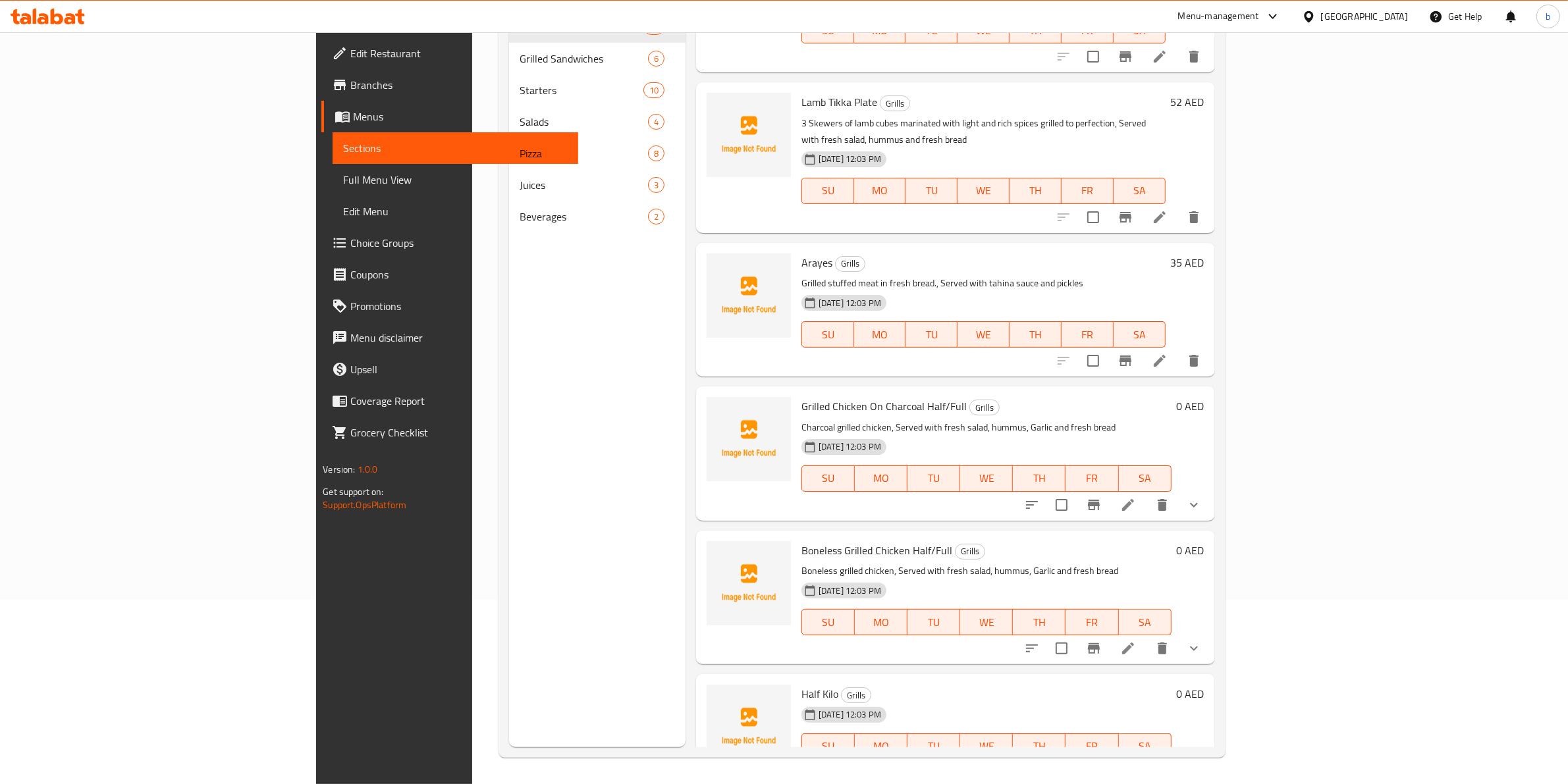
scroll to position [626, 0]
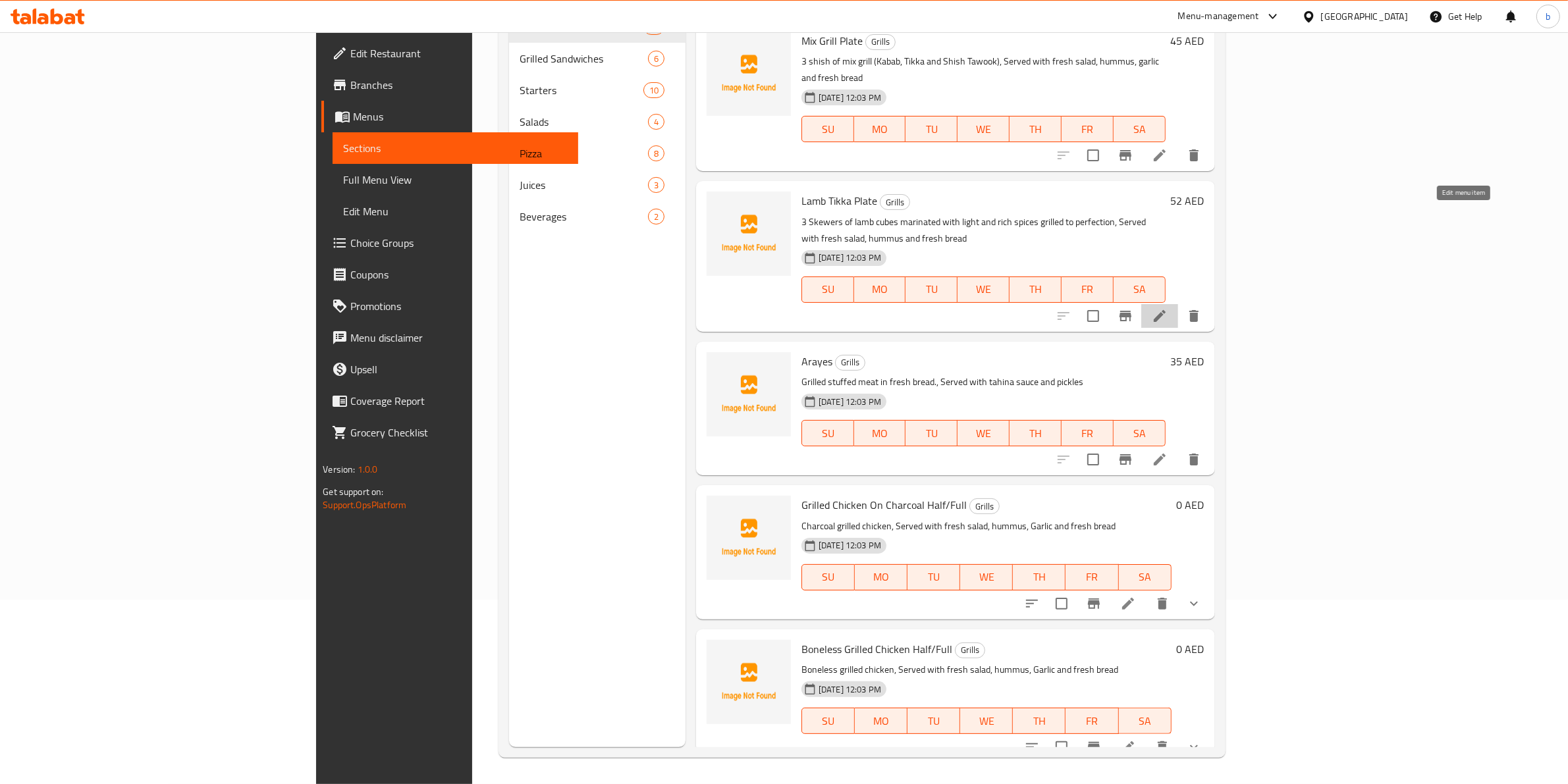
click at [1167, 308] on icon at bounding box center [1159, 316] width 16 height 16
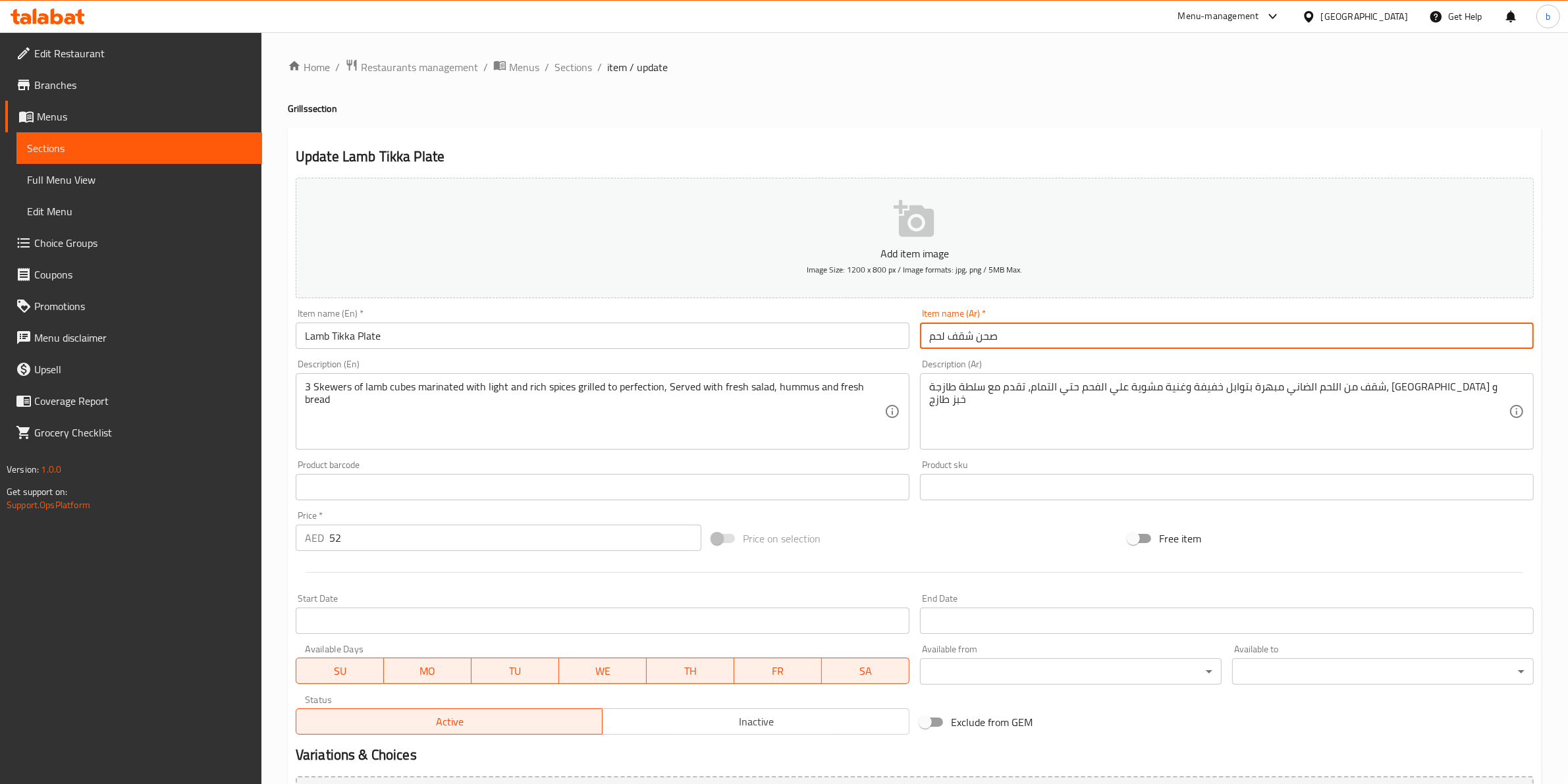
drag, startPoint x: 948, startPoint y: 333, endPoint x: 944, endPoint y: 345, distance: 12.6
click at [944, 345] on input "صحن شقف لحم" at bounding box center [1226, 335] width 614 height 26
drag, startPoint x: 927, startPoint y: 339, endPoint x: 972, endPoint y: 344, distance: 45.3
click at [972, 344] on input "صحن شقف لحم" at bounding box center [1226, 335] width 614 height 26
type input "صحن تكا ضأن"
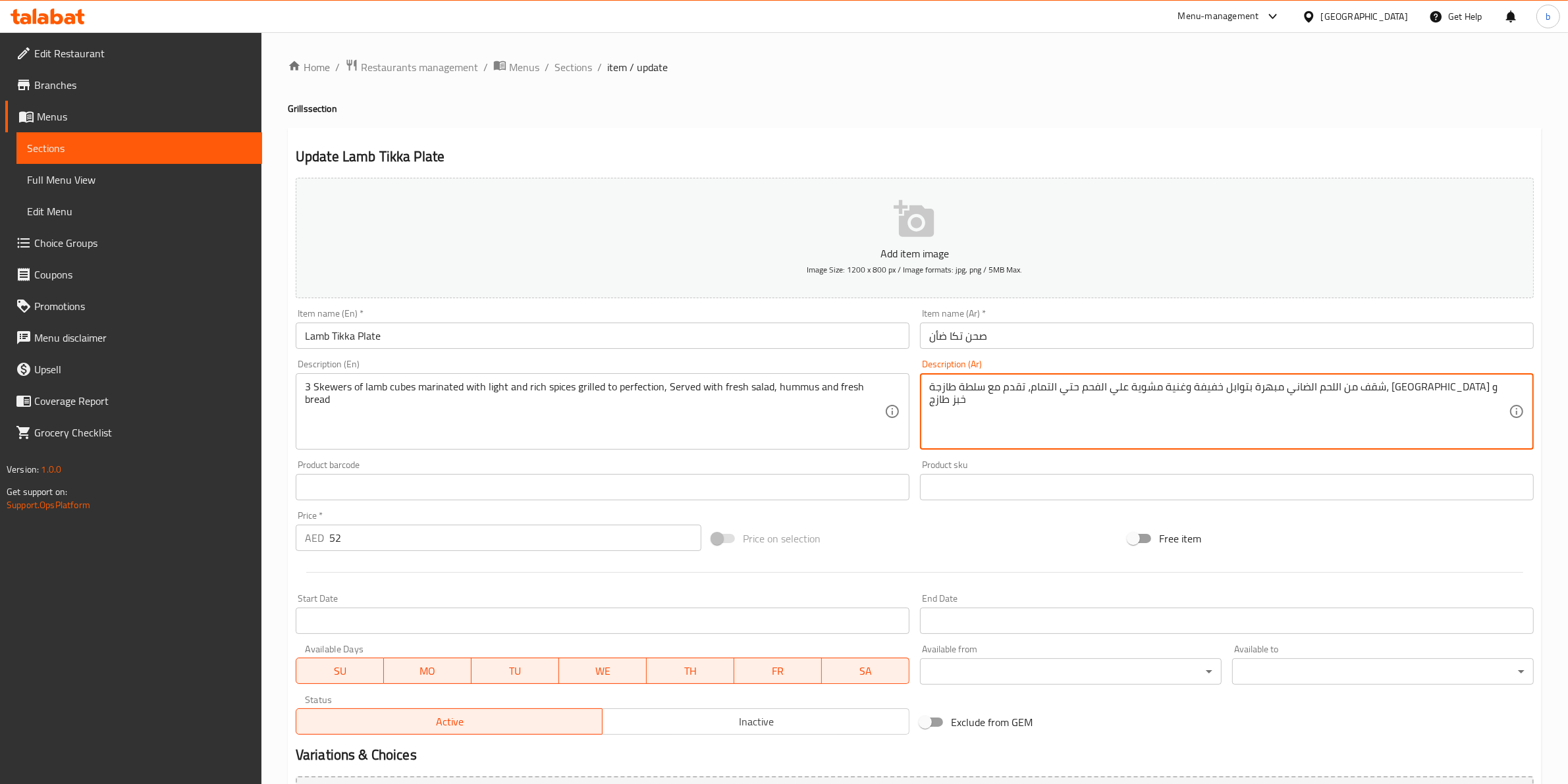
drag, startPoint x: 1387, startPoint y: 388, endPoint x: 1459, endPoint y: 385, distance: 72.1
paste textarea "3 سيخ"
click at [1481, 395] on textarea "3 سيخ الضاني مبهرة بتوابل خفيفة وغنية مشوية علي الفحم حتي التمام، تقدم مع سلطة …" at bounding box center [1219, 412] width 580 height 63
click at [1477, 383] on textarea "3 سيخ الضاني مبهرة بتوابل خفيفة وغنية مشوية علي الفحم حتي التمام، تقدم مع سلطة …" at bounding box center [1219, 412] width 580 height 63
click at [1501, 386] on textarea "3 سيخ الضاني مبهرة بتوابل خفيفة وغنية مشوية علي الفحم حتي التمام، تقدم مع سلطة …" at bounding box center [1219, 412] width 580 height 63
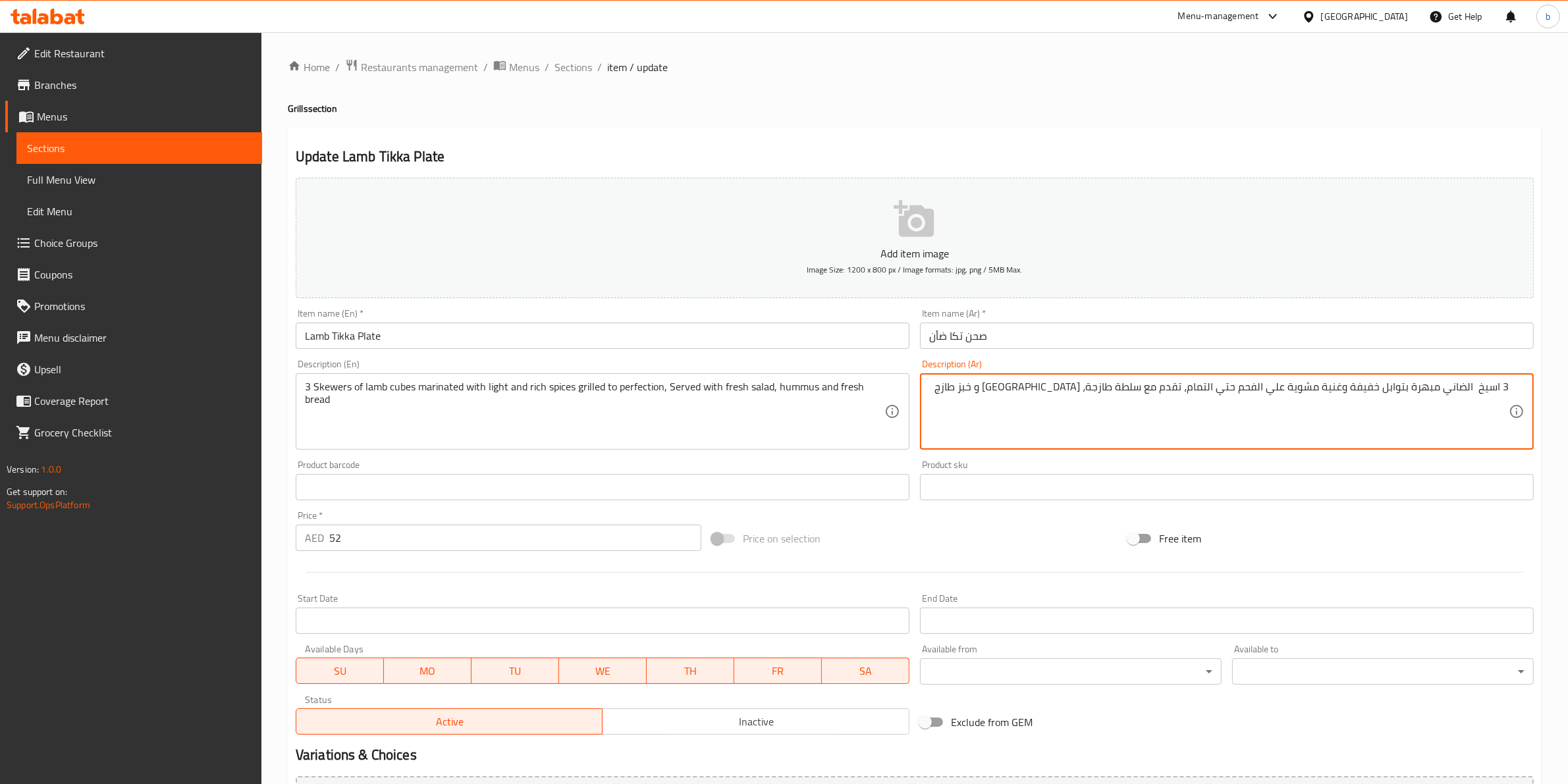
click at [1484, 384] on textarea "3 اسيخ الضاني مبهرة بتوابل خفيفة وغنية مشوية علي الفحم حتي التمام، تقدم مع سلطة…" at bounding box center [1219, 412] width 580 height 63
click at [1472, 386] on textarea "3 اسياخ الضاني مبهرة بتوابل خفيفة وغنية مشوية علي الفحم حتي التمام، تقدم مع سلط…" at bounding box center [1219, 412] width 580 height 63
type textarea "3 اسياخ من مكعبات الضاني مبهرة بتوابل خفيفة وغنية مشوية علي الفحم حتي التمام، ت…"
drag, startPoint x: 1187, startPoint y: 386, endPoint x: 1266, endPoint y: 382, distance: 79.1
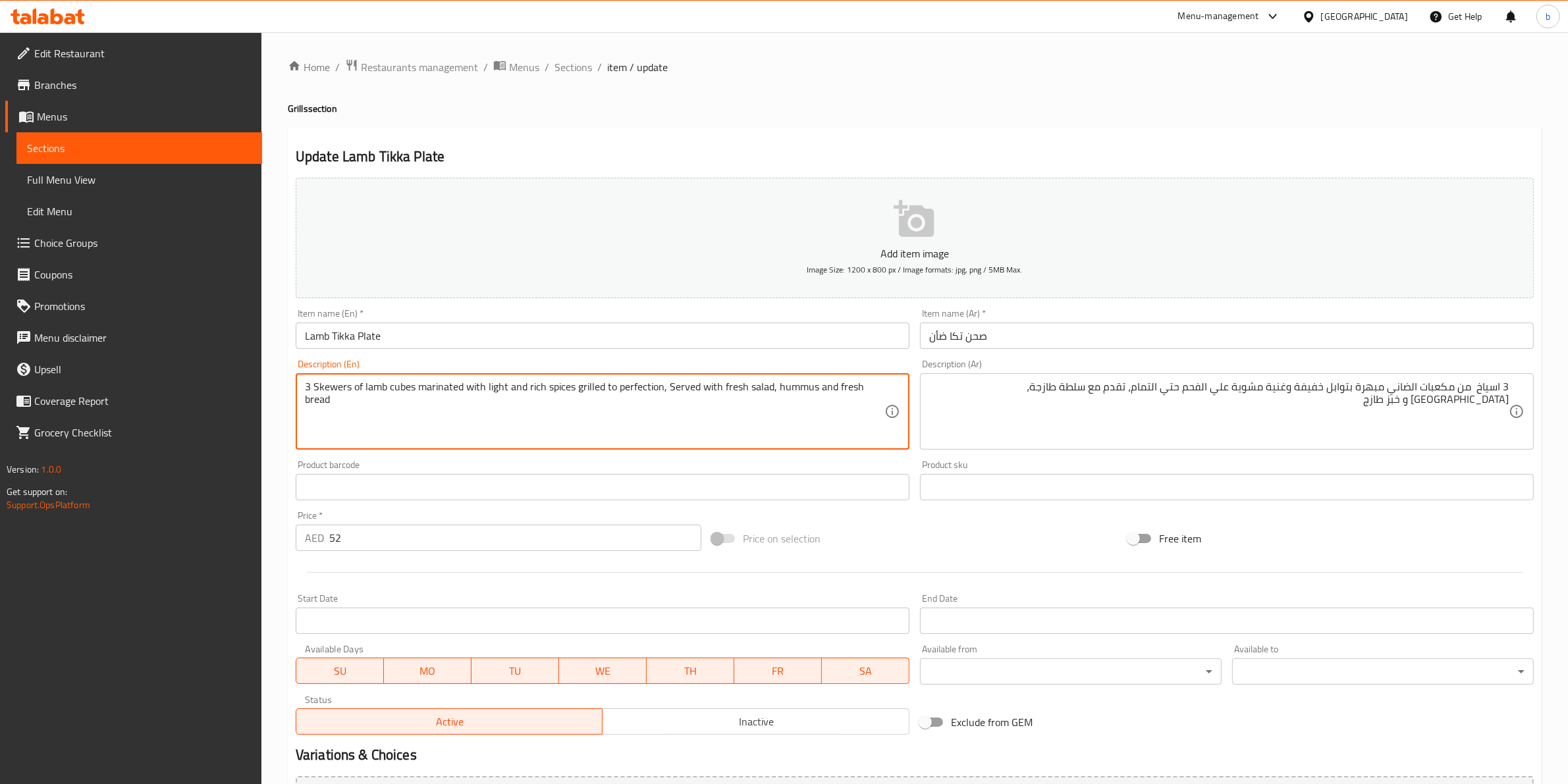
drag, startPoint x: 600, startPoint y: 385, endPoint x: 575, endPoint y: 387, distance: 25.1
paste textarea "Grilled on charcoal"
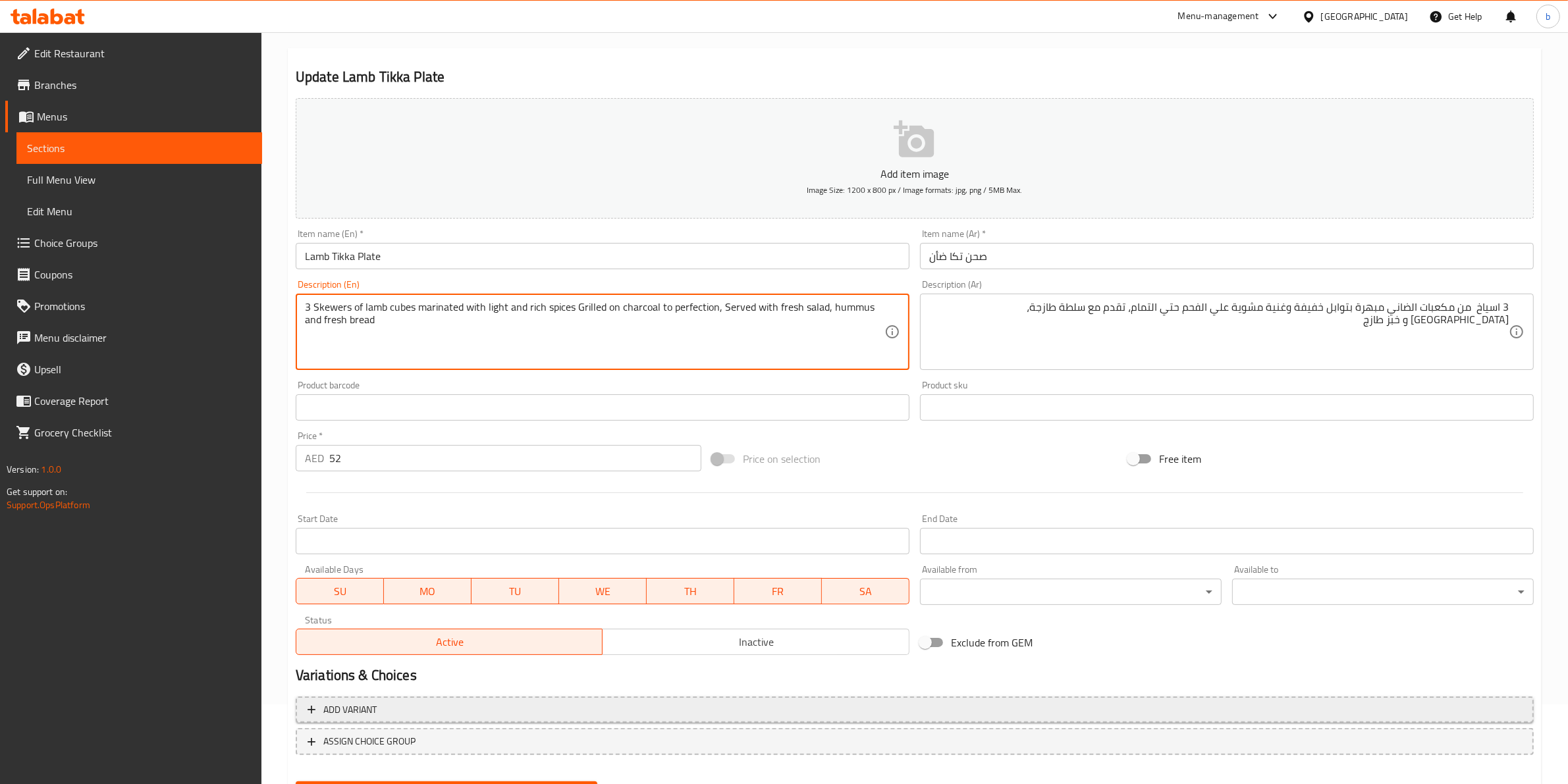
scroll to position [143, 0]
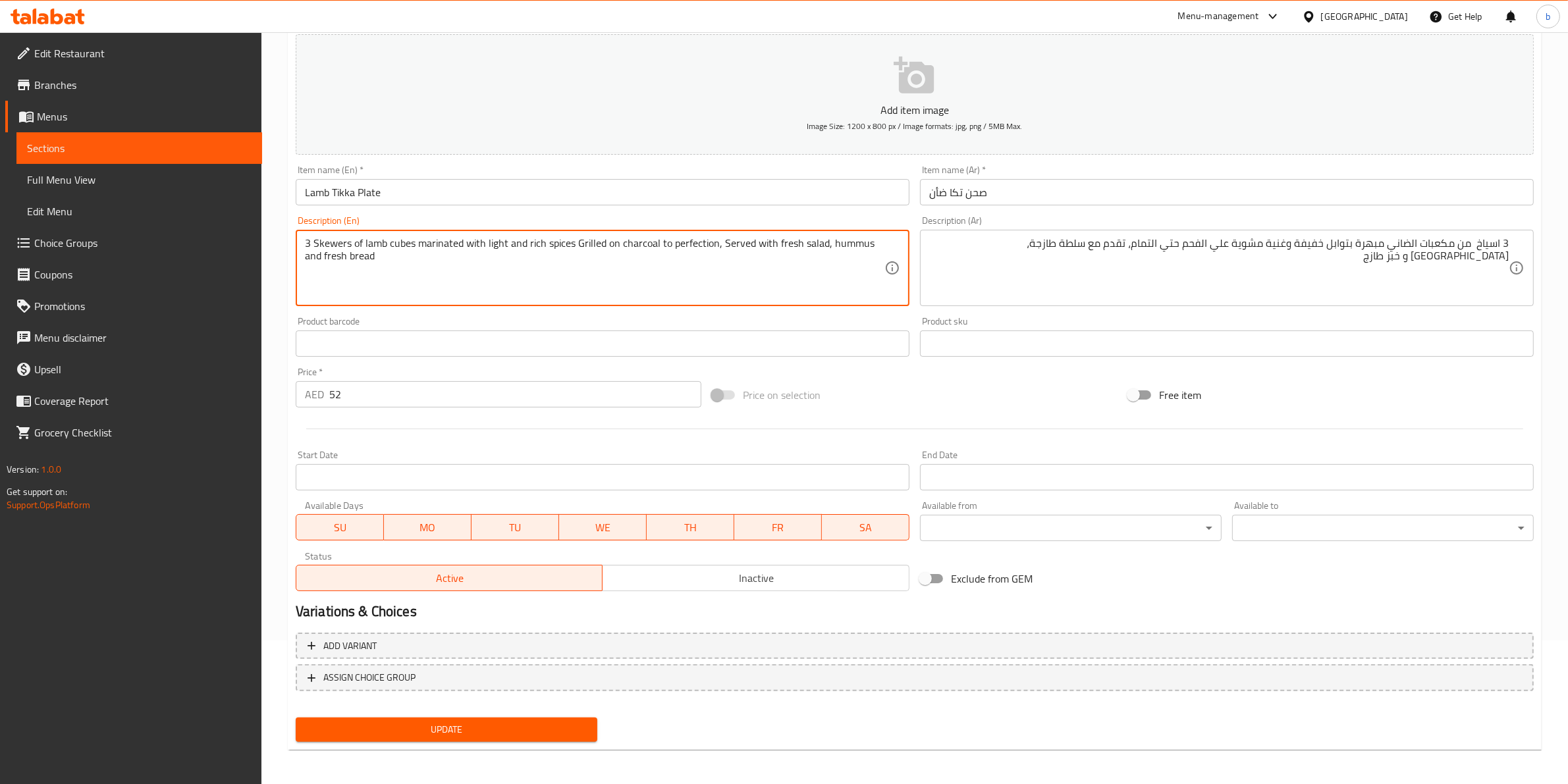
type textarea "3 Skewers of lamb cubes marinated with light and rich spices Grilled on charcoa…"
click at [477, 739] on button "Update" at bounding box center [446, 729] width 302 height 25
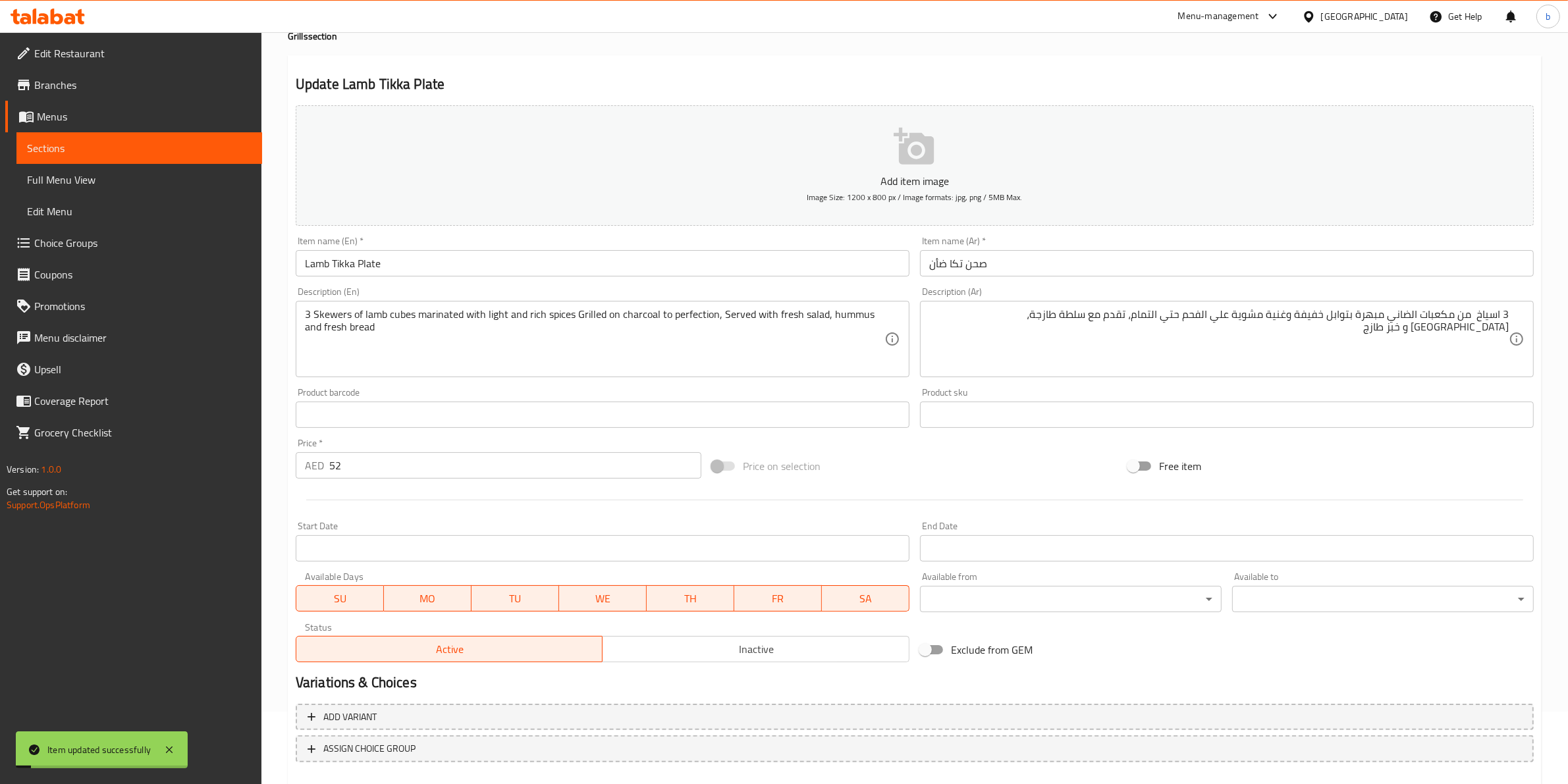
scroll to position [0, 0]
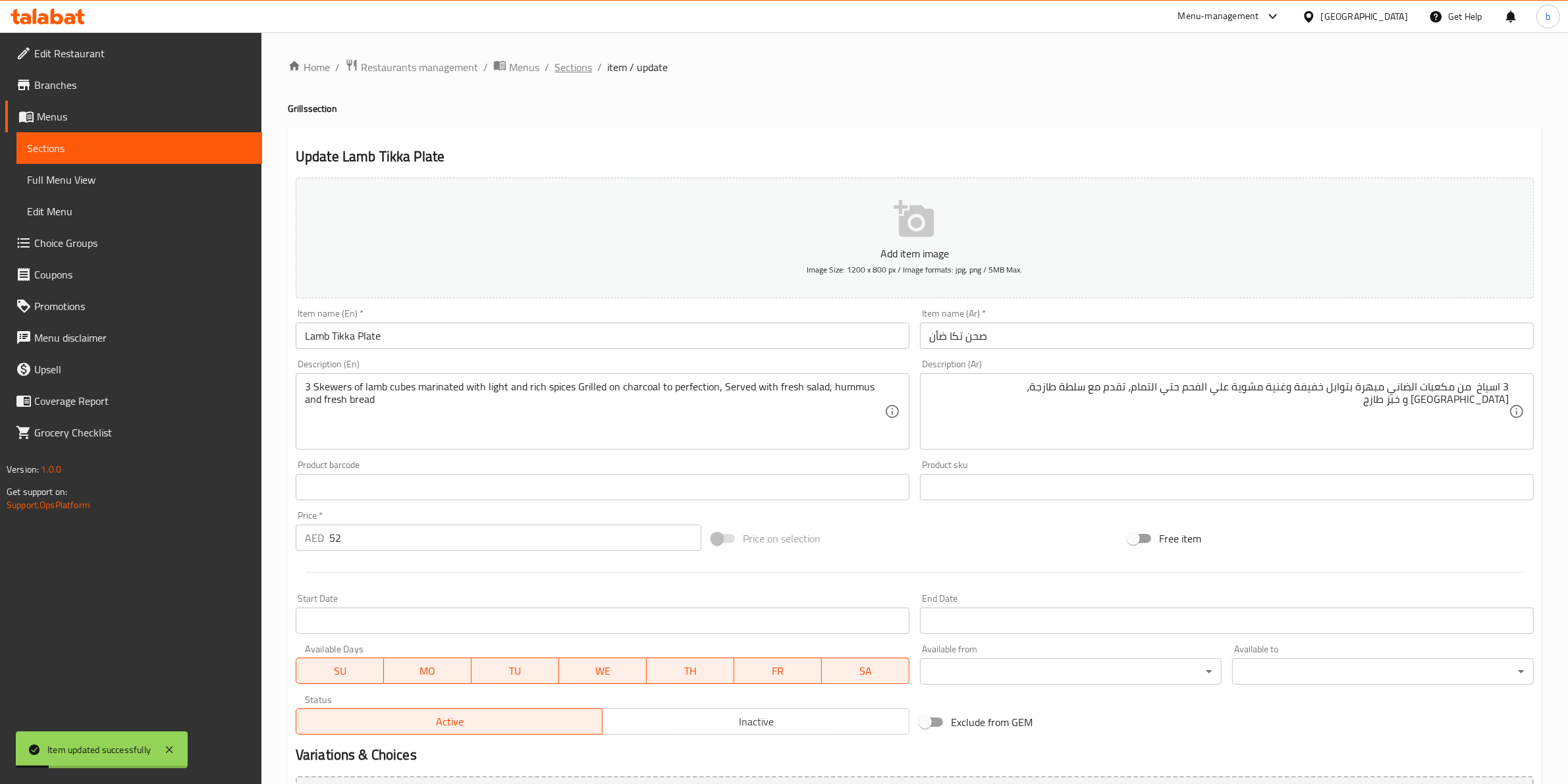
click at [569, 66] on span "Sections" at bounding box center [573, 67] width 37 height 16
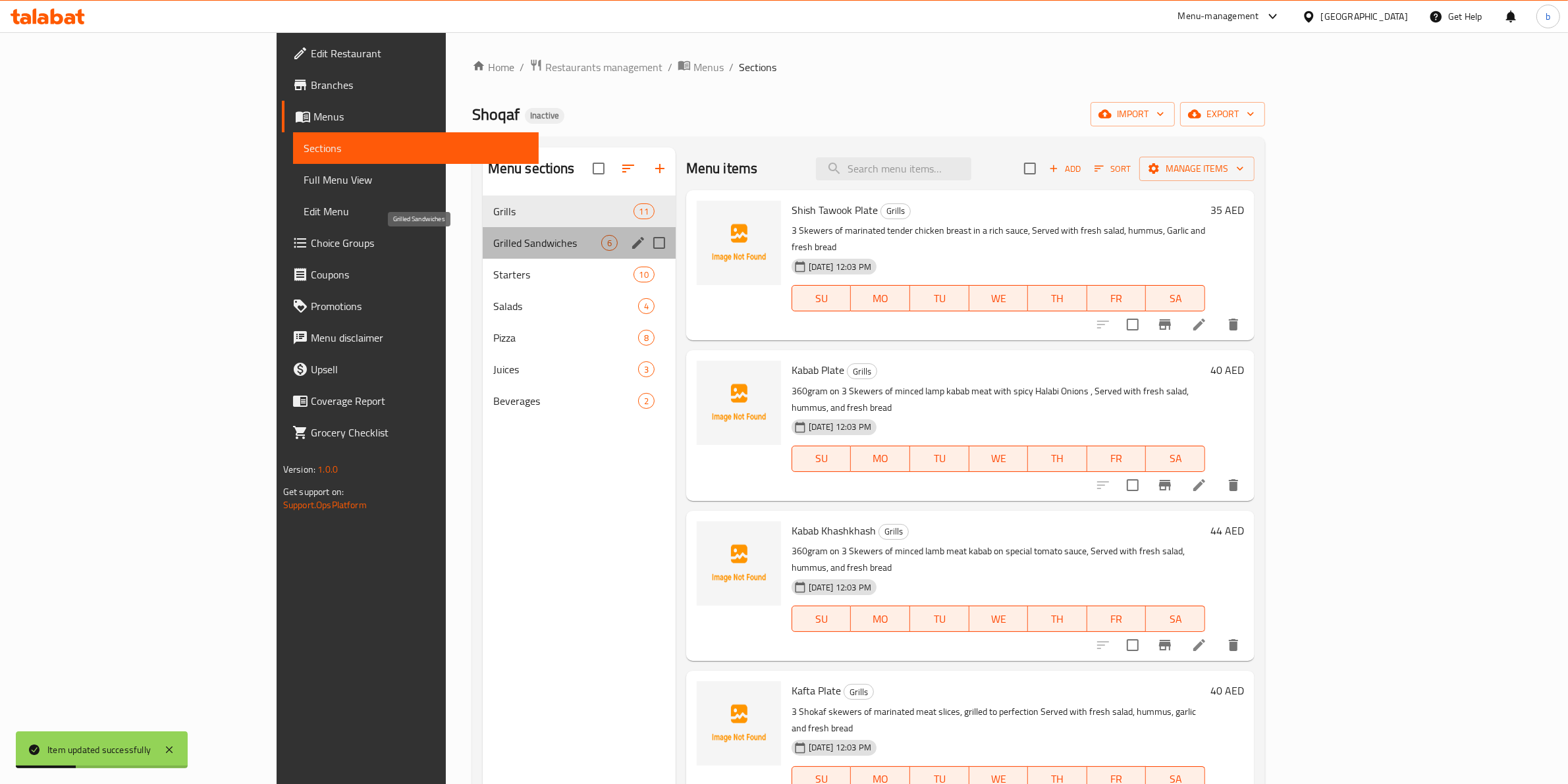
click at [493, 242] on span "Grilled Sandwiches" at bounding box center [547, 243] width 108 height 16
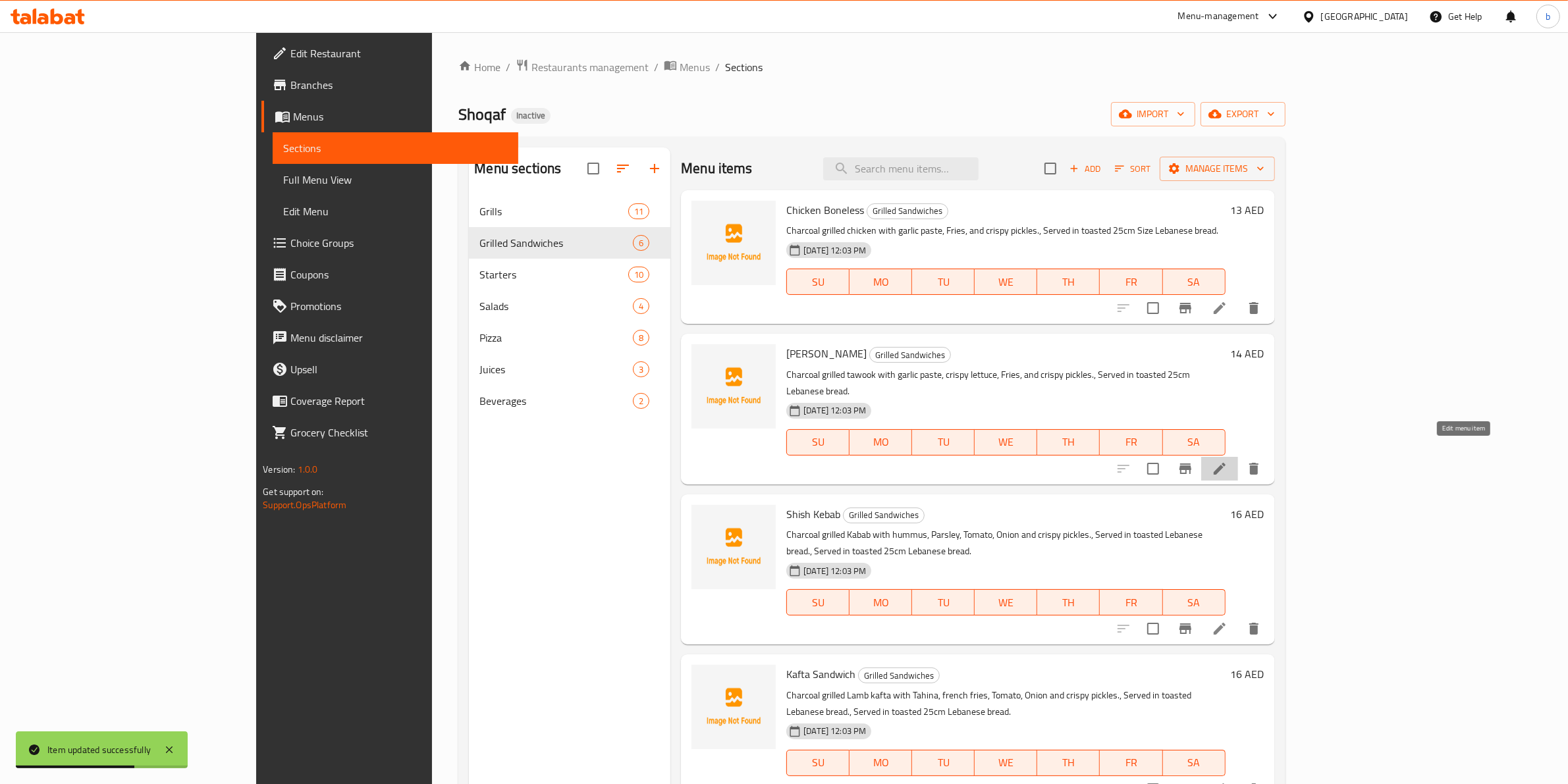
click at [1227, 461] on icon at bounding box center [1219, 469] width 16 height 16
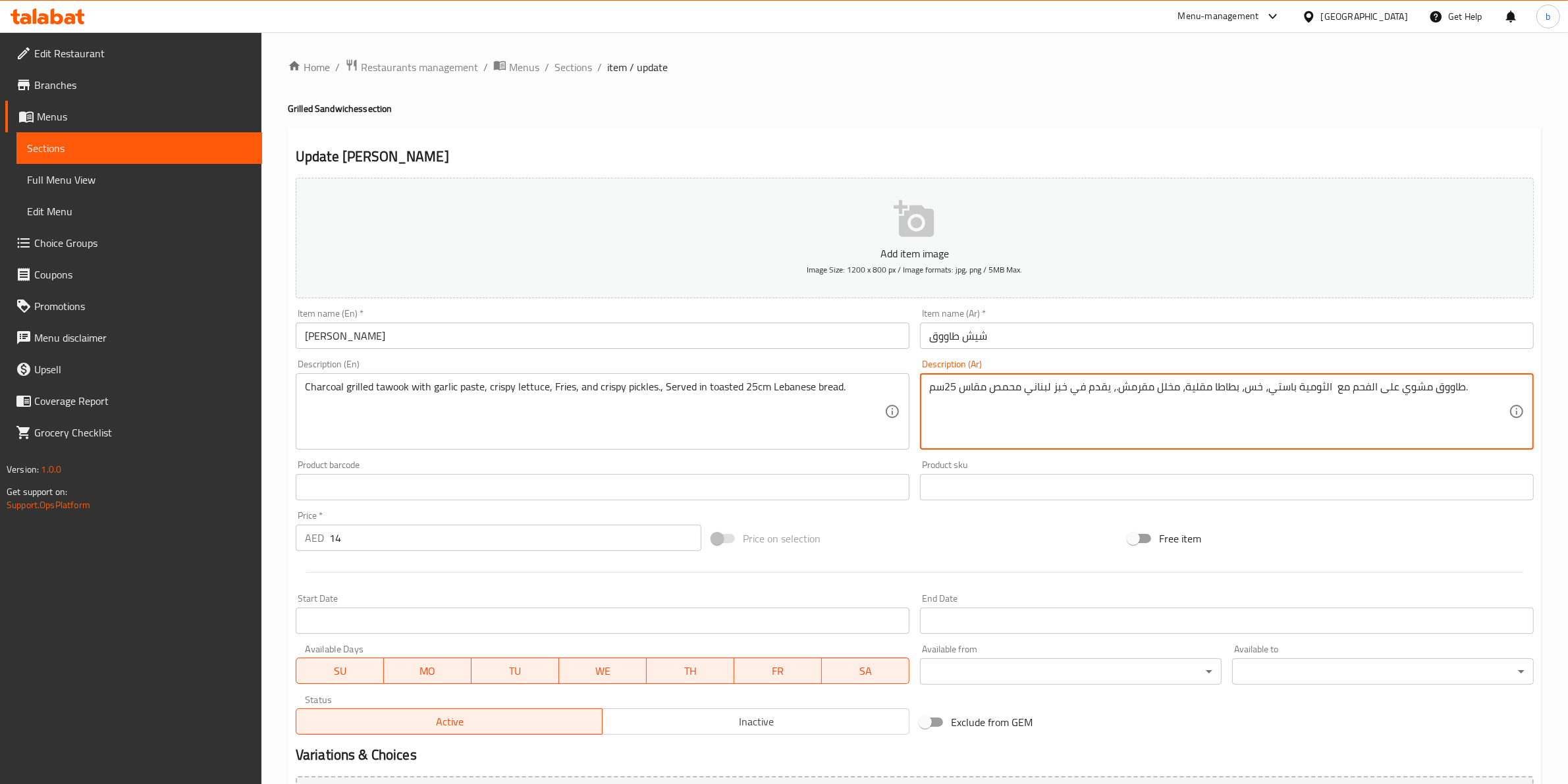
click at [1243, 390] on textarea "طاووق مشوي على الفحم مع الثومية باستي، خس، بطاطا مقلية، مخلل مقرمش.، يقدم في خب…" at bounding box center [1219, 412] width 580 height 63
type textarea "طاووق مشوي على الفحم مع الثومية باستي، خس مقرمش، بطاطا [GEOGRAPHIC_DATA]، مخلل …"
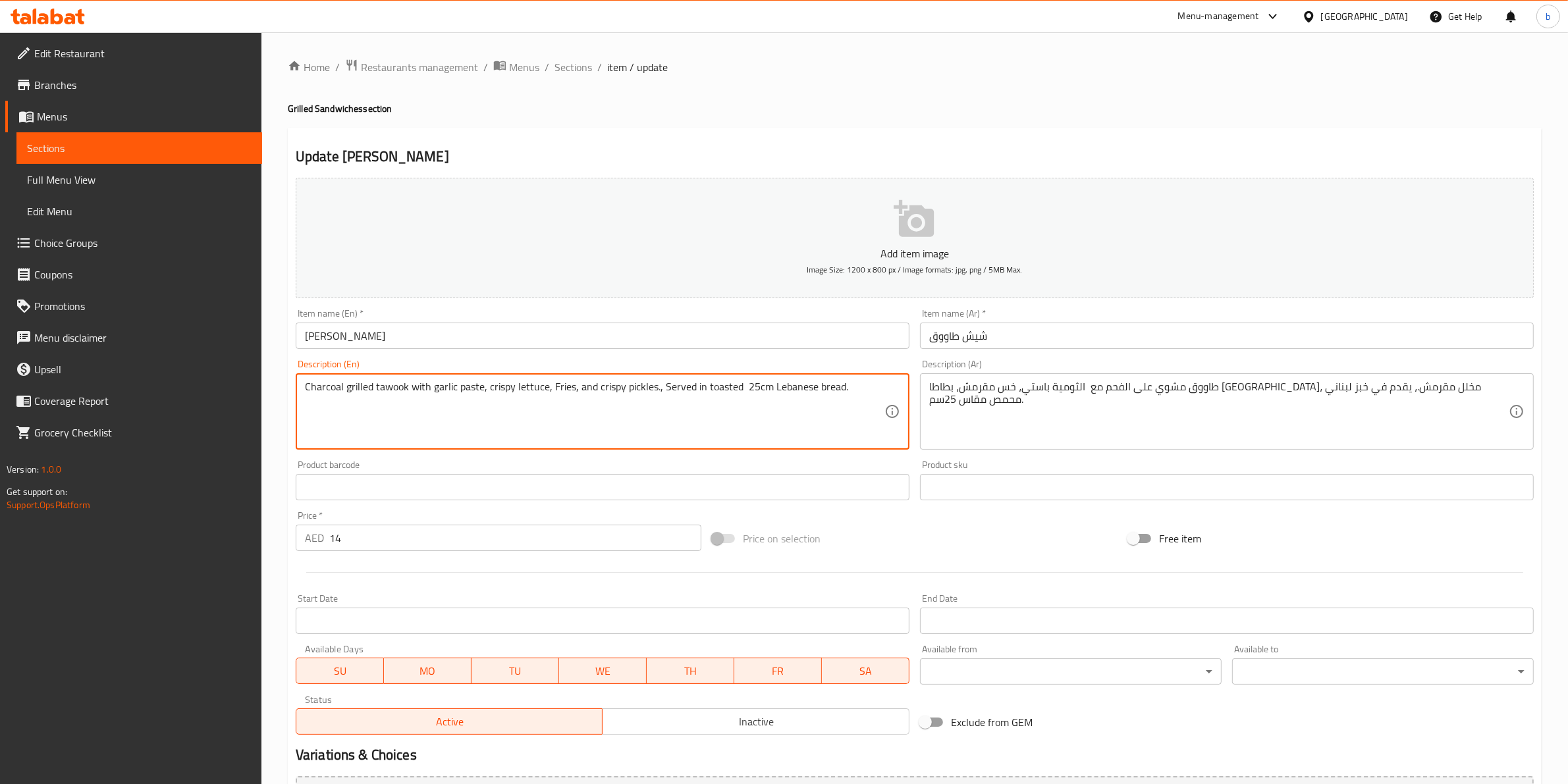
click at [770, 386] on textarea "Charcoal grilled tawook with garlic paste, crispy lettuce, Fries, and crispy pi…" at bounding box center [595, 412] width 580 height 63
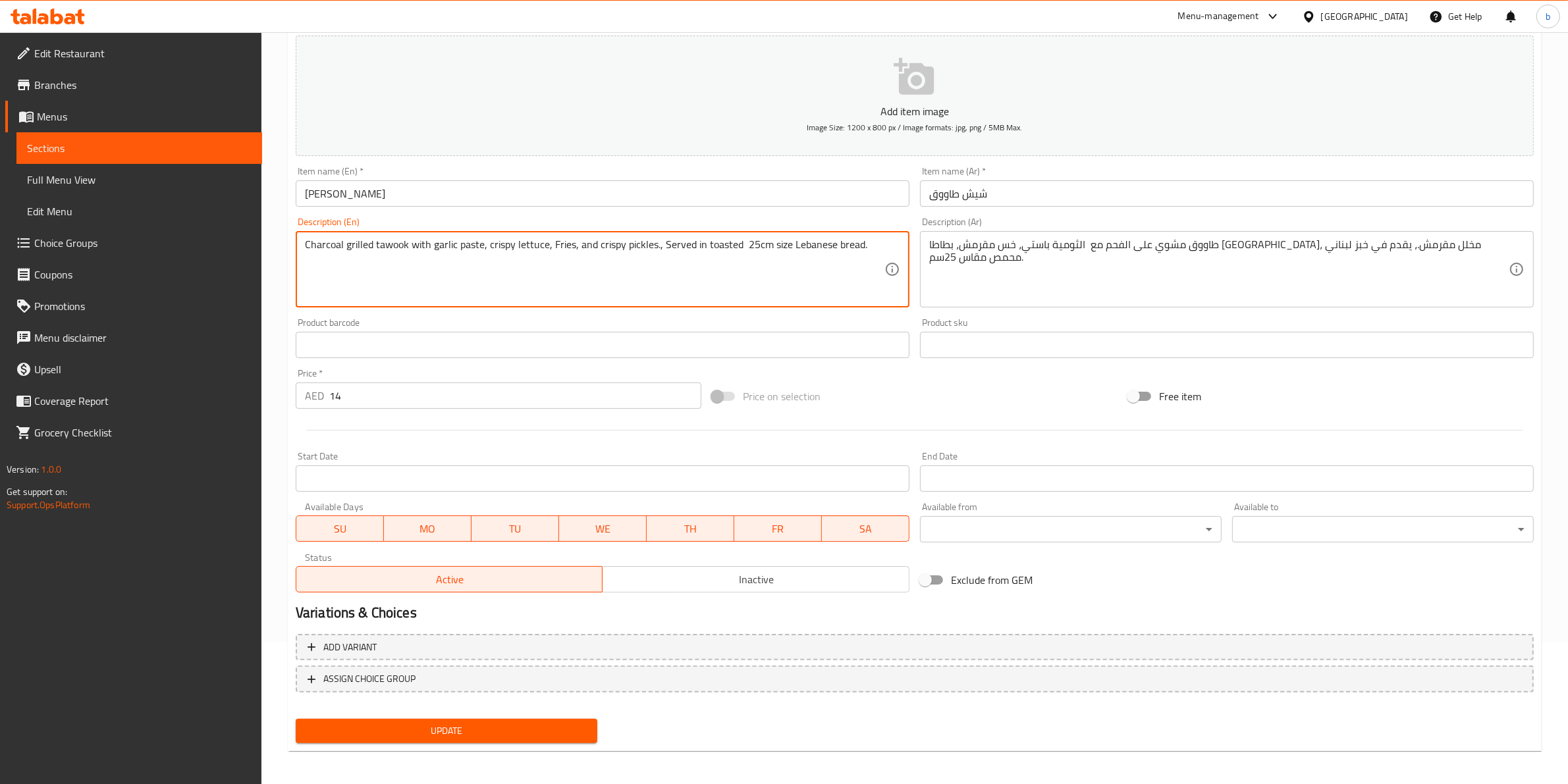
scroll to position [143, 0]
type textarea "Charcoal grilled tawook with garlic paste, crispy lettuce, Fries, and crispy pi…"
click at [509, 739] on button "Update" at bounding box center [446, 729] width 302 height 25
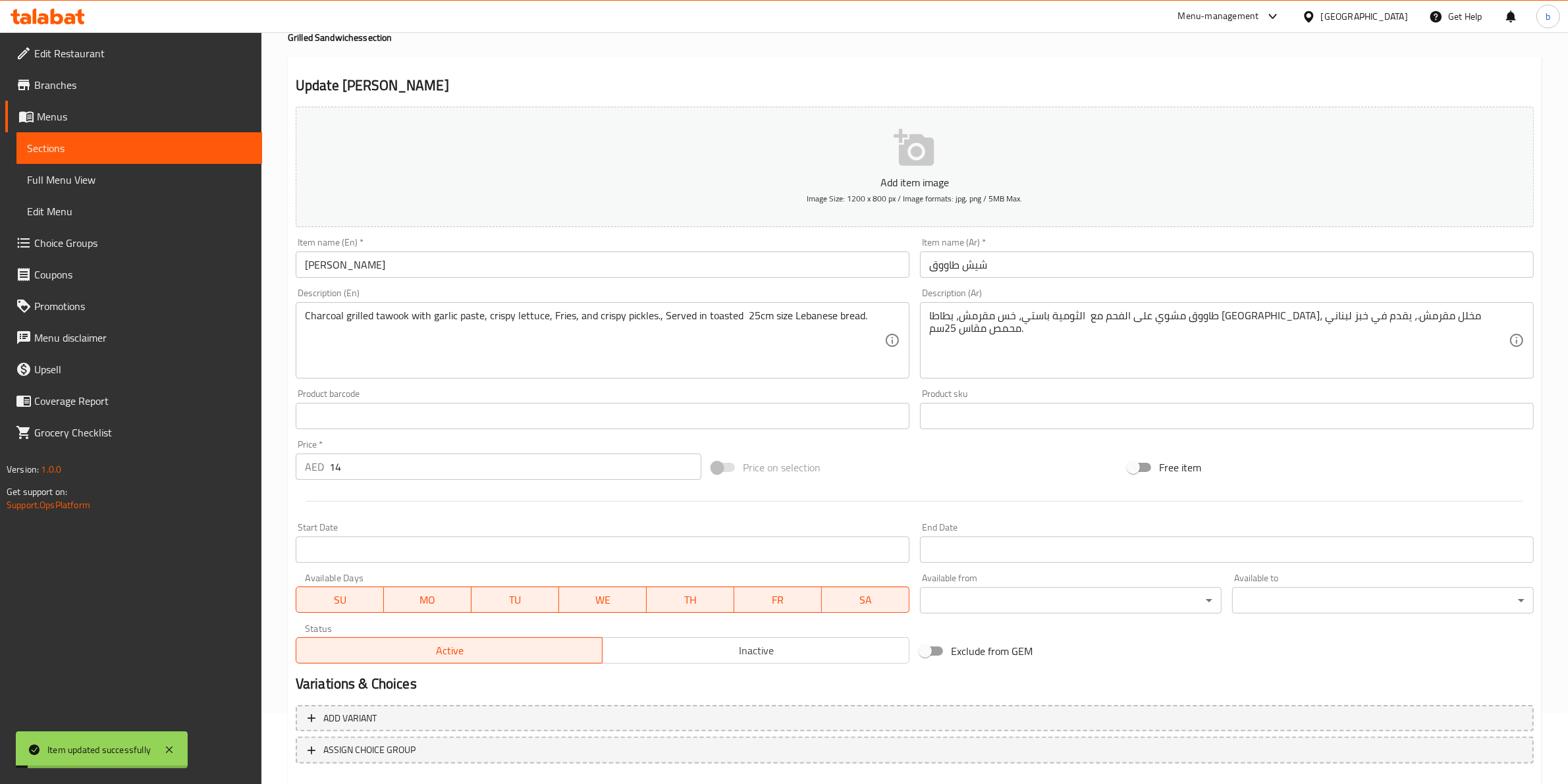
scroll to position [0, 0]
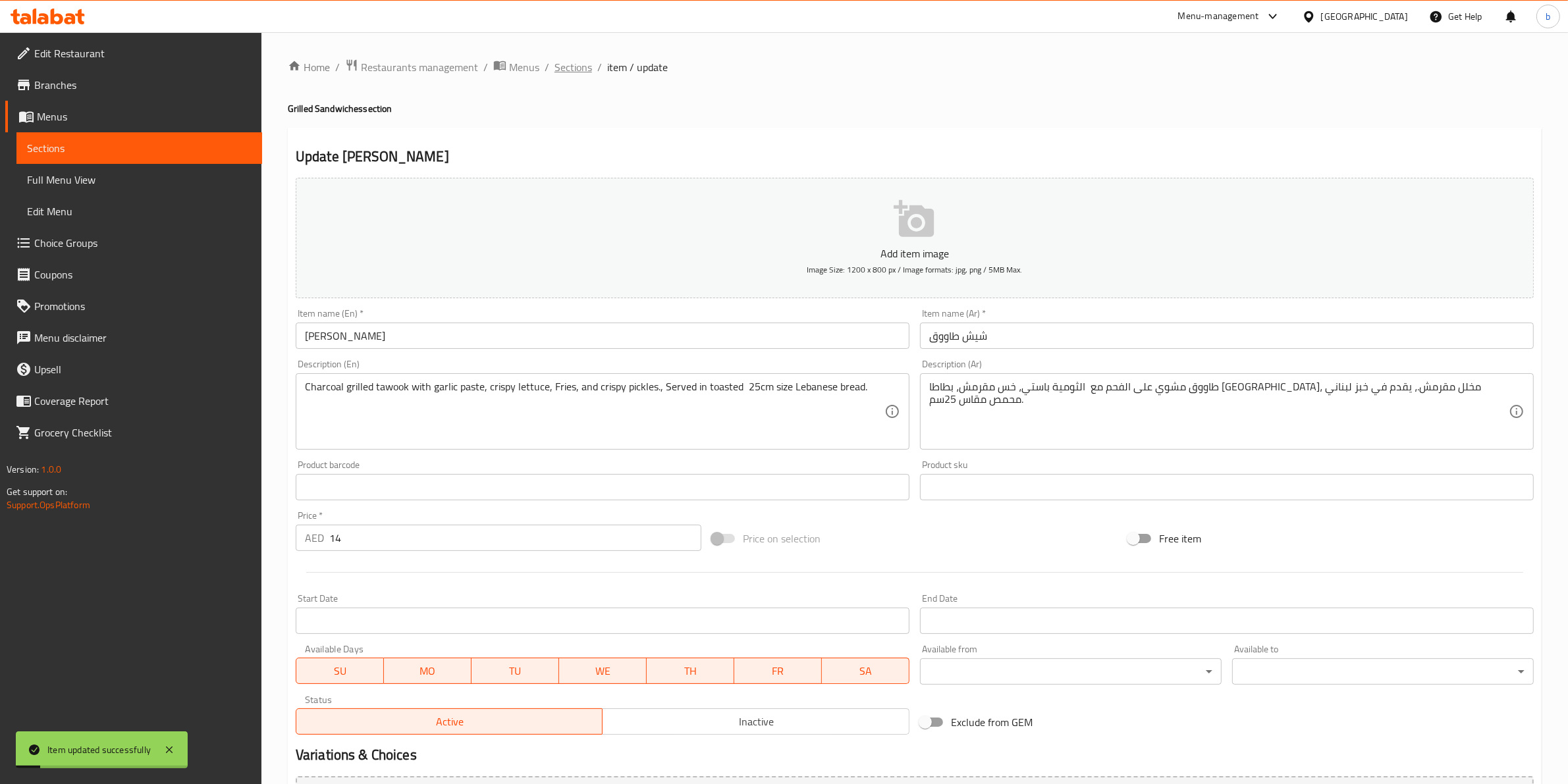
click at [573, 73] on span "Sections" at bounding box center [573, 67] width 37 height 16
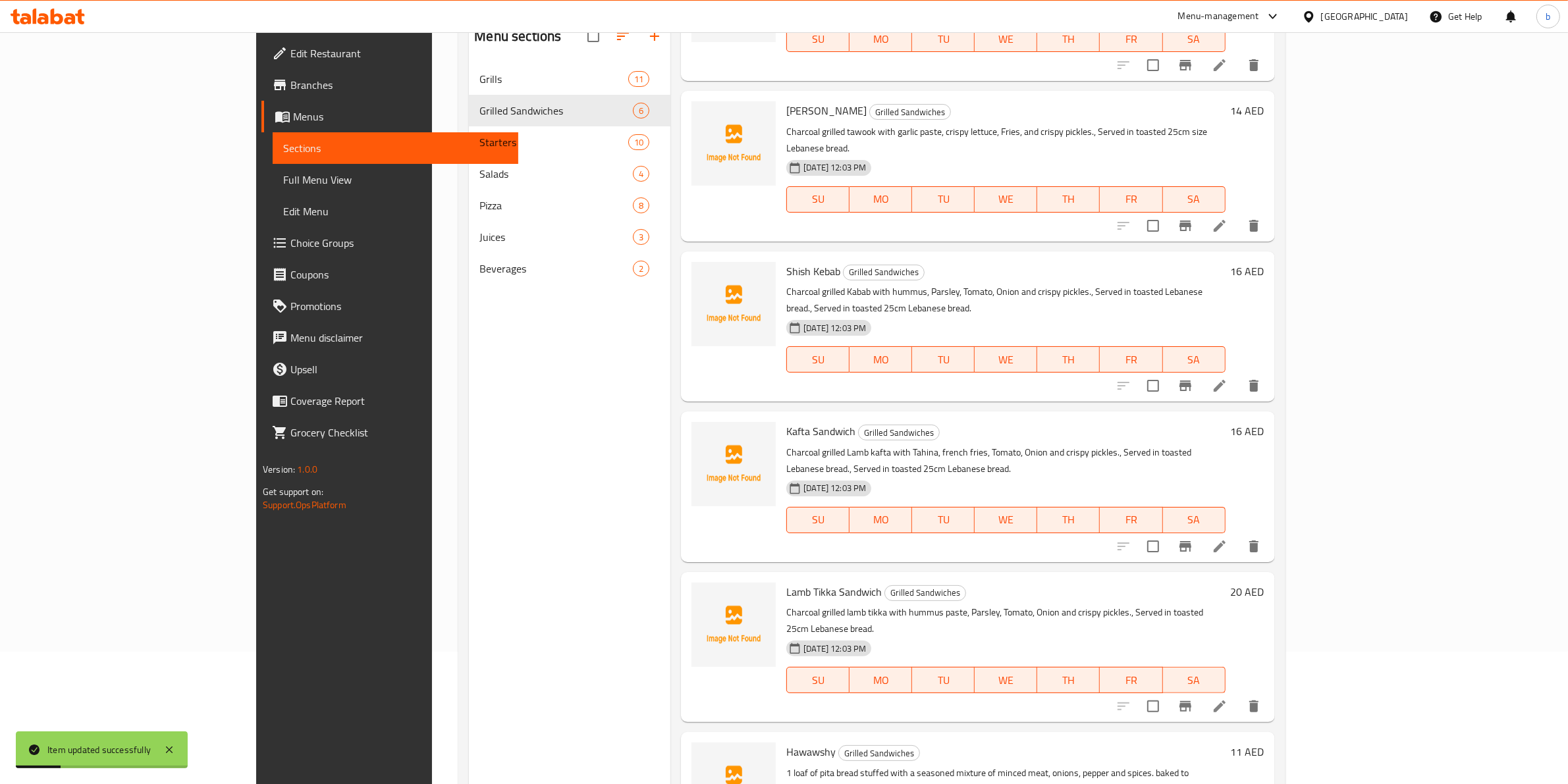
scroll to position [185, 0]
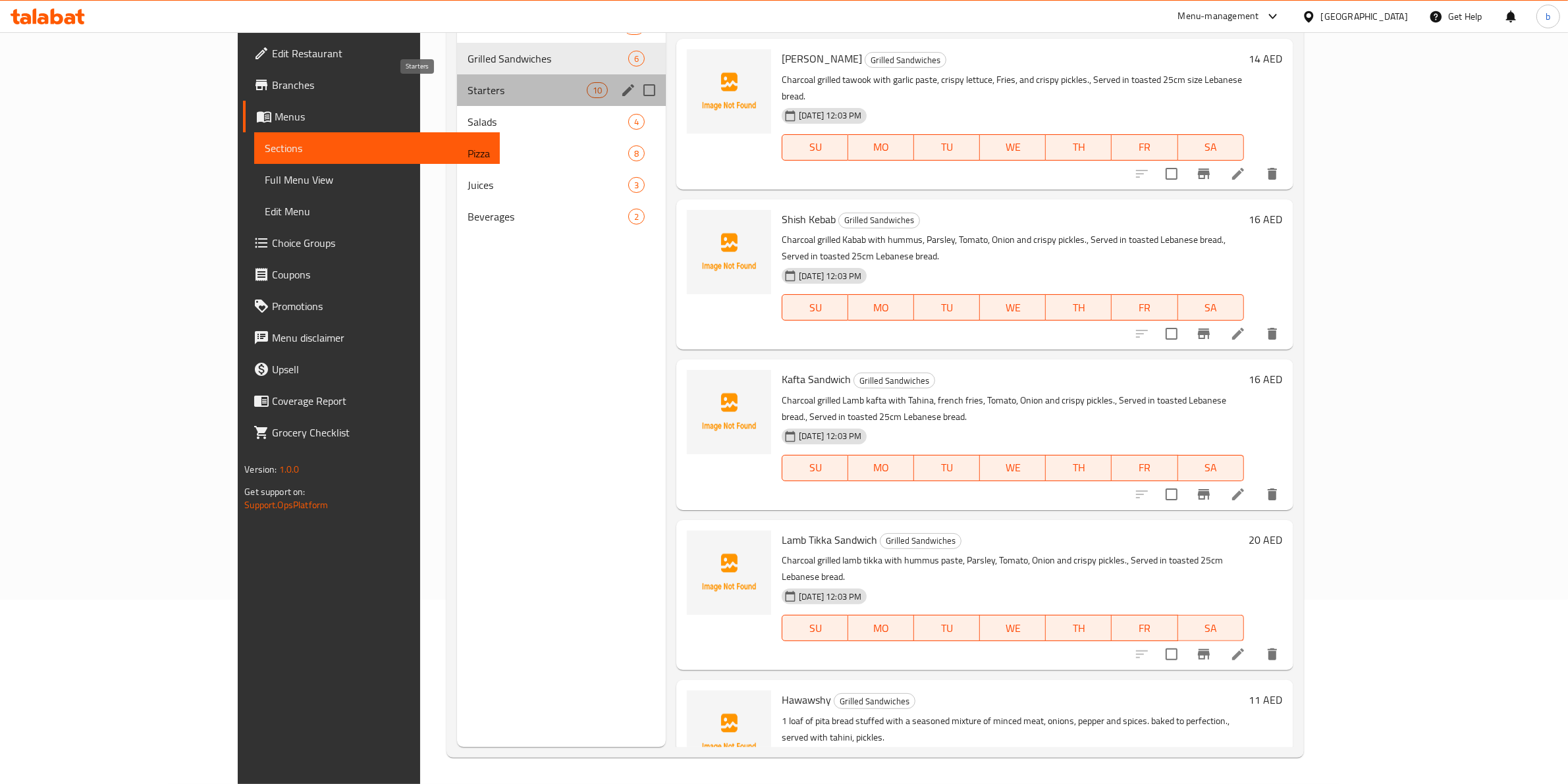
click at [467, 91] on span "Starters" at bounding box center [527, 90] width 119 height 16
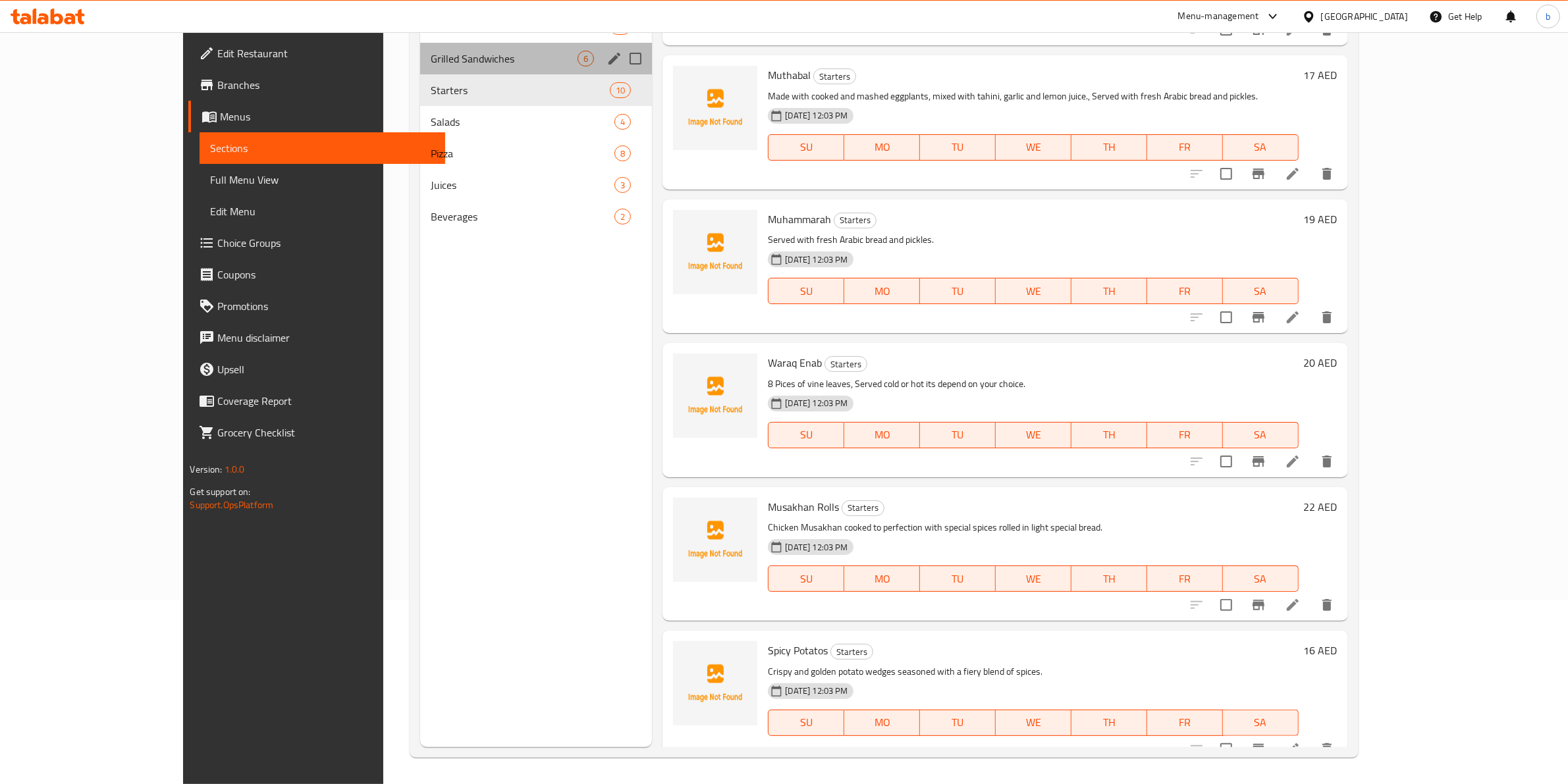
click at [479, 48] on div "Grilled Sandwiches 6" at bounding box center [535, 59] width 232 height 32
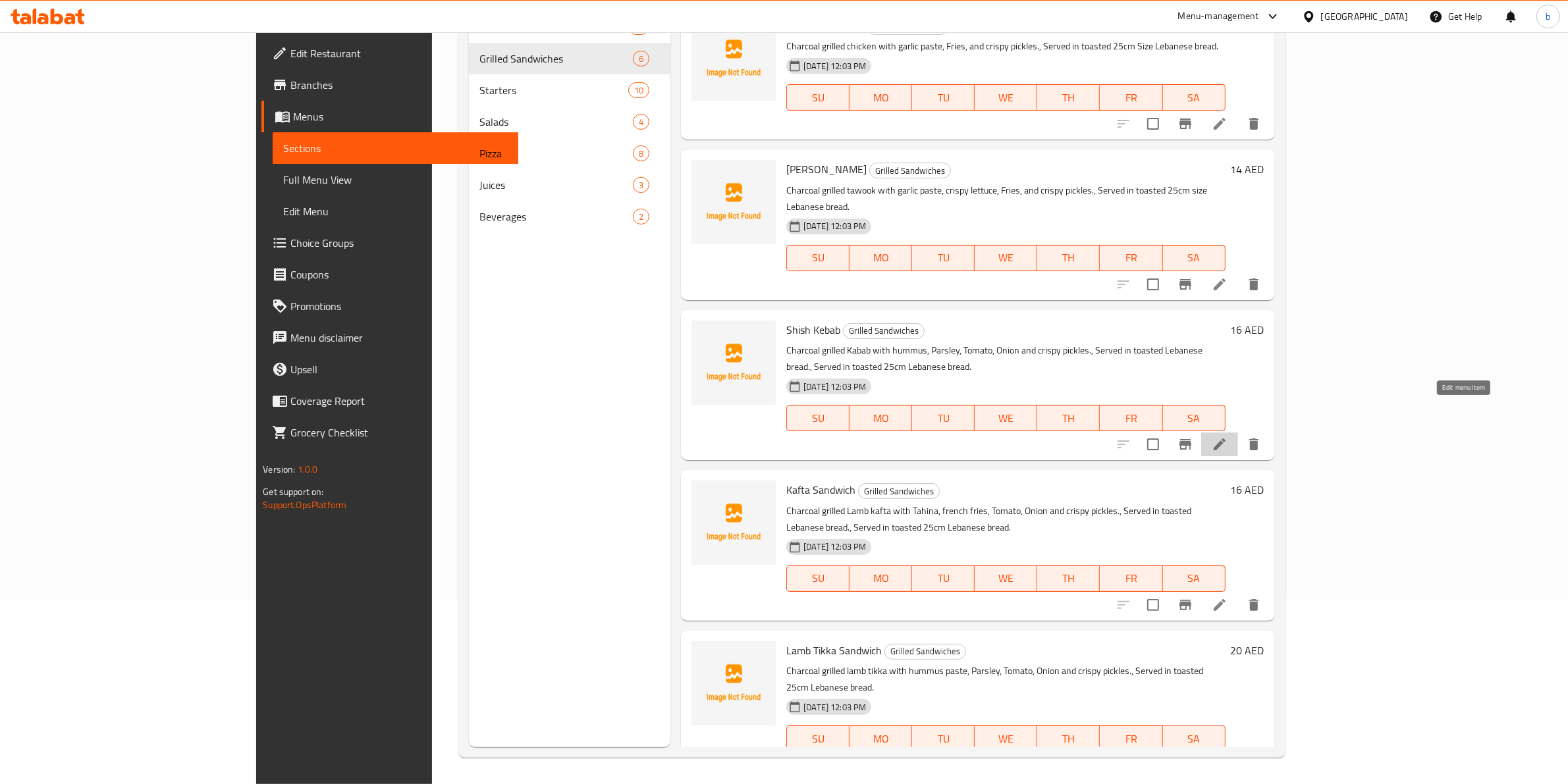
click at [1226, 439] on icon at bounding box center [1219, 444] width 12 height 12
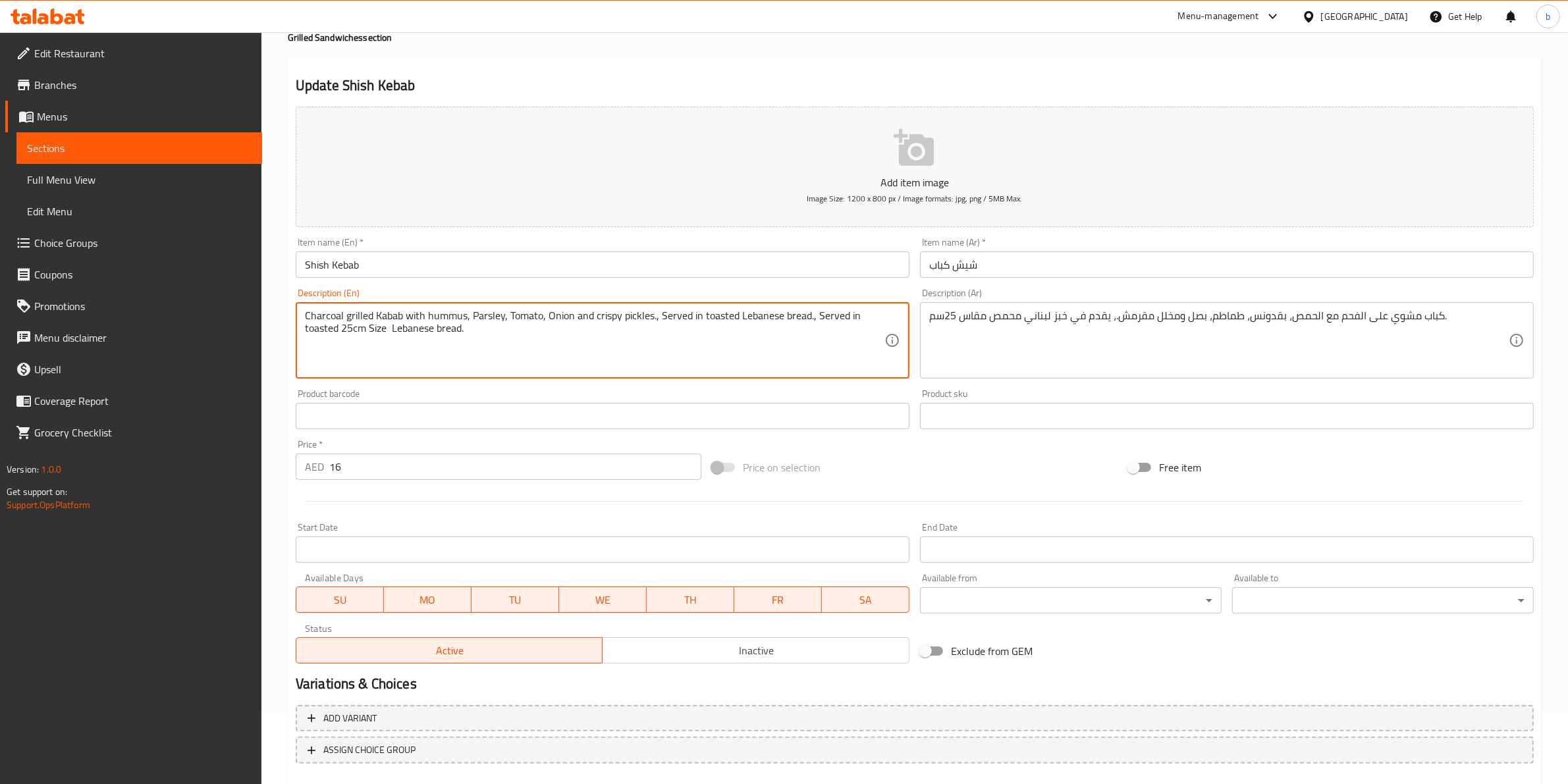
scroll to position [143, 0]
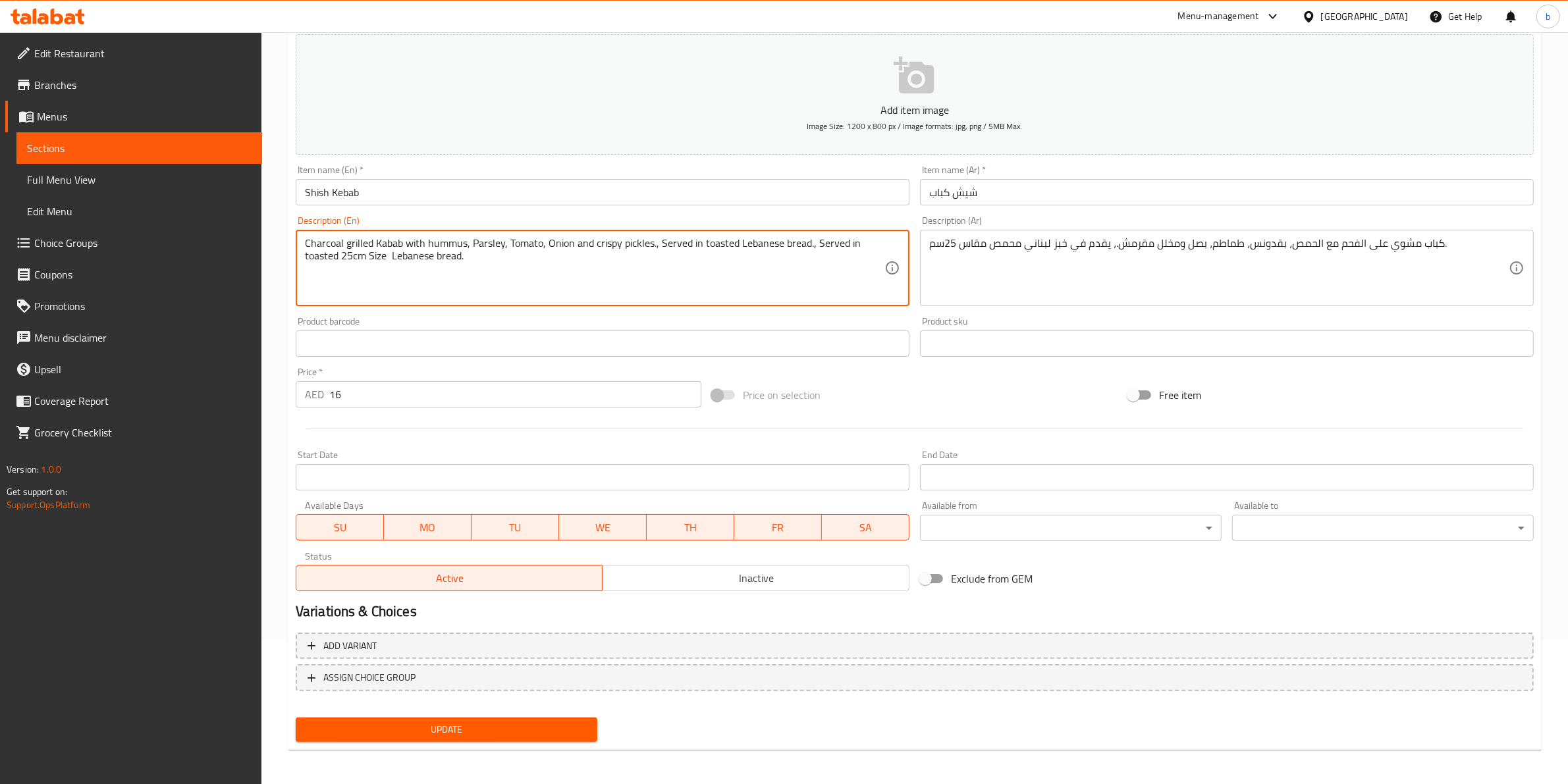
type textarea "Charcoal grilled Kabab with hummus, Parsley, Tomato, Onion and crispy pickles.,…"
click at [416, 722] on span "Update" at bounding box center [446, 729] width 280 height 17
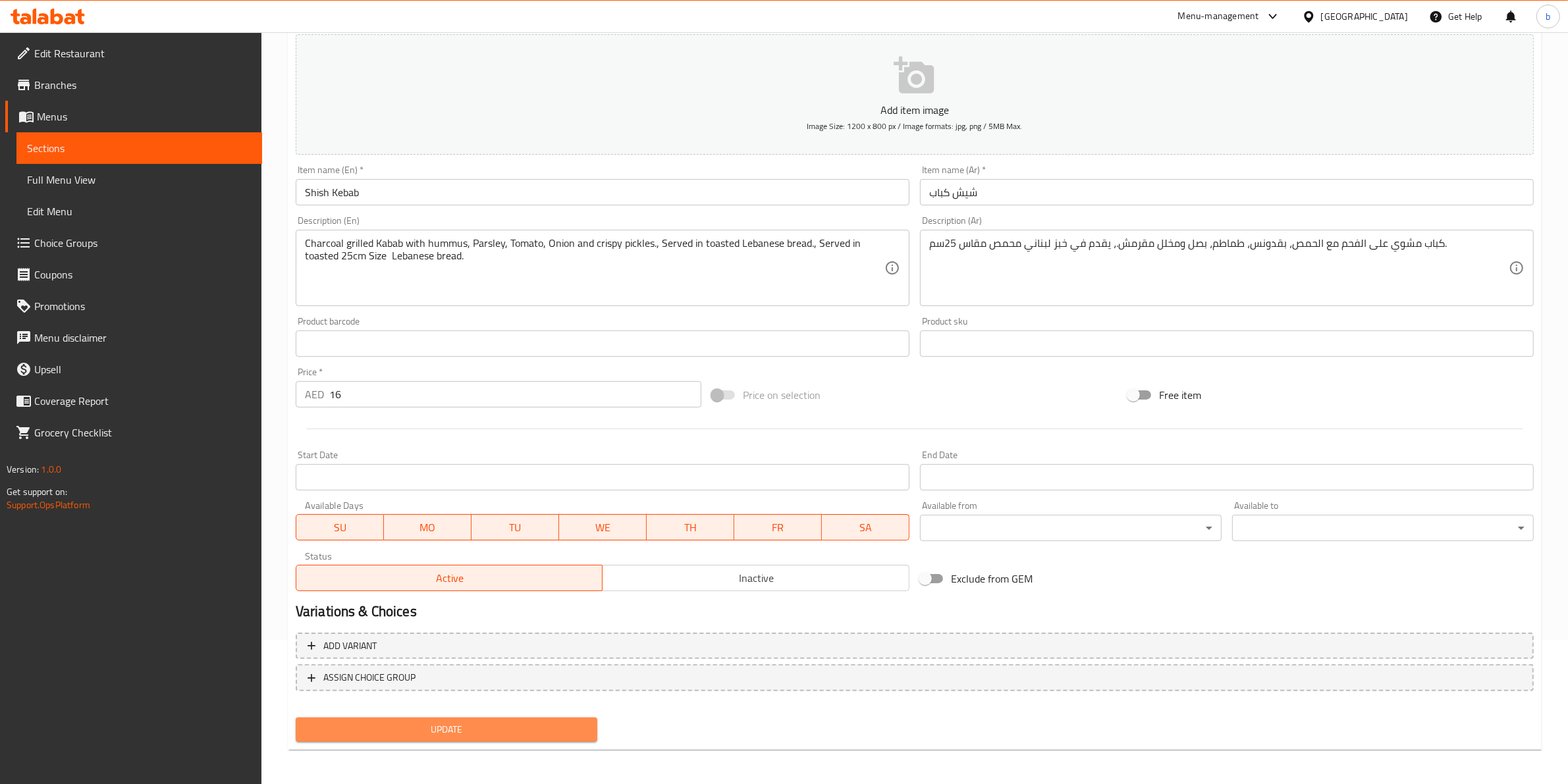
click at [471, 735] on button "Update" at bounding box center [446, 729] width 302 height 25
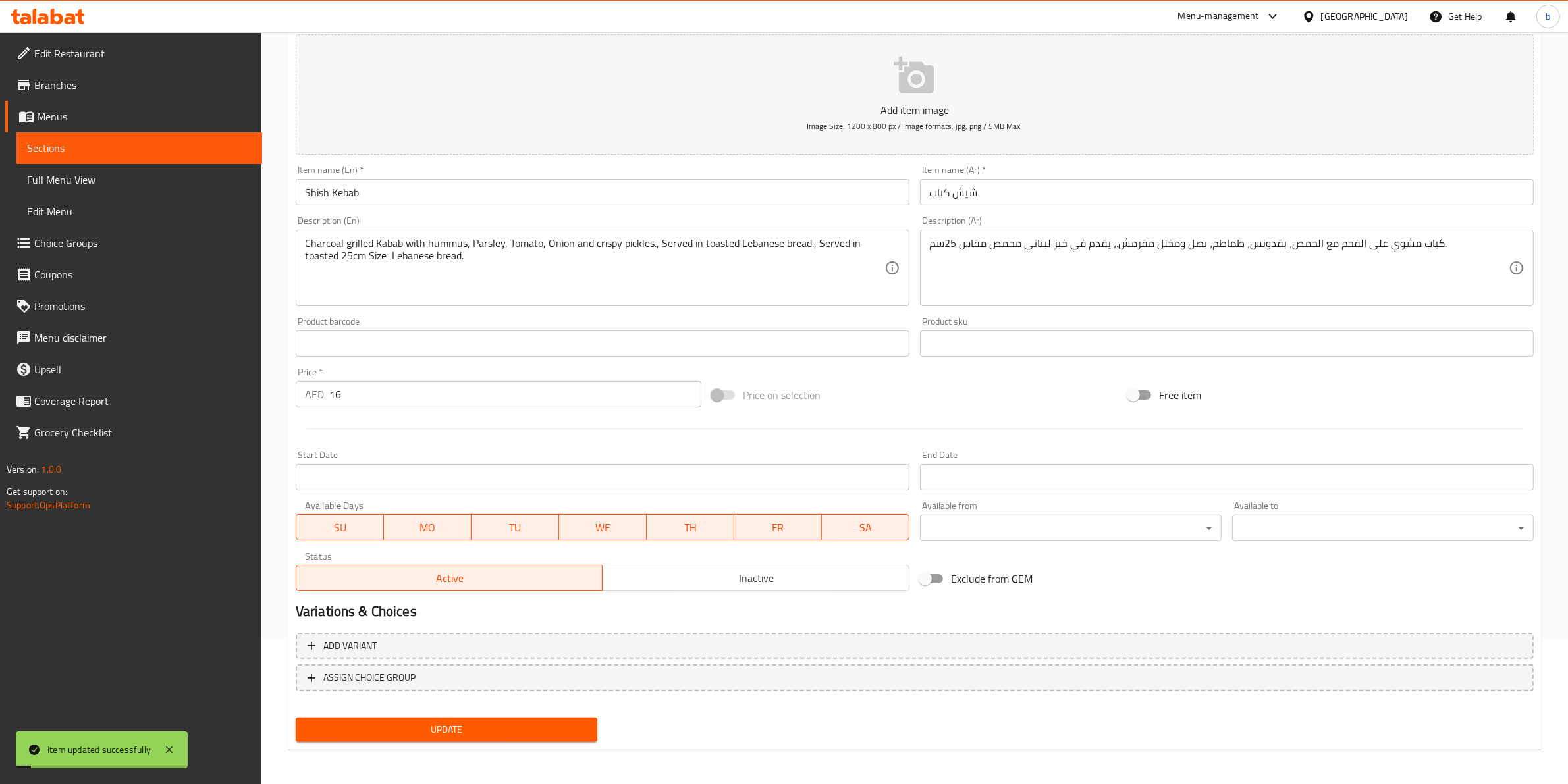
scroll to position [0, 0]
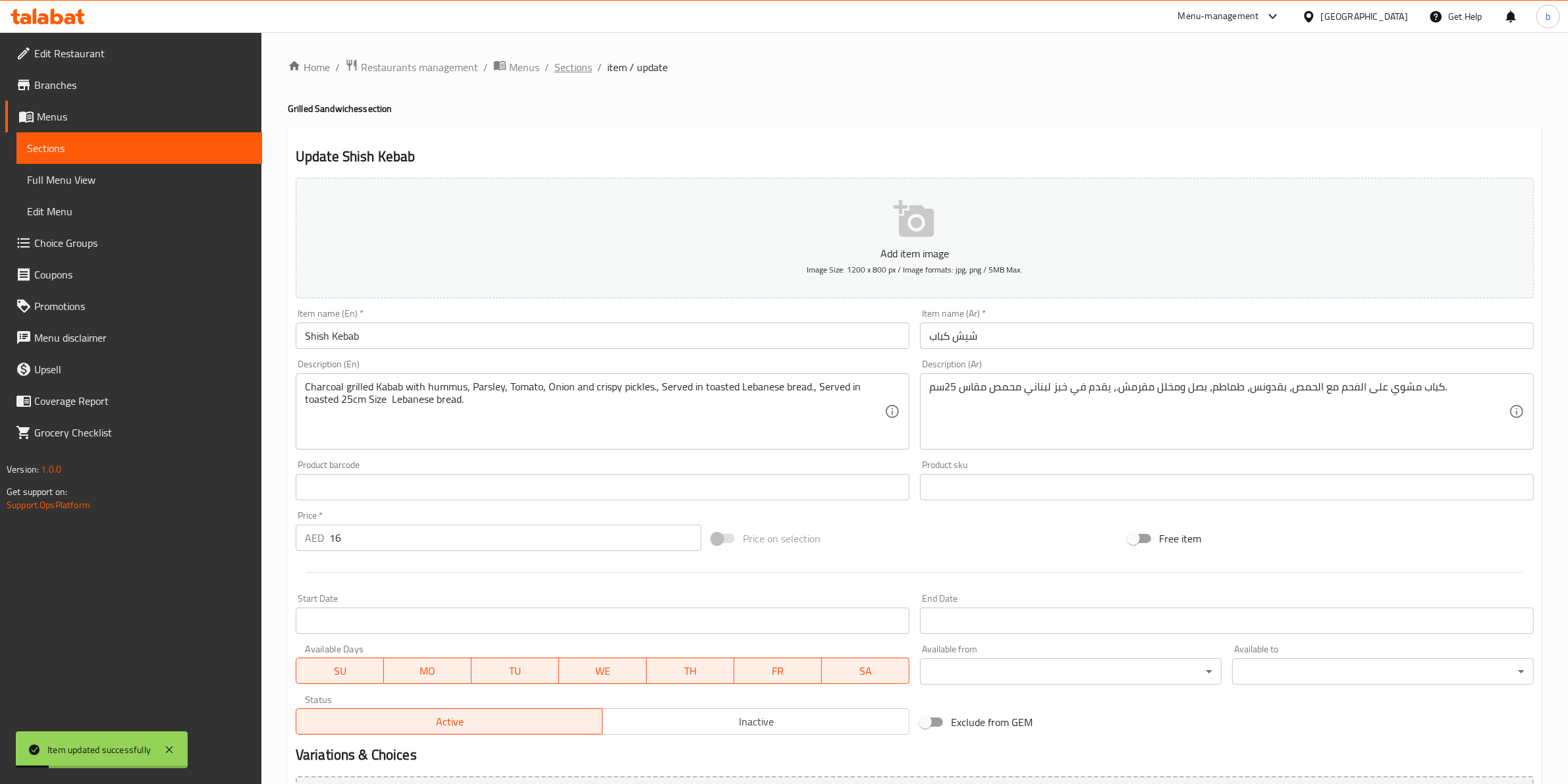
click at [587, 66] on span "Sections" at bounding box center [573, 67] width 37 height 16
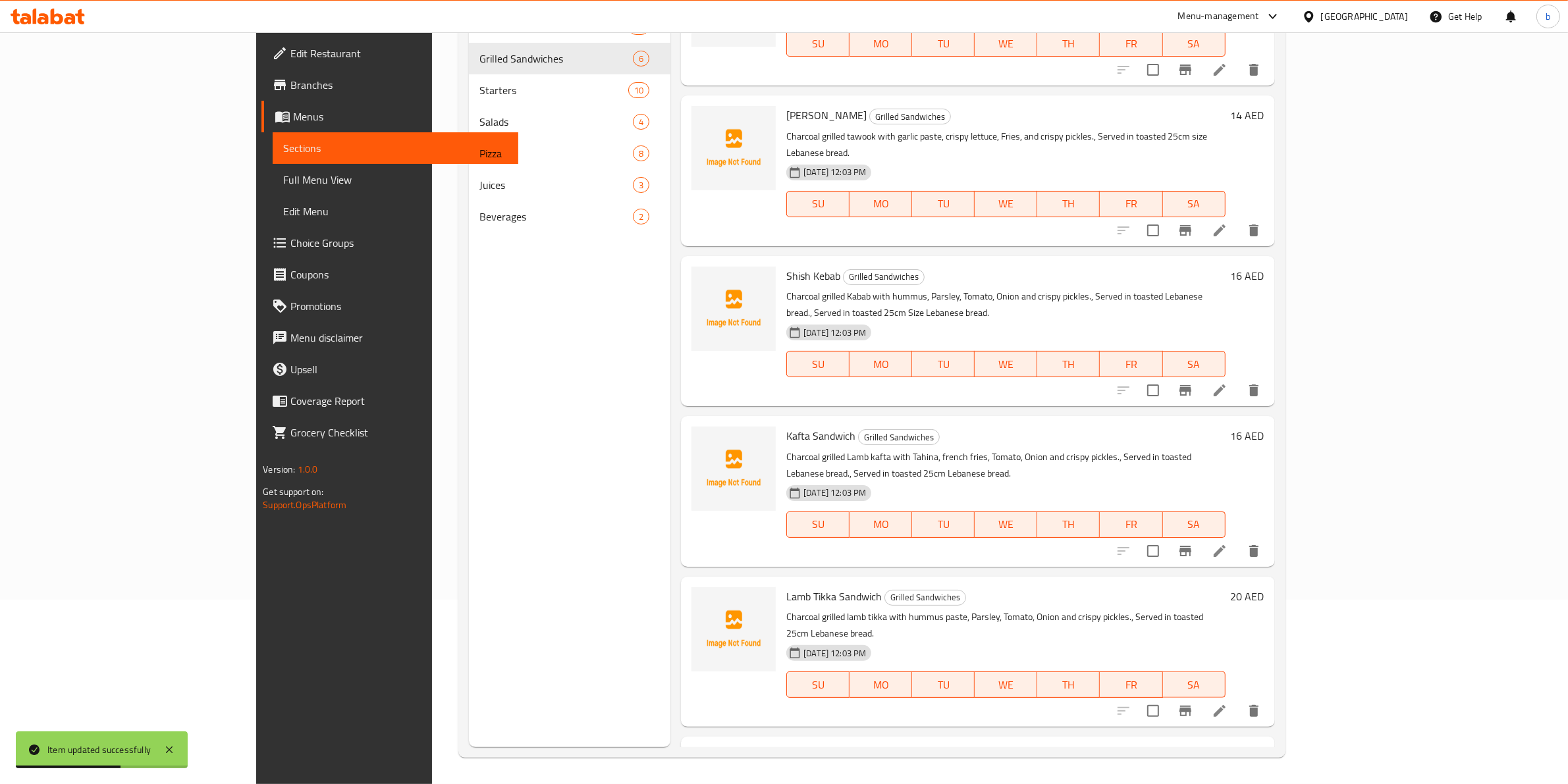
scroll to position [111, 0]
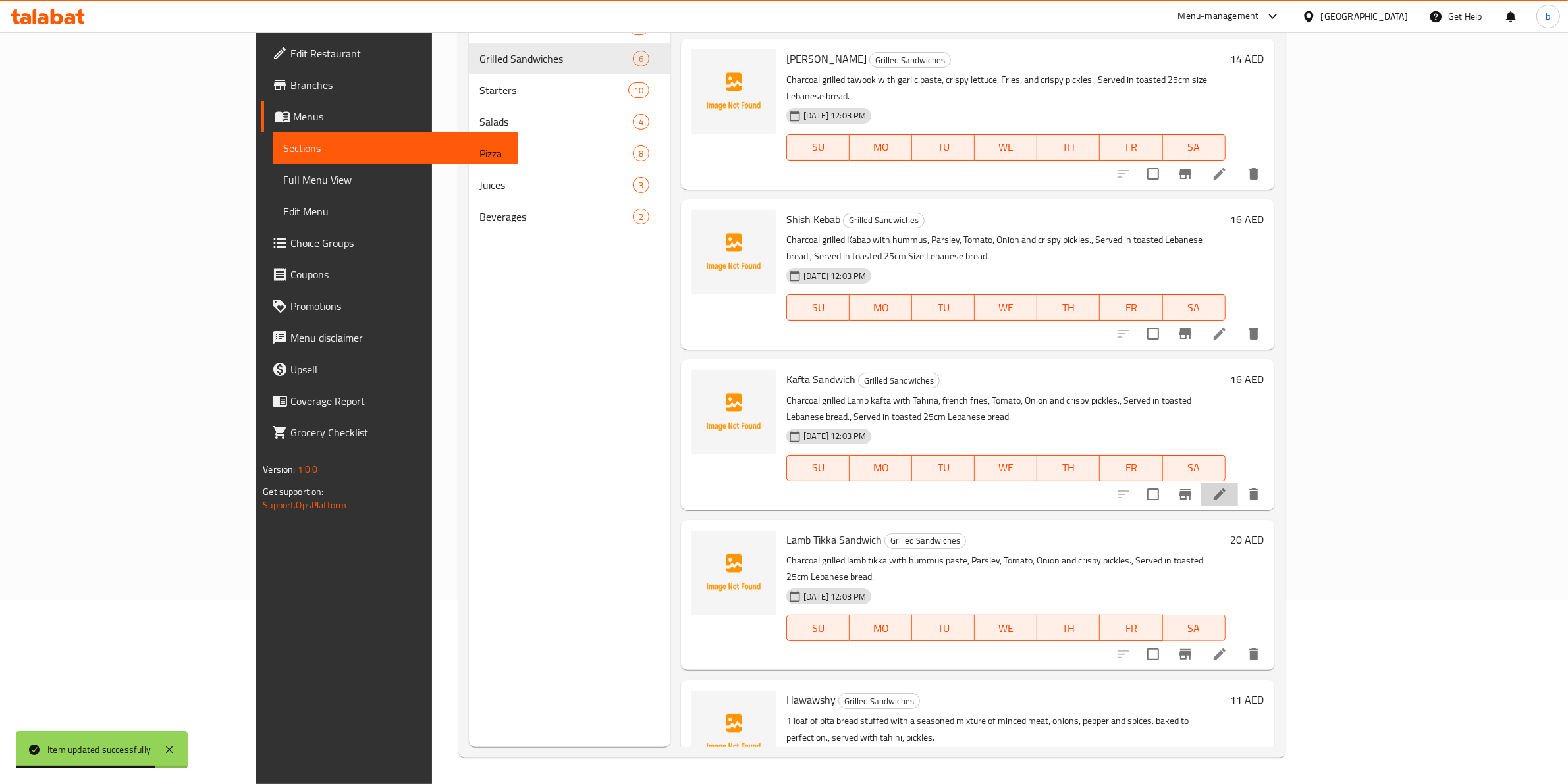
click at [1238, 482] on li at bounding box center [1219, 494] width 37 height 24
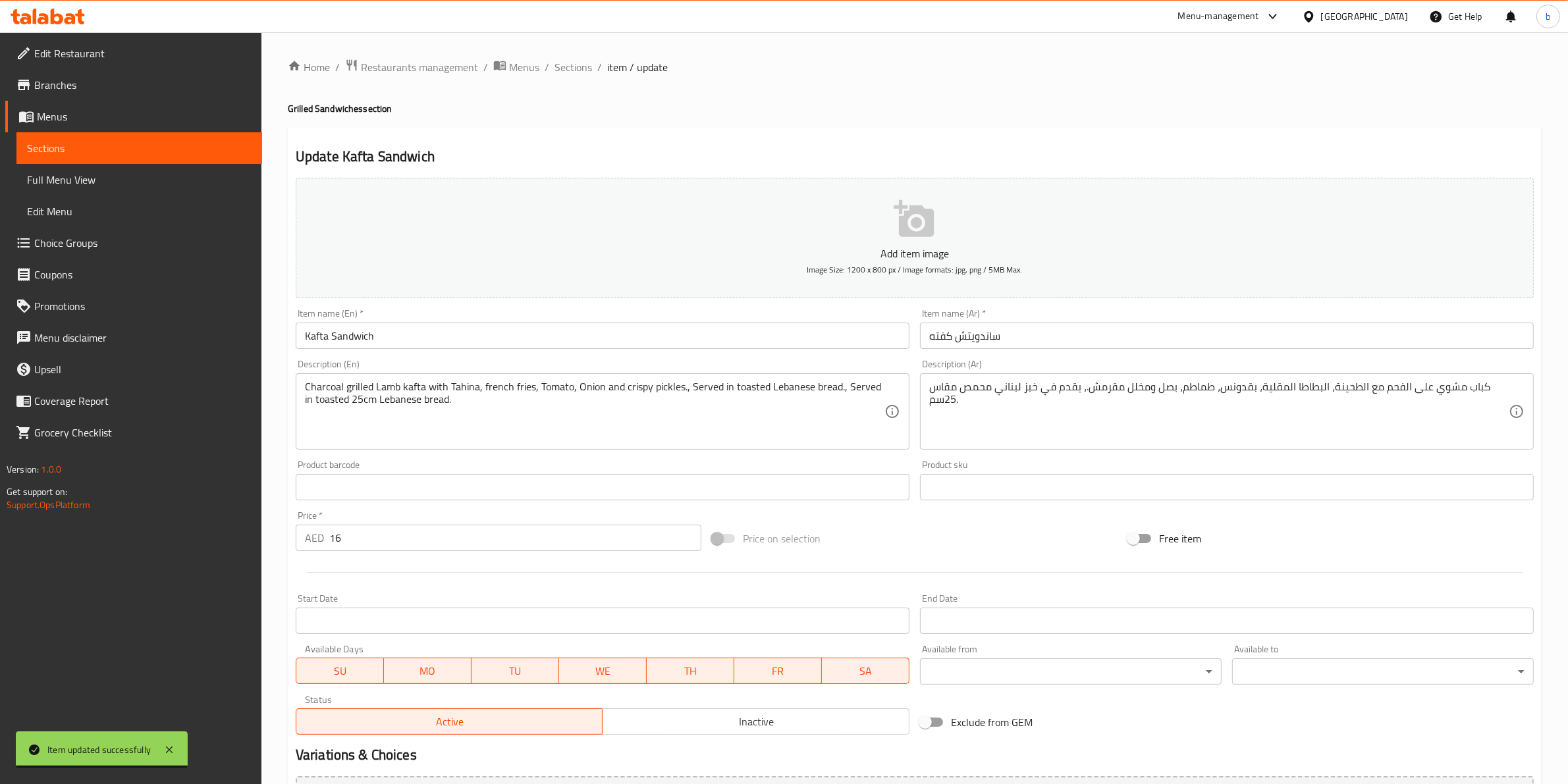
click at [946, 340] on input "ساندويتش كفته" at bounding box center [1226, 335] width 614 height 26
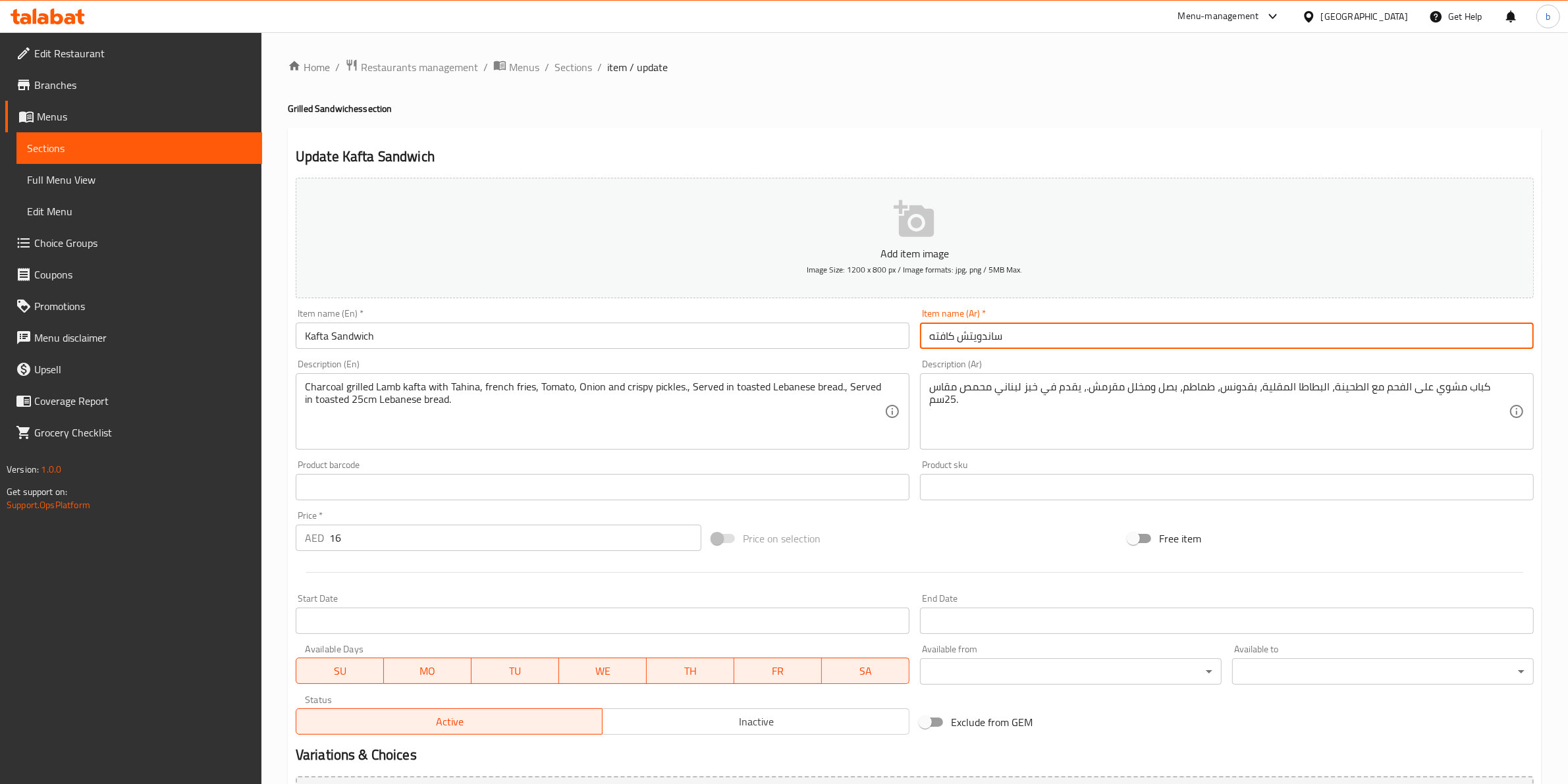
type input "ساندويتش كافته"
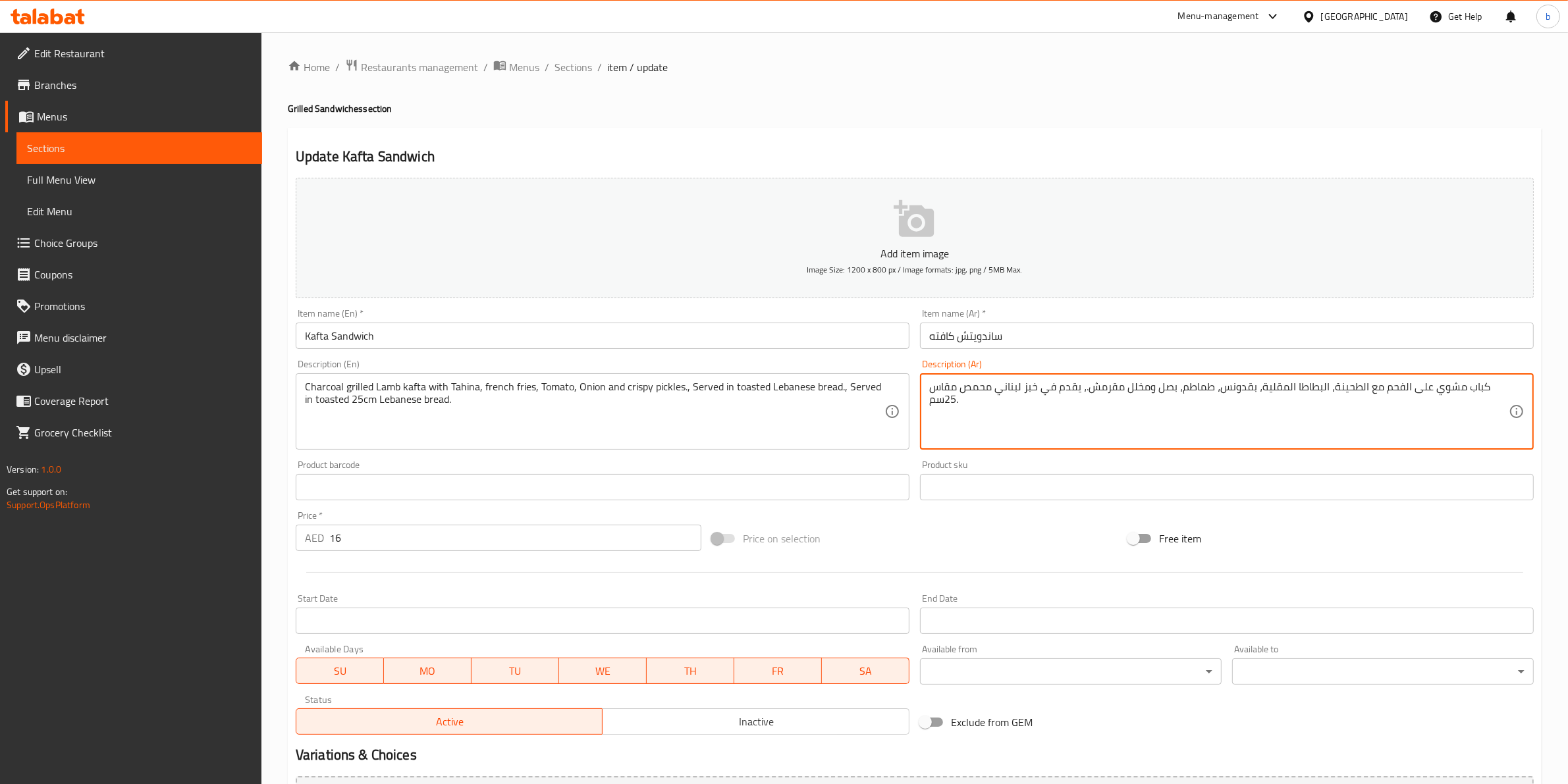
click at [1226, 390] on textarea "كباب مشوي على الفحم مع الطحينة، البطاطا المقلية، بقدونس، طماطم، بصل ومخلل مقرمش…" at bounding box center [1219, 412] width 580 height 63
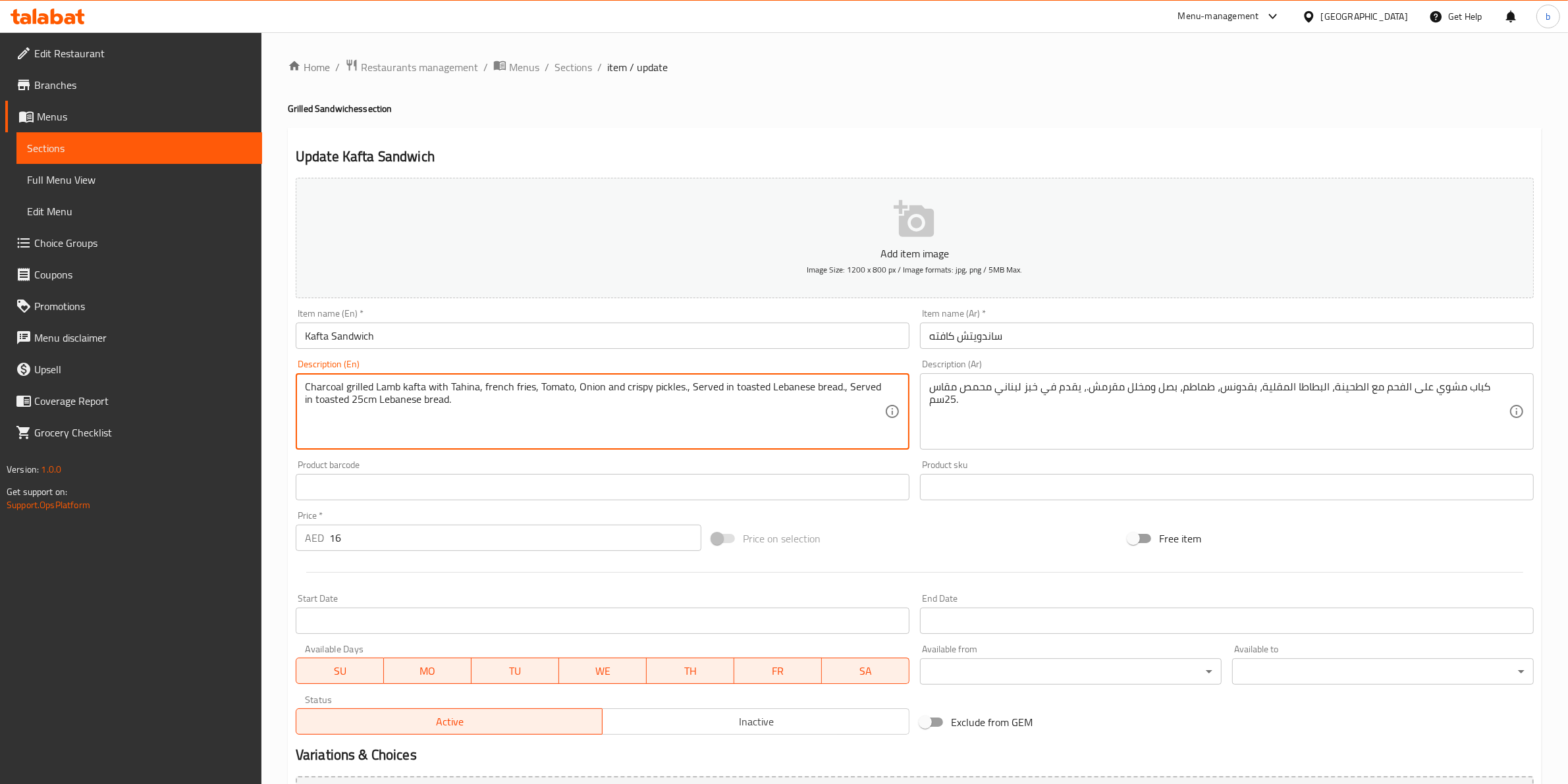
paste textarea "Parsley"
click at [421, 383] on textarea "Charcoal grilled Lamb kaftan with Tahina, French fries, Parsley , Tomato, Onion…" at bounding box center [595, 412] width 580 height 63
click at [426, 386] on textarea "Charcoal grilled Lamb kaftan with Tahina, French fries, Parsley , Tomato, Onion…" at bounding box center [595, 412] width 580 height 63
click at [428, 387] on textarea "Charcoal grilled Lamb kaftan with Tahina, French fries, Parsley , Tomato, Onion…" at bounding box center [595, 412] width 580 height 63
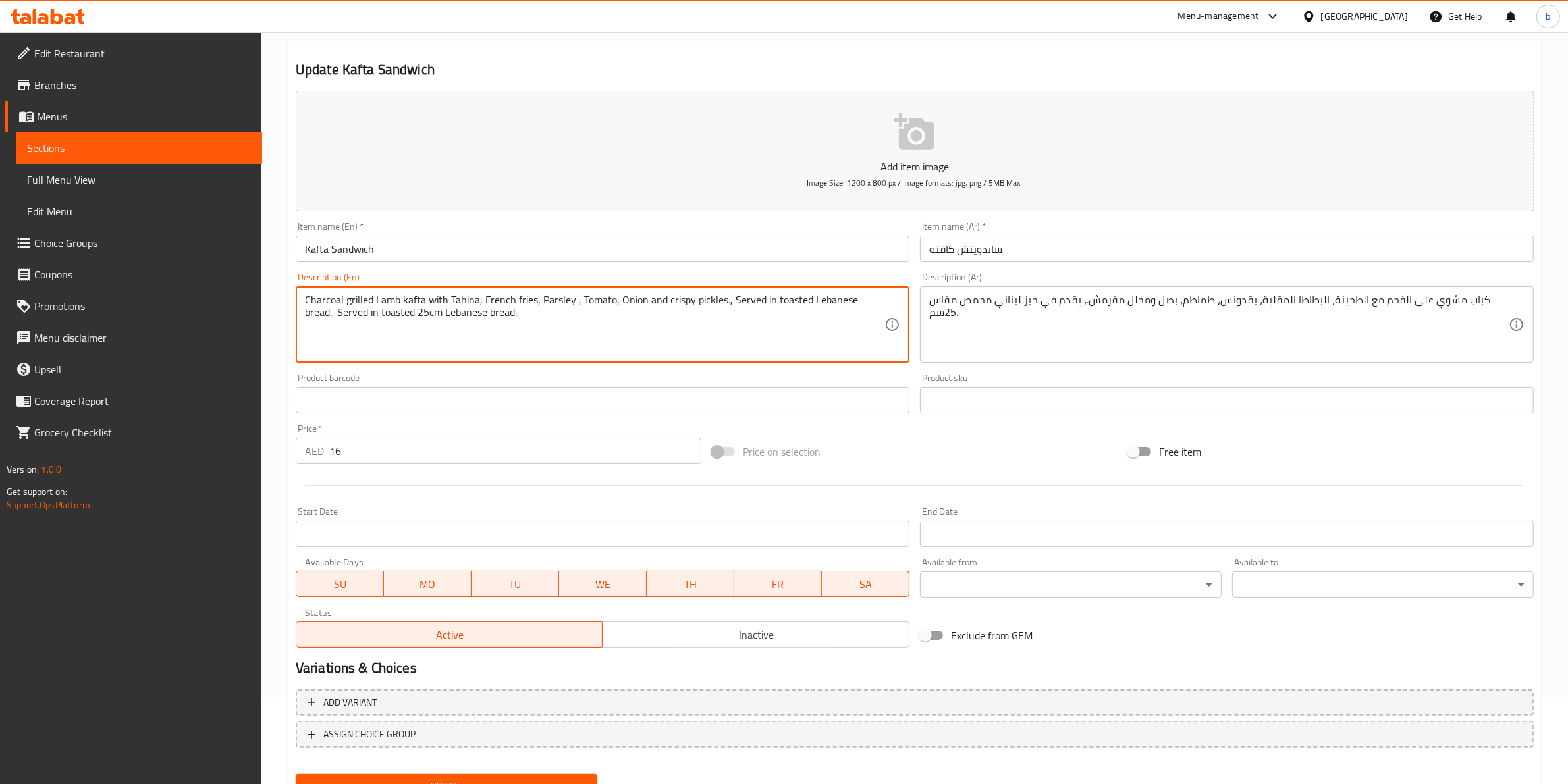
scroll to position [143, 0]
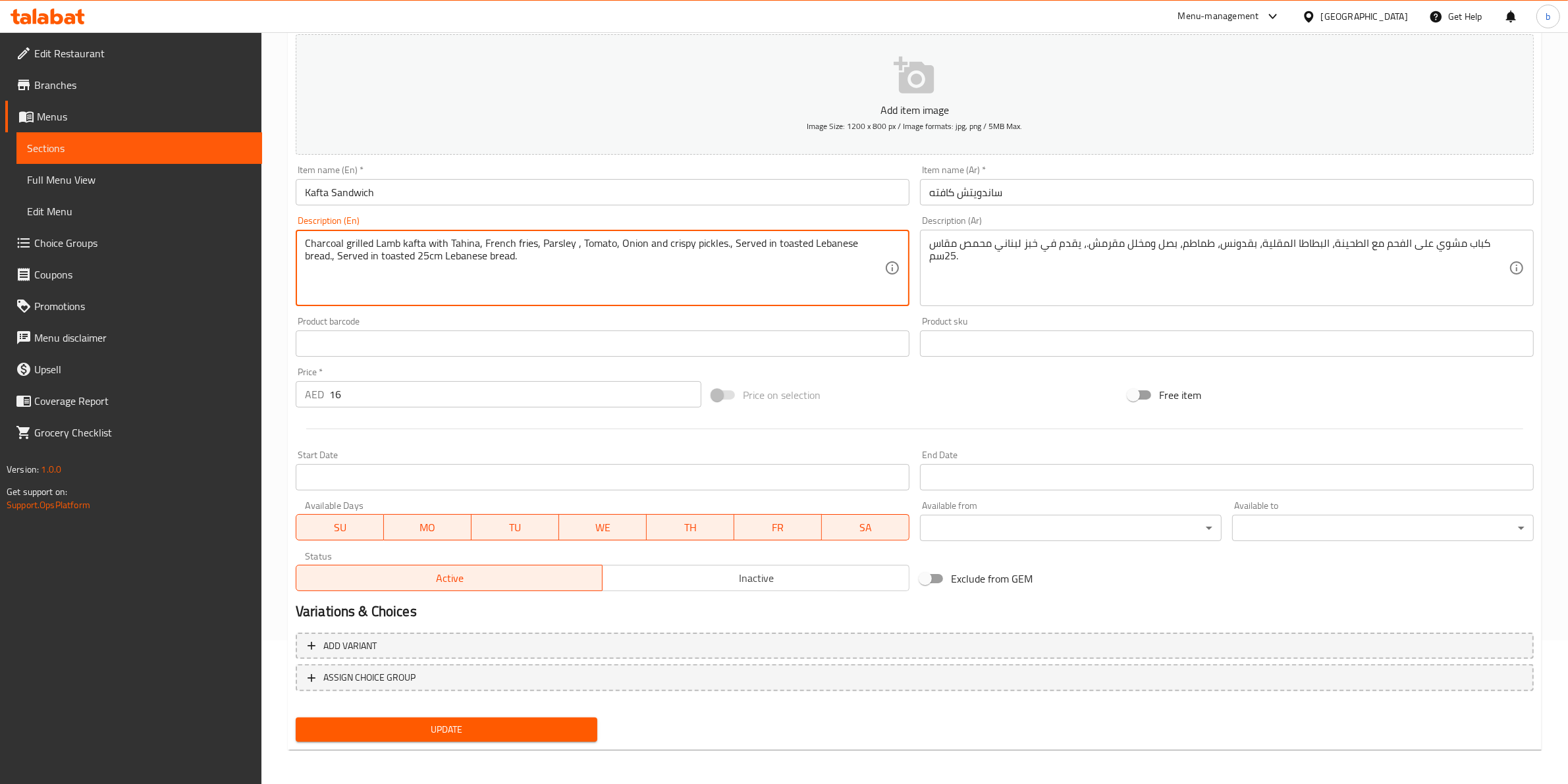
type textarea "Charcoal grilled Lamb kafta with Tahina, French fries, Parsley , Tomato, Onion …"
drag, startPoint x: 463, startPoint y: 716, endPoint x: 455, endPoint y: 702, distance: 16.1
click at [463, 717] on button "Update" at bounding box center [446, 729] width 302 height 25
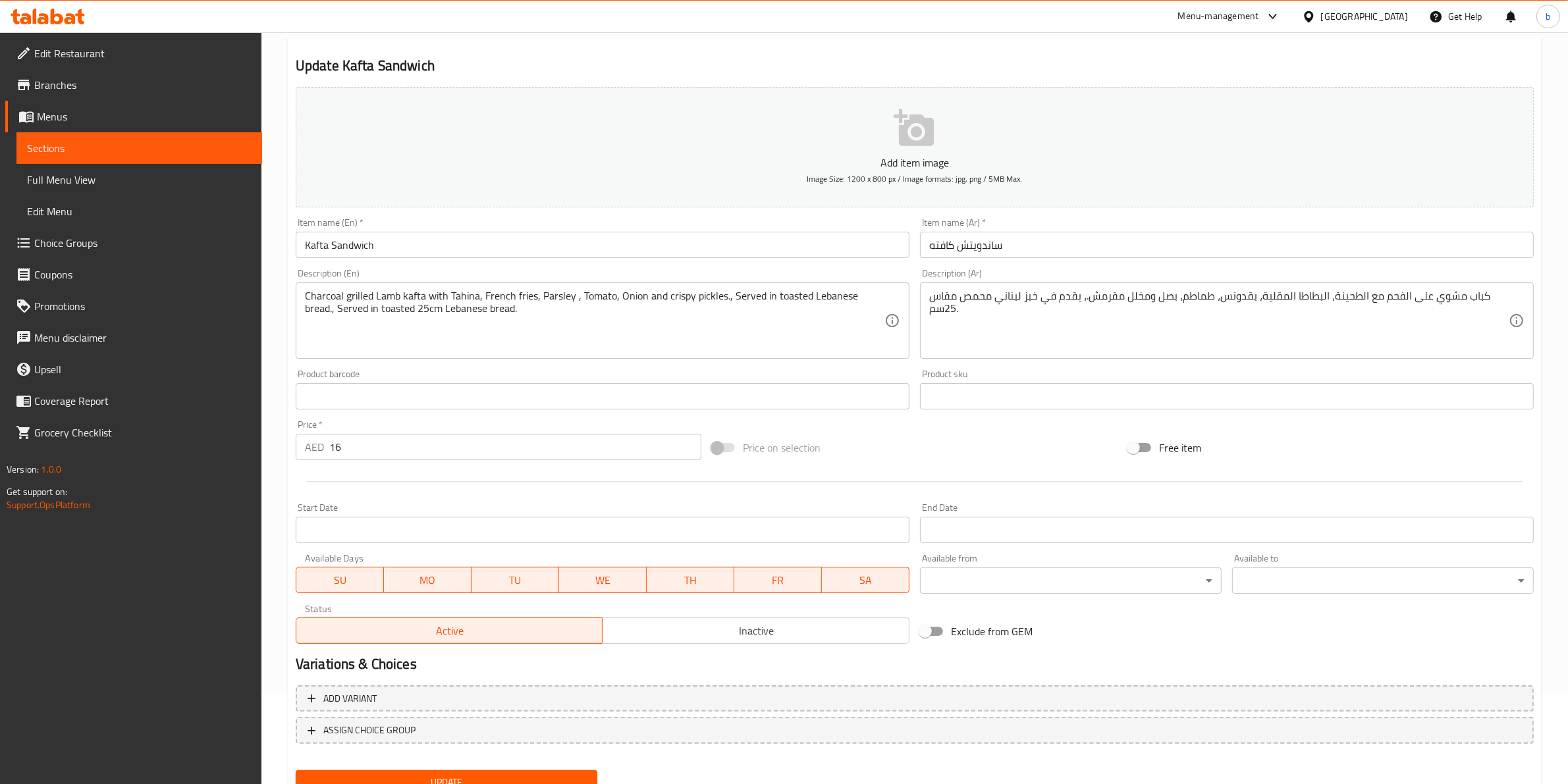
scroll to position [0, 0]
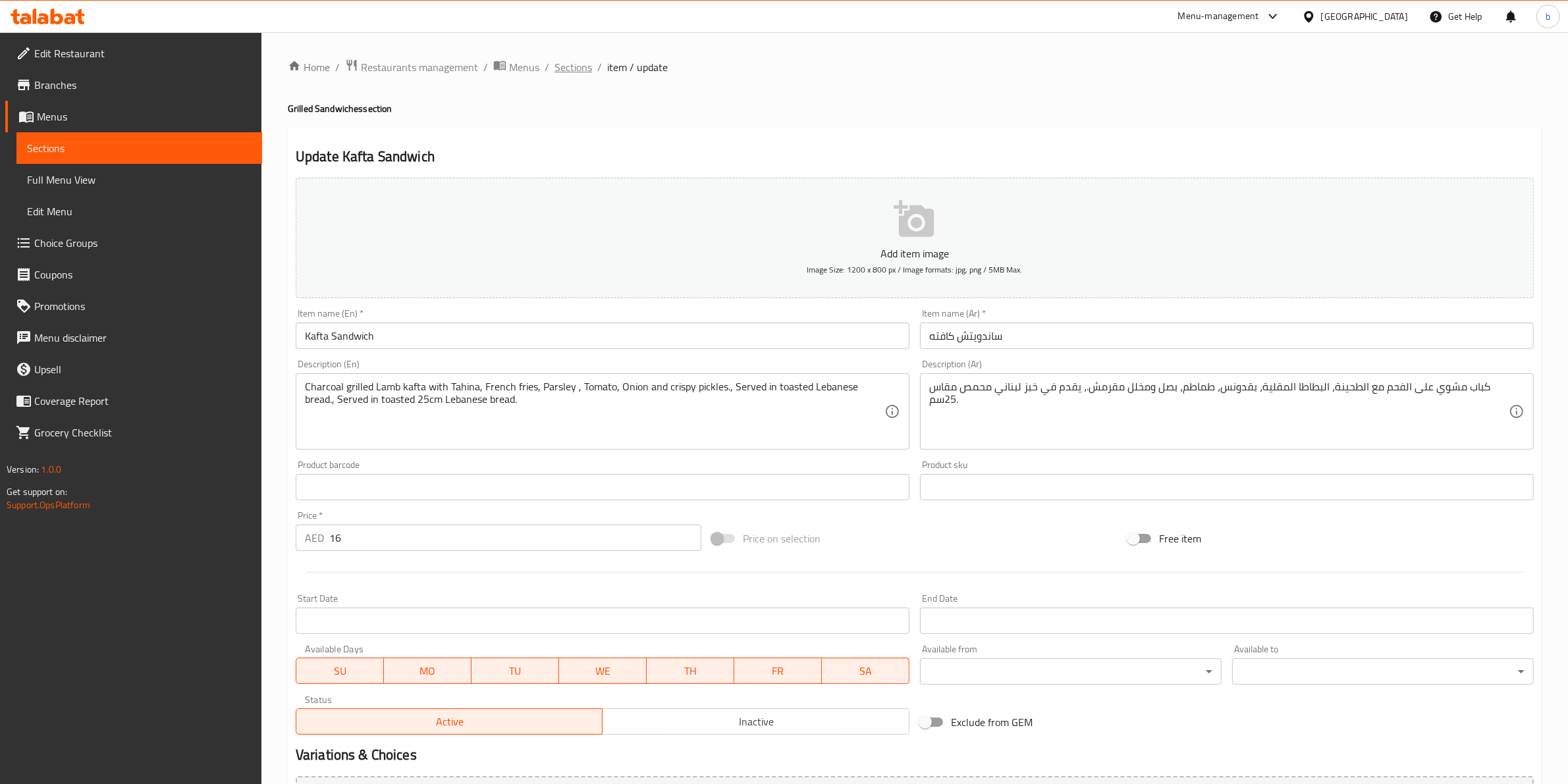
click at [586, 64] on span "Sections" at bounding box center [573, 67] width 37 height 16
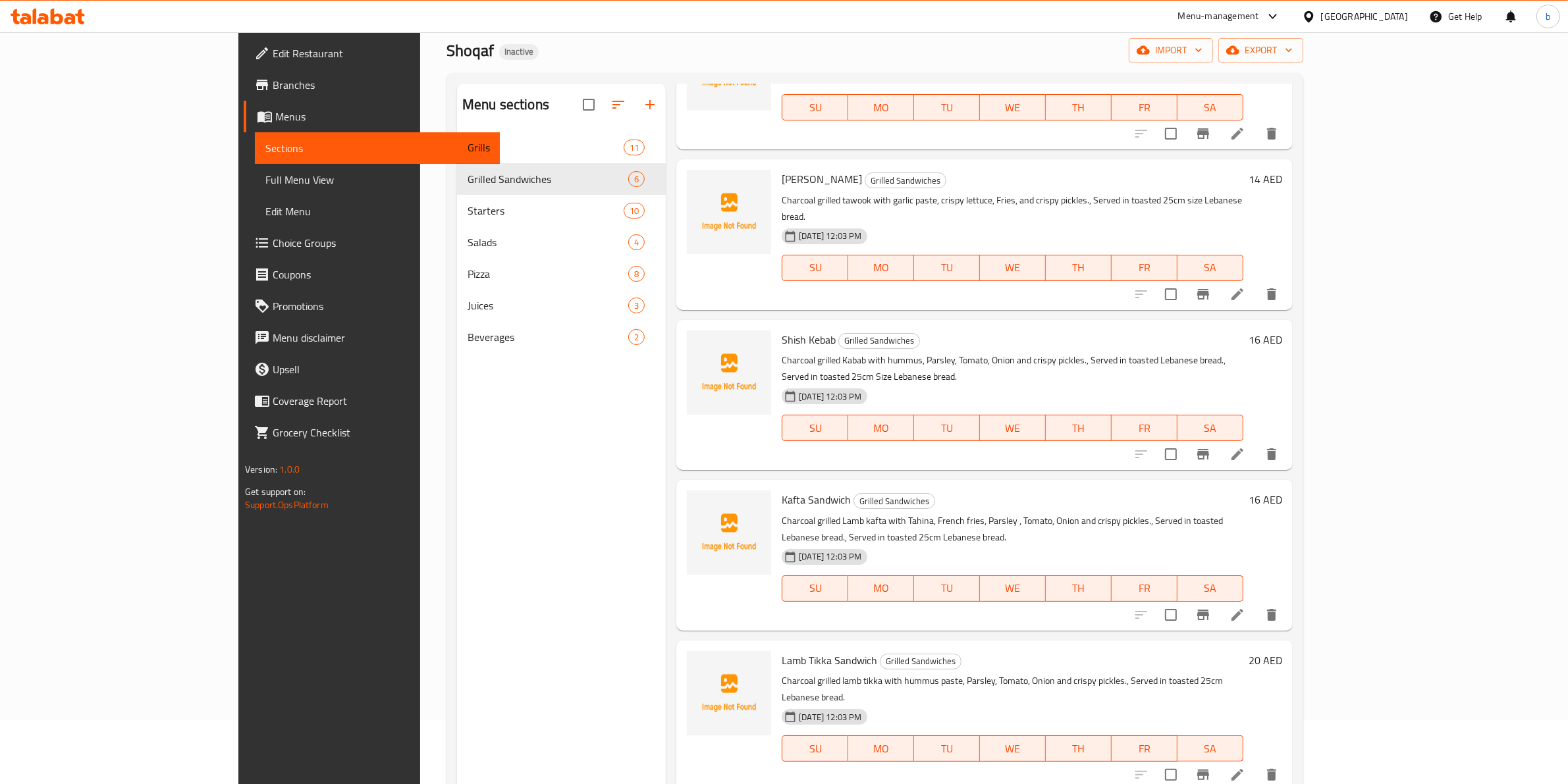
scroll to position [185, 0]
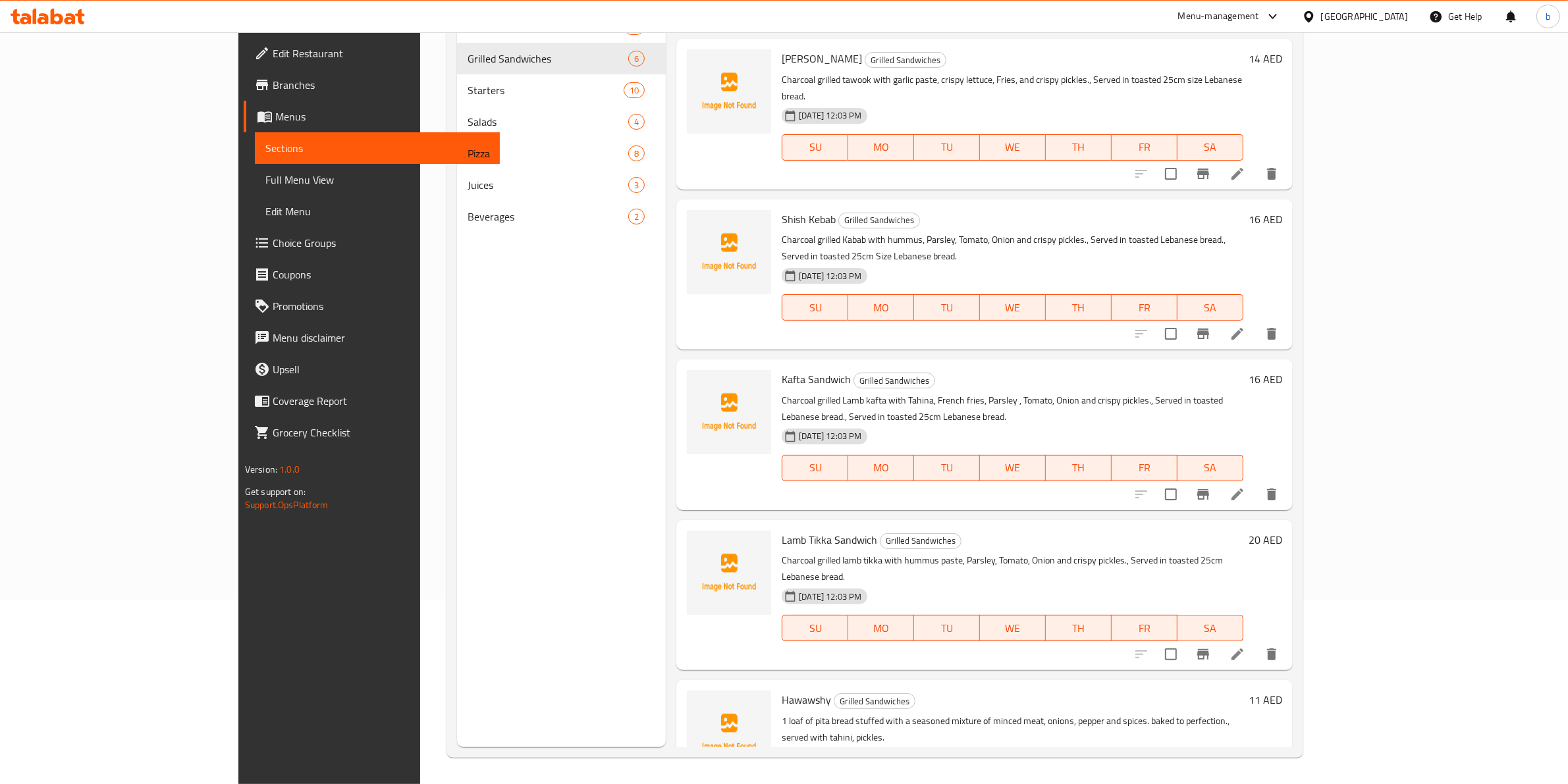
click at [1256, 642] on li at bounding box center [1237, 654] width 37 height 24
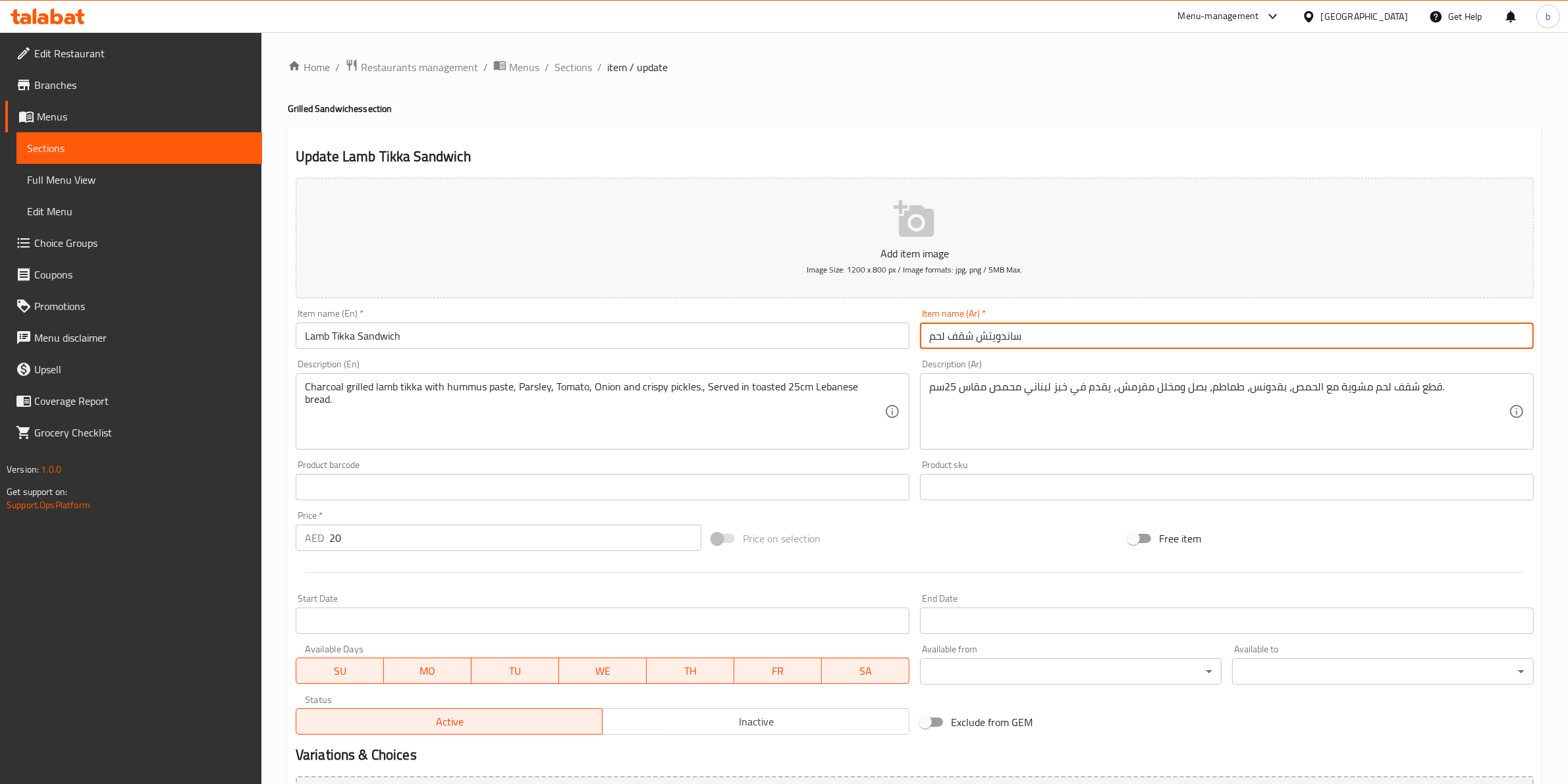
drag, startPoint x: 929, startPoint y: 336, endPoint x: 973, endPoint y: 339, distance: 44.1
click at [973, 339] on input "ساندويتش شقف لحم" at bounding box center [1226, 335] width 614 height 26
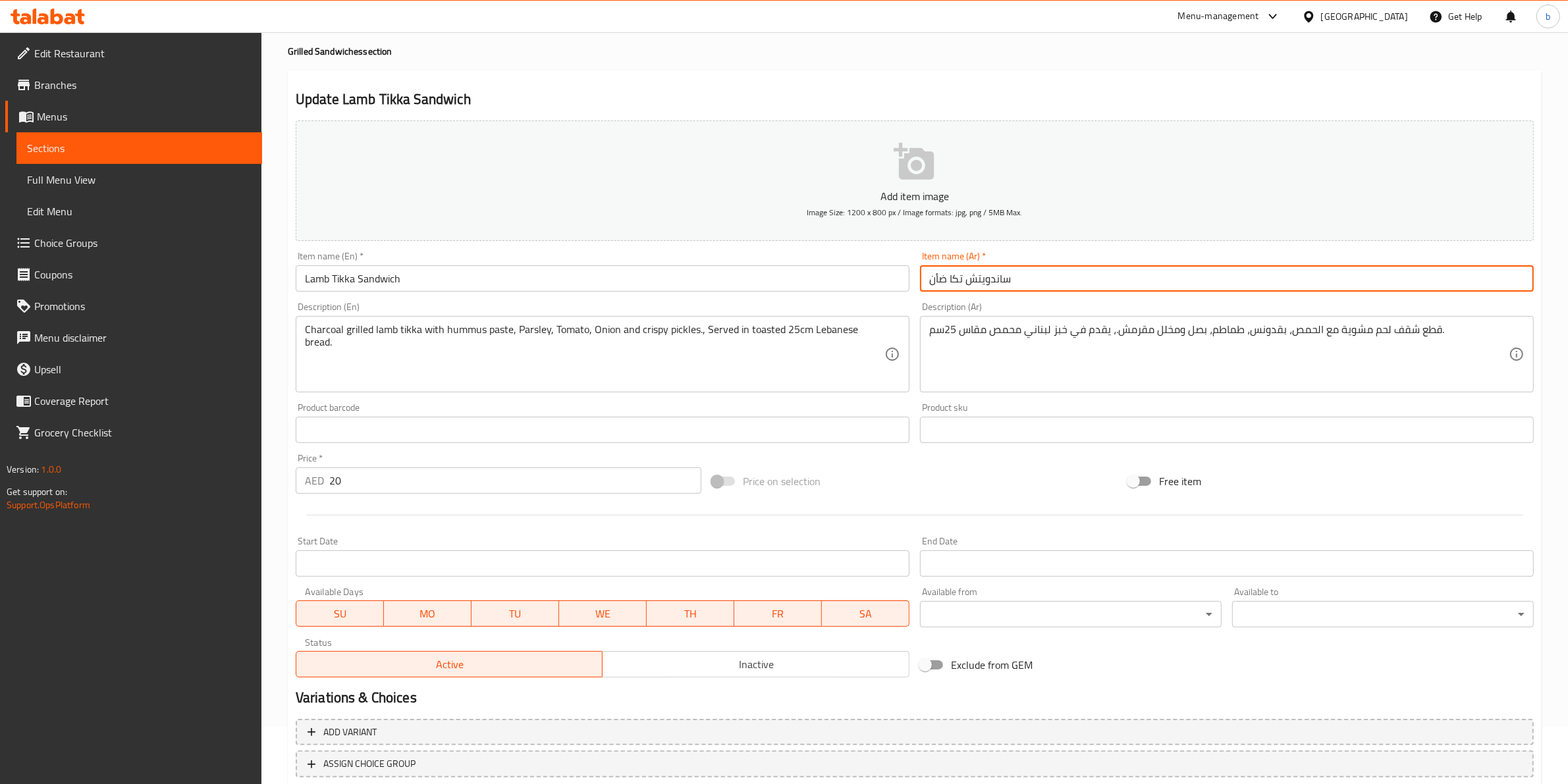
scroll to position [143, 0]
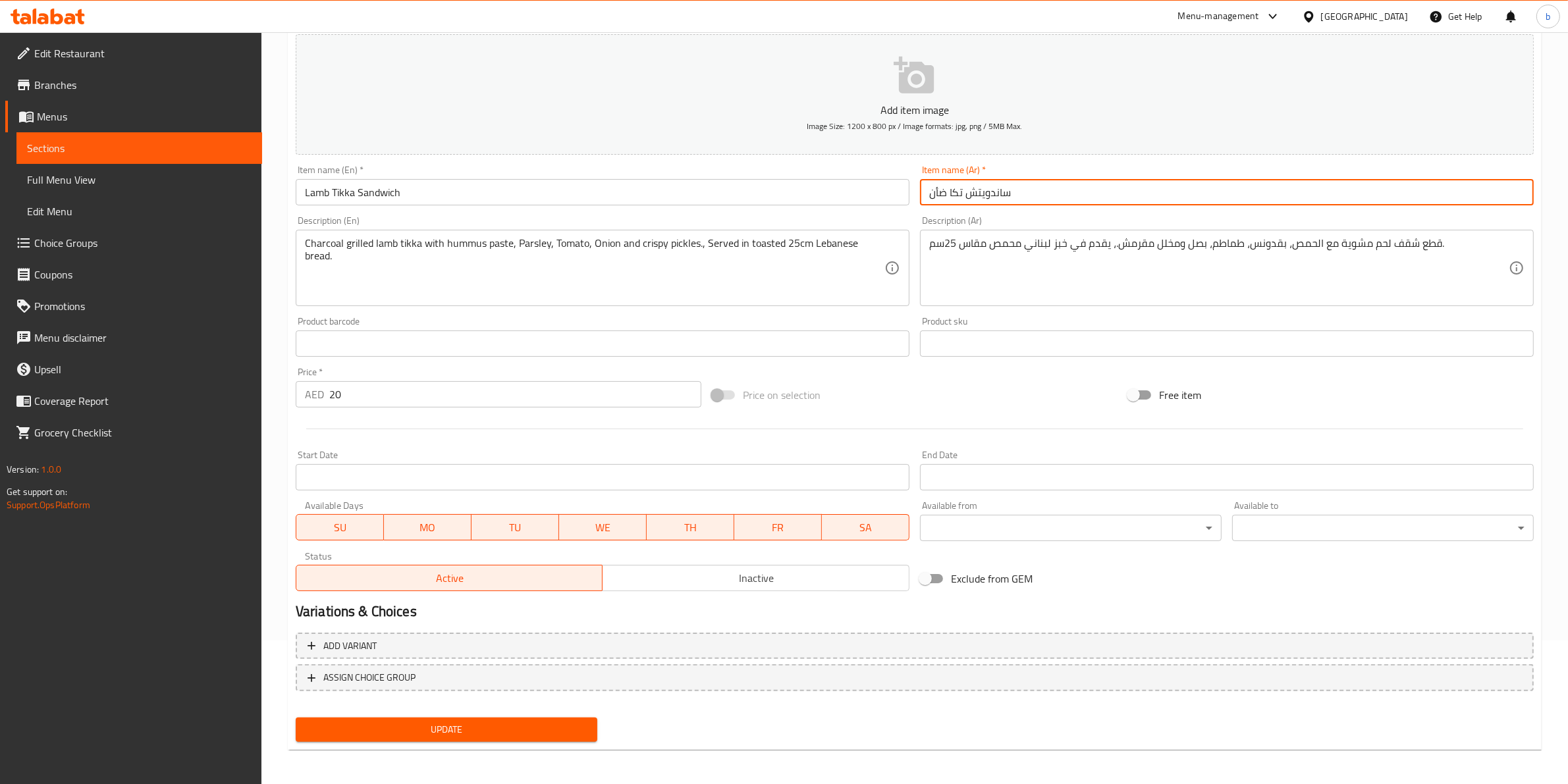
type input "ساندويتش تكا ضأن"
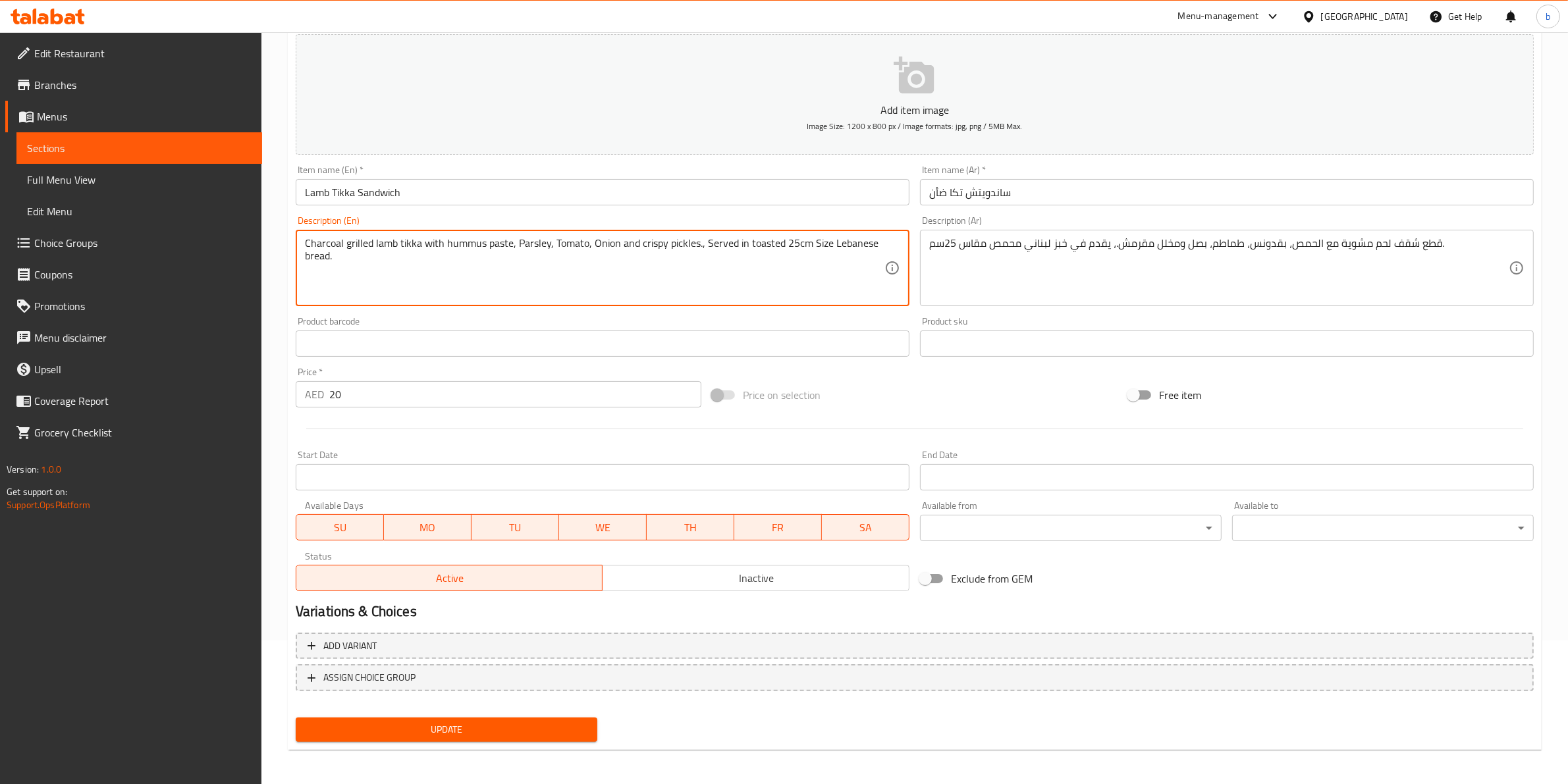
type textarea "Charcoal grilled lamb tikka with hummus paste, Parsley, Tomato, Onion and crisp…"
click at [538, 731] on span "Update" at bounding box center [446, 729] width 280 height 17
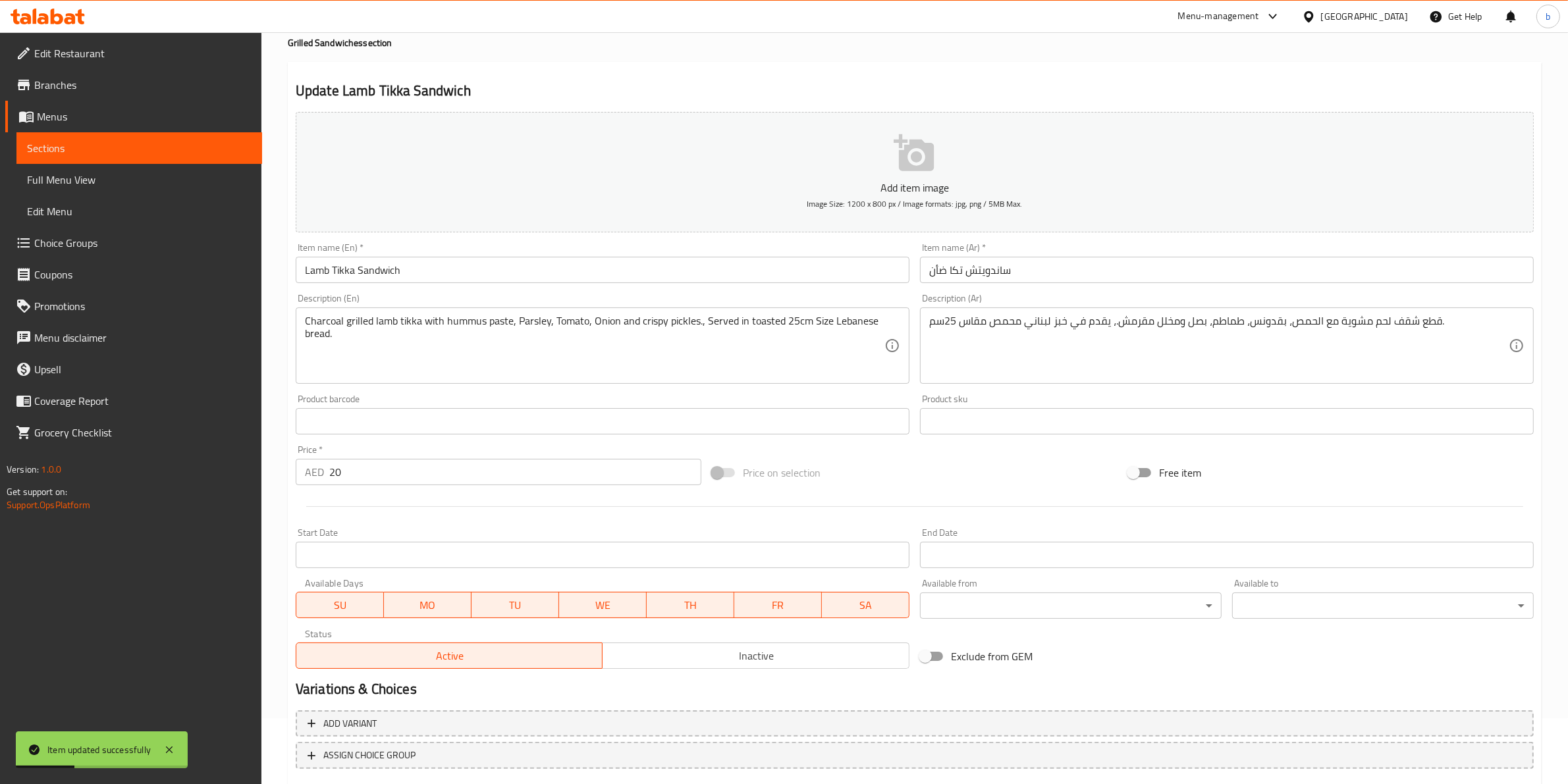
scroll to position [0, 0]
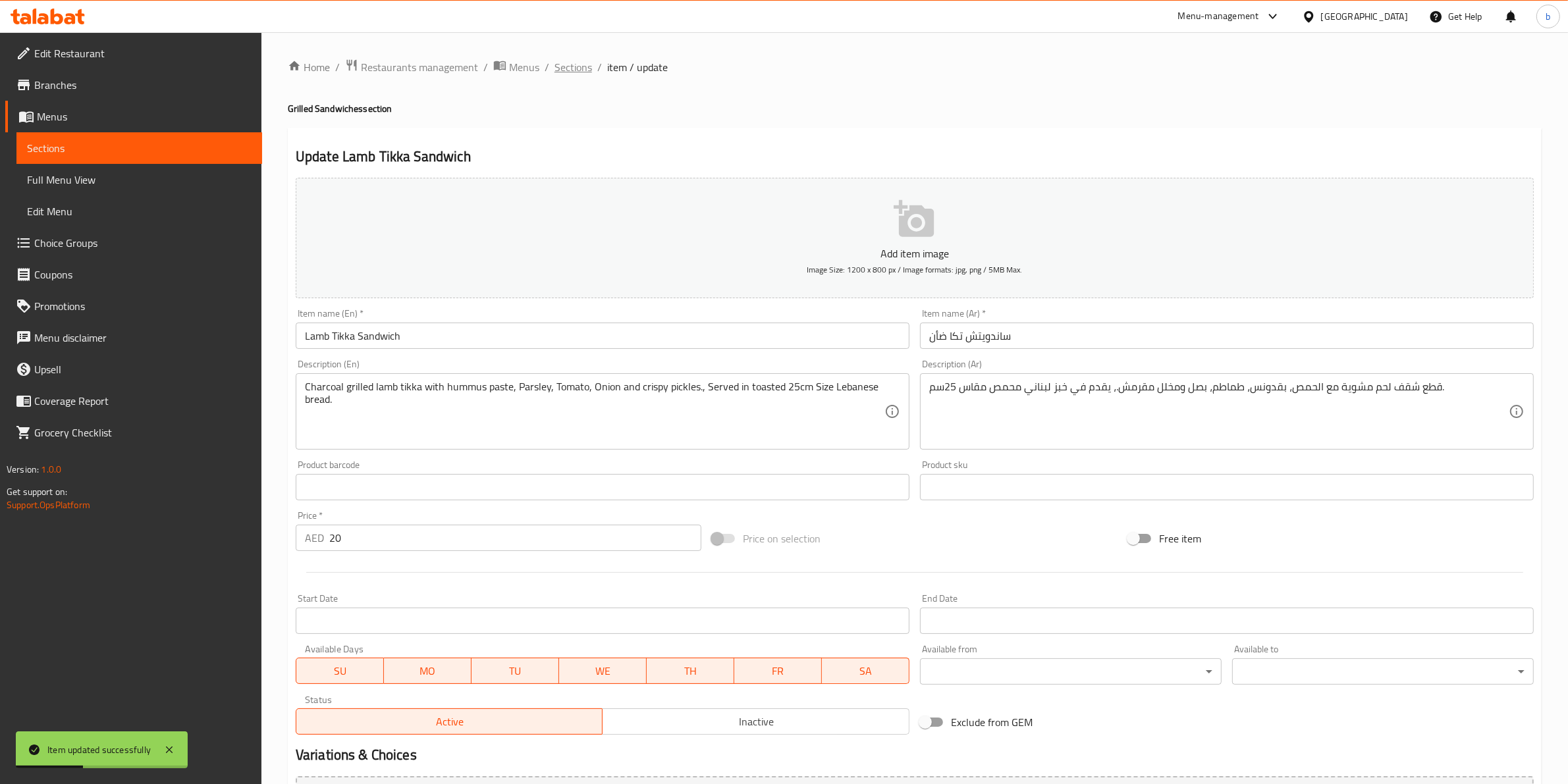
click at [561, 59] on span "Sections" at bounding box center [573, 67] width 37 height 16
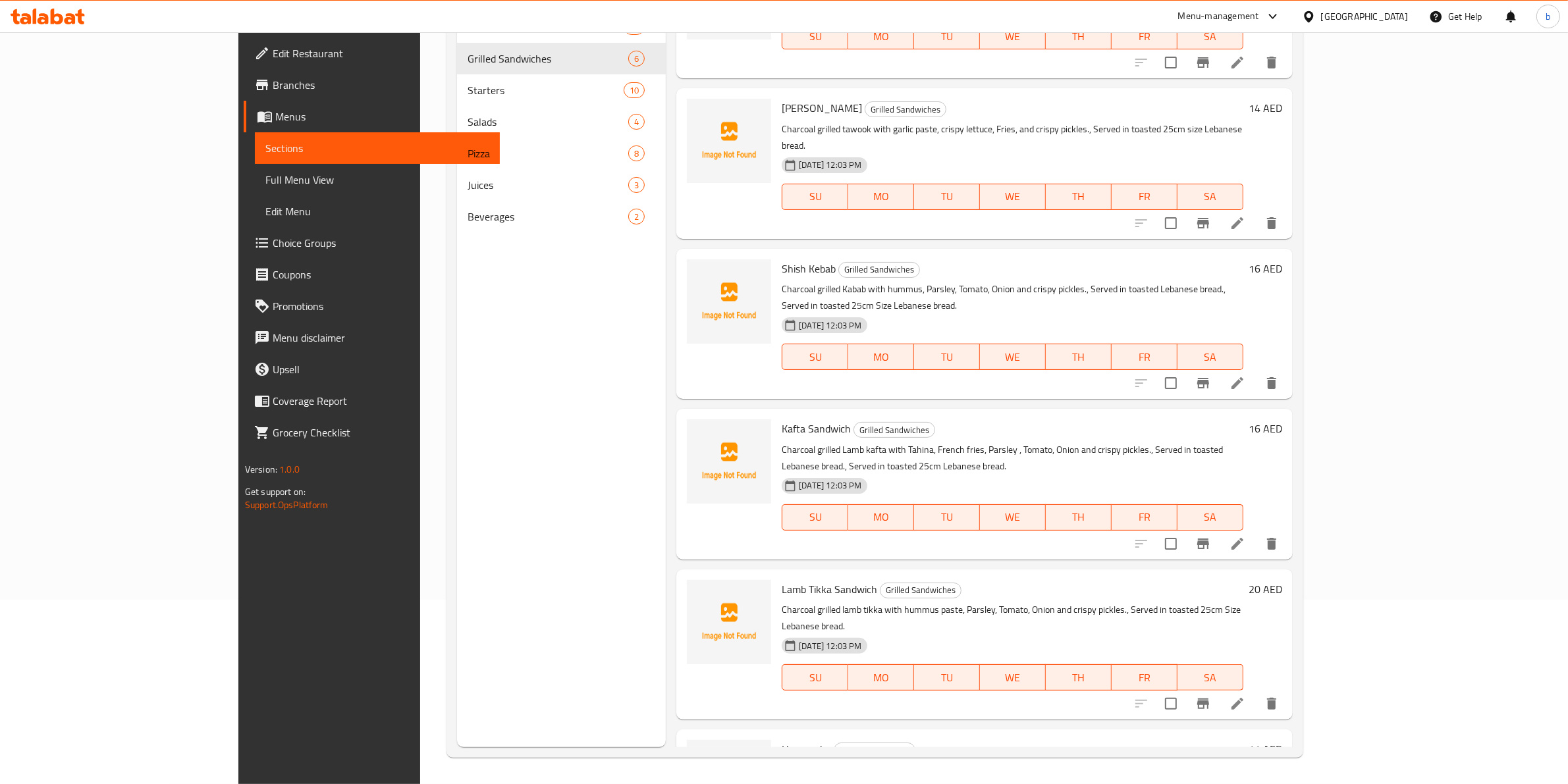
scroll to position [111, 0]
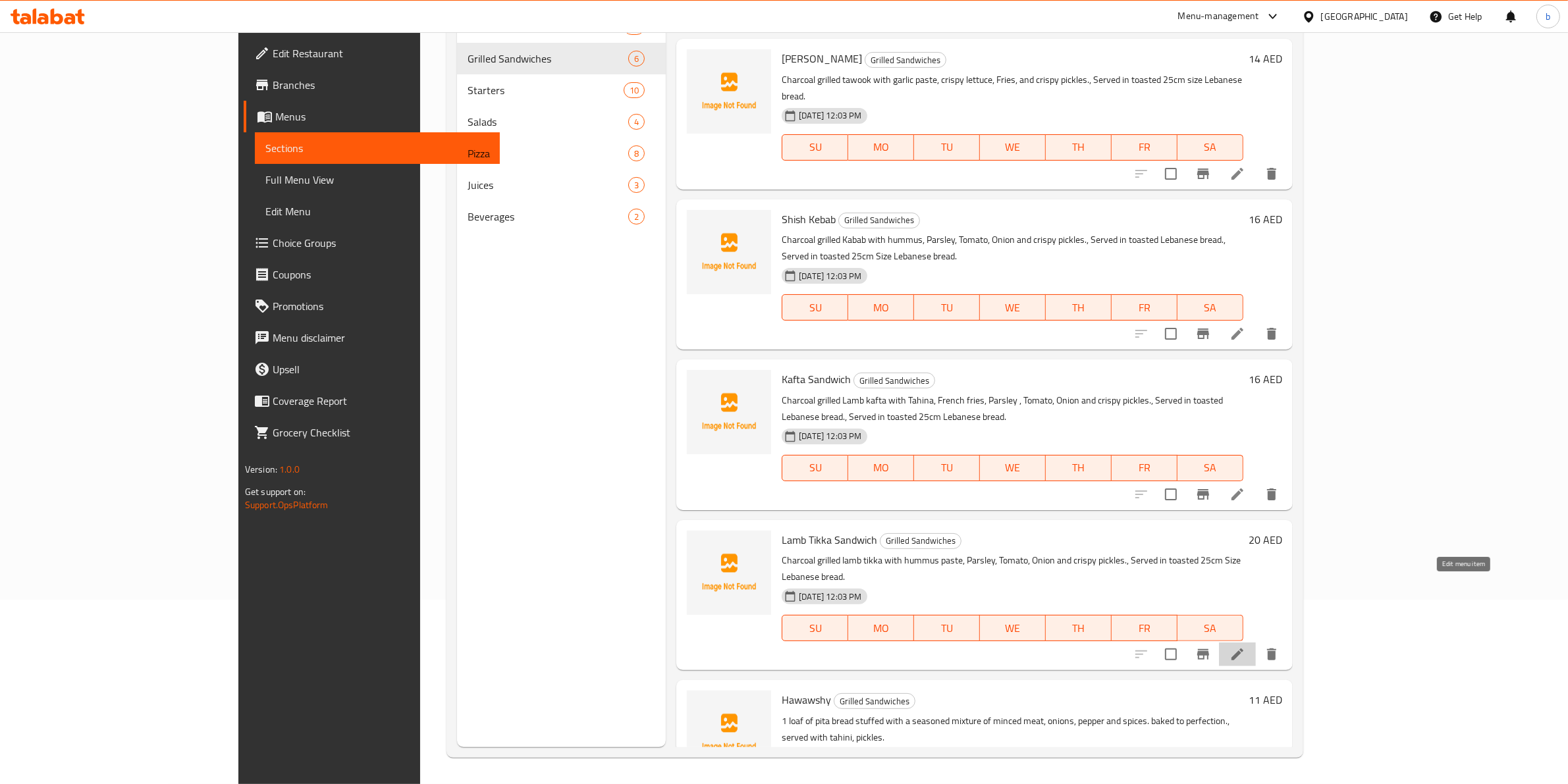
click at [1245, 646] on icon at bounding box center [1238, 654] width 16 height 16
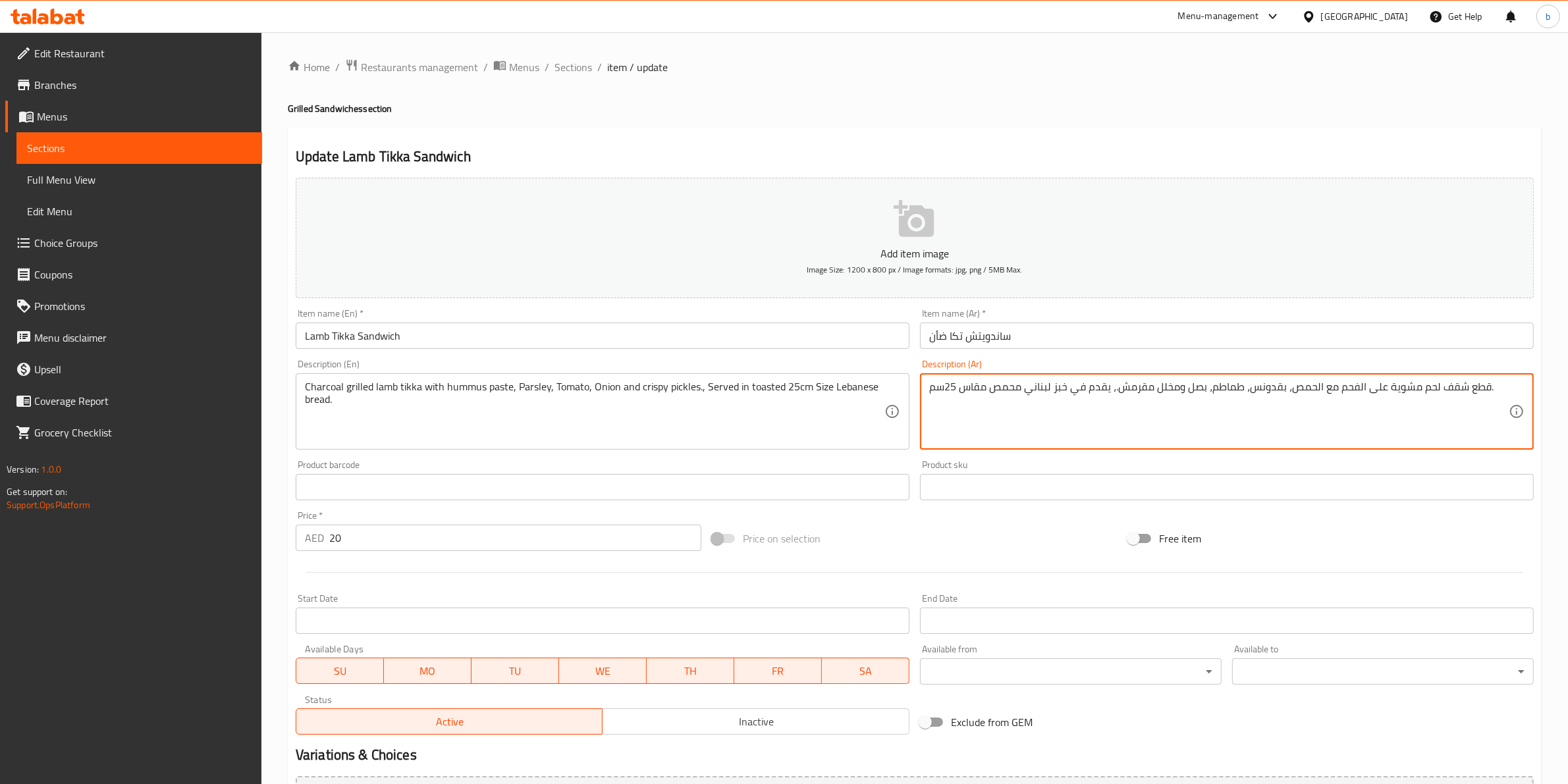
drag, startPoint x: 1420, startPoint y: 386, endPoint x: 1463, endPoint y: 382, distance: 43.2
click at [1463, 382] on textarea "قطع شقف لحم مشوية على الفحم مع الحمص، بقدونس، طماطم، بصل ومخلل مقرمش.، يقدم في …" at bounding box center [1219, 412] width 580 height 63
type textarea "قطع شقف لحم مشوية على الفحم مع الحمص، بقدونس، طماطم، بصل ومخلل مقرمش.، يقدم في …"
click at [1398, 392] on textarea "قطع شقف لحم مشوية على الفحم مع الحمص، بقدونس، طماطم، بصل ومخلل مقرمش.، يقدم في …" at bounding box center [1219, 412] width 580 height 63
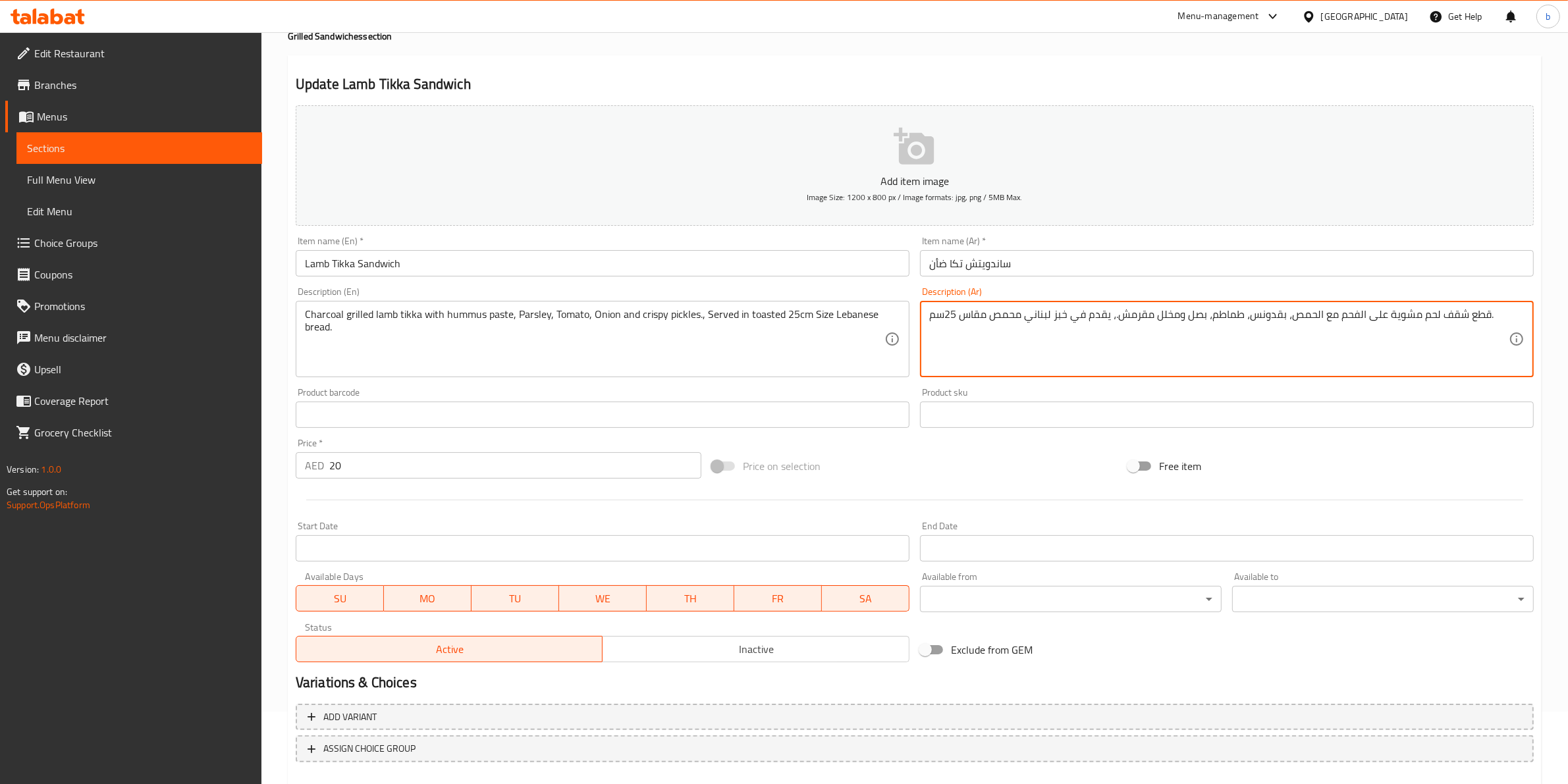
scroll to position [143, 0]
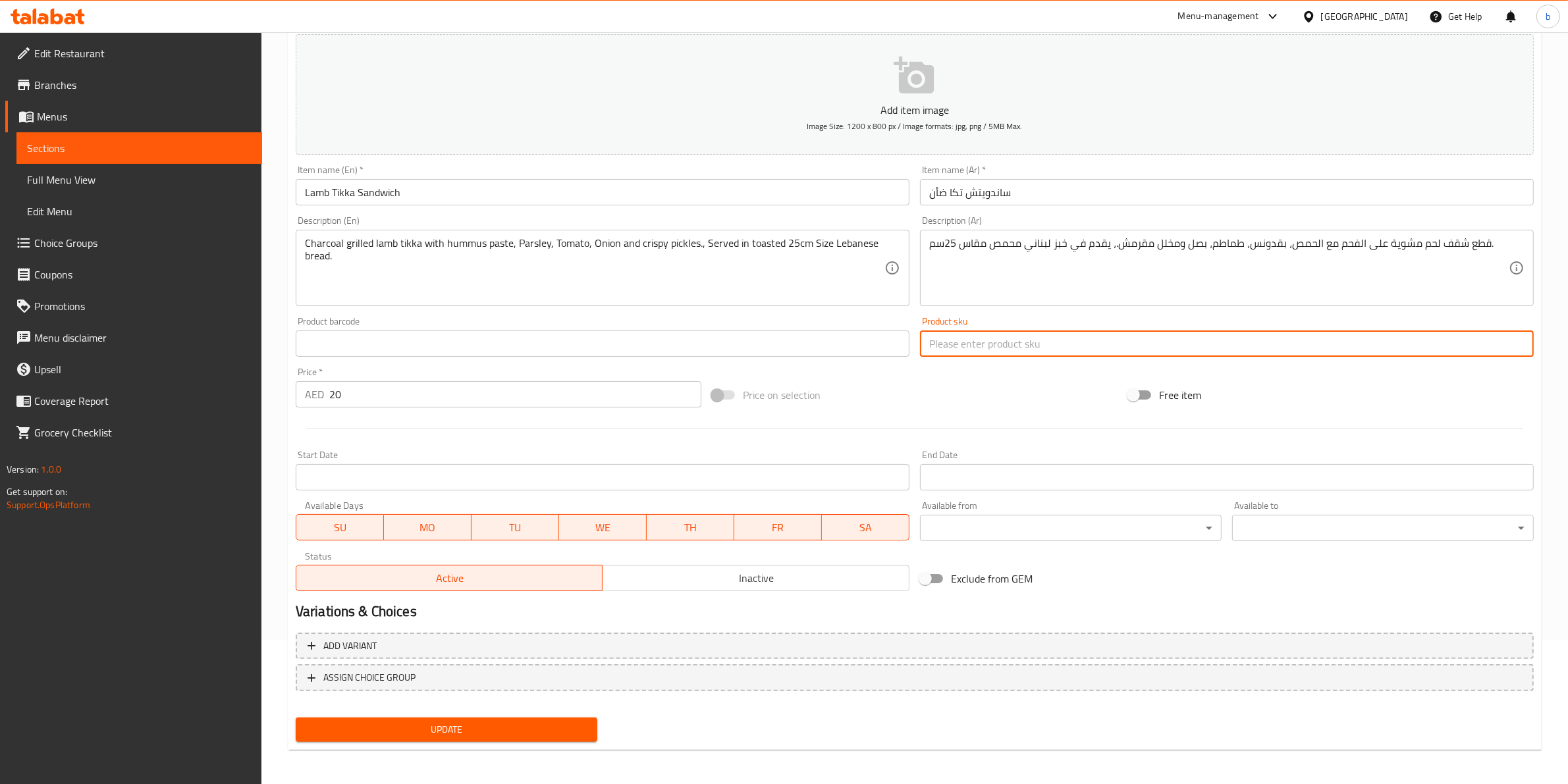
click at [1196, 344] on input "text" at bounding box center [1226, 343] width 614 height 26
click at [854, 333] on input "text" at bounding box center [602, 343] width 614 height 26
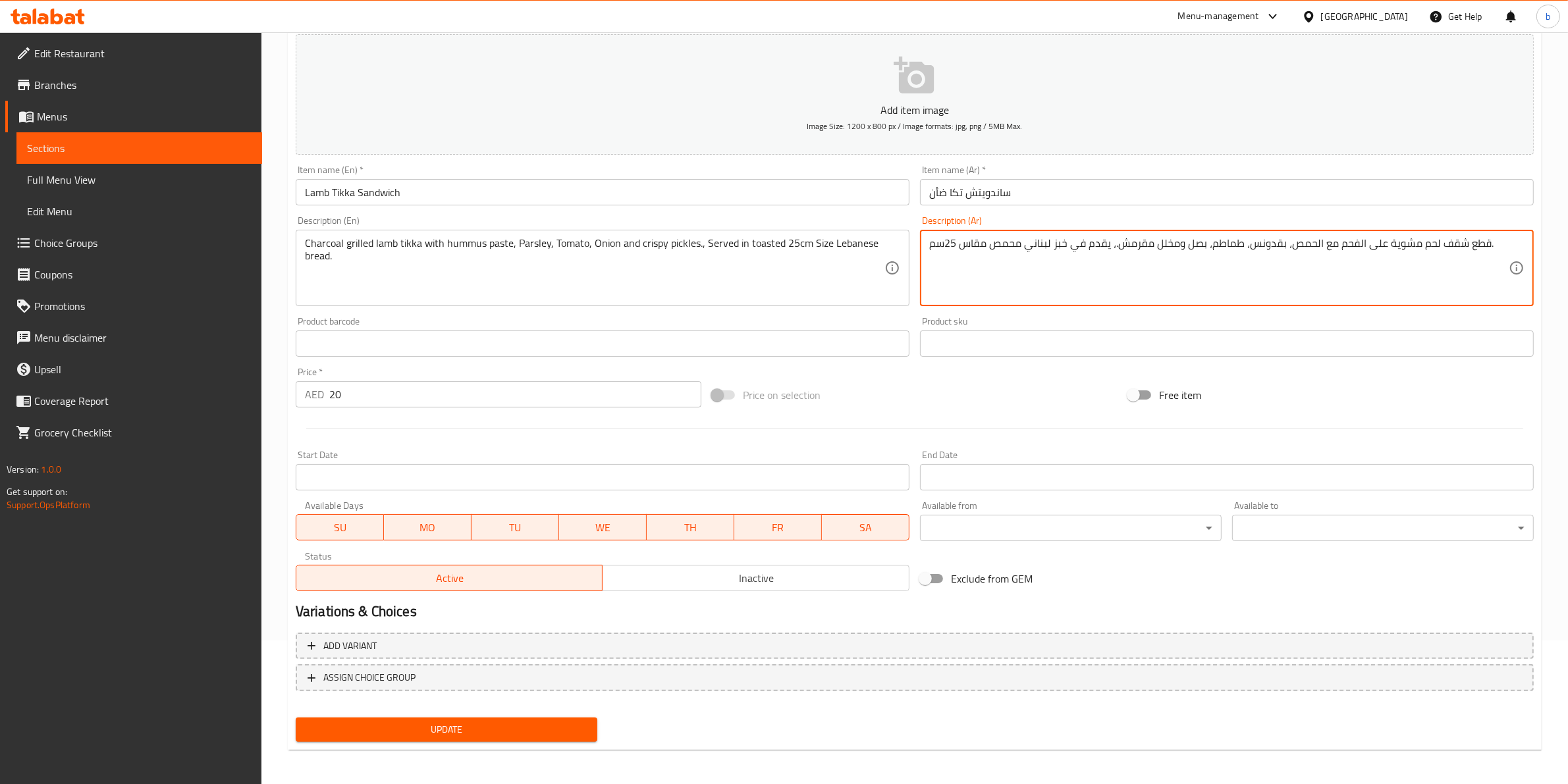
click at [1055, 242] on textarea "قطع شقف لحم مشوية على الفحم مع الحمص، بقدونس، طماطم، بصل ومخلل مقرمش.، يقدم في …" at bounding box center [1219, 268] width 580 height 63
click at [1150, 240] on textarea "قطع شقف لحم مشوية على الفحم مع الحمص، بقدونس، طماطم، بصل ومخلل مقرمش.، يقدم في …" at bounding box center [1219, 268] width 580 height 63
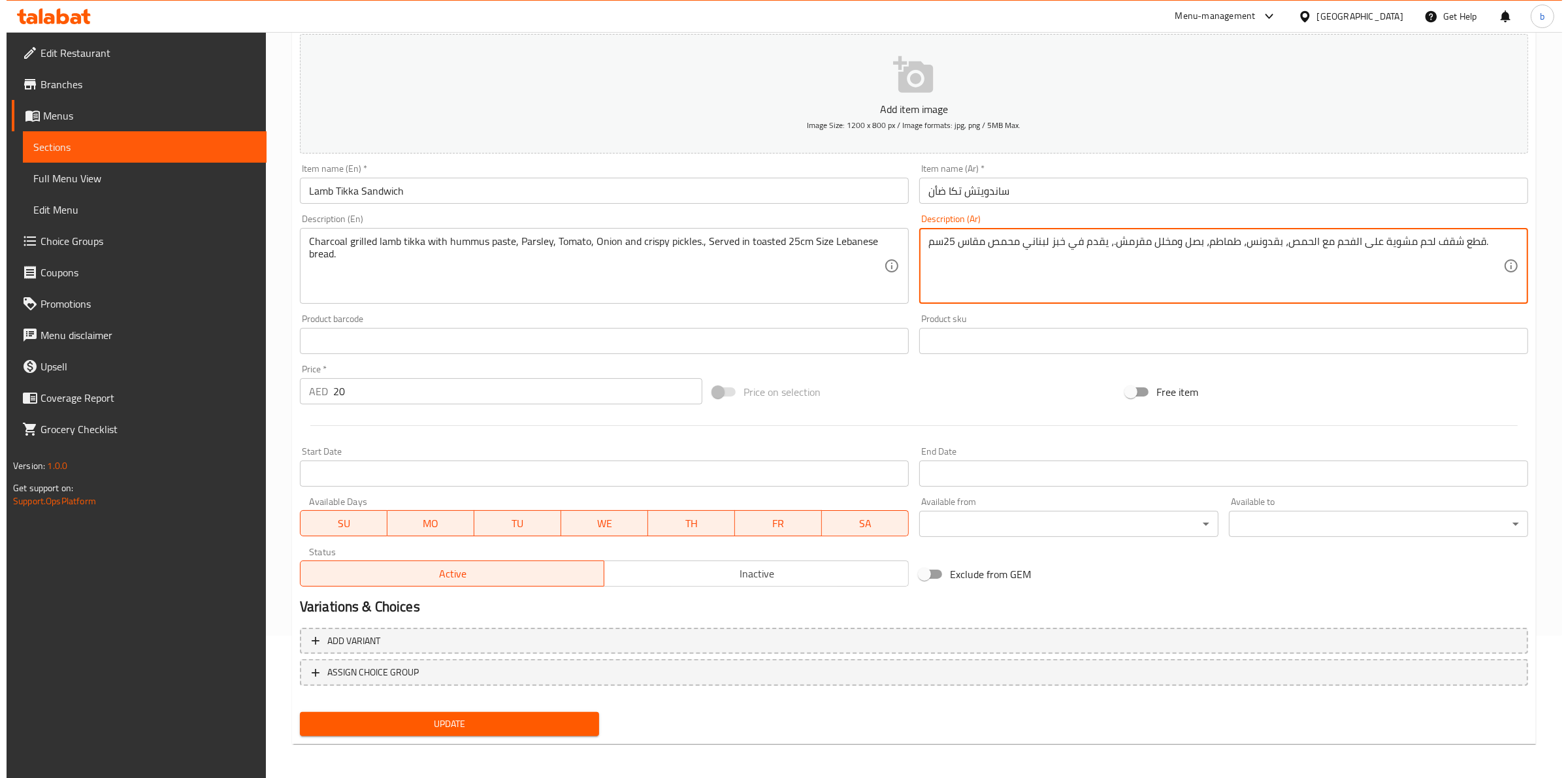
scroll to position [0, 0]
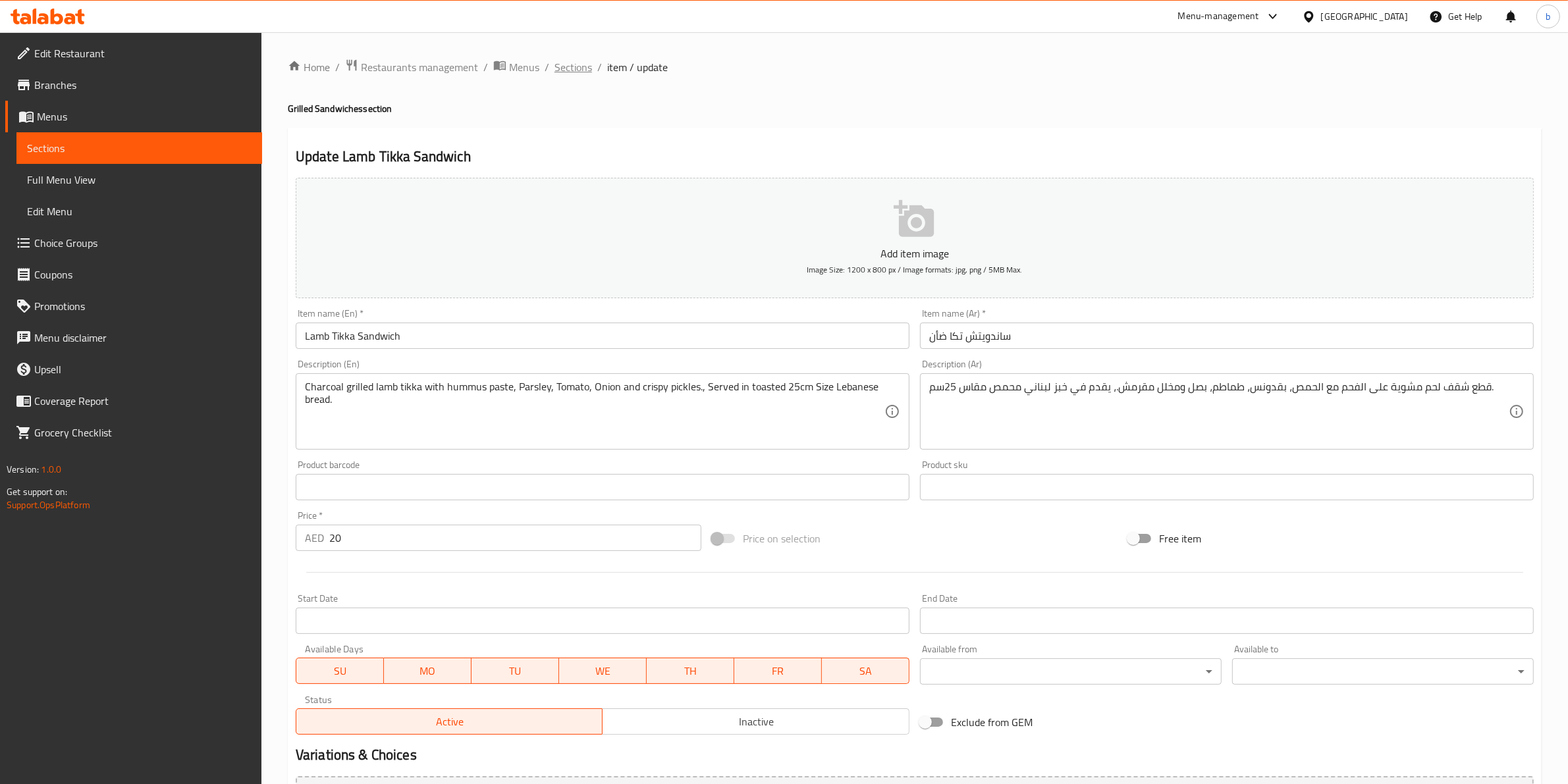
click at [566, 70] on span "Sections" at bounding box center [573, 67] width 37 height 16
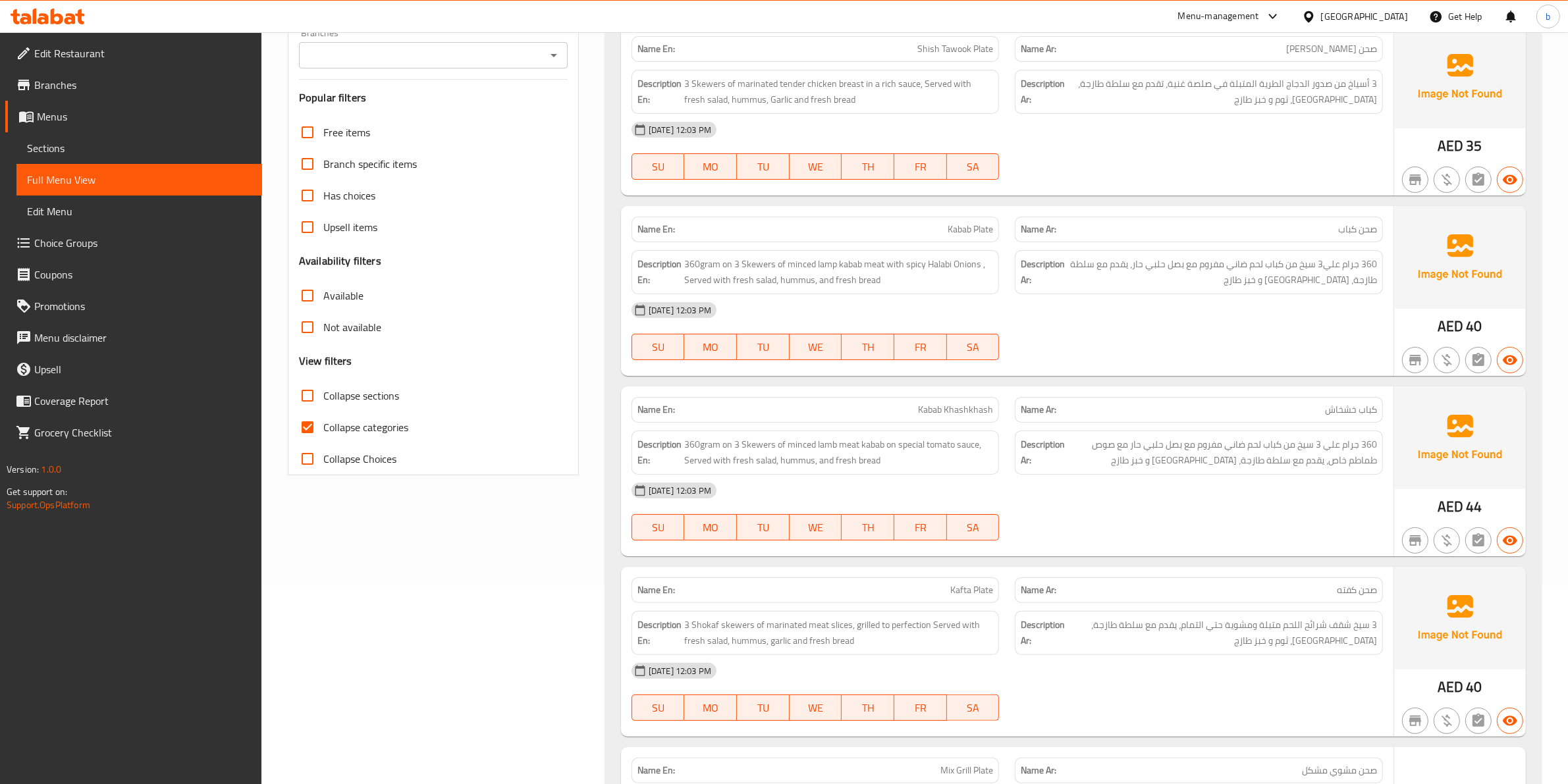
scroll to position [247, 0]
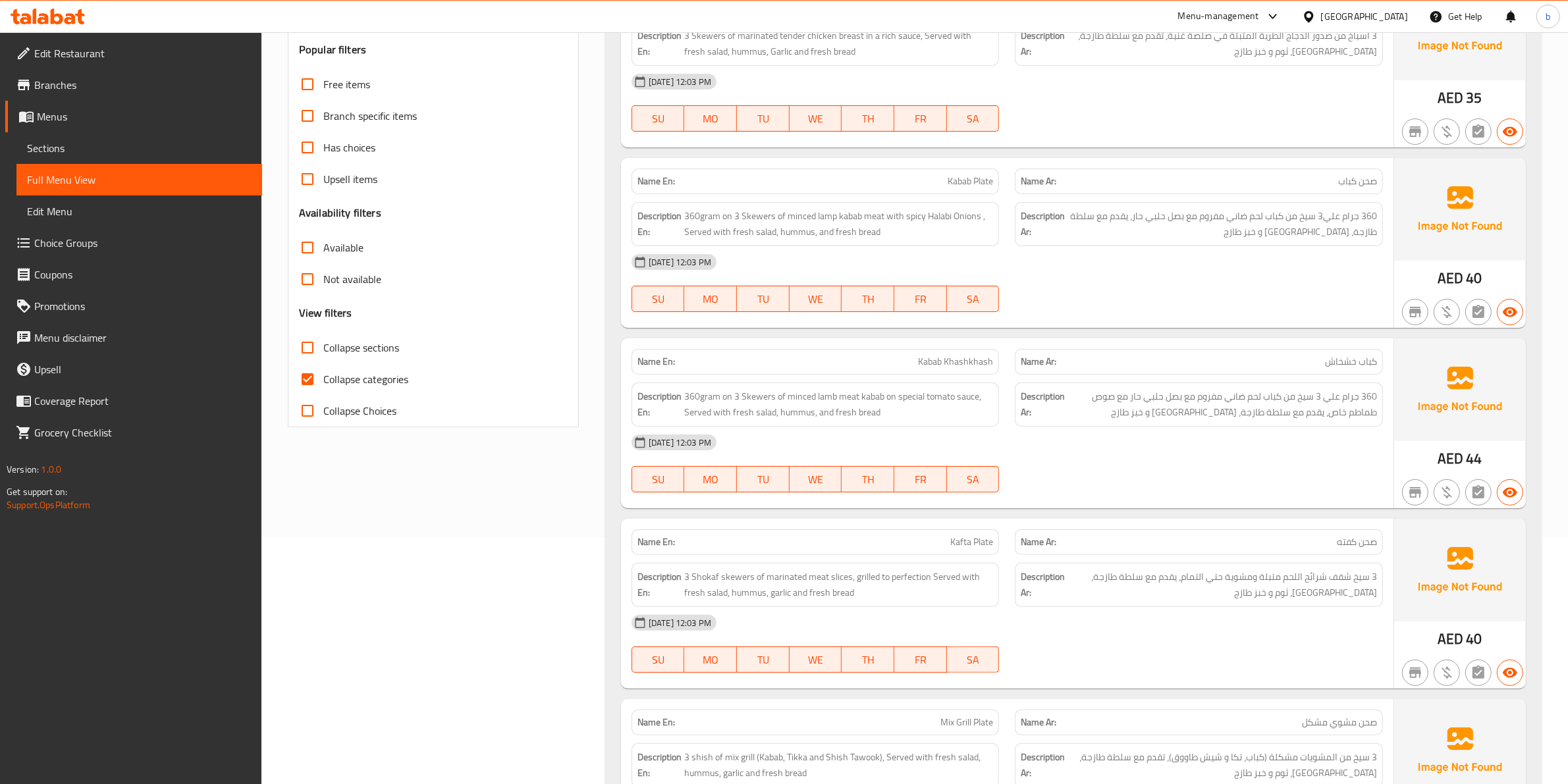
drag, startPoint x: 340, startPoint y: 374, endPoint x: 627, endPoint y: 359, distance: 287.4
click at [340, 374] on span "Collapse categories" at bounding box center [366, 379] width 85 height 16
click at [323, 374] on input "Collapse categories" at bounding box center [307, 379] width 32 height 32
checkbox input "false"
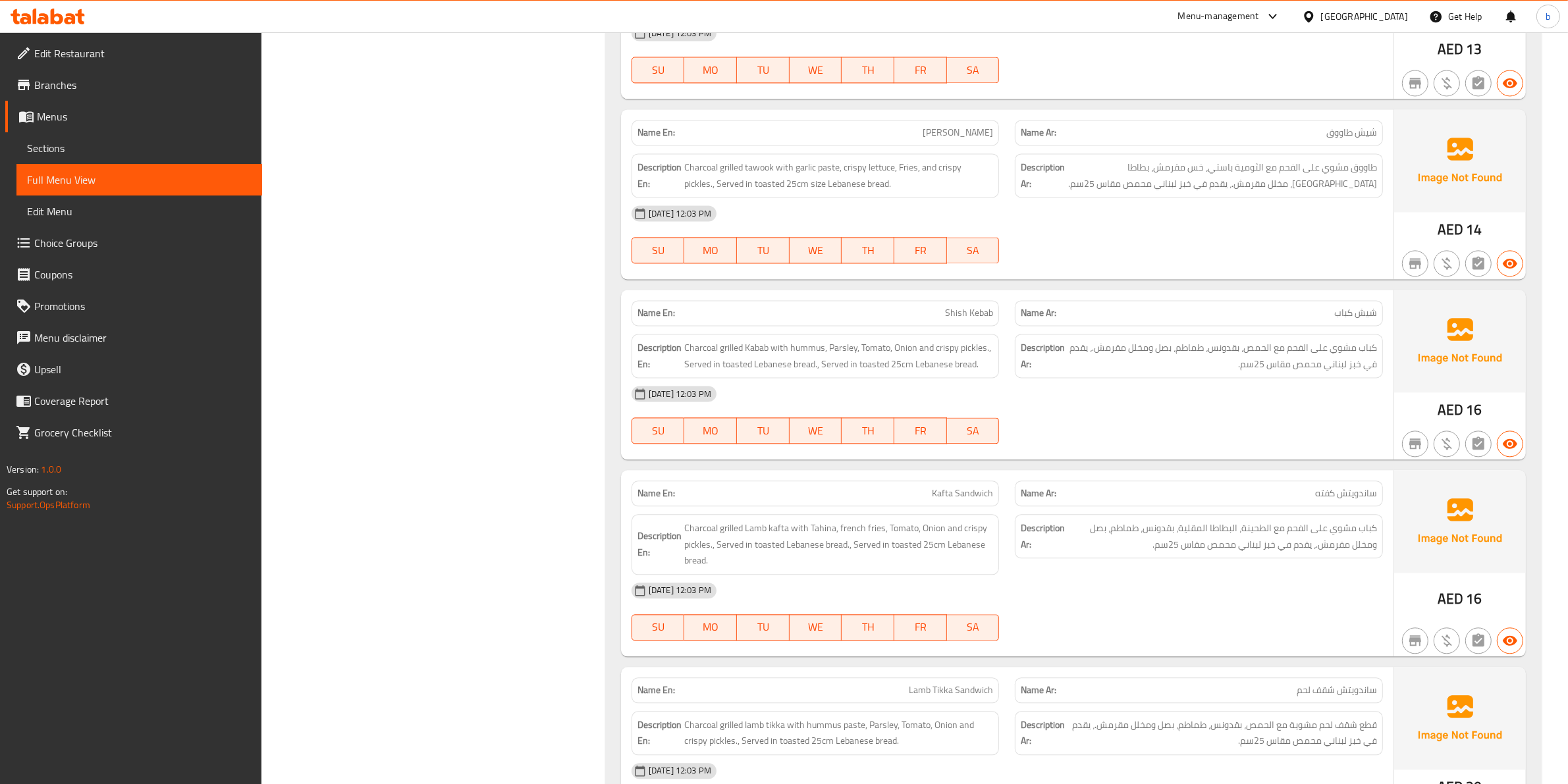
scroll to position [3455, 0]
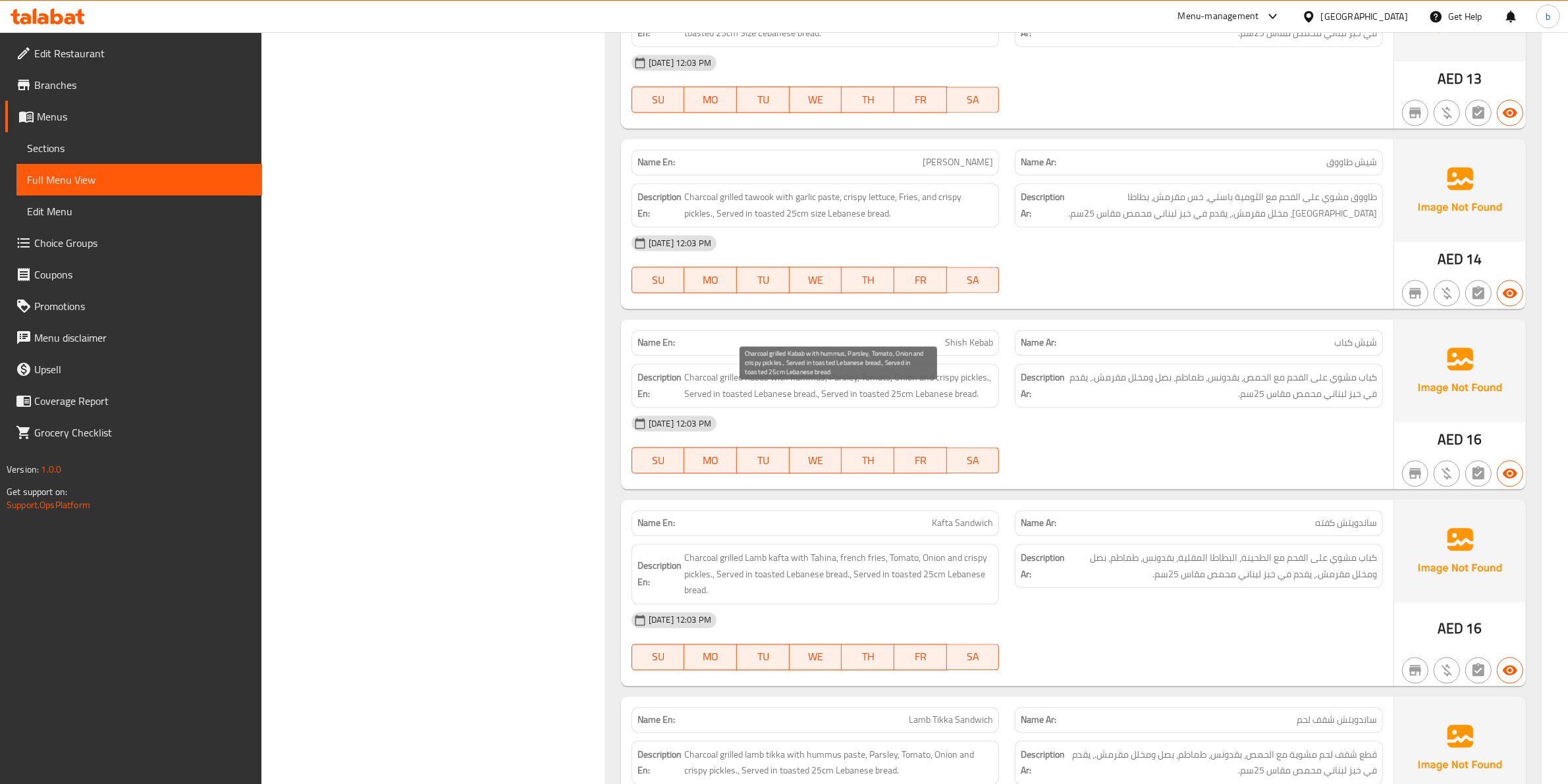
click at [871, 400] on span "Charcoal grilled Kabab with hummus, Parsley, Tomato, Onion and crispy pickles.,…" at bounding box center [839, 385] width 310 height 33
click at [913, 401] on span "Charcoal grilled Kabab with hummus, Parsley, Tomato, Onion and crispy pickles.,…" at bounding box center [839, 385] width 310 height 33
click at [940, 400] on span "Charcoal grilled Kabab with hummus, Parsley, Tomato, Onion and crispy pickles.,…" at bounding box center [839, 385] width 310 height 33
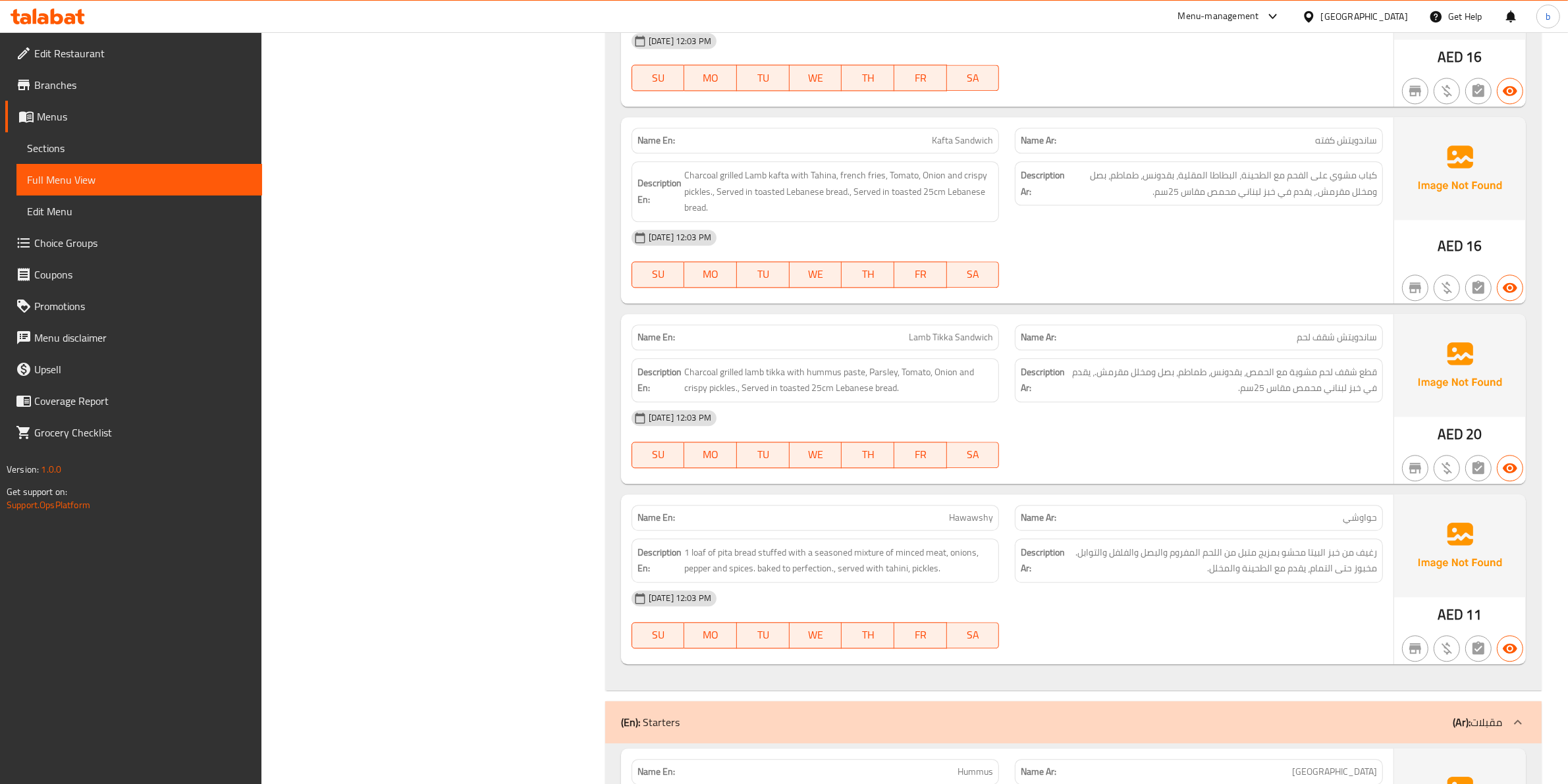
scroll to position [3866, 0]
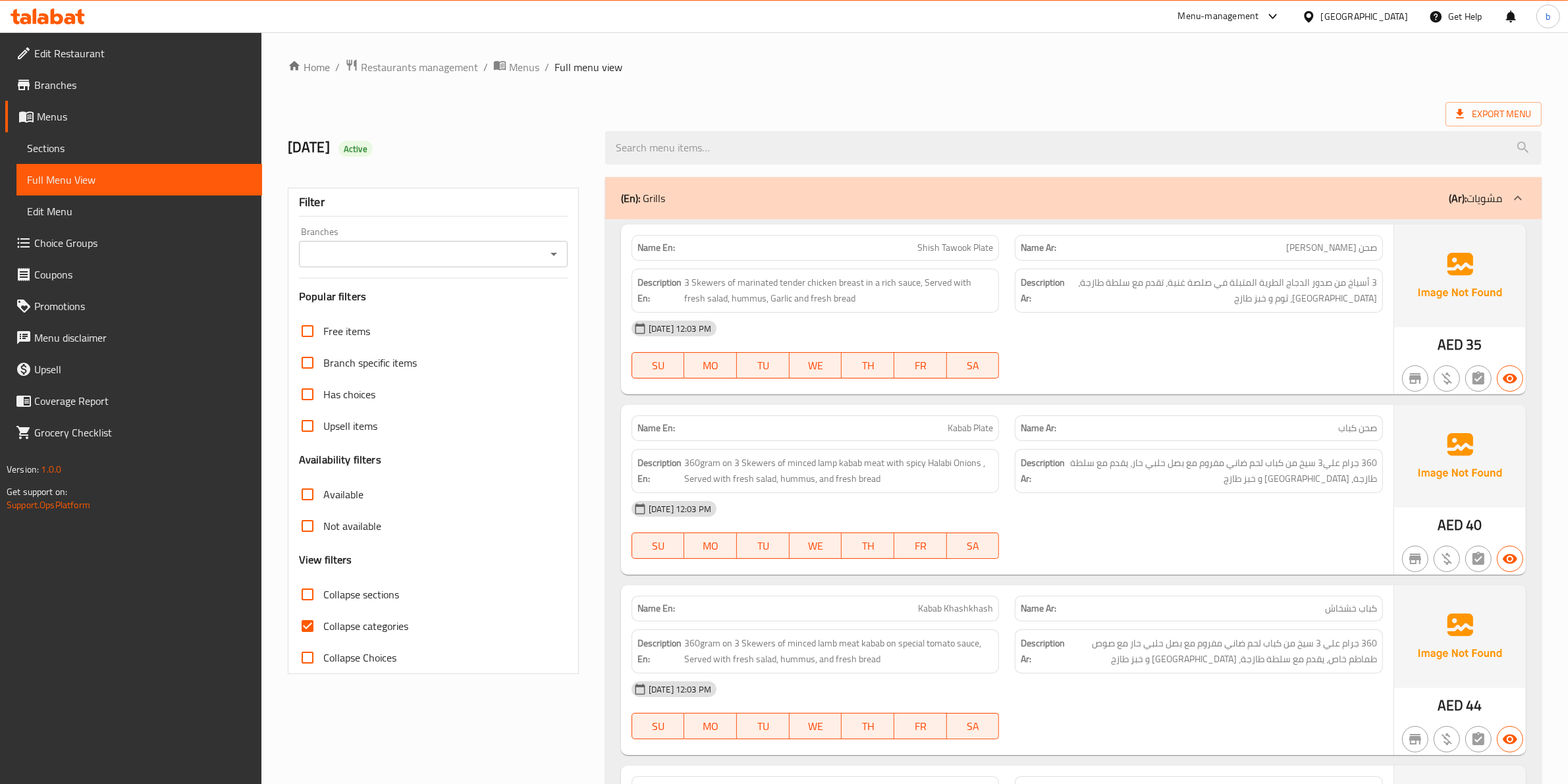
click at [323, 622] on span "Collapse categories" at bounding box center [366, 626] width 85 height 16
click at [323, 622] on input "Collapse categories" at bounding box center [307, 626] width 32 height 32
checkbox input "false"
click at [933, 282] on span "3 Skewers of marinated tender chicken breast in a rich sauce, Served with fresh…" at bounding box center [839, 291] width 310 height 33
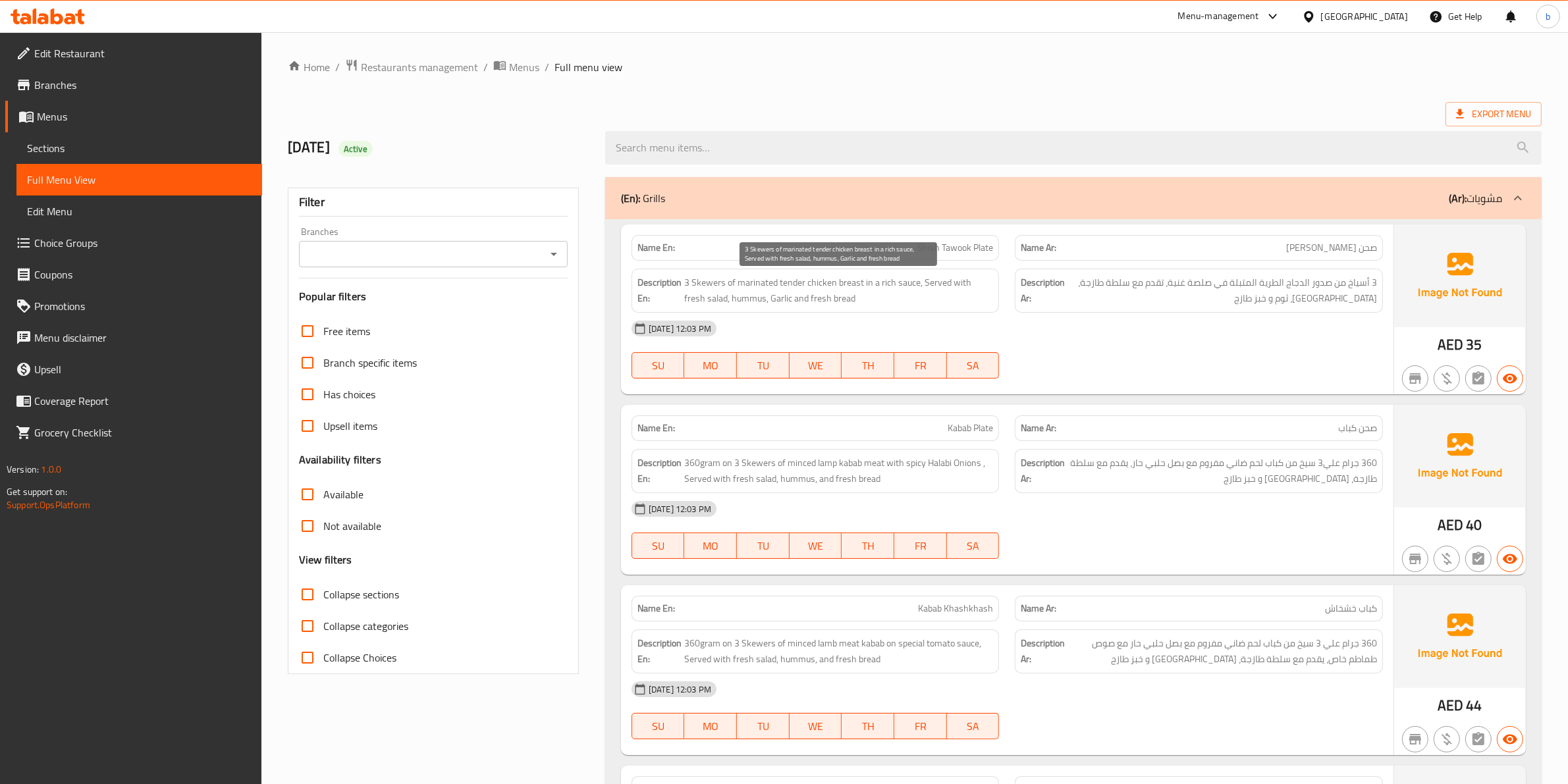
click at [975, 291] on span "3 Skewers of marinated tender chicken breast in a rich sauce, Served with fresh…" at bounding box center [839, 291] width 310 height 33
click at [757, 298] on span "3 Skewers of marinated tender chicken breast in a rich sauce, Served with fresh…" at bounding box center [839, 291] width 310 height 33
click at [1229, 281] on span "3 أسياخ من صدور الدجاج الطرية المتبلة في صلصة غنية، تقدم مع سلطة طازجة، [GEOGRA…" at bounding box center [1222, 291] width 310 height 33
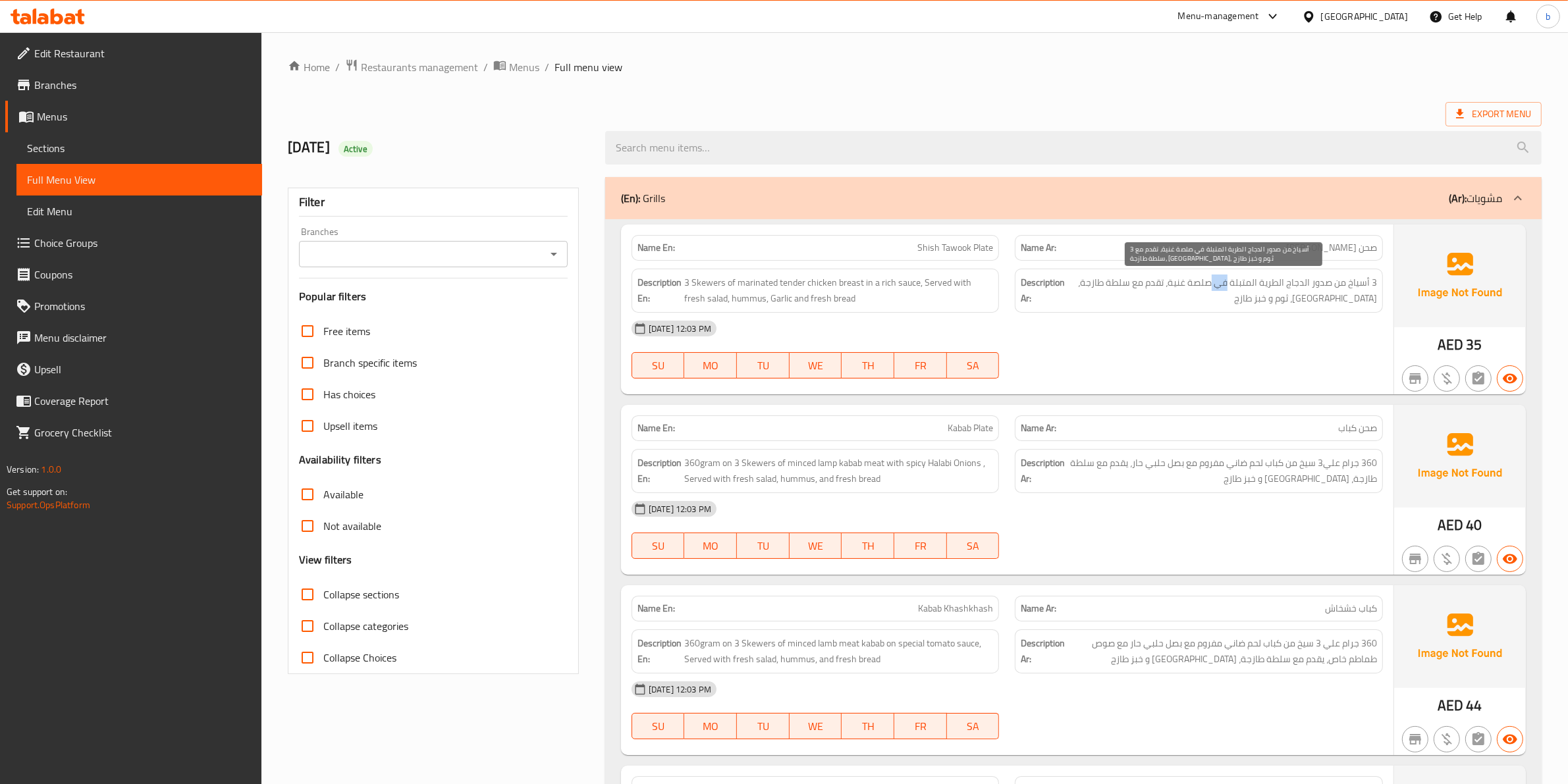
click at [1229, 281] on span "3 أسياخ من صدور الدجاج الطرية المتبلة في صلصة غنية، تقدم مع سلطة طازجة، [GEOGRA…" at bounding box center [1222, 291] width 310 height 33
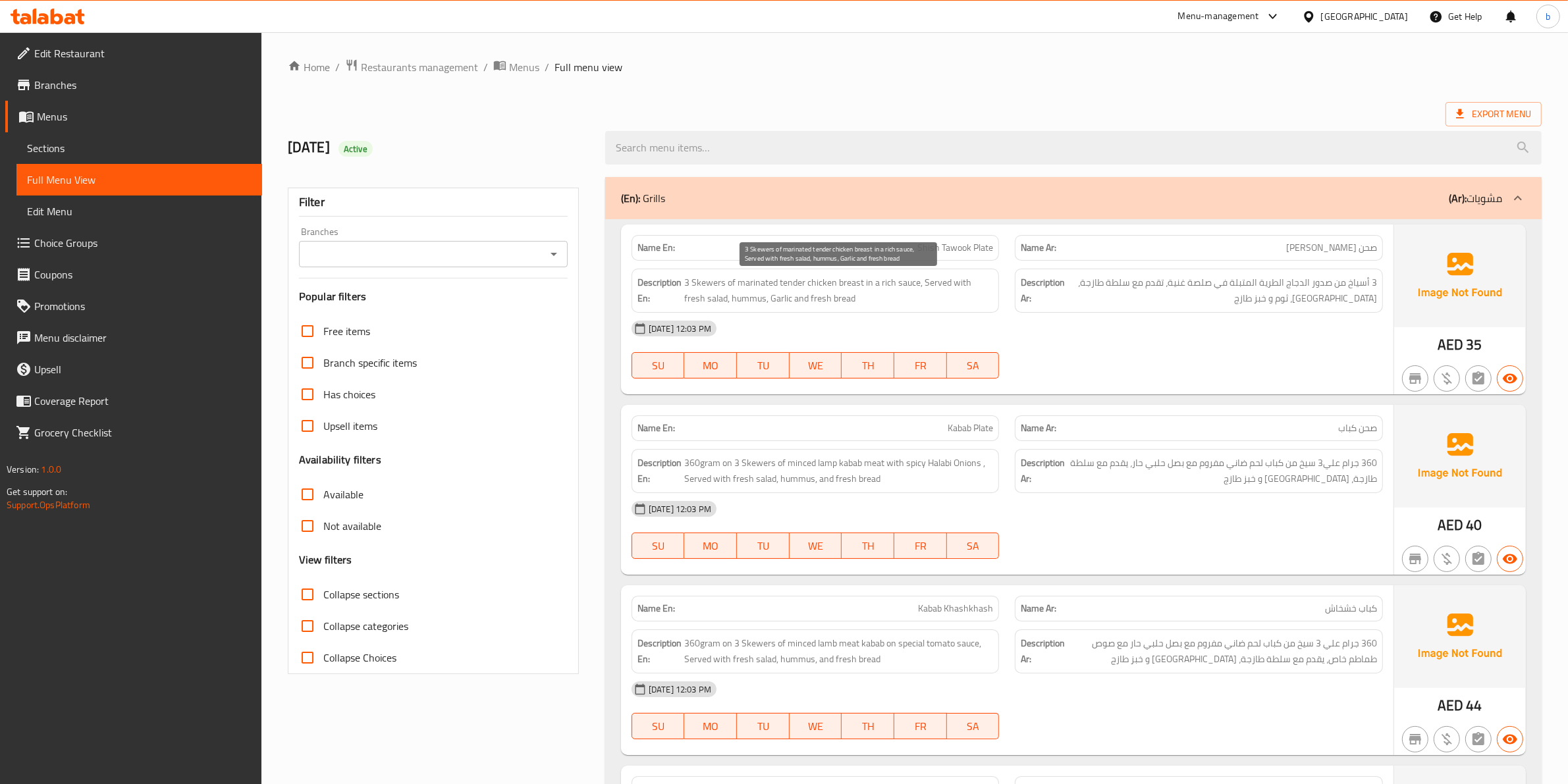
click at [882, 275] on span "3 Skewers of marinated tender chicken breast in a rich sauce, Served with fresh…" at bounding box center [839, 291] width 310 height 33
click at [874, 291] on span "3 Skewers of marinated tender chicken breast in a rich sauce, Served with fresh…" at bounding box center [839, 291] width 310 height 33
click at [851, 285] on span "3 Skewers of marinated tender chicken breast in a rich sauce, Served with fresh…" at bounding box center [839, 291] width 310 height 33
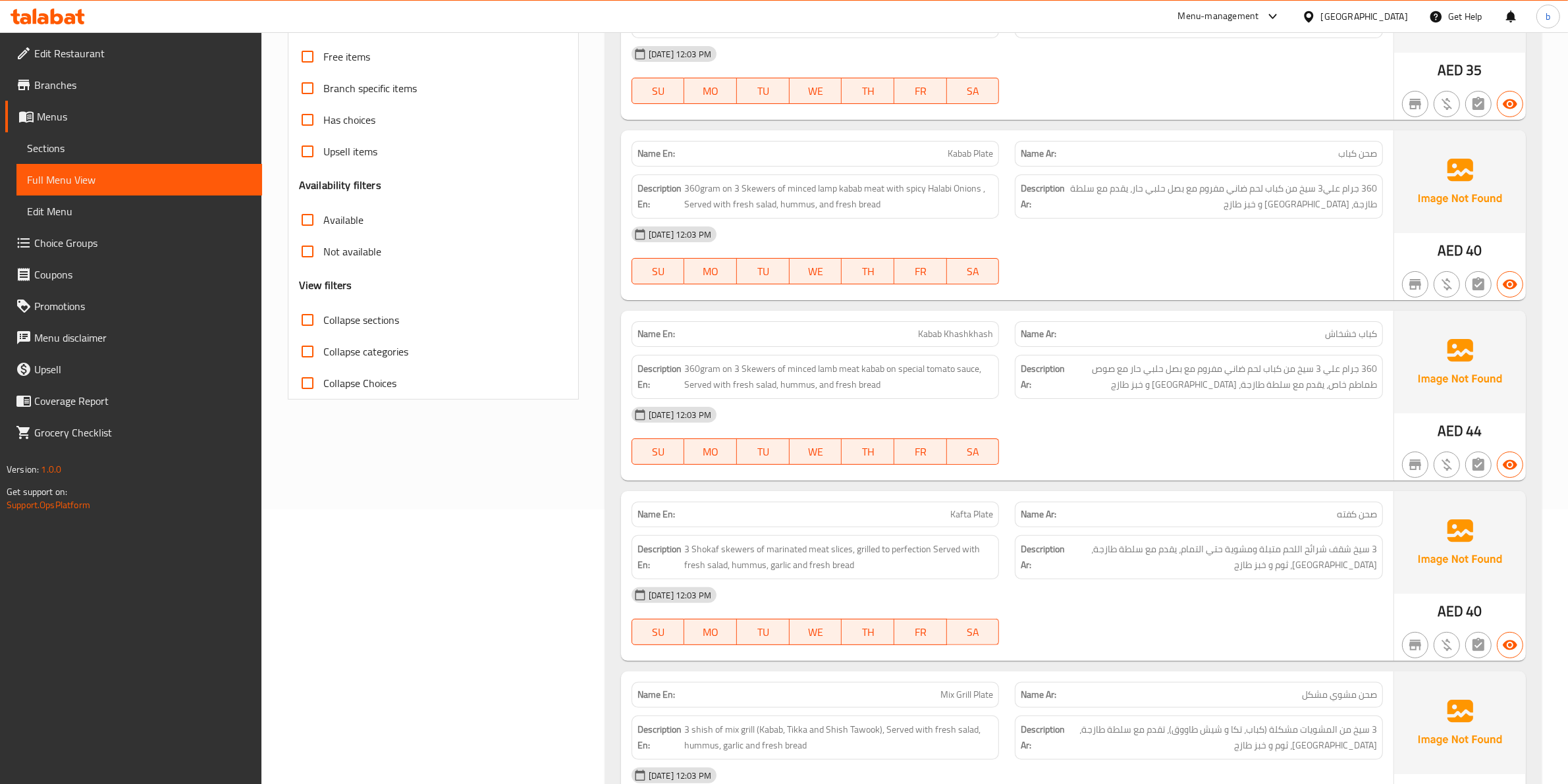
scroll to position [329, 0]
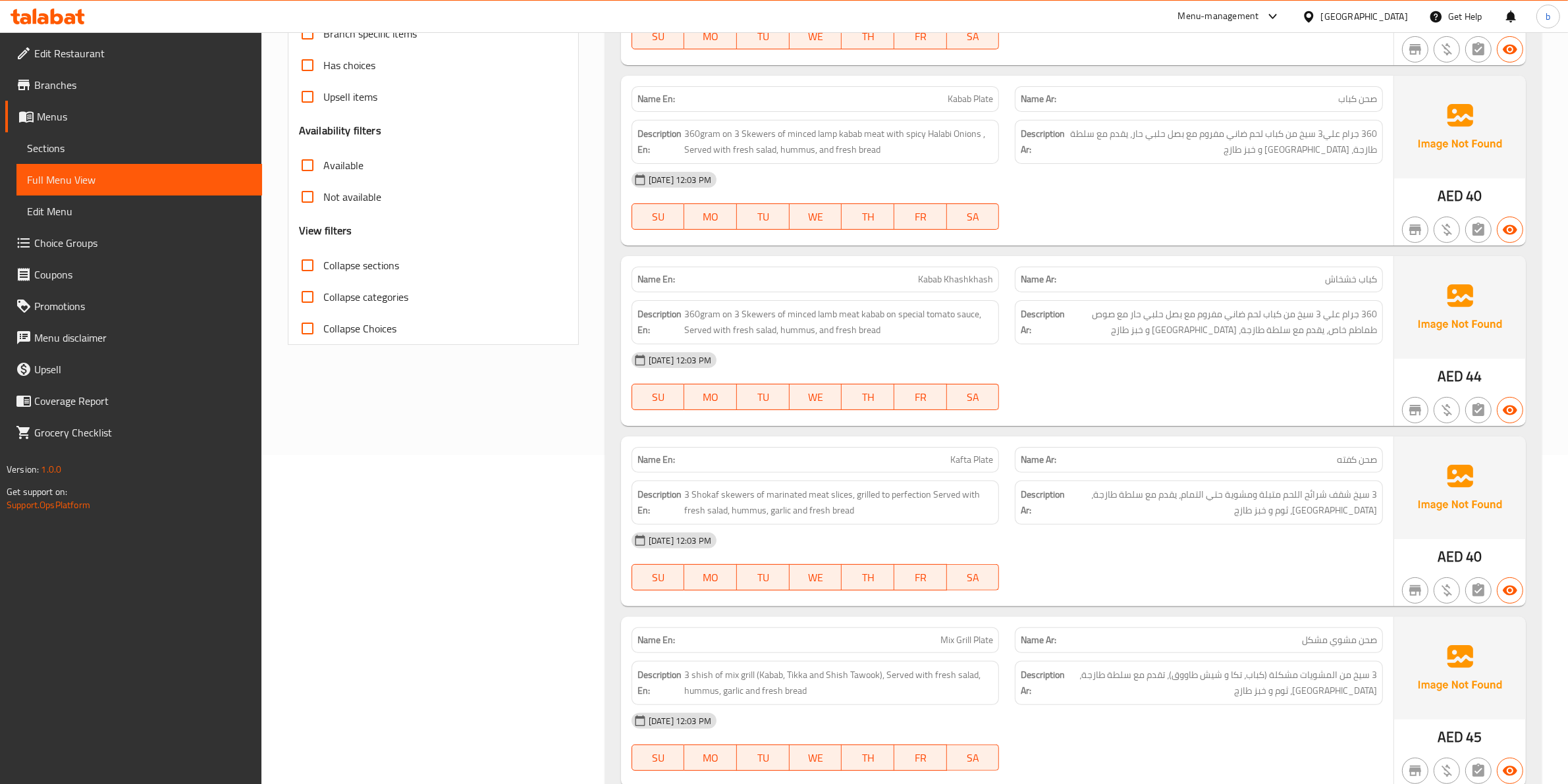
click at [1347, 282] on span "كباب خشخاش" at bounding box center [1351, 279] width 52 height 14
click at [842, 336] on span "360gram on 3 Skewers of minced lamb meat kabab on special tomato sauce, Served …" at bounding box center [839, 322] width 310 height 33
click at [864, 337] on span "360gram on 3 Skewers of minced lamb meat kabab on special tomato sauce, Served …" at bounding box center [839, 322] width 310 height 33
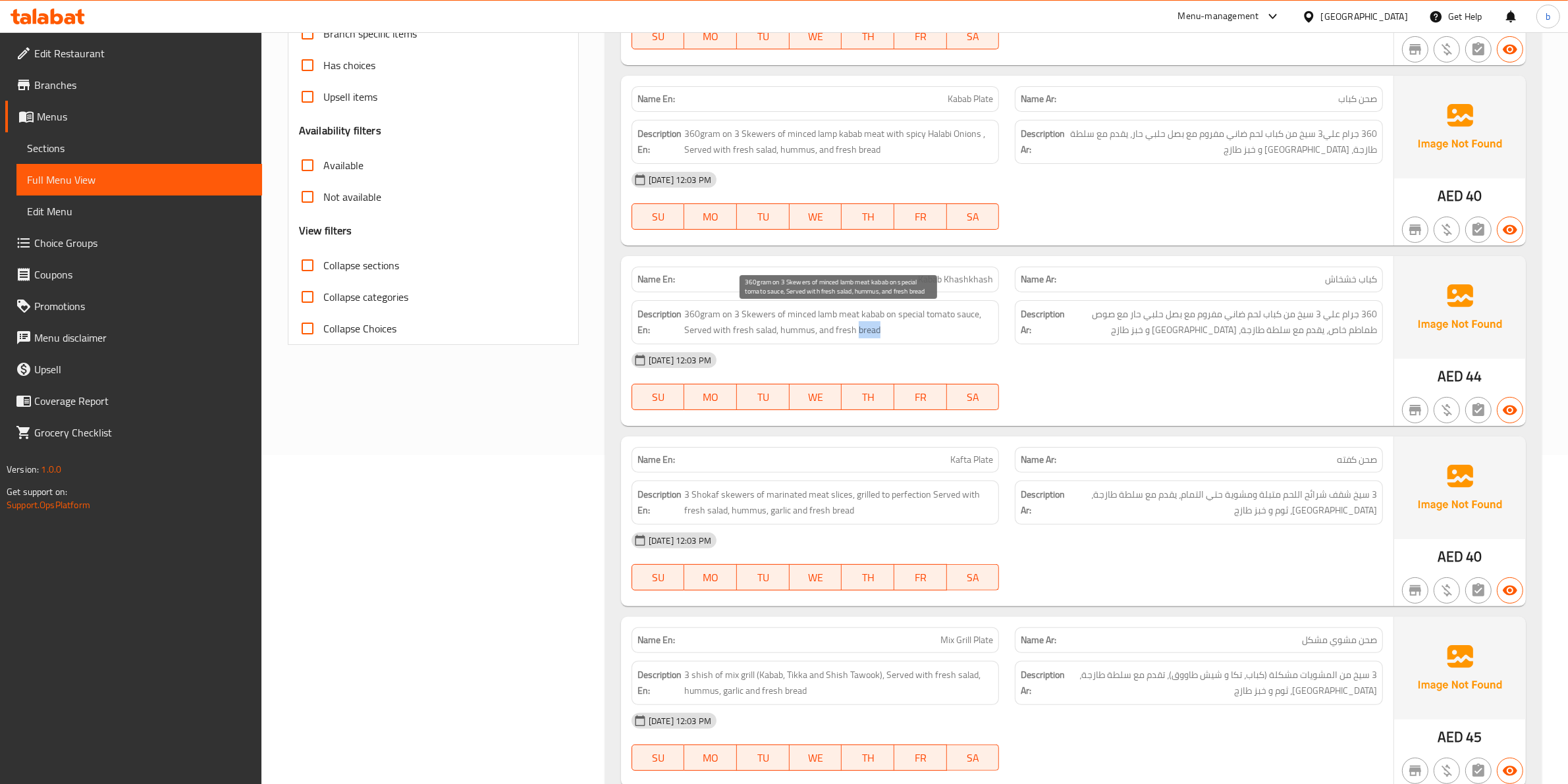
click at [864, 337] on span "360gram on 3 Skewers of minced lamb meat kabab on special tomato sauce, Served …" at bounding box center [839, 322] width 310 height 33
click at [843, 329] on span "360gram on 3 Skewers of minced lamb meat kabab on special tomato sauce, Served …" at bounding box center [839, 322] width 310 height 33
click at [784, 330] on span "360gram on 3 Skewers of minced lamb meat kabab on special tomato sauce, Served …" at bounding box center [839, 322] width 310 height 33
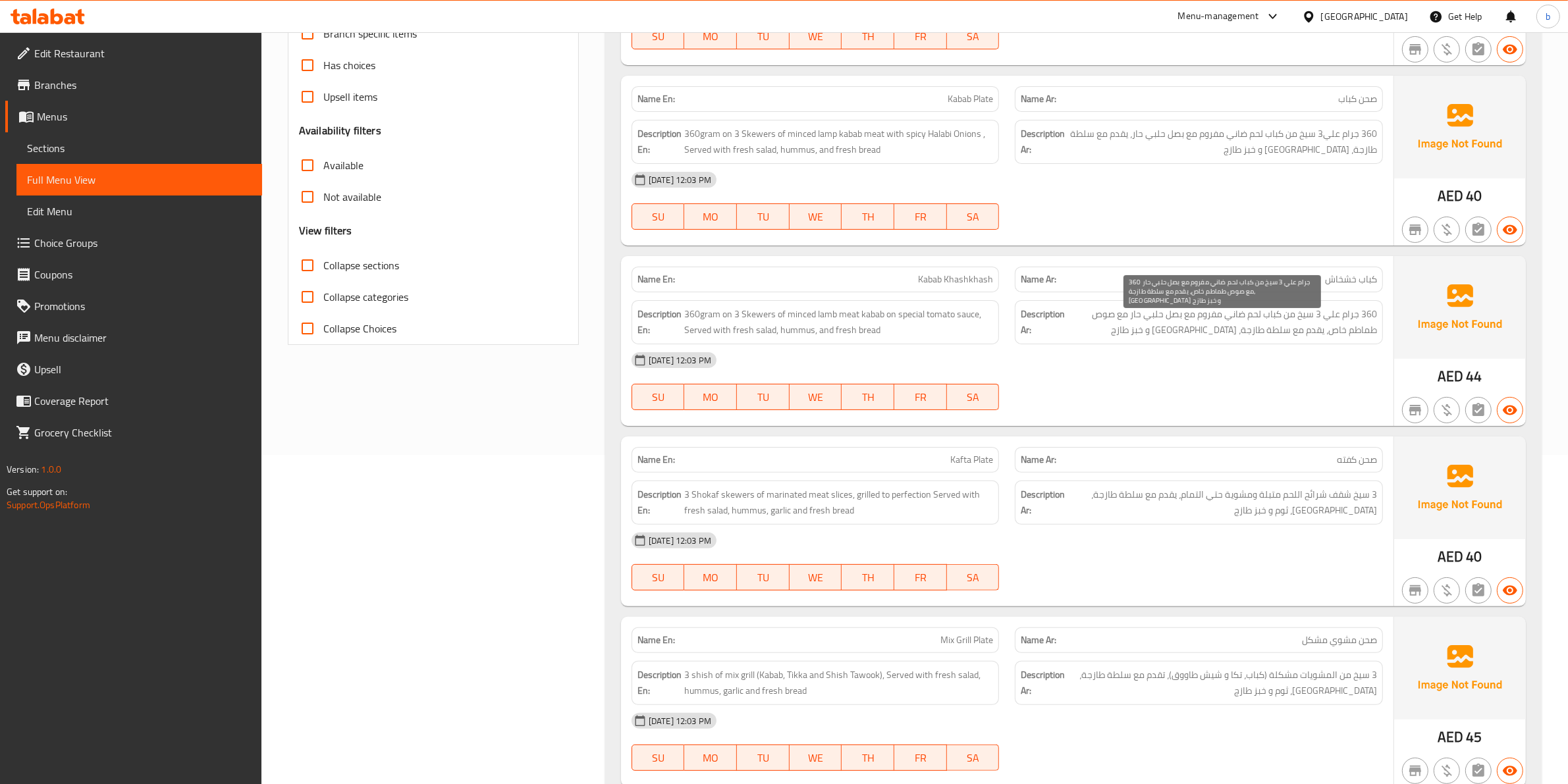
click at [1222, 326] on span "360 جرام علي 3 سيخ من كباب لحم ضاني مفروم مع بصل حلبي حار مع صوص طماطم خاص، يقد…" at bounding box center [1222, 322] width 310 height 33
click at [1193, 334] on span "360 جرام علي 3 سيخ من كباب لحم ضاني مفروم مع بصل حلبي حار مع صوص طماطم خاص، يقد…" at bounding box center [1222, 322] width 310 height 33
click at [1192, 334] on span "360 جرام علي 3 سيخ من كباب لحم ضاني مفروم مع بصل حلبي حار مع صوص طماطم خاص، يقد…" at bounding box center [1222, 322] width 310 height 33
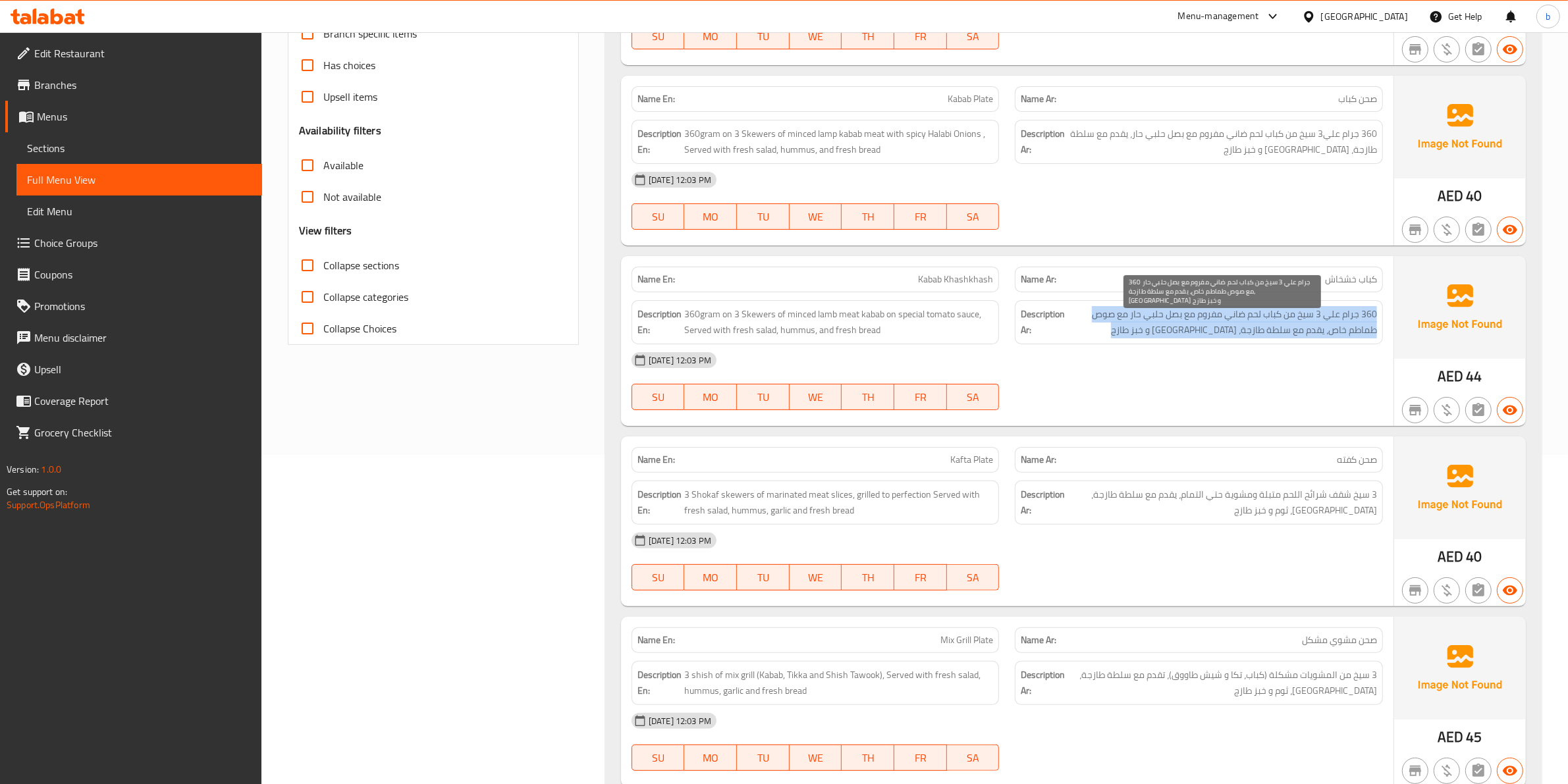
click at [1203, 331] on span "360 جرام علي 3 سيخ من كباب لحم ضاني مفروم مع بصل حلبي حار مع صوص طماطم خاص، يقد…" at bounding box center [1222, 322] width 310 height 33
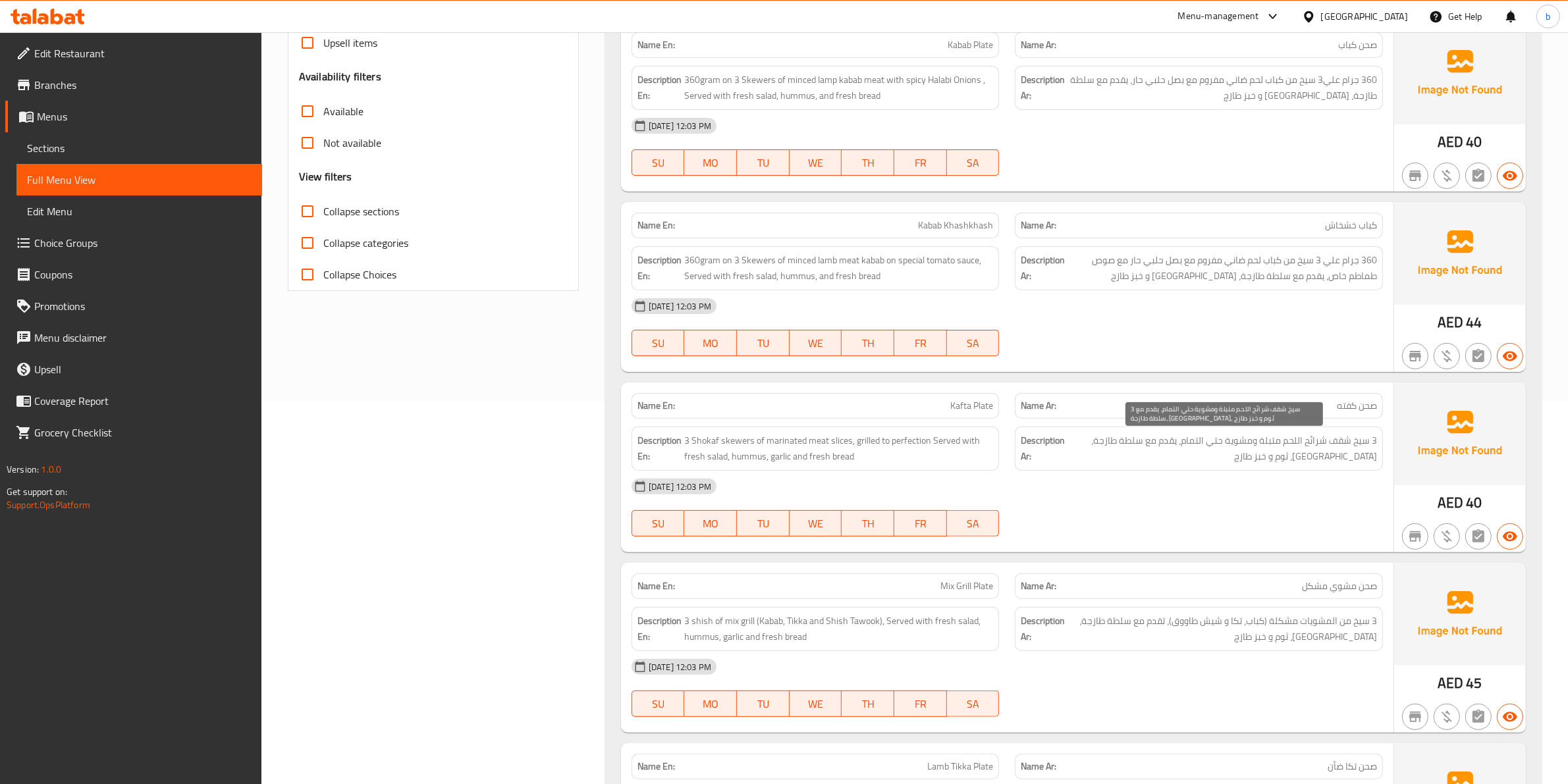
scroll to position [412, 0]
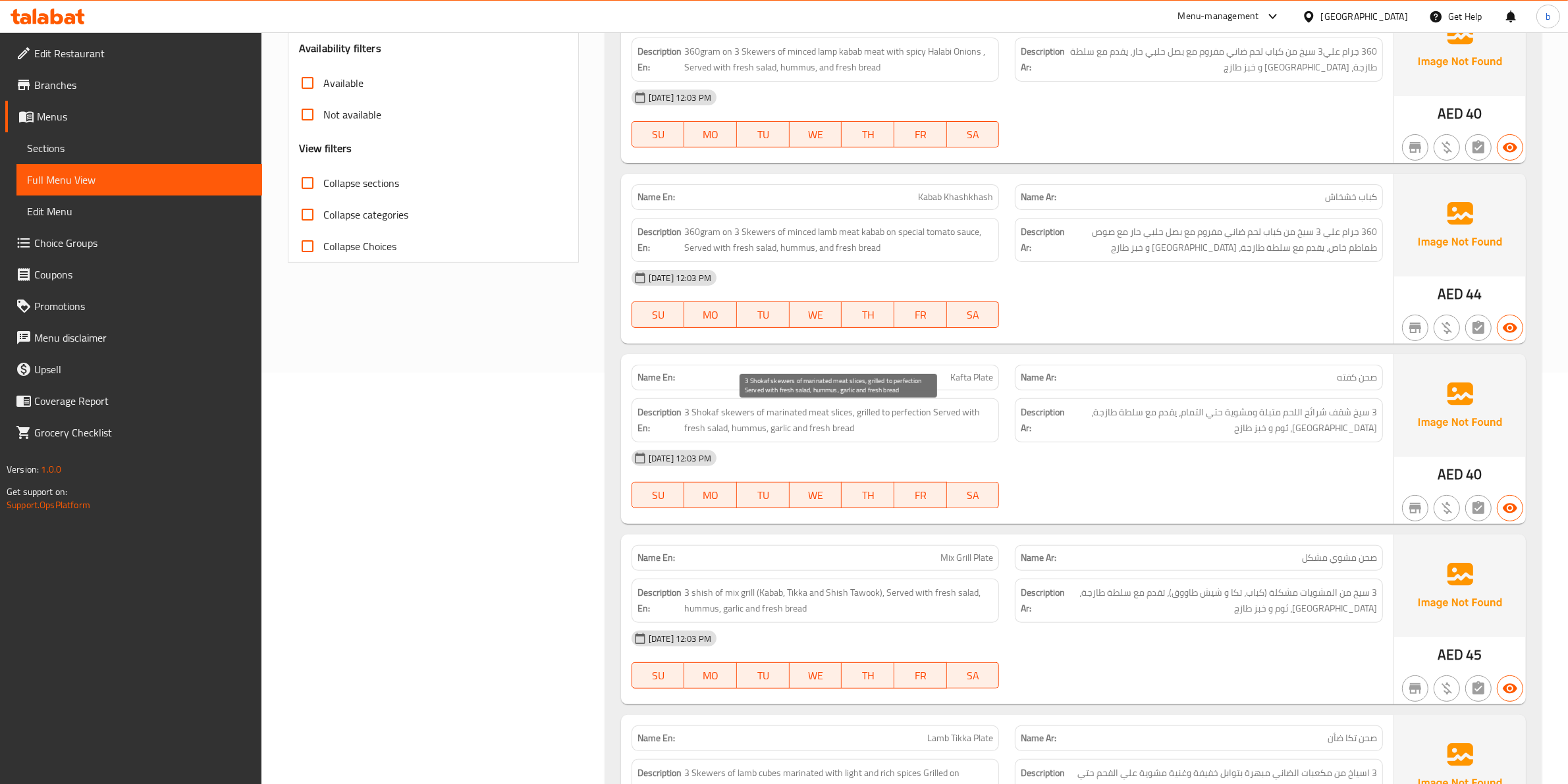
click at [776, 436] on span "3 Shokaf skewers of marinated meat slices, grilled to perfection Served with fr…" at bounding box center [839, 420] width 310 height 33
click at [823, 430] on span "3 Shokaf skewers of marinated meat slices, grilled to perfection Served with fr…" at bounding box center [839, 420] width 310 height 33
click at [842, 439] on div "Description En: 3 Shokaf skewers of marinated meat slices, grilled to perfectio…" at bounding box center [815, 419] width 368 height 44
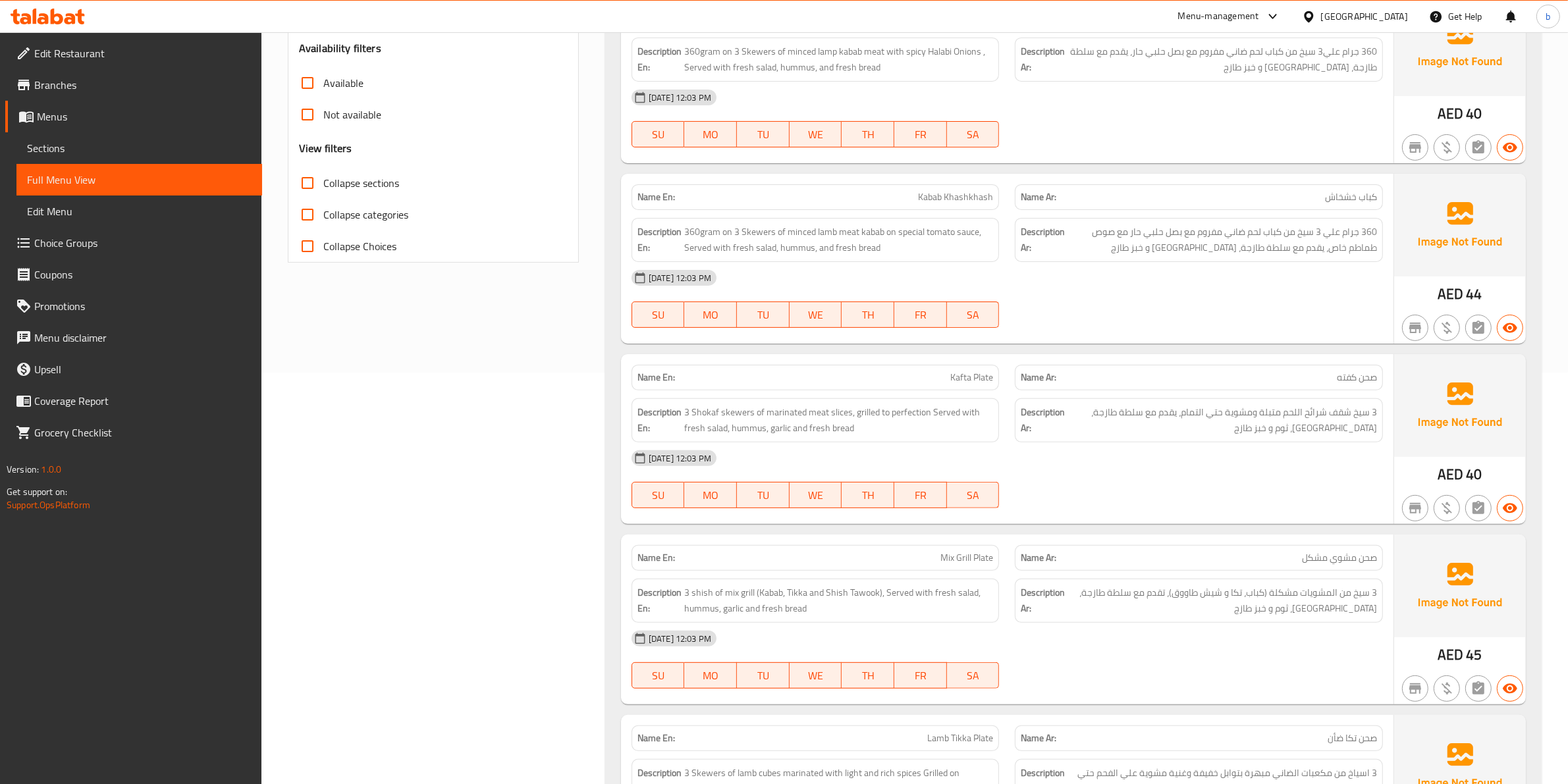
click at [842, 436] on span "3 Shokaf skewers of marinated meat slices, grilled to perfection Served with fr…" at bounding box center [839, 420] width 310 height 33
click at [960, 560] on span "Mix Grill Plate" at bounding box center [967, 557] width 53 height 14
click at [1347, 555] on span "صحن مشوي مشكل" at bounding box center [1339, 557] width 75 height 14
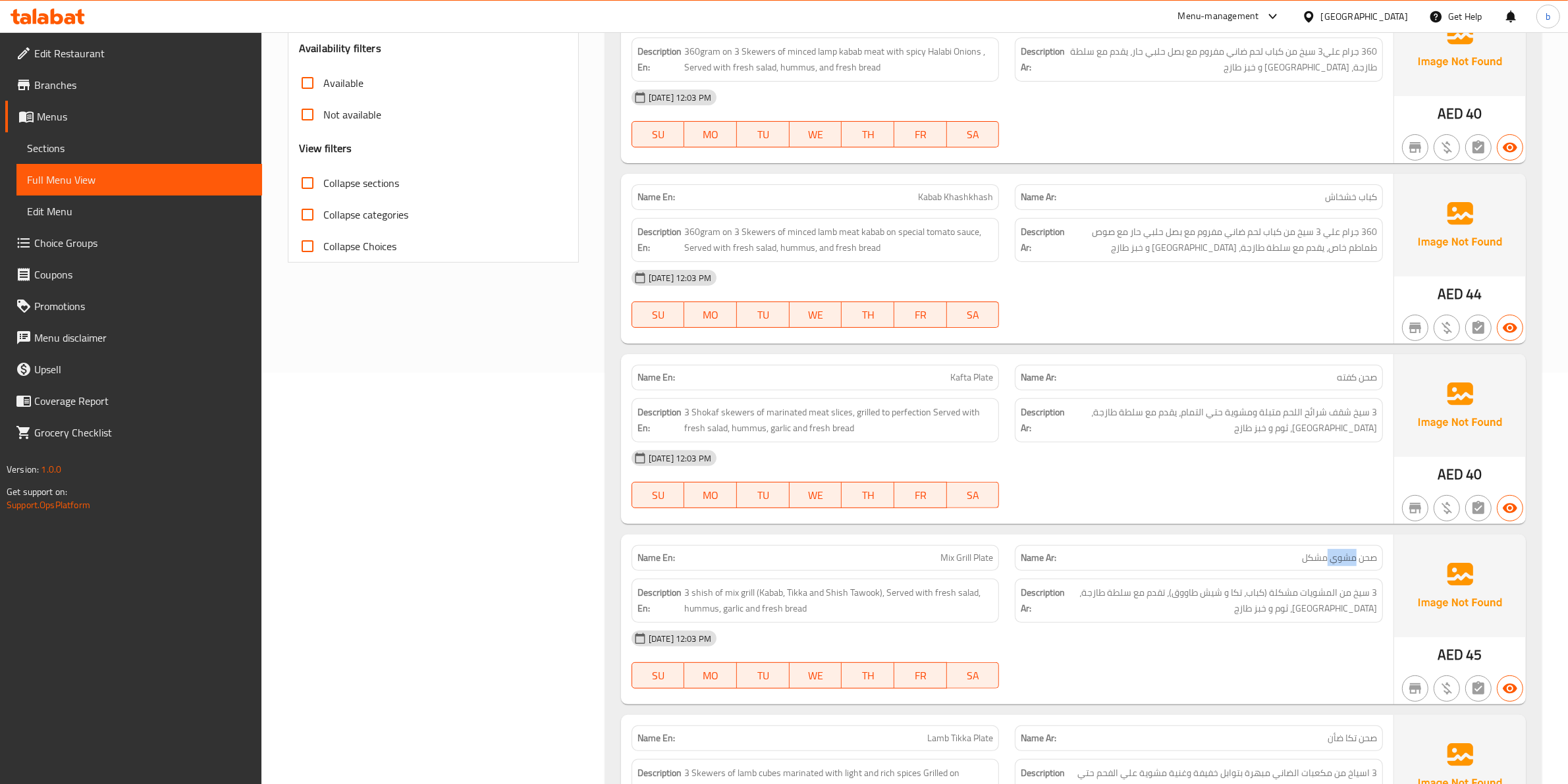
click at [1347, 555] on span "صحن مشوي مشكل" at bounding box center [1339, 557] width 75 height 14
click at [978, 564] on span "Mix Grill Plate" at bounding box center [967, 557] width 53 height 14
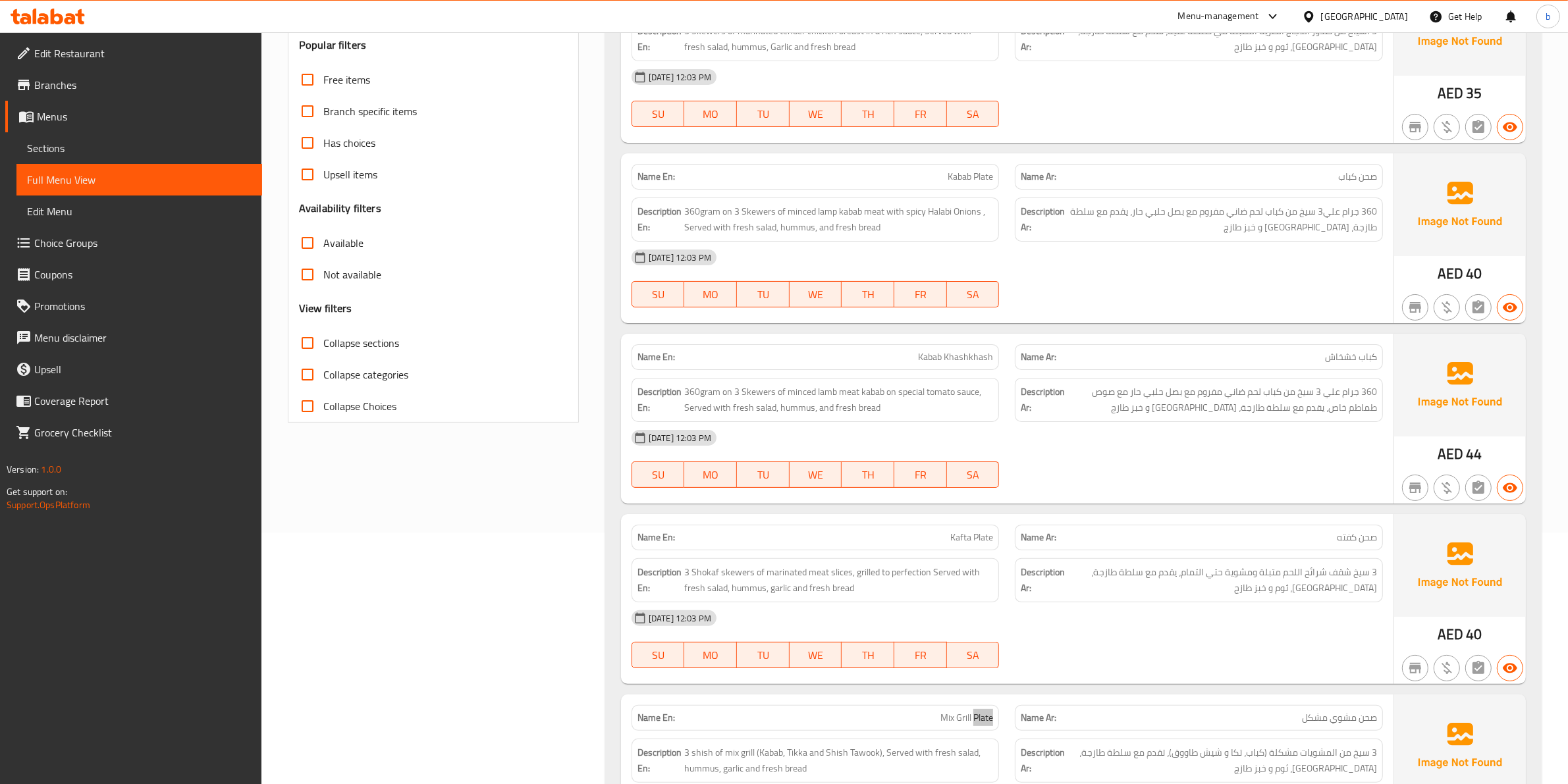
scroll to position [493, 0]
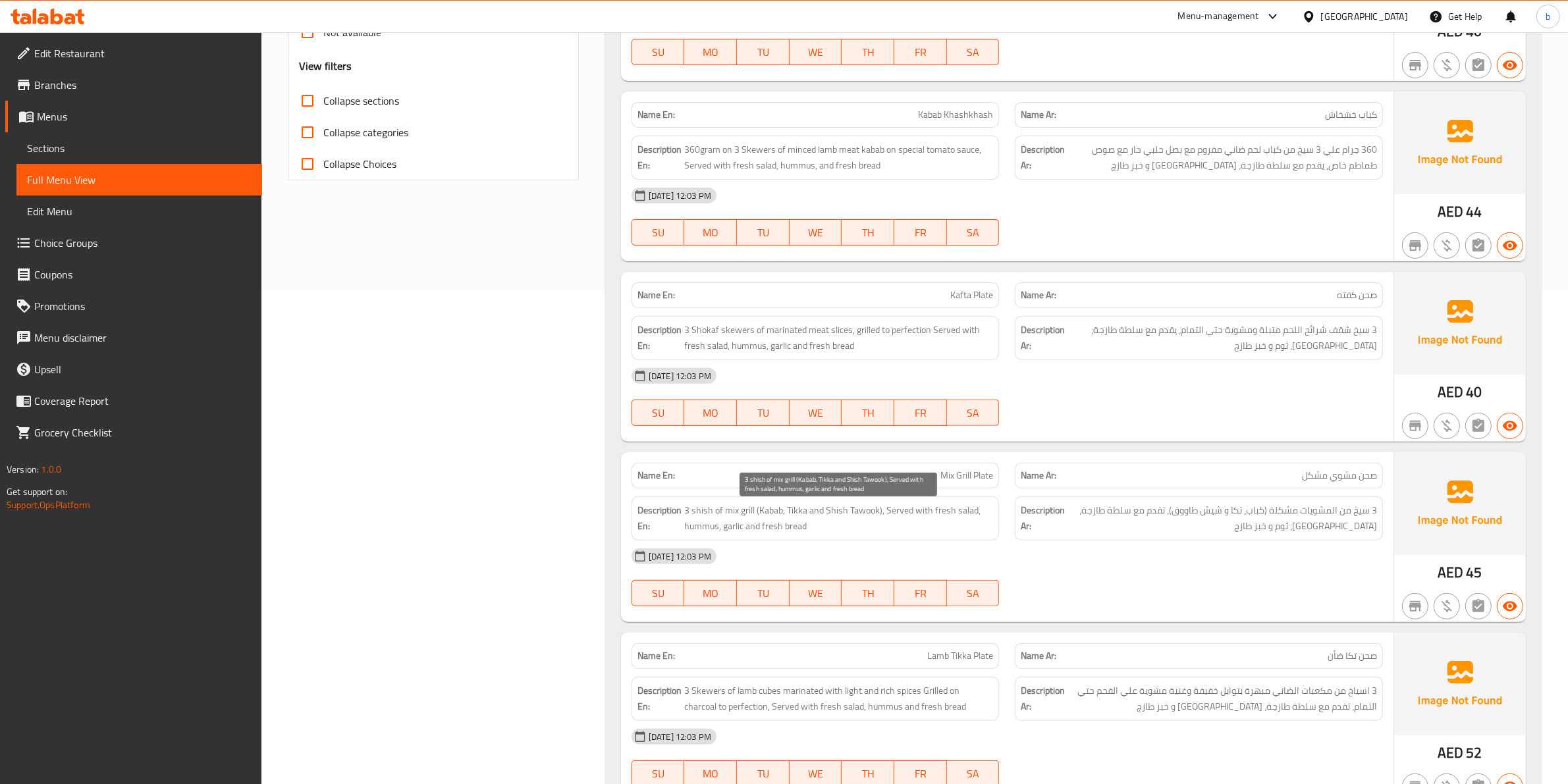
click at [955, 521] on span "3 shish of mix grill (Kabab, Tikka and Shish Tawook), Served with fresh salad, …" at bounding box center [839, 518] width 310 height 33
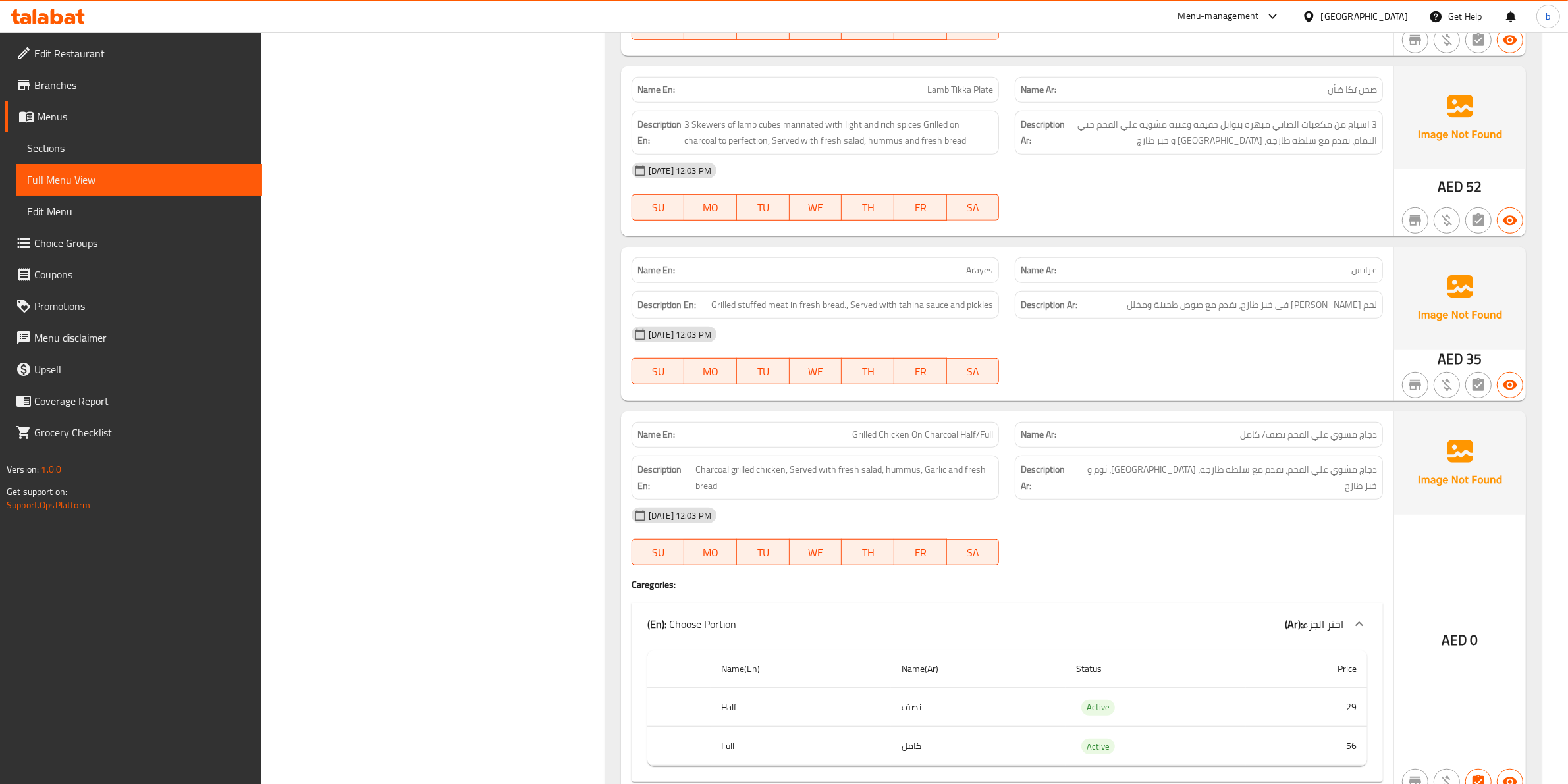
scroll to position [1070, 0]
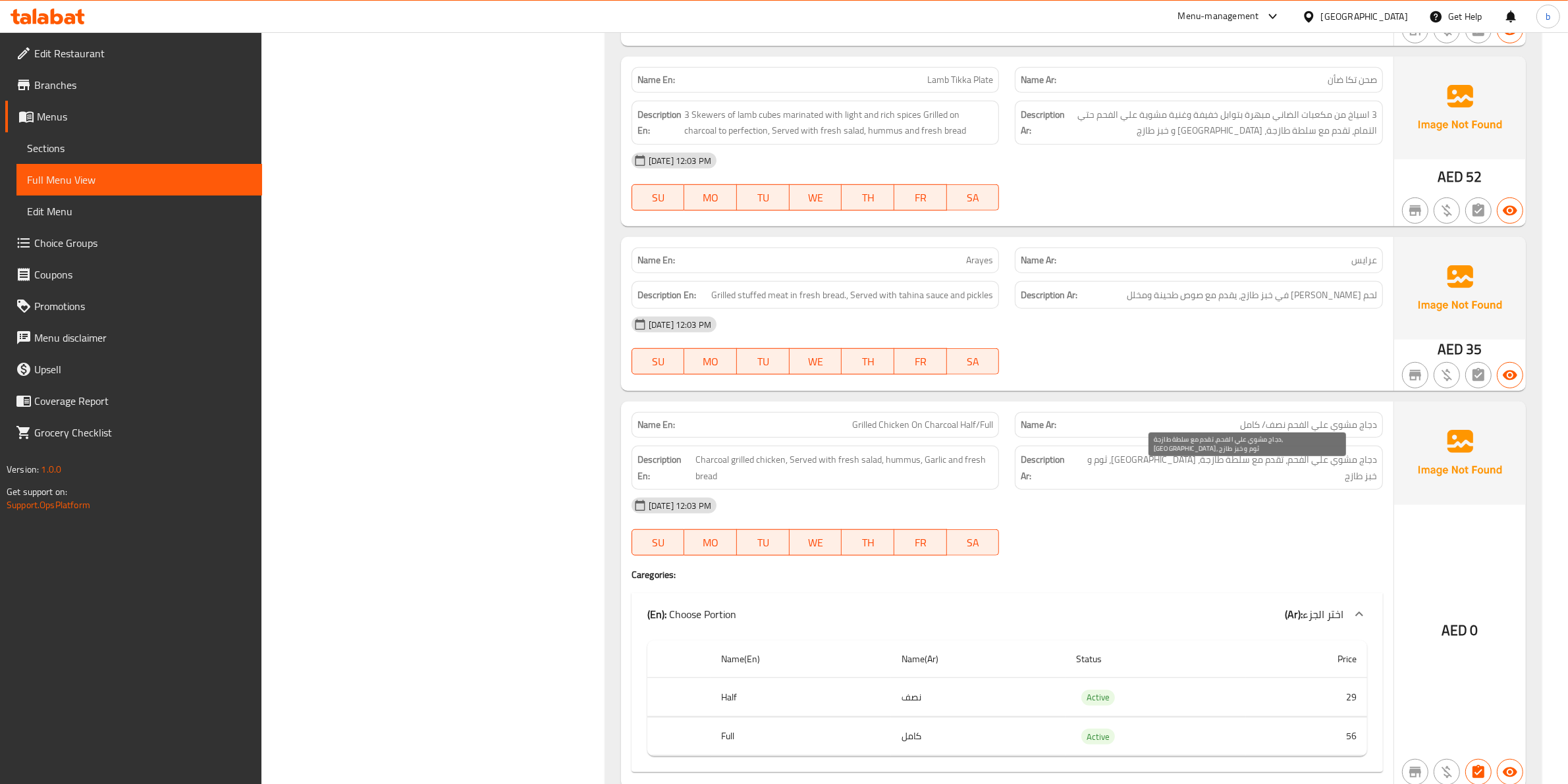
click at [1306, 464] on span "دجاج مشوي علي الفحم، تقدم مع سلطة طازجة، حمص، ثوم و خبز طازج" at bounding box center [1226, 467] width 301 height 33
click at [1355, 303] on span "لحم محشي مشوي في خبز طازج، يقدم مع صوص طحينة ومخلل" at bounding box center [1252, 294] width 250 height 17
click at [1368, 301] on span "لحم محشي مشوي في خبز طازج، يقدم مع صوص طحينة ومخلل" at bounding box center [1252, 294] width 250 height 17
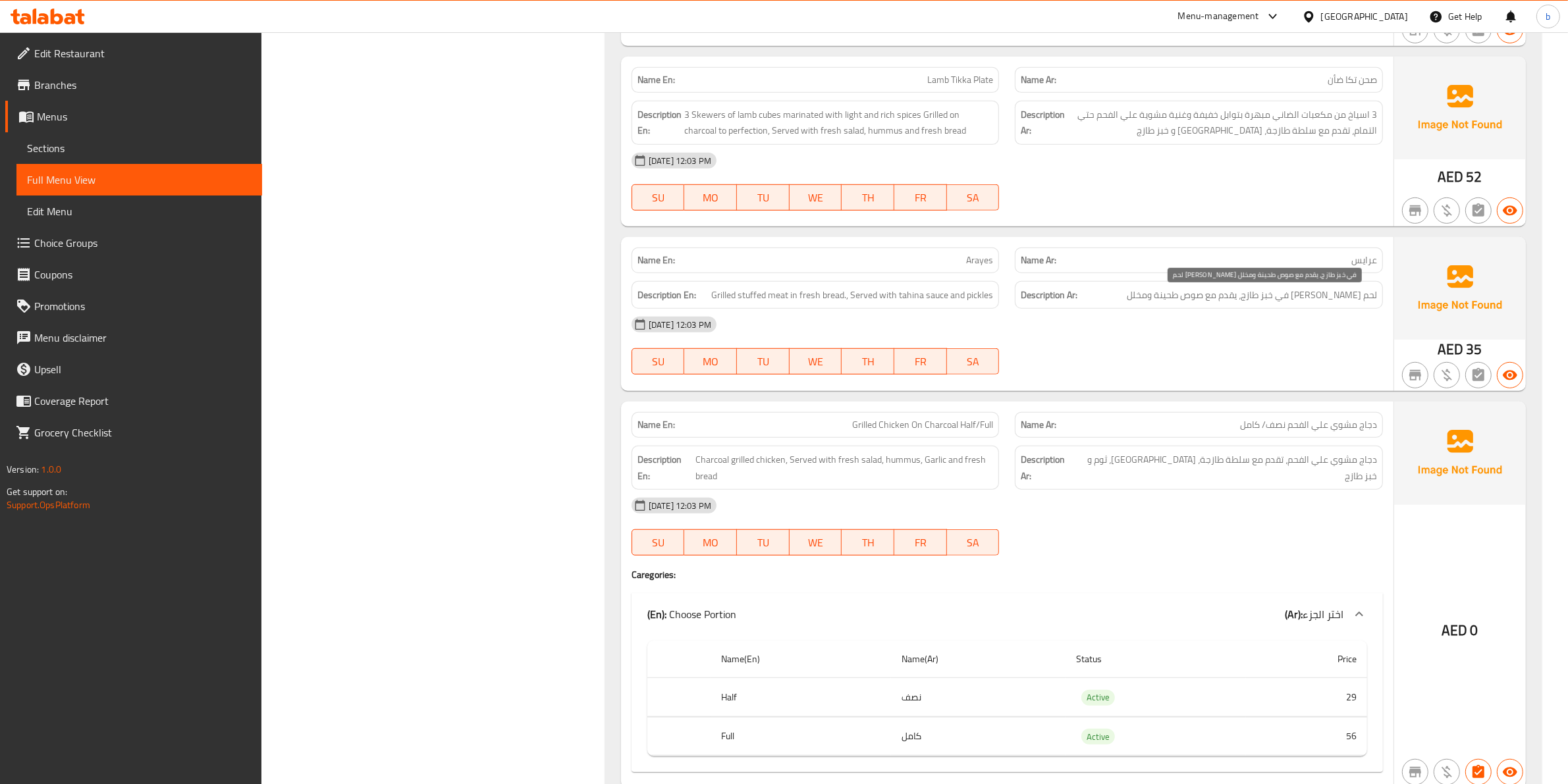
click at [1345, 303] on span "لحم محشي مشوي في خبز طازج، يقدم مع صوص طحينة ومخلل" at bounding box center [1252, 294] width 250 height 17
click at [1321, 300] on span "لحم محشي مشوي في خبز طازج، يقدم مع صوص طحينة ومخلل" at bounding box center [1252, 294] width 250 height 17
click at [1294, 298] on span "لحم محشي مشوي في خبز طازج، يقدم مع صوص طحينة ومخلل" at bounding box center [1252, 294] width 250 height 17
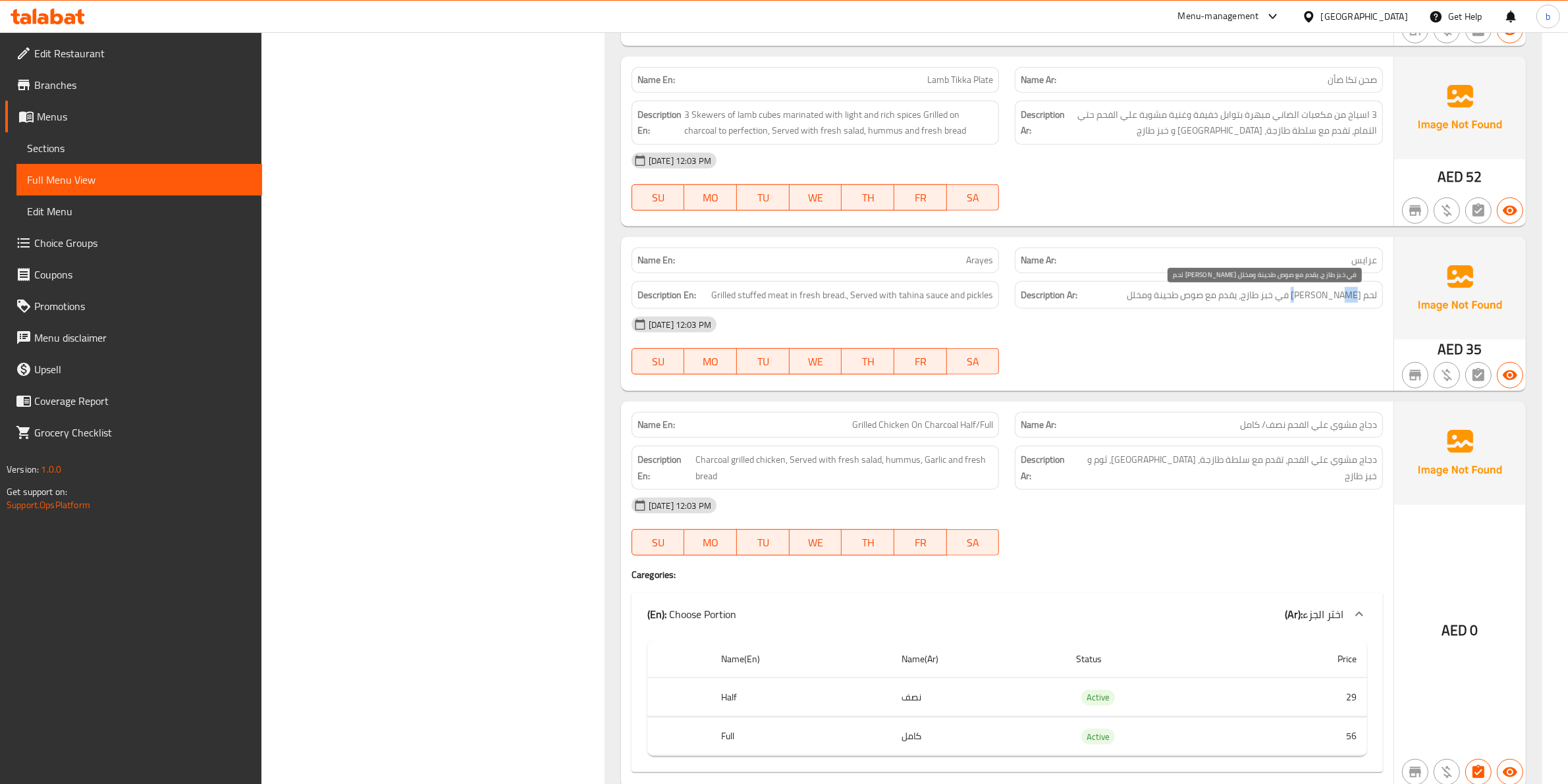
click at [1294, 298] on span "لحم محشي مشوي في خبز طازج، يقدم مع صوص طحينة ومخلل" at bounding box center [1252, 294] width 250 height 17
click at [1279, 296] on span "لحم محشي مشوي في خبز طازج، يقدم مع صوص طحينة ومخلل" at bounding box center [1252, 294] width 250 height 17
click at [1257, 298] on span "لحم محشي مشوي في خبز طازج، يقدم مع صوص طحينة ومخلل" at bounding box center [1252, 294] width 250 height 17
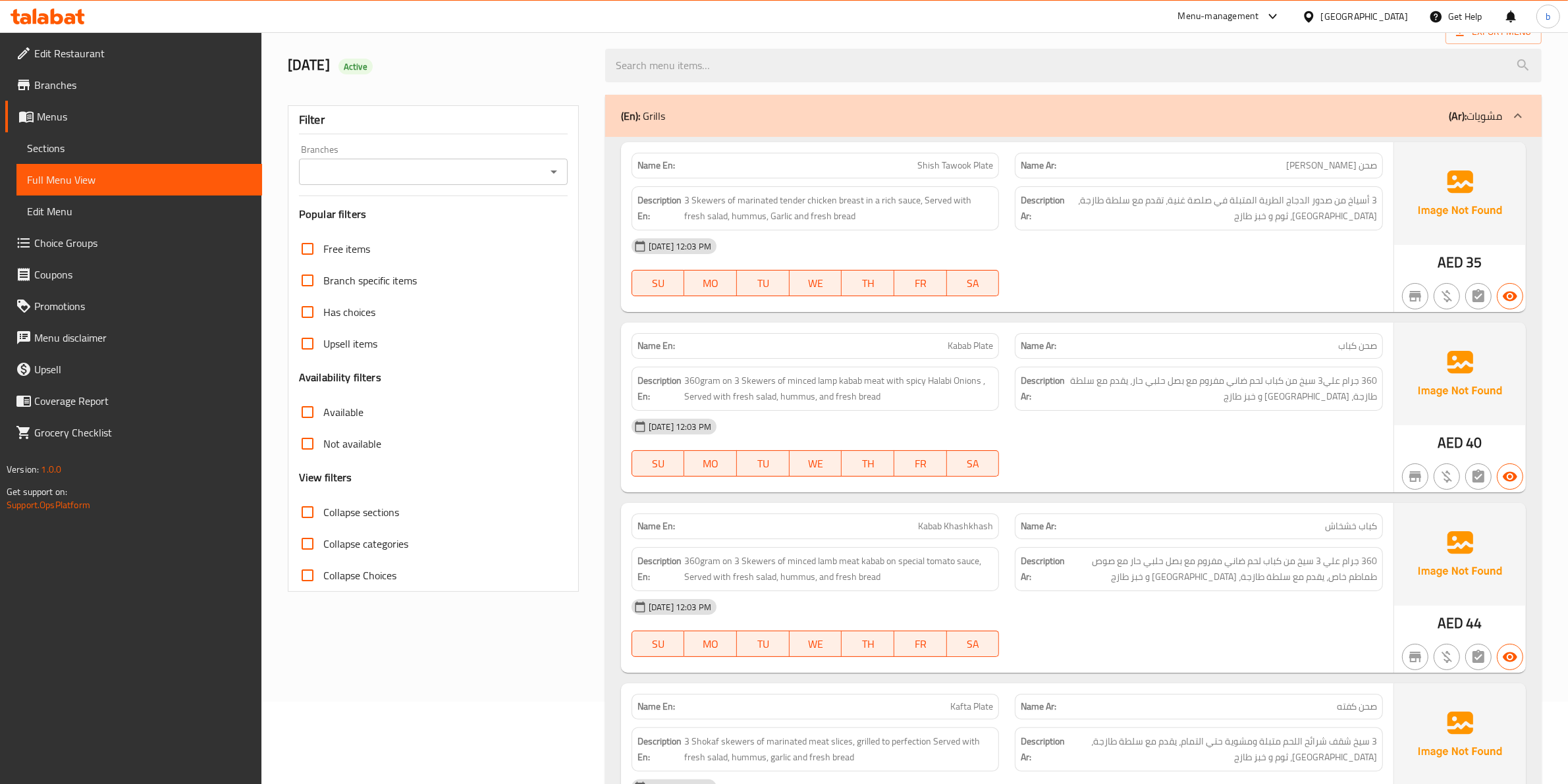
scroll to position [0, 0]
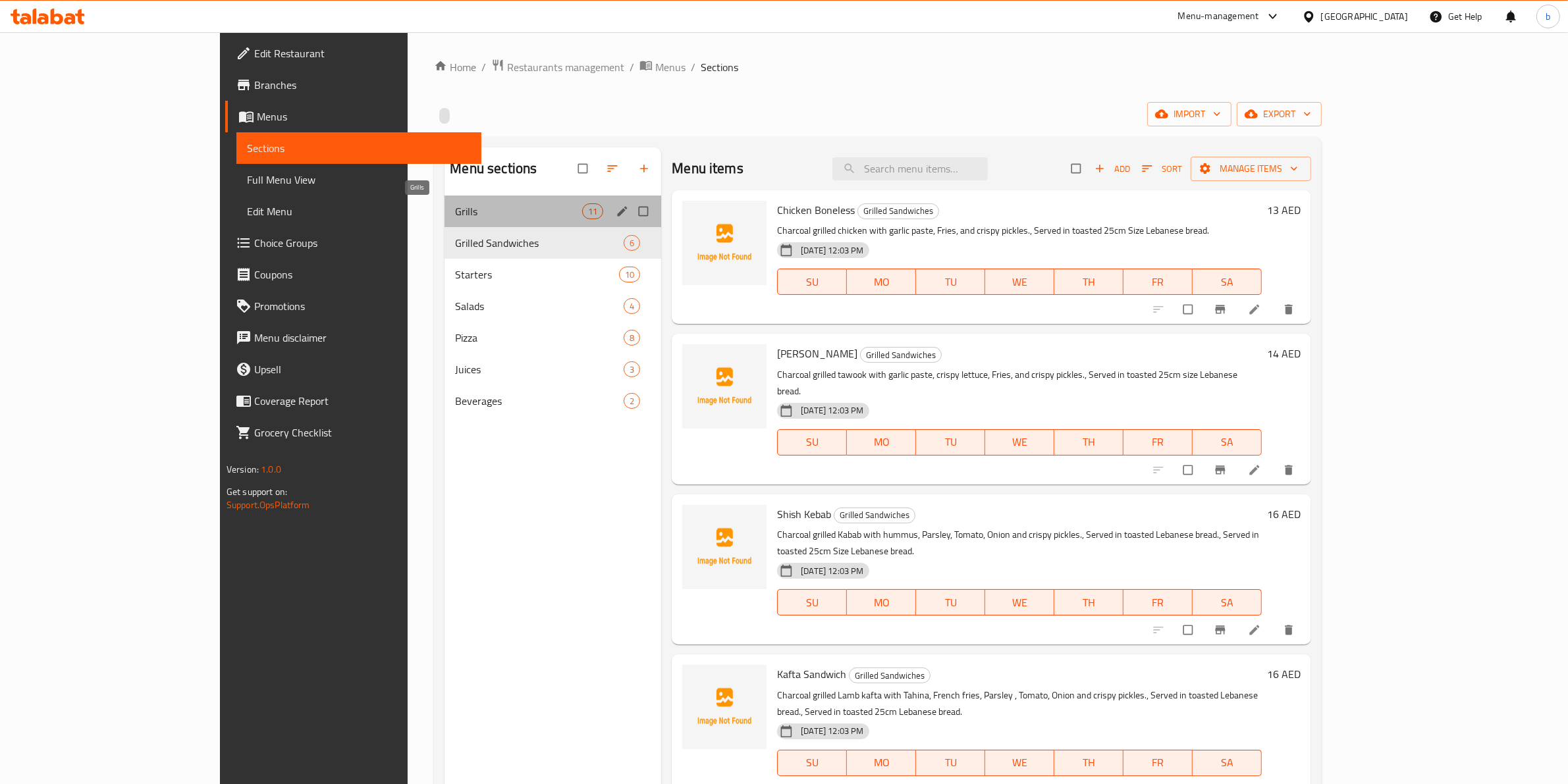
click at [491, 215] on span "Grills" at bounding box center [518, 211] width 127 height 16
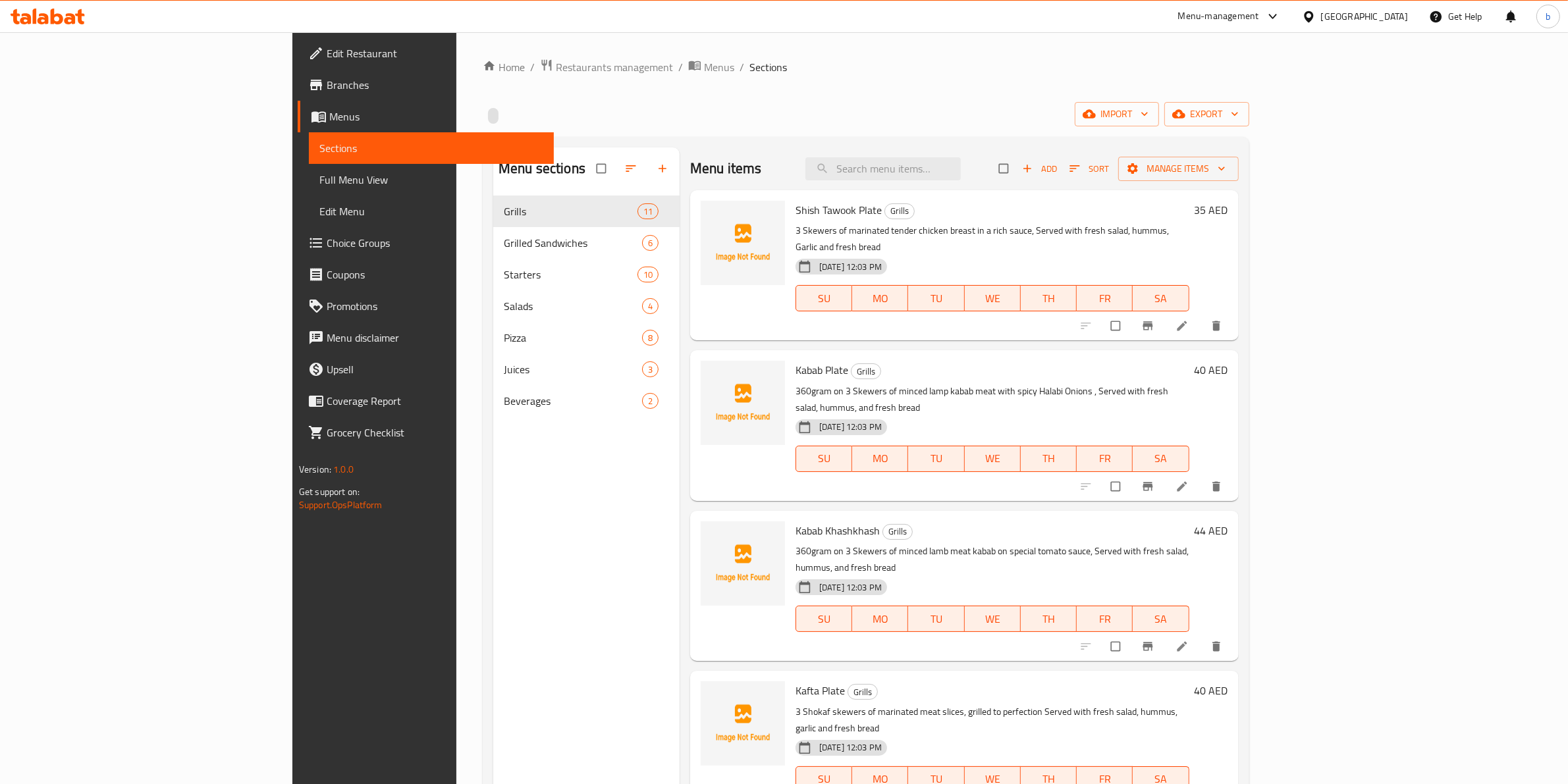
click at [1202, 315] on li at bounding box center [1183, 326] width 37 height 21
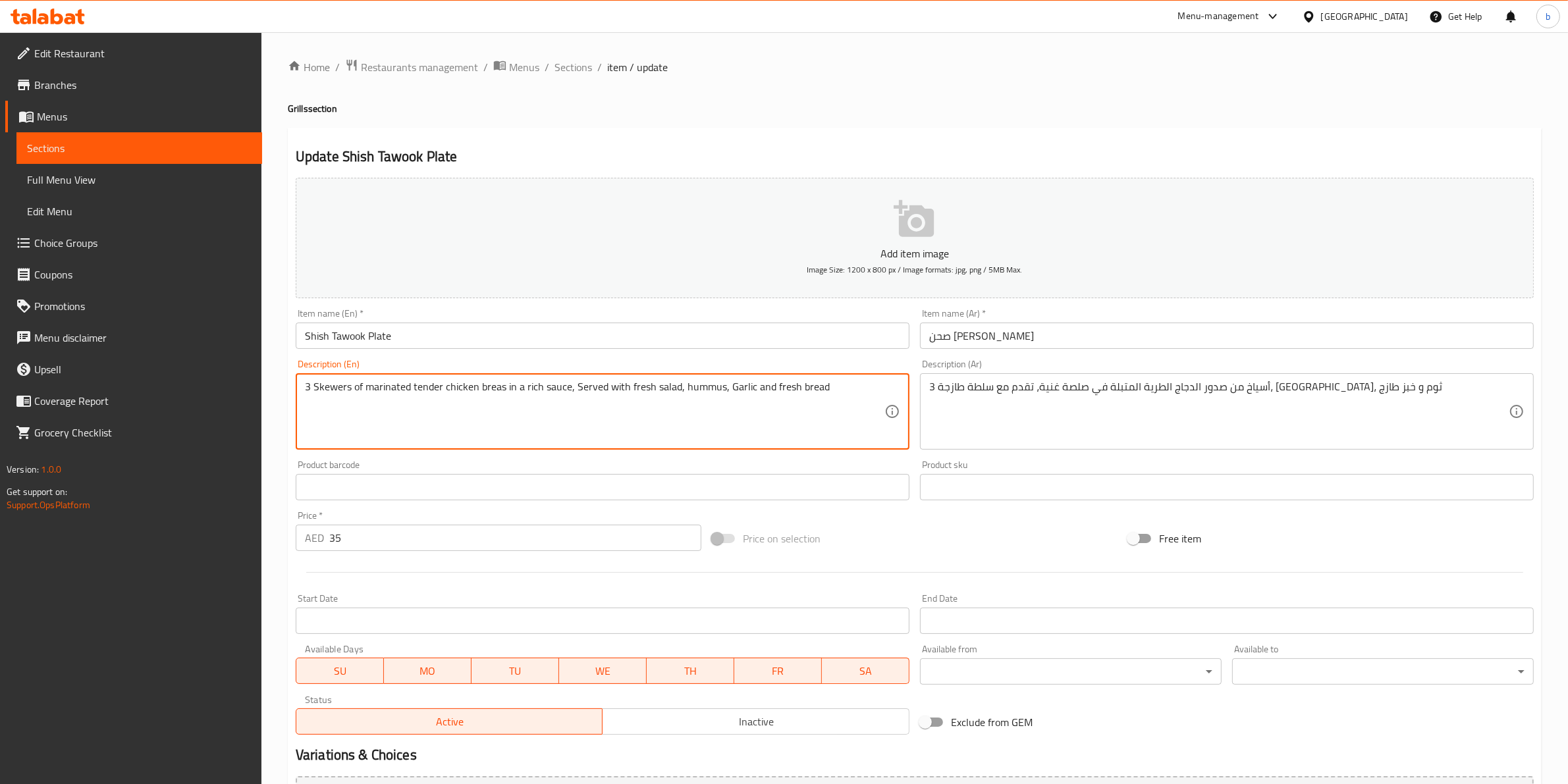
type textarea "3 Skewers of marinated tender chicken breast in a rich sauce, Served with fresh…"
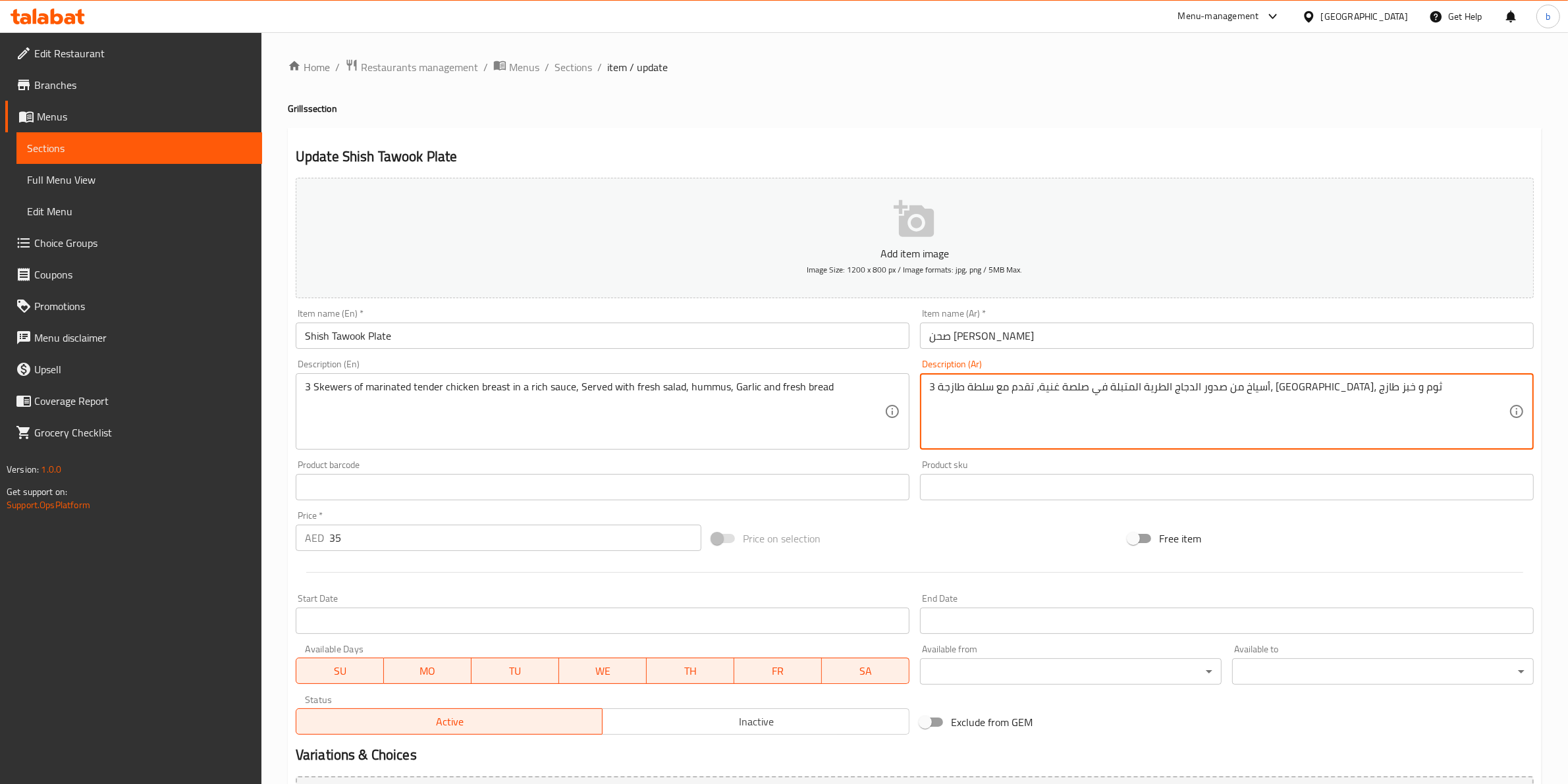
click at [1294, 389] on textarea "3 أسياخ من صدور الدجاج الطرية المتبلة في صلصة غنية، تقدم مع سلطة طازجة، [GEOGRA…" at bounding box center [1219, 412] width 580 height 63
click at [1298, 393] on textarea "3 أسياخ من صدور الدجاج الطرية المتبلة في صلصة غنية، تقدم مع سلطة طازجة، [GEOGRA…" at bounding box center [1219, 412] width 580 height 63
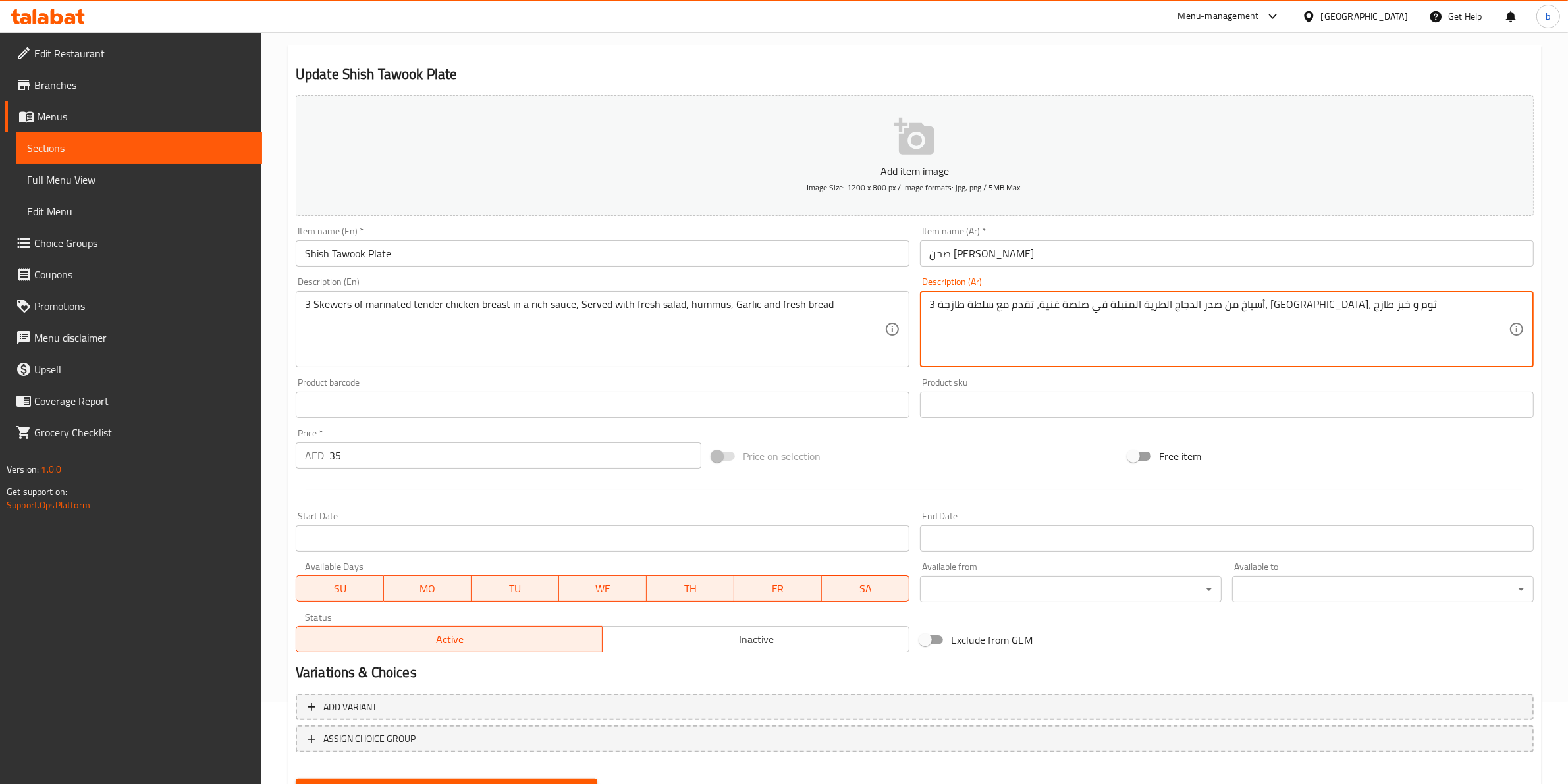
scroll to position [143, 0]
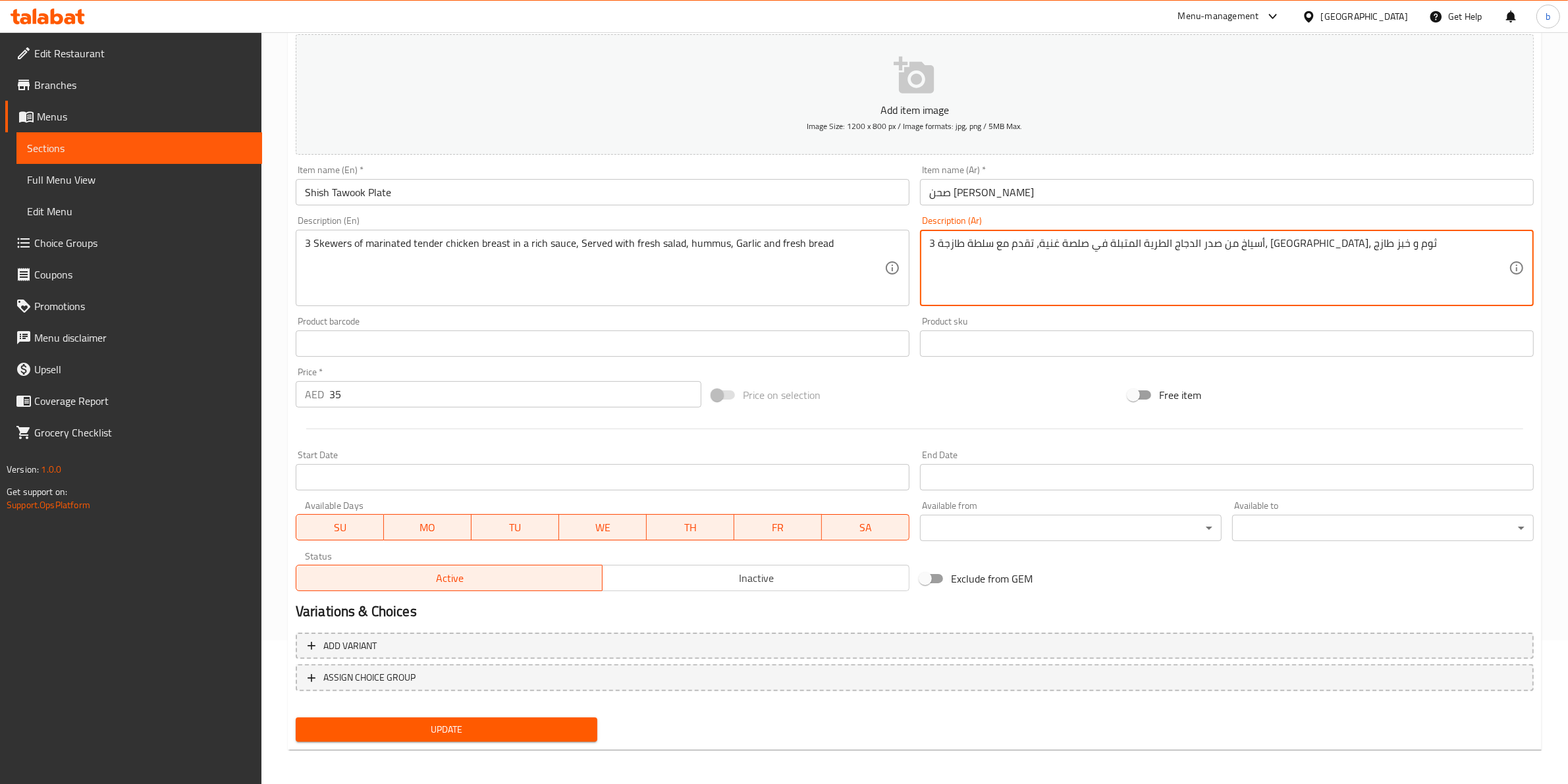
type textarea "3 أسياخ من صدر الدجاج الطرية المتبلة في صلصة غنية، تقدم مع سلطة طازجة، [GEOGRAP…"
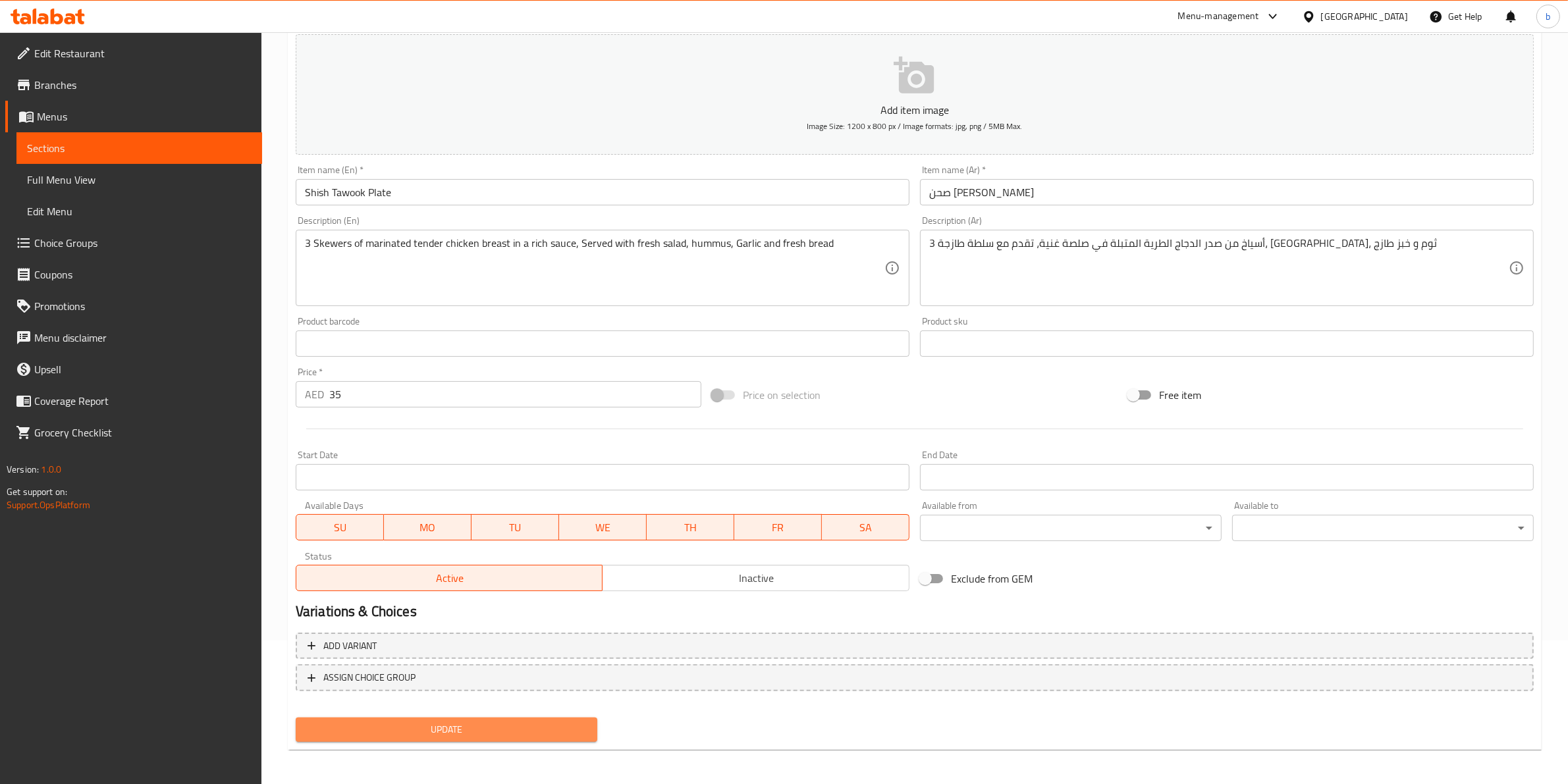
click at [537, 731] on span "Update" at bounding box center [446, 729] width 280 height 17
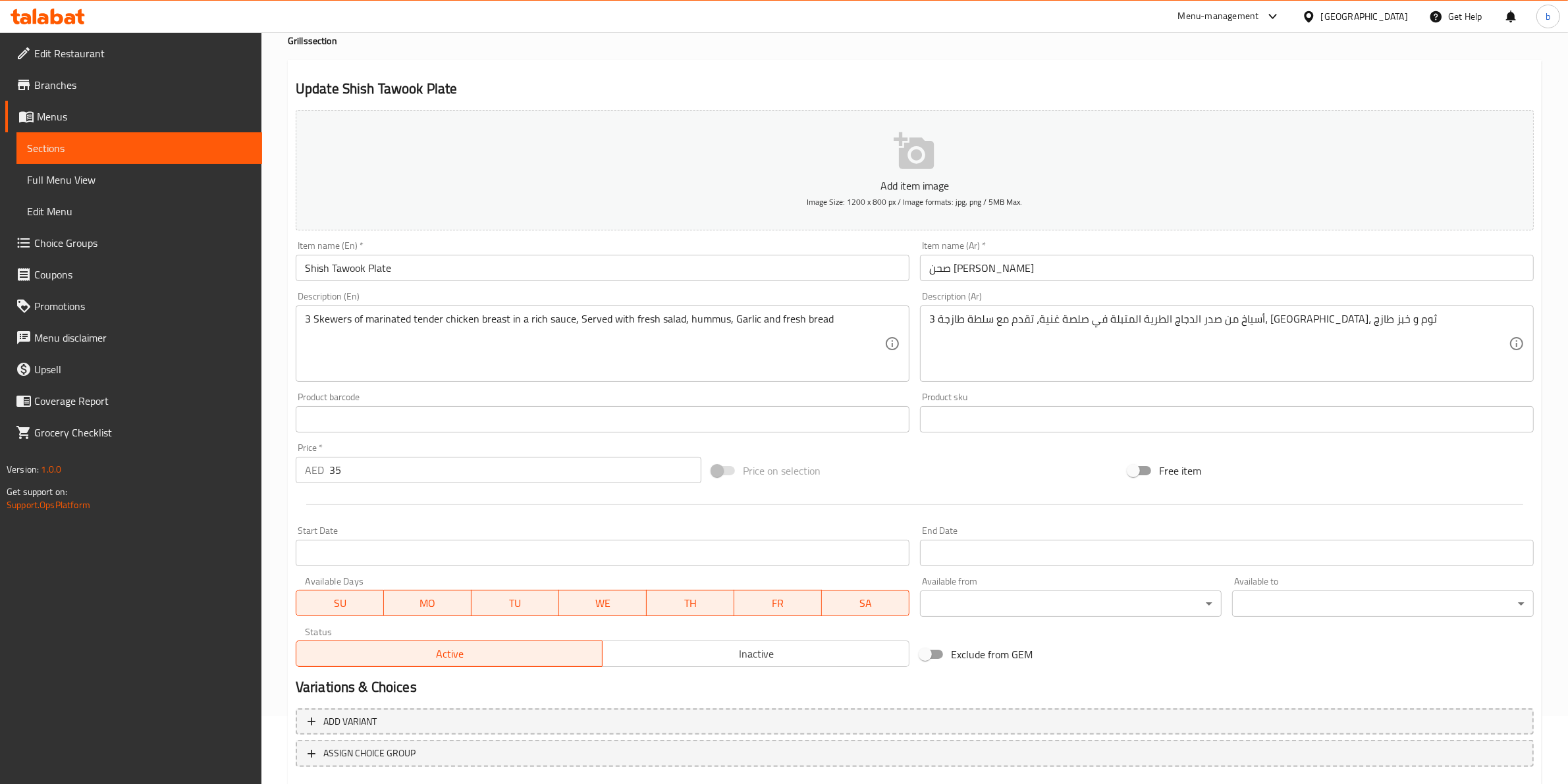
scroll to position [0, 0]
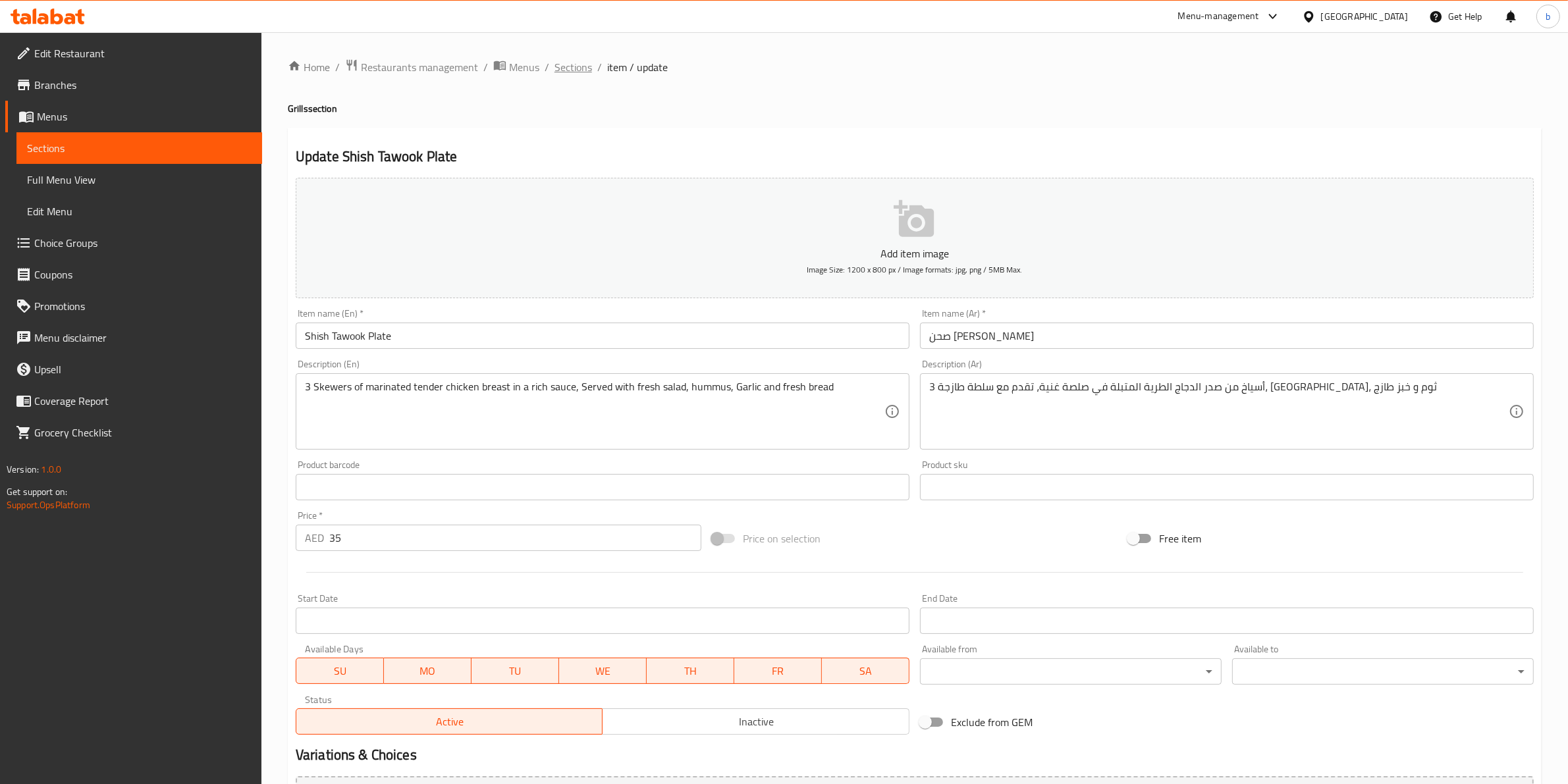
click at [571, 70] on span "Sections" at bounding box center [573, 67] width 37 height 16
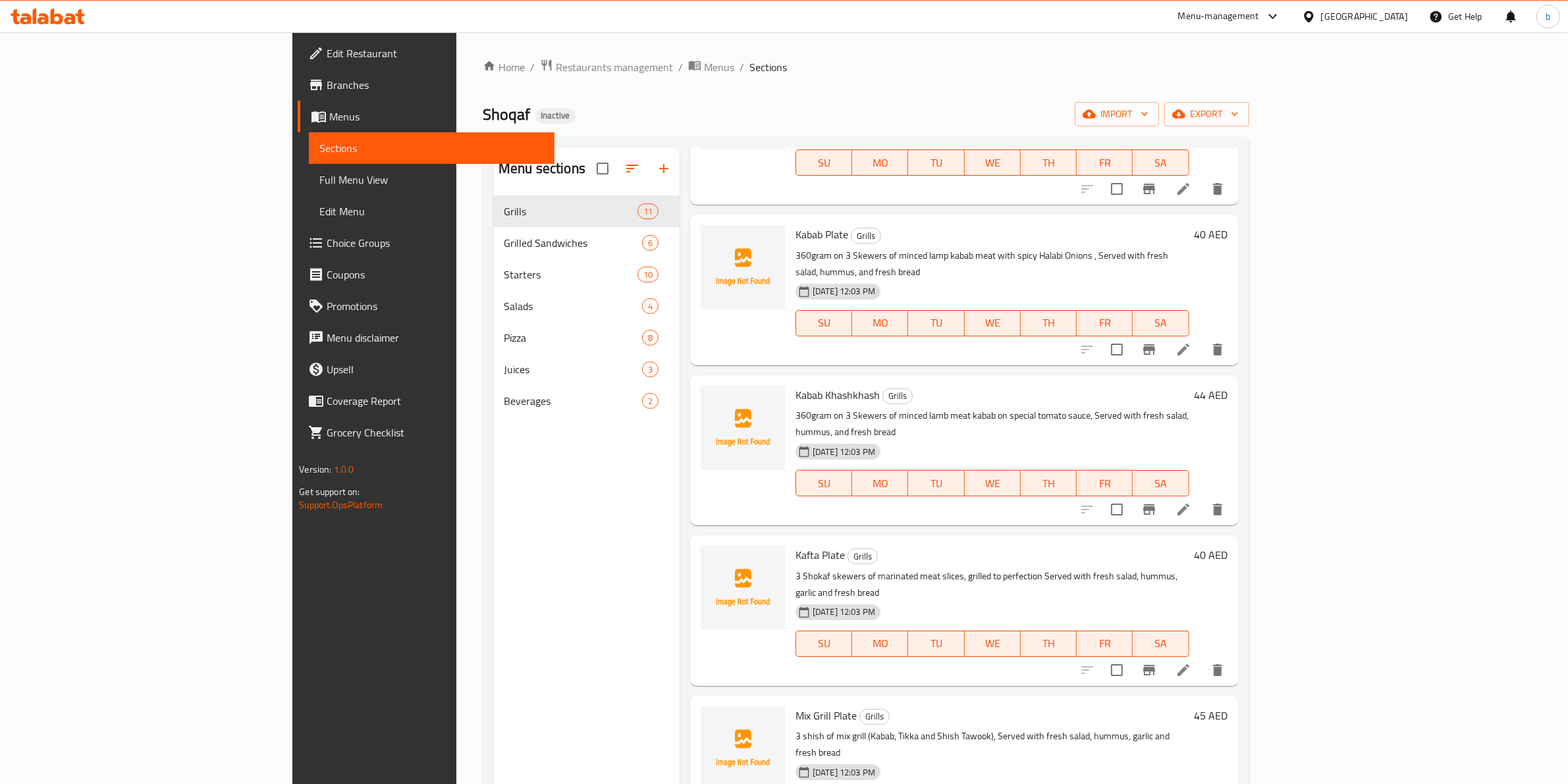
scroll to position [165, 0]
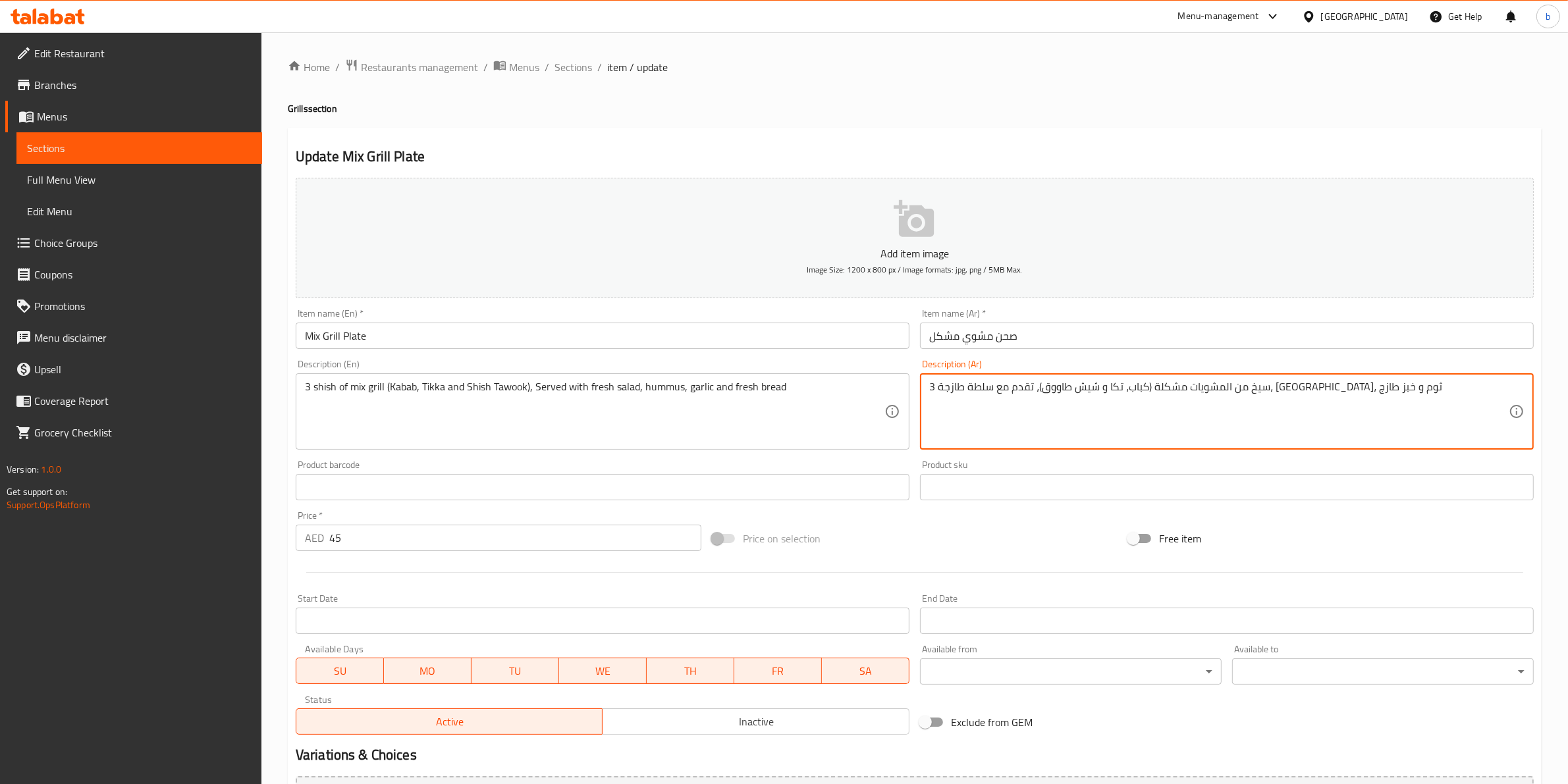
drag, startPoint x: 1343, startPoint y: 387, endPoint x: 1417, endPoint y: 389, distance: 74.0
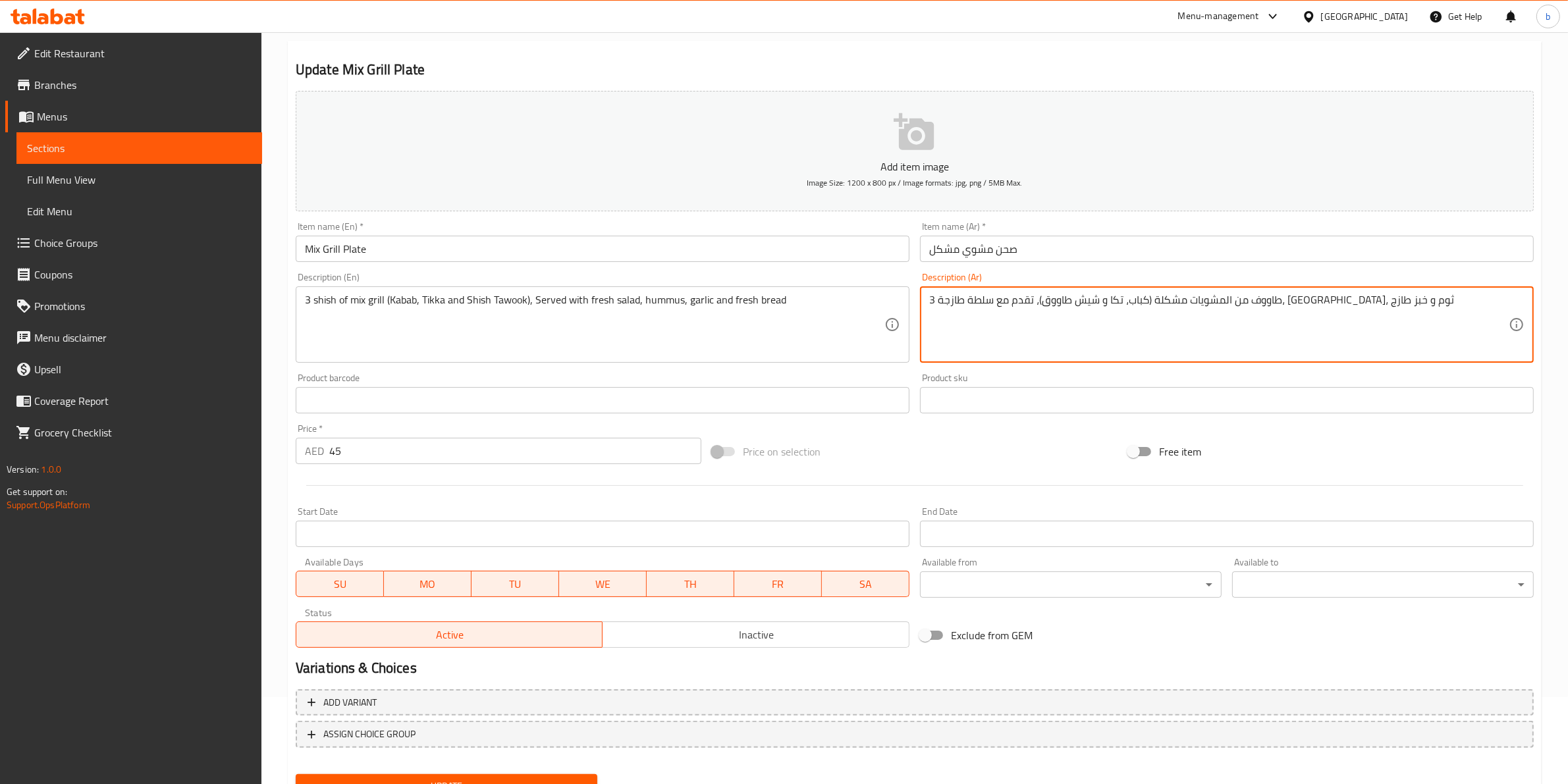
scroll to position [143, 0]
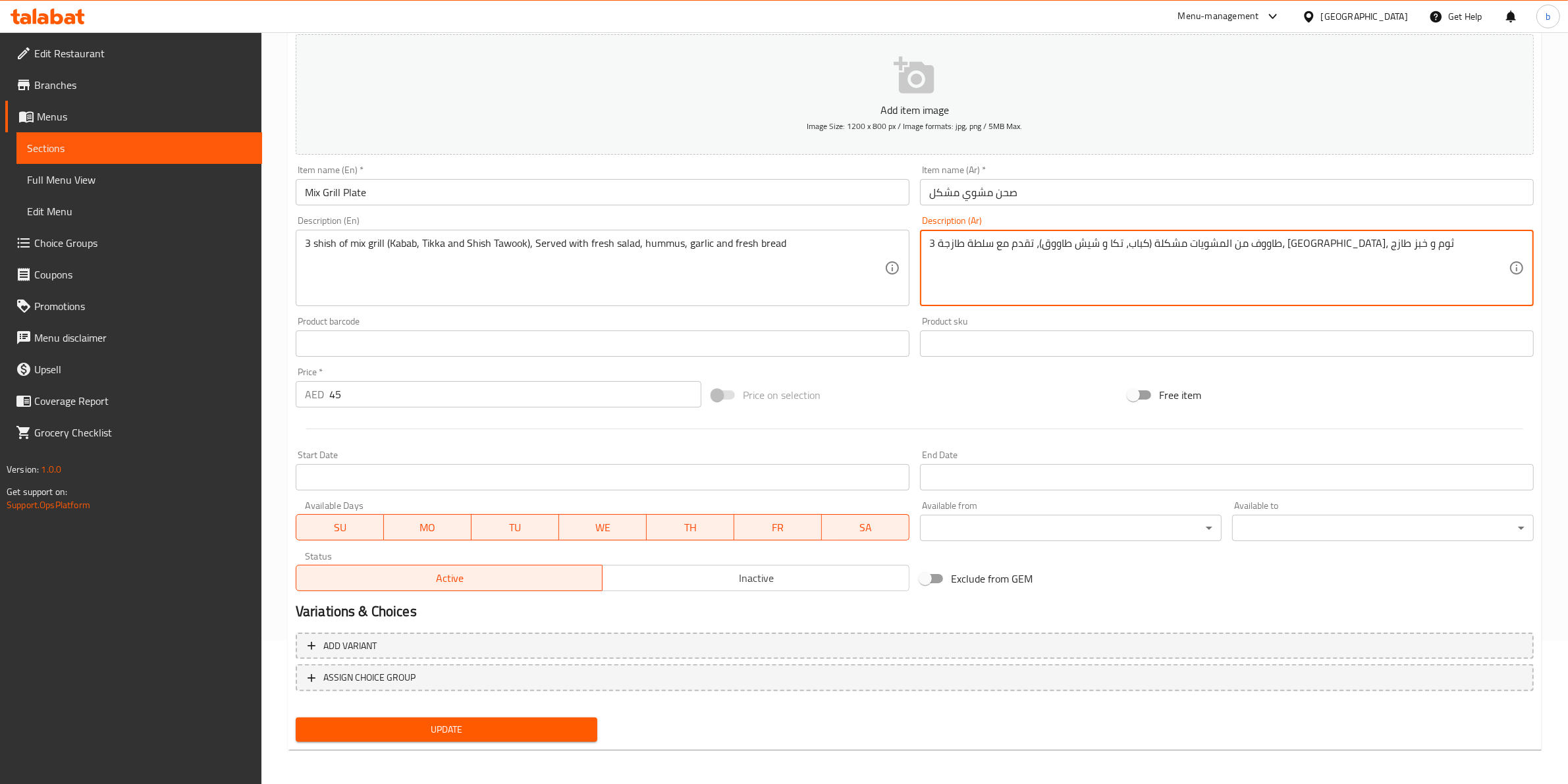
click at [507, 735] on span "Update" at bounding box center [446, 729] width 280 height 17
click at [1347, 248] on textarea "3 طاووف من المشويات مشكلة (كباب، تكا و شيش طاووق)، تقدم مع سلطة طازجة، حمص، ثوم…" at bounding box center [1219, 268] width 580 height 63
drag, startPoint x: 1347, startPoint y: 245, endPoint x: 1354, endPoint y: 248, distance: 7.6
click at [1354, 248] on textarea "3 طاووف من المشويات مشكلة (كباب، تكا و شيش طاووق)، تقدم مع سلطة طازجة، حمص، ثوم…" at bounding box center [1219, 268] width 580 height 63
type textarea "3 طاووق من المشويات مشكلة (كباب، تكا و شيش طاووق)، تقدم مع سلطة طازجة، حمص، ثوم…"
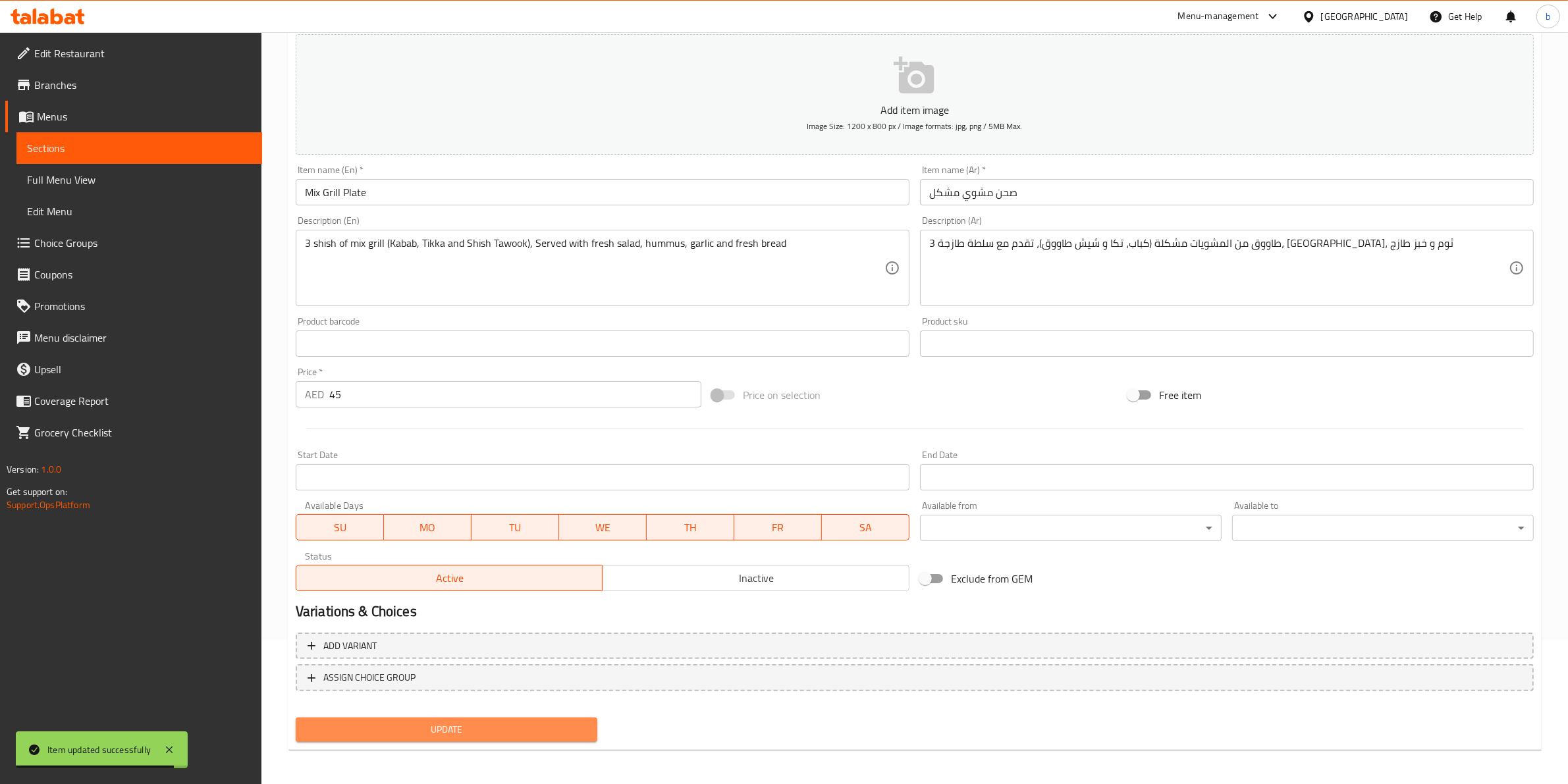
click at [474, 737] on button "Update" at bounding box center [446, 729] width 302 height 25
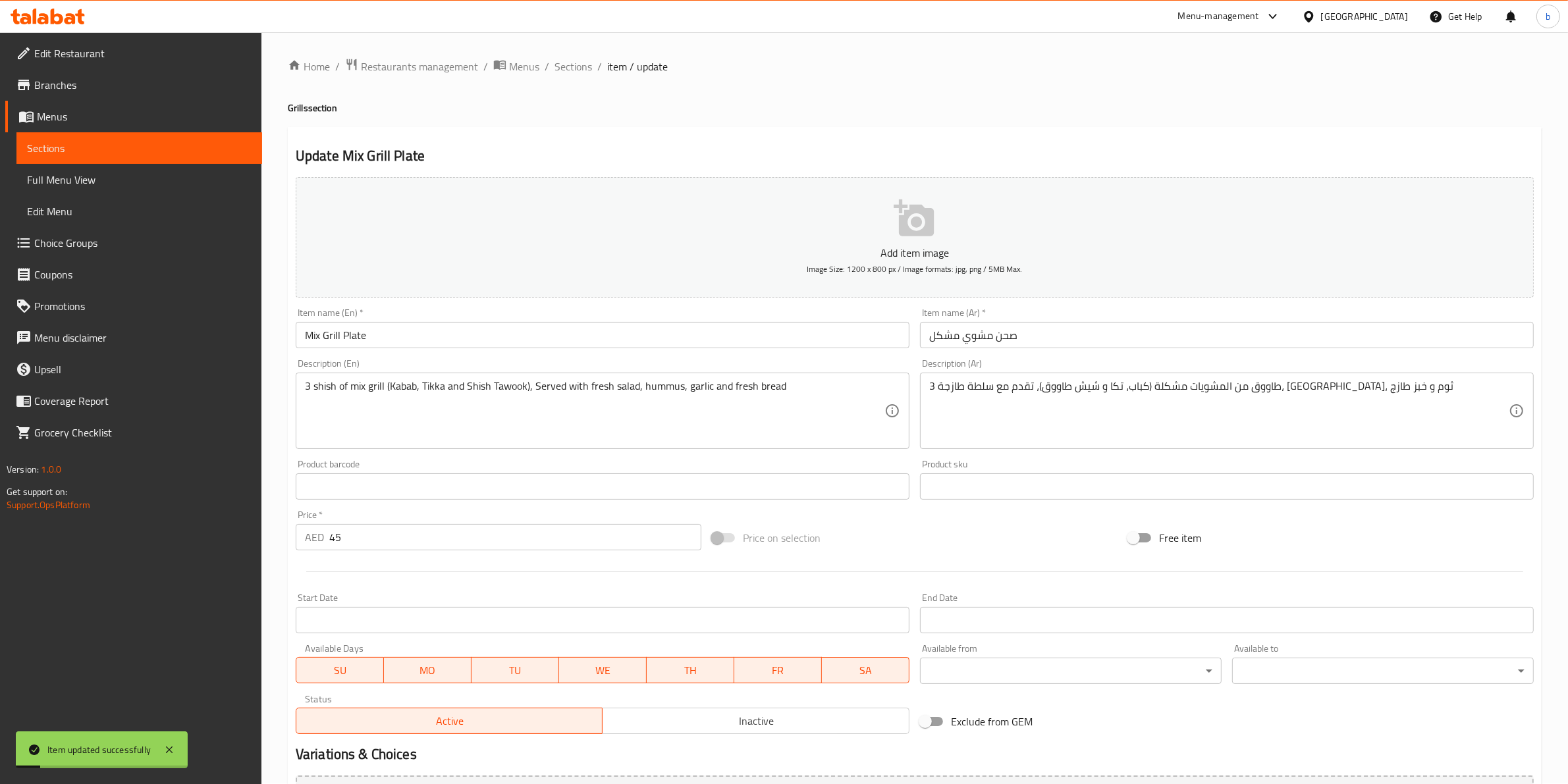
scroll to position [0, 0]
click at [569, 66] on span "Sections" at bounding box center [573, 67] width 37 height 16
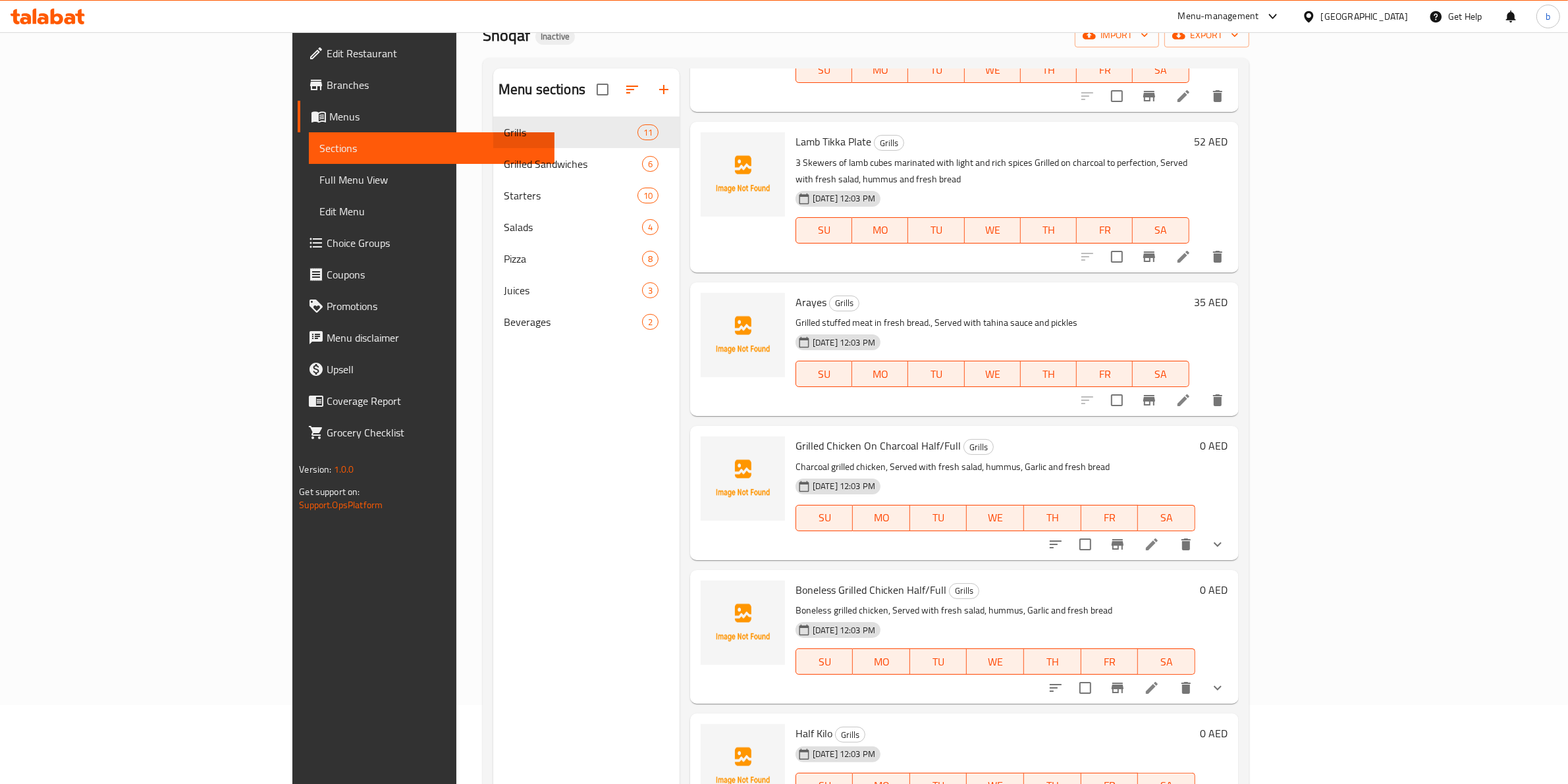
scroll to position [185, 0]
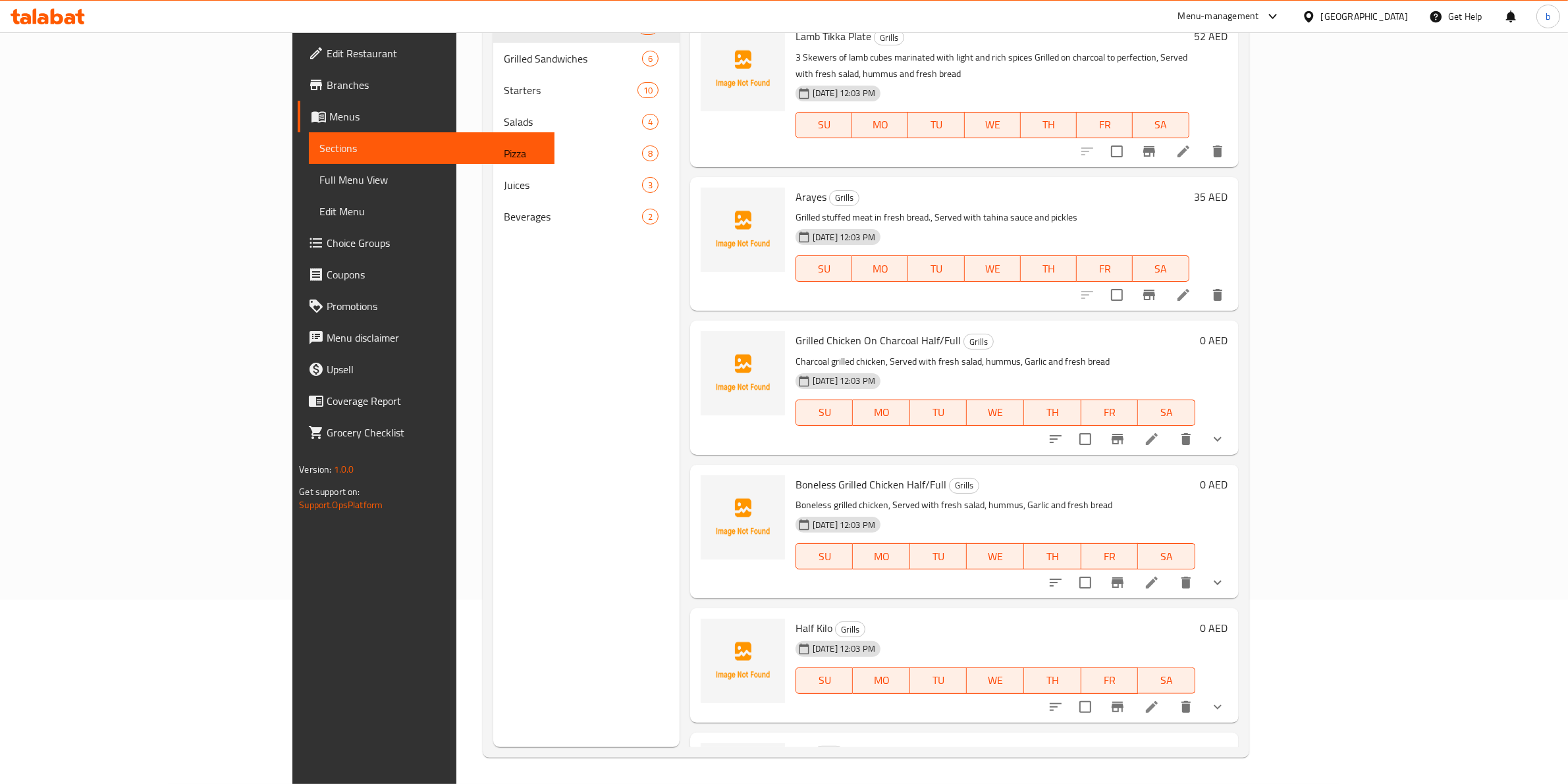
click at [1170, 695] on li at bounding box center [1152, 707] width 37 height 24
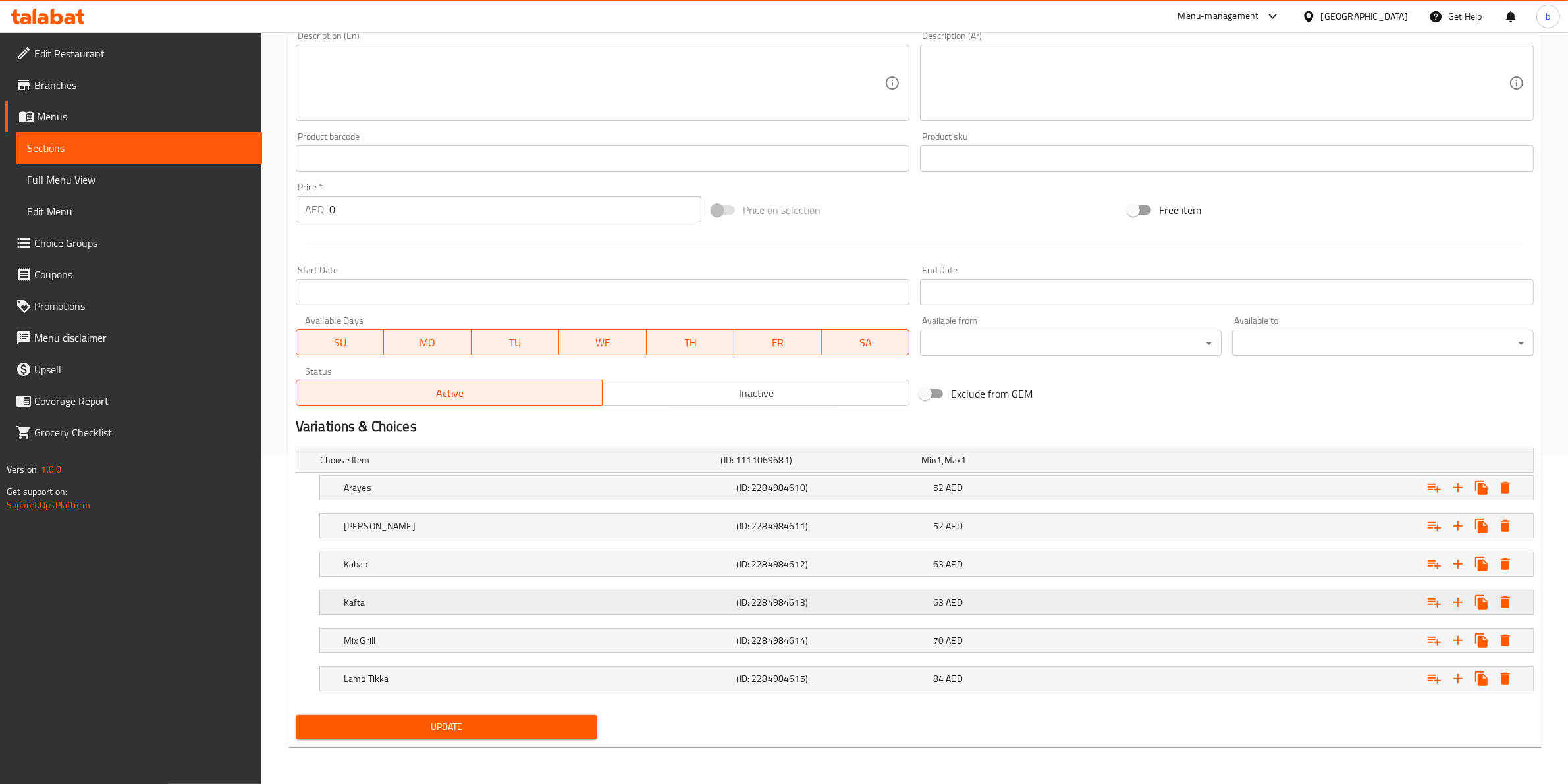
scroll to position [330, 0]
click at [663, 486] on h5 "Arayes" at bounding box center [538, 487] width 388 height 14
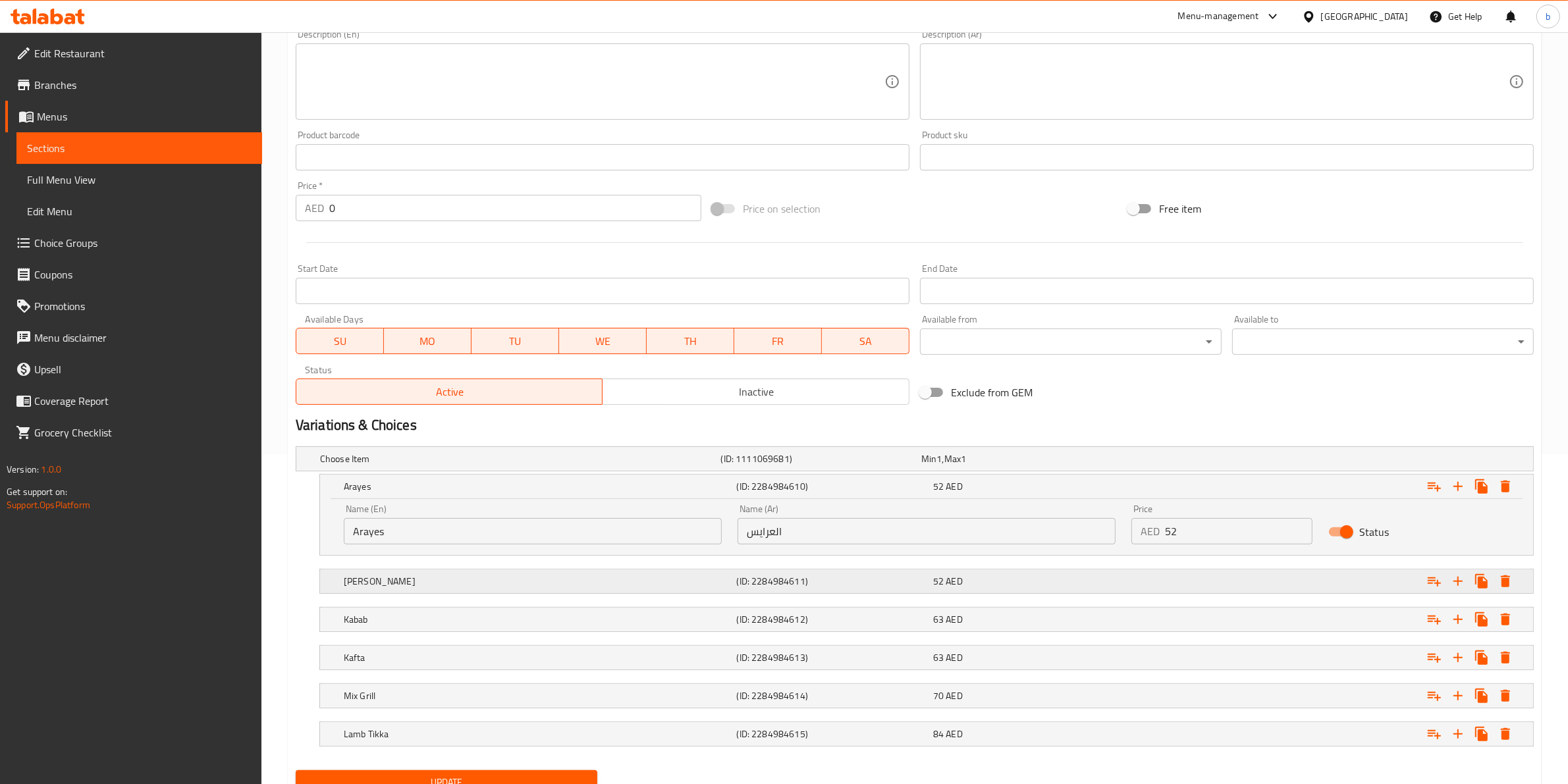
click at [808, 583] on h5 "(ID: 2284984611)" at bounding box center [832, 581] width 191 height 14
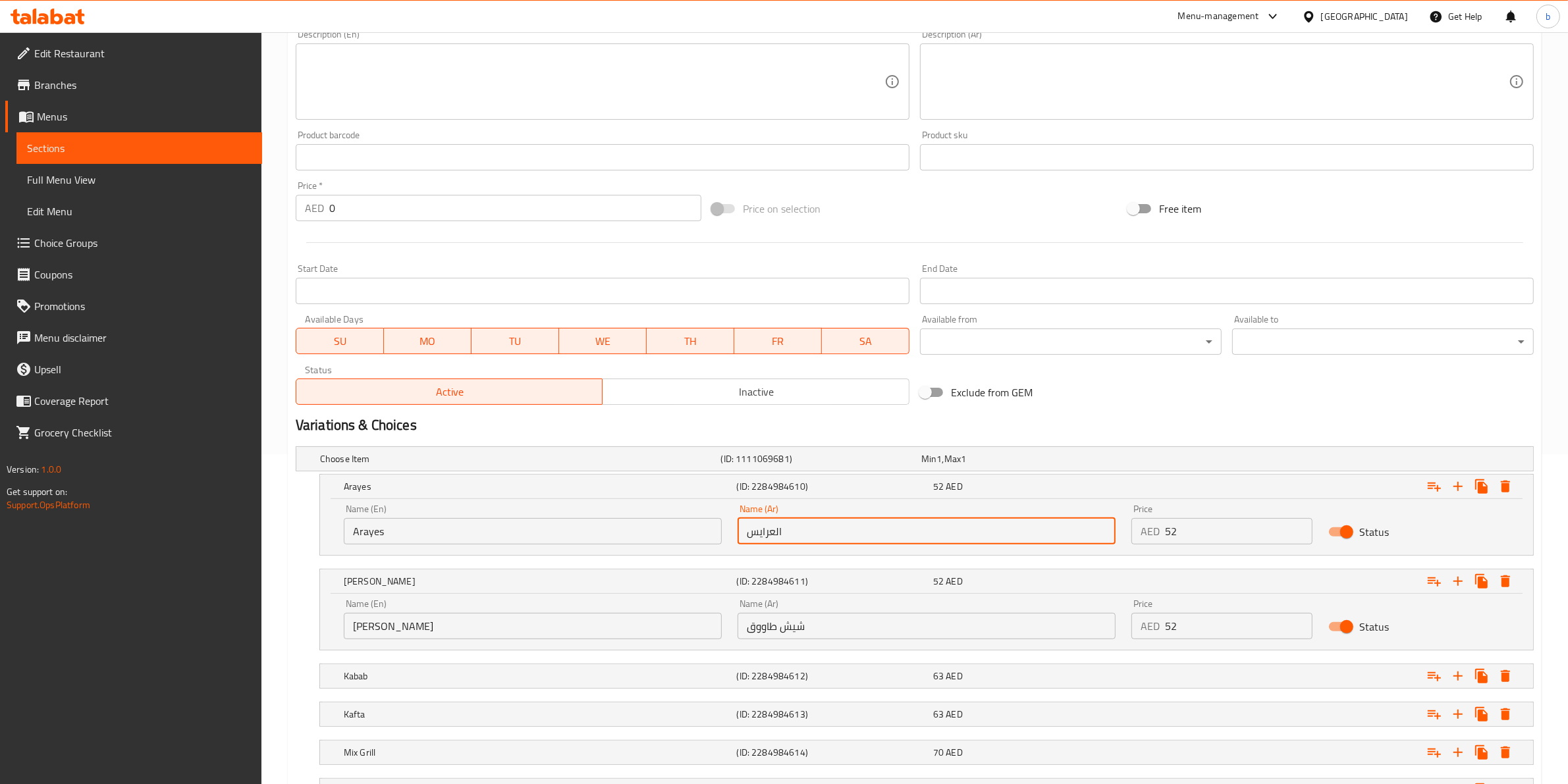
drag, startPoint x: 774, startPoint y: 527, endPoint x: 818, endPoint y: 524, distance: 44.1
click at [818, 524] on input "العرايس" at bounding box center [926, 531] width 378 height 26
type input "عرايس"
click at [373, 529] on input "Arayes" at bounding box center [533, 531] width 378 height 26
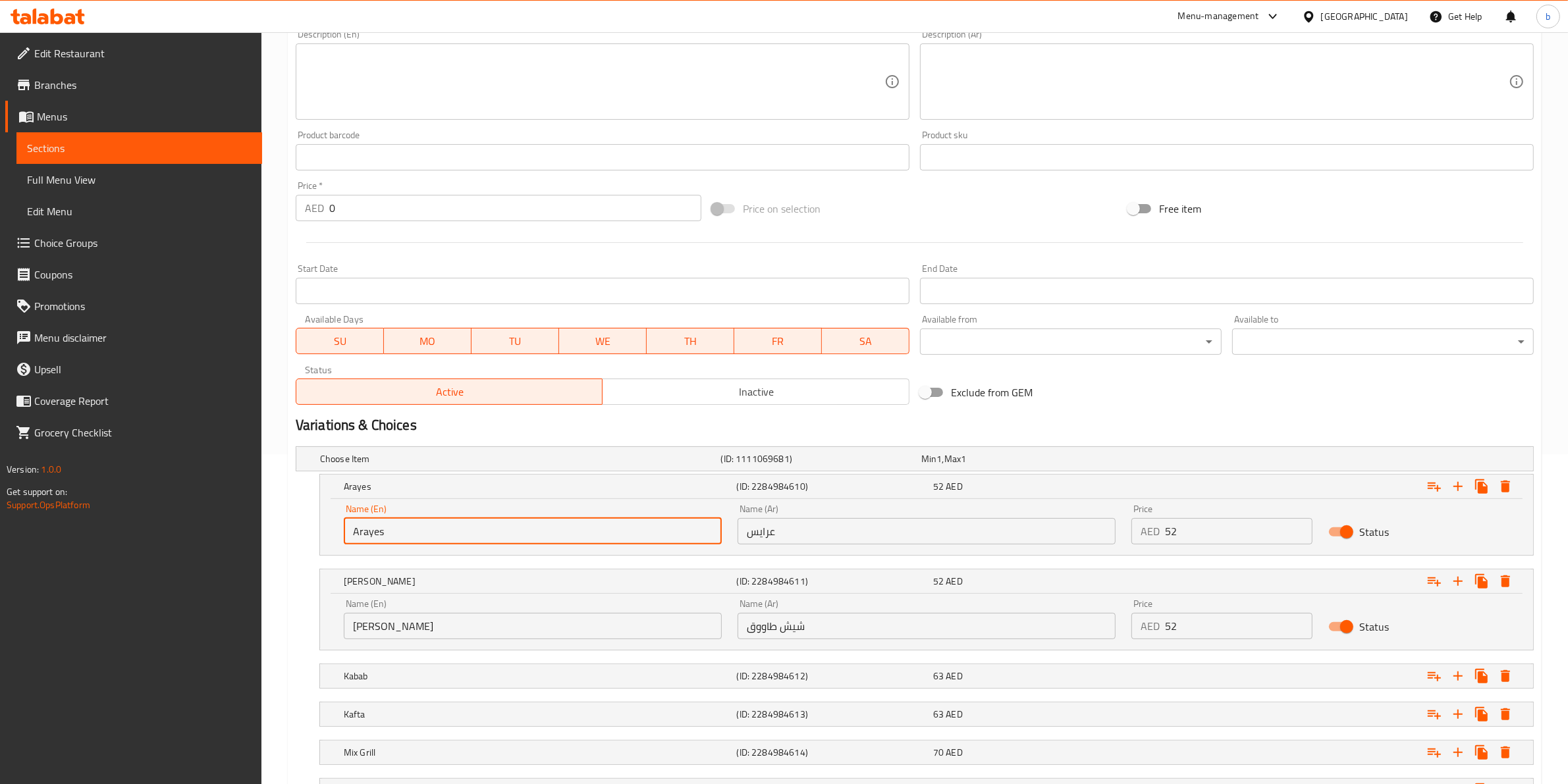
click at [373, 529] on input "Arayes" at bounding box center [533, 531] width 378 height 26
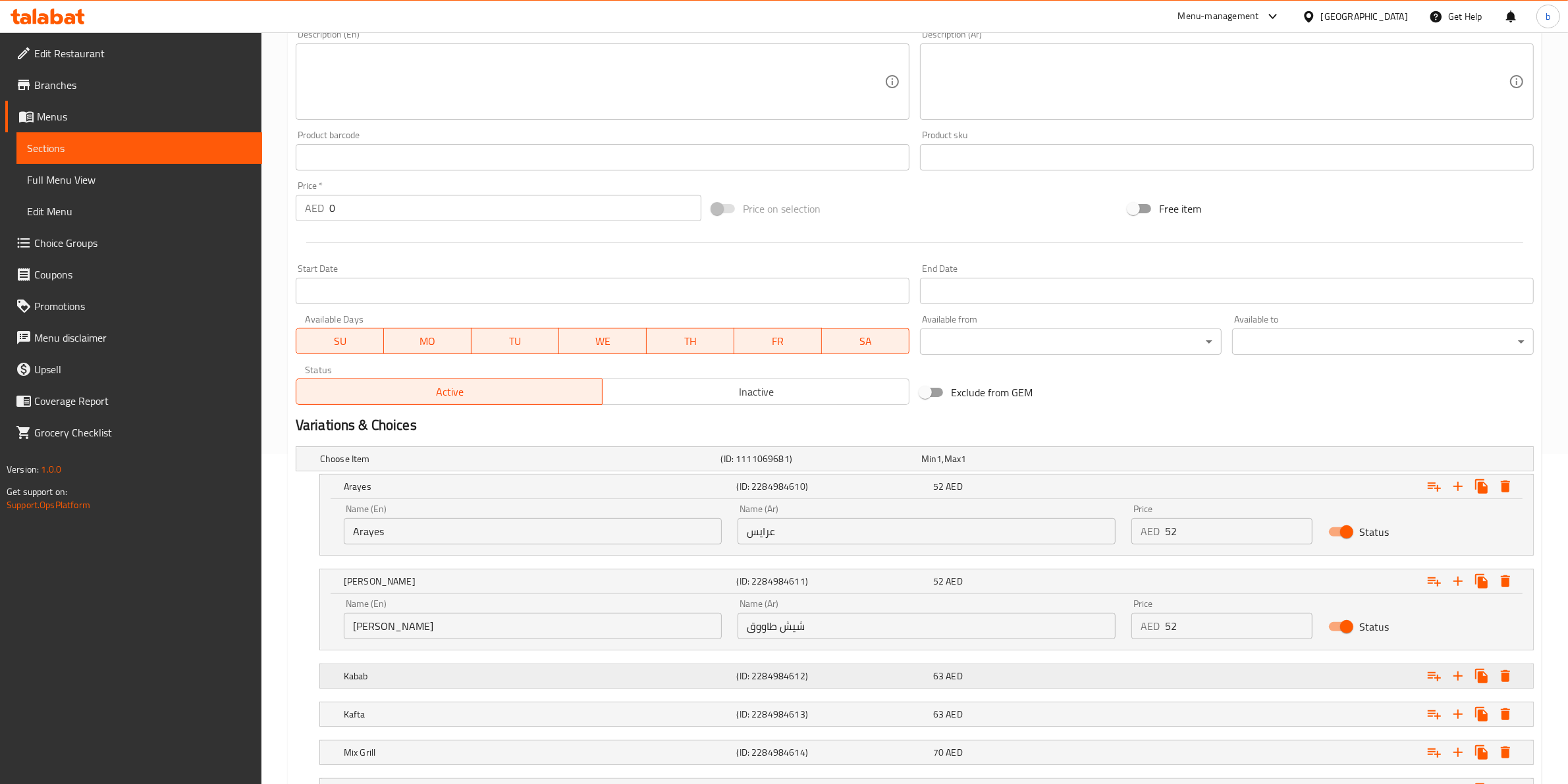
click at [694, 671] on h5 "Kabab" at bounding box center [538, 676] width 388 height 14
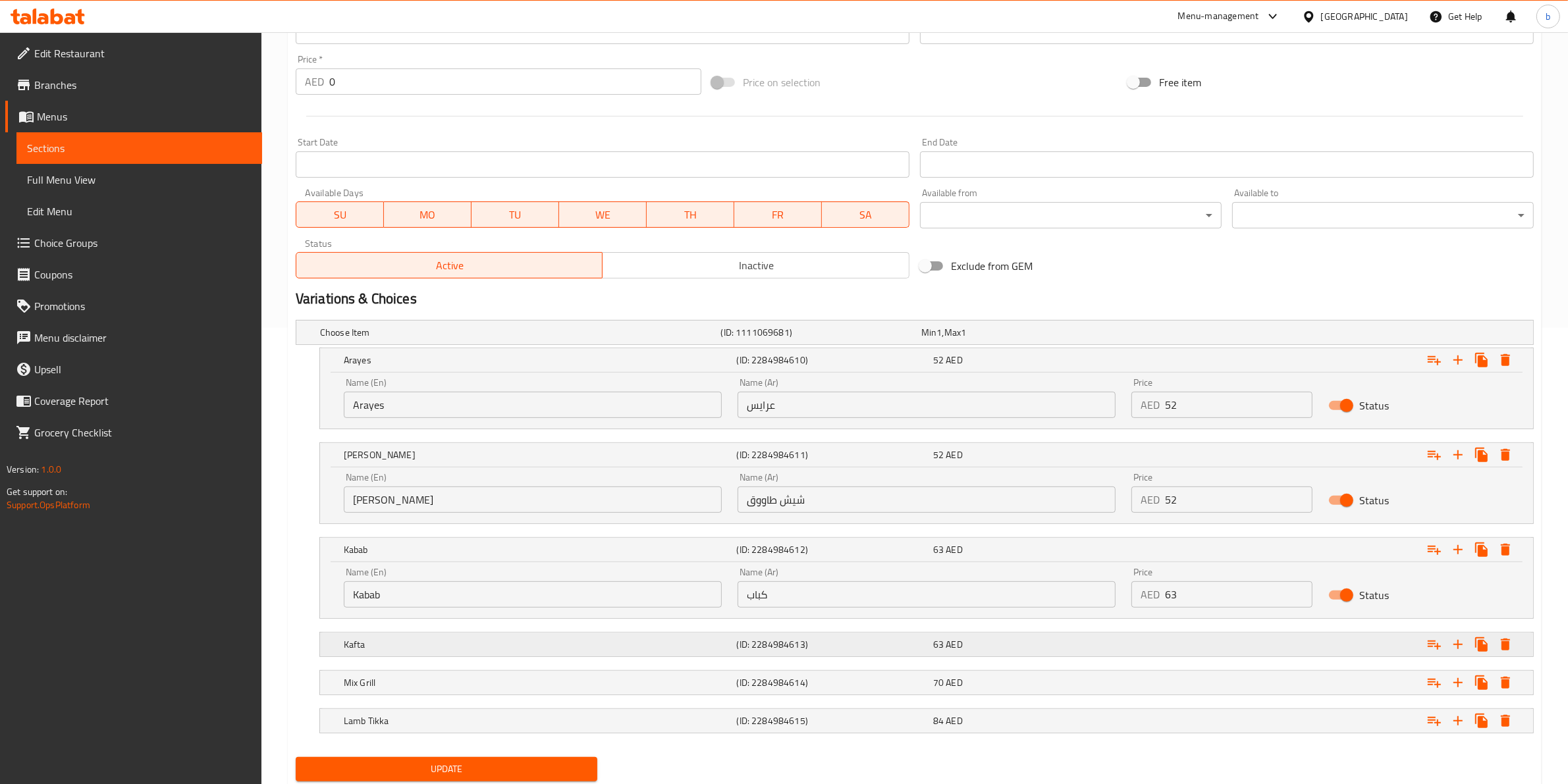
scroll to position [499, 0]
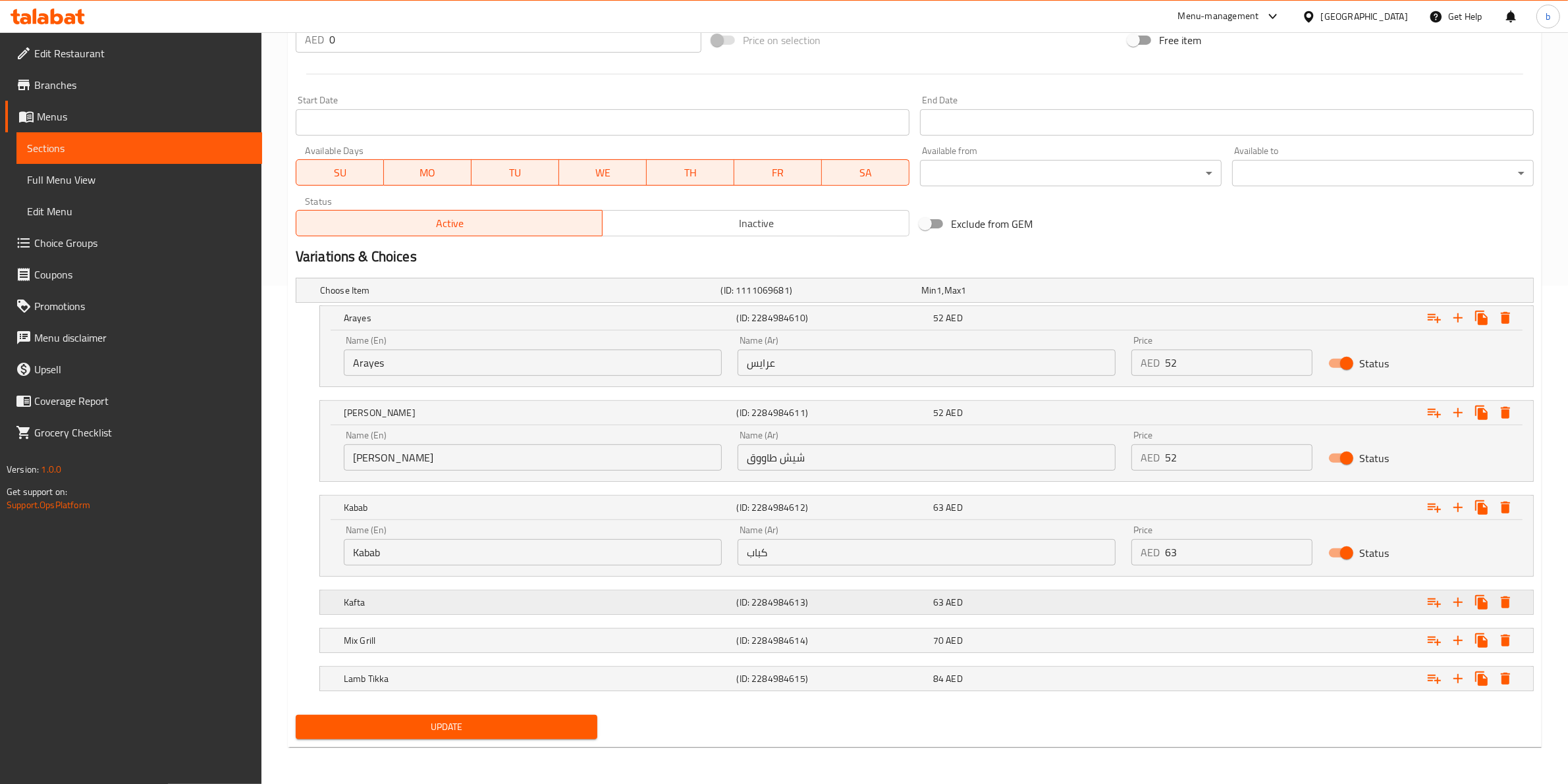
click at [940, 614] on div "Kafta (ID: 2284984613) 63 AED" at bounding box center [930, 602] width 1179 height 29
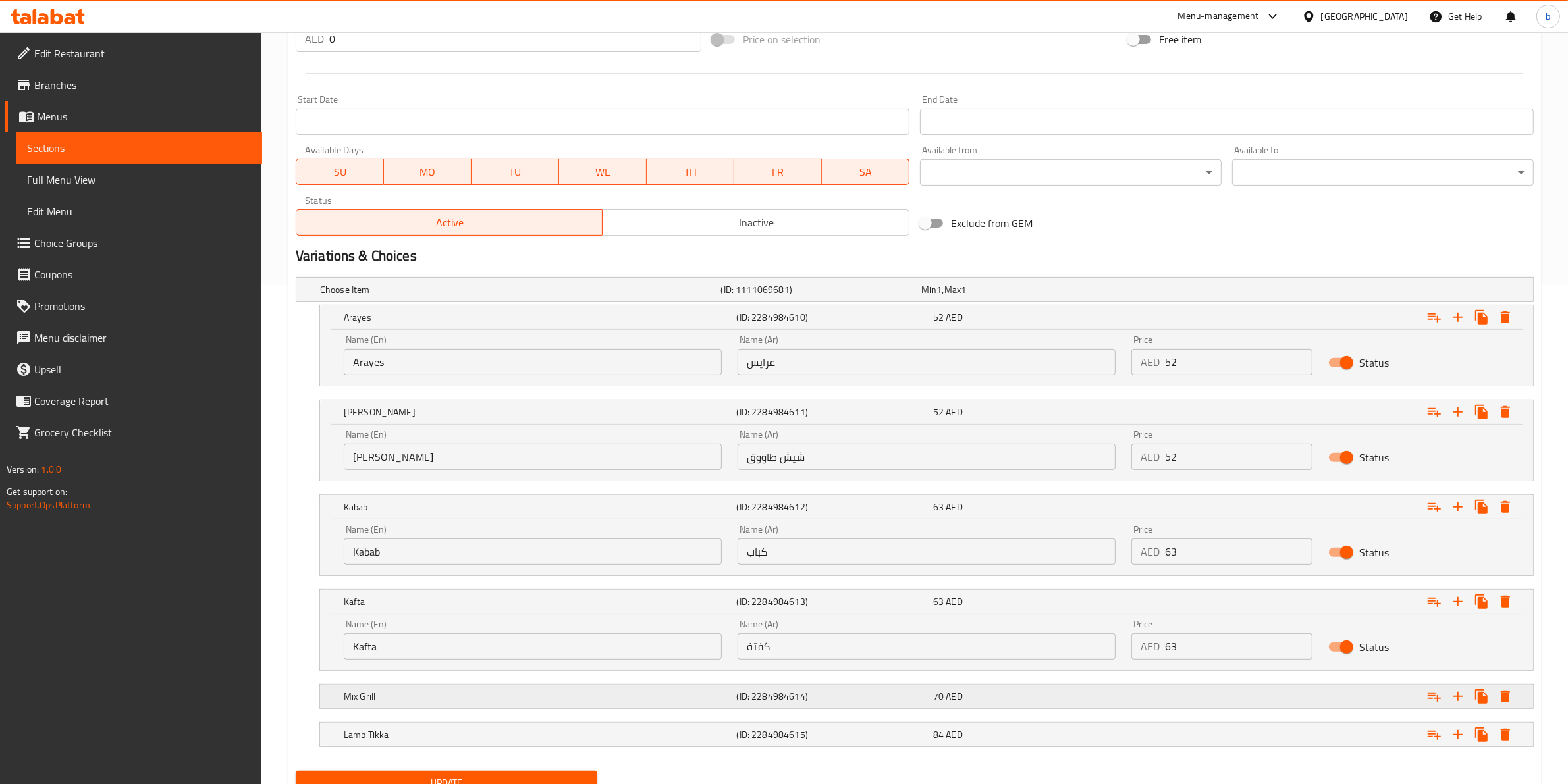
click at [800, 689] on h5 "(ID: 2284984614)" at bounding box center [832, 696] width 191 height 14
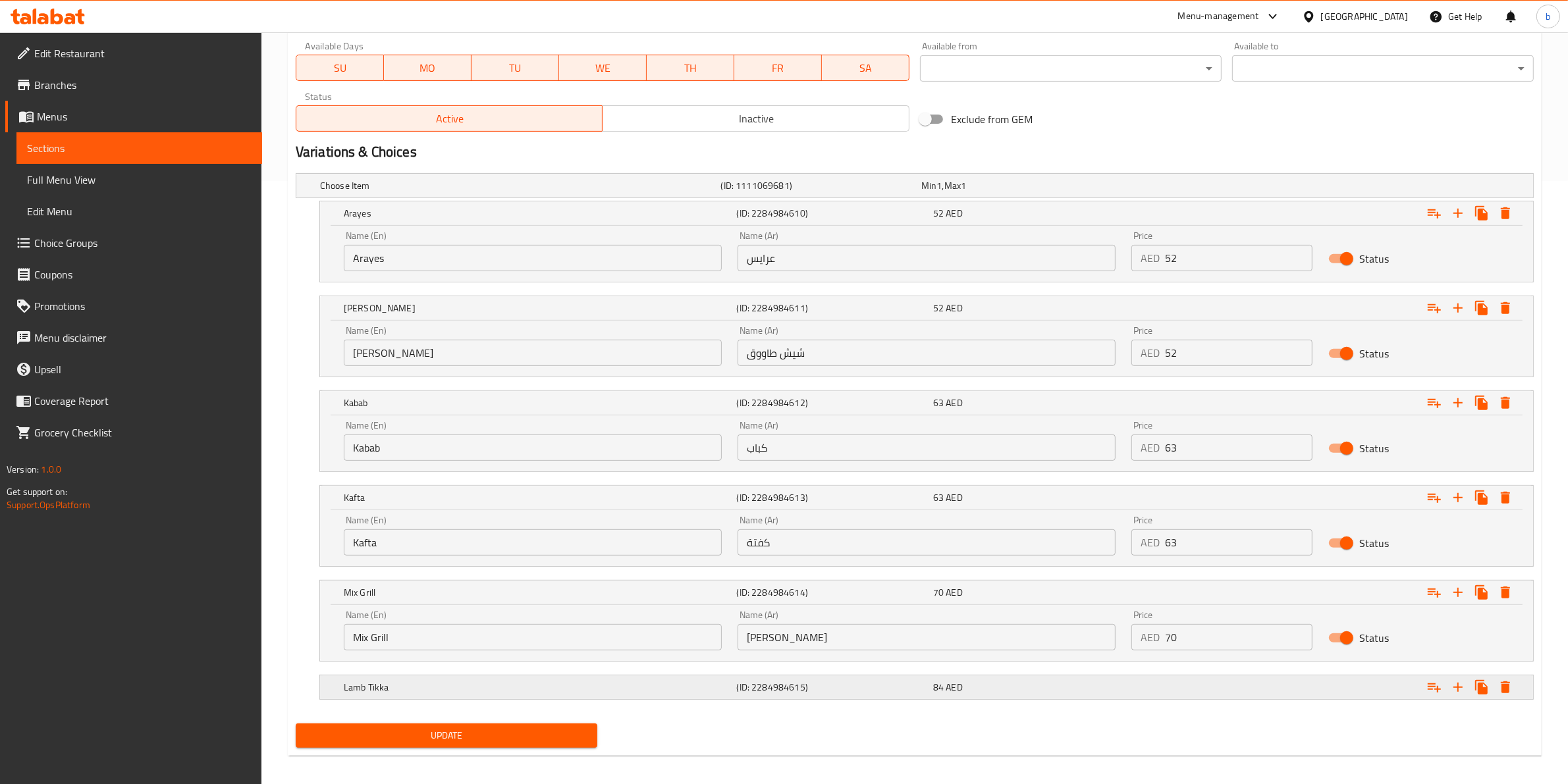
scroll to position [613, 0]
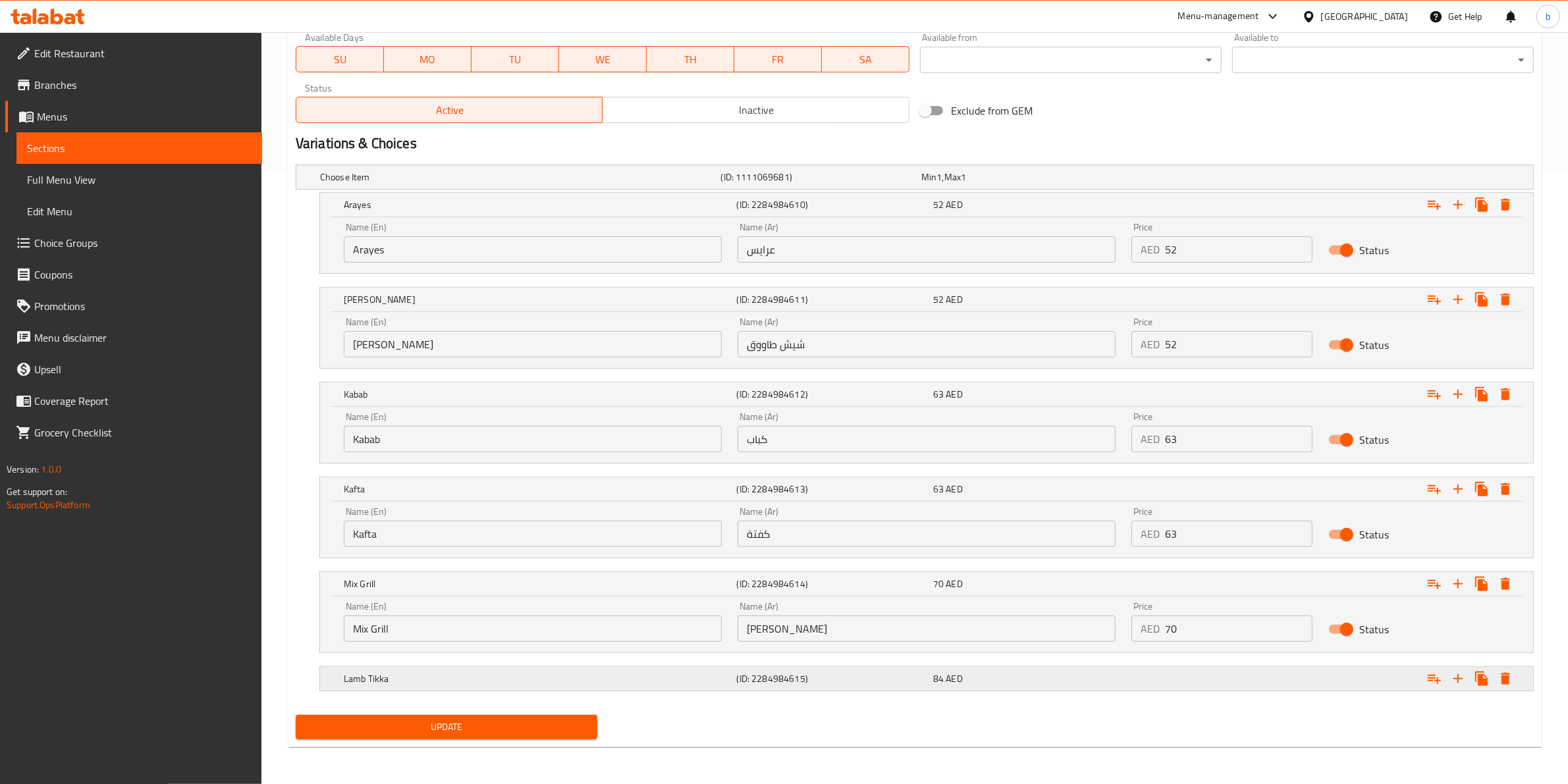
click at [835, 679] on h5 "(ID: 2284984615)" at bounding box center [832, 678] width 191 height 14
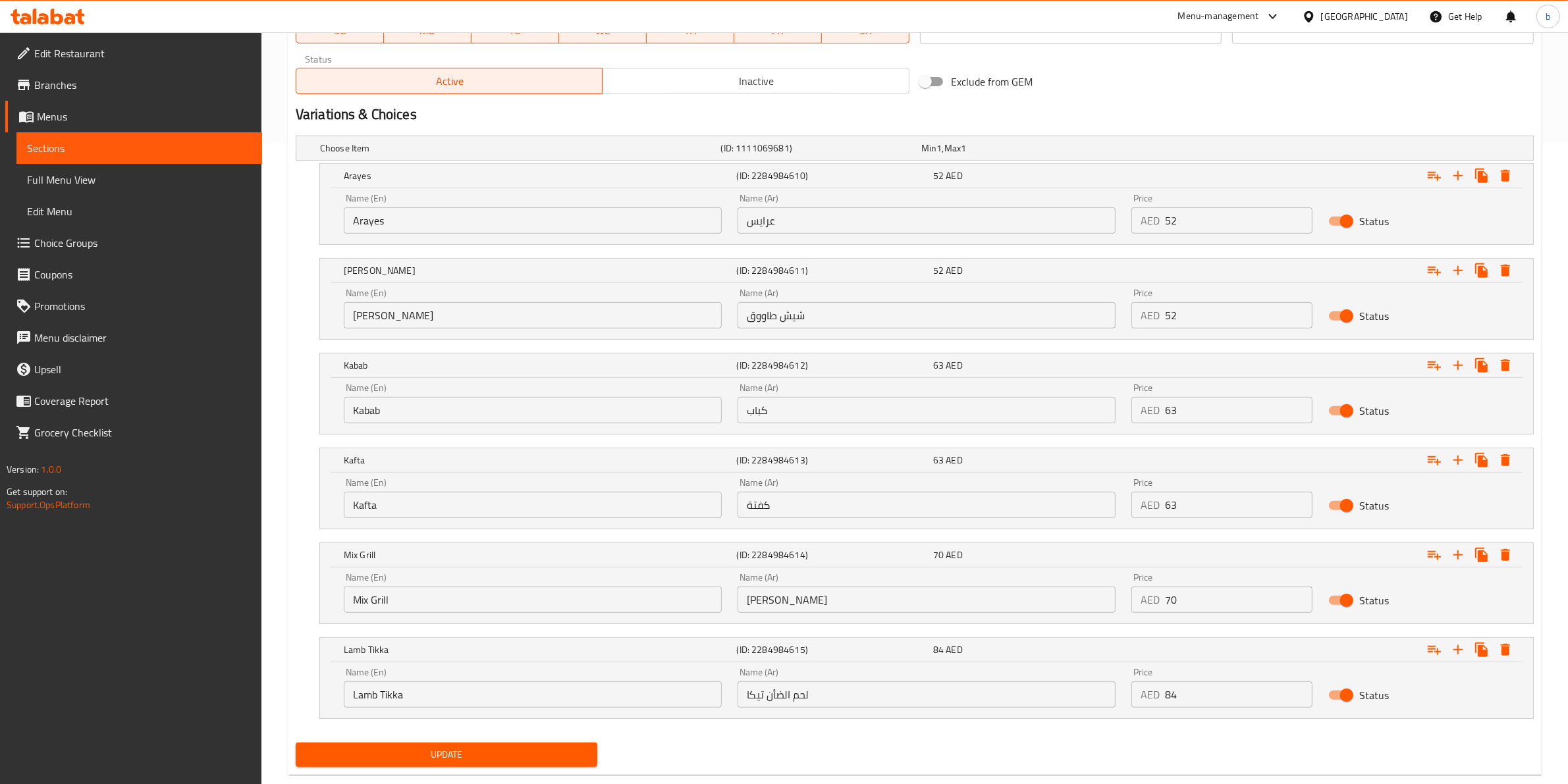
scroll to position [669, 0]
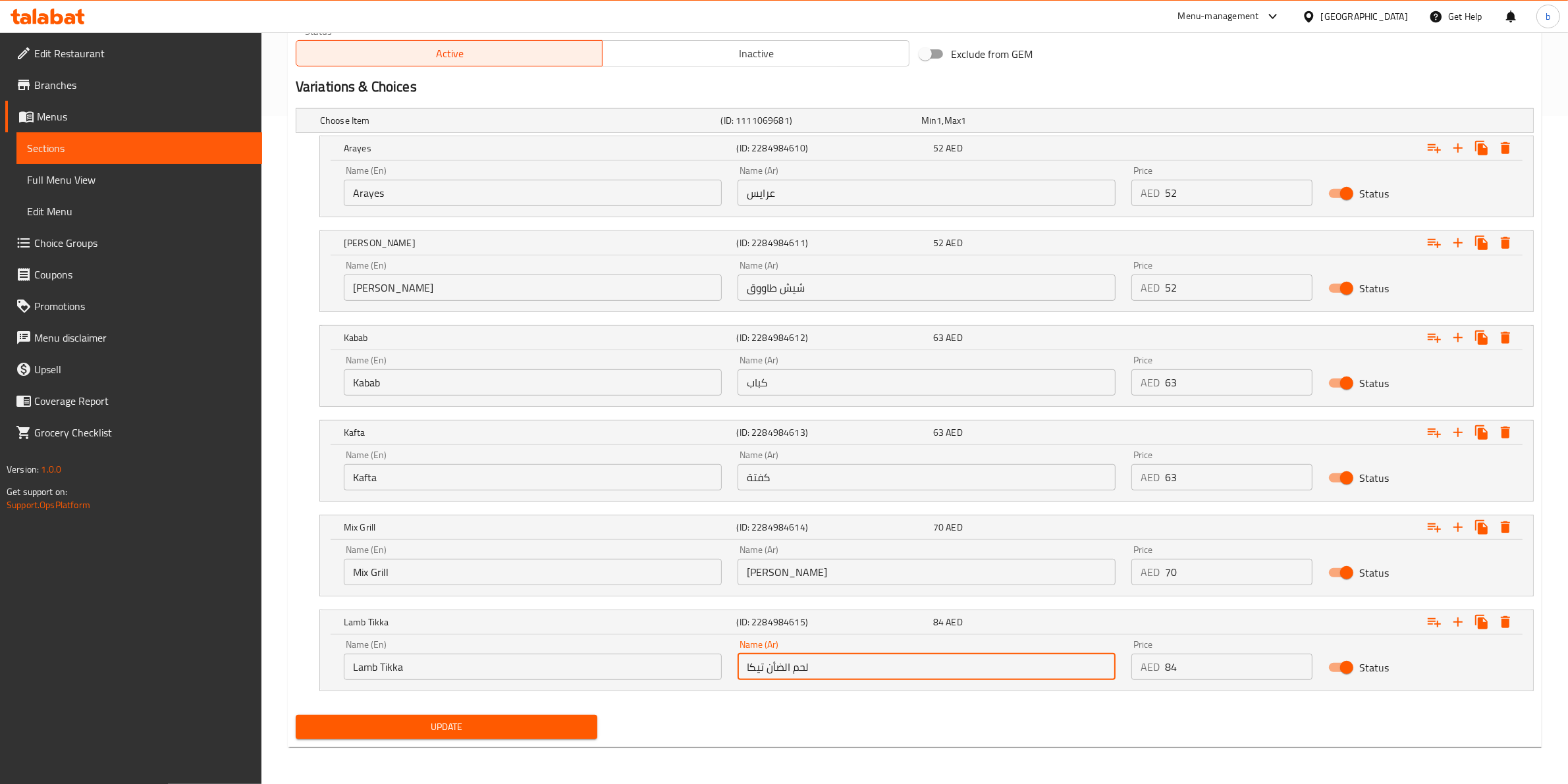
drag, startPoint x: 744, startPoint y: 663, endPoint x: 922, endPoint y: 682, distance: 179.0
click at [922, 682] on div "Name (Ar) لحم الضأن تيكا Name (Ar)" at bounding box center [926, 660] width 393 height 56
type input "تكا ضأن"
click at [771, 575] on input "ميكس جريل" at bounding box center [926, 571] width 378 height 26
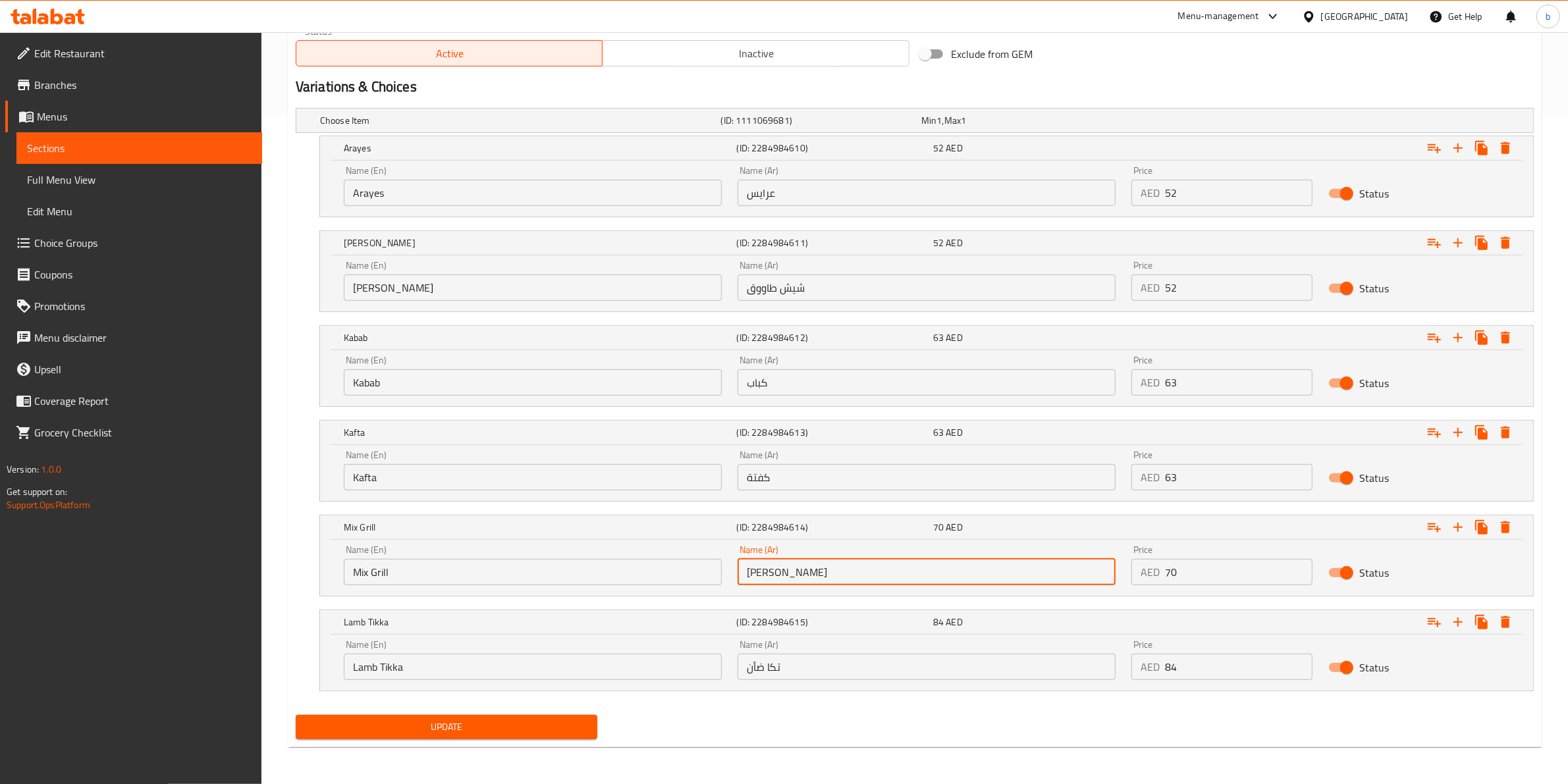
click at [779, 572] on input "ميكس جريل" at bounding box center [926, 571] width 378 height 26
drag, startPoint x: 752, startPoint y: 572, endPoint x: 860, endPoint y: 577, distance: 108.1
click at [921, 574] on input "ميكس جريل" at bounding box center [926, 571] width 378 height 26
click at [756, 579] on input "ميكس جريل" at bounding box center [926, 571] width 378 height 26
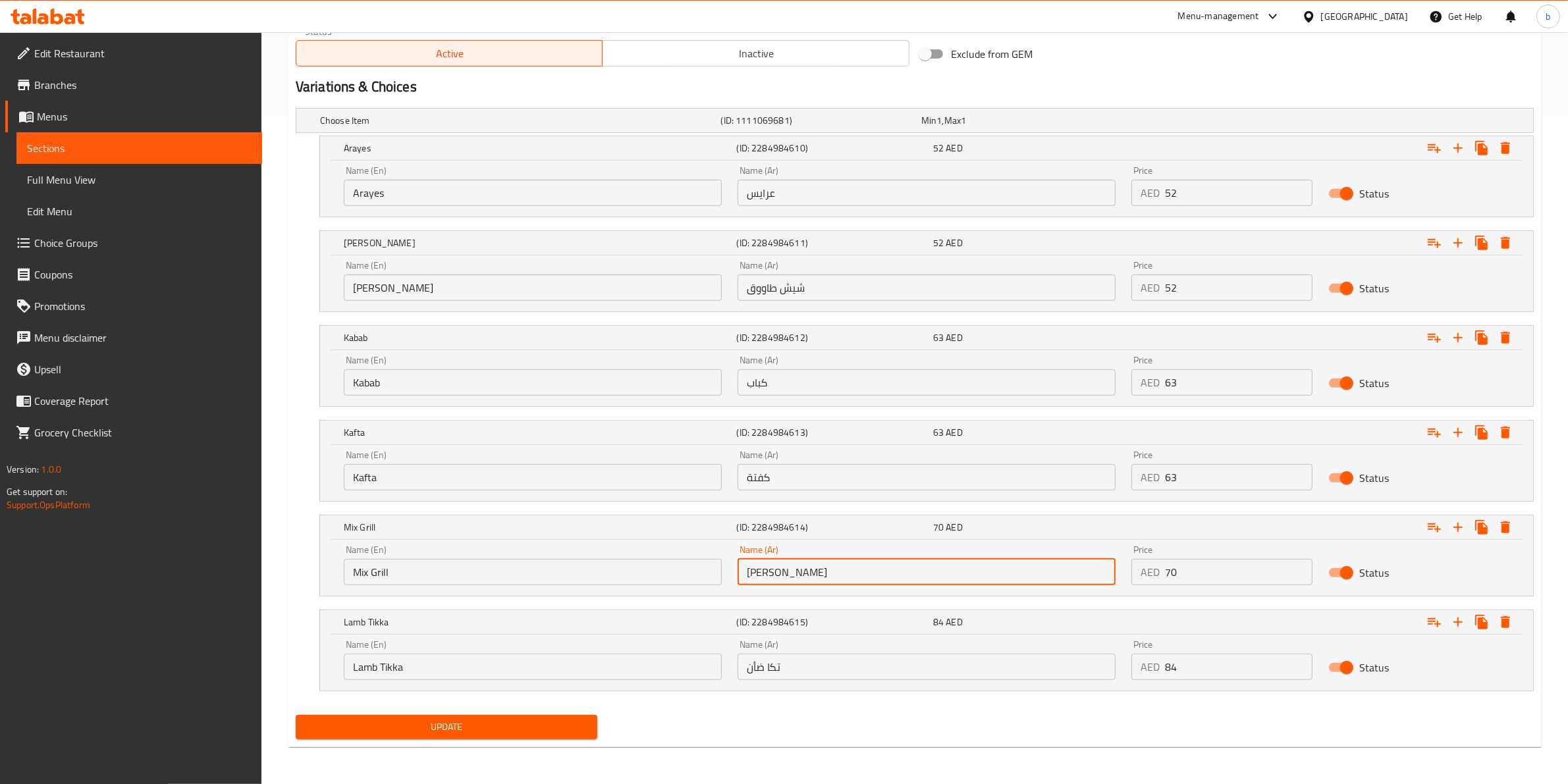
click at [756, 579] on input "ميكس جريل" at bounding box center [926, 571] width 378 height 26
type input "مشويات مشكلة"
click at [547, 729] on span "Update" at bounding box center [446, 727] width 280 height 17
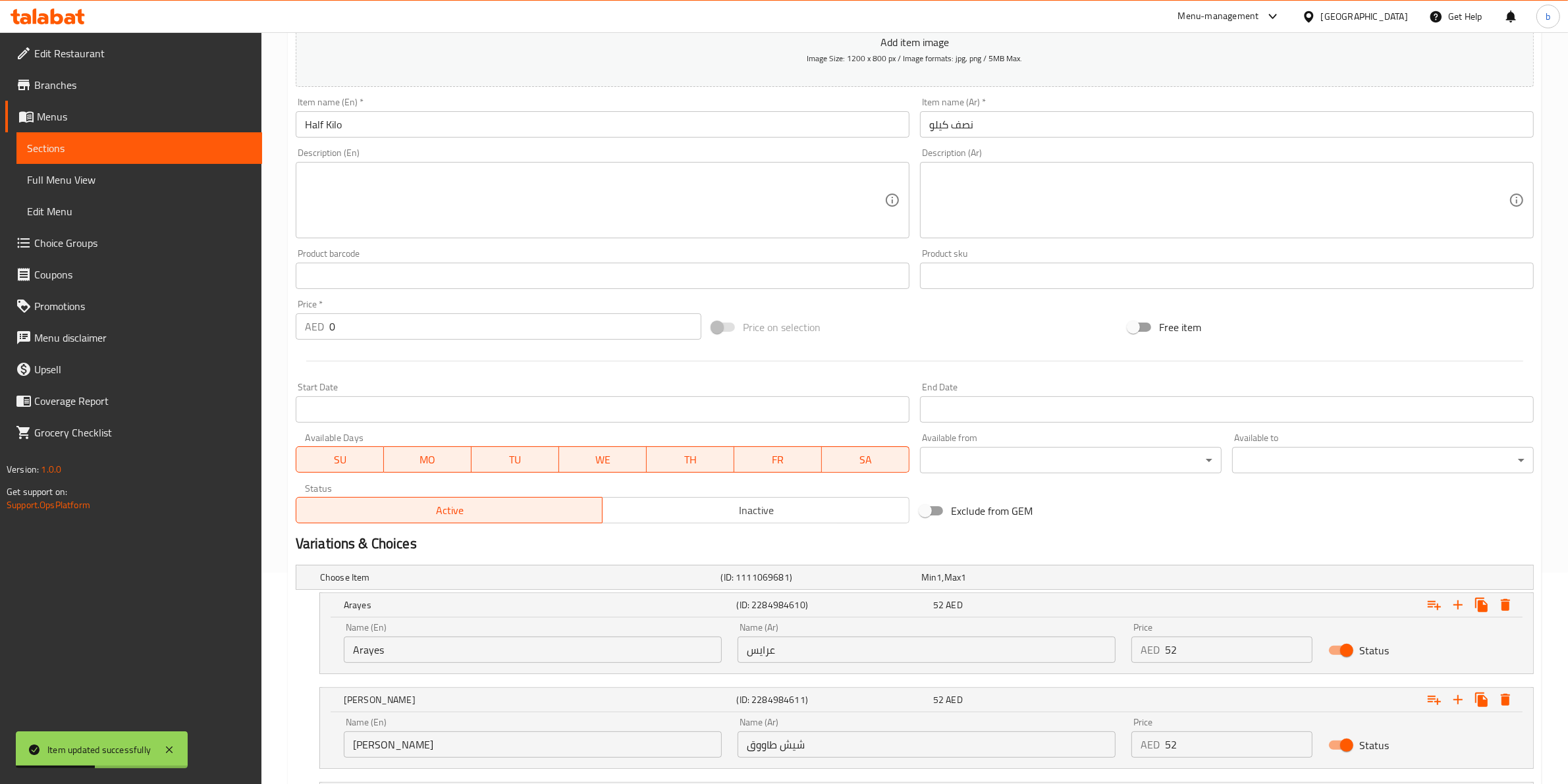
scroll to position [0, 0]
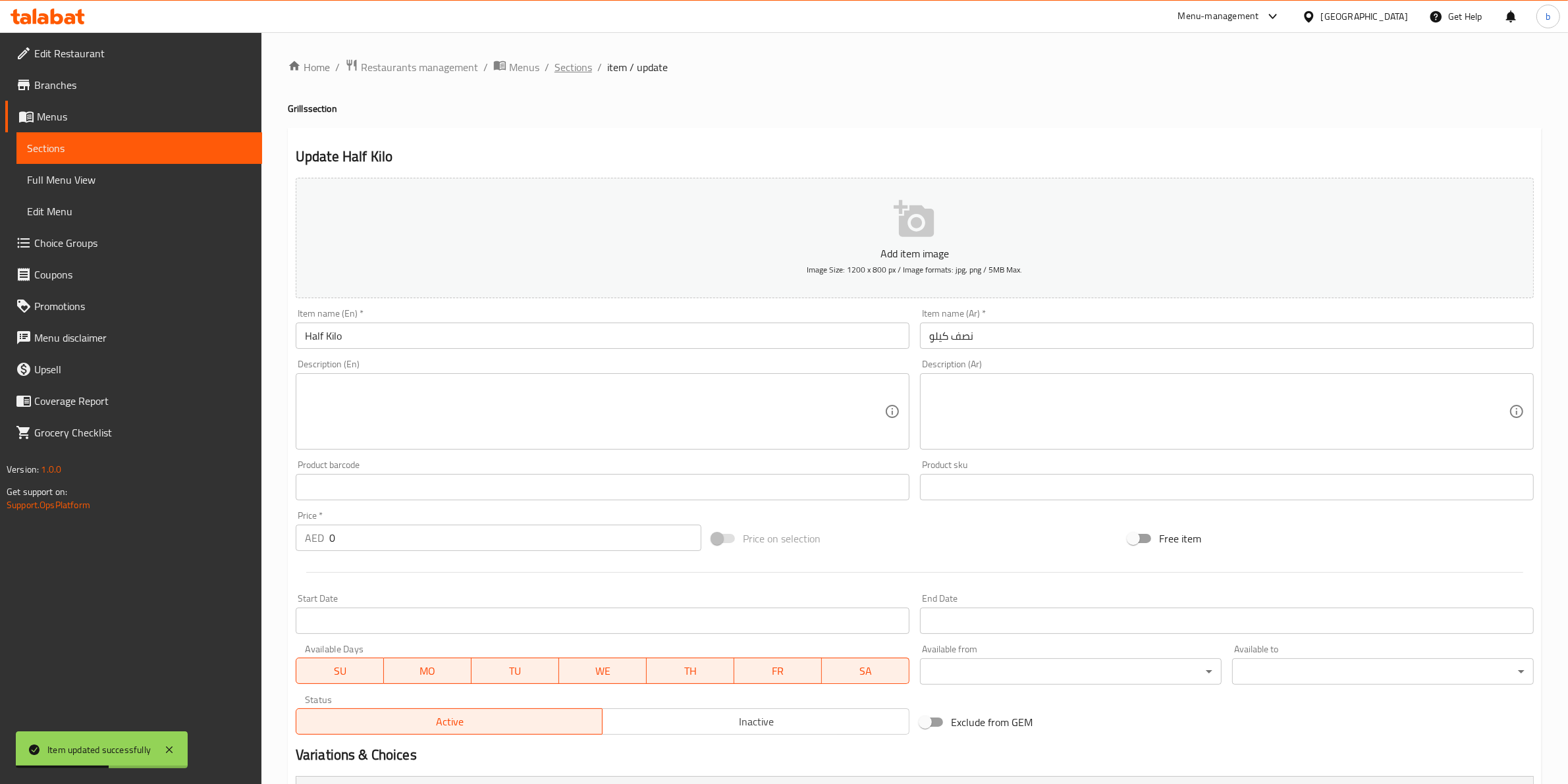
click at [573, 67] on span "Sections" at bounding box center [573, 67] width 37 height 16
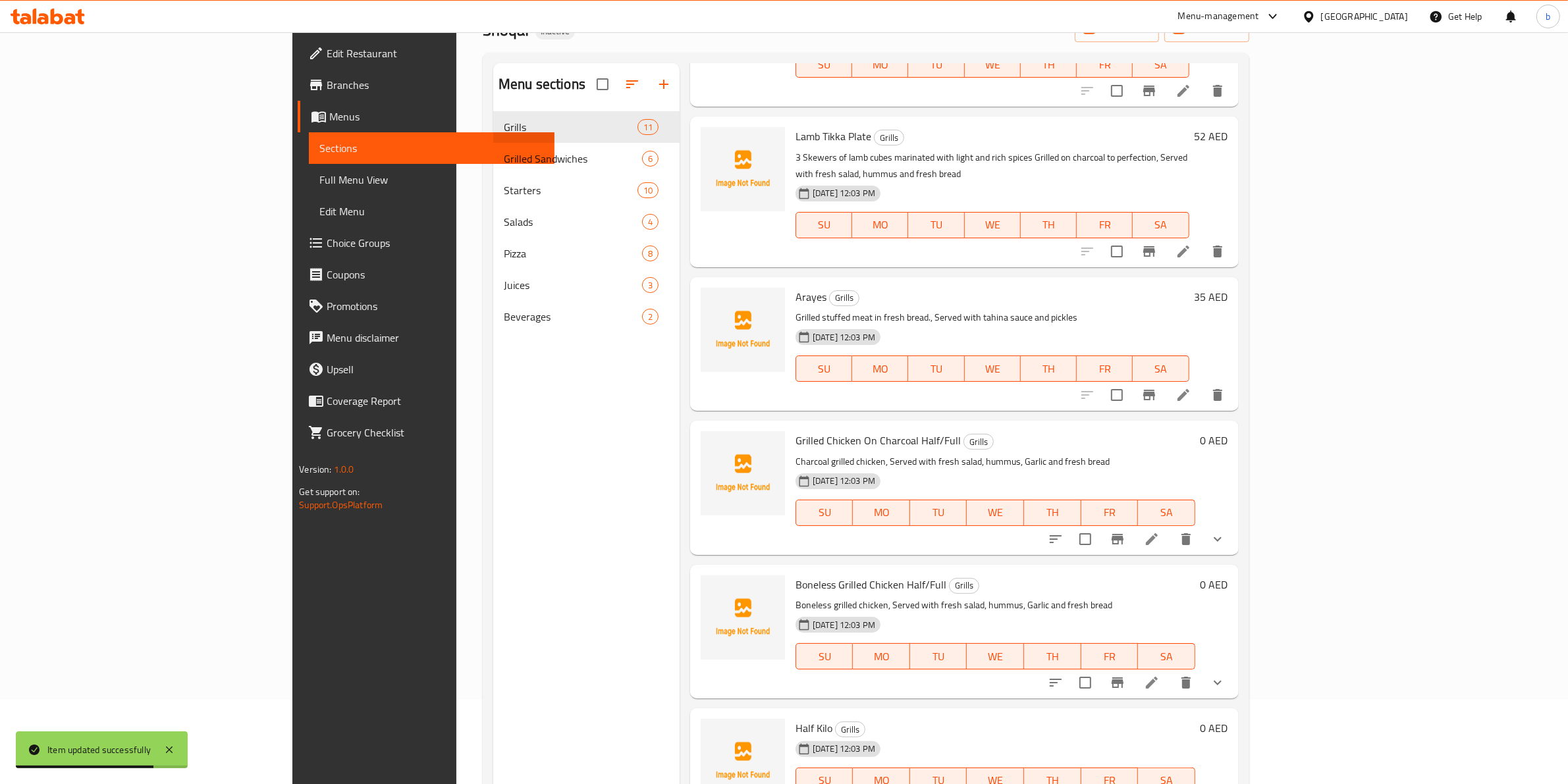
scroll to position [185, 0]
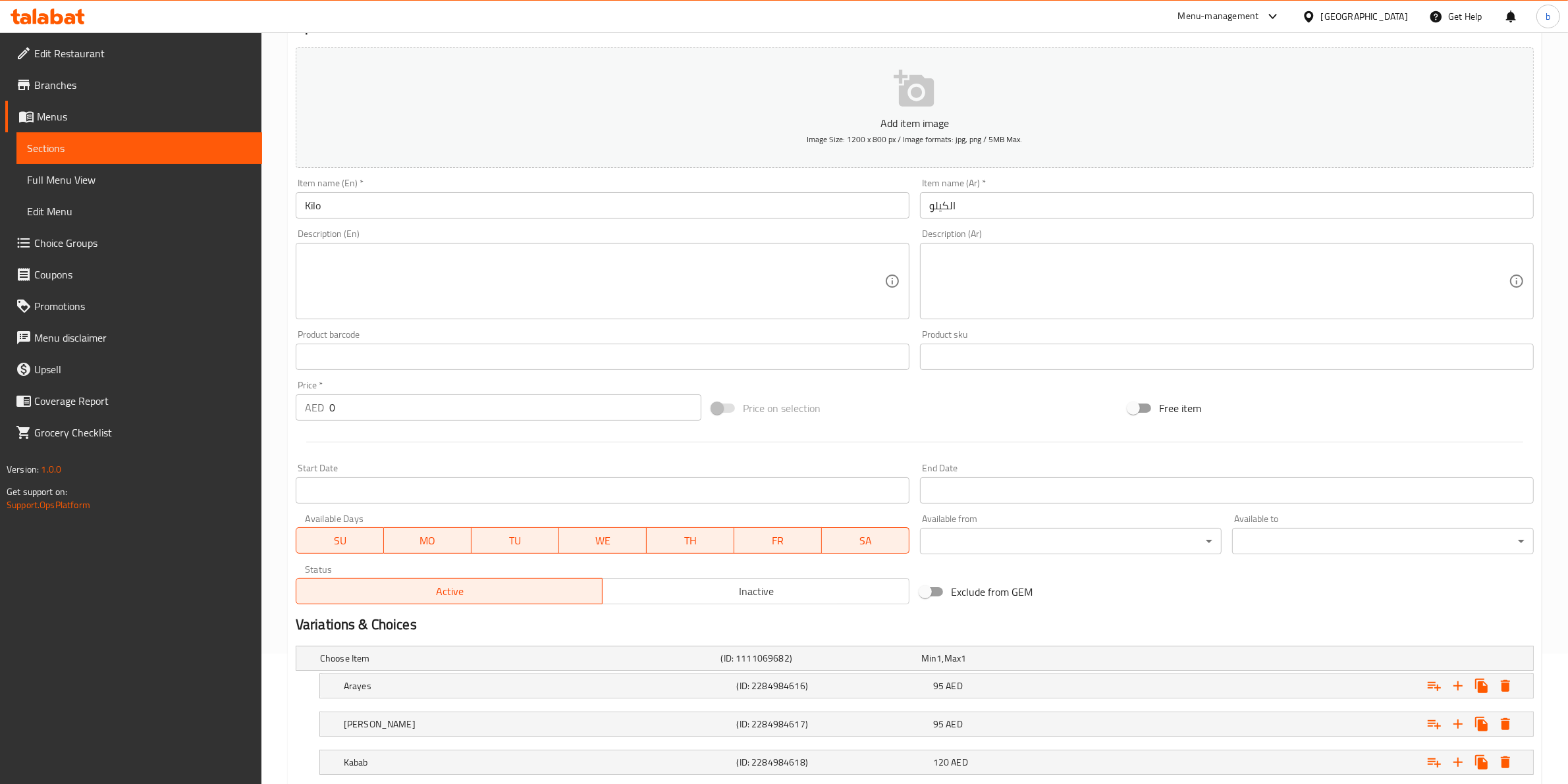
scroll to position [330, 0]
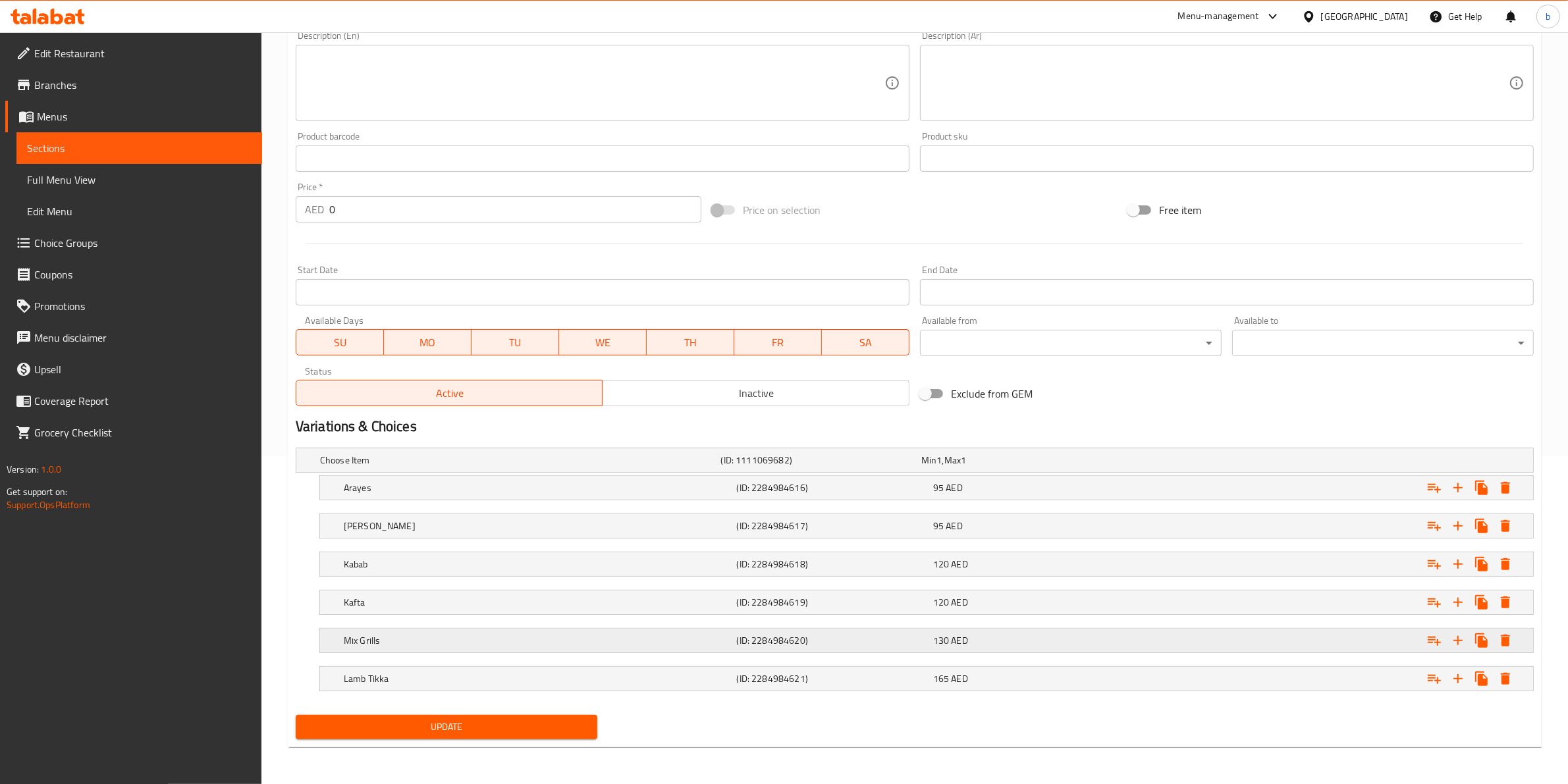
click at [843, 632] on div "(ID: 2284984620)" at bounding box center [832, 640] width 196 height 18
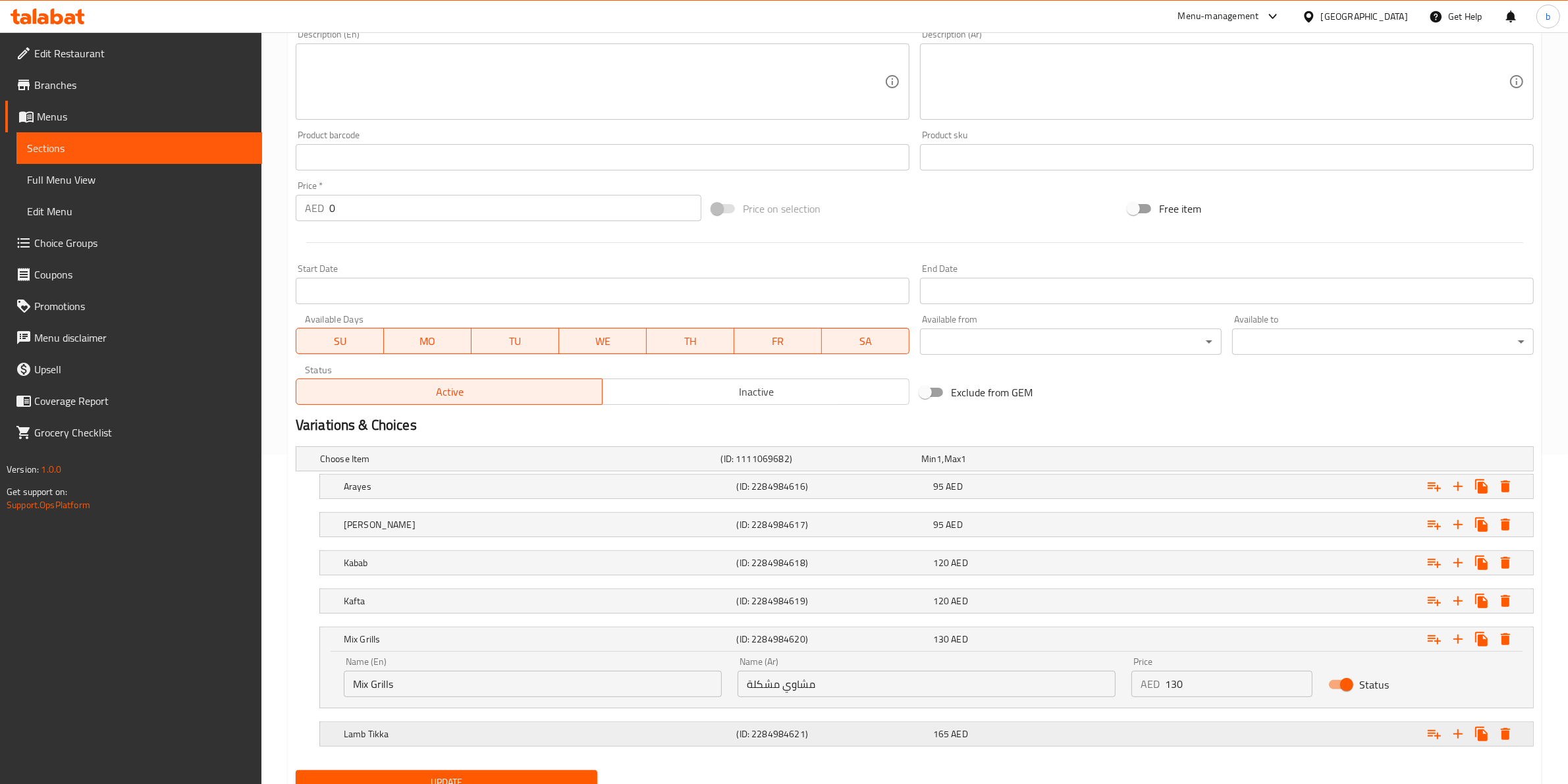
click at [781, 735] on h5 "(ID: 2284984621)" at bounding box center [832, 734] width 191 height 14
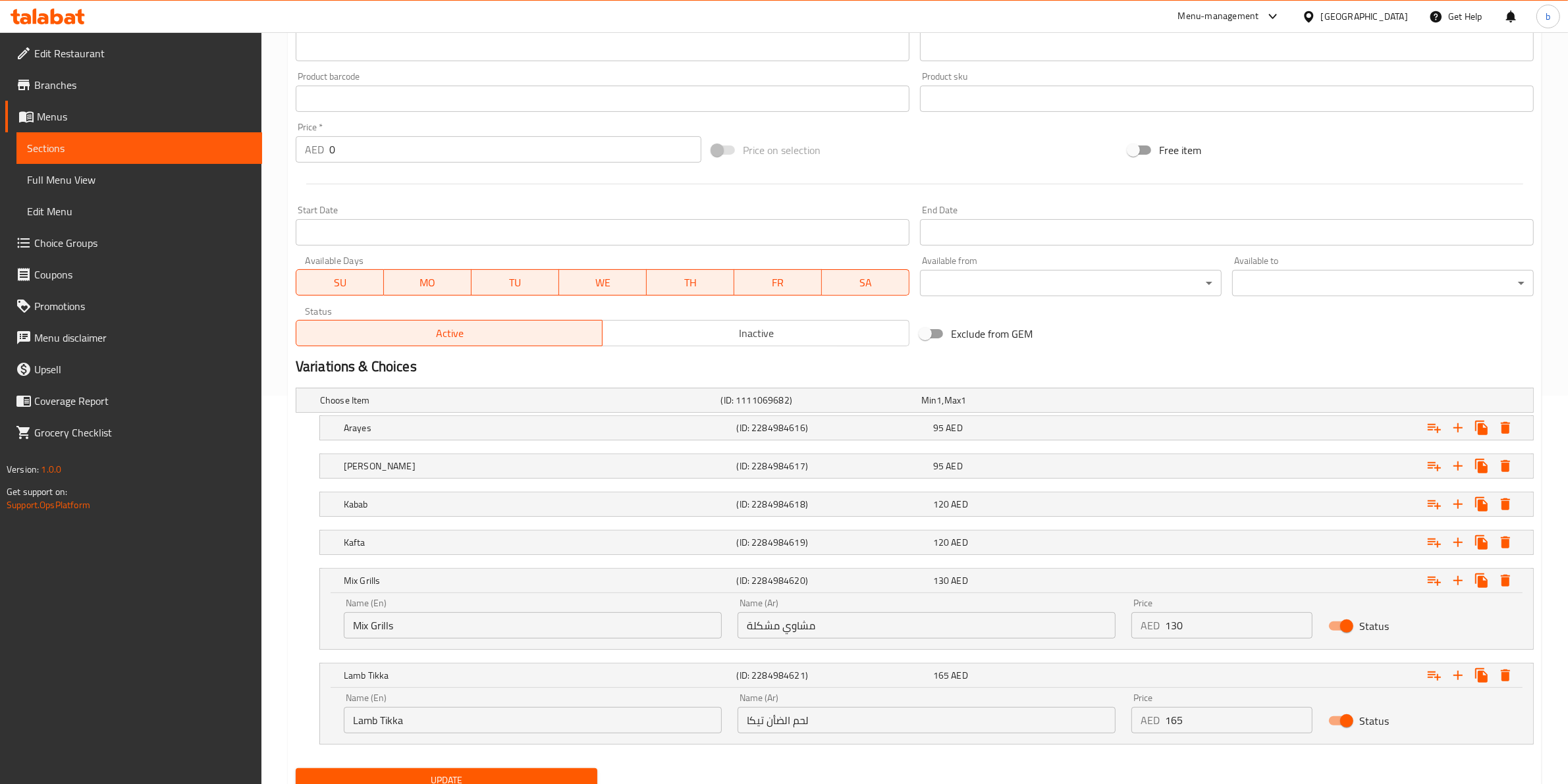
scroll to position [443, 0]
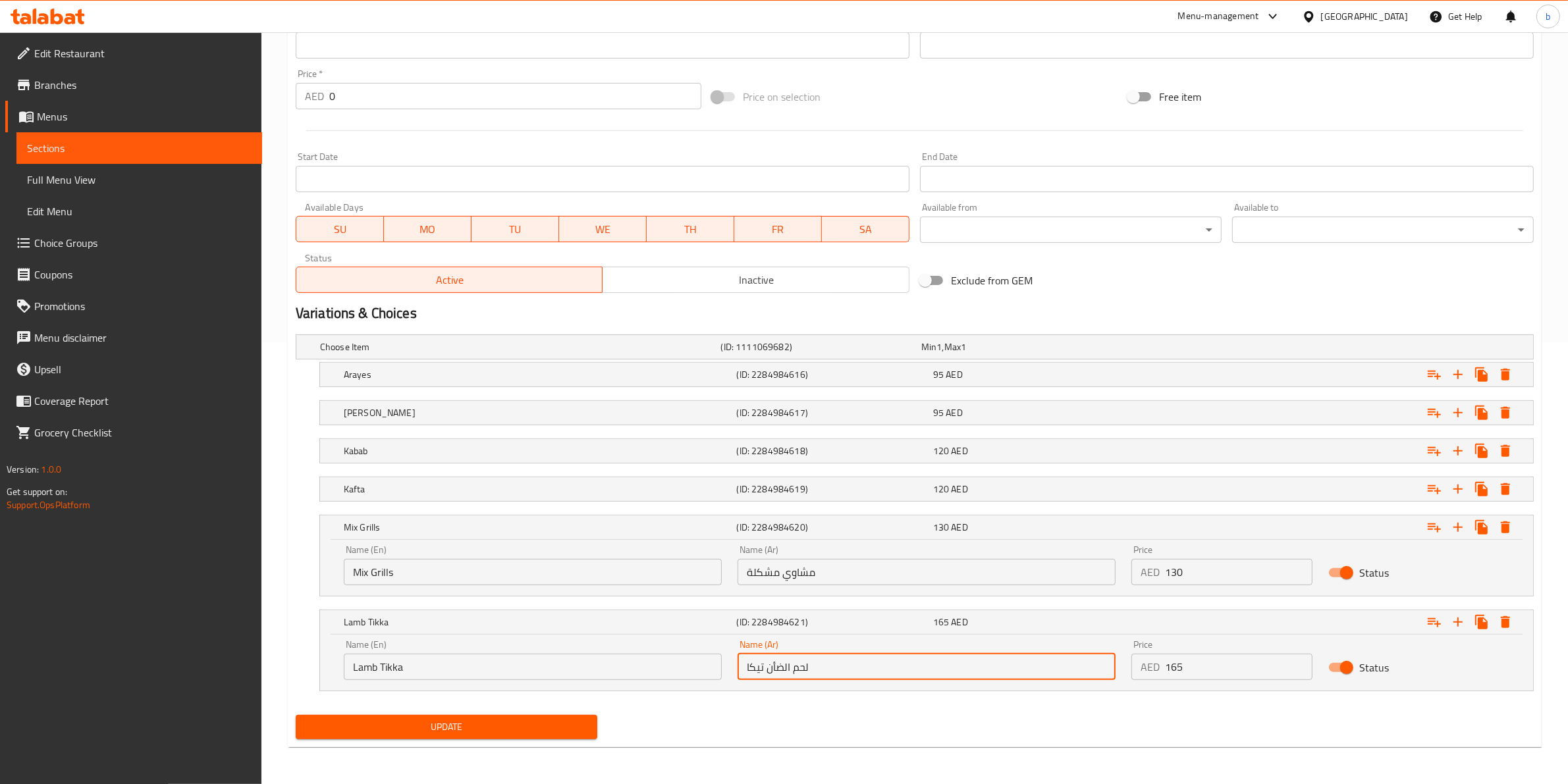
drag, startPoint x: 747, startPoint y: 667, endPoint x: 1136, endPoint y: 587, distance: 397.1
click at [1193, 653] on div "Name (En) Lamb Tikka Name (En) Name (Ar) لحم الضأن تيكا Name (Ar) Price AED 165…" at bounding box center [926, 660] width 1181 height 56
type input "ضأن تكا"
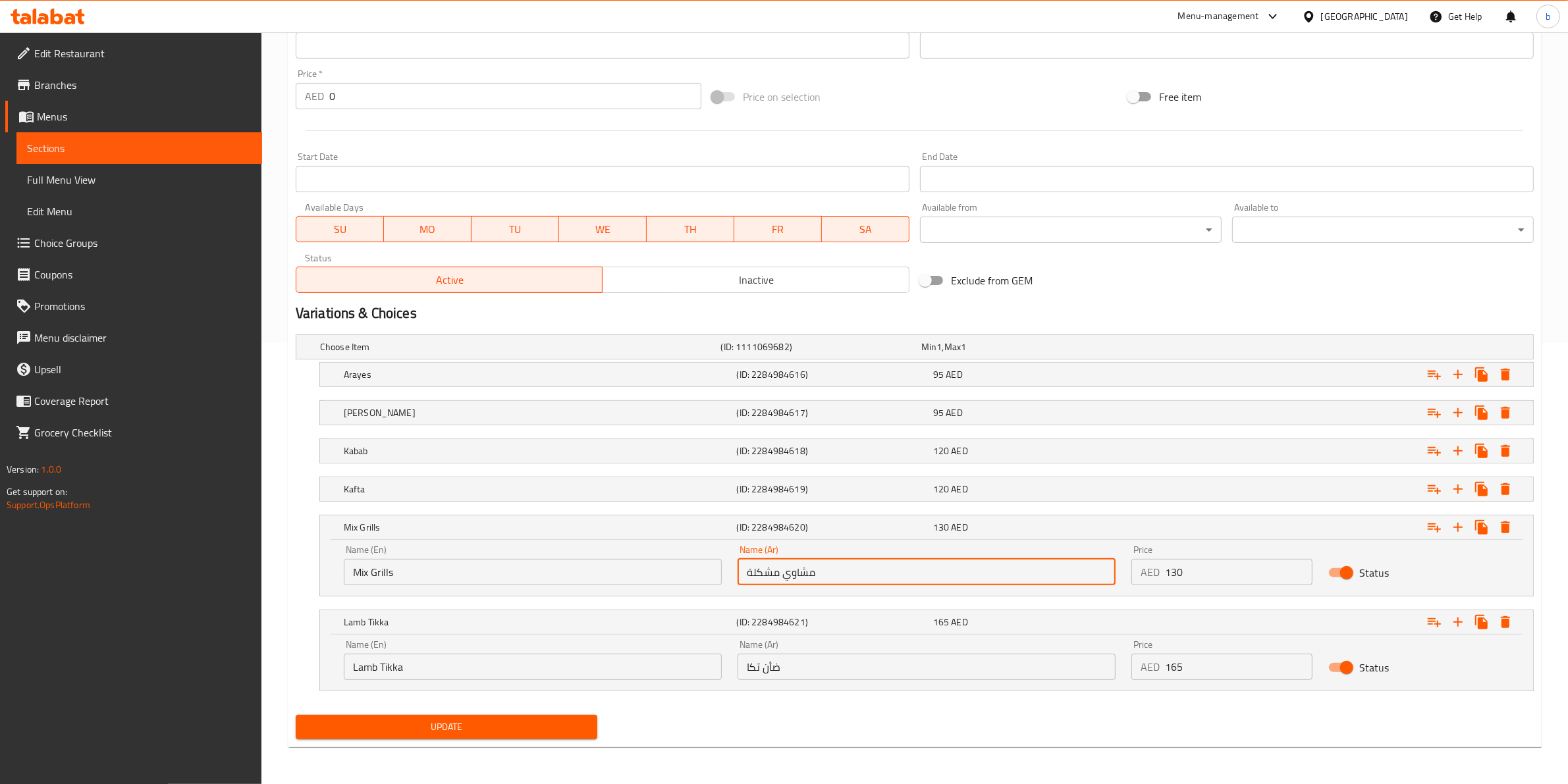
drag, startPoint x: 784, startPoint y: 567, endPoint x: 880, endPoint y: 580, distance: 96.9
click at [880, 580] on input "مشاوي مشكلة" at bounding box center [926, 571] width 378 height 26
type input "مشويات مشكلة"
click at [379, 576] on input "Mix Grills" at bounding box center [533, 571] width 378 height 26
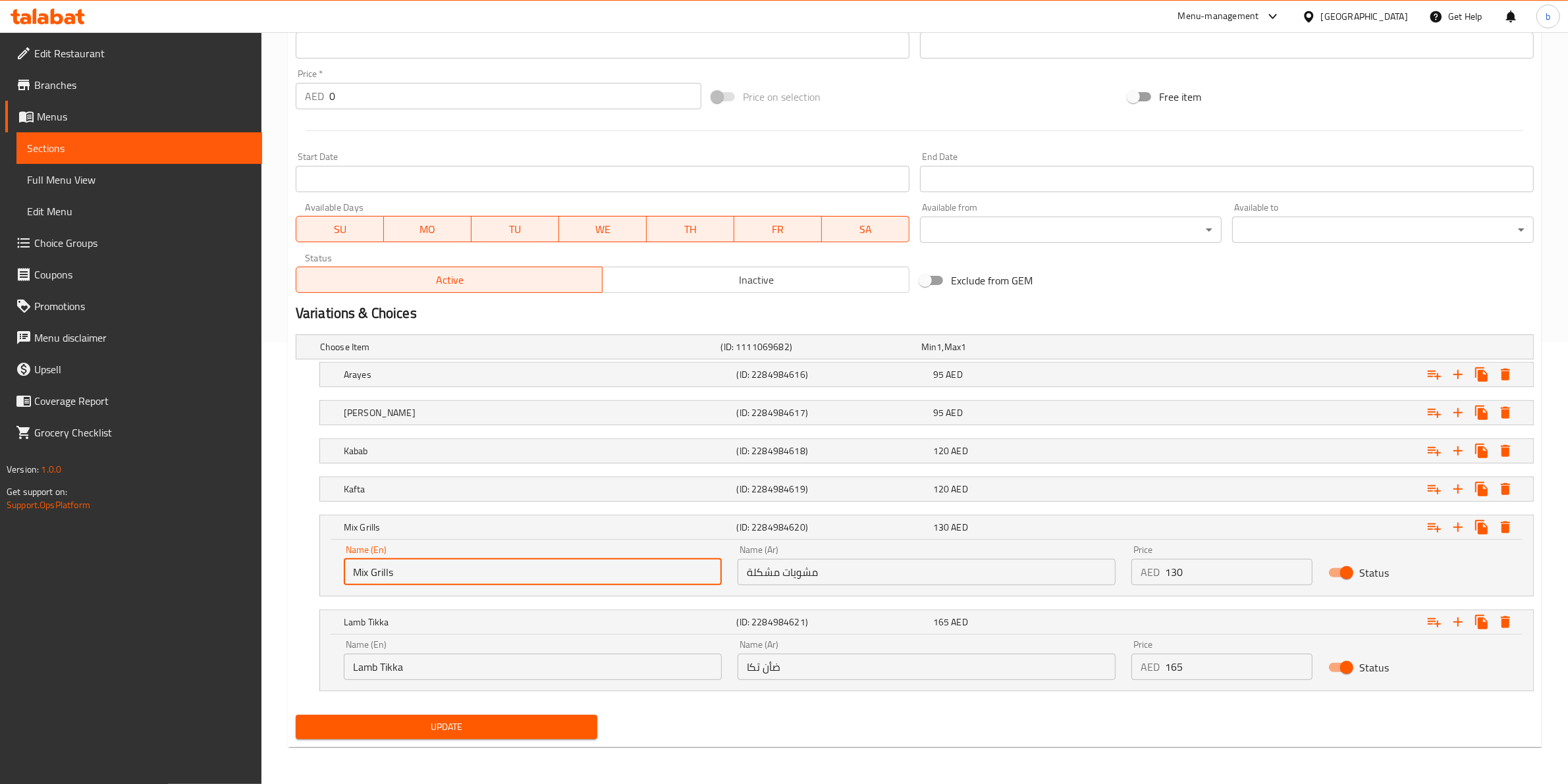
click at [379, 576] on input "Mix Grills" at bounding box center [533, 571] width 378 height 26
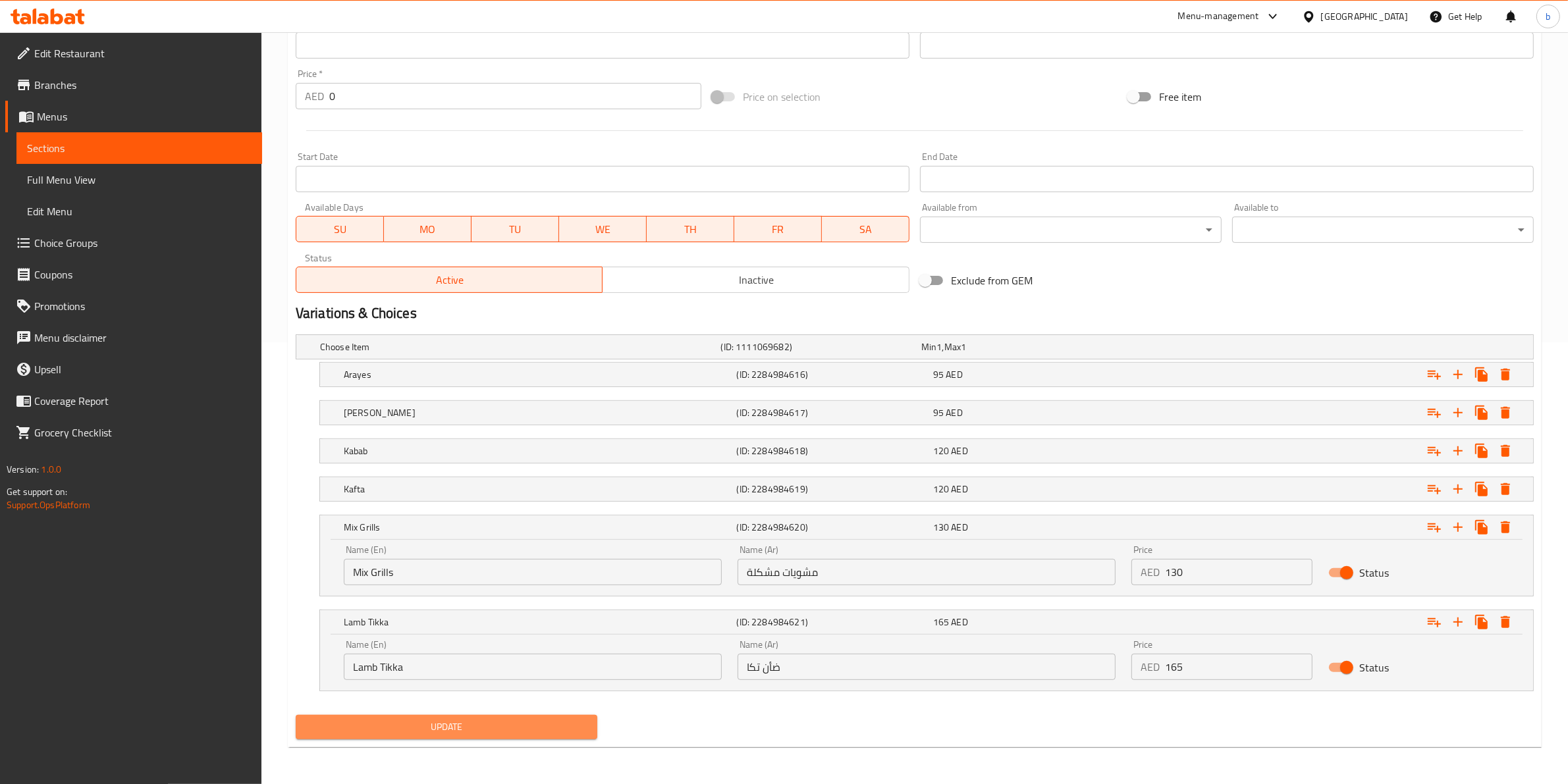
click at [409, 728] on span "Update" at bounding box center [446, 727] width 280 height 17
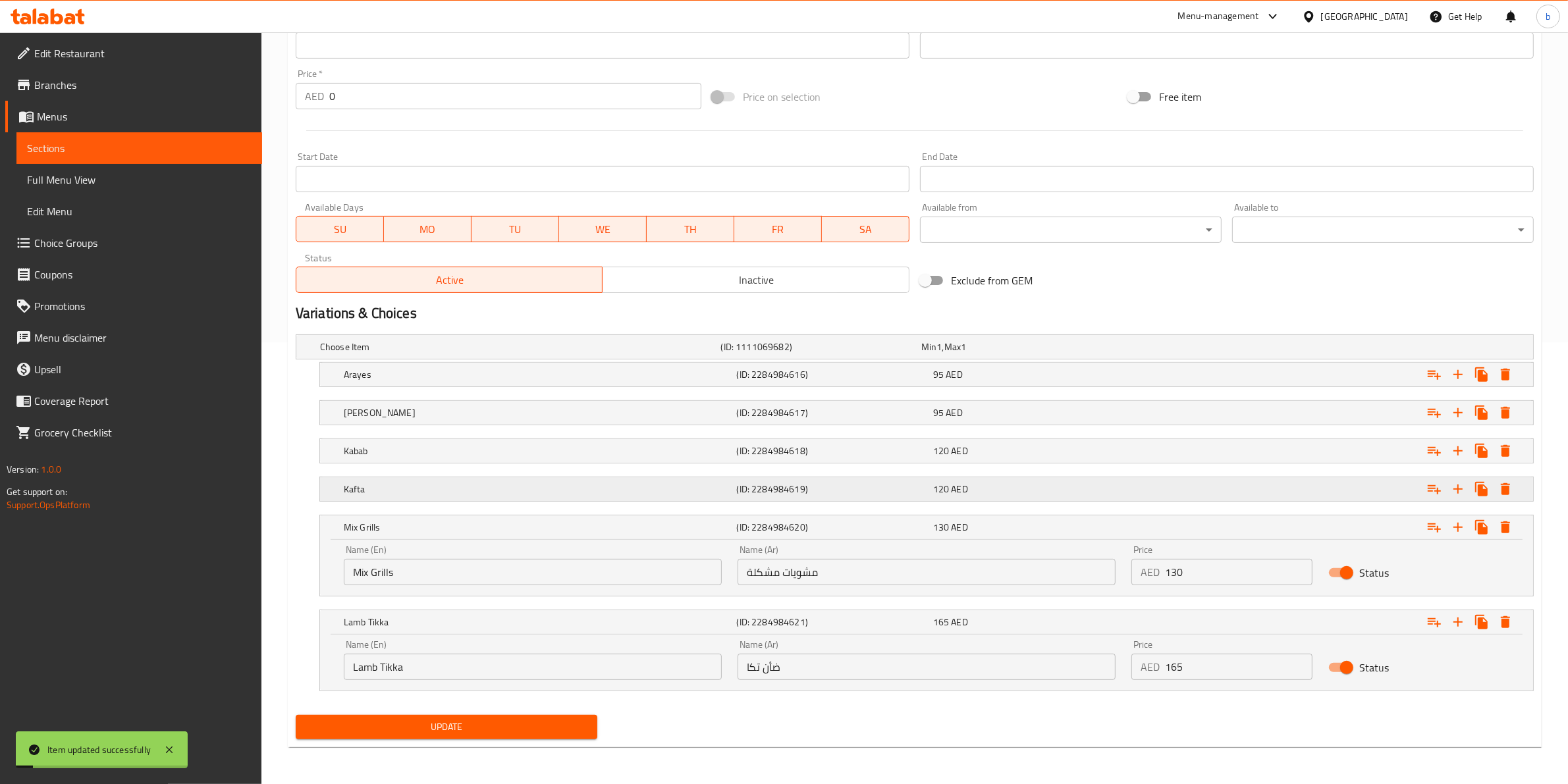
click at [672, 491] on h5 "Kafta" at bounding box center [538, 489] width 388 height 14
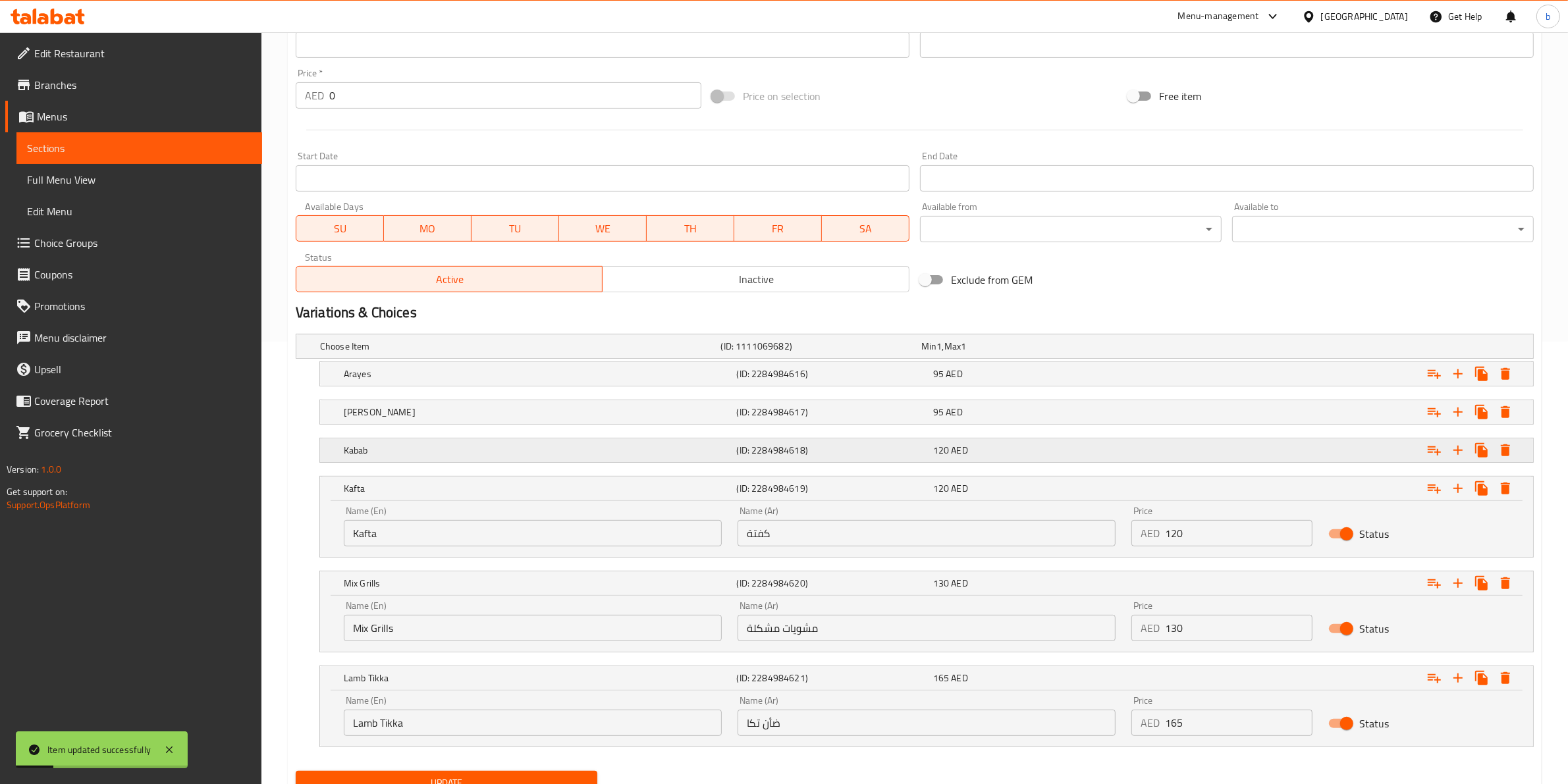
click at [721, 447] on h5 "Kabab" at bounding box center [538, 450] width 388 height 14
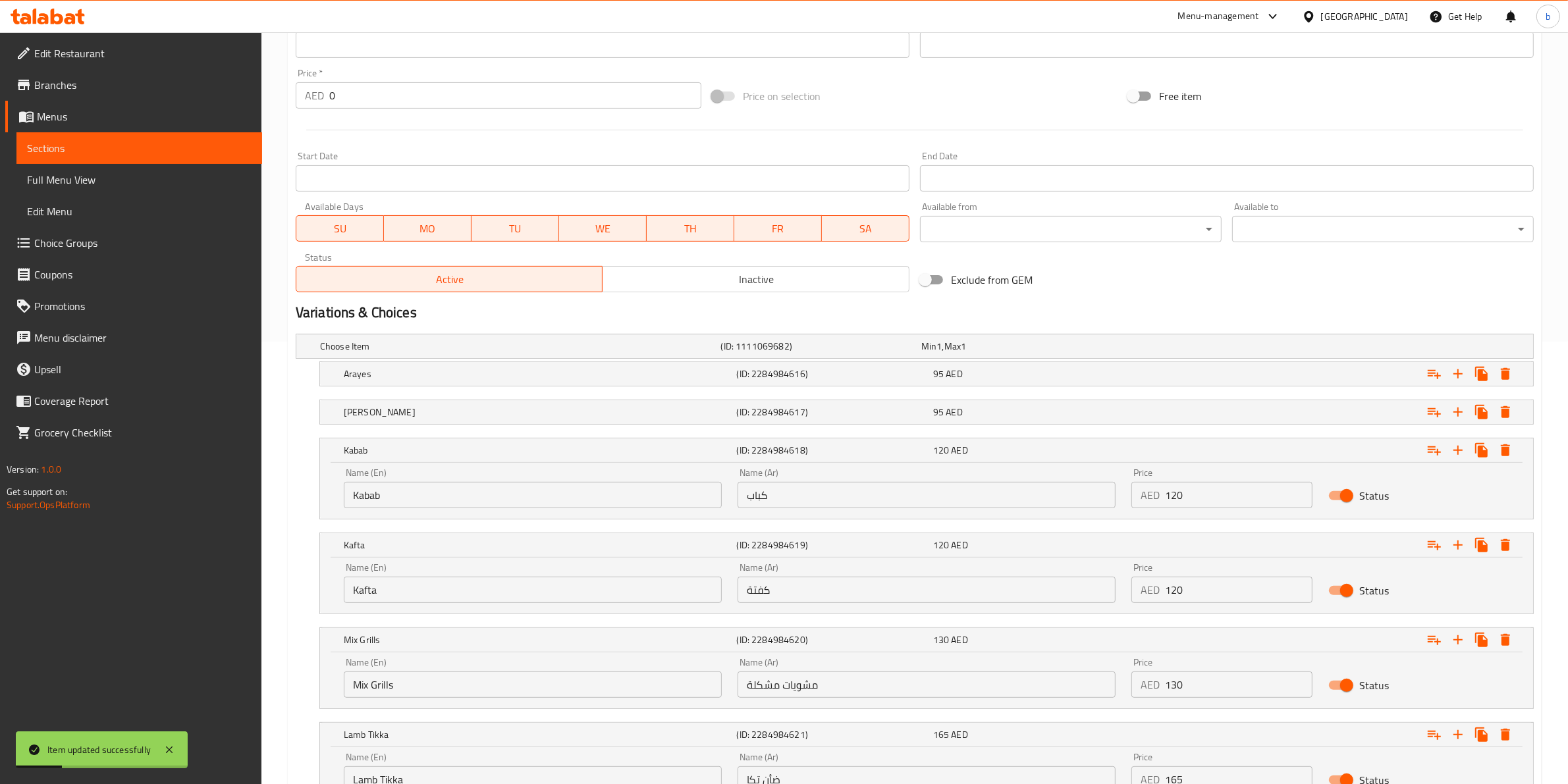
click at [693, 395] on nav at bounding box center [914, 394] width 1238 height 10
click at [708, 410] on h5 "[PERSON_NAME]" at bounding box center [538, 412] width 388 height 14
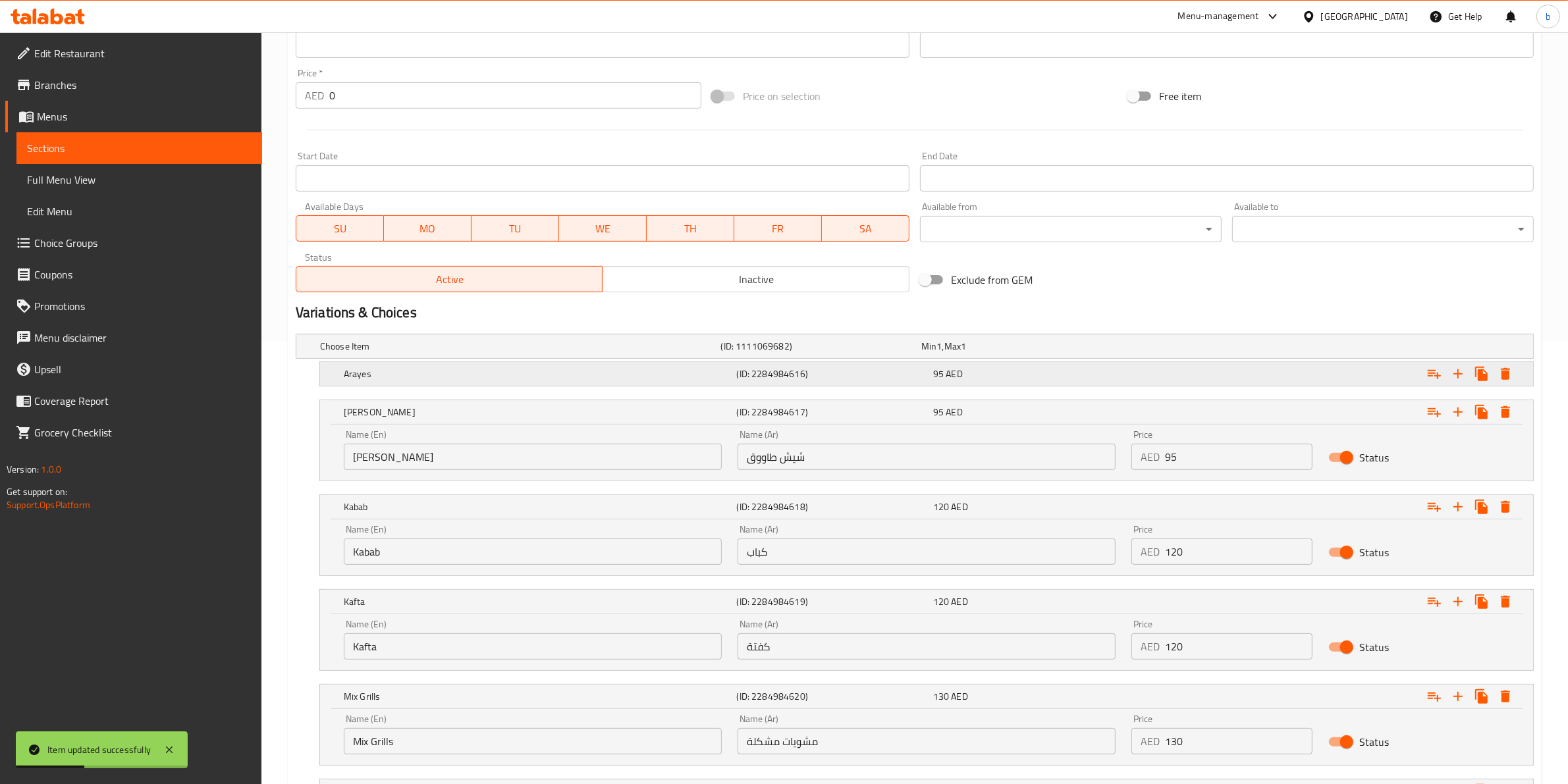
click at [719, 370] on h5 "Arayes" at bounding box center [538, 373] width 388 height 14
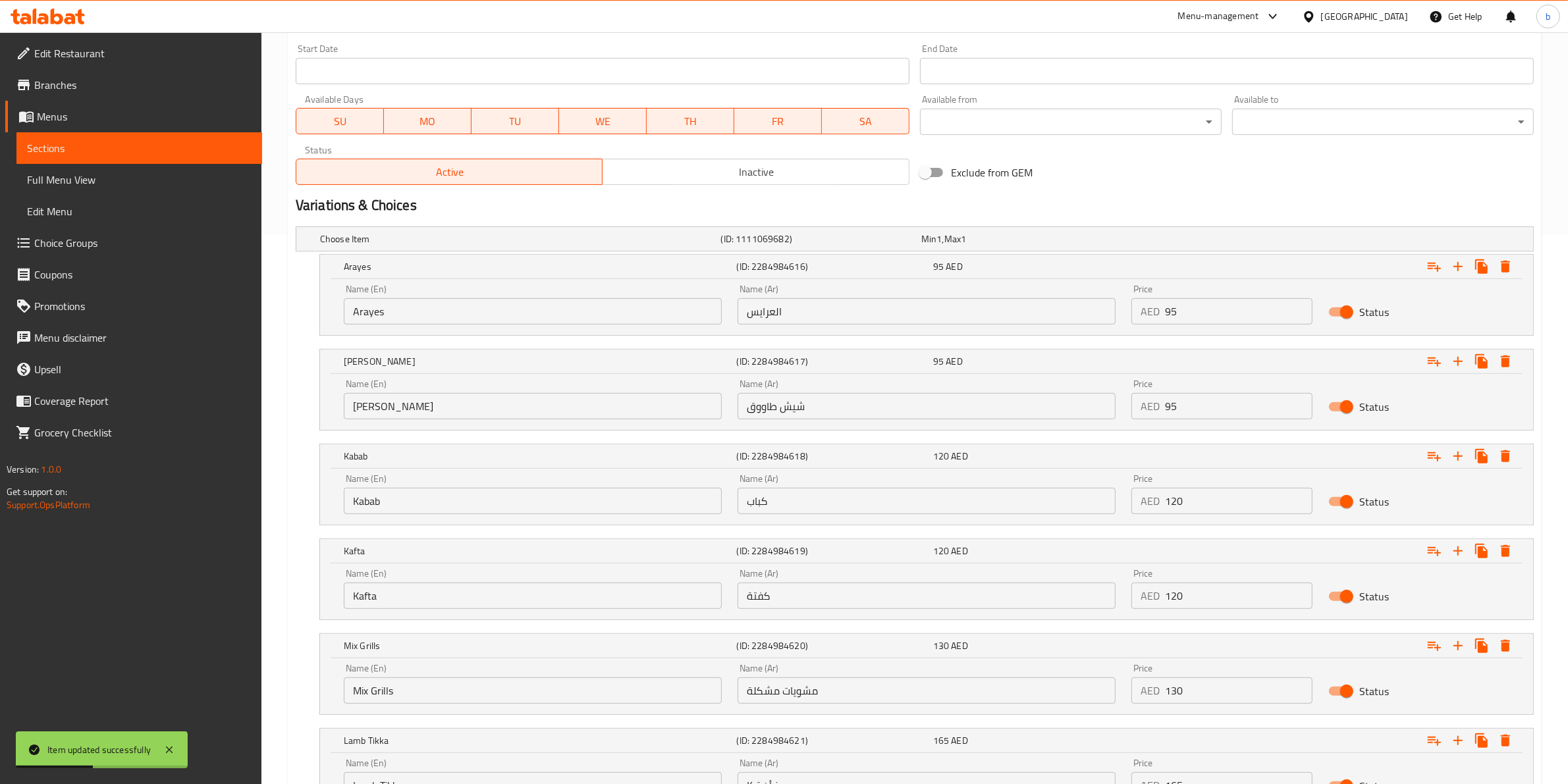
scroll to position [669, 0]
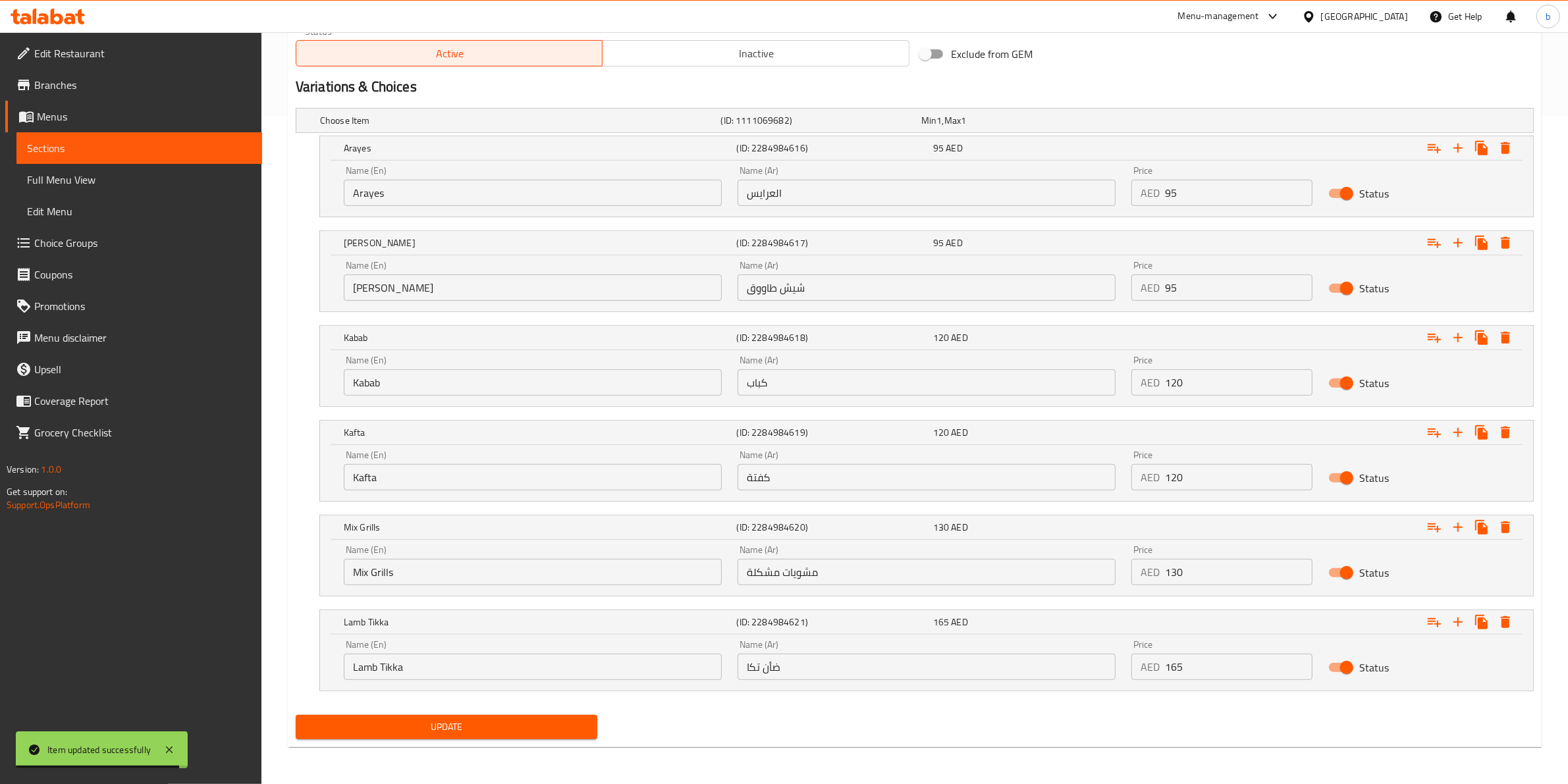
click at [479, 728] on span "Update" at bounding box center [446, 727] width 280 height 17
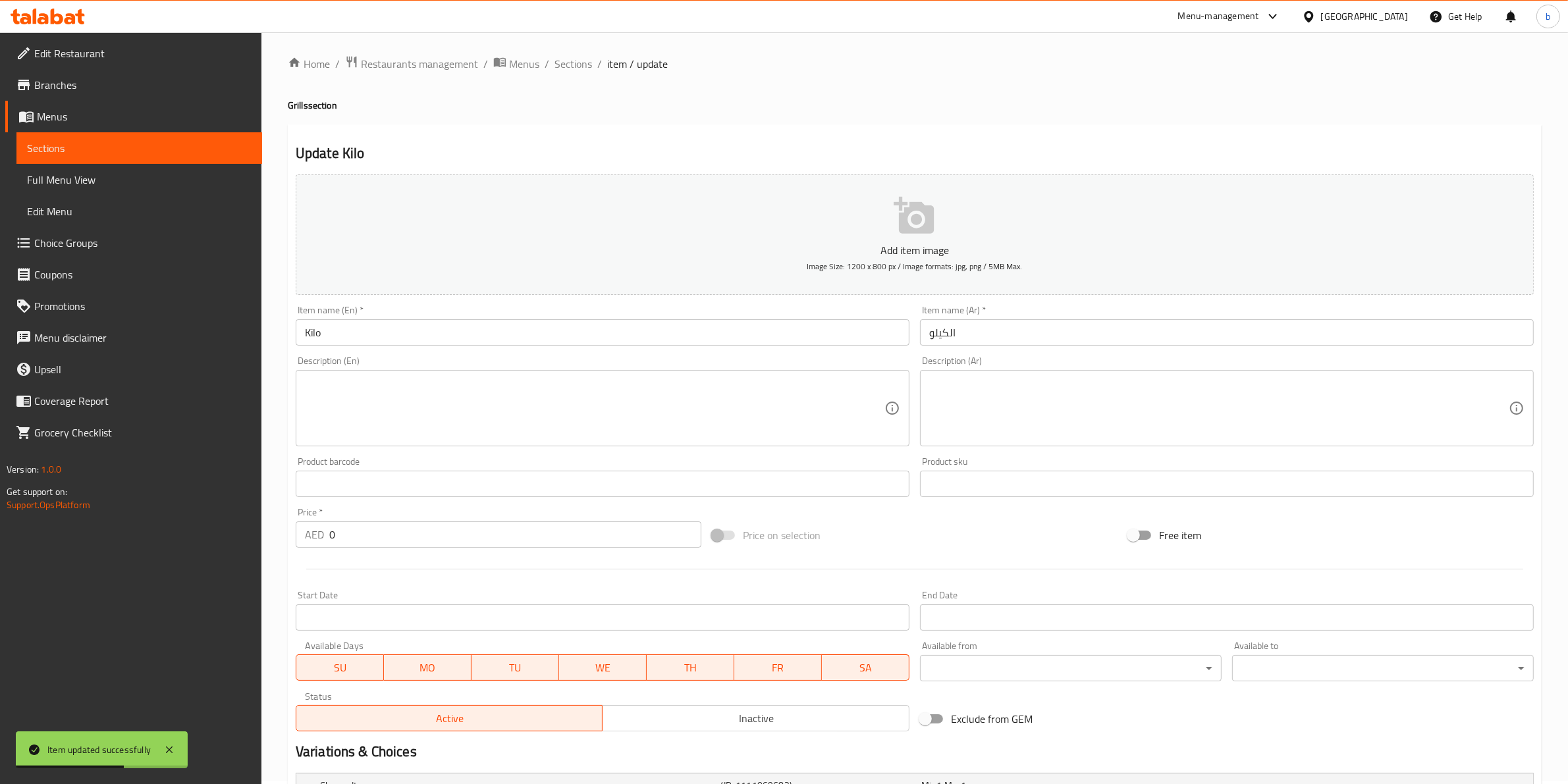
scroll to position [0, 0]
click at [547, 60] on ol "Home / Restaurants management / Menus / Sections / item / update" at bounding box center [914, 67] width 1253 height 17
click at [561, 63] on span "Sections" at bounding box center [573, 67] width 37 height 16
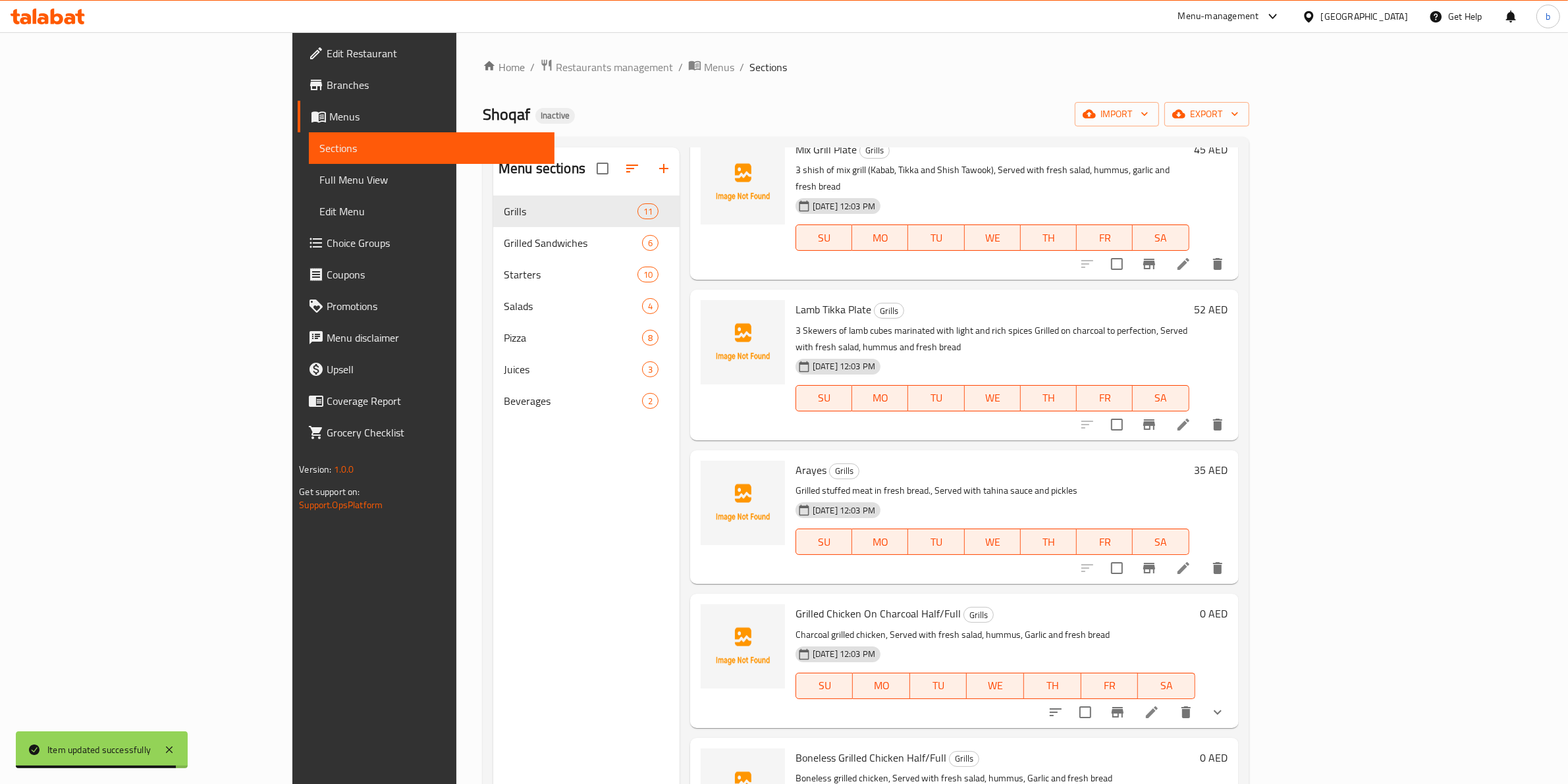
scroll to position [544, 0]
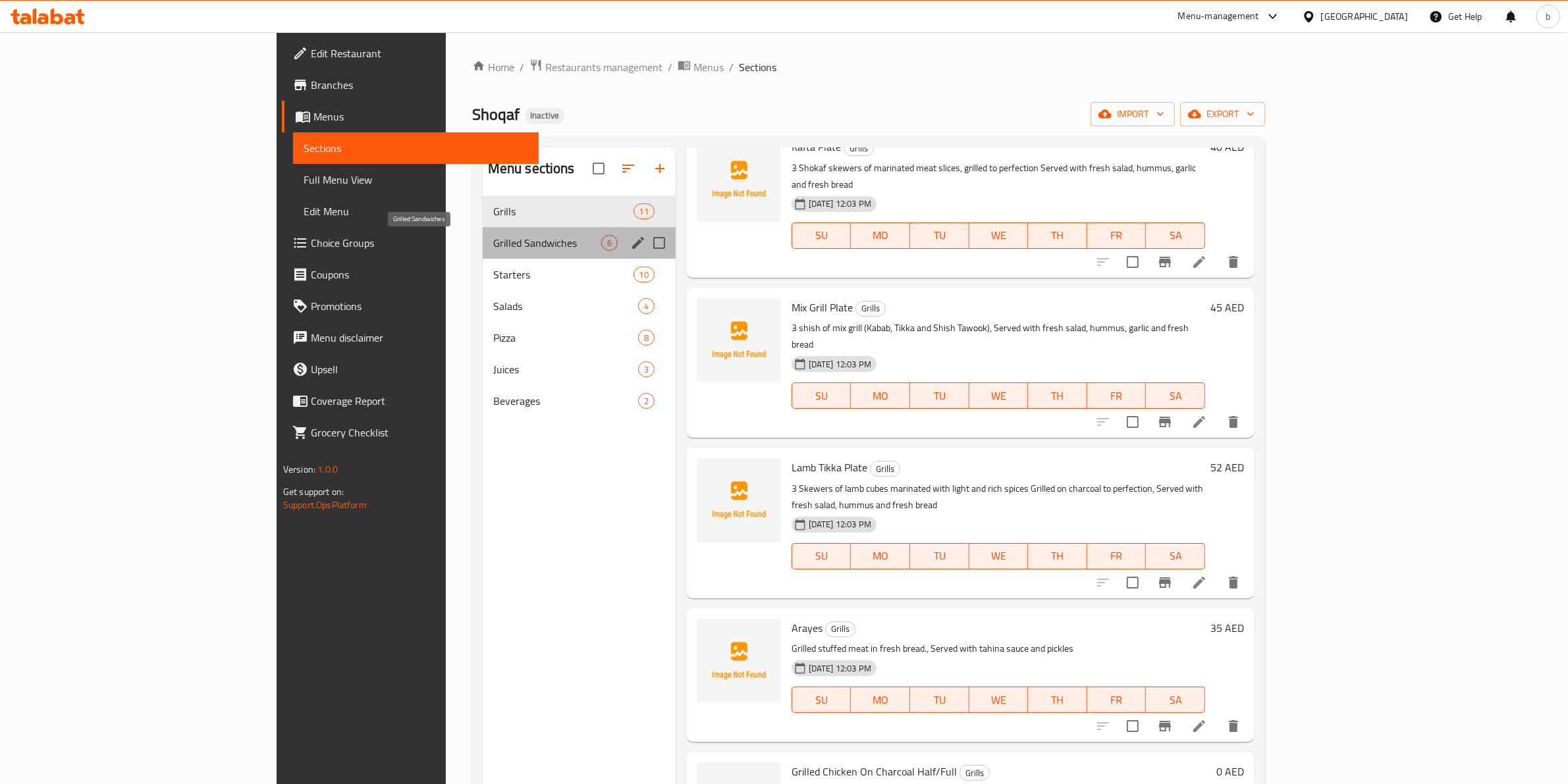
click at [493, 250] on span "Grilled Sandwiches" at bounding box center [547, 243] width 108 height 16
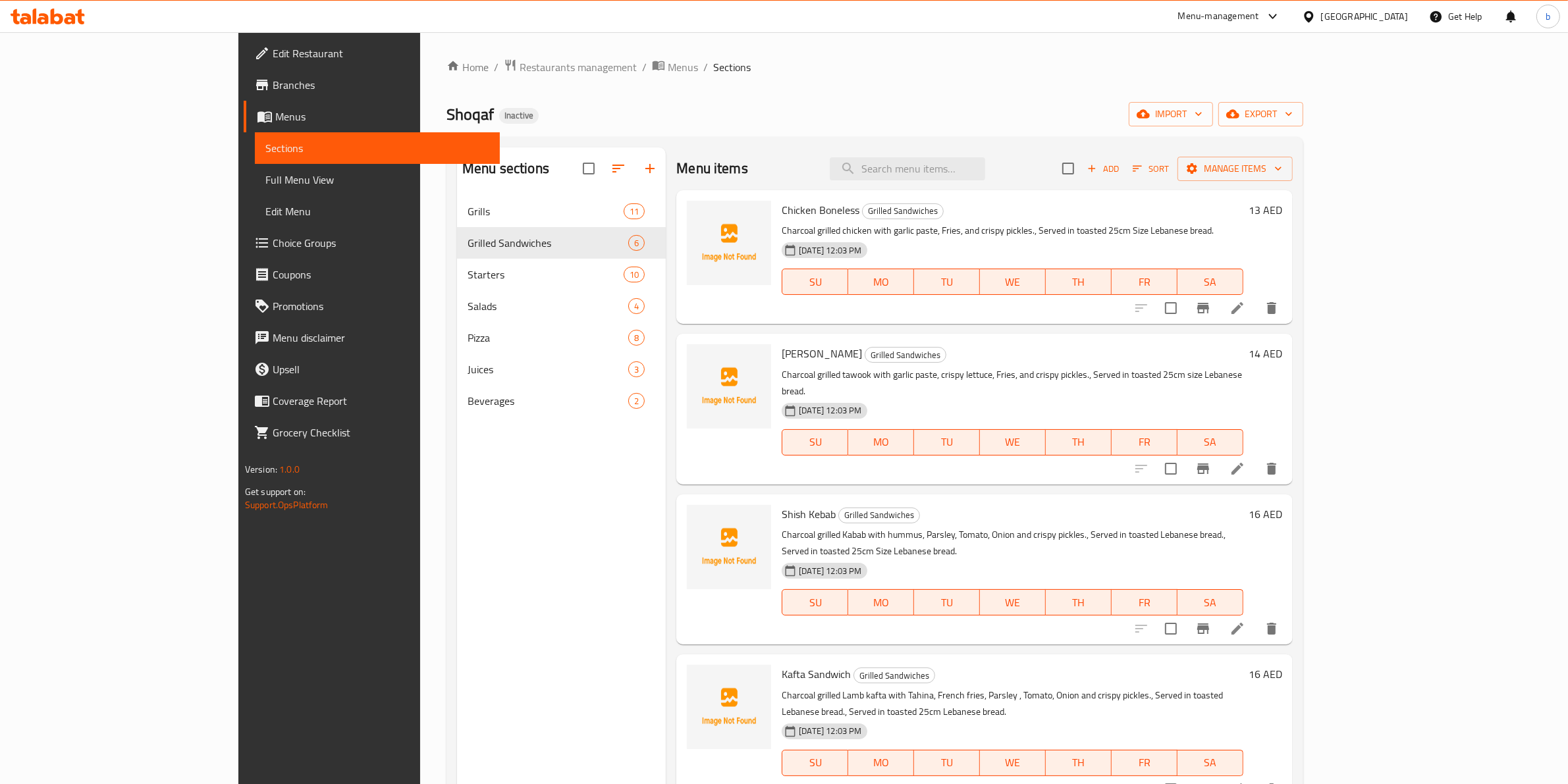
click at [1245, 303] on icon at bounding box center [1238, 308] width 16 height 16
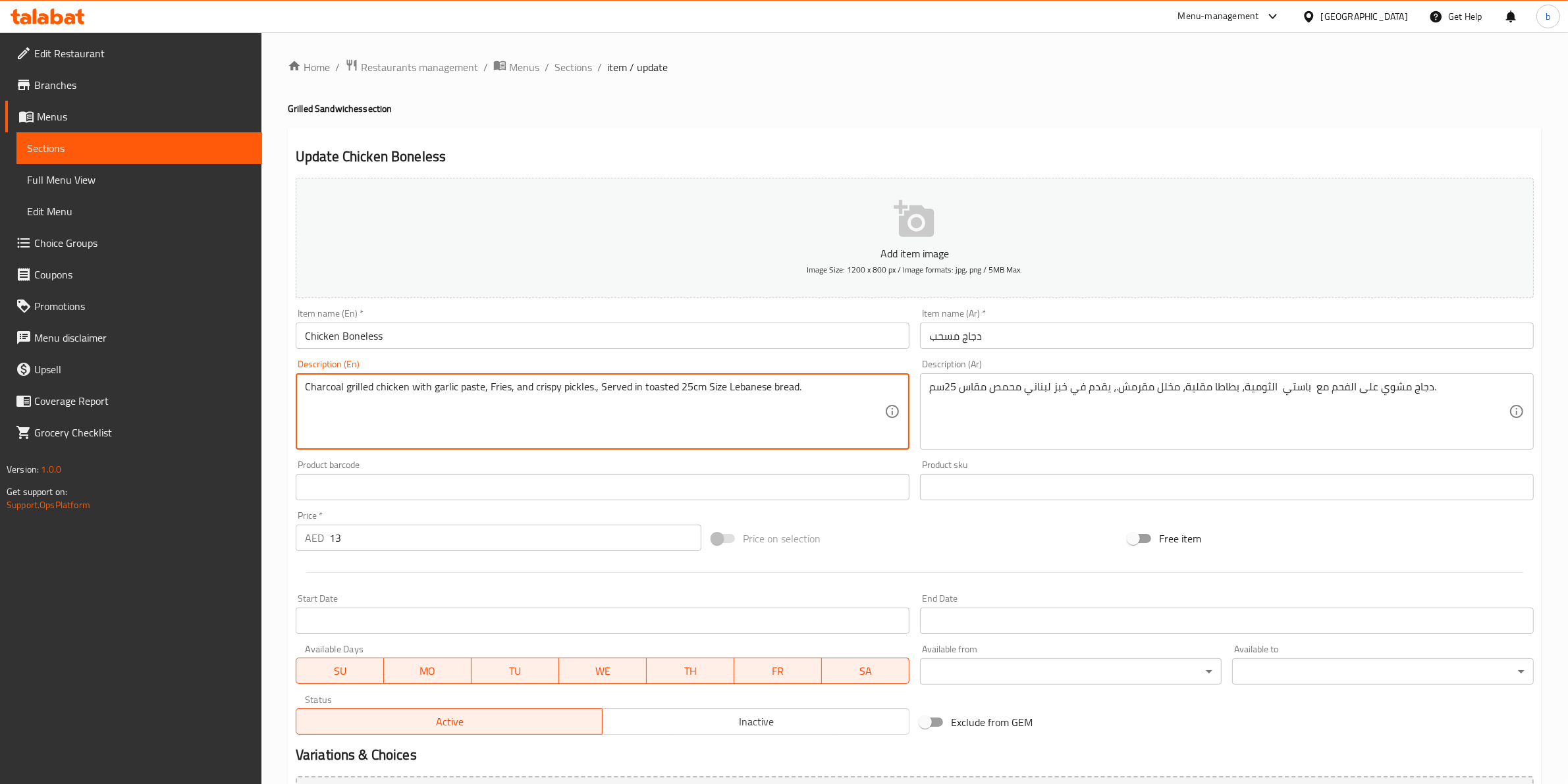
drag, startPoint x: 721, startPoint y: 385, endPoint x: 705, endPoint y: 386, distance: 16.0
type textarea "Charcoal grilled chicken with garlic paste, Fries, and crispy pickles., Served …"
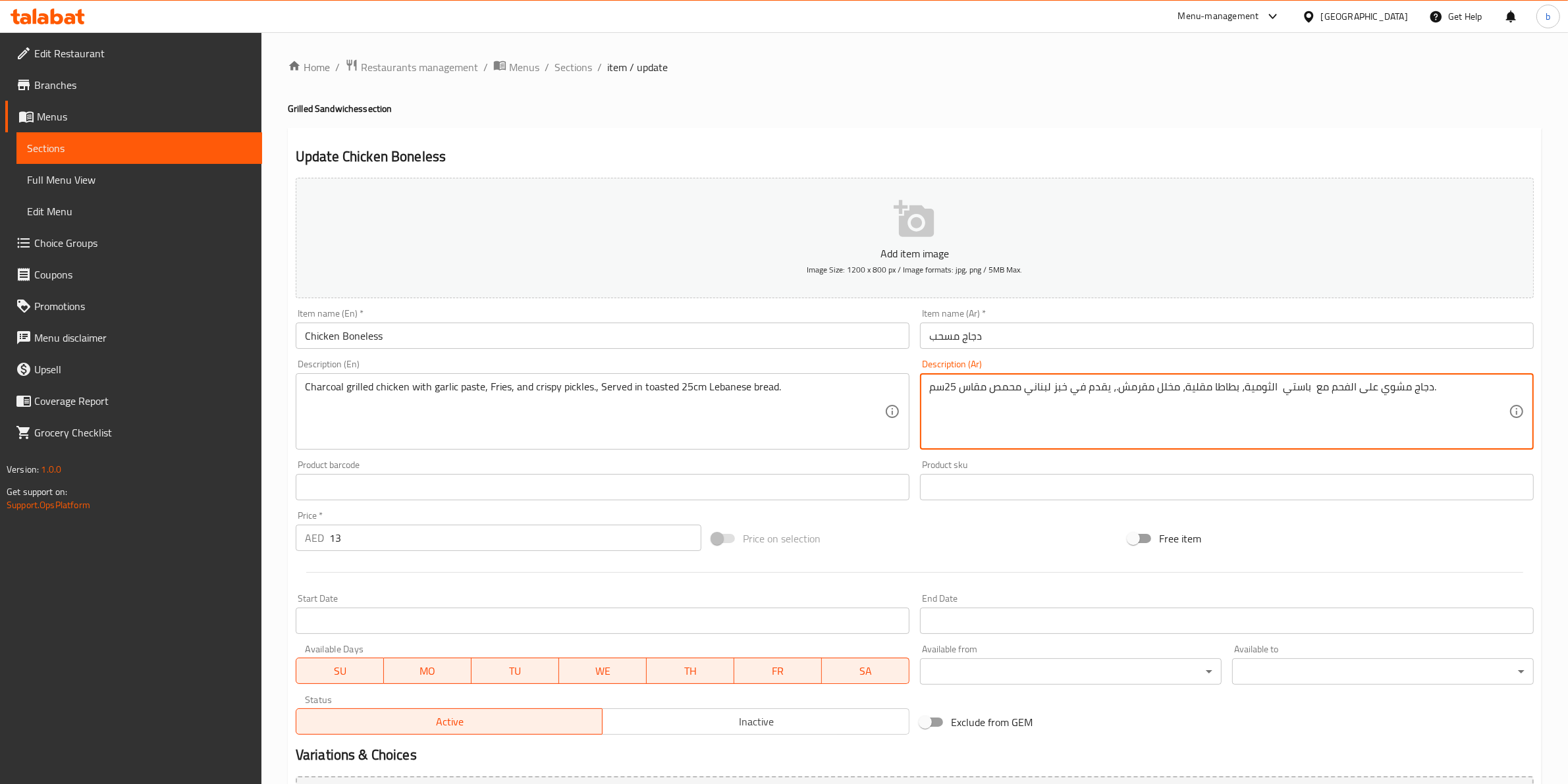
drag, startPoint x: 960, startPoint y: 384, endPoint x: 983, endPoint y: 380, distance: 23.3
click at [983, 380] on textarea "دجاج مشوي على الفحم مع باستي الثومية، بطاطا مقلية، مخلل مقرمش.، يقدم في خبز لبن…" at bounding box center [1219, 412] width 580 height 63
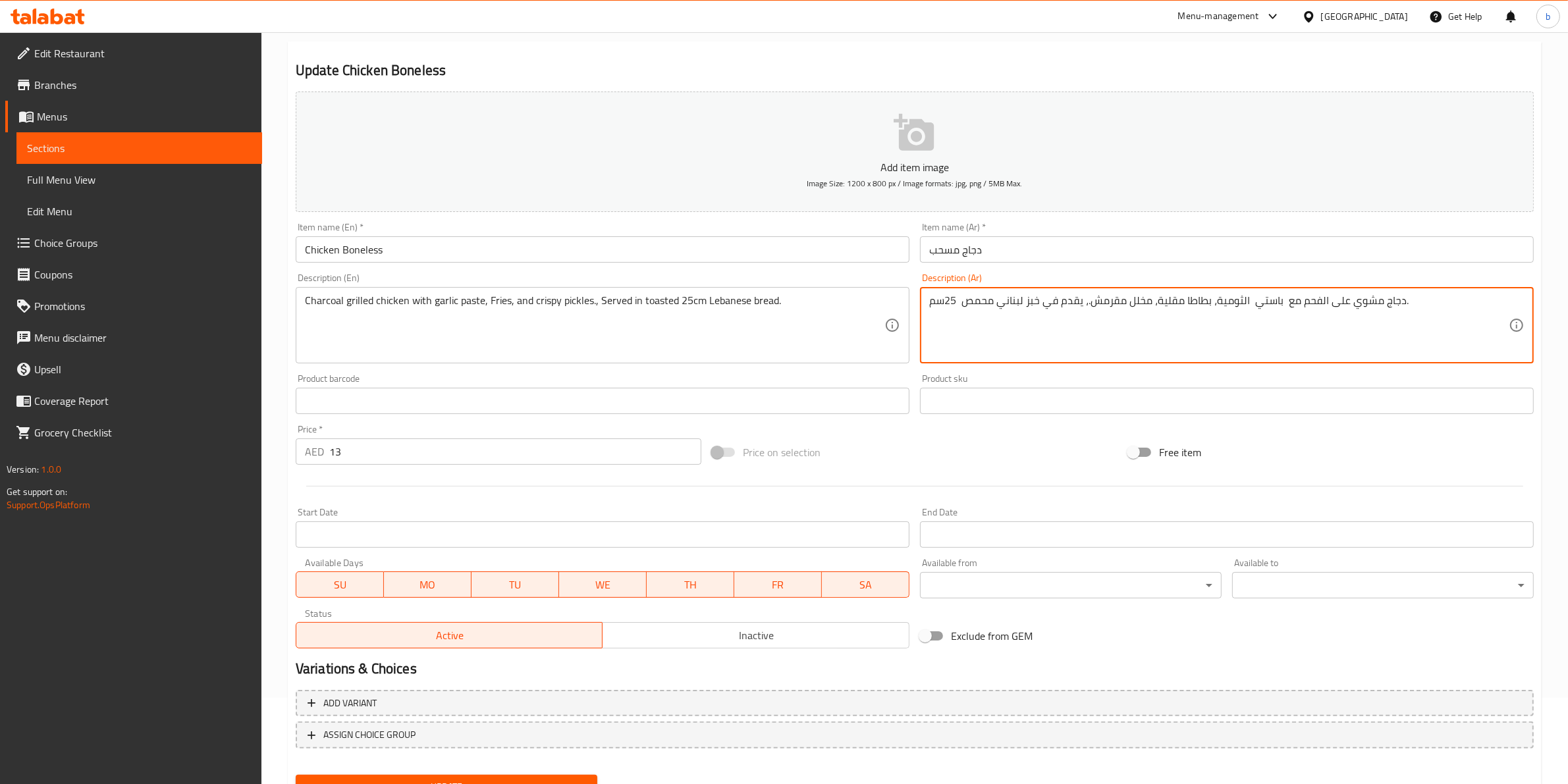
scroll to position [143, 0]
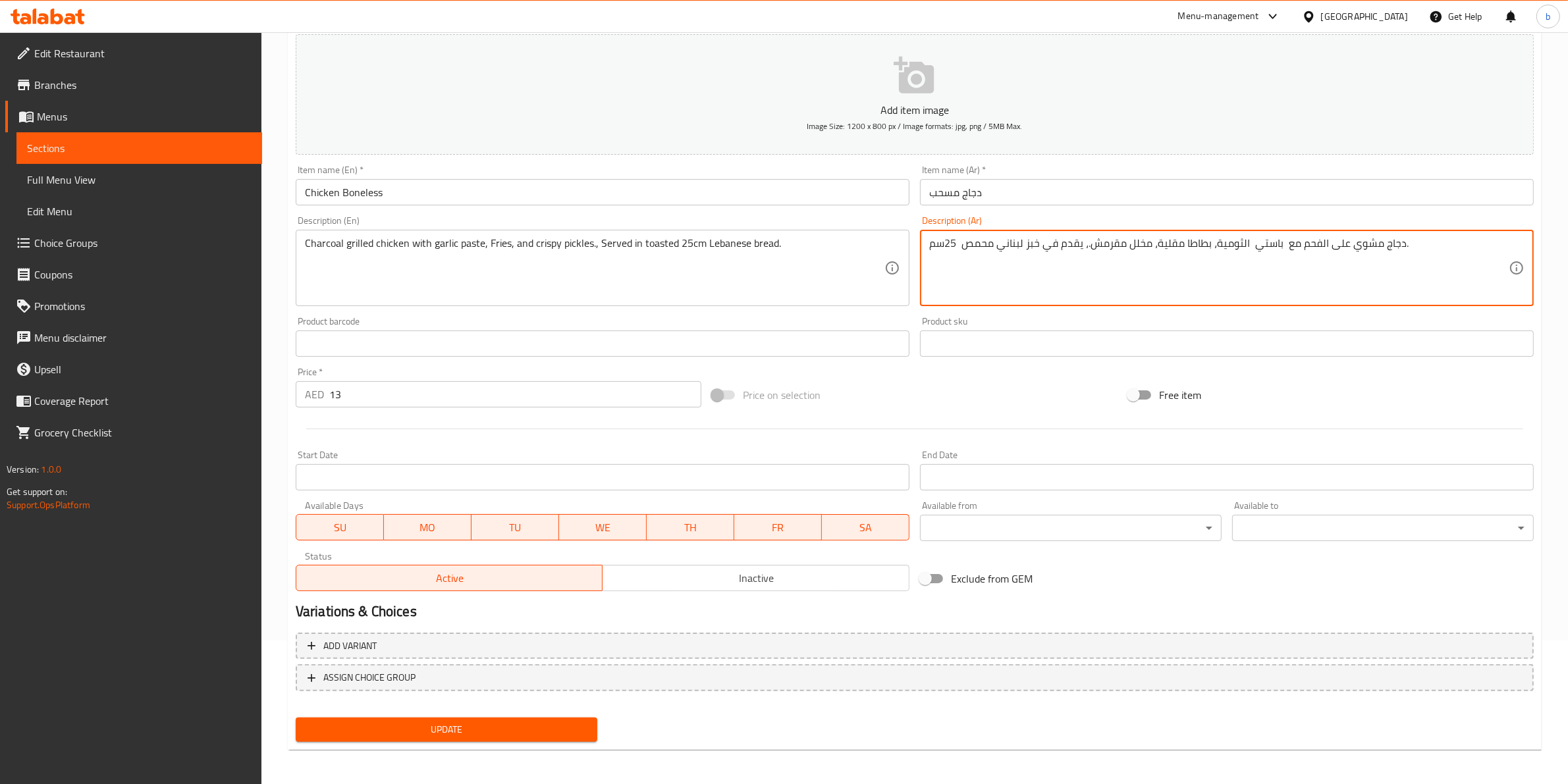
type textarea "دجاج مشوي على الفحم مع باستي الثومية، بطاطا مقلية، مخلل مقرمش.، يقدم في خبز لبن…"
click at [518, 717] on button "Update" at bounding box center [446, 729] width 302 height 25
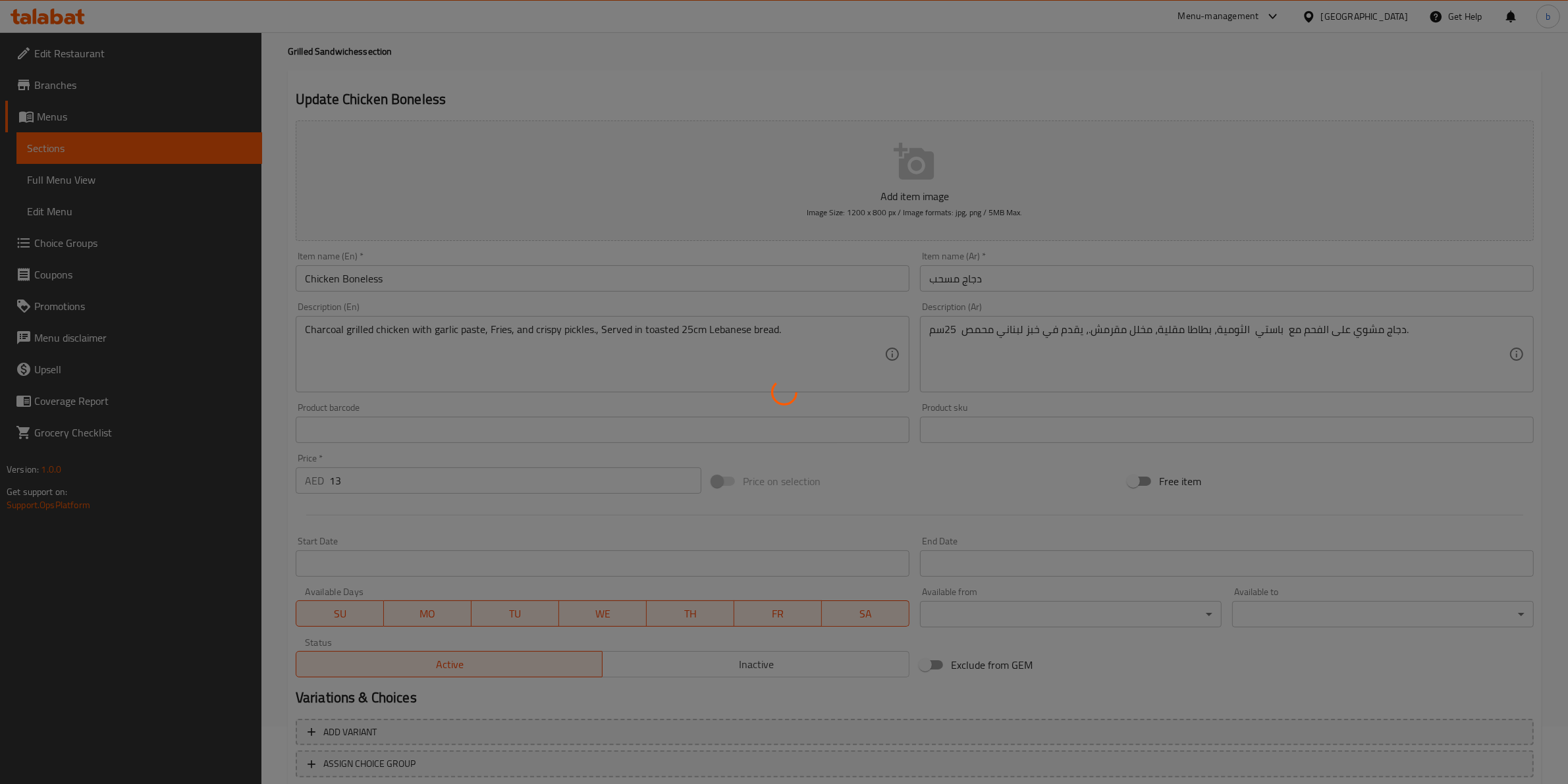
scroll to position [0, 0]
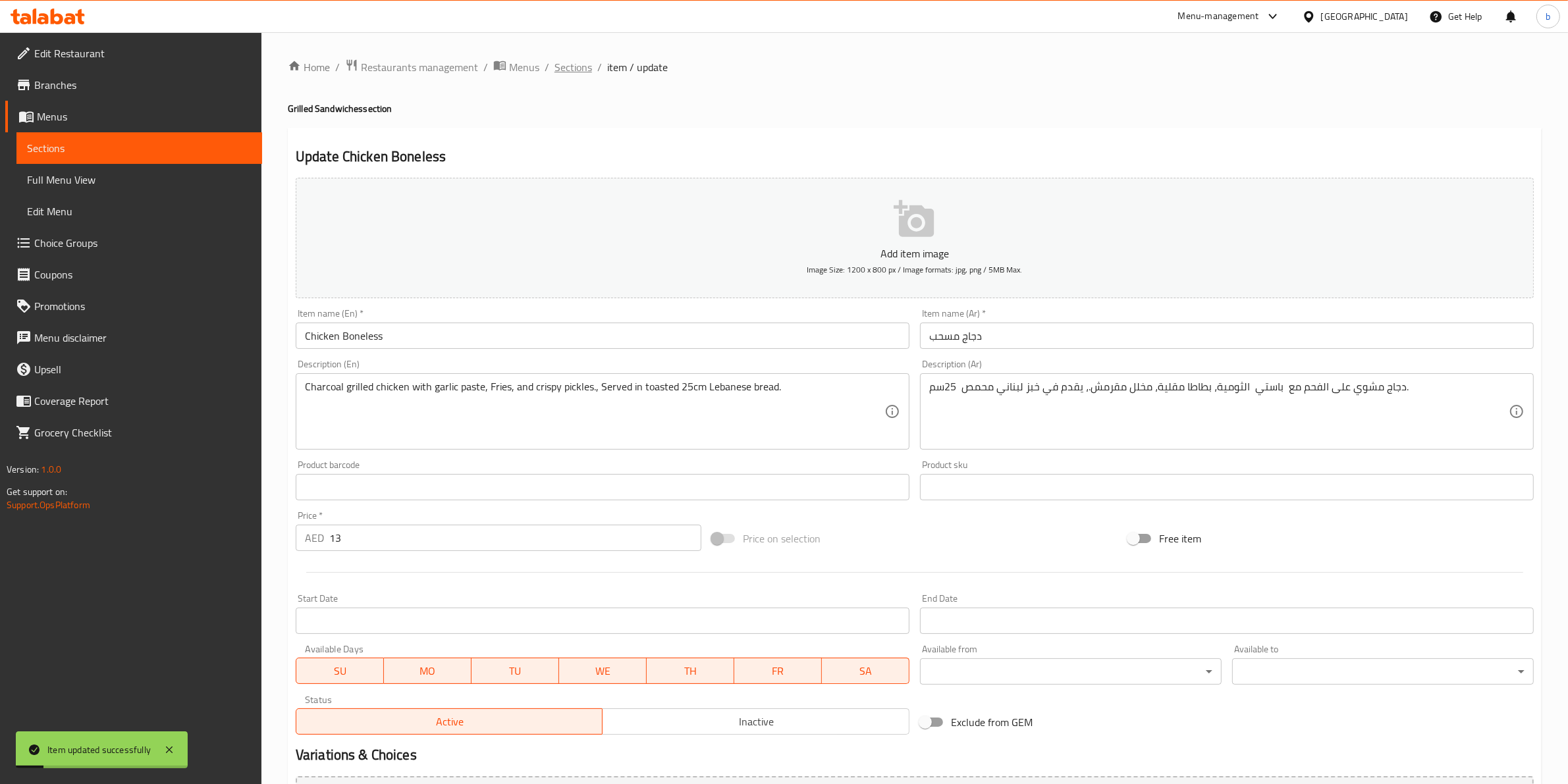
click at [572, 73] on span "Sections" at bounding box center [573, 67] width 37 height 16
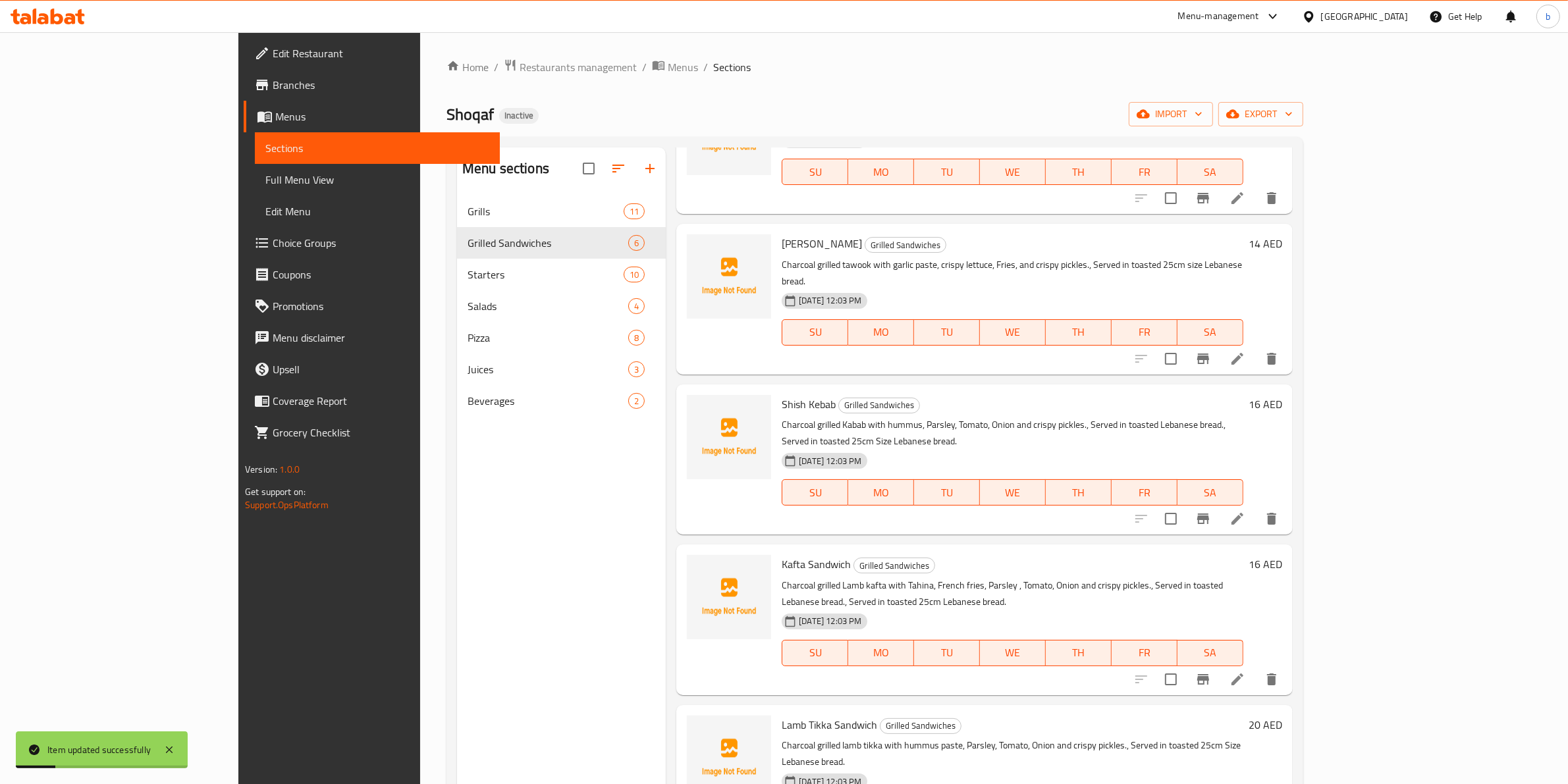
scroll to position [111, 0]
click at [1243, 352] on icon at bounding box center [1237, 357] width 12 height 12
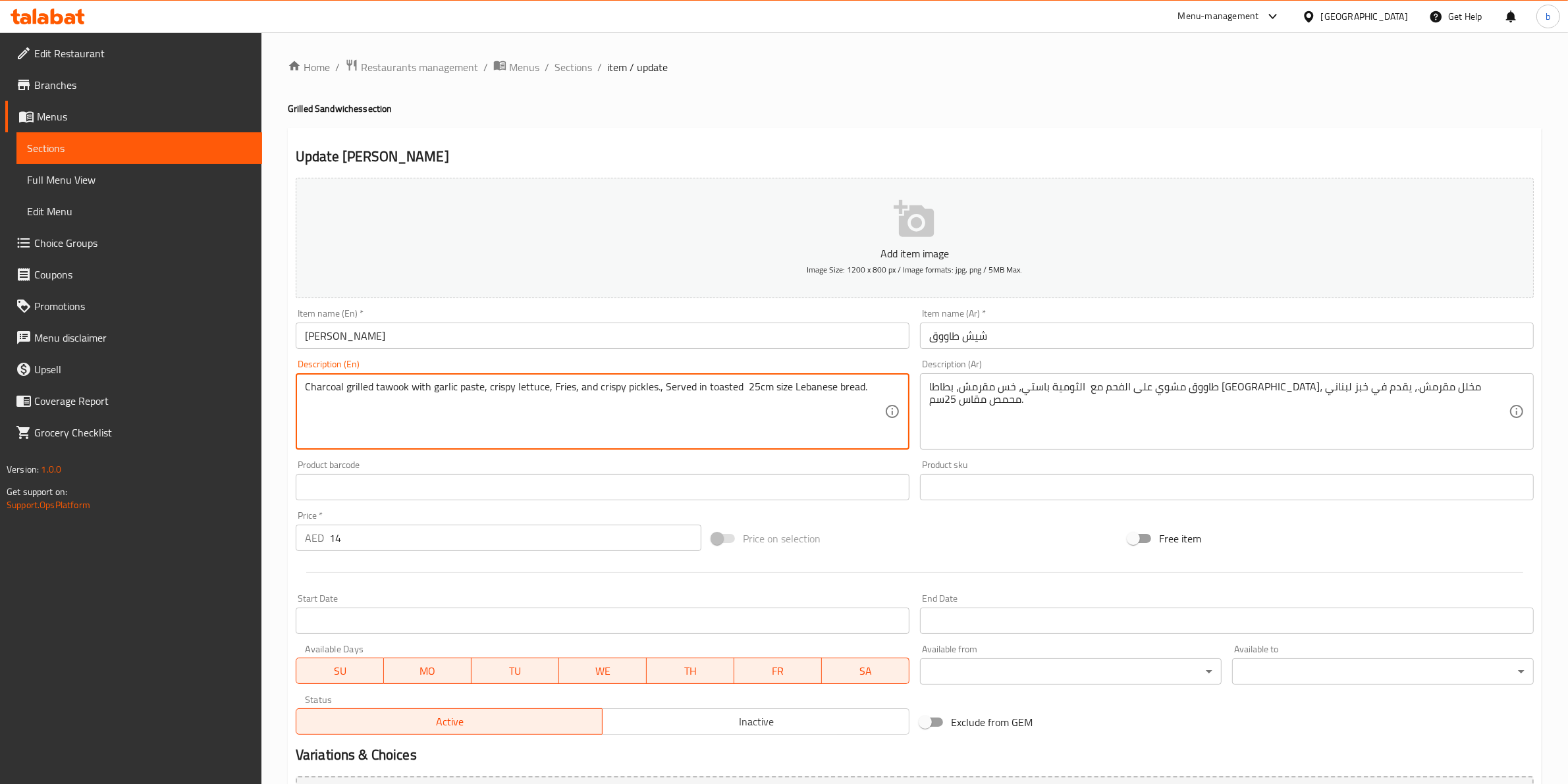
drag, startPoint x: 787, startPoint y: 383, endPoint x: 769, endPoint y: 382, distance: 18.0
type textarea "Charcoal grilled tawook with garlic paste, crispy lettuce, Fries, and crispy pi…"
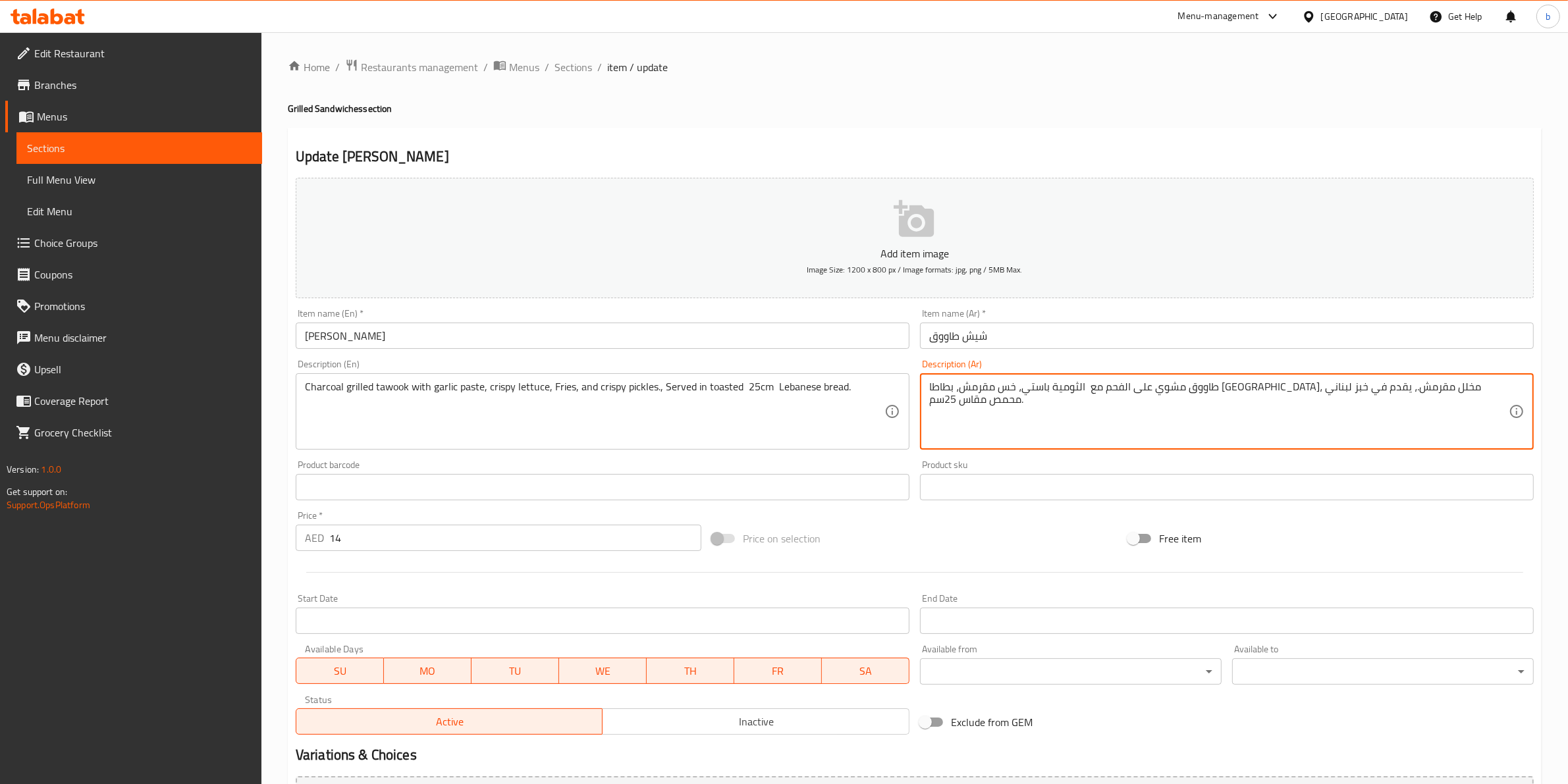
drag, startPoint x: 960, startPoint y: 386, endPoint x: 987, endPoint y: 389, distance: 27.2
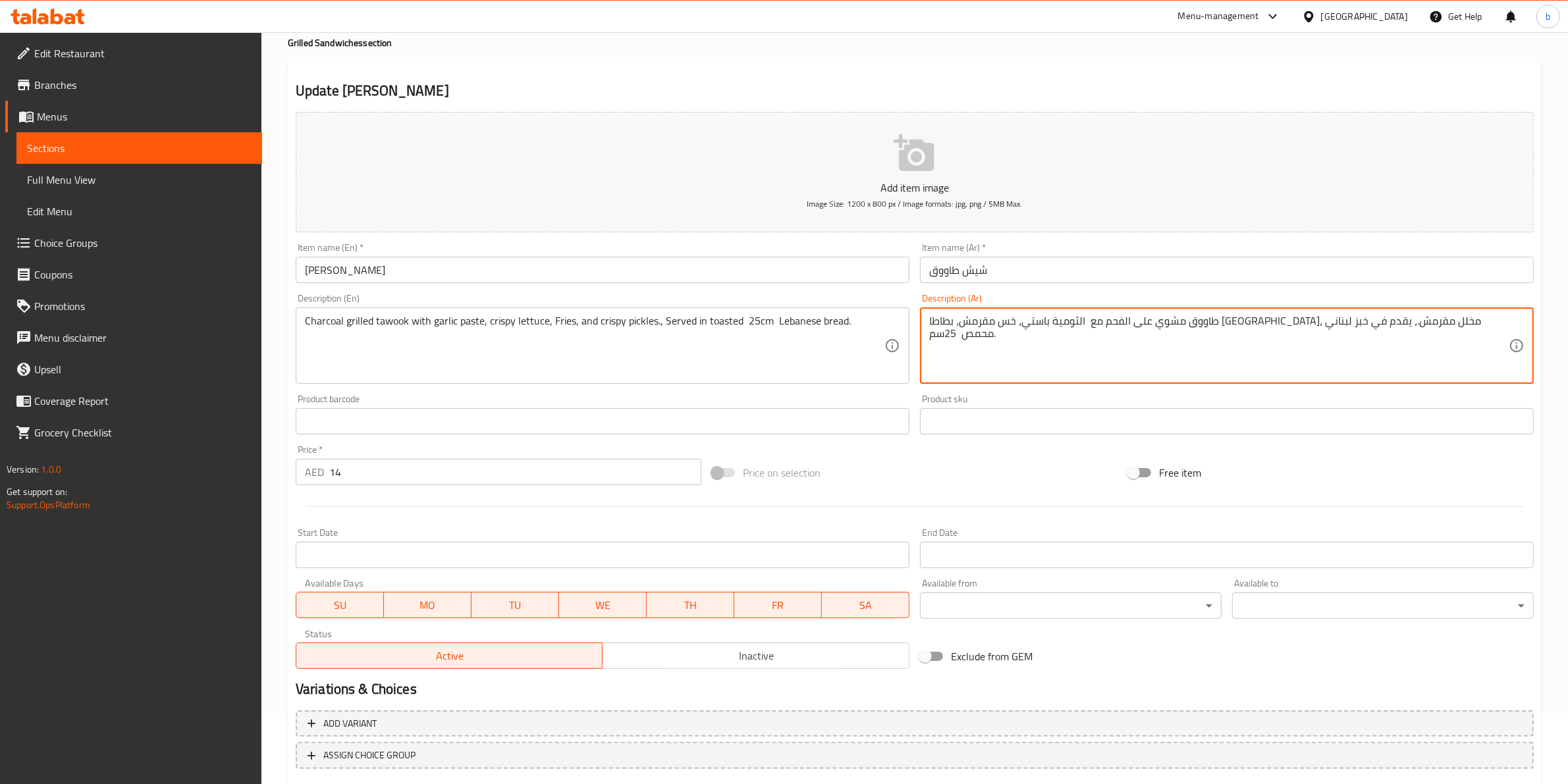
scroll to position [143, 0]
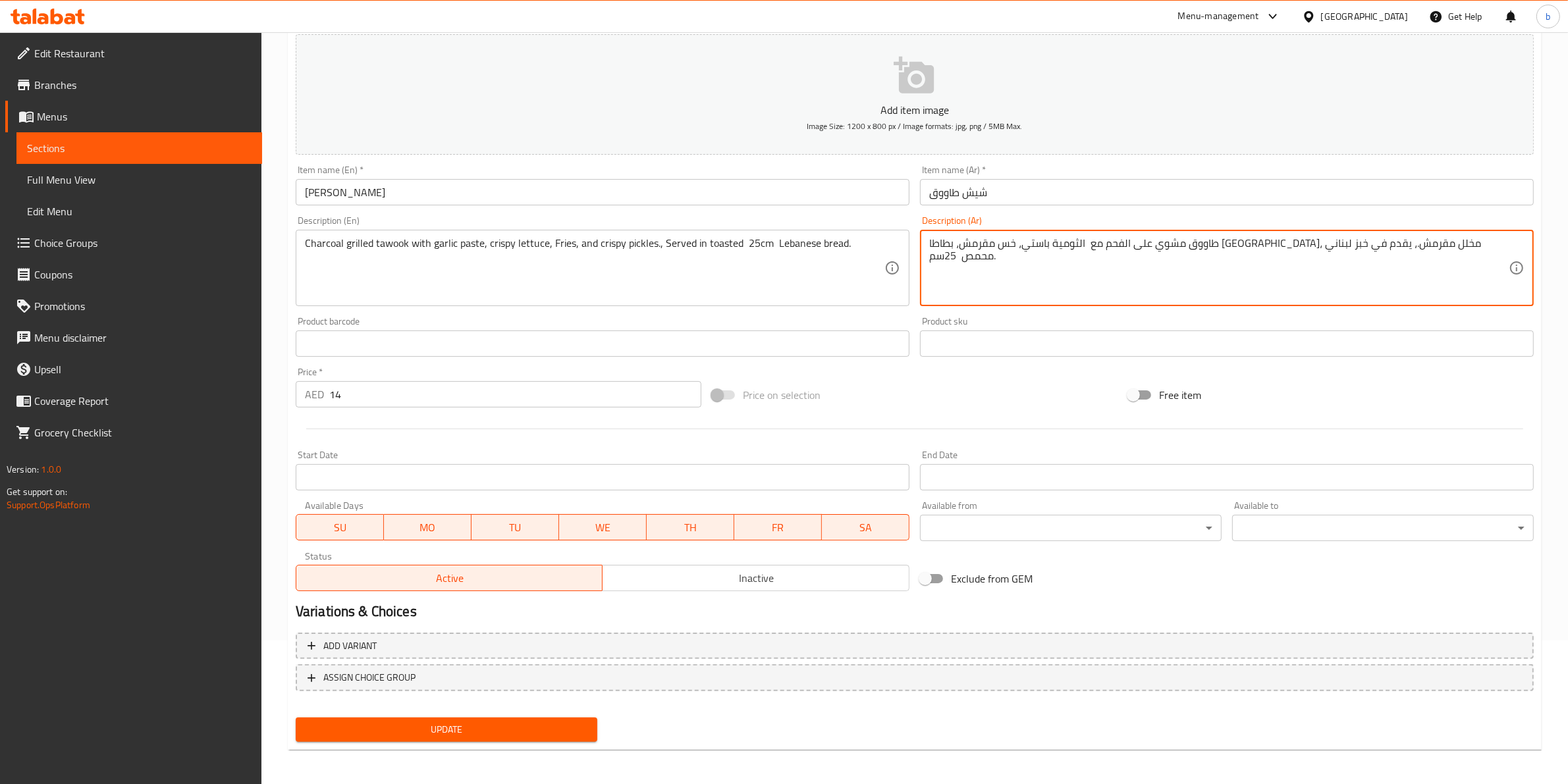
type textarea "طاووق مشوي على الفحم مع الثومية باستي، خس مقرمش، بطاطا [GEOGRAPHIC_DATA]، مخلل …"
click at [451, 721] on span "Update" at bounding box center [446, 729] width 280 height 17
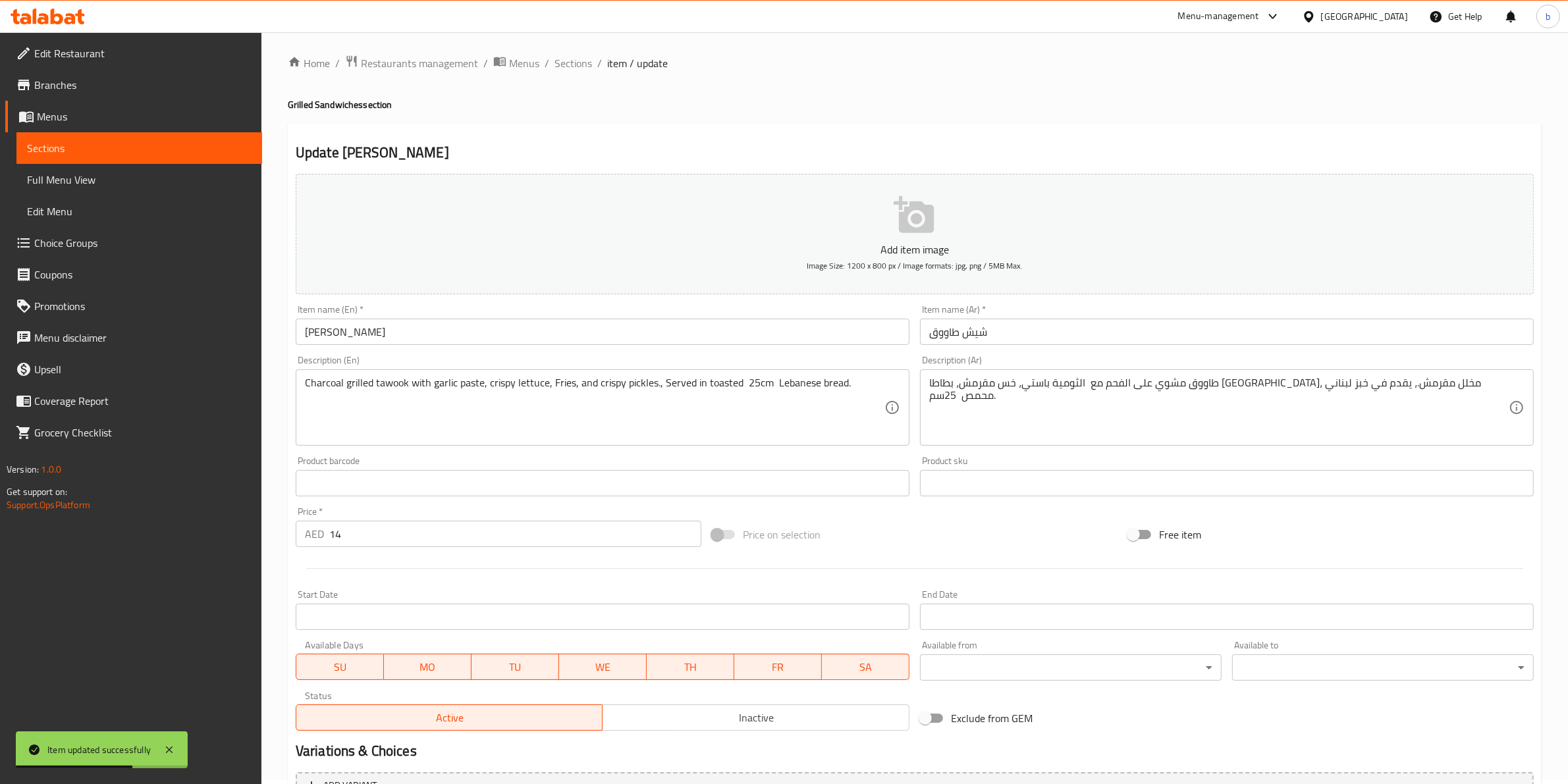
scroll to position [0, 0]
click at [558, 73] on span "Sections" at bounding box center [573, 67] width 37 height 16
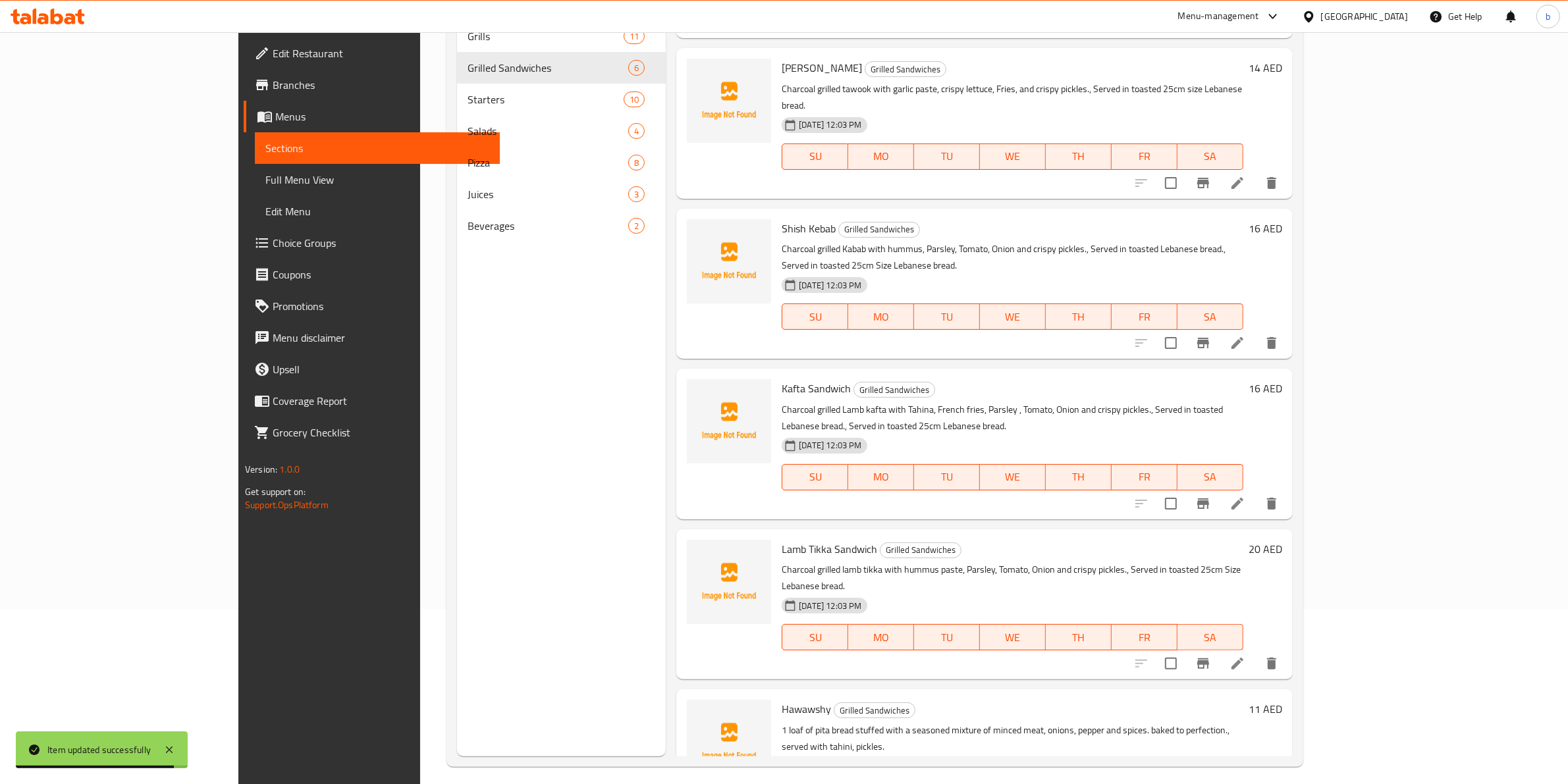
scroll to position [185, 0]
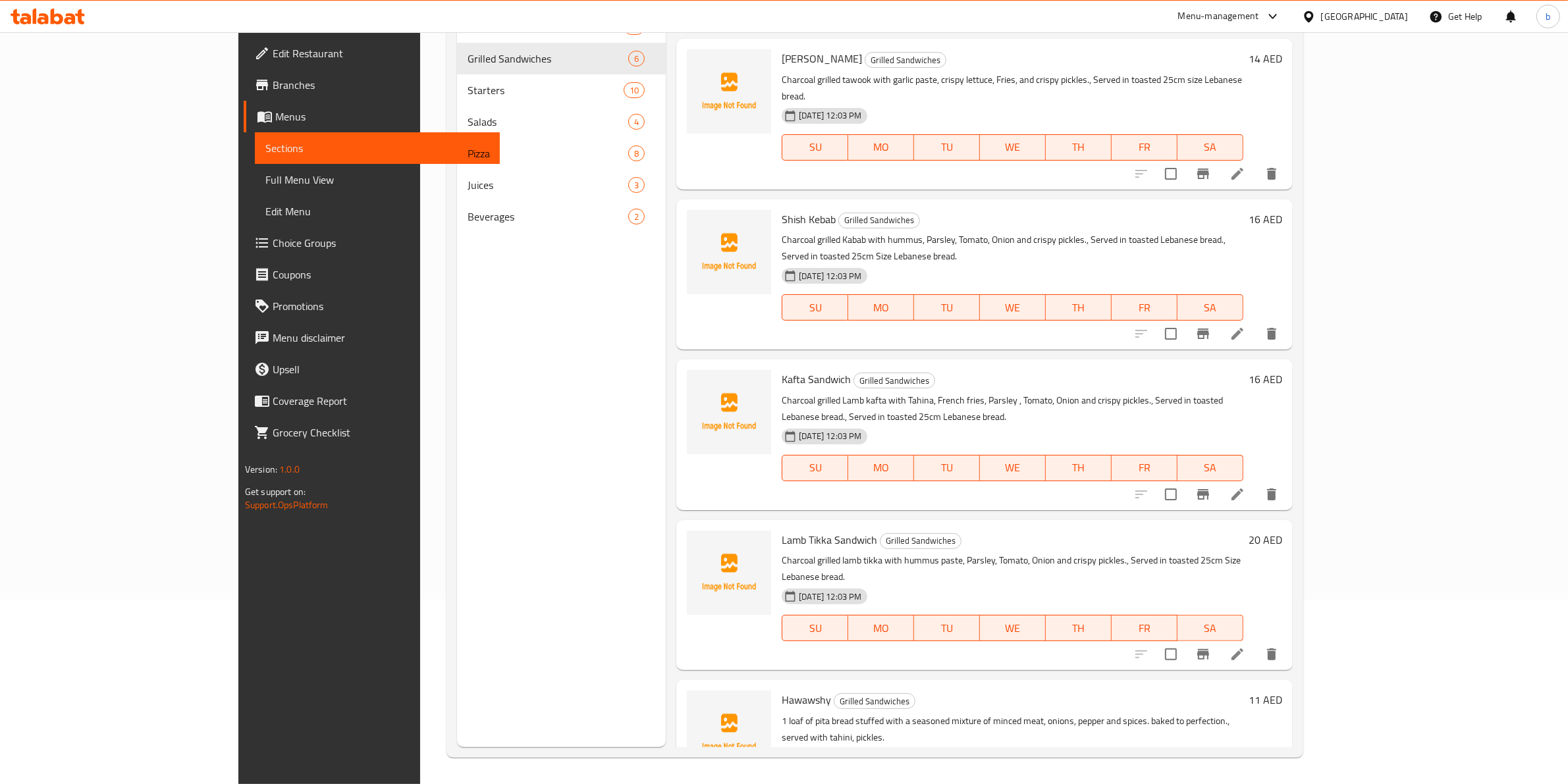
click at [1245, 646] on icon at bounding box center [1238, 654] width 16 height 16
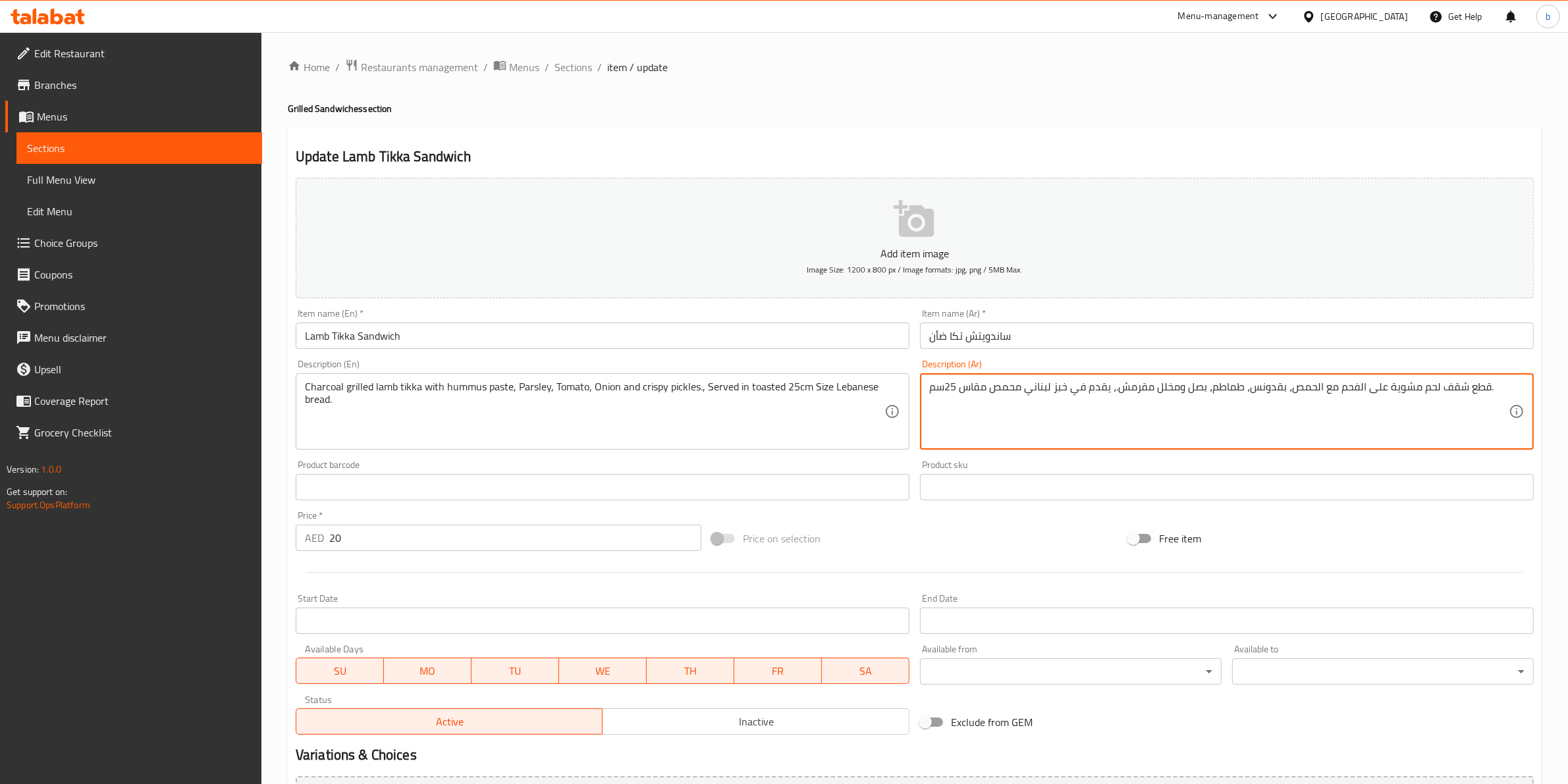
drag, startPoint x: 1441, startPoint y: 384, endPoint x: 1462, endPoint y: 372, distance: 24.2
click at [1462, 372] on div "Description (Ar) قطع شقف لحم مشوية على الفحم مع الحمص، بقدونس، طماطم، بصل ومخلل…" at bounding box center [1226, 404] width 614 height 90
click at [1440, 386] on textarea "قطع شقف لحم مشوية على الفحم مع الحمص، بقدونس، طماطم، بصل ومخلل مقرمش.، يقدم في …" at bounding box center [1219, 412] width 580 height 63
click at [1444, 392] on textarea "قطع شقف لحم مشوية على الفحم مع الحمص، بقدونس، طماطم، بصل ومخلل مقرمش.، يقدم في …" at bounding box center [1219, 412] width 580 height 63
drag, startPoint x: 1419, startPoint y: 389, endPoint x: 1485, endPoint y: 384, distance: 66.2
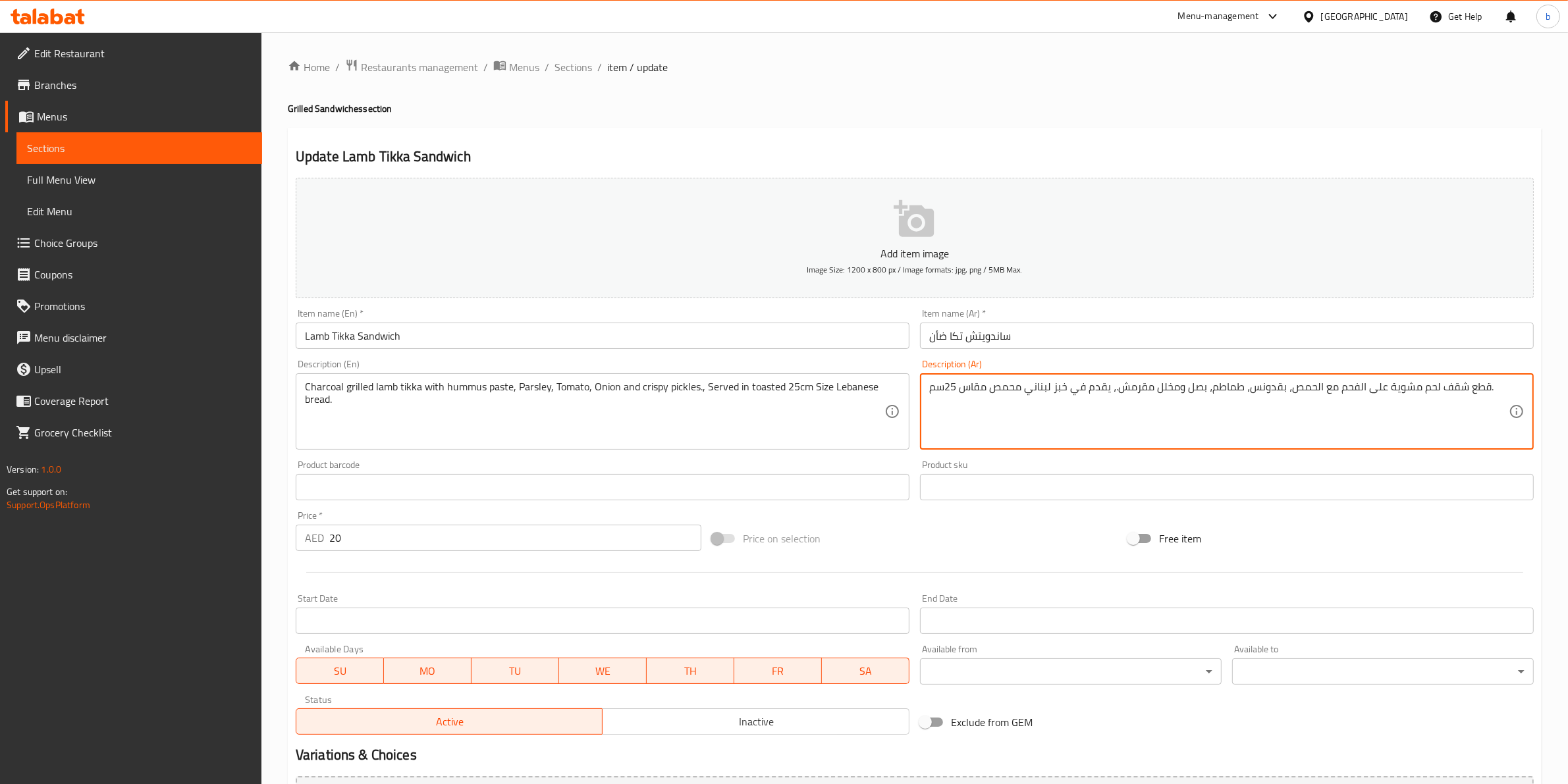
click at [1485, 384] on textarea "قطع شقف لحم مشوية على الفحم مع الحمص، بقدونس، طماطم، بصل ومخلل مقرمش.، يقدم في …" at bounding box center [1219, 412] width 580 height 63
drag, startPoint x: 1313, startPoint y: 386, endPoint x: 1321, endPoint y: 385, distance: 8.1
click at [1321, 385] on textarea "ضأن لحم مشوية على الفحم مع الحمص، بقدونس، طماطم، بصل ومخلل مقرمش.، يقدم في خبز …" at bounding box center [1219, 412] width 580 height 63
click at [1291, 384] on textarea "ضأن لحم مشوية على الفحم مع حمص، بقدونس، طماطم، بصل ومخلل مقرمش.، يقدم في خبز لب…" at bounding box center [1219, 412] width 580 height 63
type textarea "ضأن لحم مشوية على الفحم مع حمص الباستي، بقدونس، طماطم، بصل ومخلل مقرمش.، يقدم ف…"
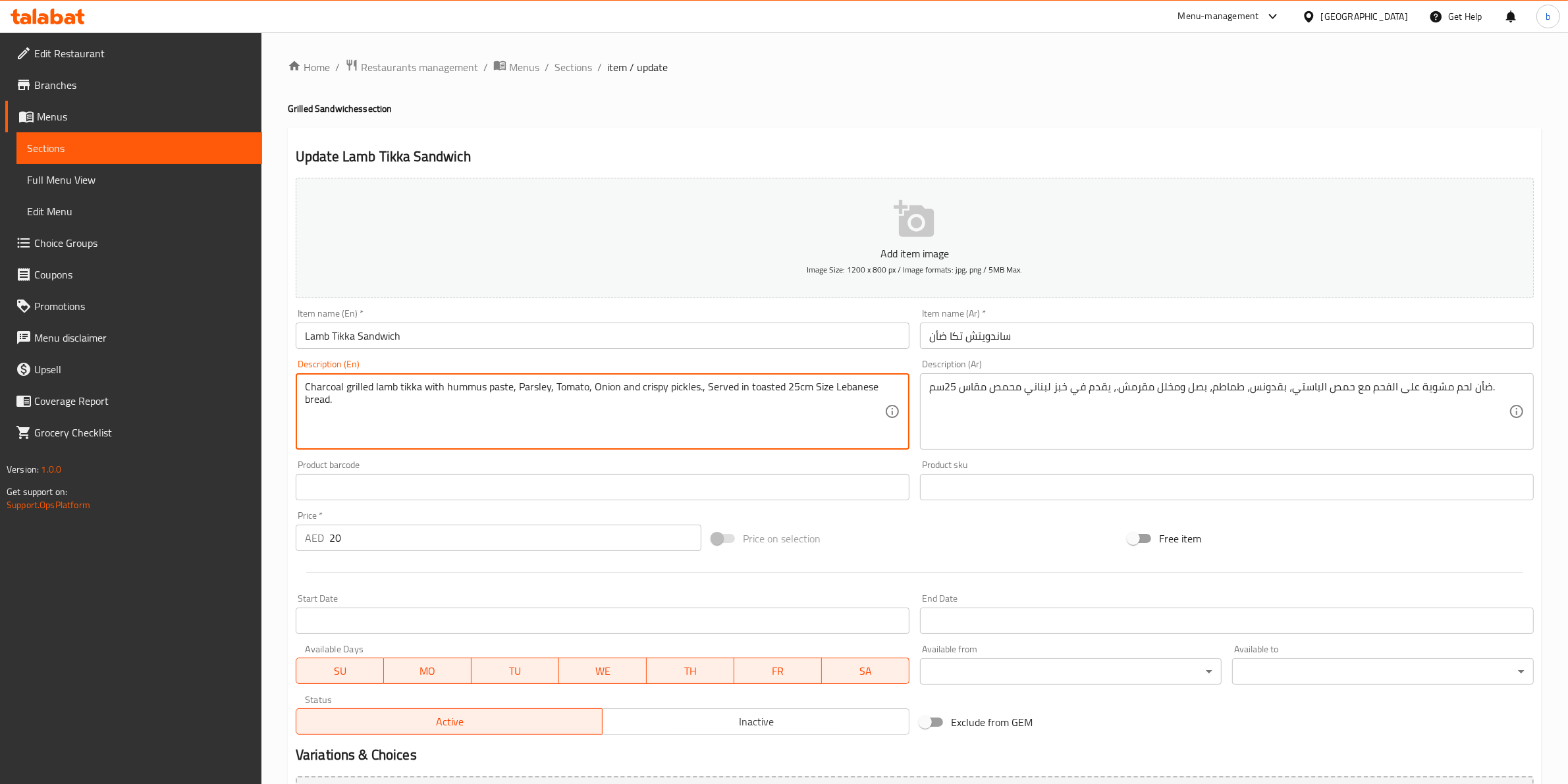
drag, startPoint x: 827, startPoint y: 389, endPoint x: 810, endPoint y: 387, distance: 17.1
type textarea "Charcoal grilled lamb tikka with hummus paste, Parsley, Tomato, Onion and crisp…"
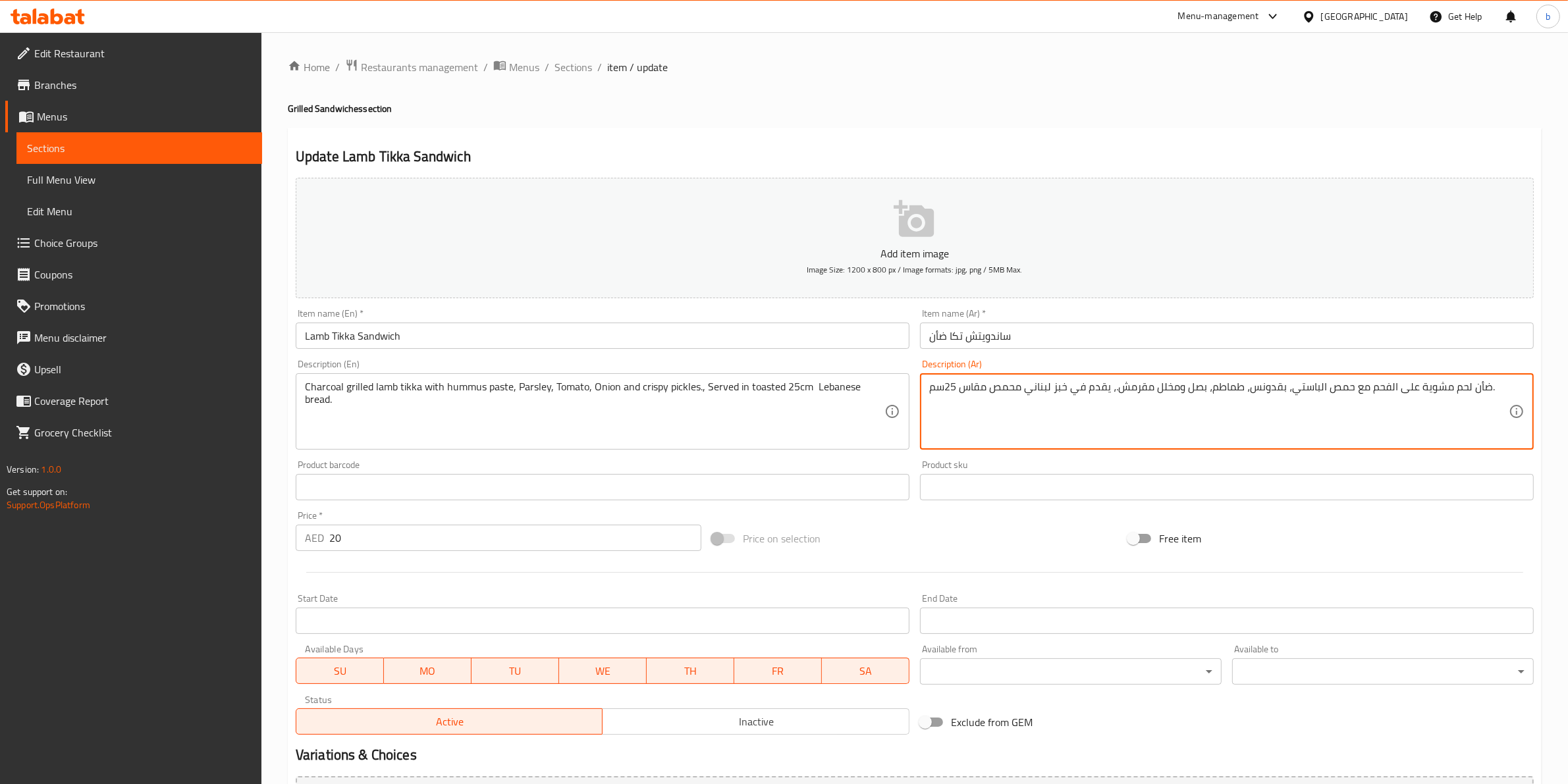
drag, startPoint x: 963, startPoint y: 385, endPoint x: 986, endPoint y: 387, distance: 23.1
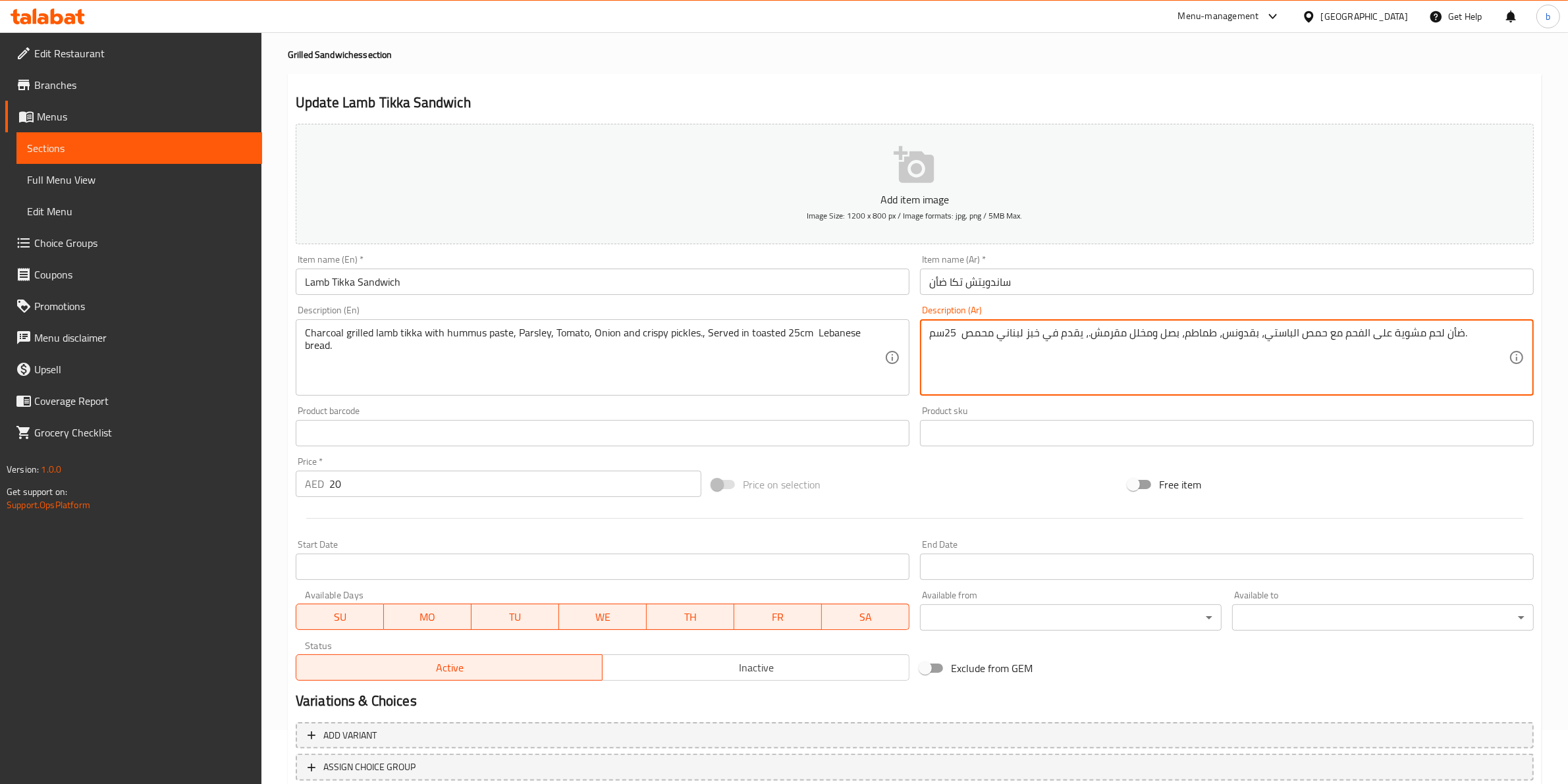
scroll to position [143, 0]
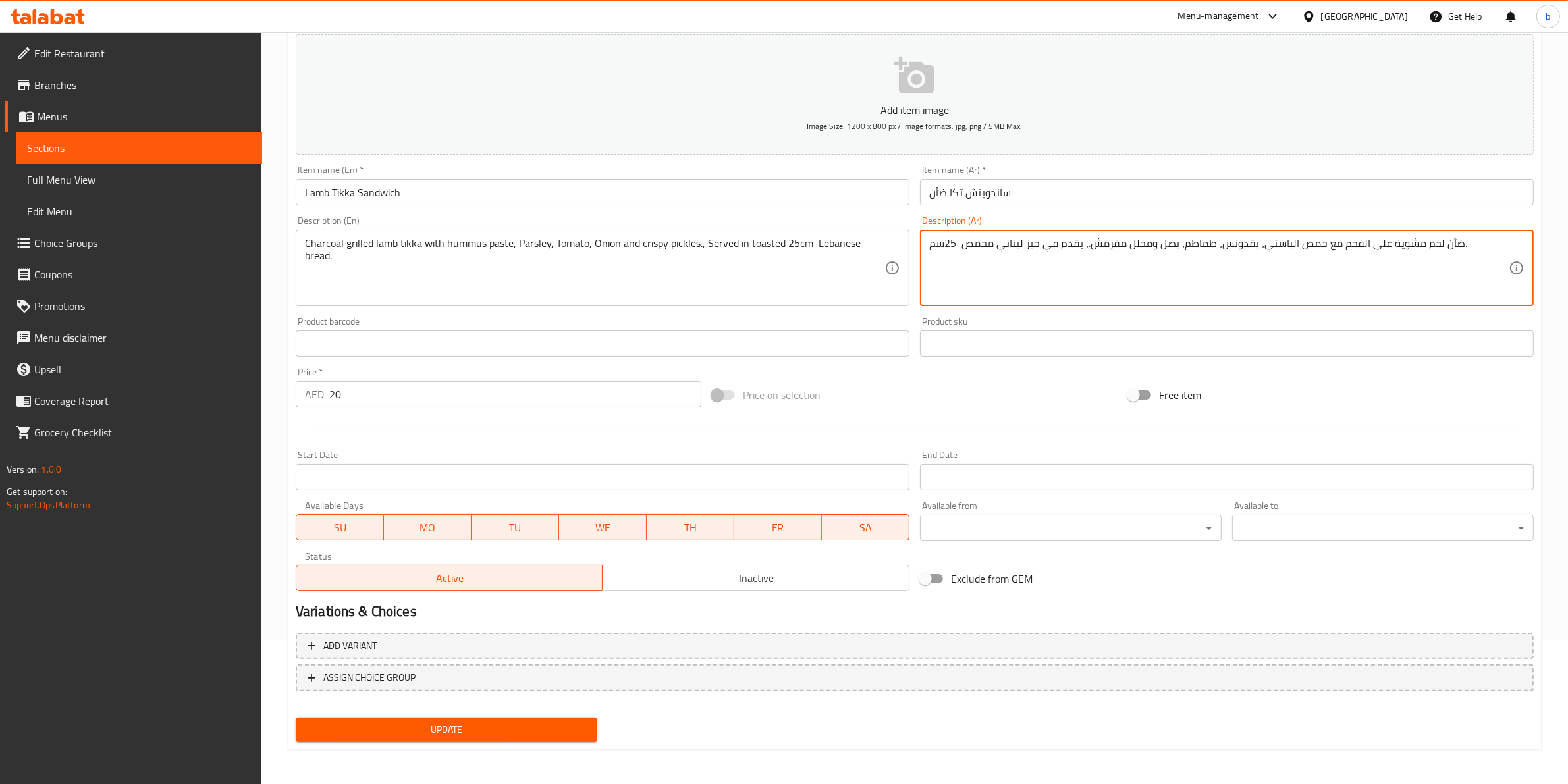
drag, startPoint x: 964, startPoint y: 241, endPoint x: 992, endPoint y: 241, distance: 28.0
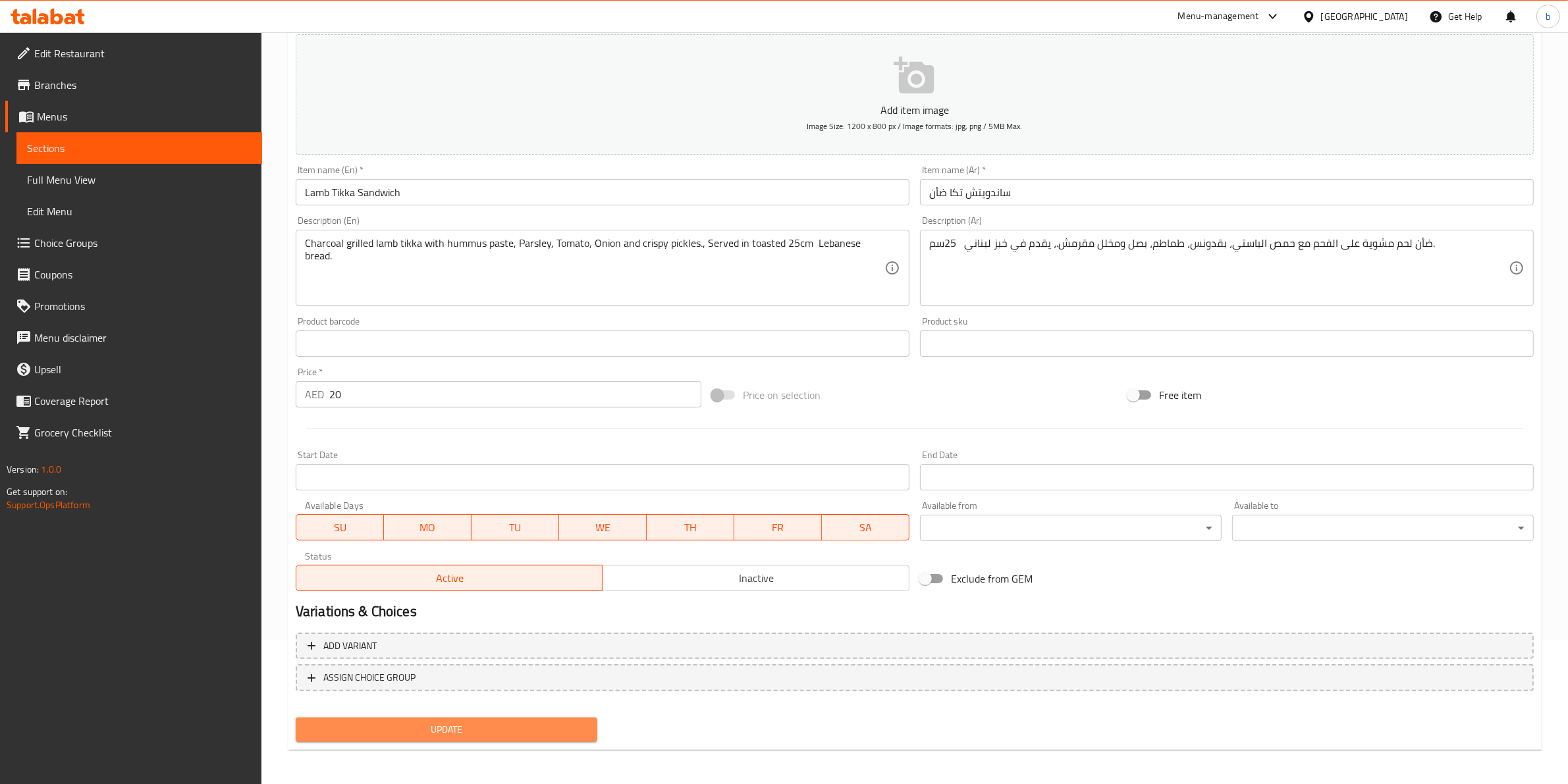
click at [518, 718] on button "Update" at bounding box center [446, 729] width 302 height 25
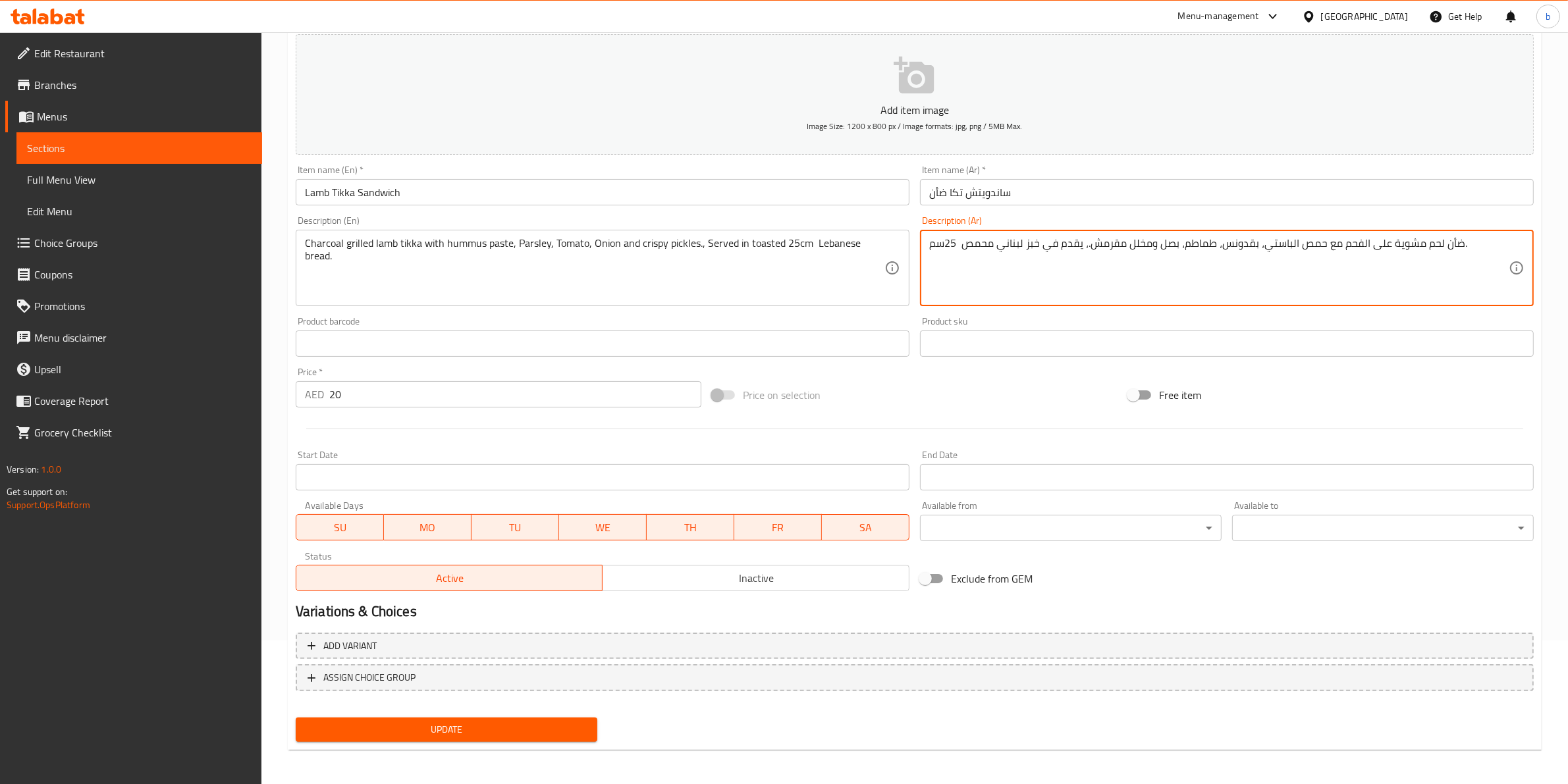
type textarea "ضأن لحم مشوية على الفحم مع حمص الباستي، بقدونس، طماطم، بصل ومخلل مقرمش.، يقدم ف…"
click at [509, 737] on button "Update" at bounding box center [446, 729] width 302 height 25
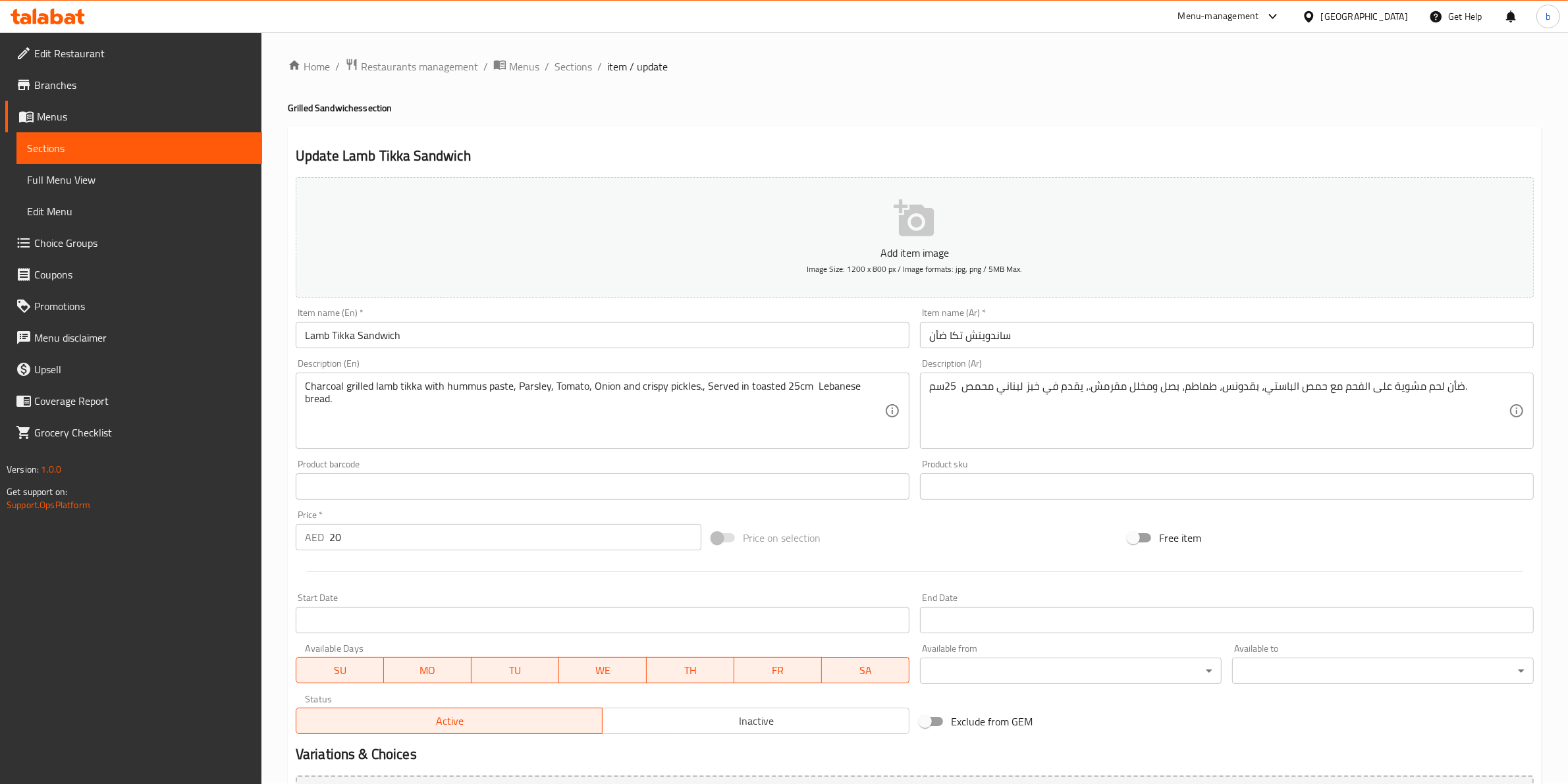
scroll to position [0, 0]
click at [577, 70] on span "Sections" at bounding box center [573, 67] width 37 height 16
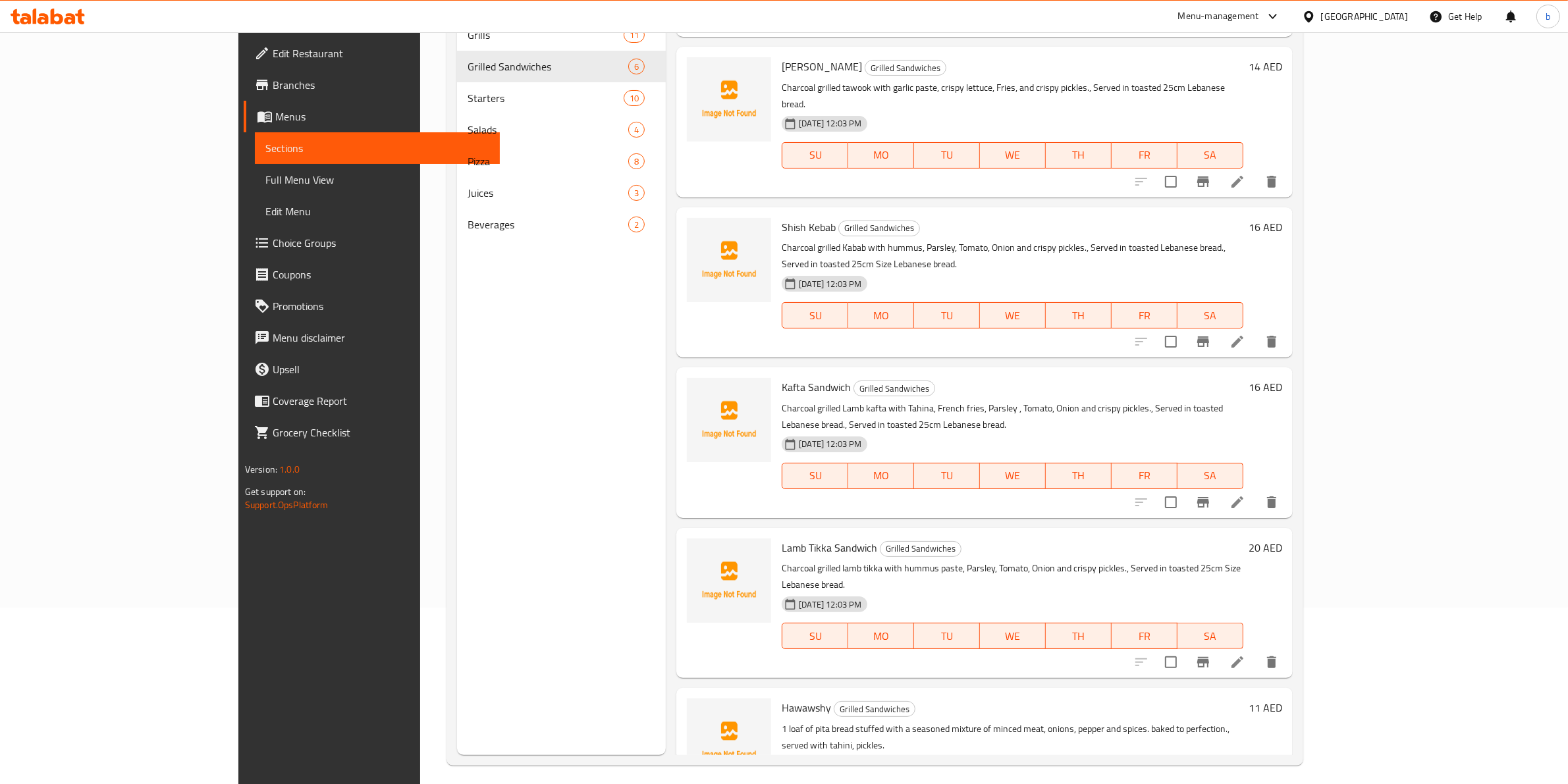
scroll to position [185, 0]
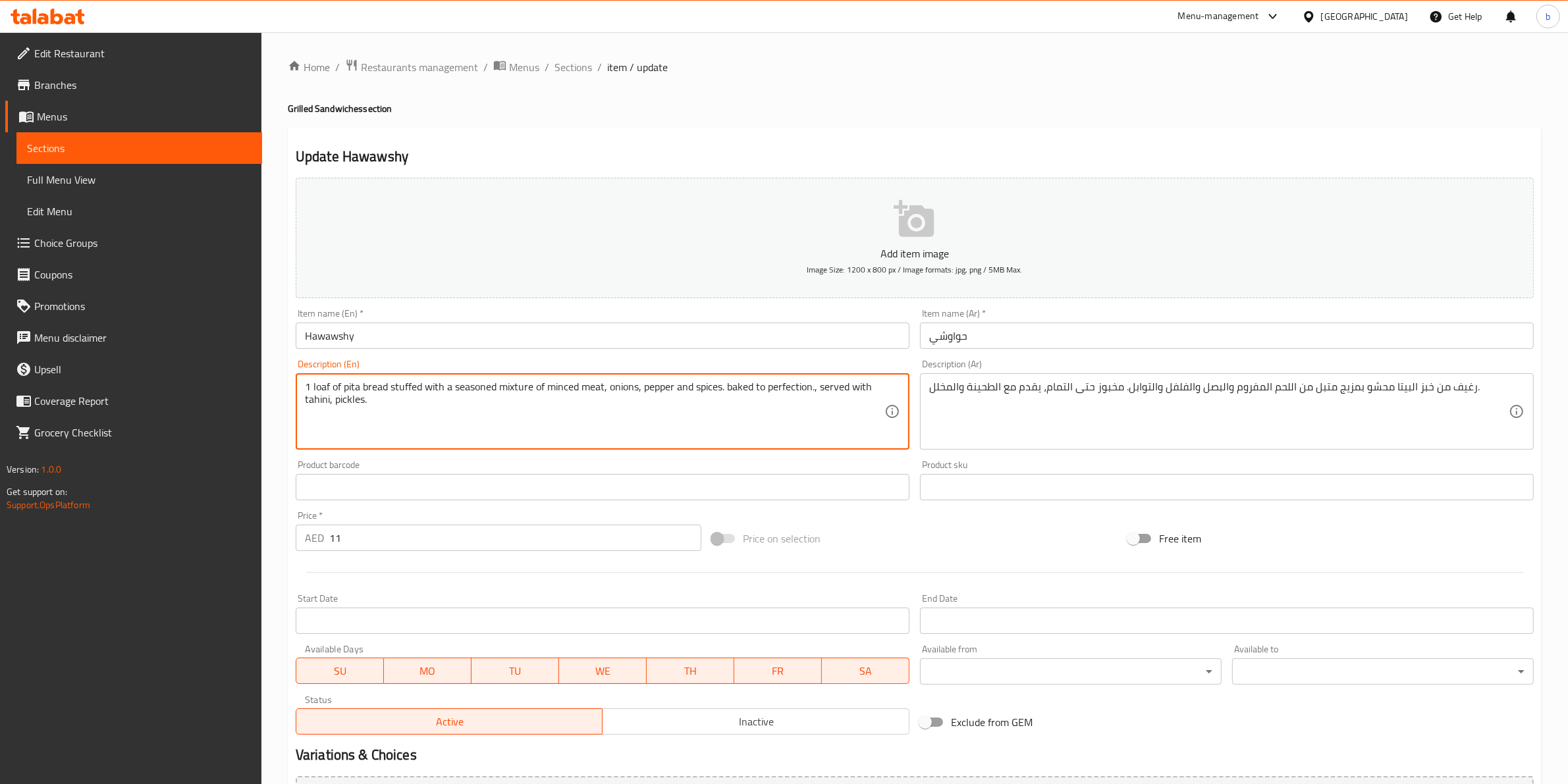
drag, startPoint x: 328, startPoint y: 384, endPoint x: 313, endPoint y: 384, distance: 15.0
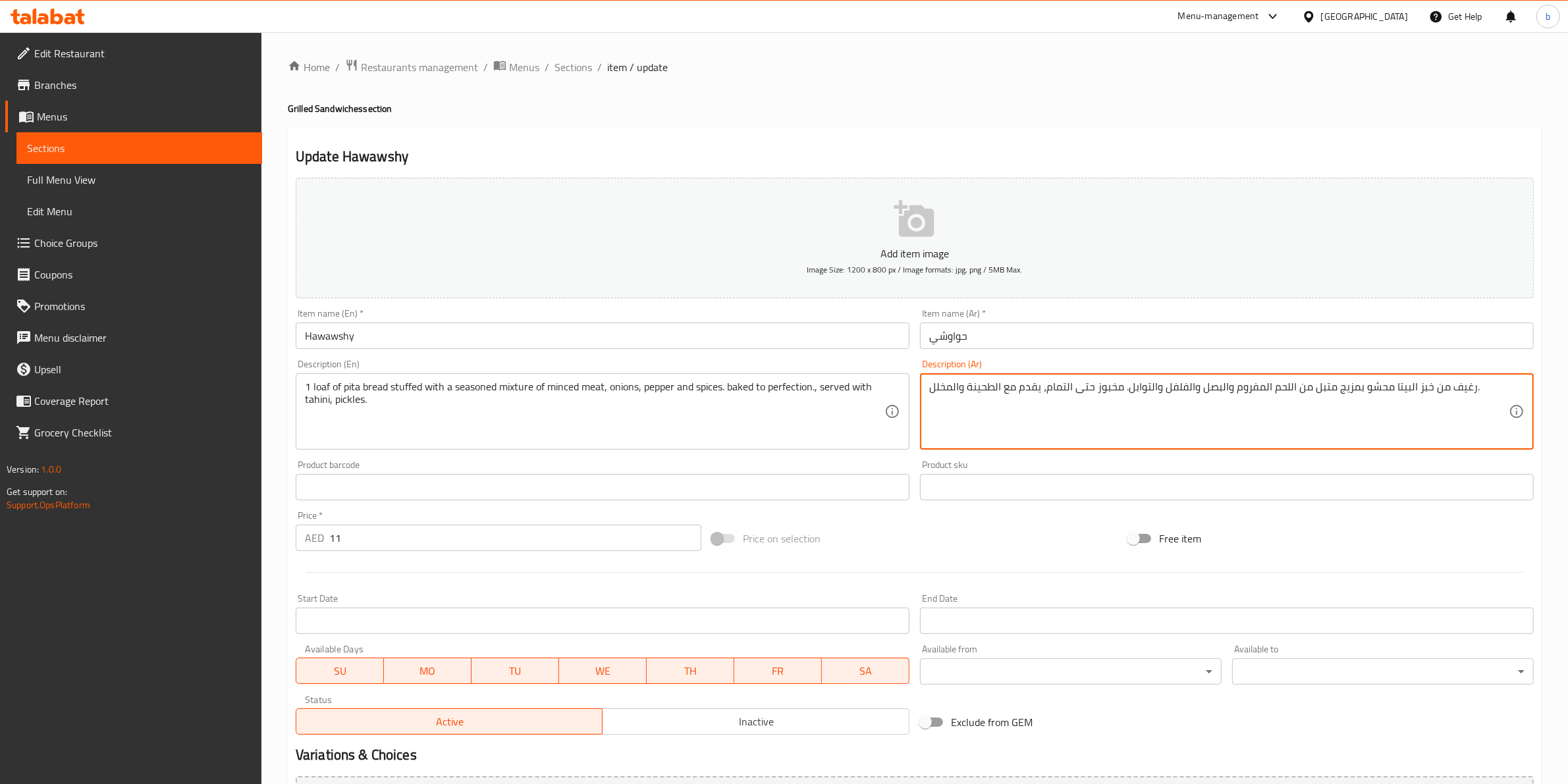
drag, startPoint x: 1047, startPoint y: 384, endPoint x: 1066, endPoint y: 390, distance: 19.9
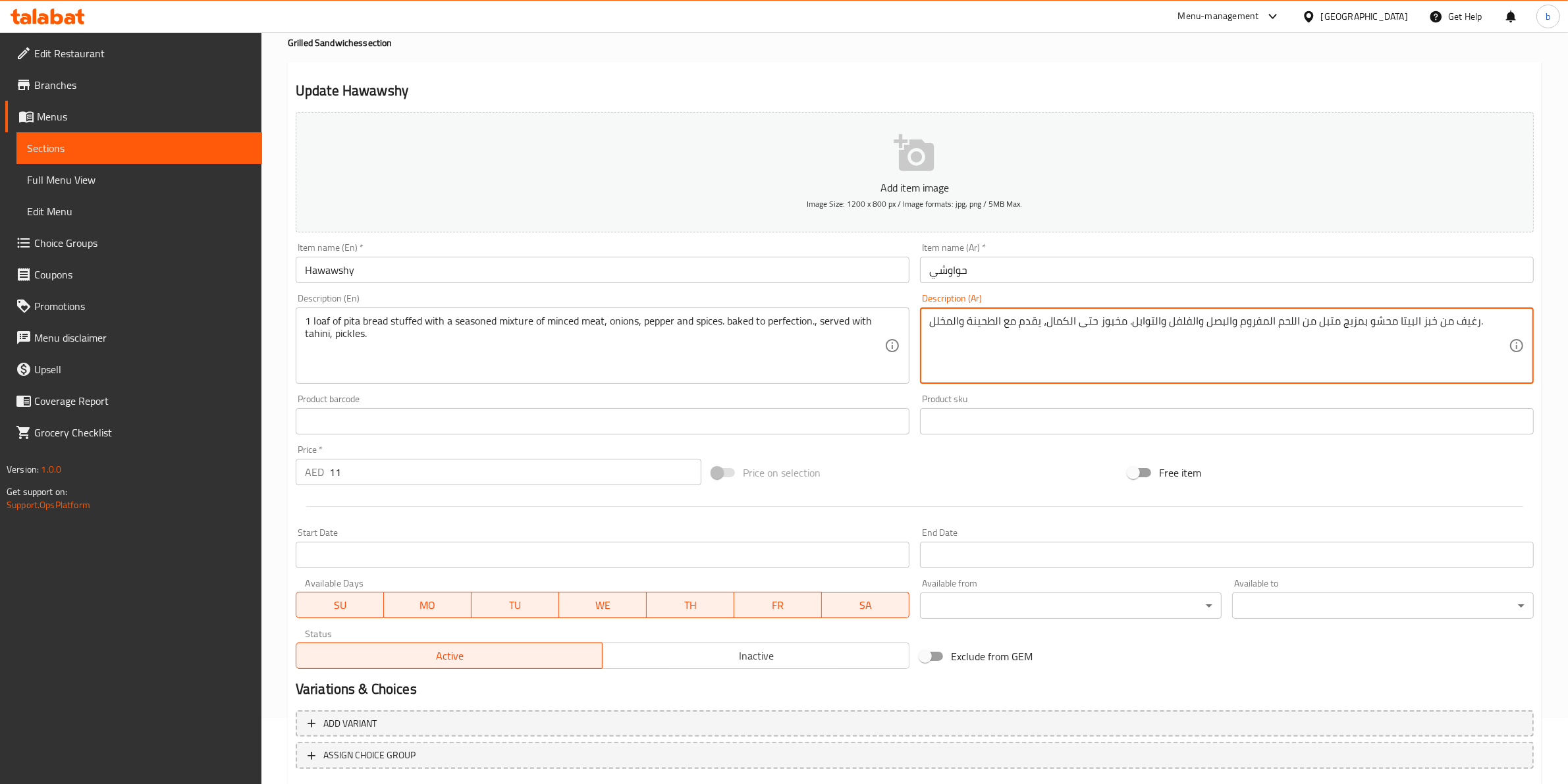
scroll to position [143, 0]
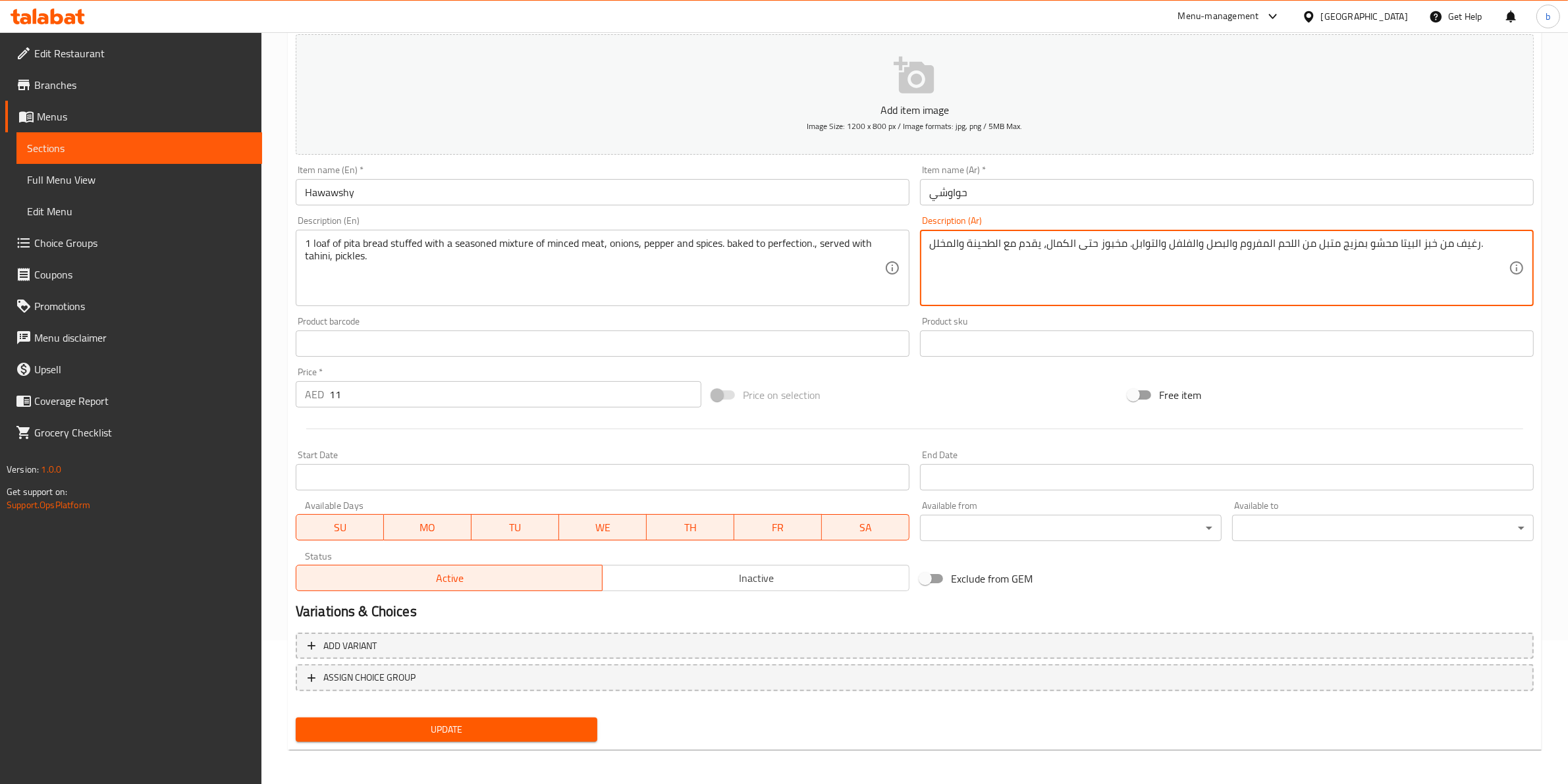
type textarea "رغيف من خبز البيتا محشو بمزيج متبل من اللحم المفروم والبصل والفلفل والتوابل. مخ…"
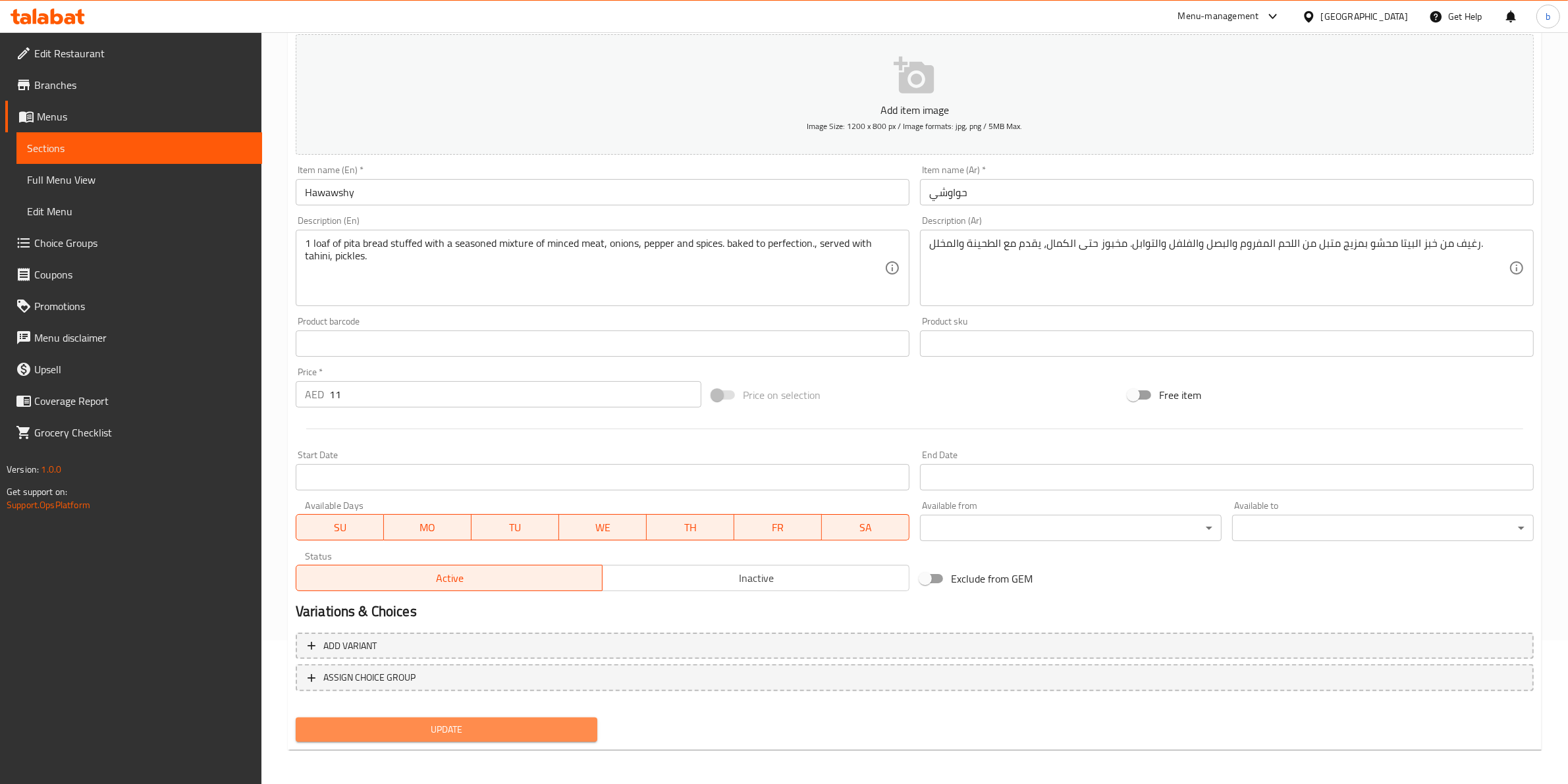
click at [498, 717] on button "Update" at bounding box center [446, 729] width 302 height 25
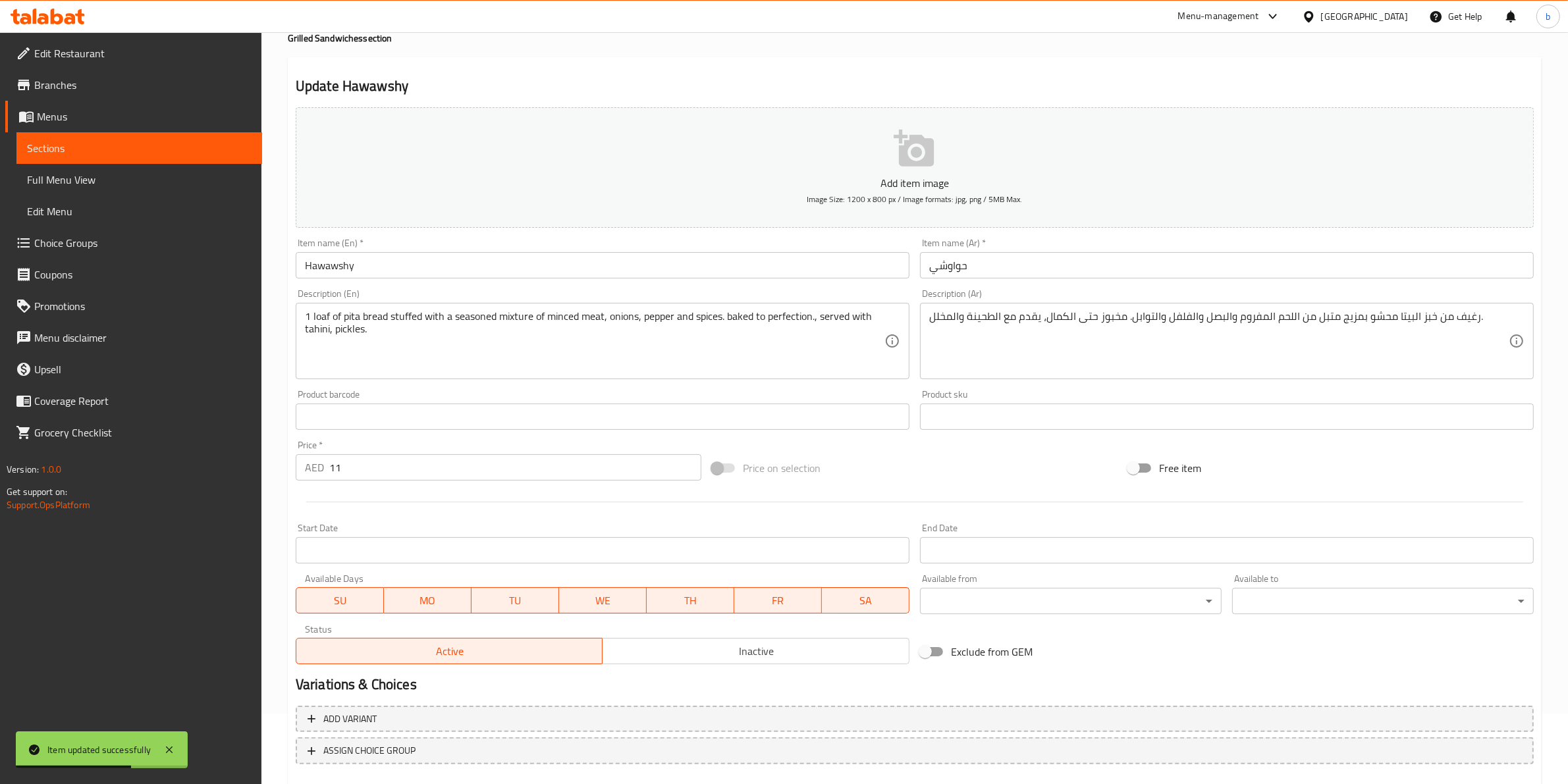
scroll to position [0, 0]
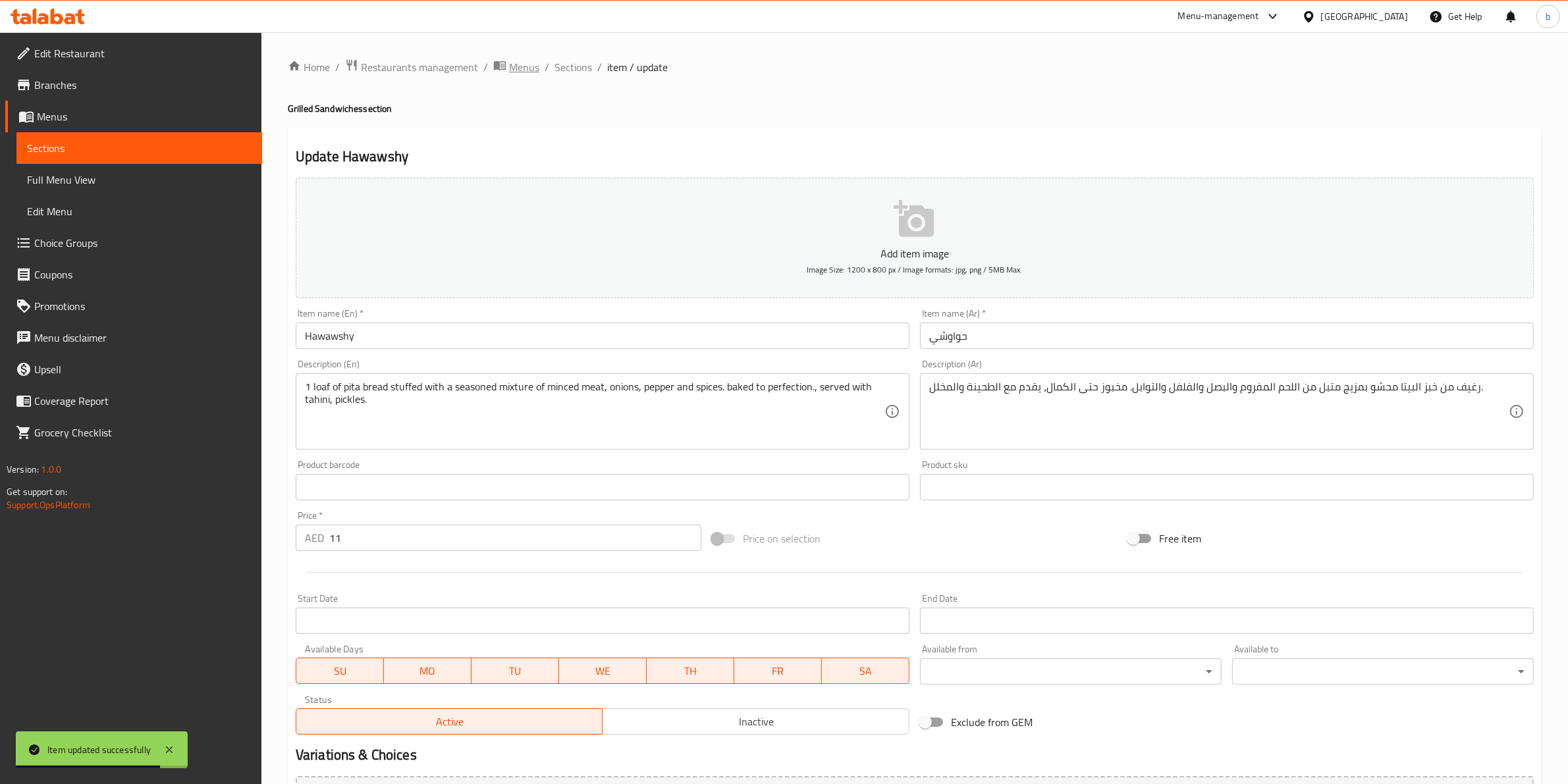
click at [534, 63] on span "Menus" at bounding box center [524, 67] width 30 height 16
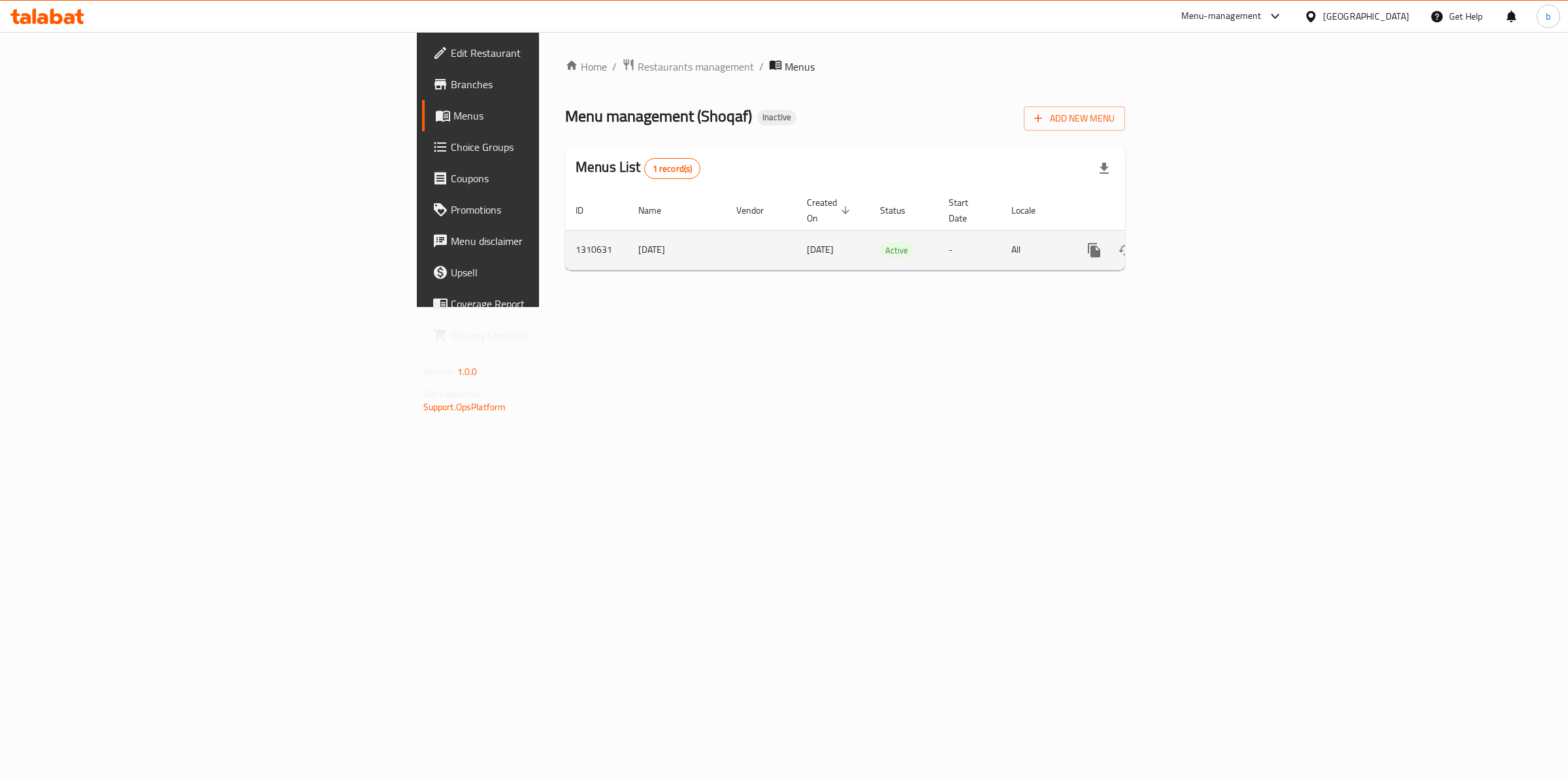
click at [1197, 242] on icon "enhanced table" at bounding box center [1189, 250] width 16 height 16
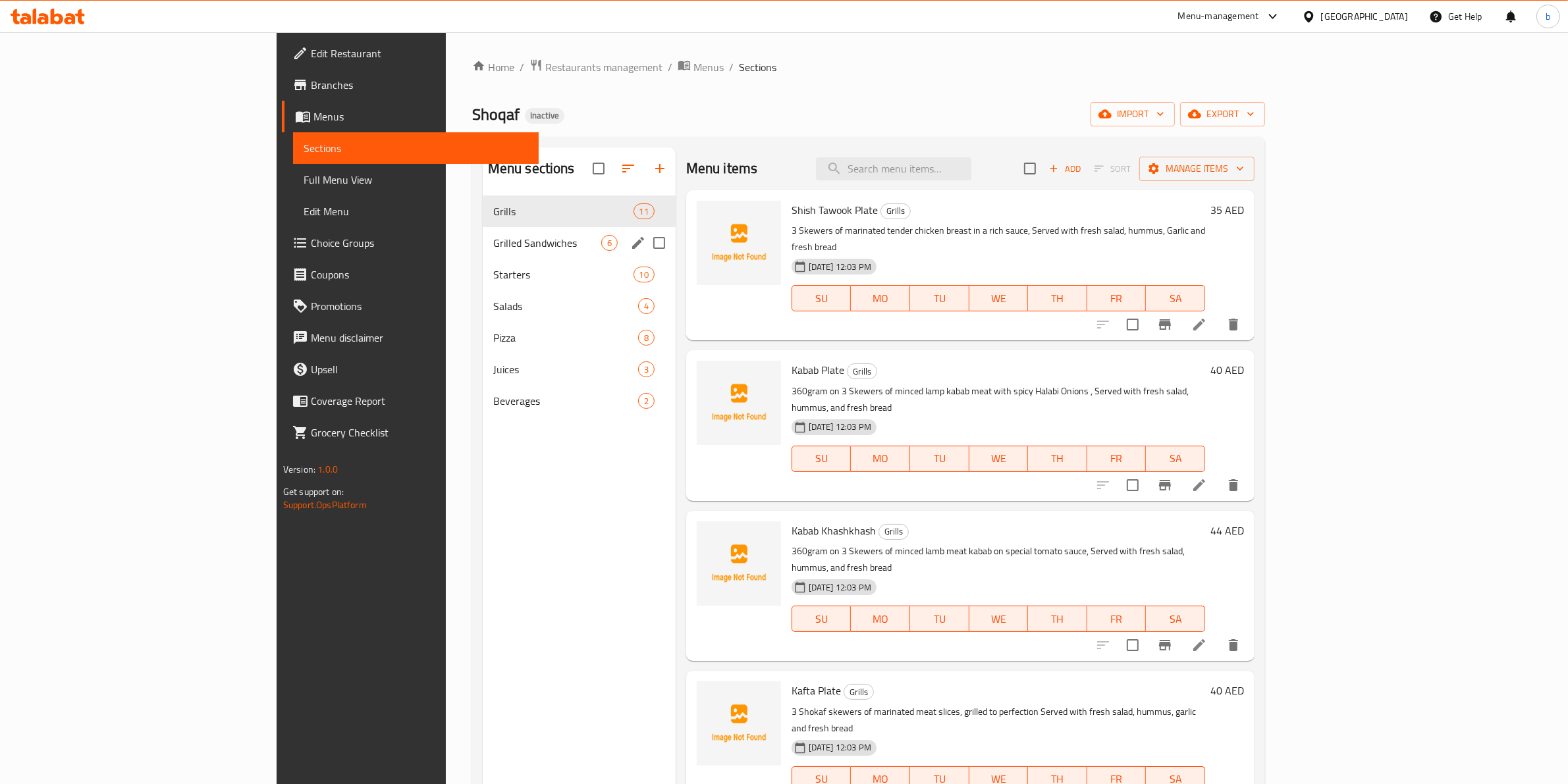
click at [483, 253] on div "Grilled Sandwiches 6" at bounding box center [579, 243] width 193 height 32
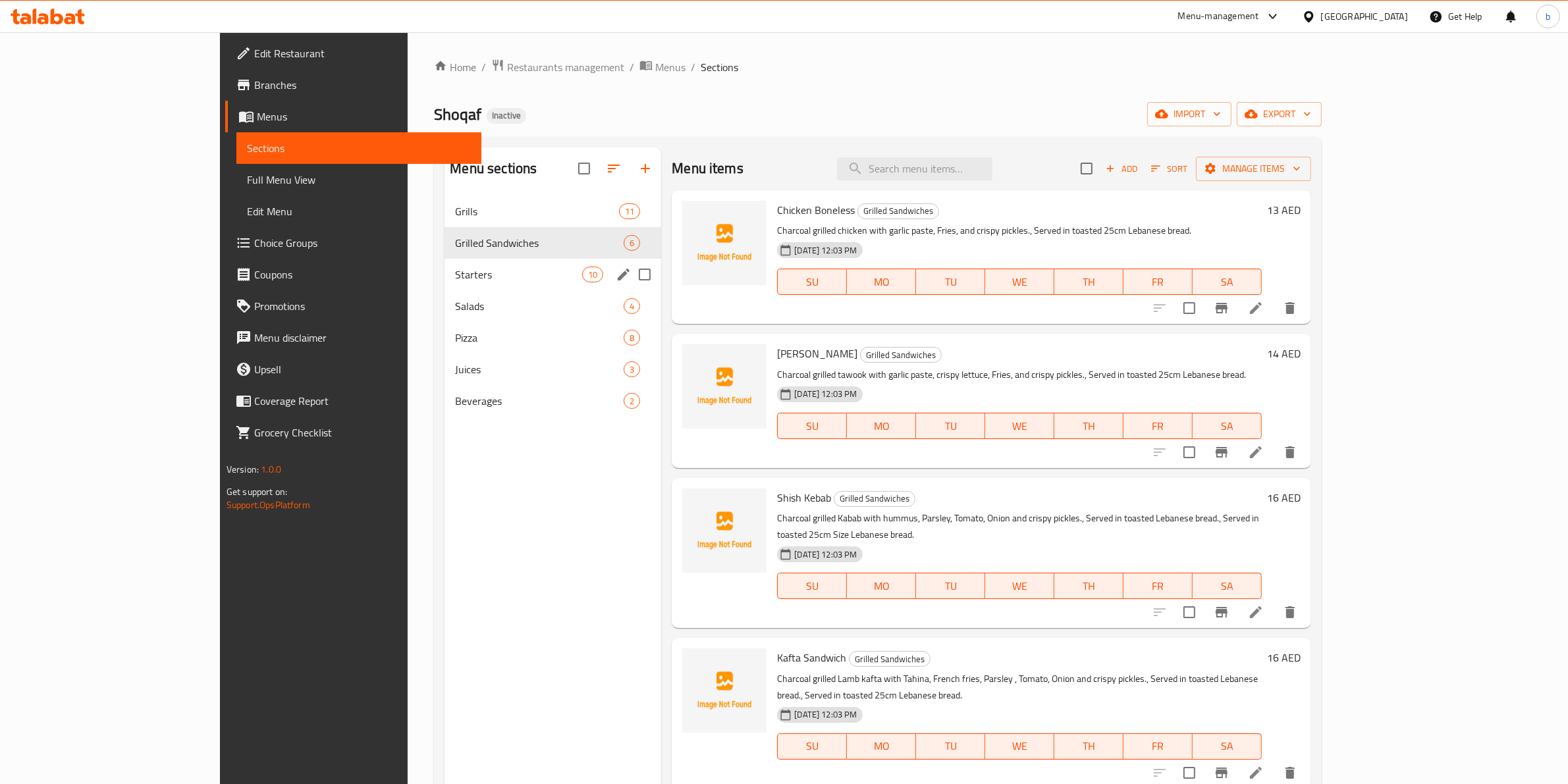
click at [631, 275] on input "Menu sections" at bounding box center [644, 274] width 28 height 28
checkbox input "true"
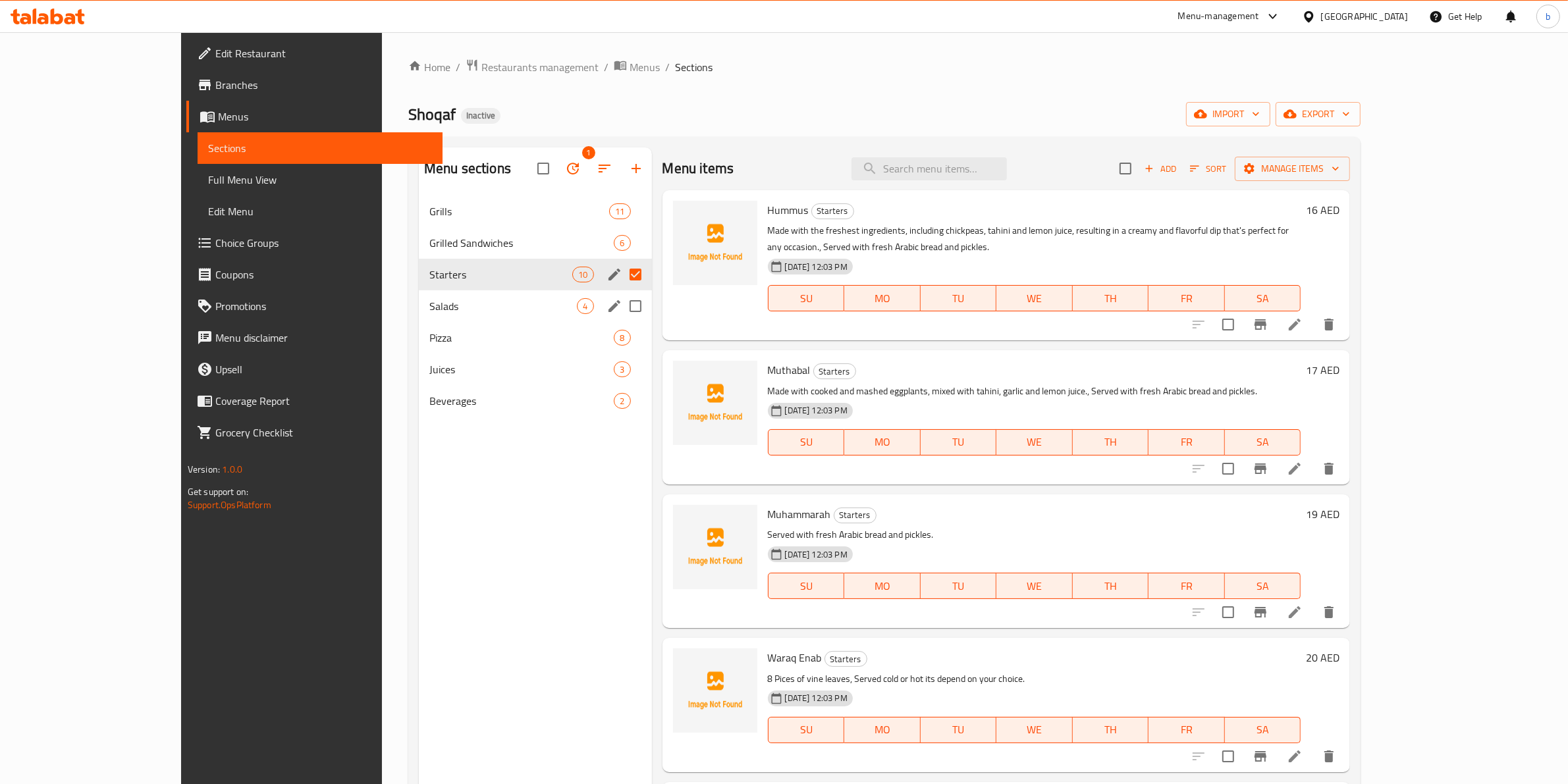
click at [621, 305] on input "Menu sections" at bounding box center [635, 306] width 28 height 28
checkbox input "true"
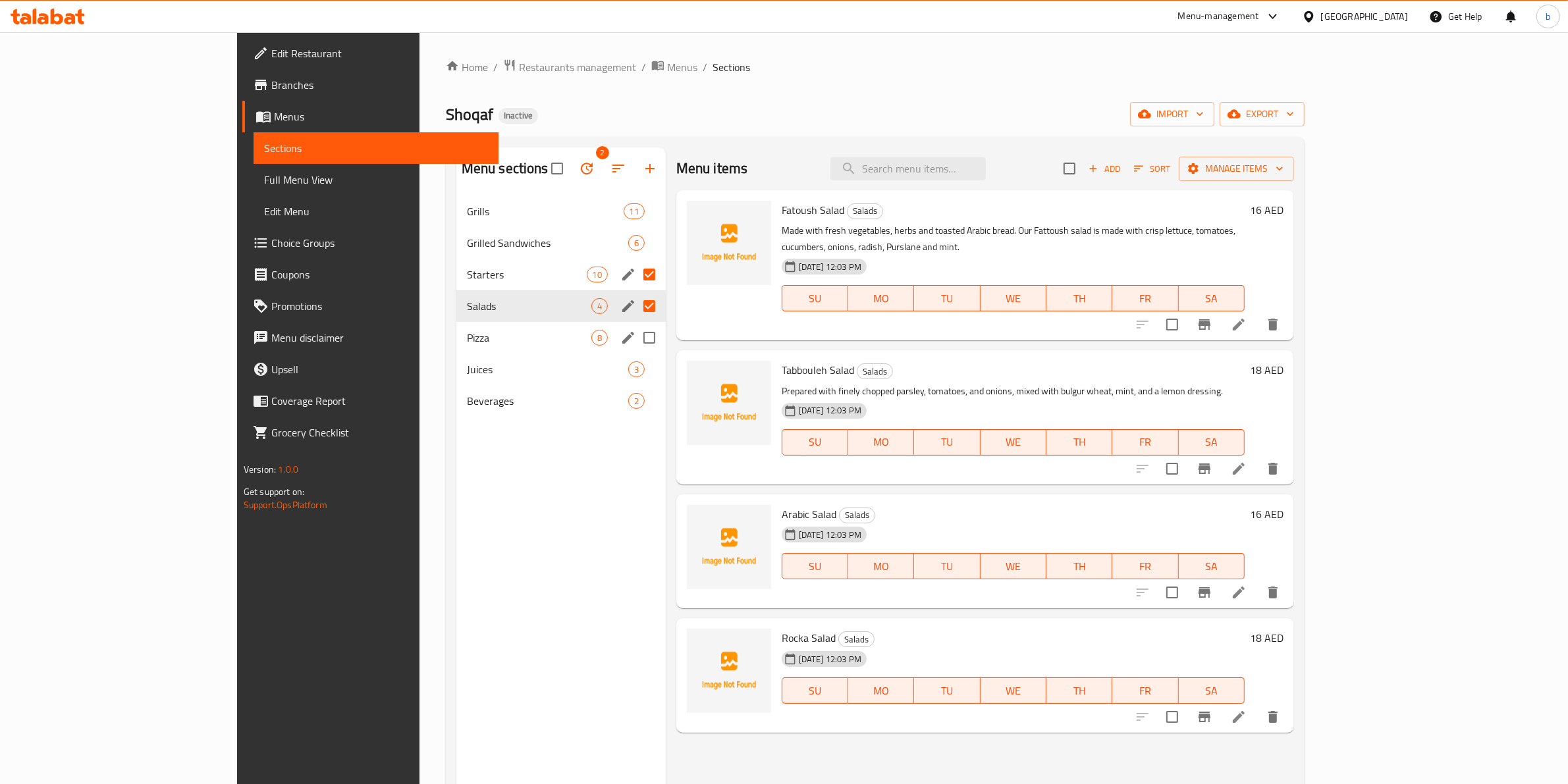
click at [635, 339] on input "Menu sections" at bounding box center [649, 337] width 28 height 28
checkbox input "true"
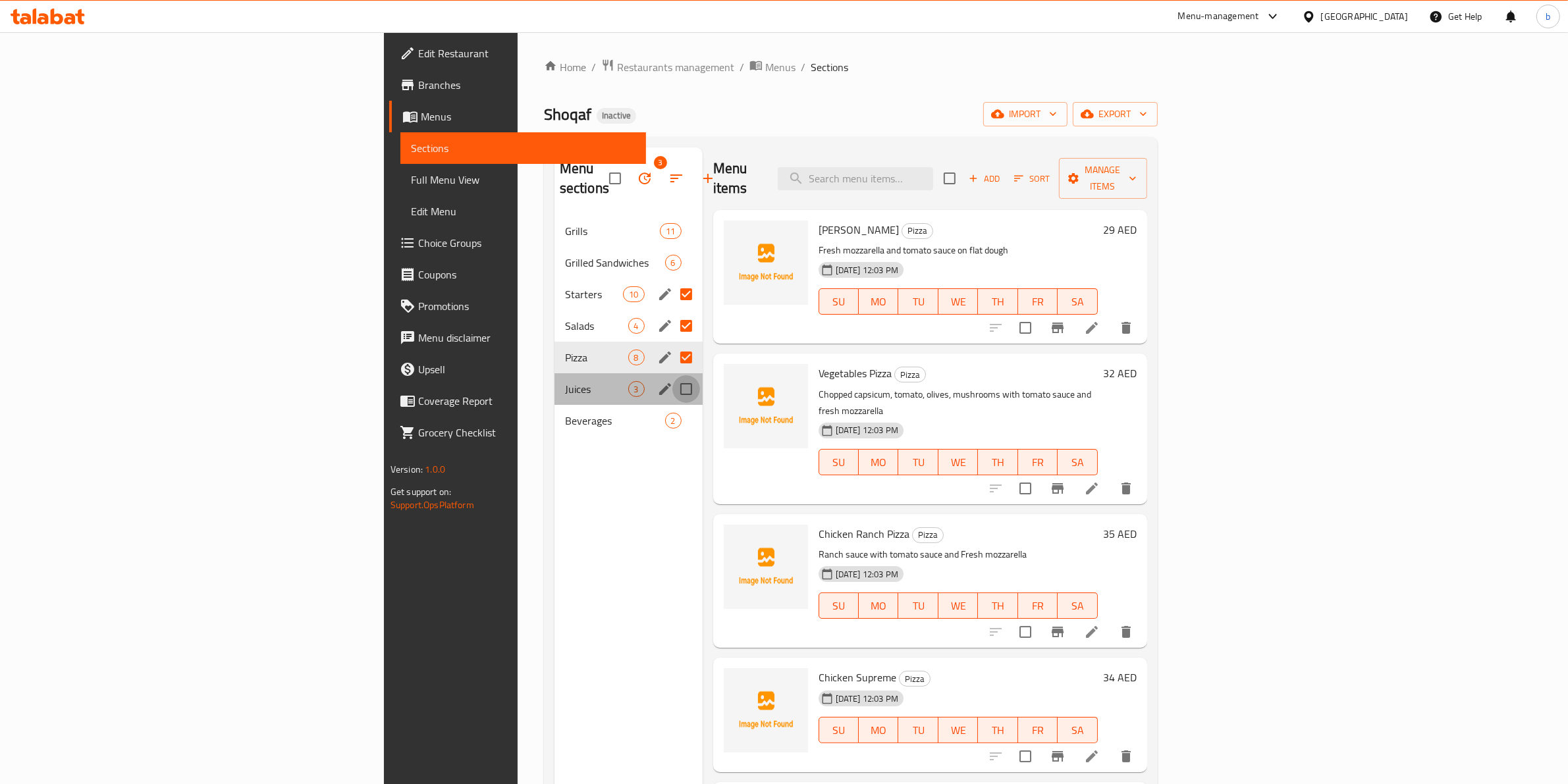
click at [672, 375] on input "Menu sections" at bounding box center [686, 388] width 28 height 28
checkbox input "true"
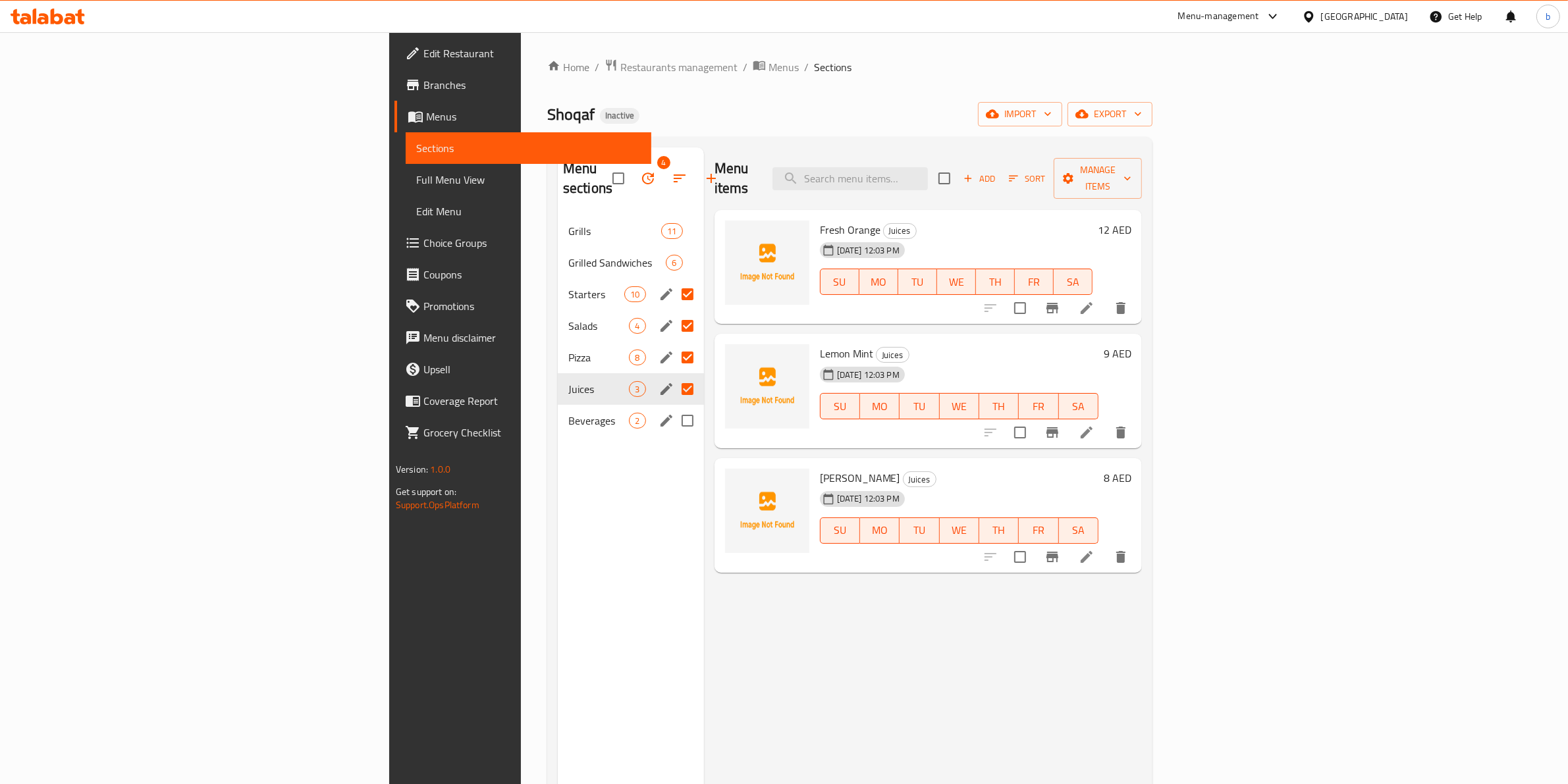
click at [674, 407] on input "Menu sections" at bounding box center [687, 420] width 28 height 28
checkbox input "true"
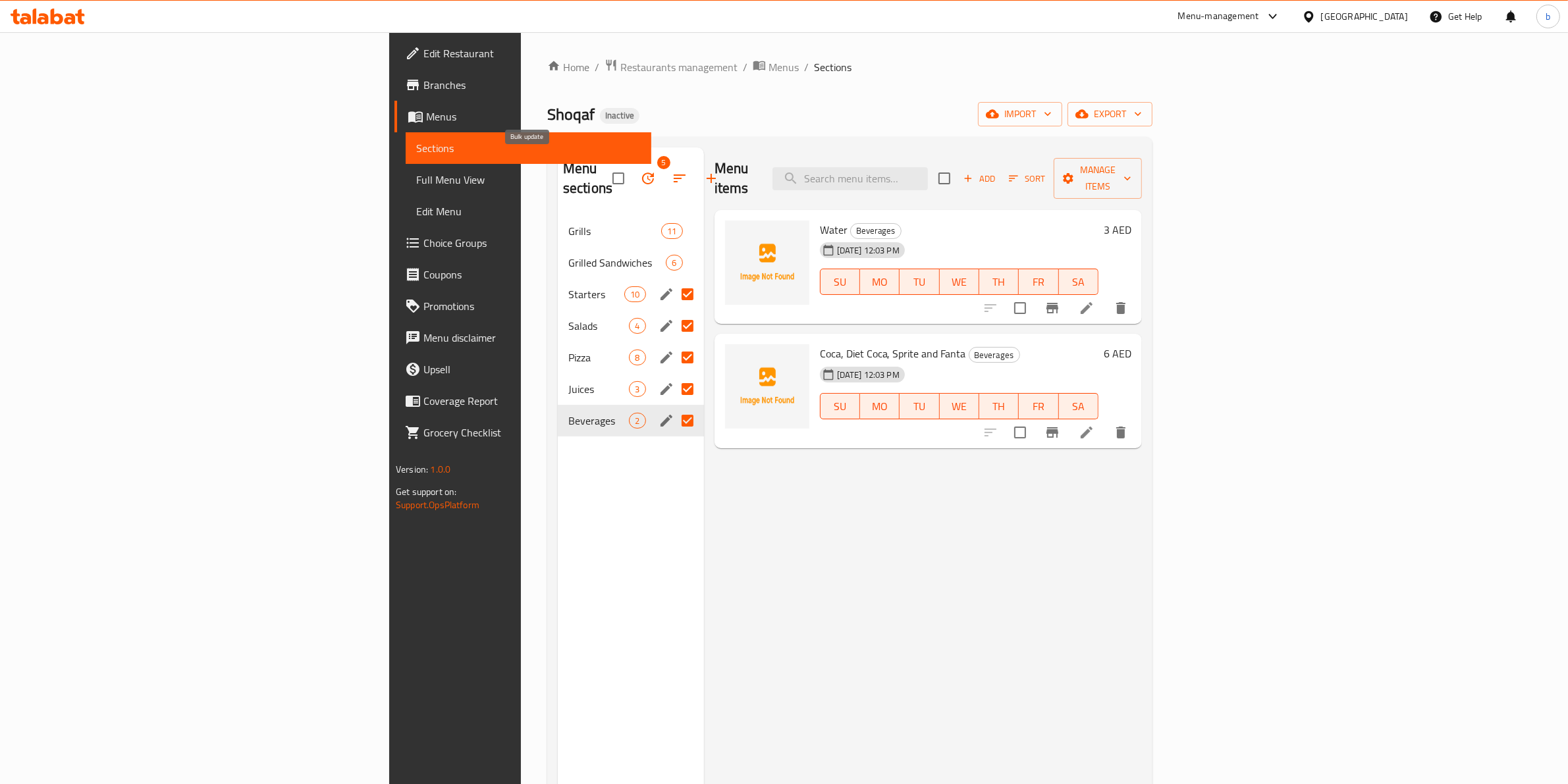
click at [642, 173] on icon "button" at bounding box center [647, 178] width 12 height 12
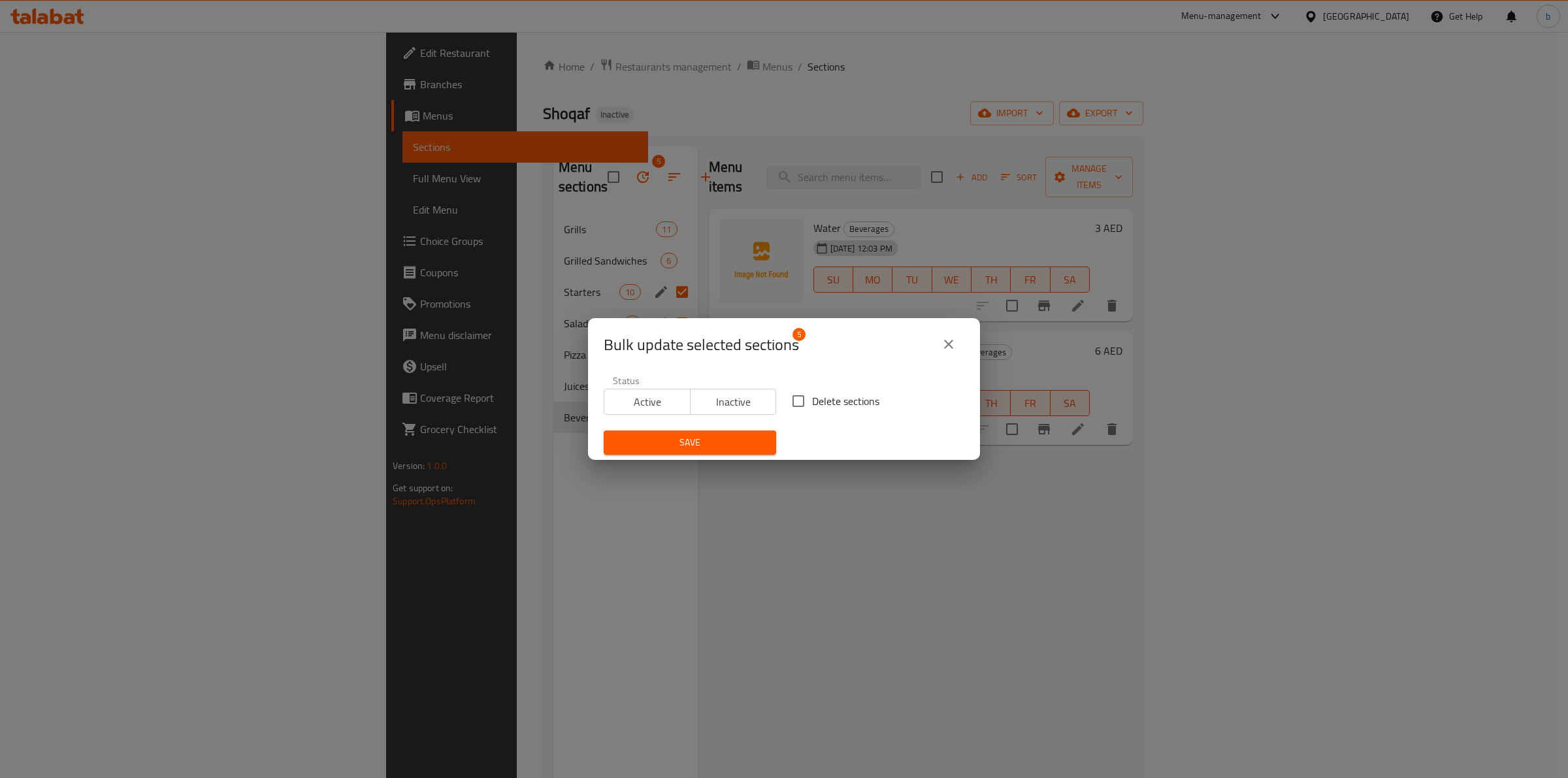
click at [794, 395] on input "Delete sections" at bounding box center [798, 400] width 28 height 28
checkbox input "true"
drag, startPoint x: 722, startPoint y: 438, endPoint x: 718, endPoint y: 426, distance: 12.6
click at [718, 426] on div "Save" at bounding box center [690, 442] width 188 height 39
click at [742, 445] on span "Save" at bounding box center [690, 442] width 152 height 17
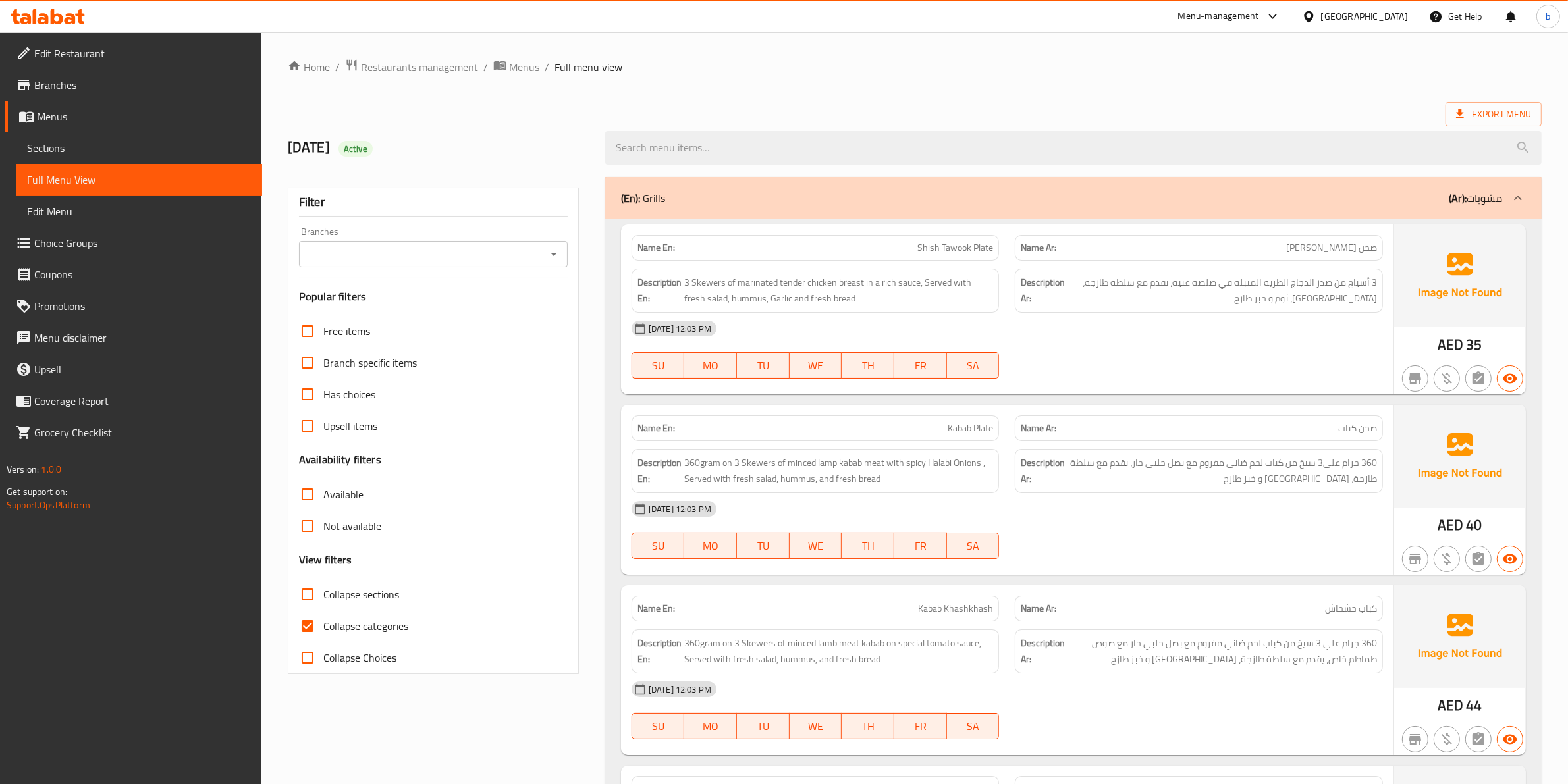
click at [299, 640] on input "Collapse categories" at bounding box center [307, 626] width 32 height 32
checkbox input "false"
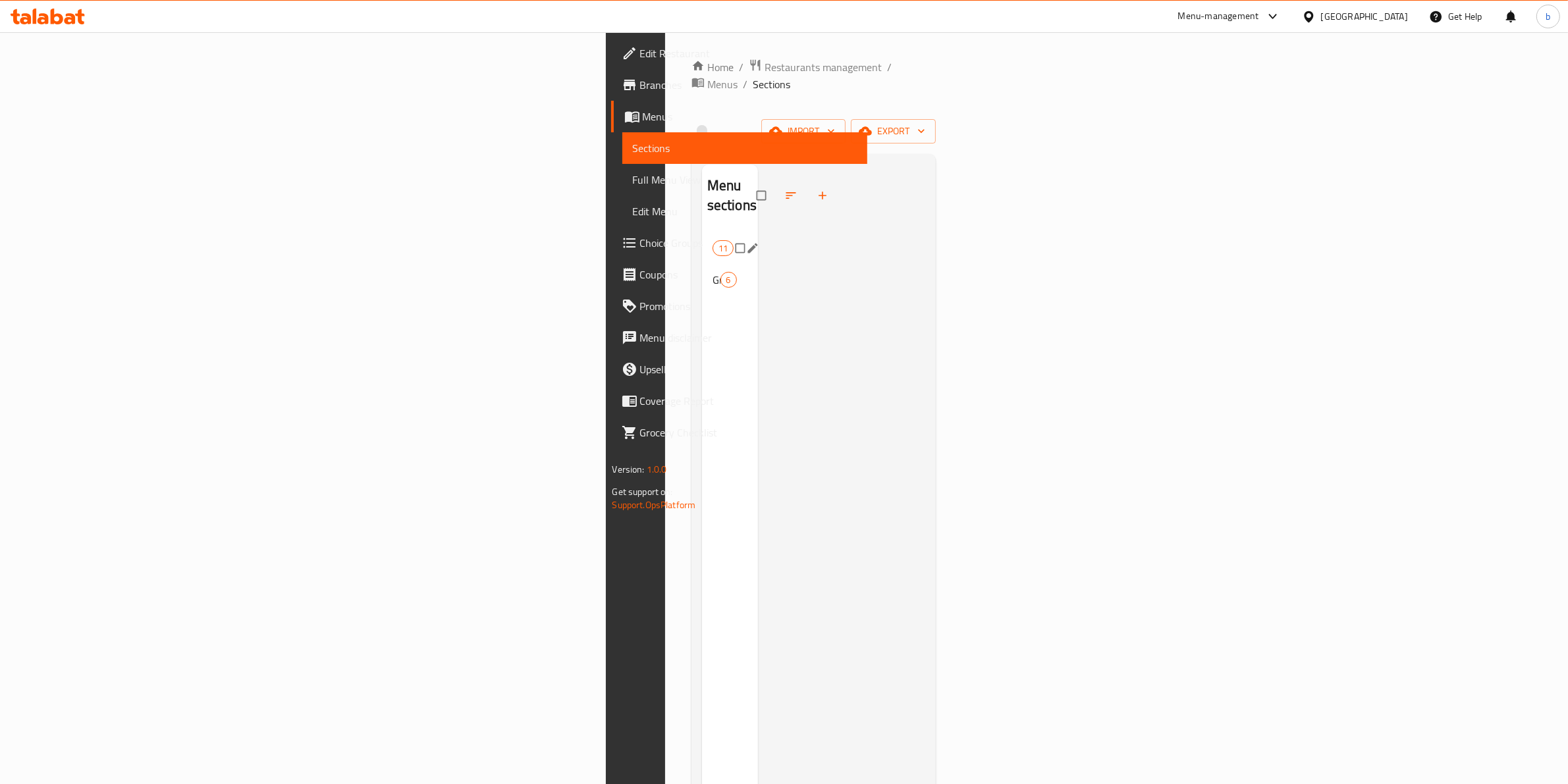
click at [702, 232] on div "Grills 11" at bounding box center [729, 248] width 56 height 32
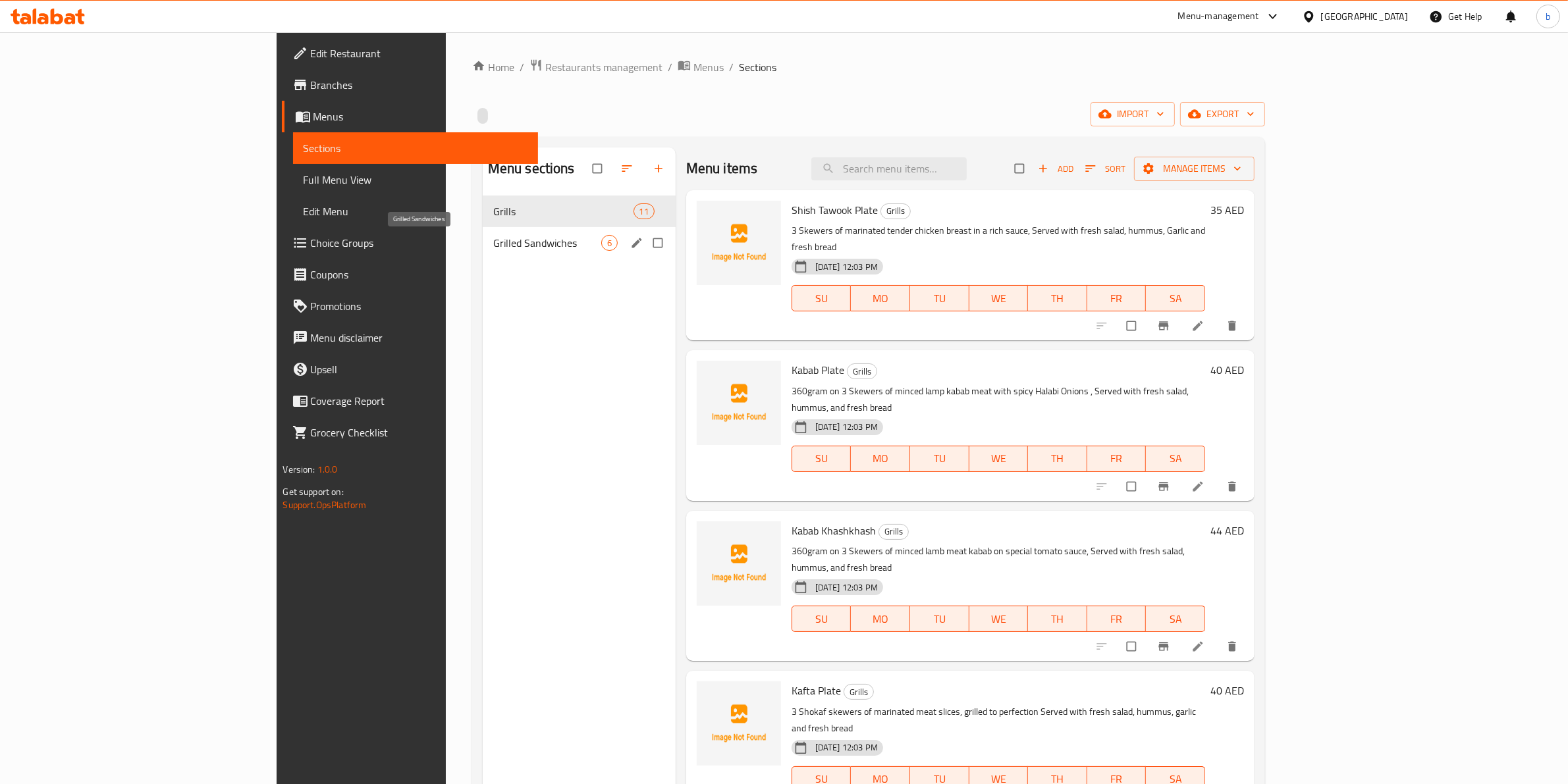
click at [493, 236] on span "Grilled Sandwiches" at bounding box center [547, 243] width 108 height 16
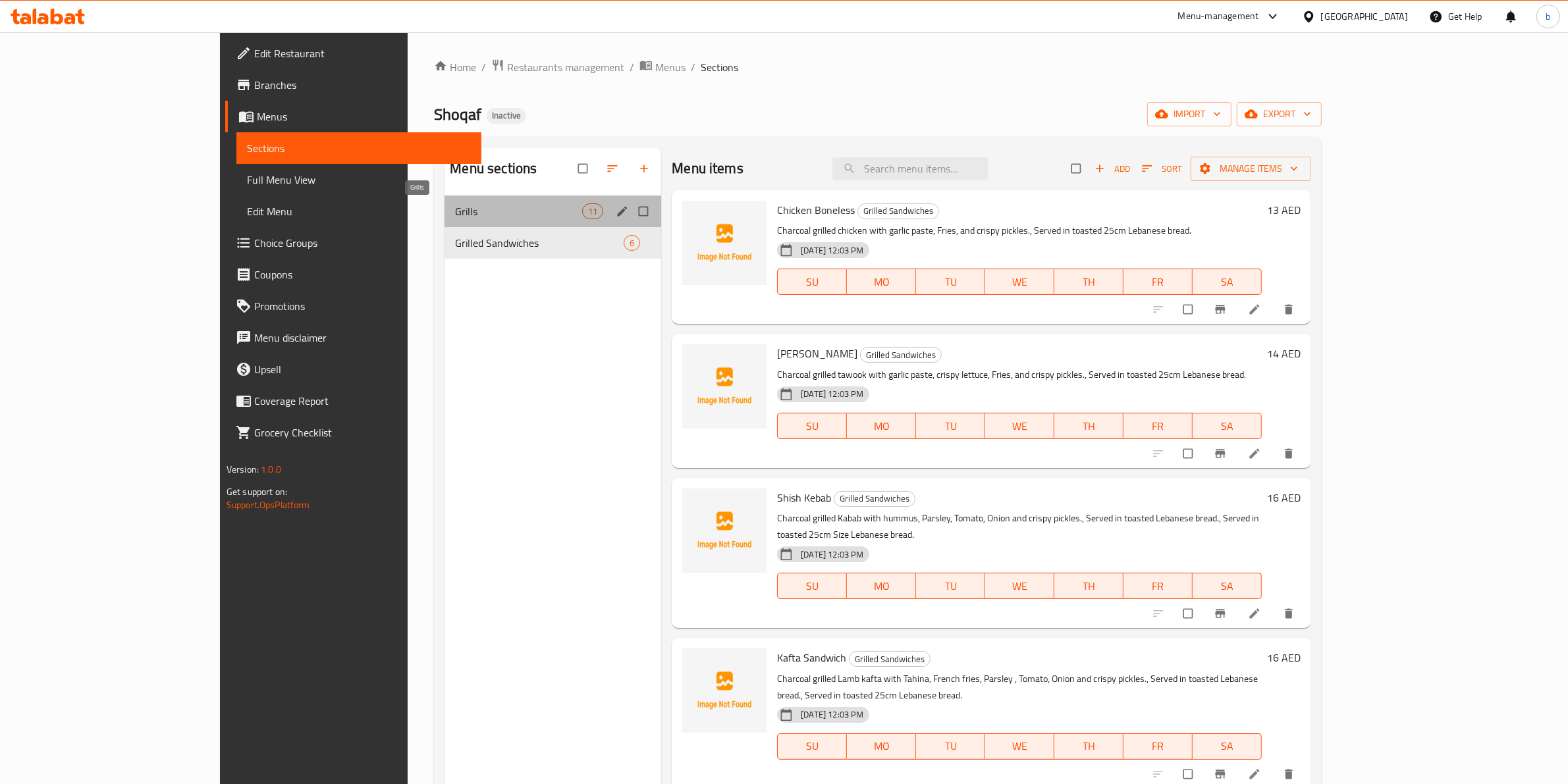
click at [495, 203] on span "Grills" at bounding box center [518, 211] width 127 height 16
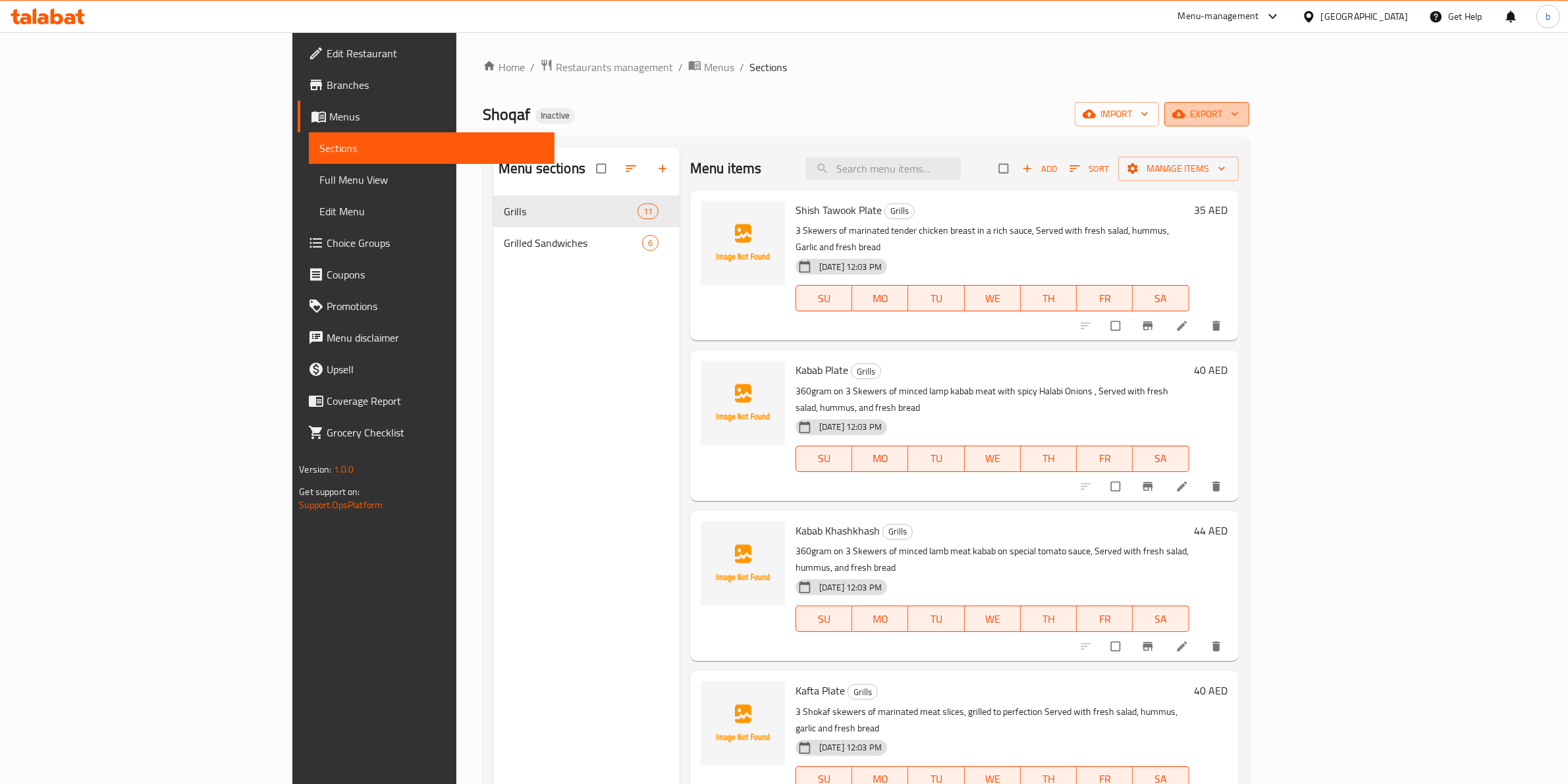
click at [1185, 109] on icon "button" at bounding box center [1179, 114] width 14 height 14
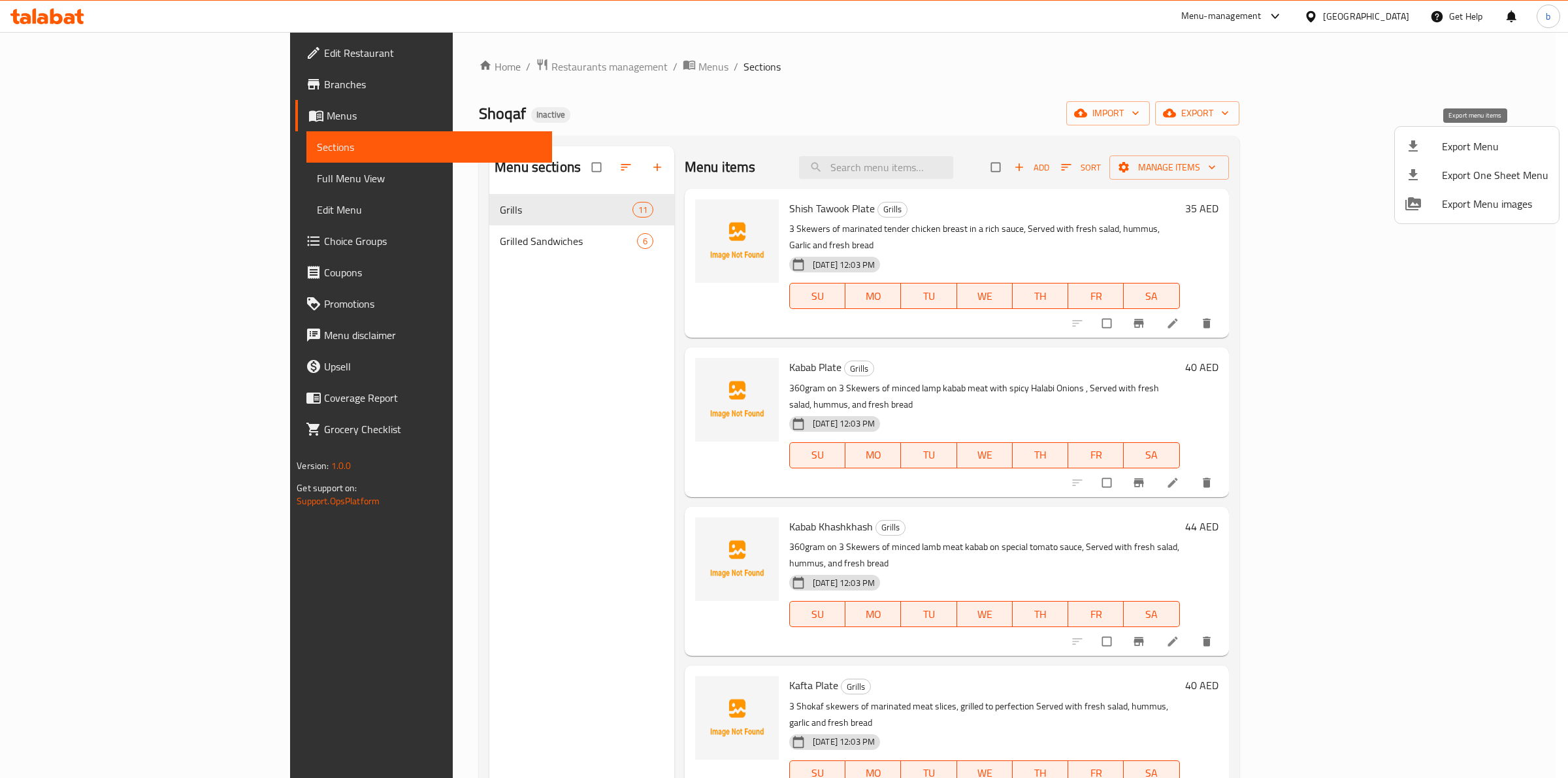
click at [1479, 147] on span "Export Menu" at bounding box center [1495, 146] width 107 height 16
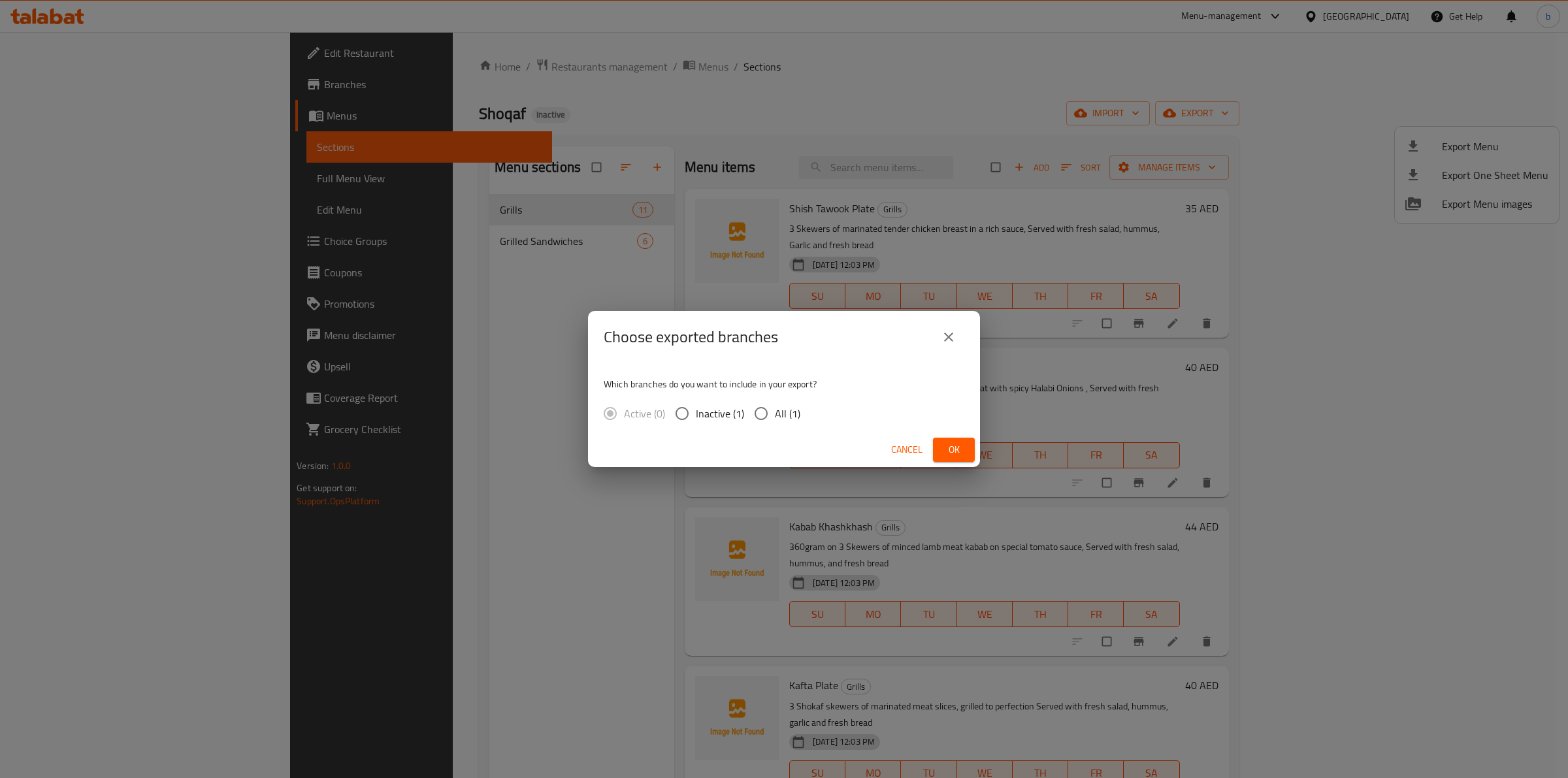
click at [775, 409] on span "All (1)" at bounding box center [788, 413] width 25 height 16
click at [775, 409] on input "All (1)" at bounding box center [761, 413] width 28 height 28
radio input "true"
click at [958, 445] on span "Ok" at bounding box center [954, 449] width 21 height 17
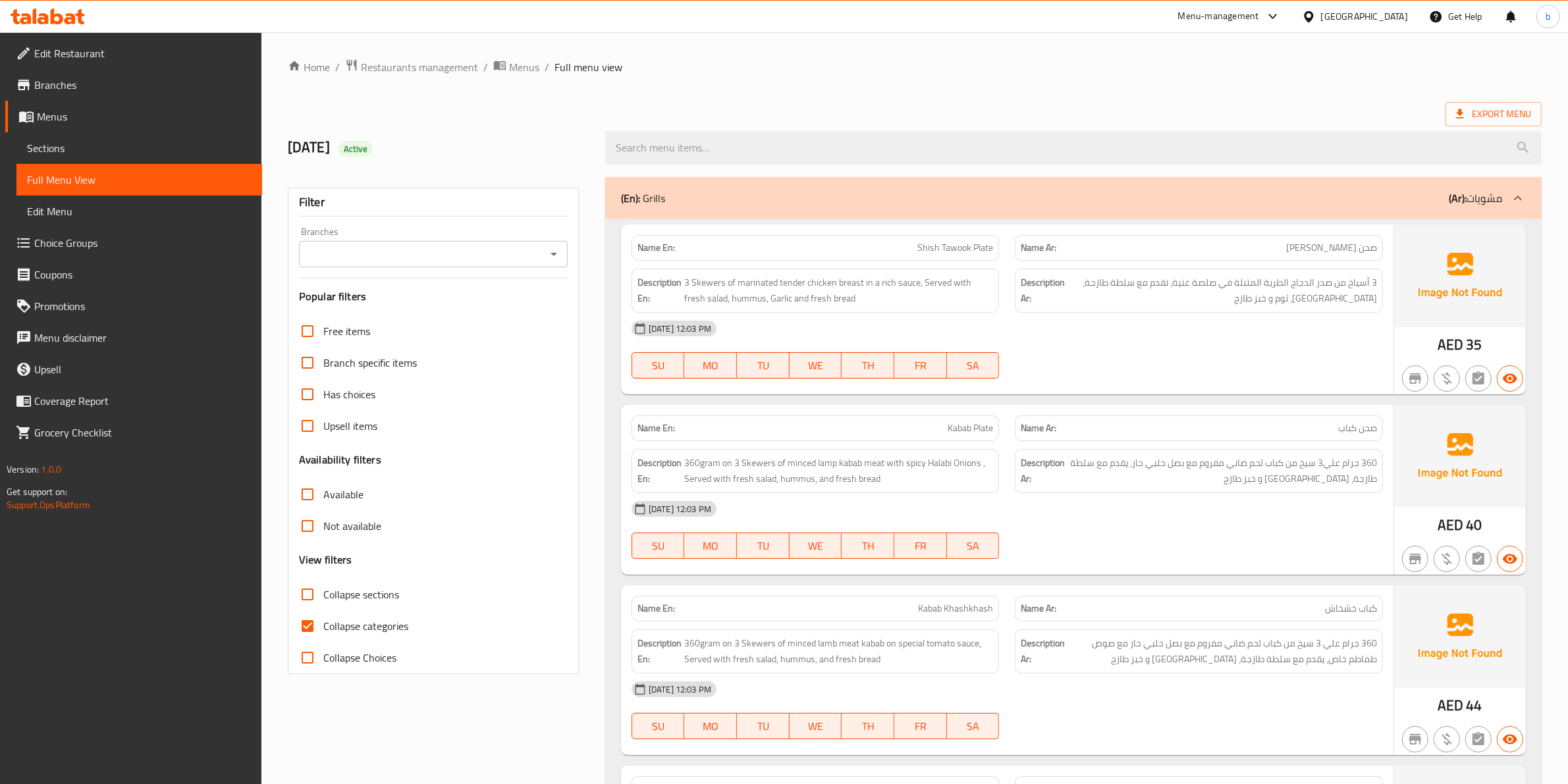
click at [321, 637] on input "Collapse categories" at bounding box center [307, 626] width 32 height 32
checkbox input "false"
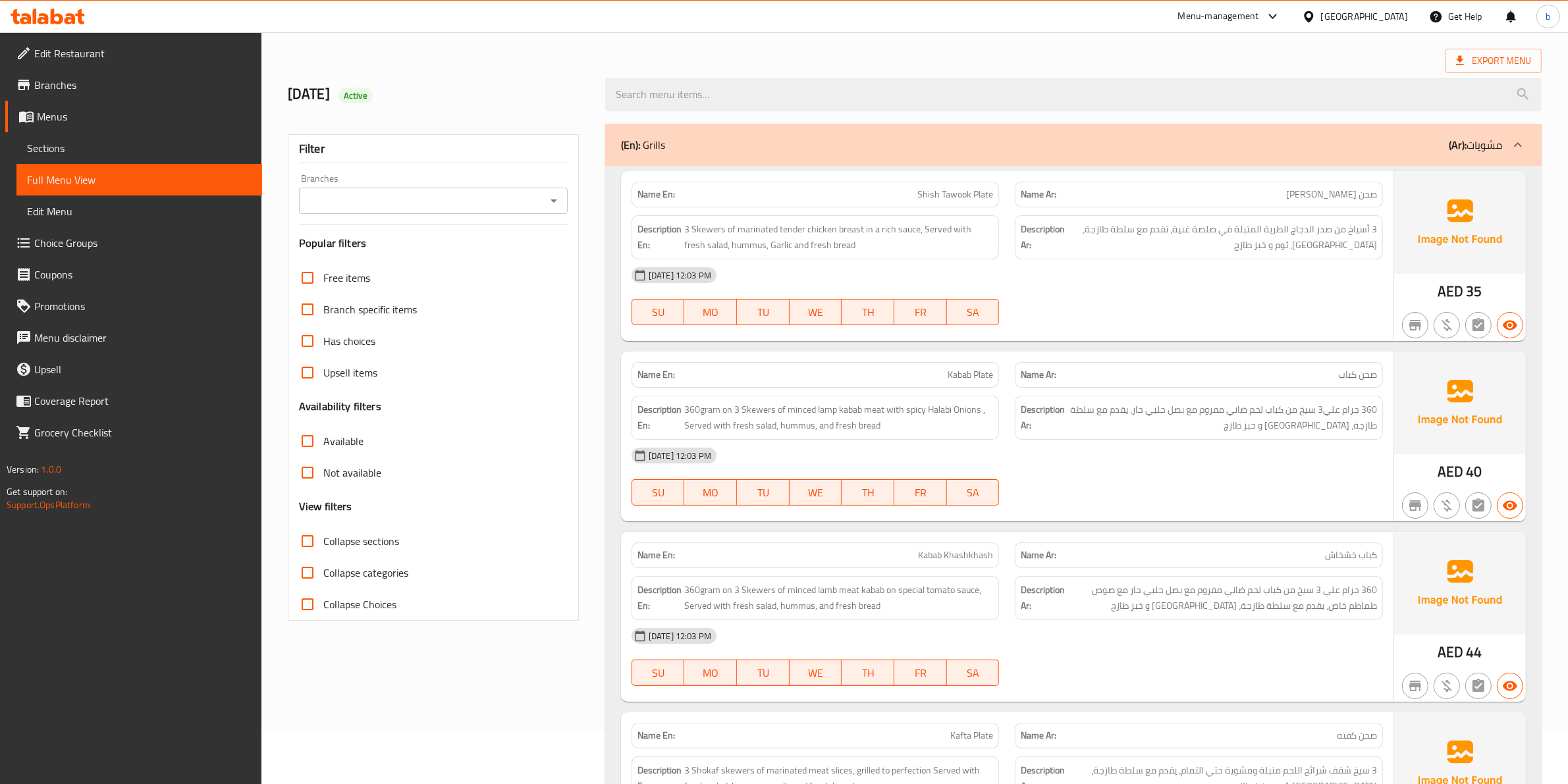
scroll to position [6, 0]
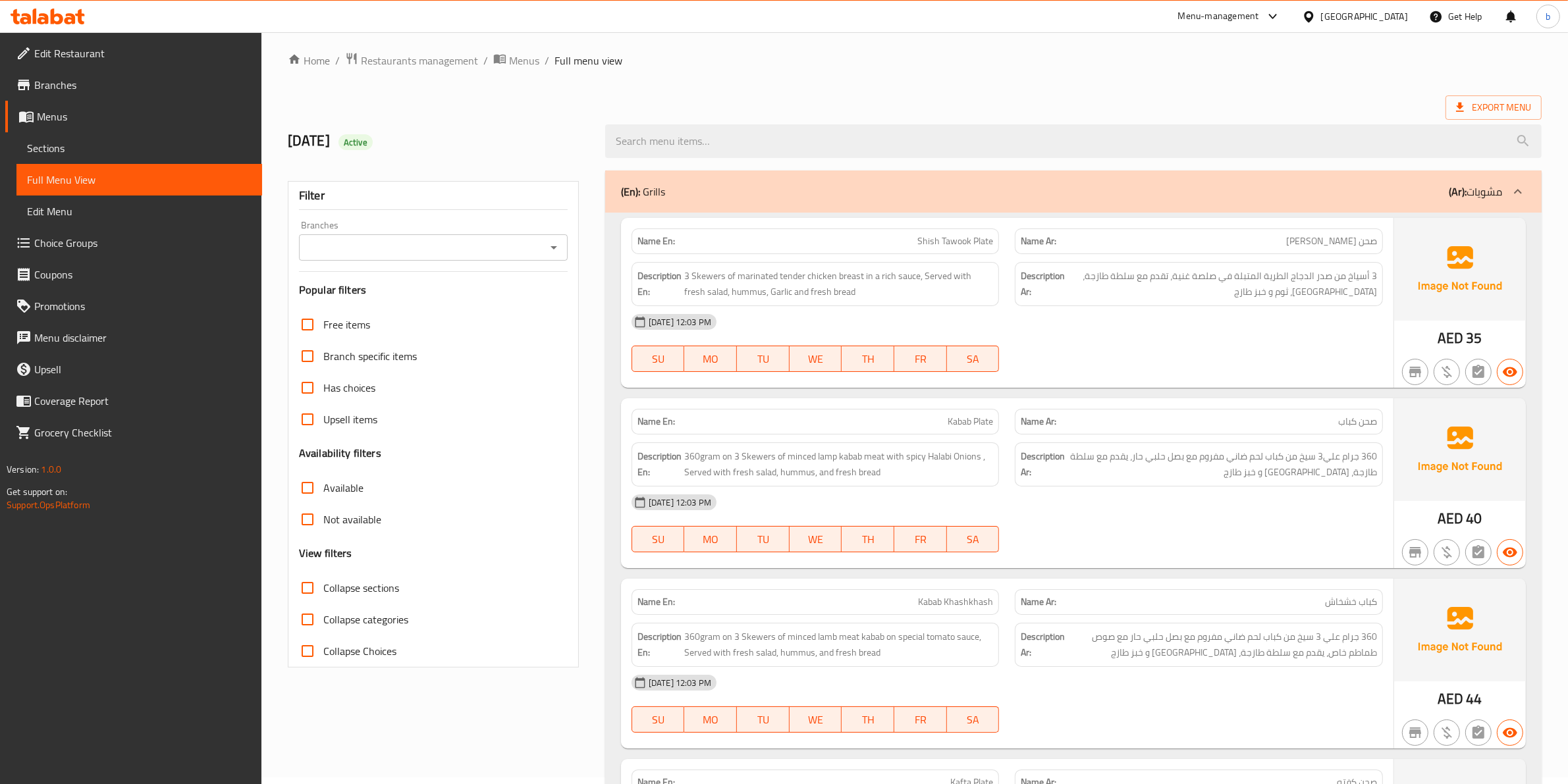
click at [784, 349] on button "TU" at bounding box center [763, 358] width 53 height 26
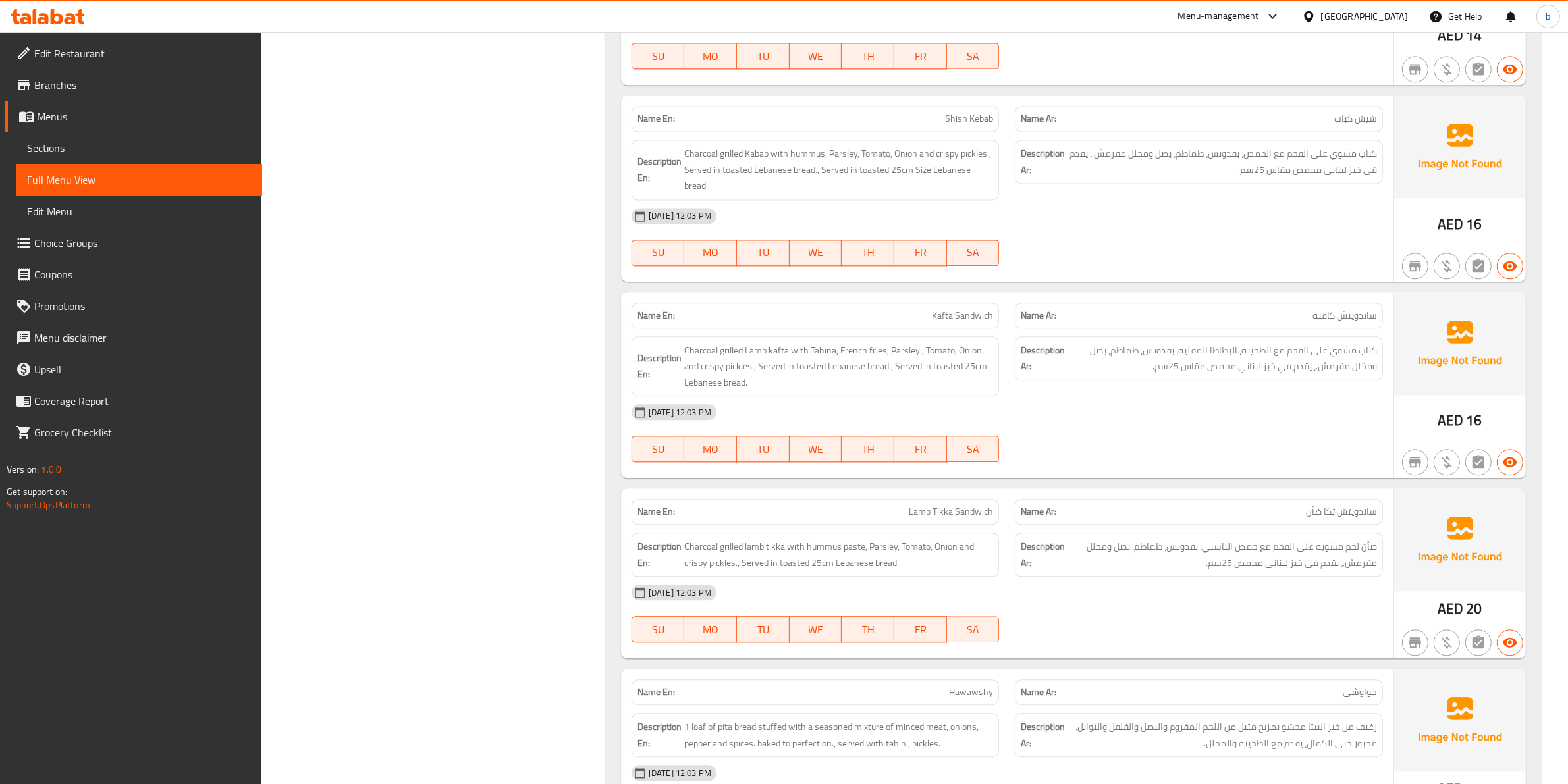
scroll to position [3805, 0]
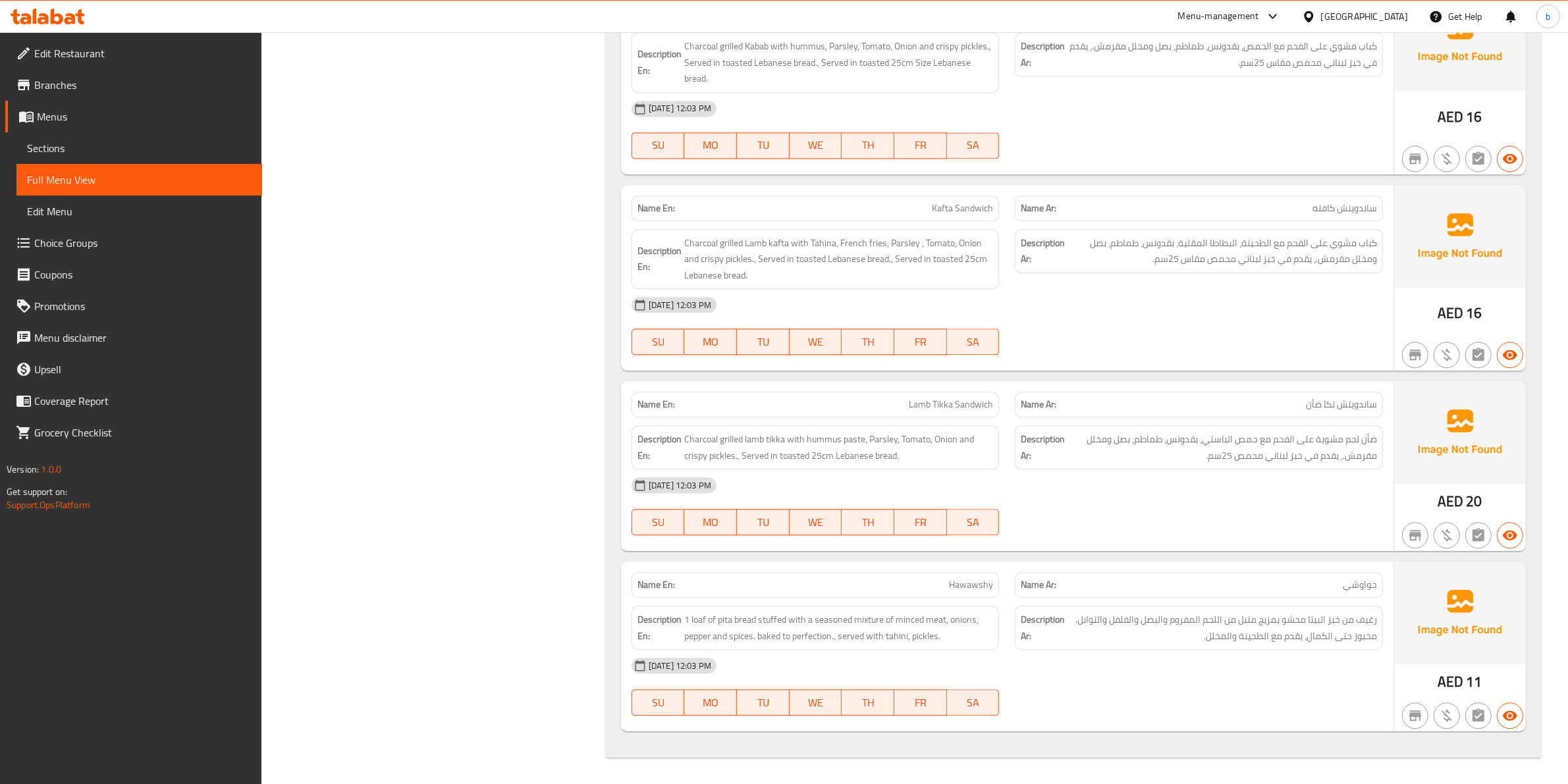
type button "2"
